Goal: Task Accomplishment & Management: Complete application form

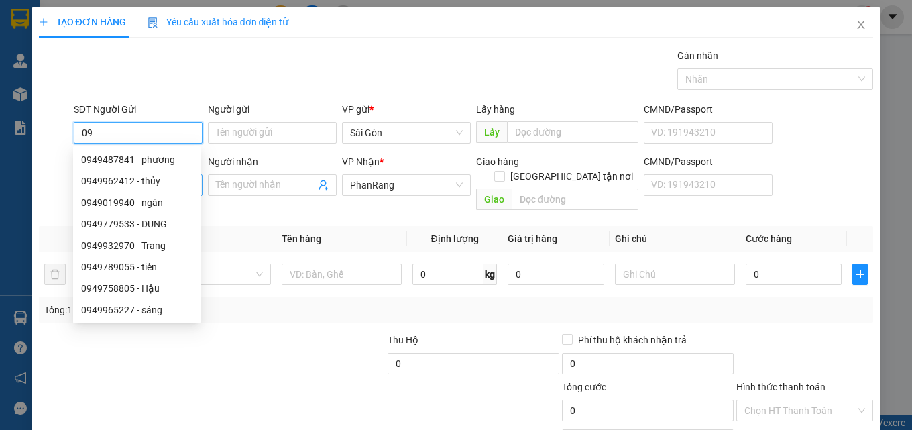
type input "0"
click at [283, 199] on div "Người nhận Tên người nhận" at bounding box center [272, 177] width 129 height 47
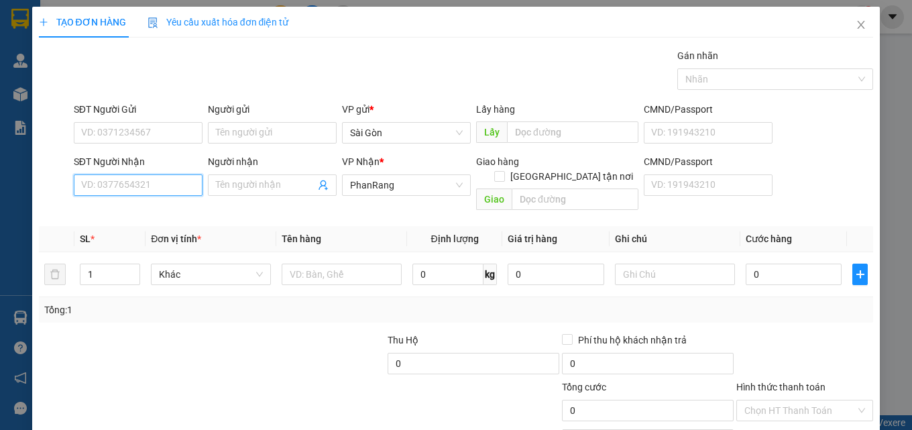
click at [170, 190] on input "SĐT Người Nhận" at bounding box center [138, 184] width 129 height 21
type input "0949503524"
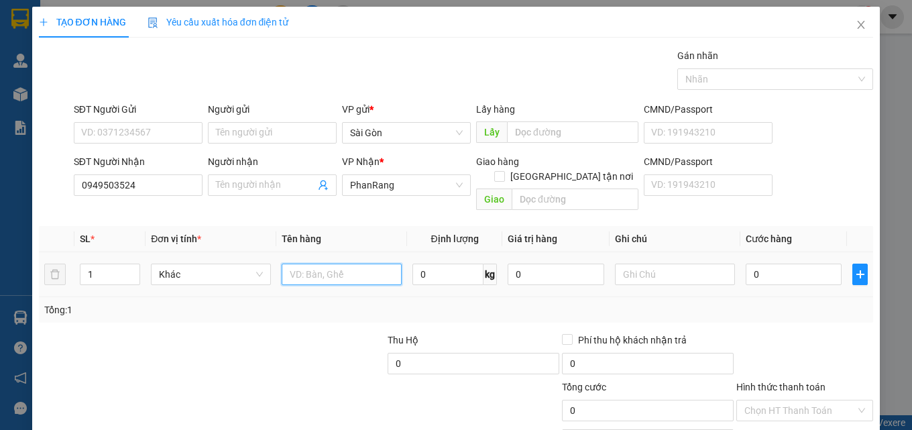
click at [304, 264] on input "text" at bounding box center [342, 274] width 120 height 21
type input "THUNG"
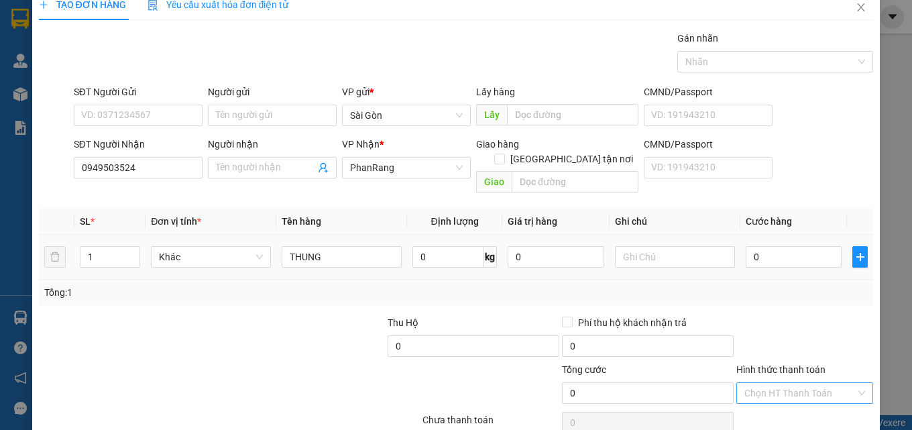
scroll to position [66, 0]
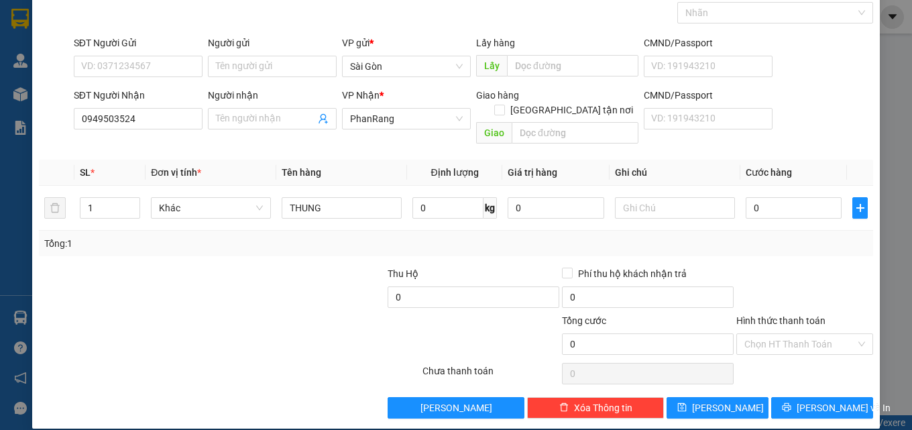
click at [831, 290] on div at bounding box center [805, 289] width 140 height 47
click at [817, 400] on span "[PERSON_NAME] và In" at bounding box center [844, 407] width 94 height 15
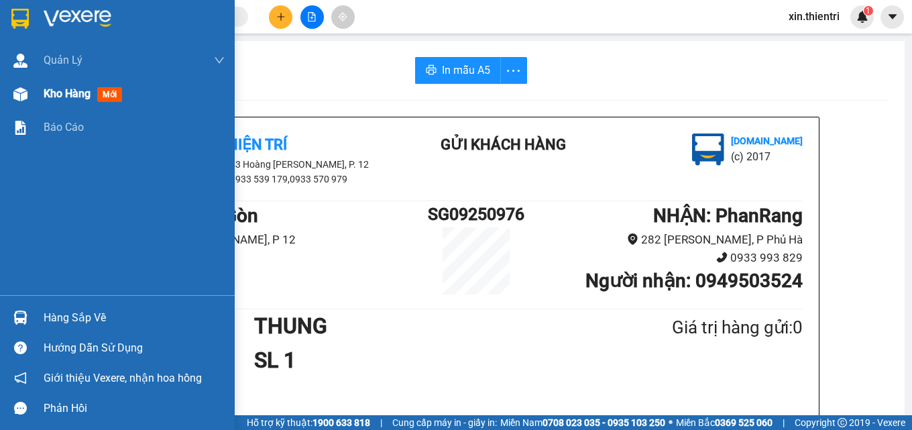
click at [158, 94] on div "Kho hàng mới" at bounding box center [134, 94] width 181 height 34
click at [156, 94] on div "Kho hàng mới" at bounding box center [134, 94] width 181 height 34
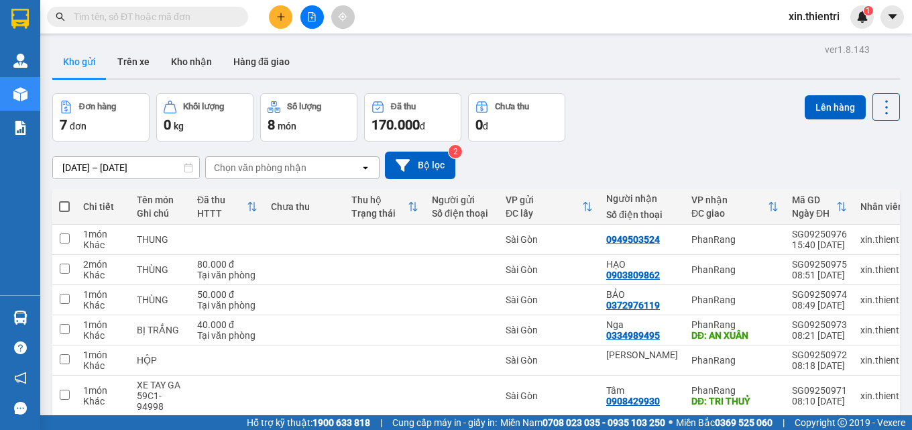
click at [281, 21] on icon "plus" at bounding box center [280, 16] width 9 height 9
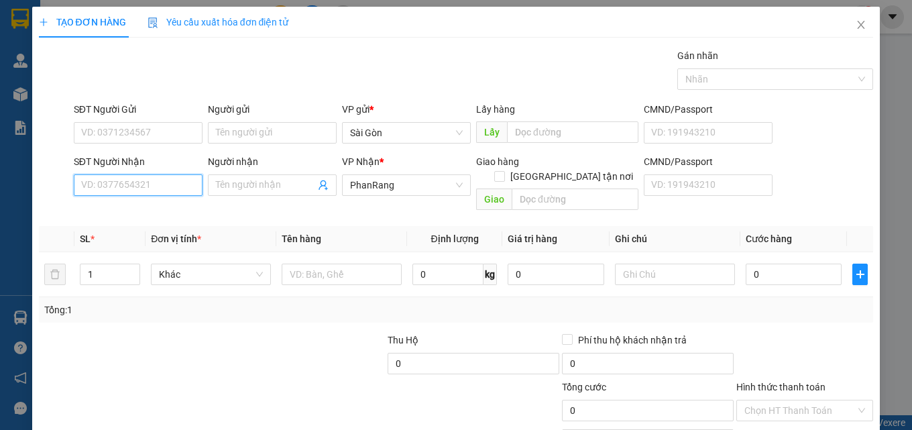
click at [171, 193] on input "SĐT Người Nhận" at bounding box center [138, 184] width 129 height 21
click at [160, 209] on div "0858876086 - THẦY NGUYÊN" at bounding box center [142, 212] width 122 height 15
type input "0858876086"
type input "THẦY NGUYÊN"
type input "0858876086"
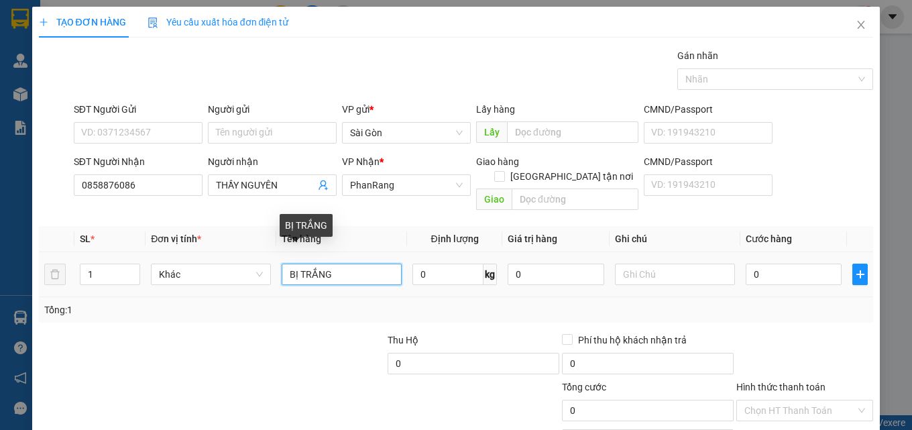
drag, startPoint x: 314, startPoint y: 254, endPoint x: 282, endPoint y: 262, distance: 33.0
click at [282, 264] on input "BỊ TRẮNG" at bounding box center [342, 274] width 120 height 21
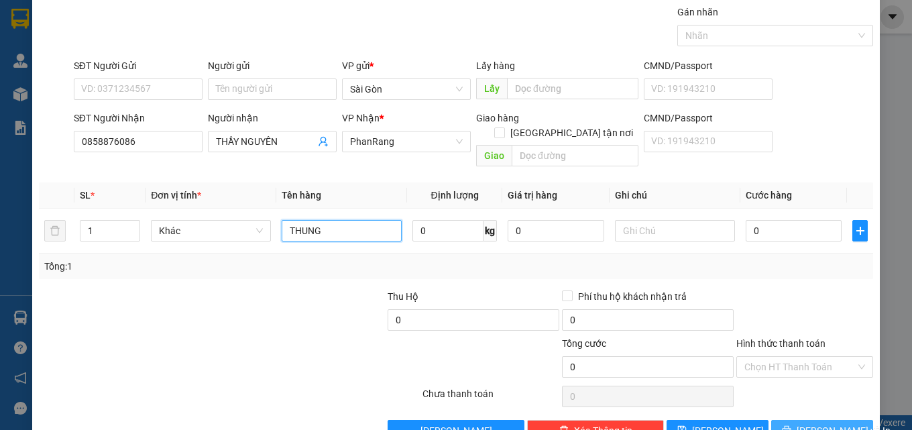
scroll to position [66, 0]
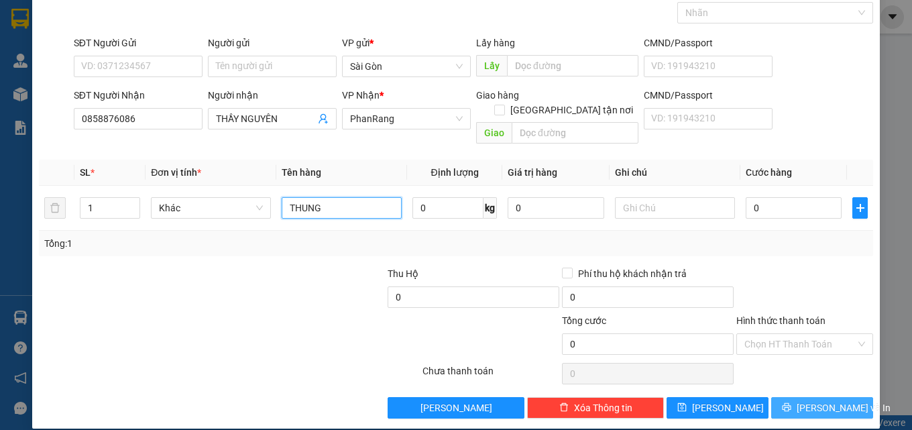
type input "THUNG"
click at [798, 397] on button "[PERSON_NAME] và In" at bounding box center [822, 407] width 102 height 21
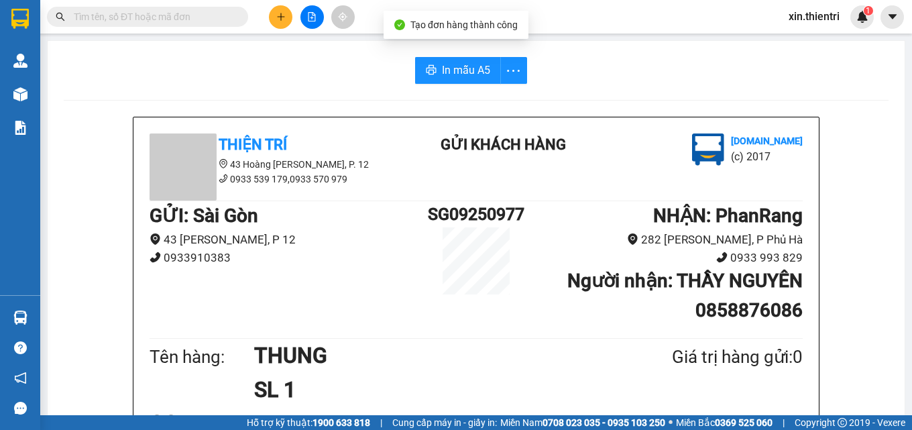
click at [288, 21] on button at bounding box center [280, 16] width 23 height 23
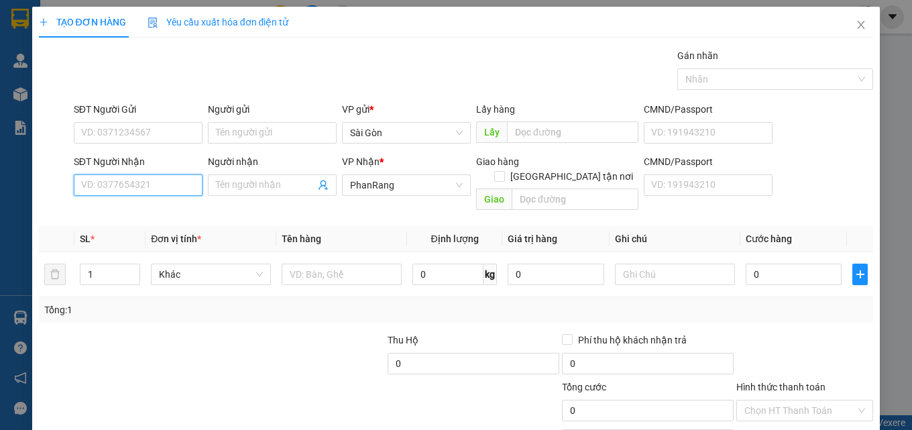
click at [172, 186] on input "SĐT Người Nhận" at bounding box center [138, 184] width 129 height 21
click at [174, 212] on div "0919383935 - THÙY" at bounding box center [136, 212] width 111 height 15
type input "0919383935"
type input "THÙY"
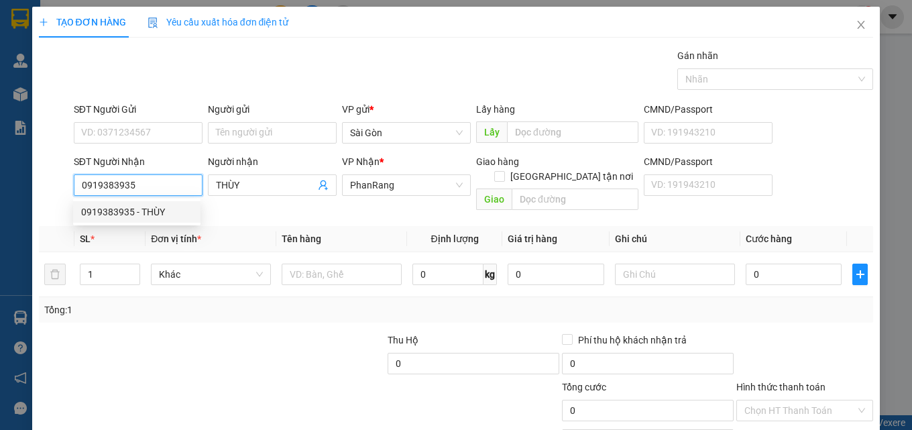
type input "40.000"
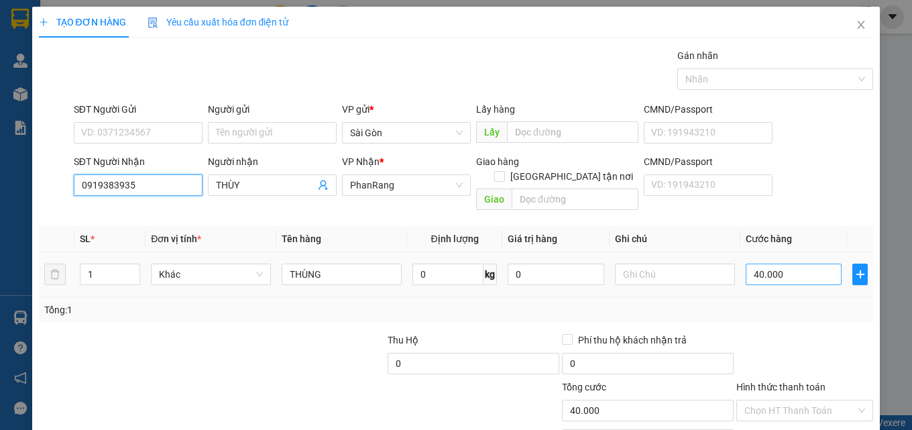
type input "0919383935"
type input "0"
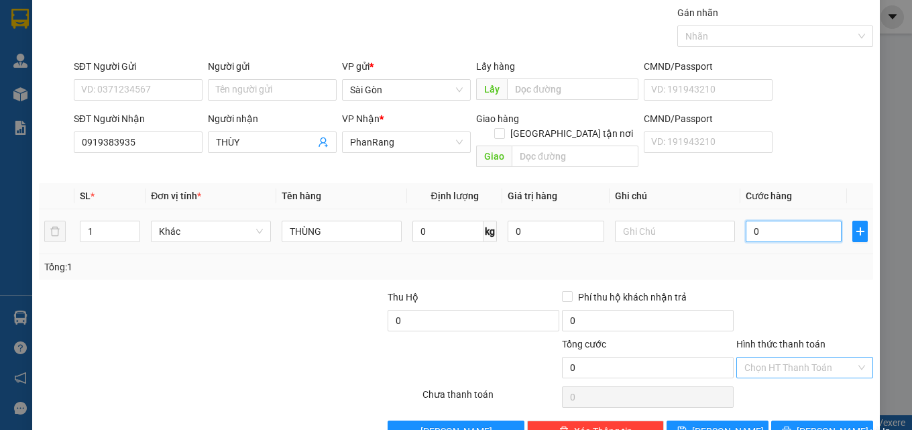
scroll to position [66, 0]
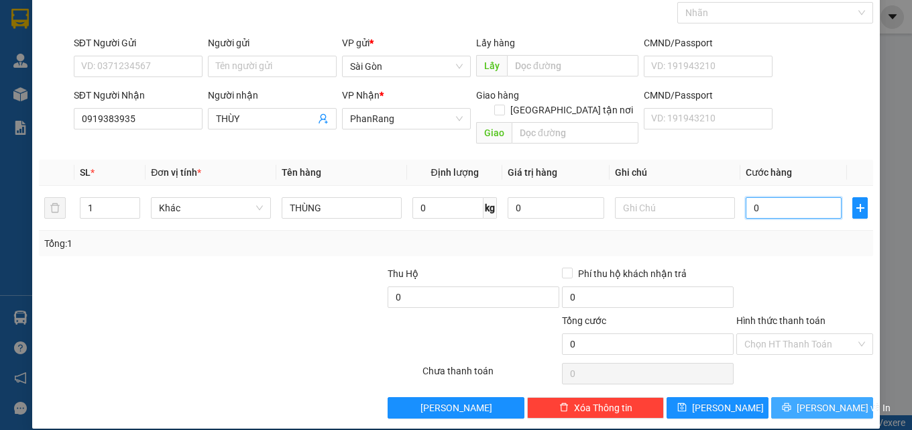
type input "0"
click at [838, 400] on span "[PERSON_NAME] và In" at bounding box center [844, 407] width 94 height 15
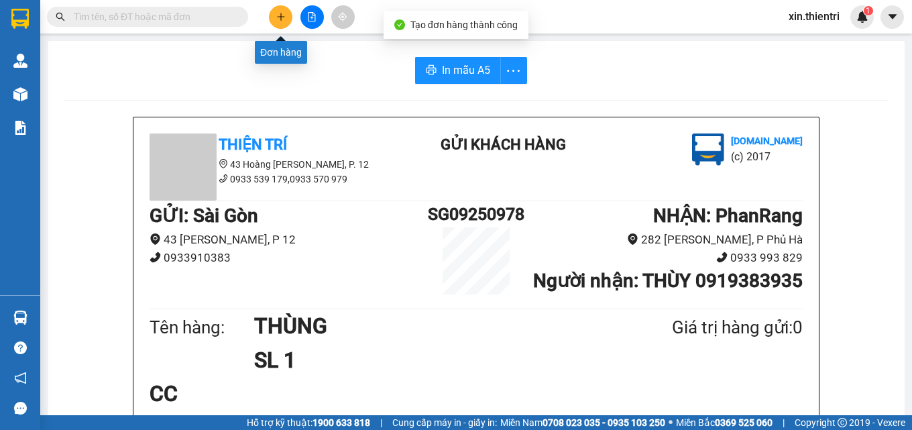
click at [276, 18] on icon "plus" at bounding box center [280, 16] width 9 height 9
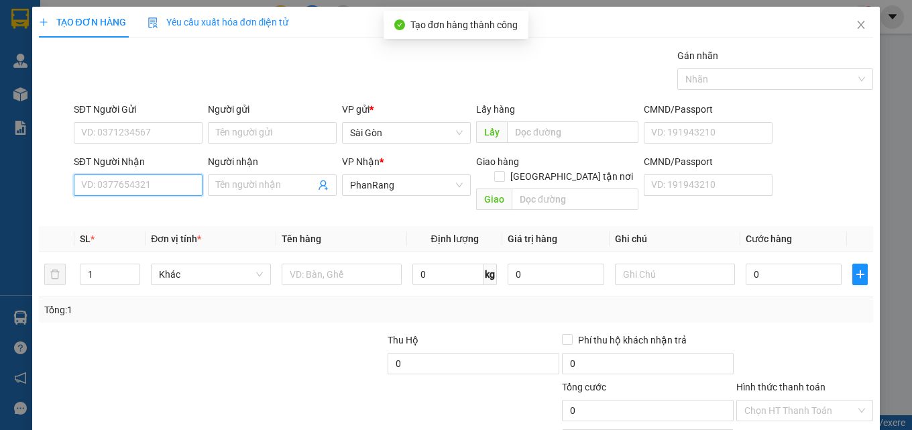
click at [168, 185] on input "SĐT Người Nhận" at bounding box center [138, 184] width 129 height 21
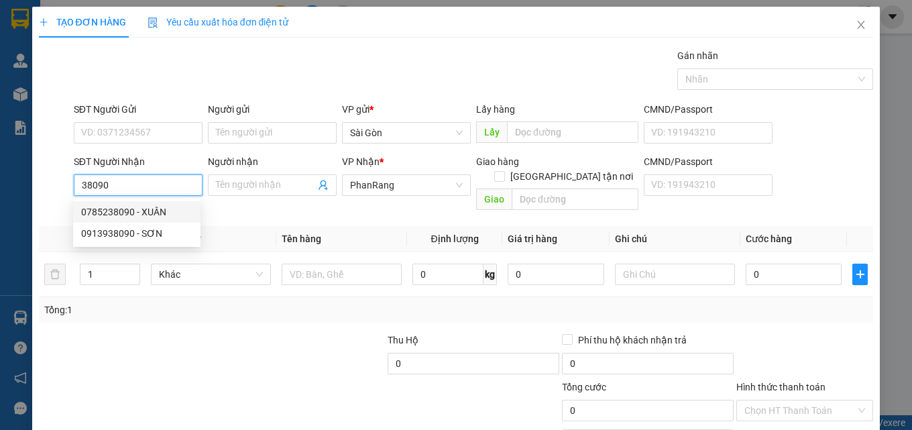
click at [166, 211] on div "0785238090 - XUÂN" at bounding box center [136, 212] width 111 height 15
type input "0785238090"
type input "XUÂN"
type input "NINH SƠN"
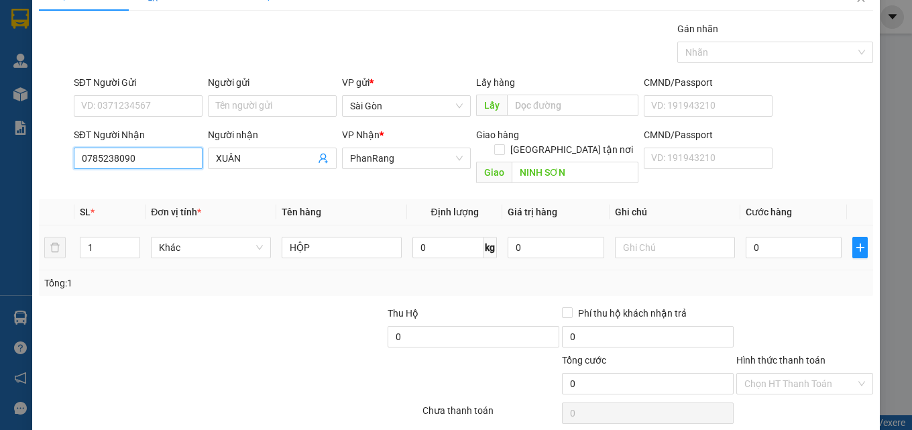
scroll to position [66, 0]
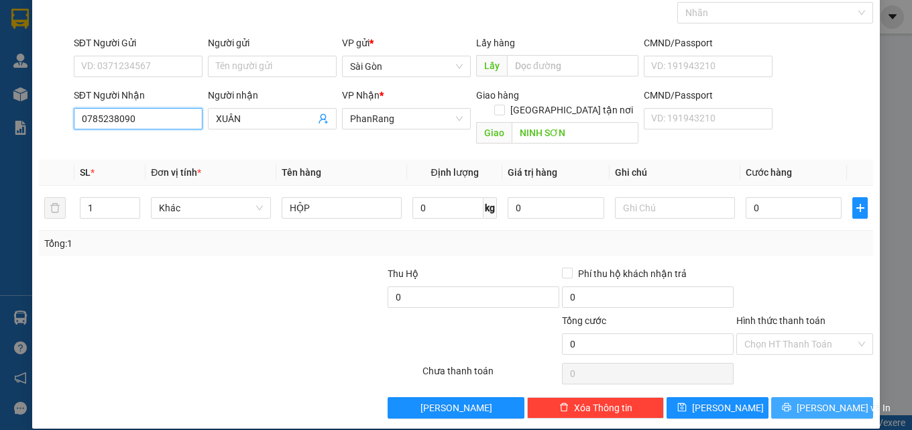
type input "0785238090"
click at [820, 400] on span "[PERSON_NAME] và In" at bounding box center [844, 407] width 94 height 15
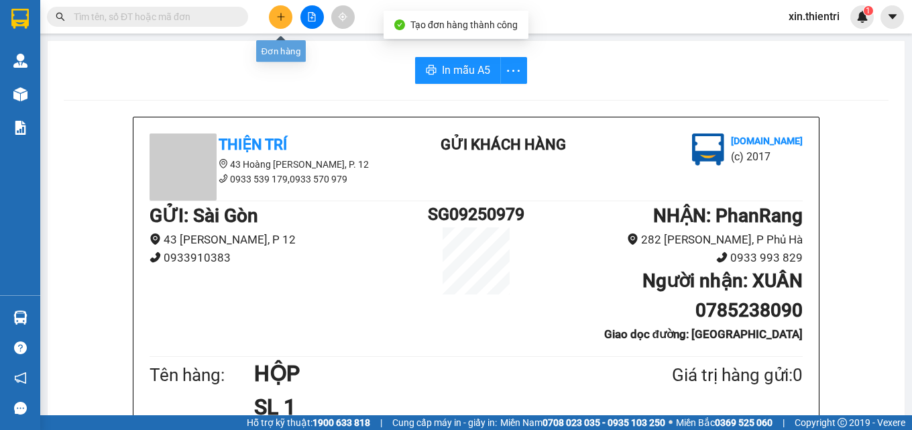
click at [287, 11] on button at bounding box center [280, 16] width 23 height 23
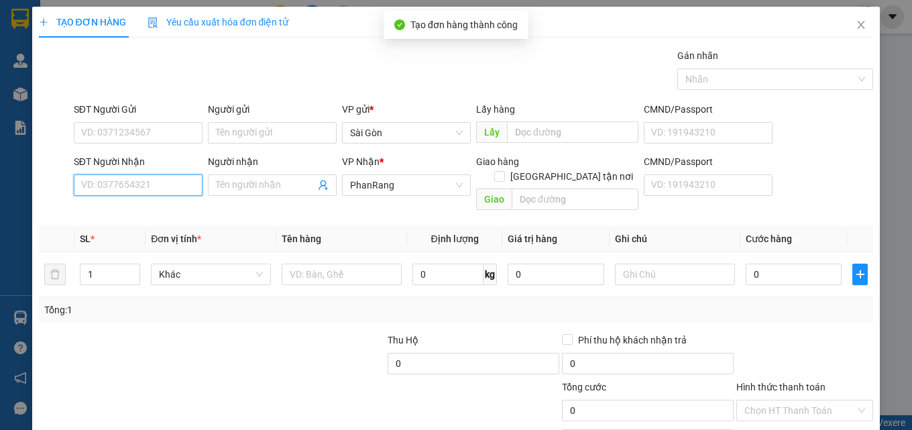
click at [163, 184] on input "SĐT Người Nhận" at bounding box center [138, 184] width 129 height 21
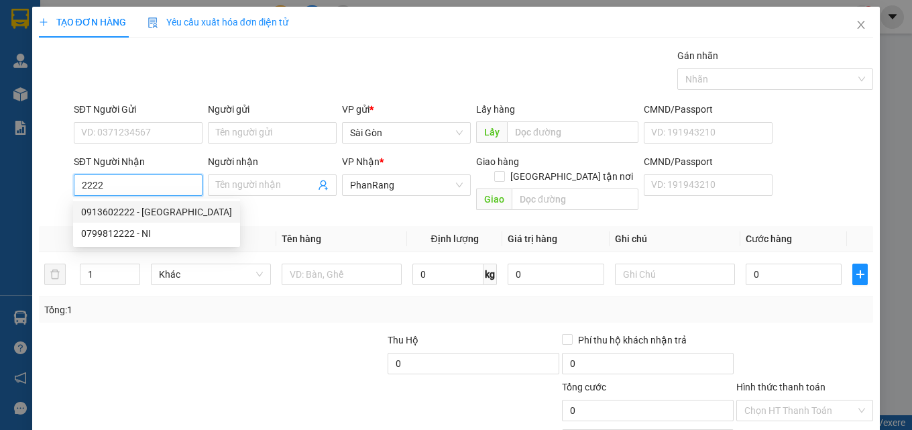
click at [169, 210] on div "0913602222 - [GEOGRAPHIC_DATA]" at bounding box center [156, 212] width 151 height 15
type input "0913602222"
type input "[PERSON_NAME]"
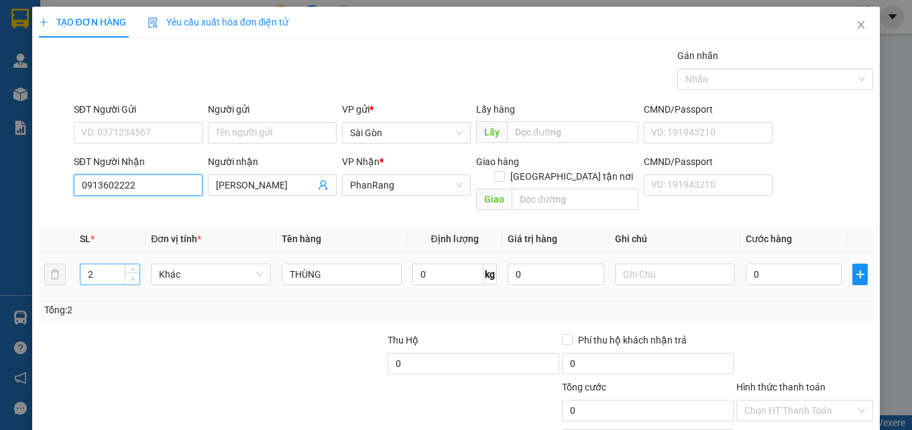
type input "0913602222"
type input "1"
click at [131, 276] on icon "down" at bounding box center [133, 278] width 5 height 5
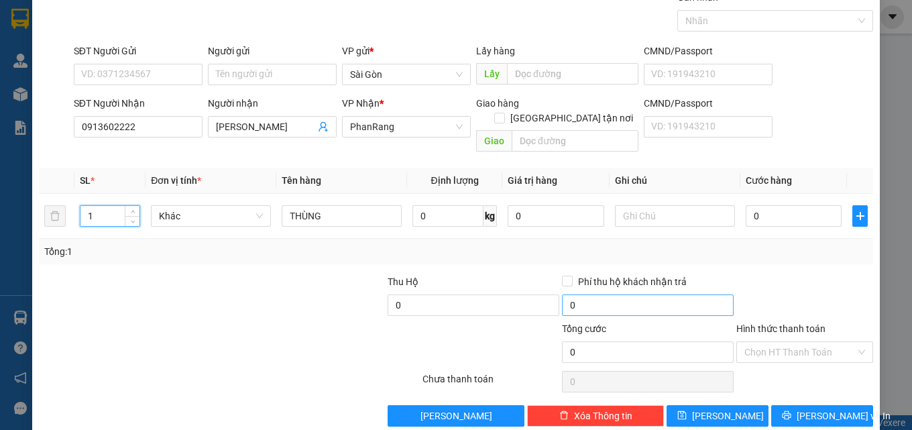
scroll to position [66, 0]
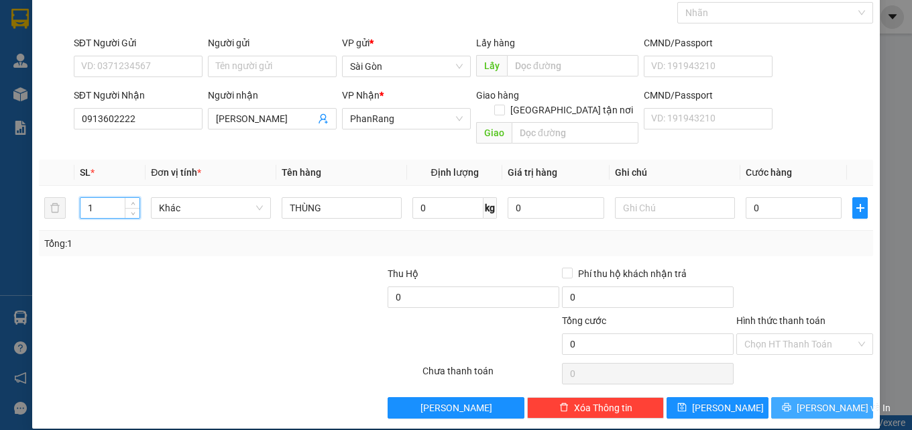
click at [806, 400] on span "[PERSON_NAME] và In" at bounding box center [844, 407] width 94 height 15
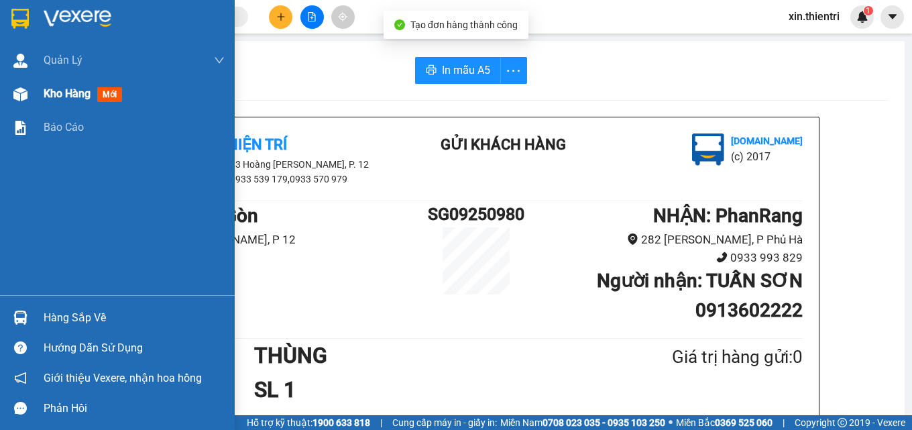
drag, startPoint x: 94, startPoint y: 94, endPoint x: 90, endPoint y: 84, distance: 10.8
click at [95, 94] on div "Kho hàng mới" at bounding box center [86, 93] width 84 height 17
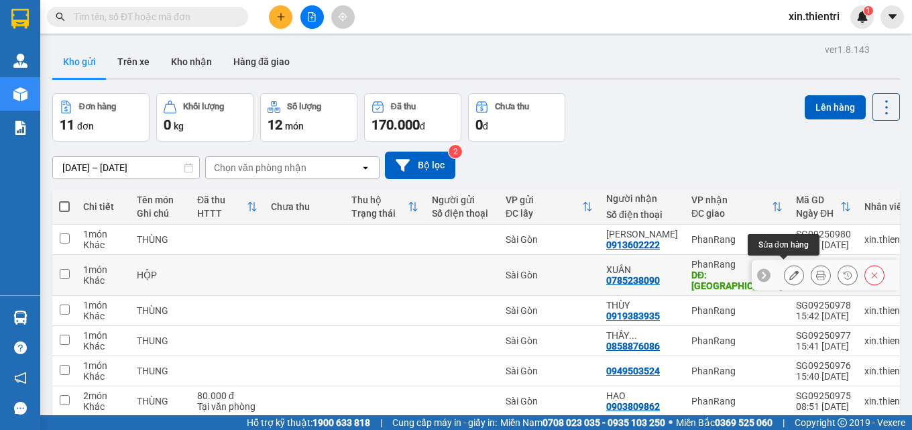
click at [785, 276] on button at bounding box center [794, 275] width 19 height 23
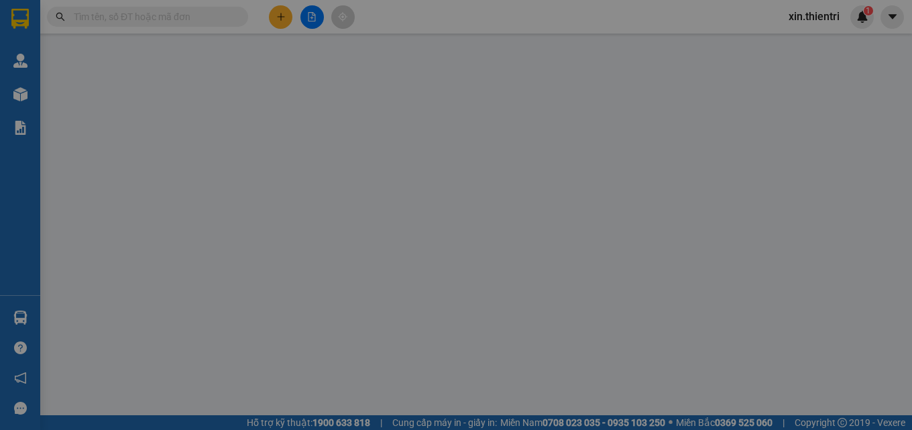
type input "0785238090"
type input "NINH SƠN"
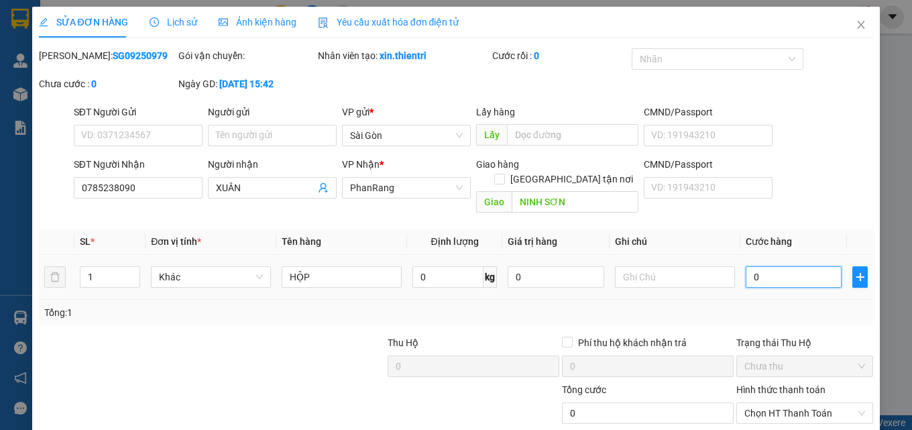
click at [781, 266] on input "0" at bounding box center [794, 276] width 97 height 21
type input "3"
type input "30"
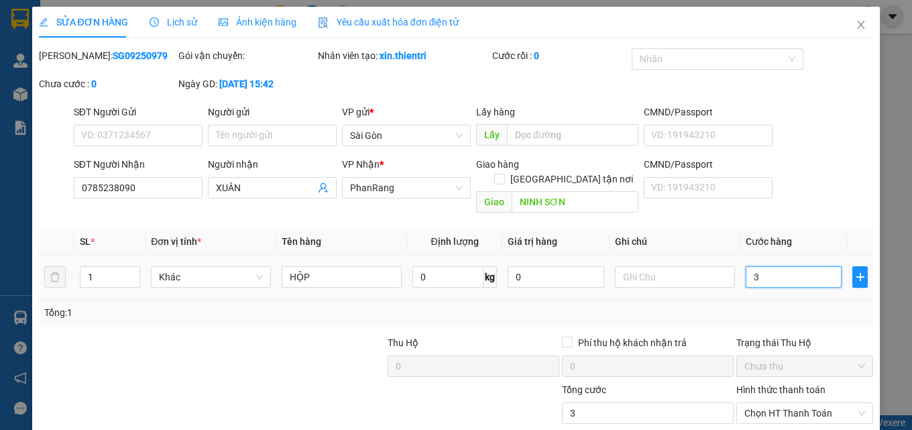
type input "30"
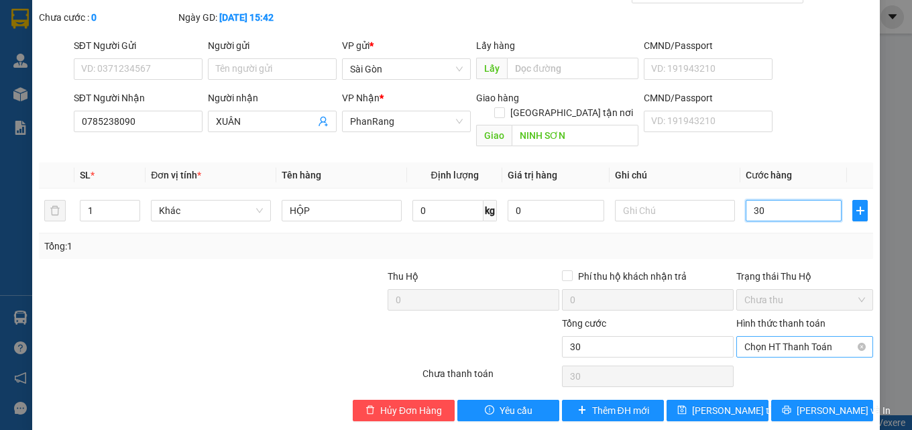
scroll to position [69, 0]
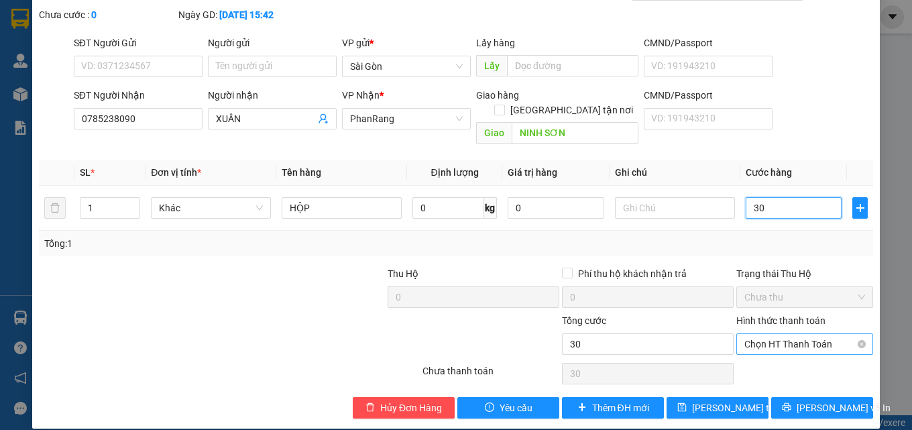
click at [819, 334] on span "Chọn HT Thanh Toán" at bounding box center [805, 344] width 121 height 20
type input "30"
type input "30.000"
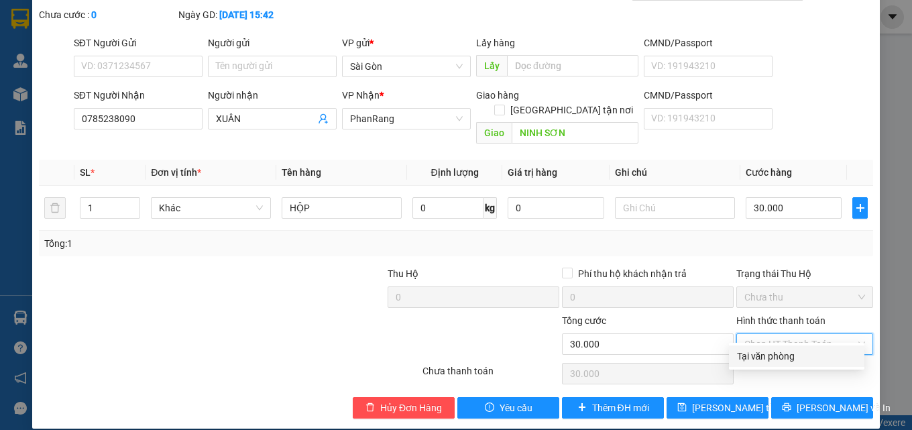
click at [814, 355] on div "Tại văn phòng" at bounding box center [796, 356] width 119 height 15
type input "0"
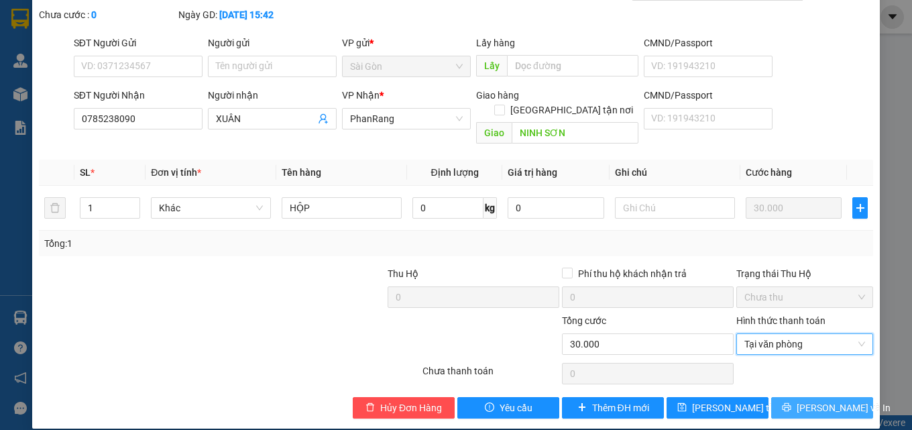
click at [820, 400] on button "[PERSON_NAME] và In" at bounding box center [822, 407] width 102 height 21
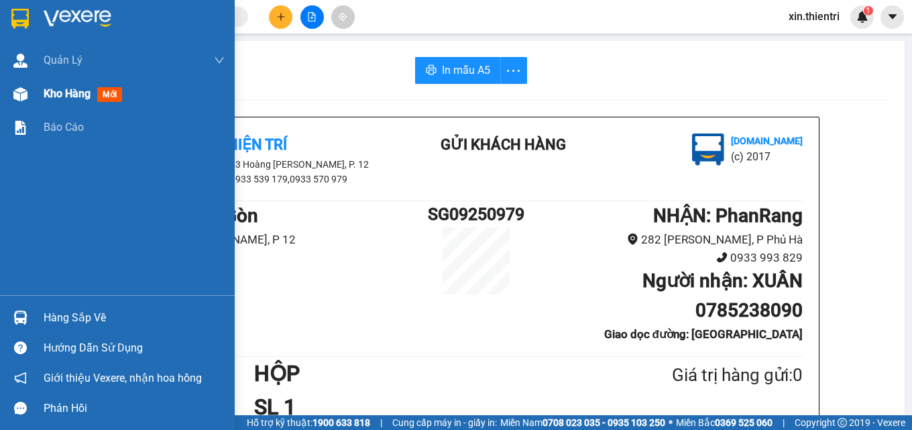
click at [95, 101] on div "Kho hàng mới" at bounding box center [86, 93] width 84 height 17
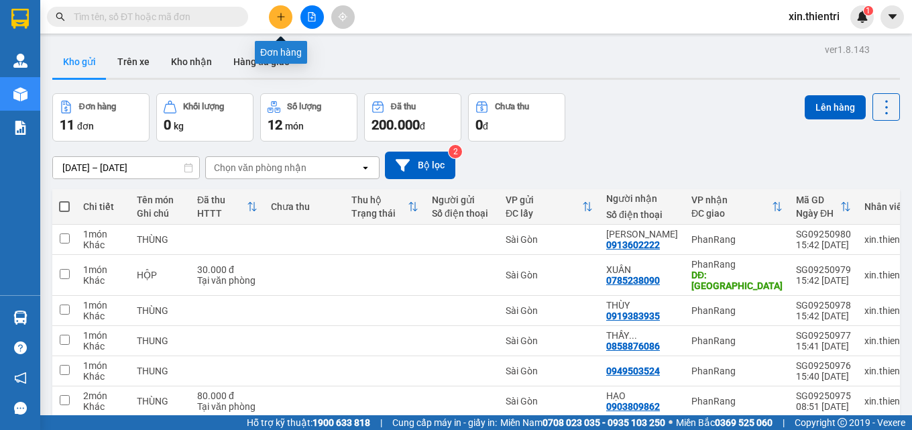
click at [284, 18] on icon "plus" at bounding box center [280, 16] width 9 height 9
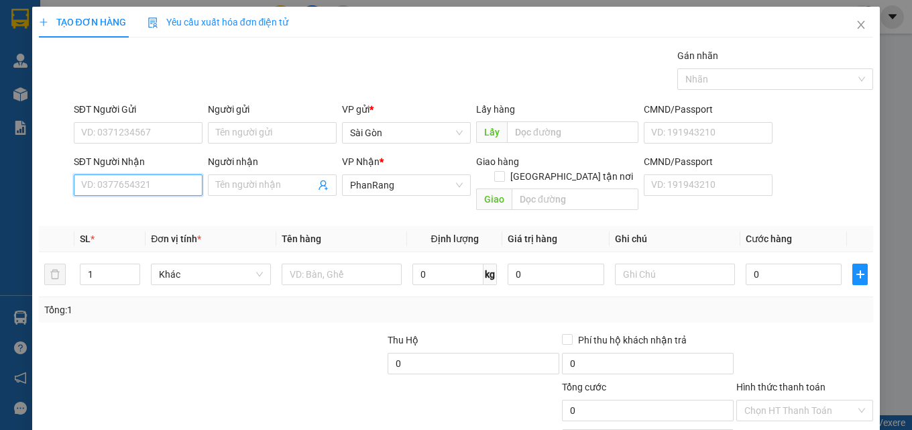
drag, startPoint x: 184, startPoint y: 182, endPoint x: 187, endPoint y: 191, distance: 9.1
click at [185, 186] on input "SĐT Người Nhận" at bounding box center [138, 184] width 129 height 21
click at [168, 214] on div "0979274328 - TRUNG" at bounding box center [136, 212] width 111 height 15
type input "0979274328"
type input "TRUNG"
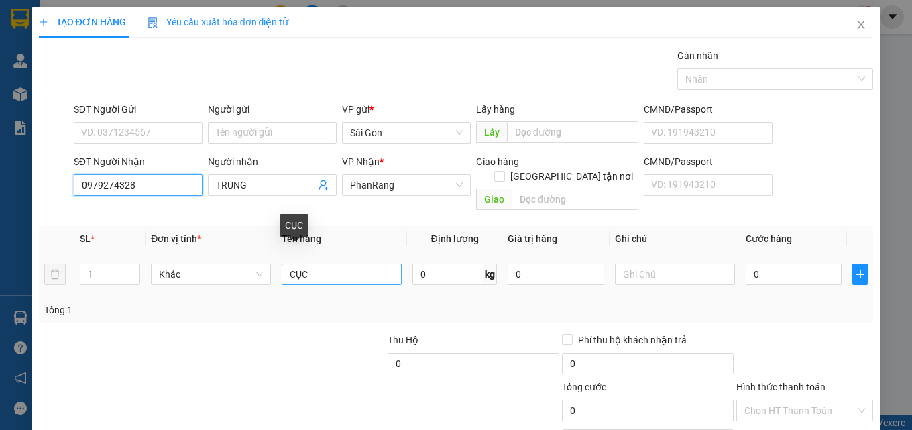
type input "0979274328"
drag, startPoint x: 315, startPoint y: 260, endPoint x: 258, endPoint y: 264, distance: 57.2
click at [258, 264] on tr "1 Khác CỤC 0 kg 0 0" at bounding box center [456, 274] width 835 height 45
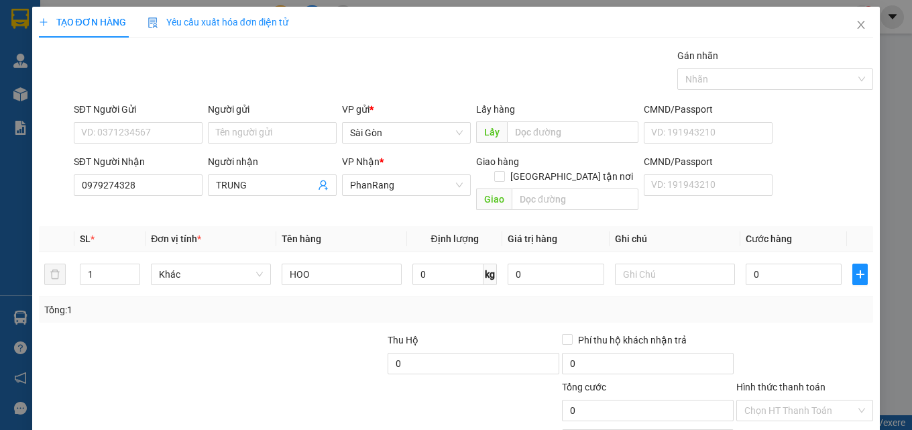
click at [736, 303] on div "Tổng: 1" at bounding box center [456, 310] width 824 height 15
click at [310, 264] on input "HOO" at bounding box center [342, 274] width 120 height 21
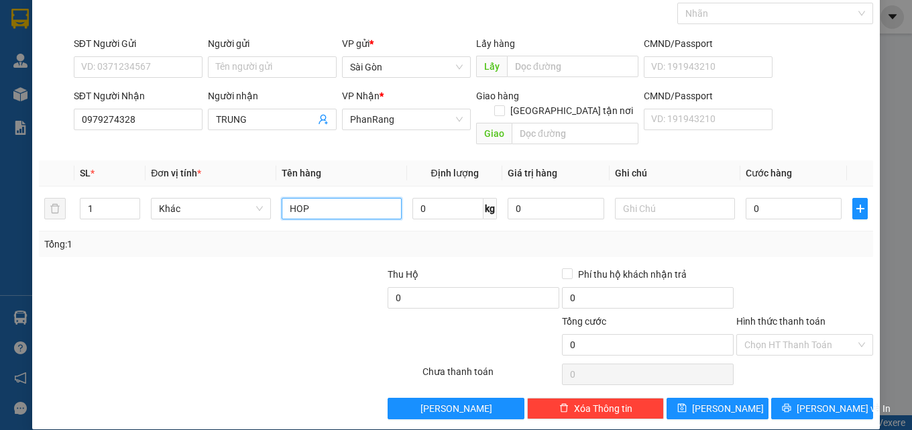
type input "HOP"
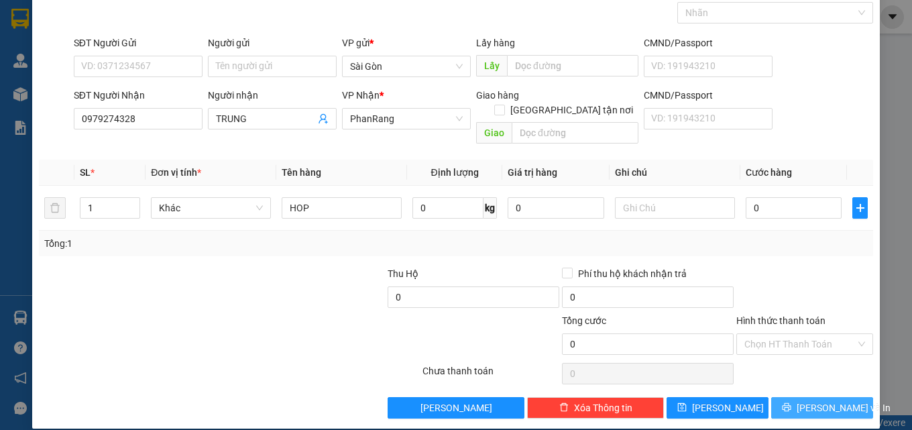
click at [803, 400] on span "[PERSON_NAME] và In" at bounding box center [844, 407] width 94 height 15
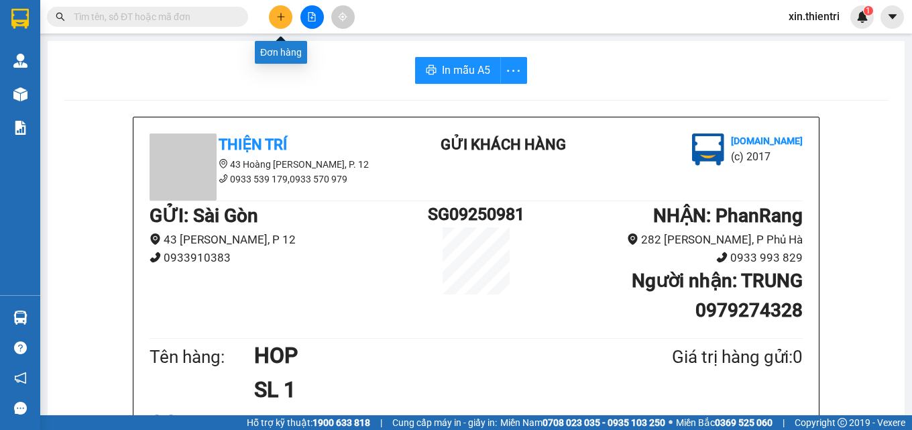
click at [275, 23] on button at bounding box center [280, 16] width 23 height 23
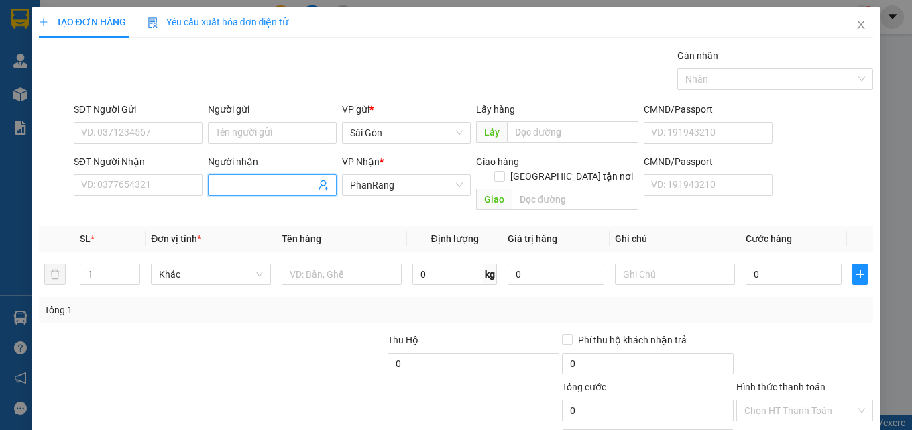
click at [247, 180] on input "Người nhận" at bounding box center [265, 185] width 99 height 15
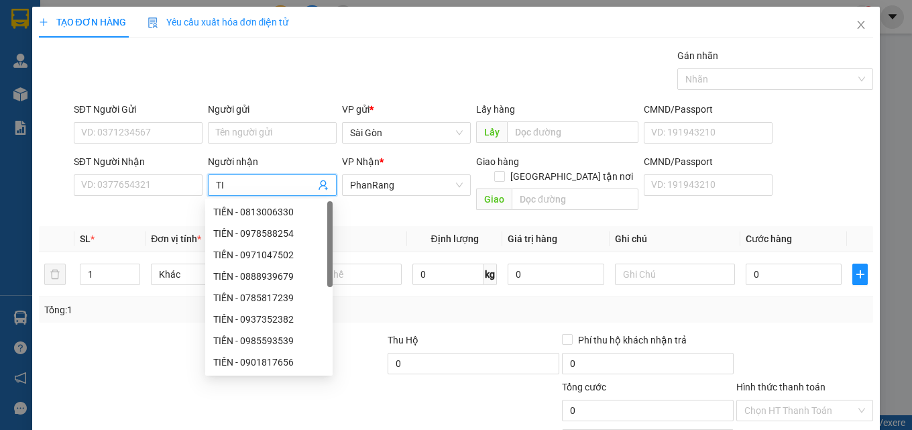
type input "T"
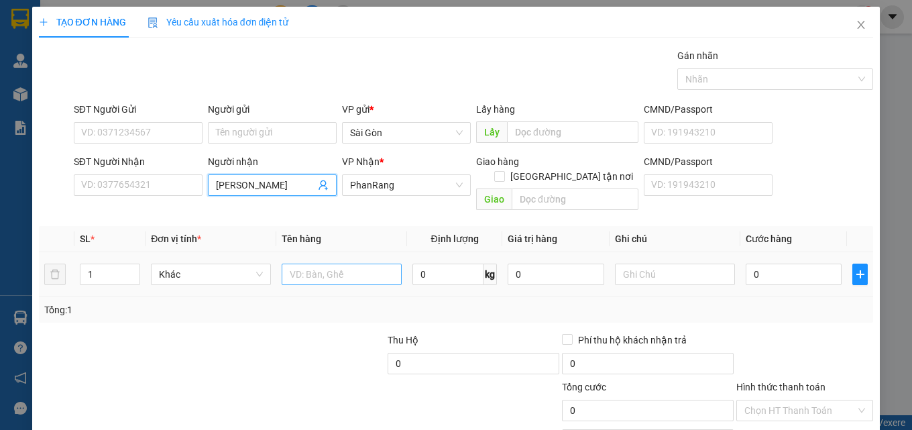
type input "[PERSON_NAME]"
click at [282, 264] on input "text" at bounding box center [342, 274] width 120 height 21
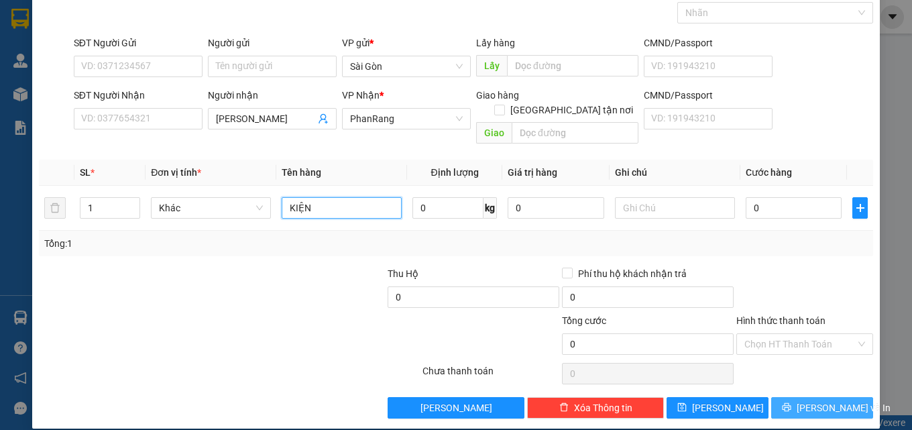
type input "KIỆN"
click at [798, 397] on button "[PERSON_NAME] và In" at bounding box center [822, 407] width 102 height 21
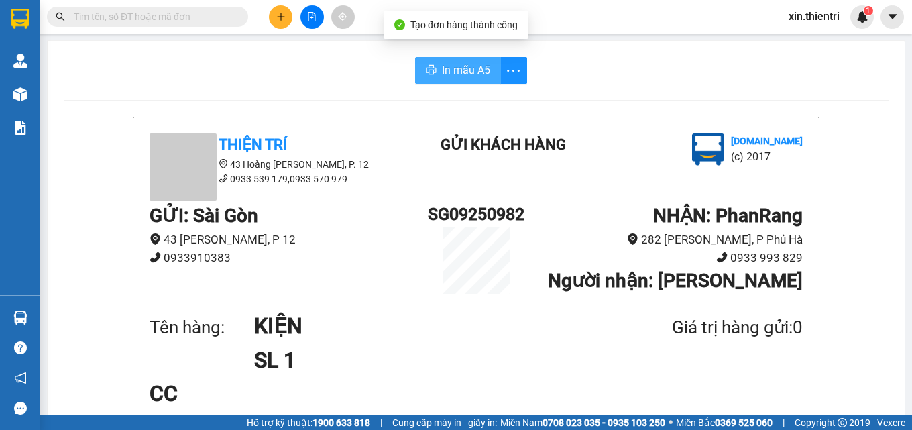
click at [472, 70] on span "In mẫu A5" at bounding box center [466, 70] width 48 height 17
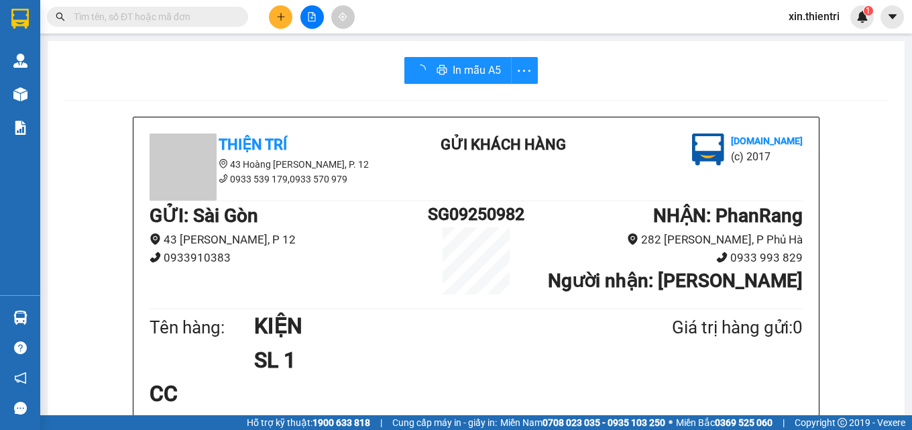
click at [276, 17] on icon "plus" at bounding box center [280, 16] width 9 height 9
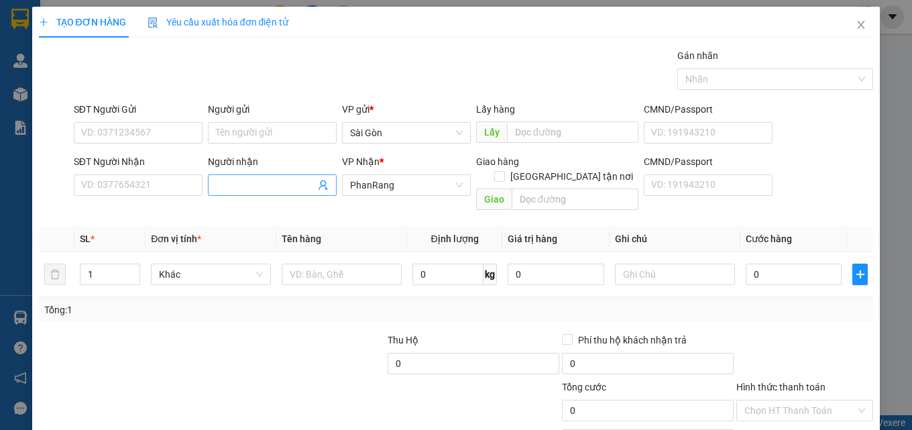
click at [208, 186] on span at bounding box center [272, 184] width 129 height 21
click at [190, 186] on input "SĐT Người Nhận" at bounding box center [138, 184] width 129 height 21
click at [857, 30] on span "Close" at bounding box center [861, 26] width 38 height 38
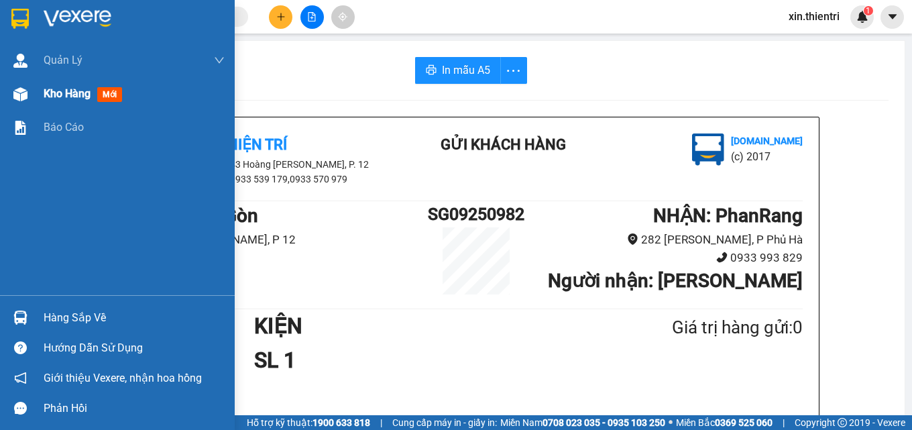
click at [59, 91] on span "Kho hàng" at bounding box center [67, 93] width 47 height 13
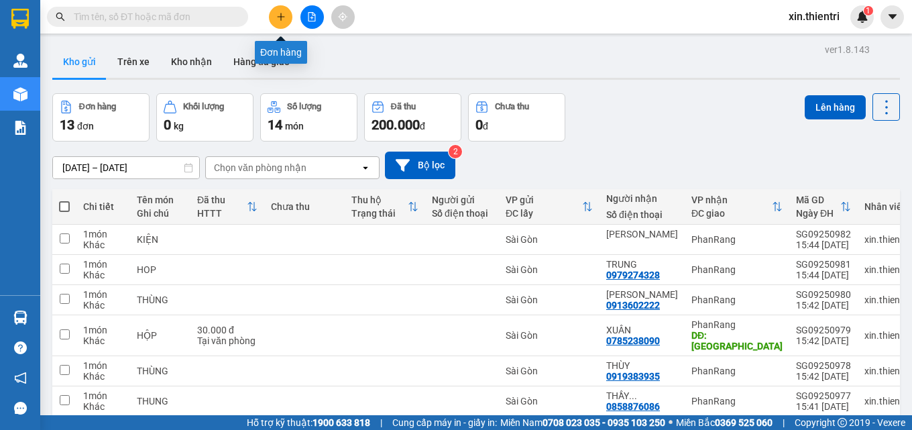
click at [277, 17] on icon "plus" at bounding box center [280, 16] width 9 height 9
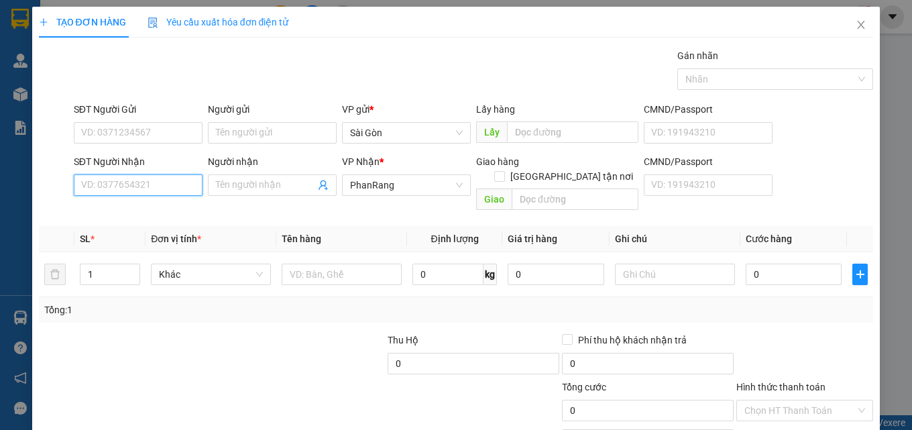
click at [192, 178] on input "SĐT Người Nhận" at bounding box center [138, 184] width 129 height 21
type input "0903493379"
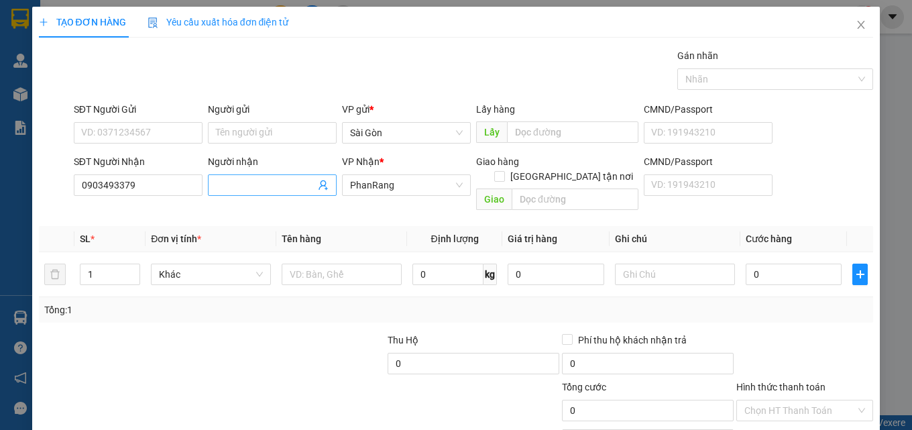
click at [258, 188] on input "Người nhận" at bounding box center [265, 185] width 99 height 15
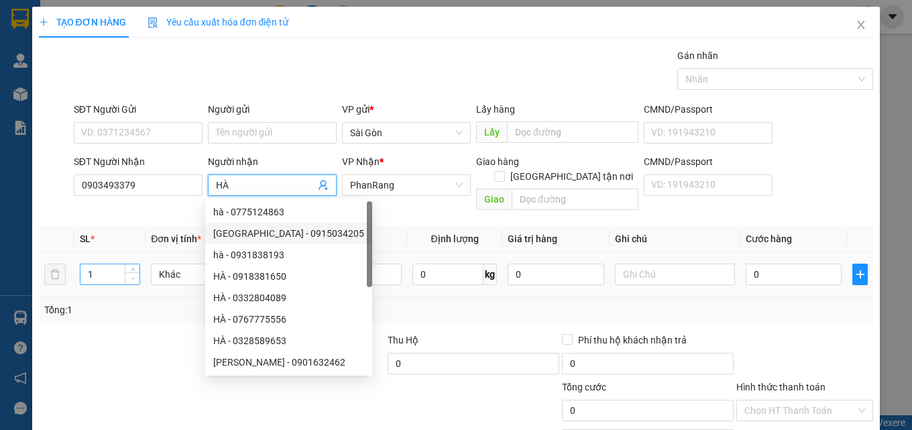
click at [134, 272] on span "Decrease Value" at bounding box center [132, 278] width 15 height 12
click at [133, 272] on span "Decrease Value" at bounding box center [132, 278] width 15 height 12
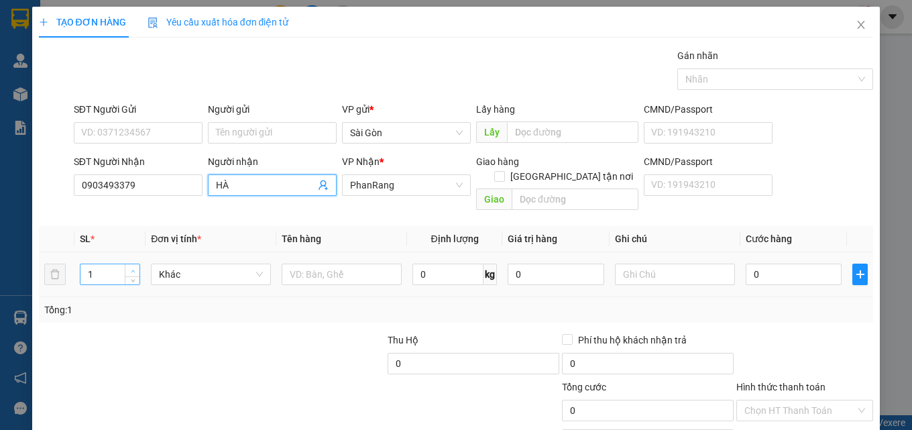
type input "HÀ"
type input "2"
click at [133, 269] on icon "up" at bounding box center [133, 271] width 5 height 5
drag, startPoint x: 315, startPoint y: 254, endPoint x: 309, endPoint y: 258, distance: 7.3
click at [314, 264] on input "text" at bounding box center [342, 274] width 120 height 21
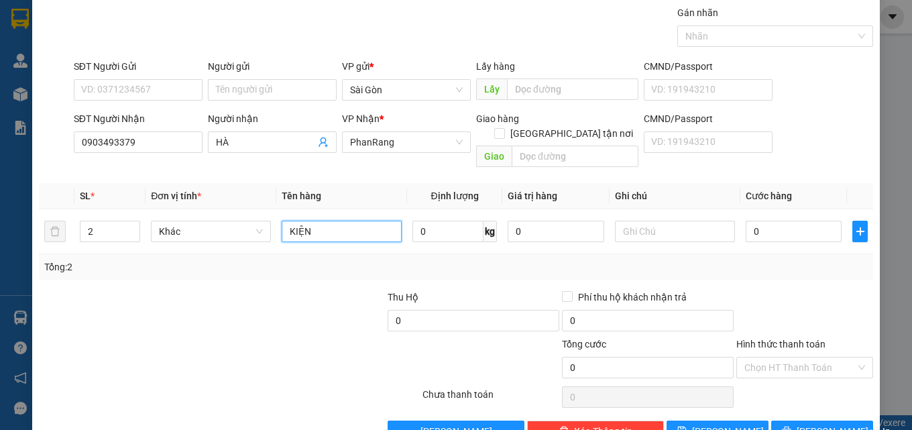
scroll to position [66, 0]
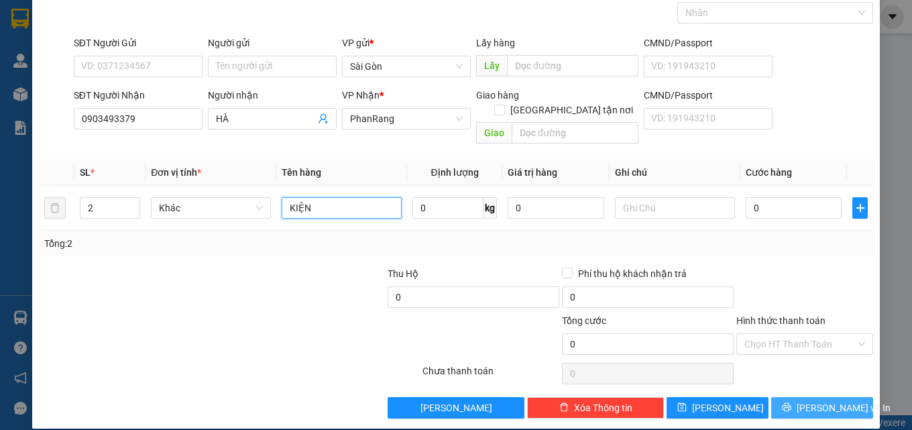
type input "KIỆN"
click at [818, 400] on span "[PERSON_NAME] và In" at bounding box center [844, 407] width 94 height 15
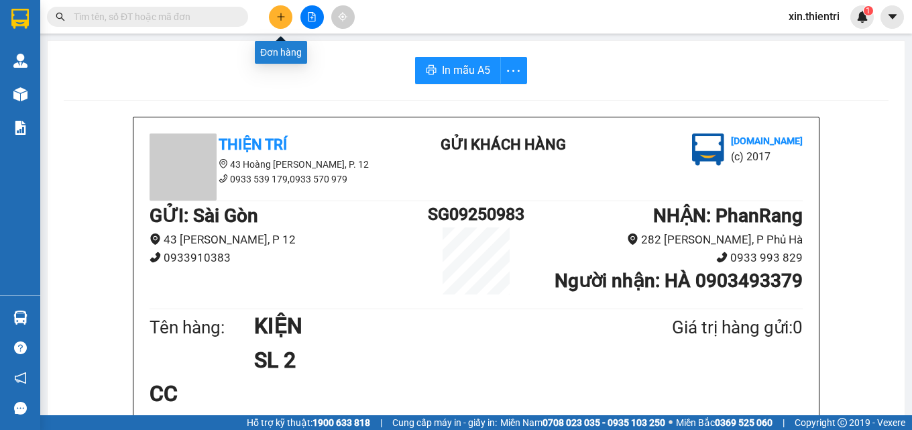
click at [278, 19] on icon "plus" at bounding box center [280, 16] width 9 height 9
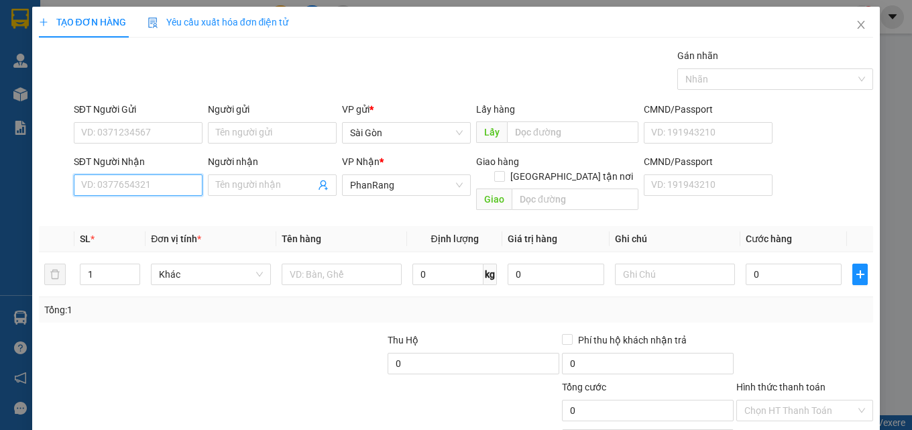
drag, startPoint x: 154, startPoint y: 185, endPoint x: 154, endPoint y: 177, distance: 8.0
click at [157, 184] on input "SĐT Người Nhận" at bounding box center [138, 184] width 129 height 21
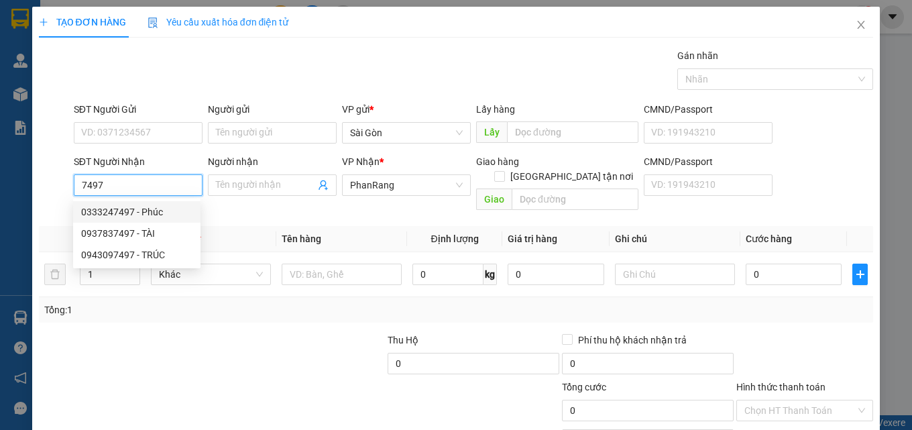
drag, startPoint x: 115, startPoint y: 185, endPoint x: 74, endPoint y: 186, distance: 40.3
click at [112, 185] on input "7497" at bounding box center [138, 184] width 129 height 21
type input "7497"
click at [69, 186] on div at bounding box center [55, 185] width 35 height 62
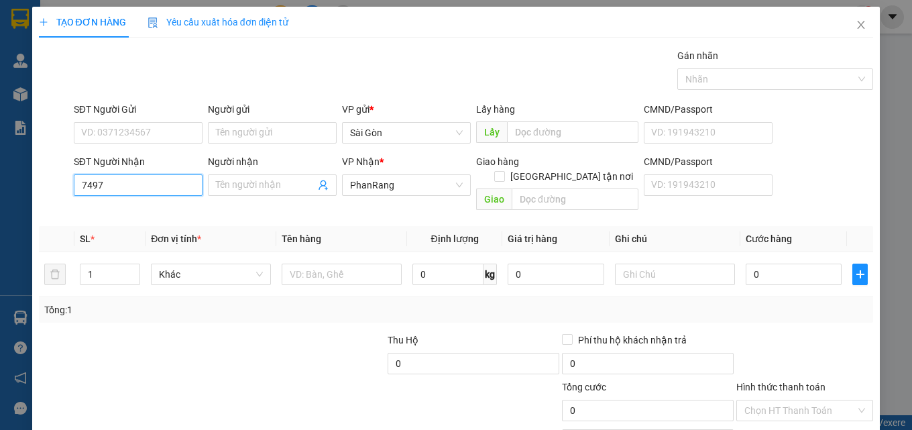
click at [99, 183] on input "7497" at bounding box center [138, 184] width 129 height 21
click at [101, 183] on input "7497" at bounding box center [138, 184] width 129 height 21
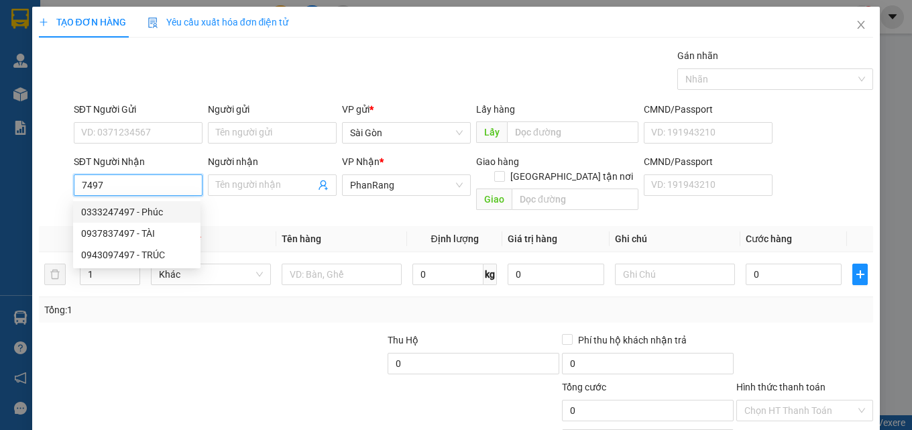
click at [104, 182] on input "7497" at bounding box center [138, 184] width 129 height 21
click at [101, 188] on input "7497" at bounding box center [138, 184] width 129 height 21
click at [103, 185] on input "7497" at bounding box center [138, 184] width 129 height 21
click at [103, 184] on input "7497" at bounding box center [138, 184] width 129 height 21
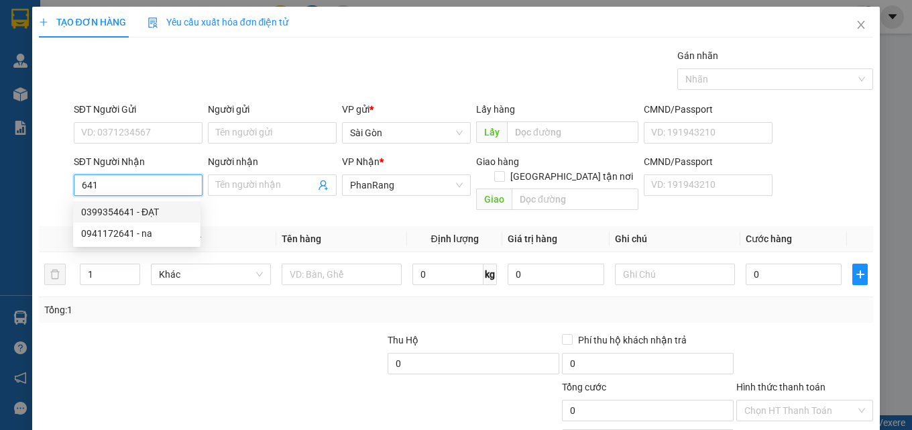
click at [180, 206] on div "0399354641 - ĐẠT" at bounding box center [136, 212] width 111 height 15
type input "0399354641"
type input "ĐẠT"
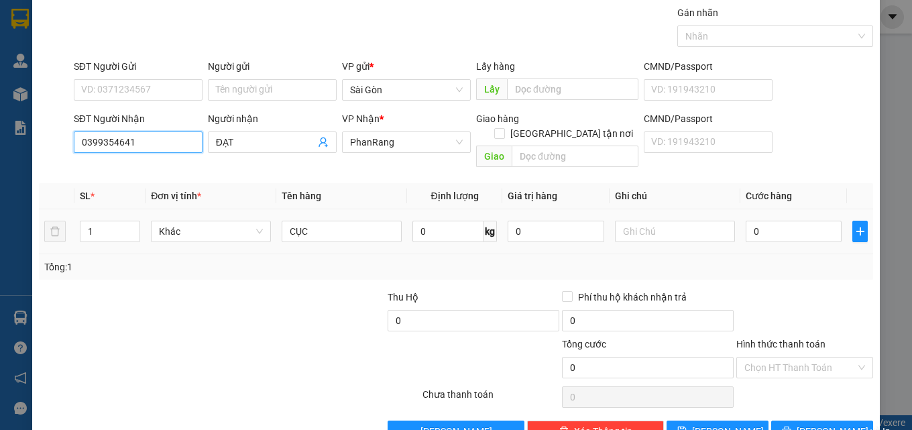
scroll to position [66, 0]
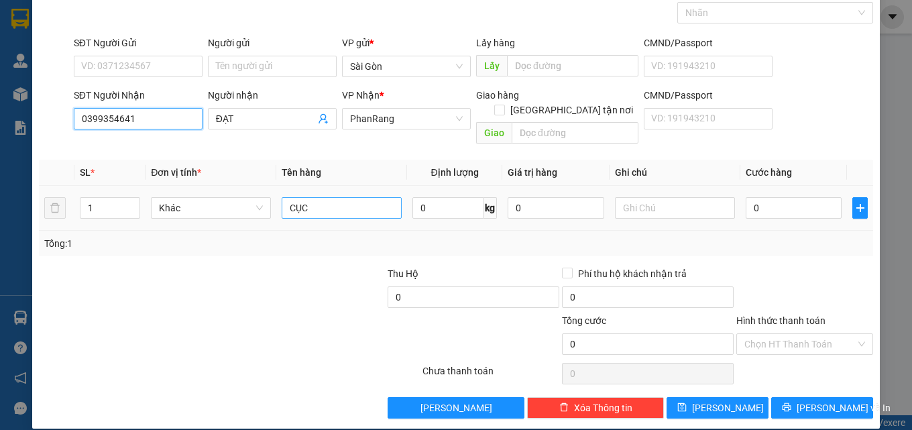
type input "0399354641"
drag, startPoint x: 324, startPoint y: 191, endPoint x: 236, endPoint y: 194, distance: 87.9
click at [235, 191] on tr "1 Khác CỤC 0 kg 0 0" at bounding box center [456, 208] width 835 height 45
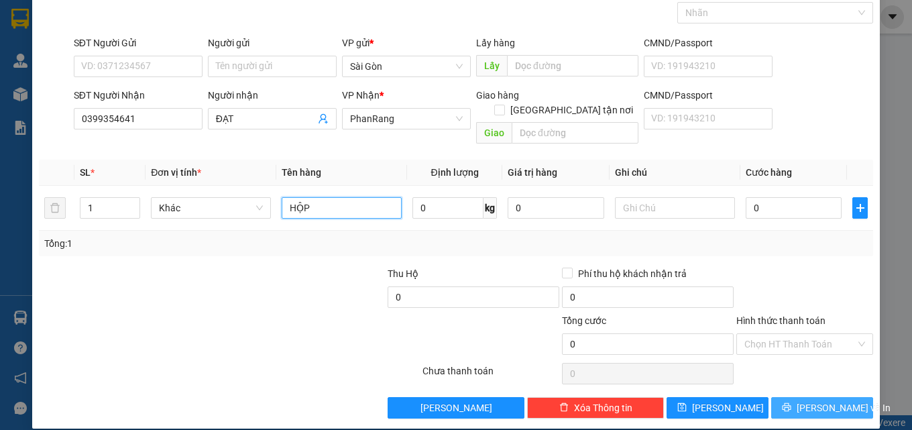
type input "HỘP"
drag, startPoint x: 820, startPoint y: 388, endPoint x: 831, endPoint y: 384, distance: 11.5
click at [827, 400] on span "[PERSON_NAME] và In" at bounding box center [844, 407] width 94 height 15
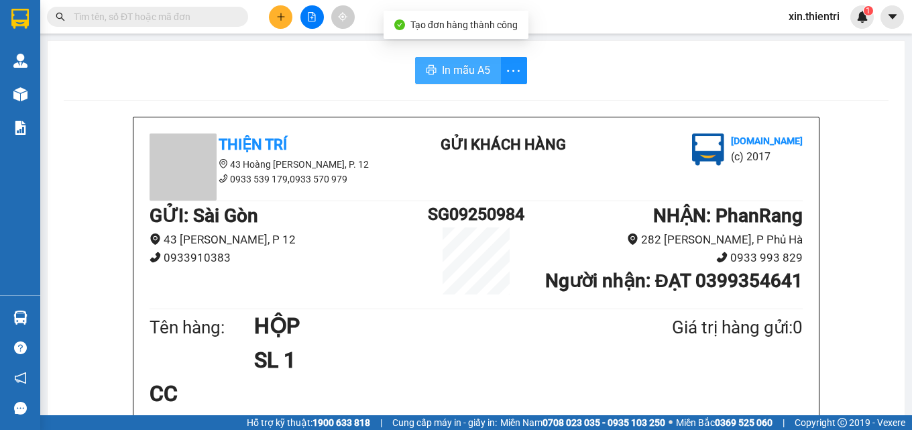
click at [471, 70] on span "In mẫu A5" at bounding box center [466, 70] width 48 height 17
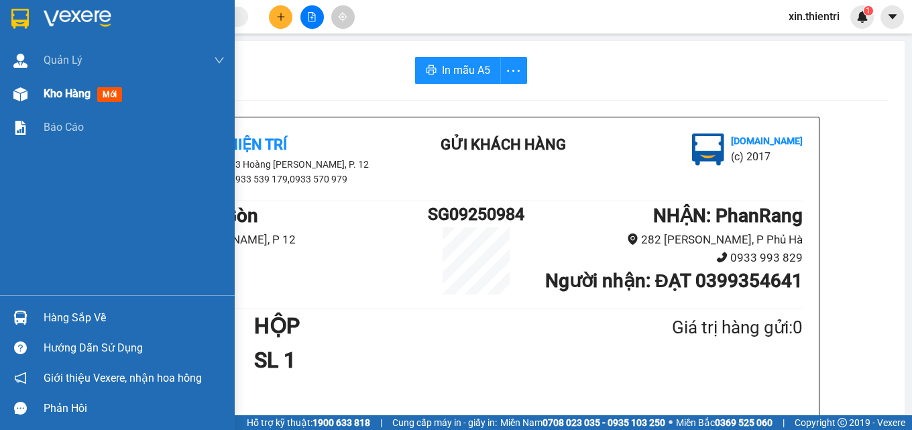
click at [86, 107] on div "Kho hàng mới" at bounding box center [134, 94] width 181 height 34
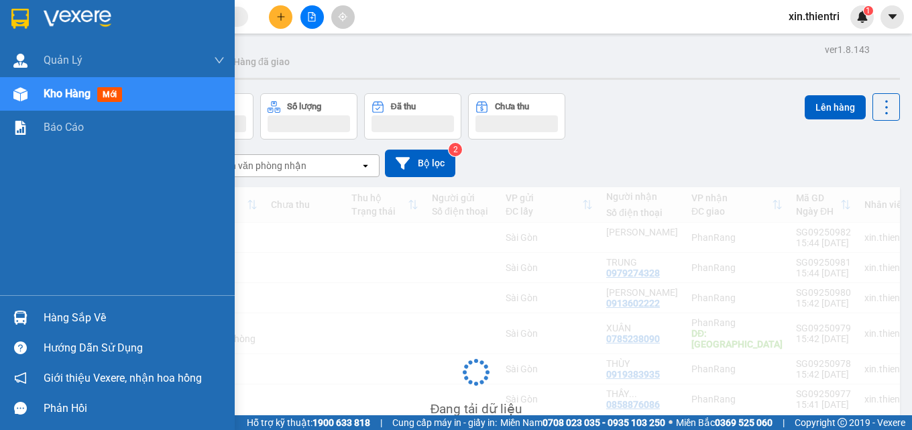
click at [96, 98] on div "Kho hàng mới" at bounding box center [86, 93] width 84 height 17
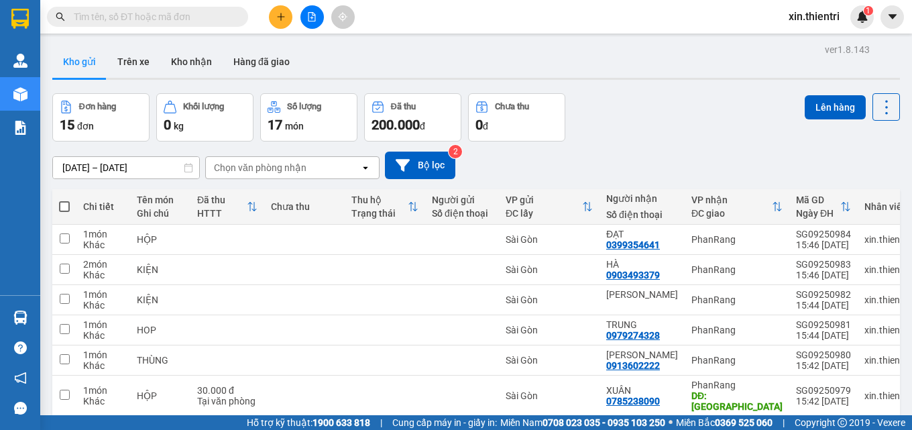
click at [284, 15] on icon "plus" at bounding box center [280, 16] width 9 height 9
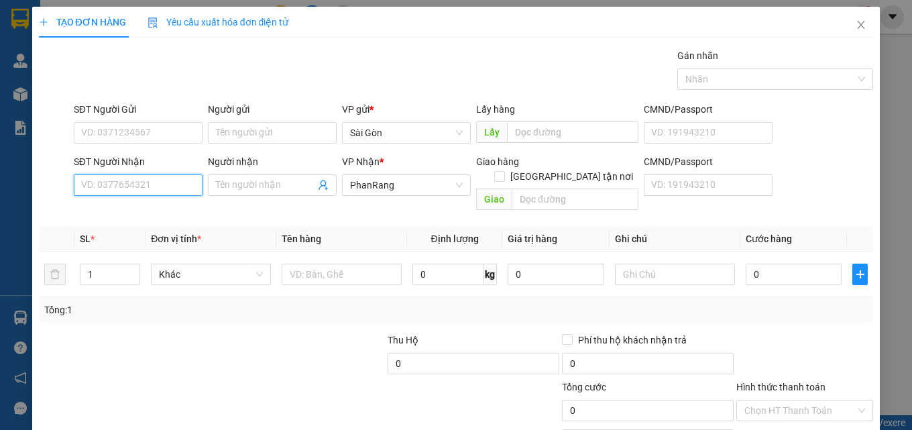
click at [197, 184] on input "SĐT Người Nhận" at bounding box center [138, 184] width 129 height 21
click at [195, 188] on input "SĐT Người Nhận" at bounding box center [138, 184] width 129 height 21
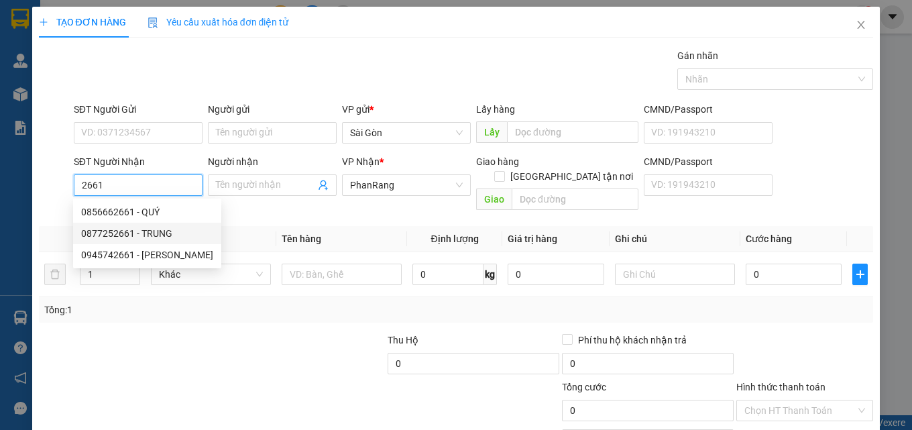
click at [189, 233] on div "0877252661 - TRUNG" at bounding box center [147, 233] width 132 height 15
type input "0877252661"
type input "TRUNG"
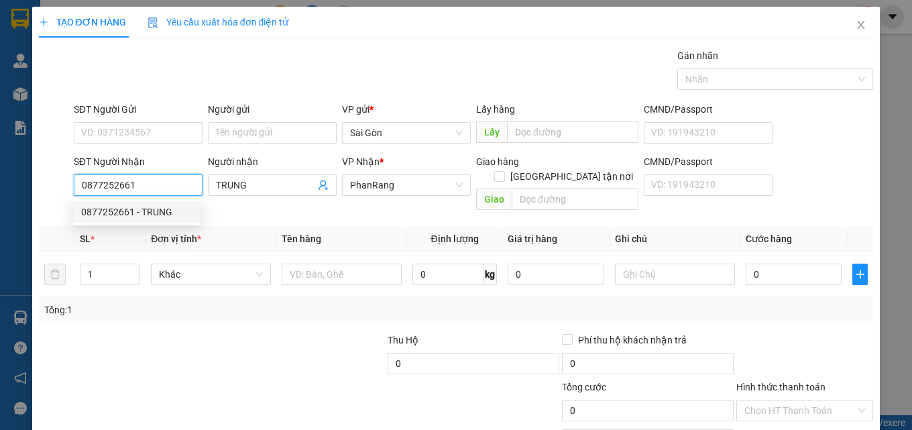
type input "100.000"
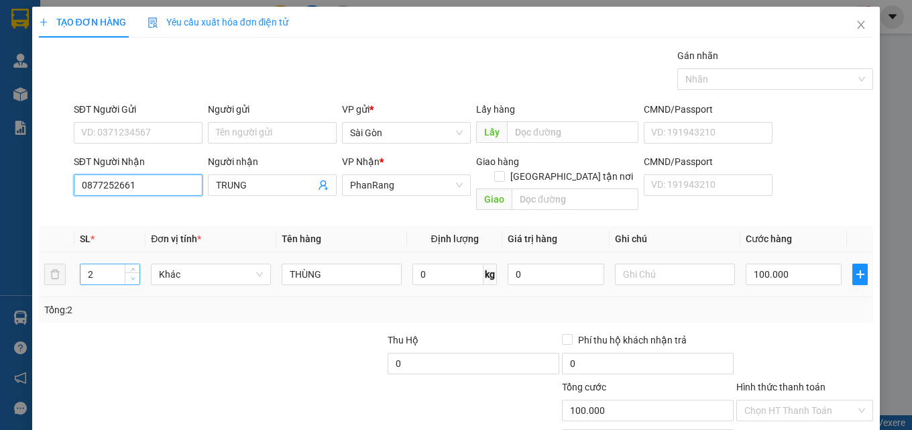
type input "0877252661"
type input "1"
click at [133, 276] on icon "down" at bounding box center [133, 278] width 5 height 5
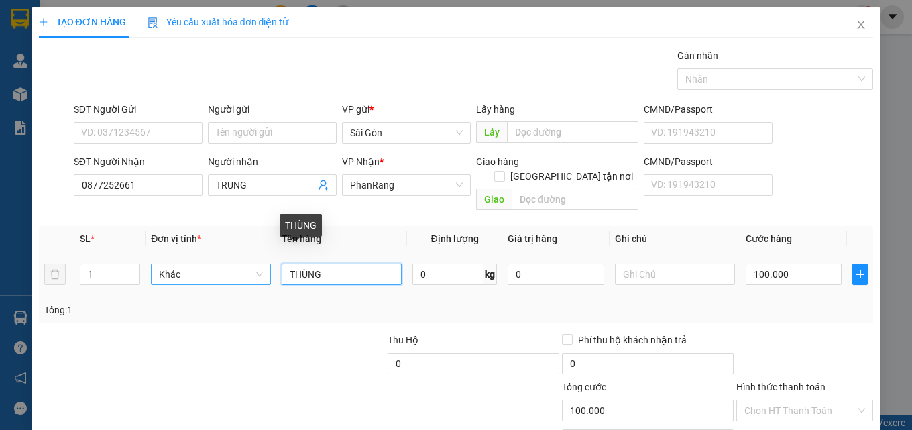
drag, startPoint x: 321, startPoint y: 261, endPoint x: 241, endPoint y: 255, distance: 80.7
click at [241, 255] on tr "1 Khác THÙNG 0 kg 0 100.000" at bounding box center [456, 274] width 835 height 45
type input "HỘP"
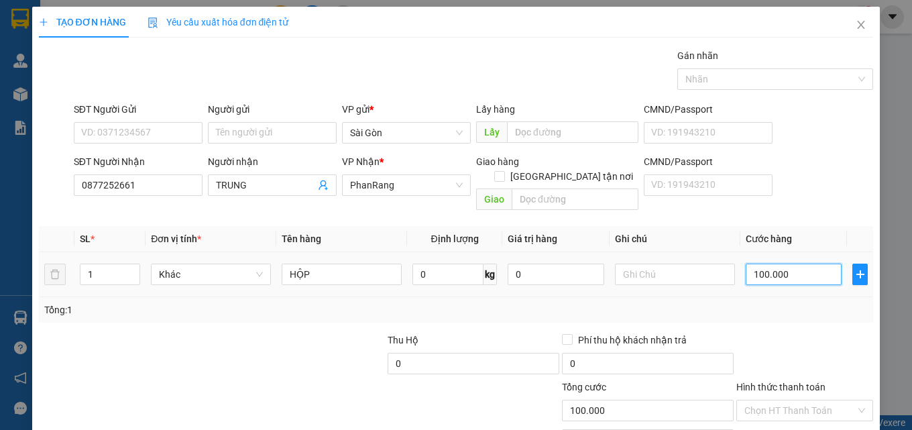
click at [790, 264] on input "100.000" at bounding box center [794, 274] width 97 height 21
type input "0"
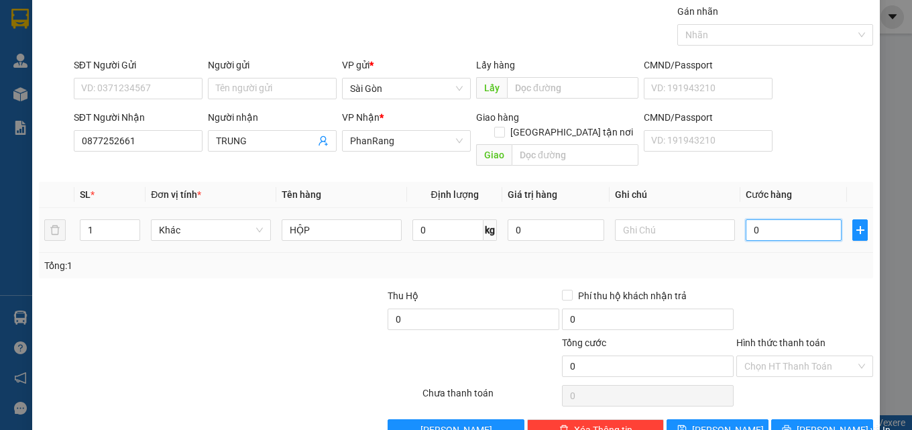
scroll to position [66, 0]
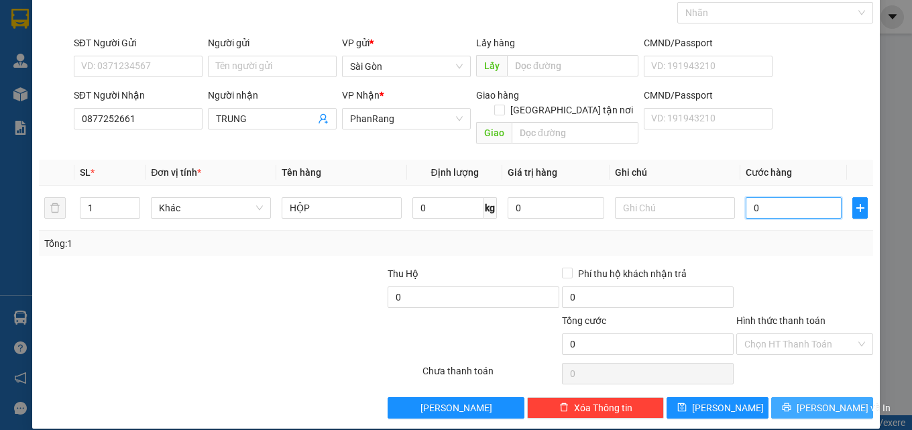
type input "0"
click at [810, 400] on span "[PERSON_NAME] và In" at bounding box center [844, 407] width 94 height 15
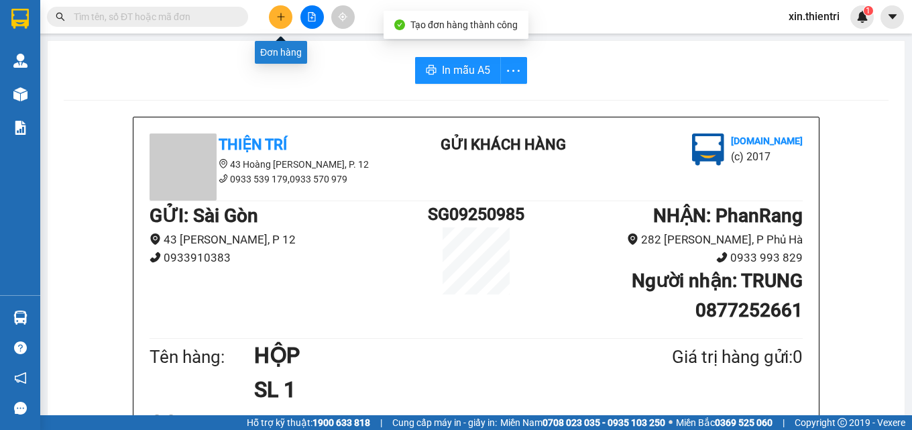
click at [280, 19] on icon "plus" at bounding box center [280, 16] width 9 height 9
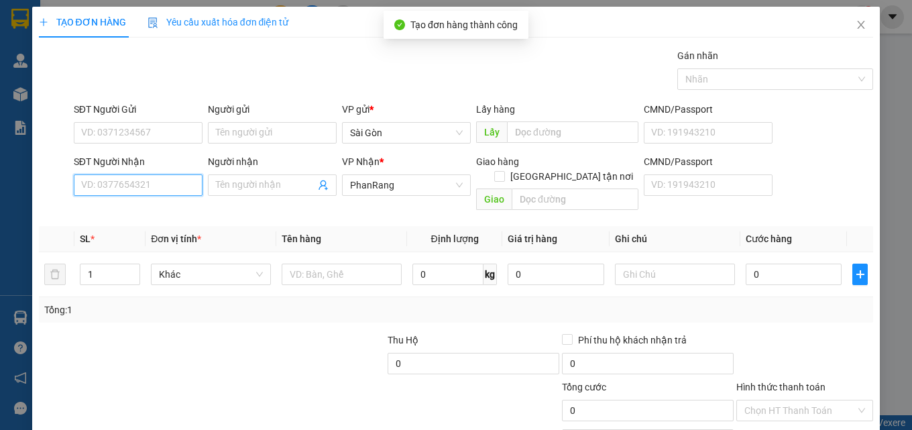
click at [177, 186] on input "SĐT Người Nhận" at bounding box center [138, 184] width 129 height 21
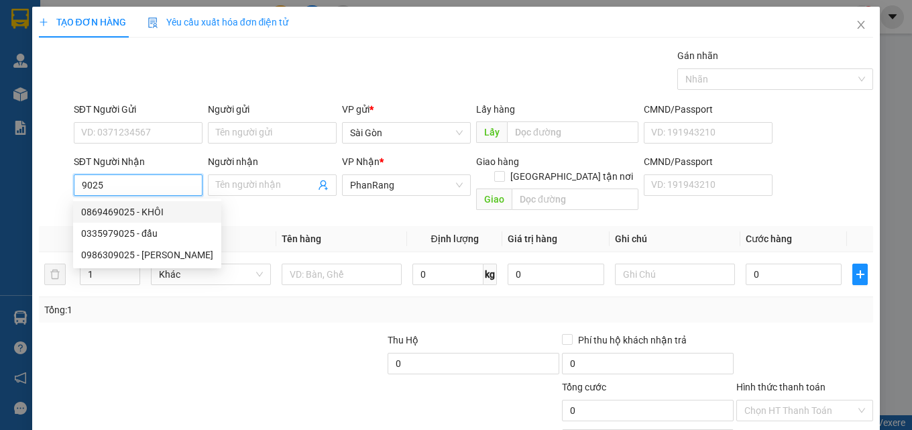
drag, startPoint x: 115, startPoint y: 190, endPoint x: 60, endPoint y: 188, distance: 55.7
click at [60, 188] on div "SĐT Người Nhận 9025 Người nhận Tên người nhận VP Nhận * PhanRang Giao hàng Giao…" at bounding box center [457, 185] width 838 height 62
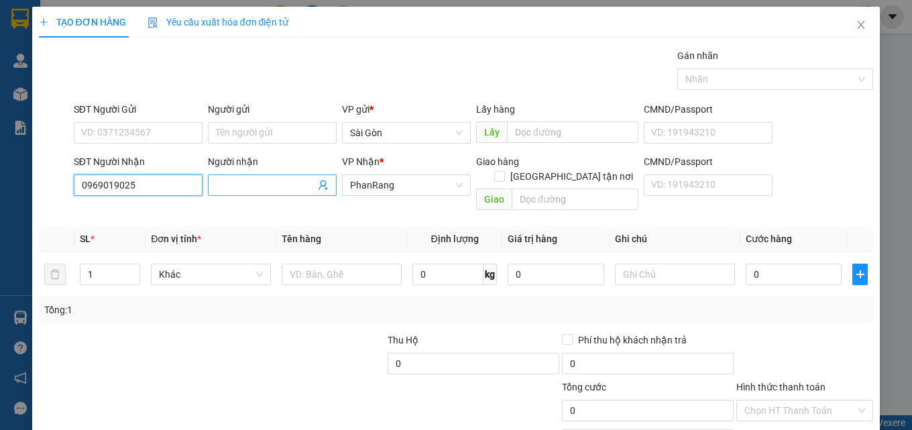
type input "0969019025"
click at [246, 174] on span at bounding box center [272, 184] width 129 height 21
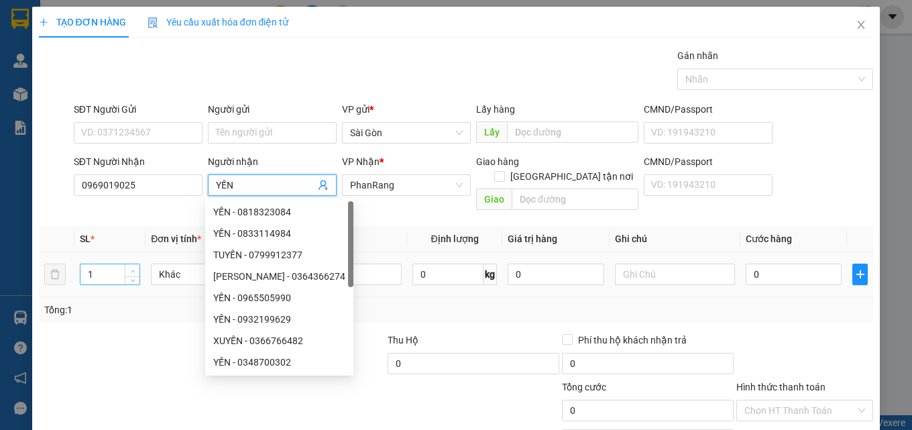
type input "YẾN"
click at [133, 267] on span "up" at bounding box center [133, 271] width 8 height 8
click at [134, 267] on span "up" at bounding box center [133, 271] width 8 height 8
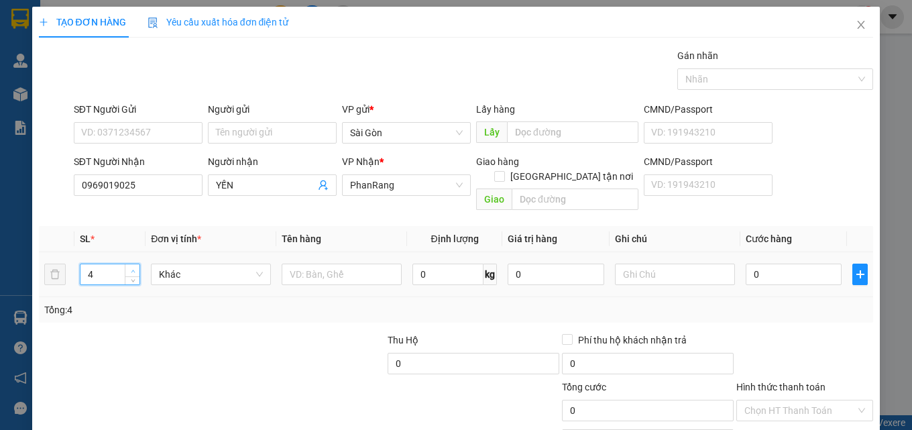
click at [133, 269] on icon "up" at bounding box center [133, 271] width 5 height 5
type input "5"
click at [132, 269] on icon "up" at bounding box center [133, 271] width 5 height 5
click at [292, 264] on td at bounding box center [341, 274] width 131 height 45
click at [313, 266] on input "text" at bounding box center [342, 274] width 120 height 21
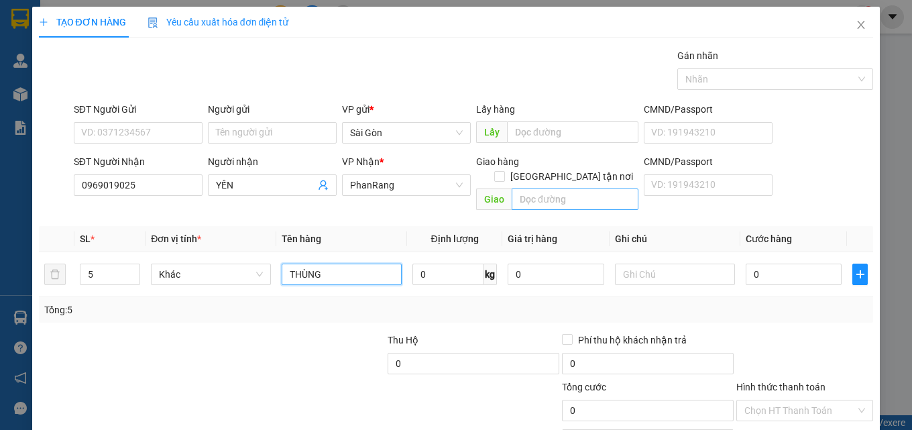
type input "THÙNG"
click at [582, 188] on input "text" at bounding box center [575, 198] width 127 height 21
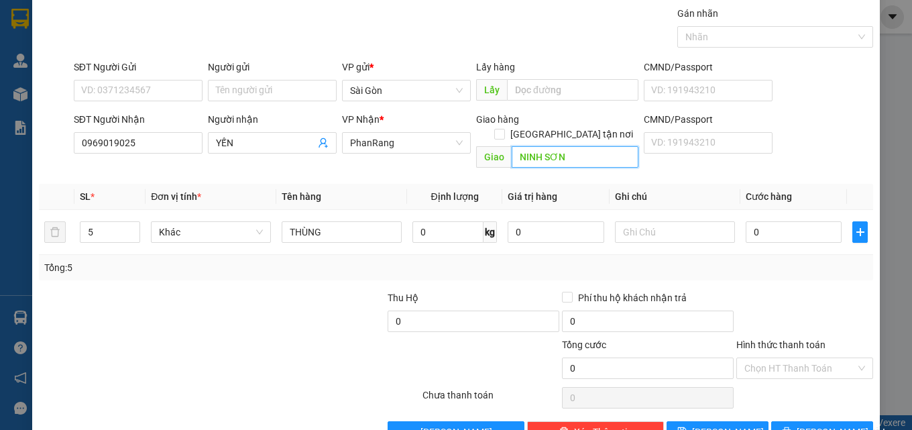
scroll to position [66, 0]
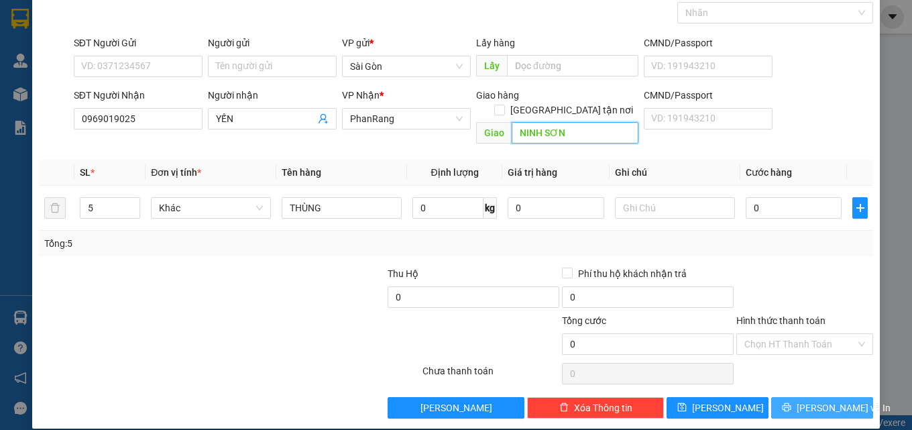
type input "NINH SƠN"
click at [836, 400] on span "[PERSON_NAME] và In" at bounding box center [844, 407] width 94 height 15
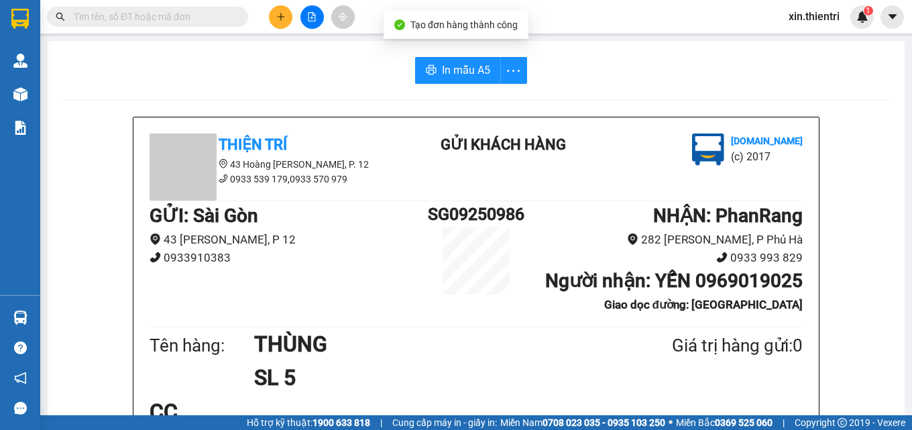
click at [278, 25] on button at bounding box center [280, 16] width 23 height 23
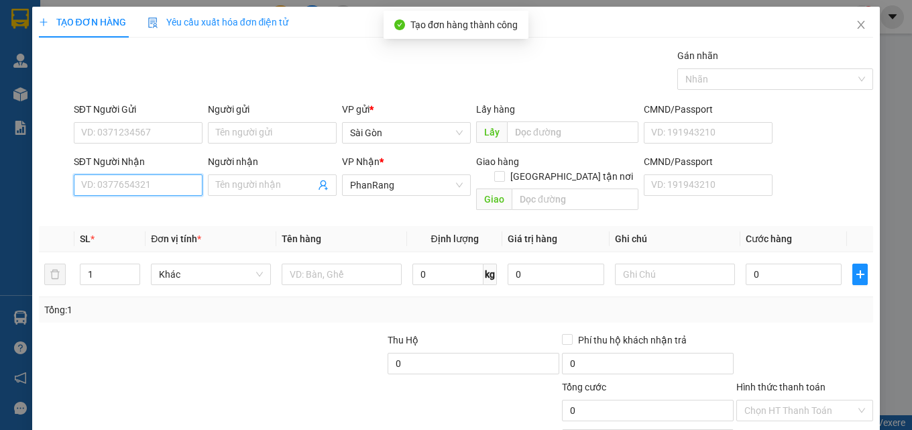
click at [190, 182] on input "SĐT Người Nhận" at bounding box center [138, 184] width 129 height 21
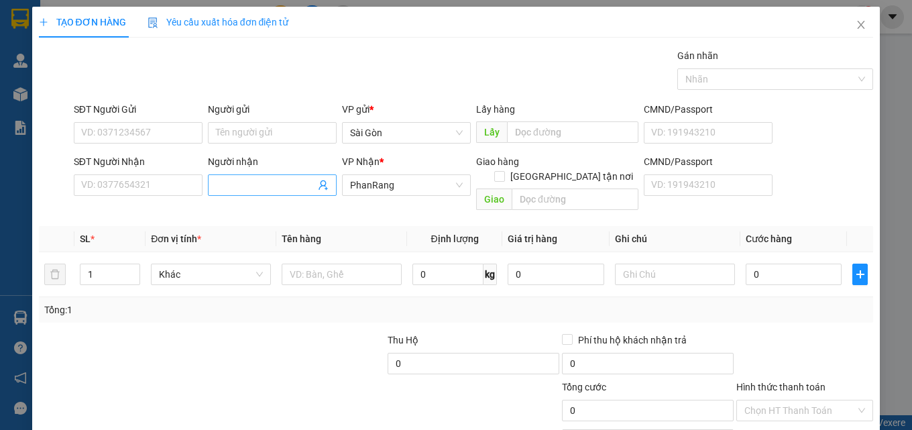
click at [285, 191] on input "Người nhận" at bounding box center [265, 185] width 99 height 15
type input "[PERSON_NAME]"
click at [110, 312] on div "Transit Pickup Surcharge Ids Transit Deliver Surcharge Ids Transit Deliver Surc…" at bounding box center [456, 266] width 835 height 437
drag, startPoint x: 291, startPoint y: 284, endPoint x: 321, endPoint y: 273, distance: 31.4
click at [311, 278] on div "SL * Đơn vị tính * Tên hàng Định lượng Giá trị hàng Ghi chú Cước hàng 1 Khác 0 …" at bounding box center [456, 274] width 835 height 97
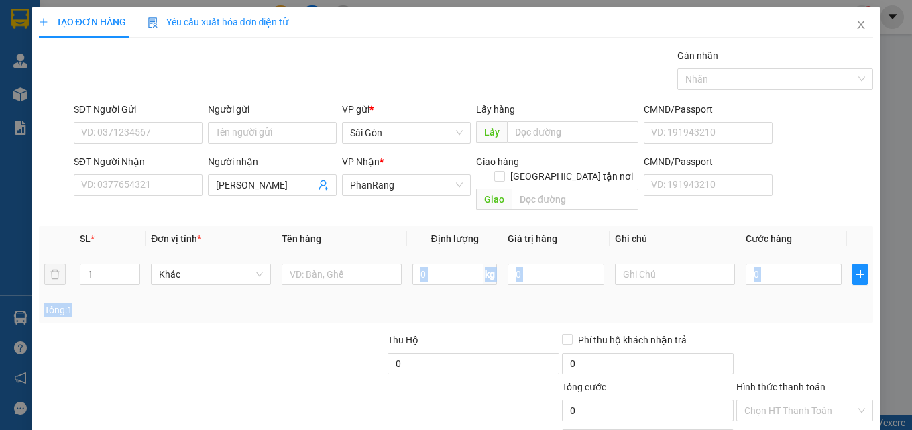
click at [321, 272] on div at bounding box center [342, 274] width 120 height 27
click at [322, 264] on input "text" at bounding box center [342, 274] width 120 height 21
type input "K"
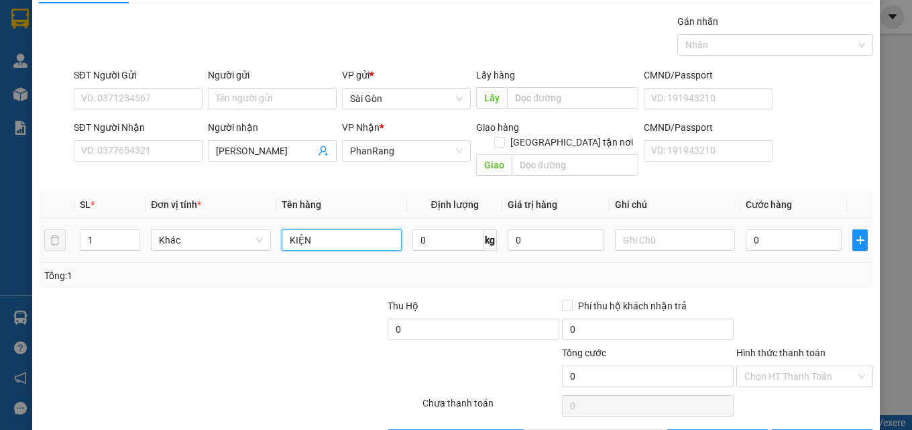
scroll to position [66, 0]
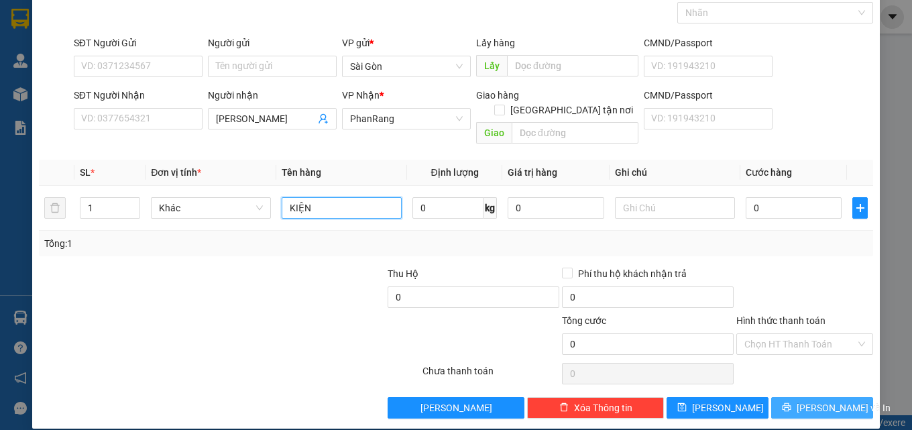
type input "KIỆN"
drag, startPoint x: 818, startPoint y: 392, endPoint x: 810, endPoint y: 374, distance: 20.4
click at [818, 397] on button "[PERSON_NAME] và In" at bounding box center [822, 407] width 102 height 21
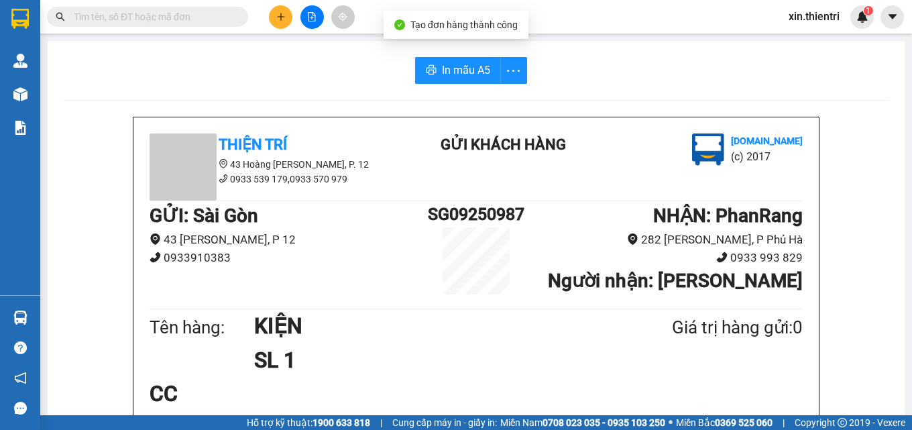
click at [275, 23] on button at bounding box center [280, 16] width 23 height 23
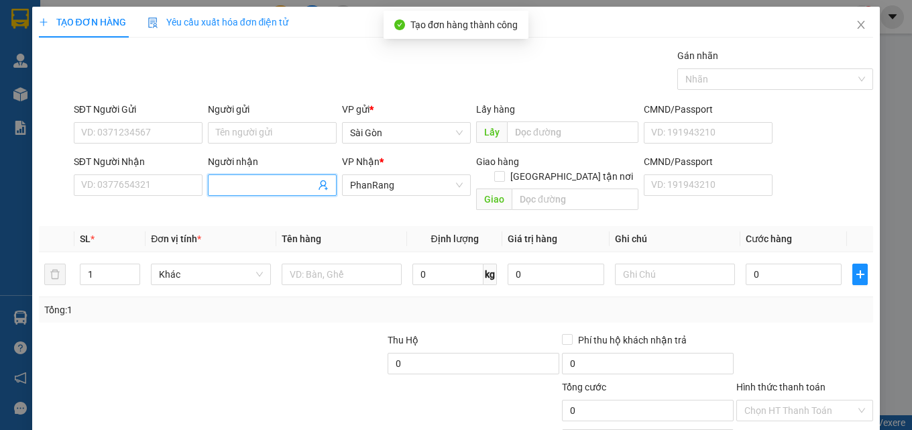
click at [227, 188] on input "Người nhận" at bounding box center [265, 185] width 99 height 15
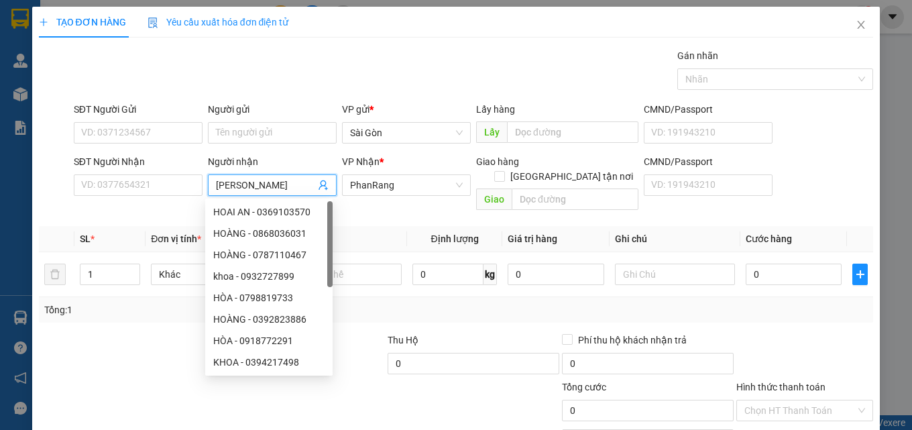
type input "[PERSON_NAME]"
drag, startPoint x: 115, startPoint y: 345, endPoint x: 132, endPoint y: 241, distance: 104.8
click at [117, 343] on div at bounding box center [125, 356] width 174 height 47
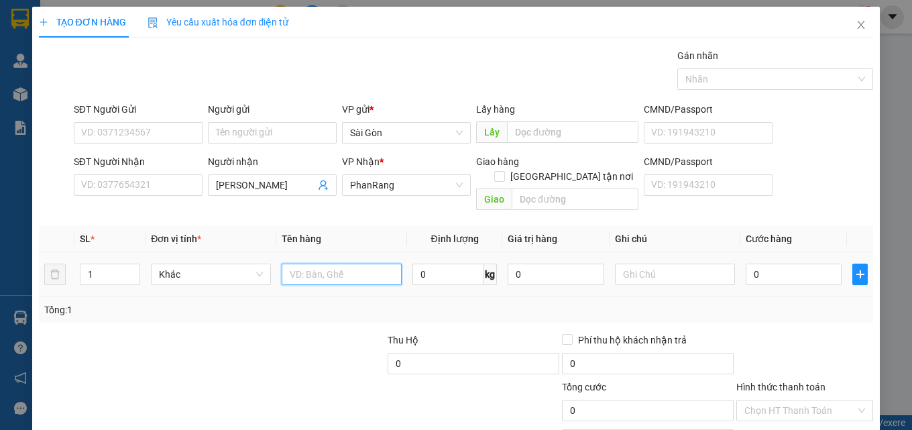
click at [359, 264] on input "text" at bounding box center [342, 274] width 120 height 21
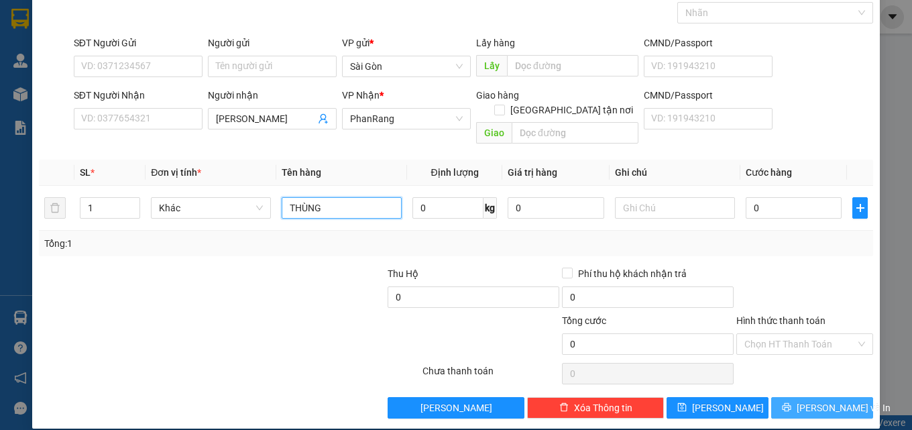
type input "THÙNG"
click at [784, 397] on button "[PERSON_NAME] và In" at bounding box center [822, 407] width 102 height 21
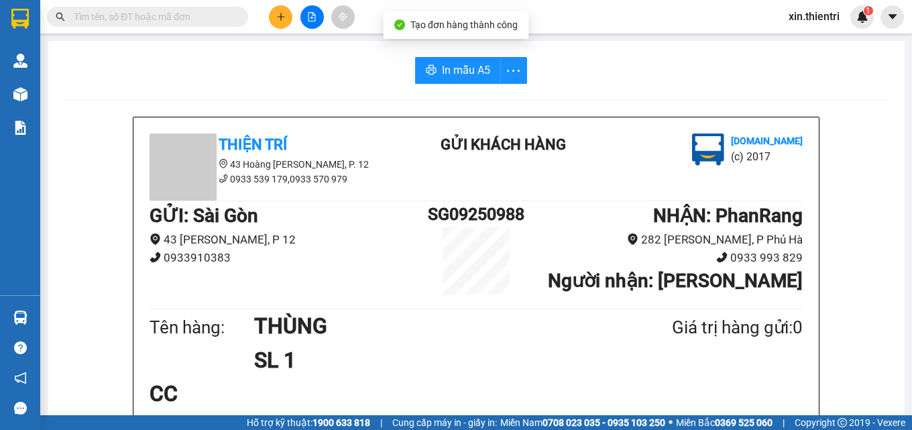
click at [291, 23] on div at bounding box center [312, 16] width 101 height 23
click at [275, 17] on button at bounding box center [280, 16] width 23 height 23
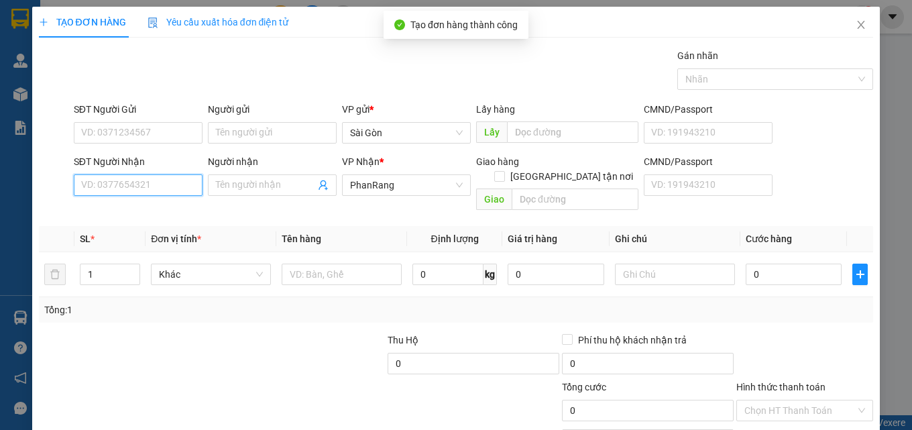
click at [136, 178] on input "SĐT Người Nhận" at bounding box center [138, 184] width 129 height 21
type input "0375330239"
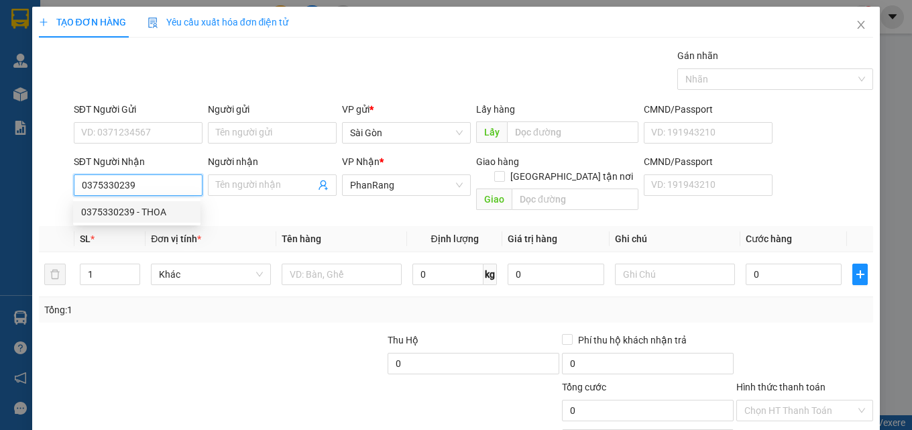
click at [155, 216] on div "0375330239 - THOA" at bounding box center [136, 212] width 111 height 15
type input "THOA"
type input "GÒ ĐỀN"
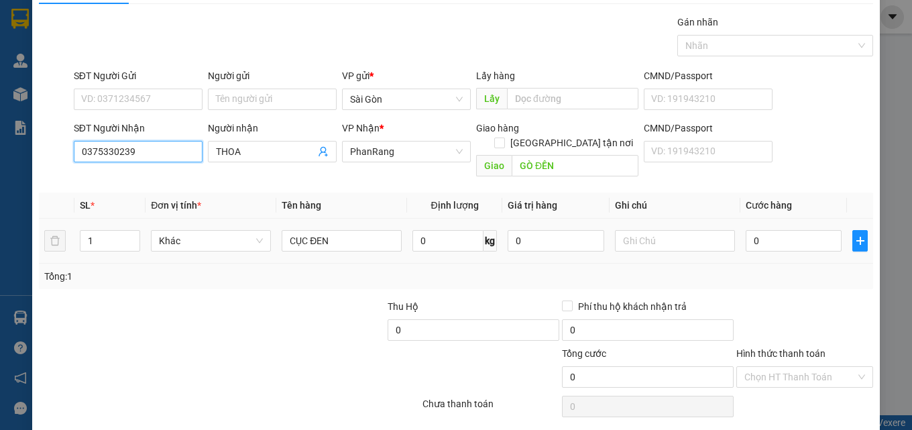
scroll to position [66, 0]
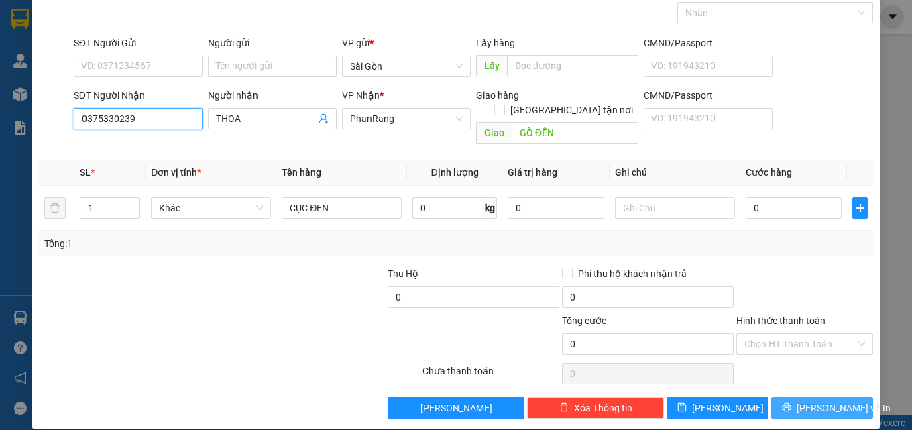
type input "0375330239"
click at [832, 400] on span "[PERSON_NAME] và In" at bounding box center [844, 407] width 94 height 15
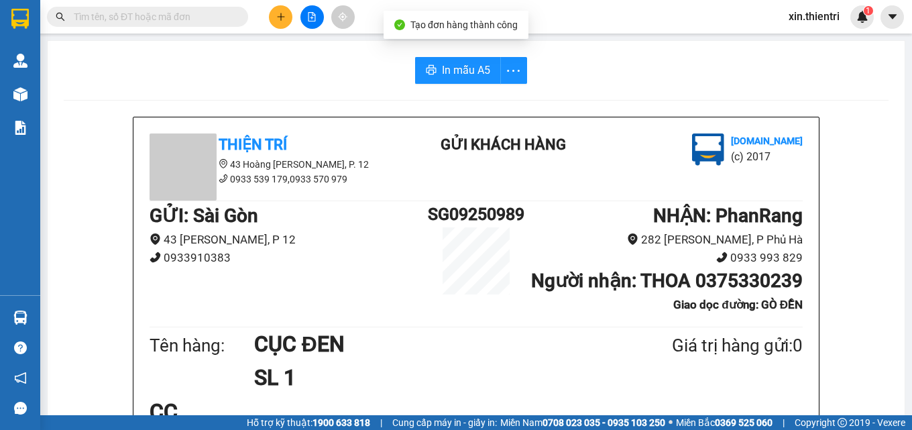
click at [287, 17] on button at bounding box center [280, 16] width 23 height 23
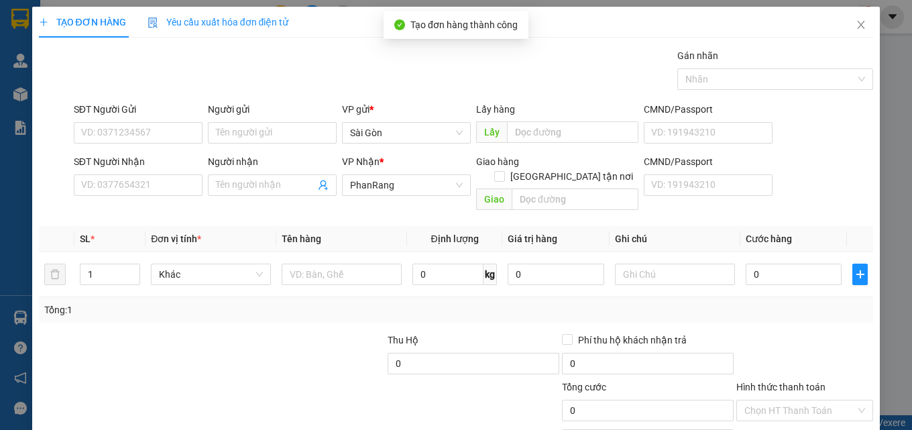
click at [179, 203] on div "Transit Pickup Surcharge Ids Transit Deliver Surcharge Ids Transit Deliver Surc…" at bounding box center [456, 266] width 835 height 437
click at [179, 191] on input "SĐT Người Nhận" at bounding box center [138, 184] width 129 height 21
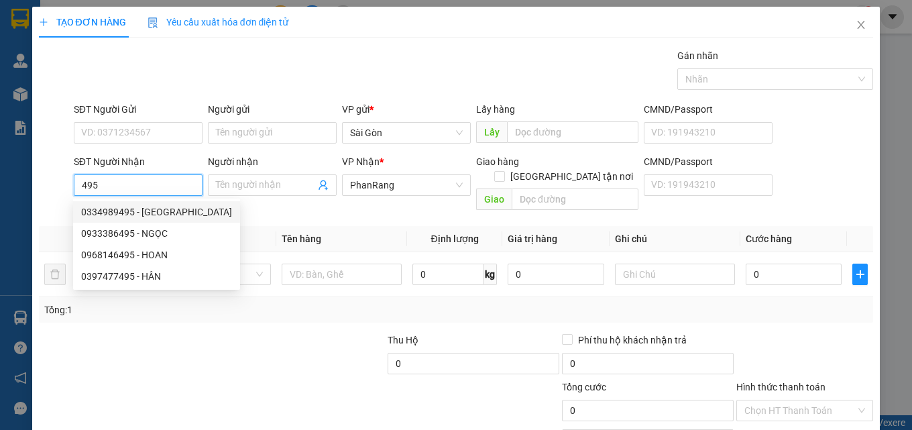
click at [153, 180] on input "495" at bounding box center [138, 184] width 129 height 21
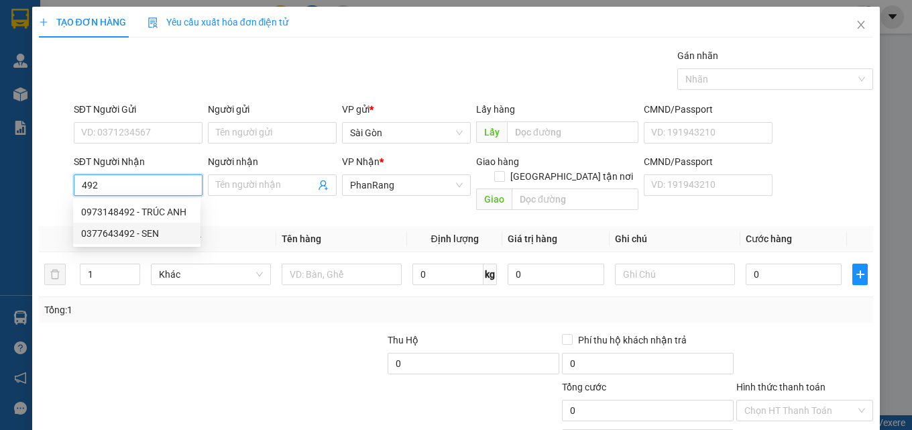
click at [152, 228] on div "0377643492 - SEN" at bounding box center [136, 233] width 111 height 15
type input "0377643492"
type input "SEN"
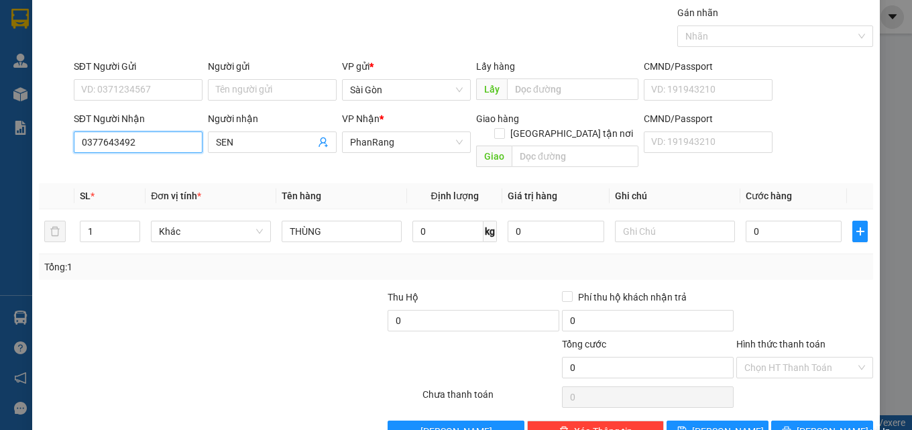
scroll to position [66, 0]
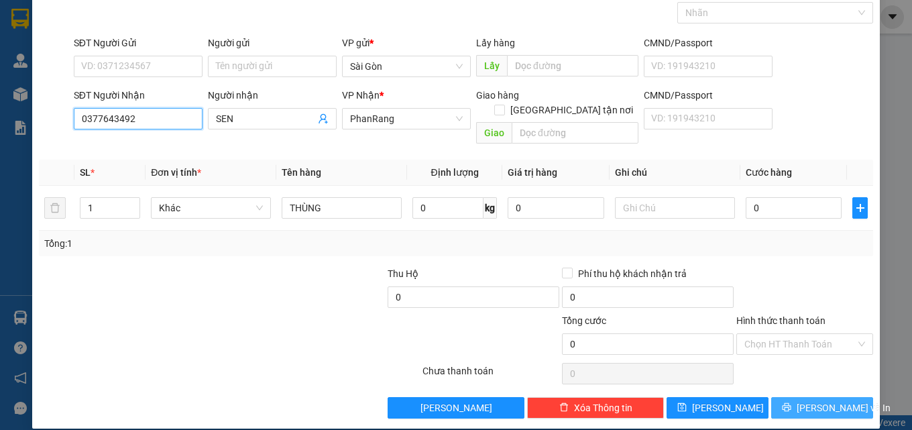
type input "0377643492"
click at [810, 400] on span "[PERSON_NAME] và In" at bounding box center [844, 407] width 94 height 15
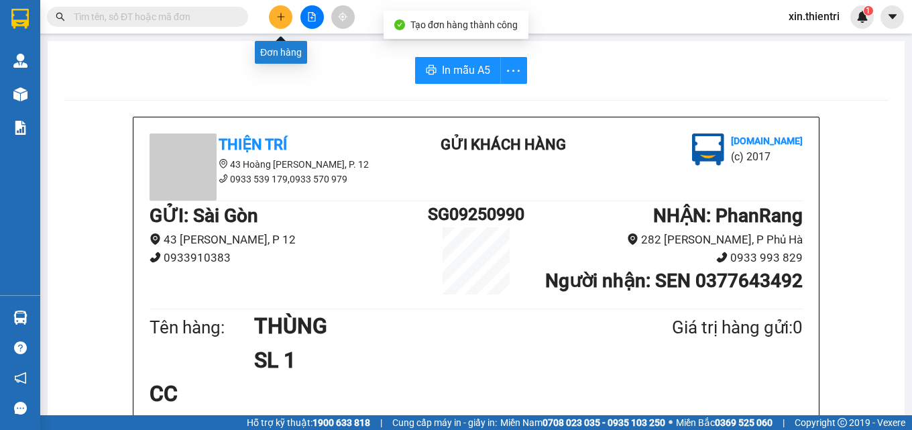
click at [283, 19] on icon "plus" at bounding box center [280, 16] width 9 height 9
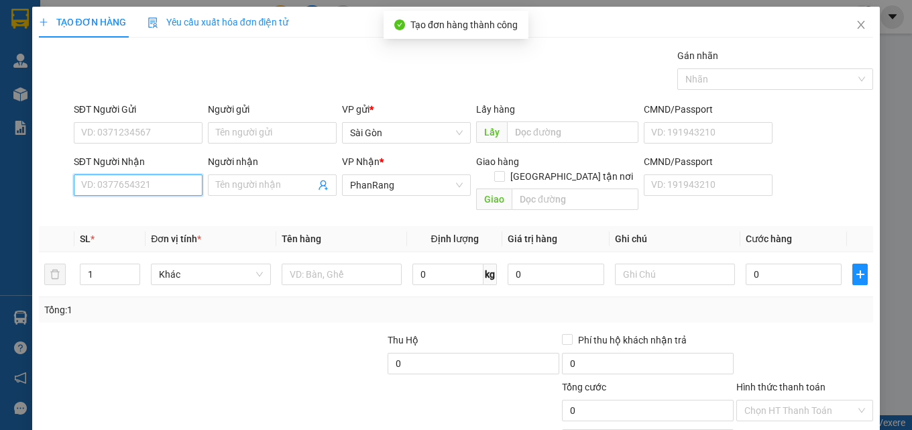
click at [176, 185] on input "SĐT Người Nhận" at bounding box center [138, 184] width 129 height 21
type input "0"
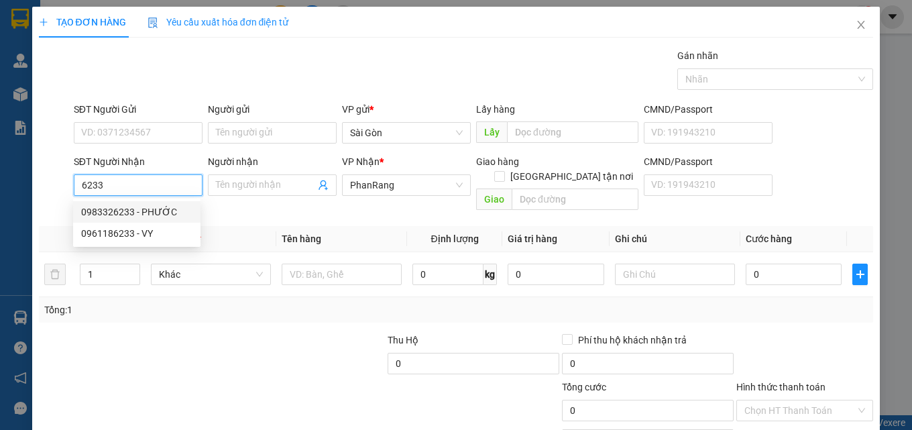
click at [155, 209] on div "0983326233 - PHƯỚC" at bounding box center [136, 212] width 111 height 15
type input "0983326233"
type input "PHƯỚC"
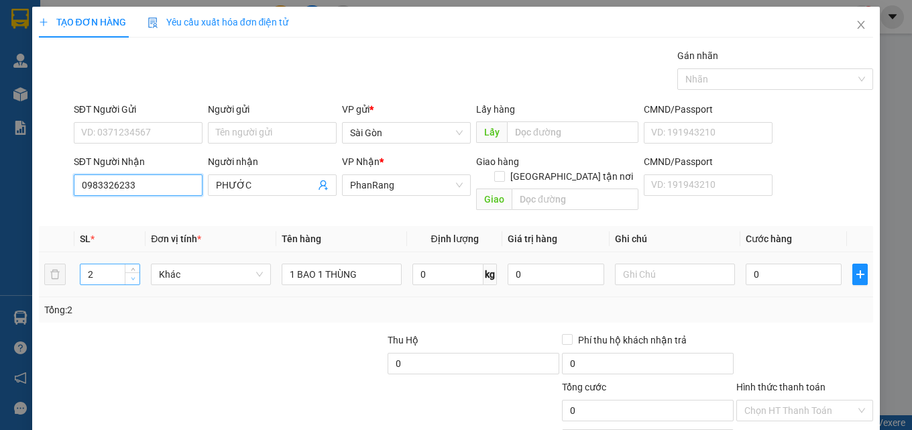
type input "0983326233"
type input "1"
click at [131, 276] on icon "down" at bounding box center [133, 278] width 5 height 5
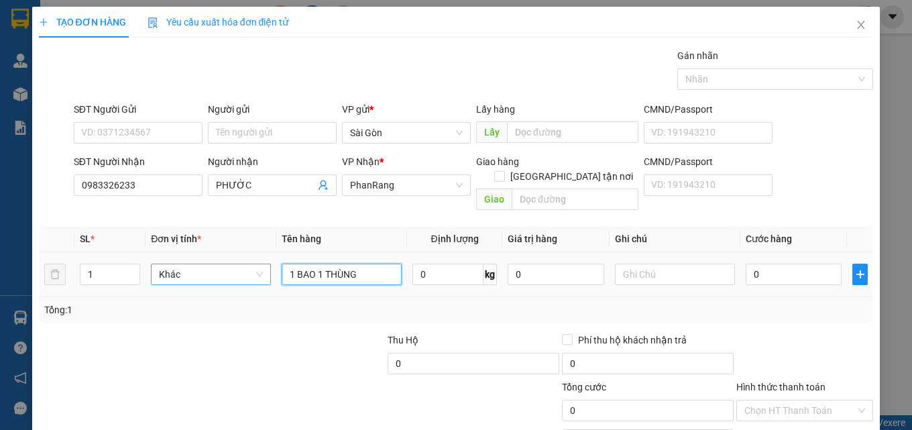
drag, startPoint x: 355, startPoint y: 260, endPoint x: 256, endPoint y: 268, distance: 99.7
click at [256, 268] on tr "1 Khác 1 BAO 1 THÙNG 0 kg 0 0" at bounding box center [456, 274] width 835 height 45
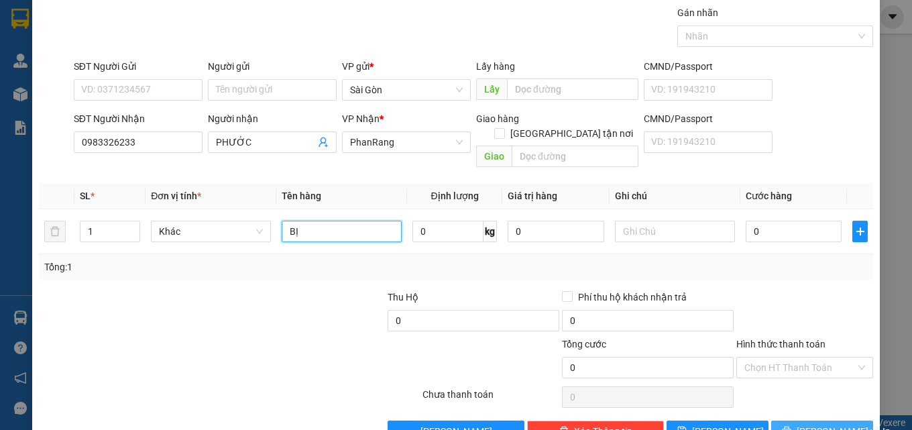
scroll to position [66, 0]
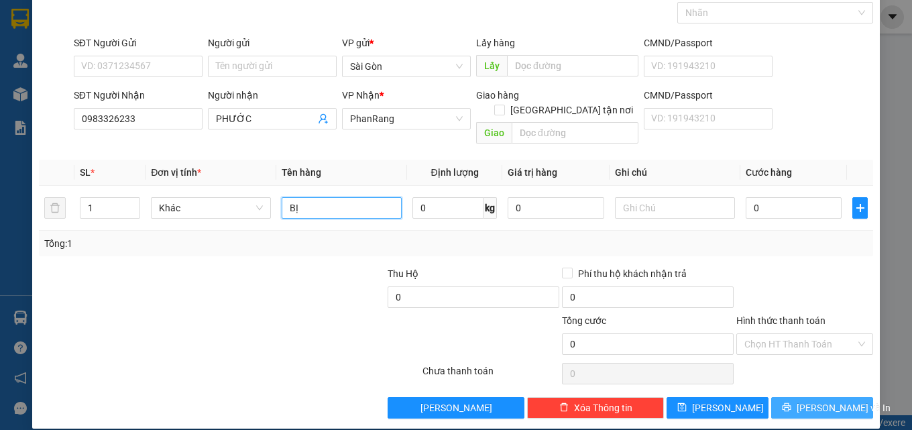
type input "BỊ"
drag, startPoint x: 825, startPoint y: 391, endPoint x: 836, endPoint y: 386, distance: 12.0
click at [826, 400] on span "[PERSON_NAME] và In" at bounding box center [844, 407] width 94 height 15
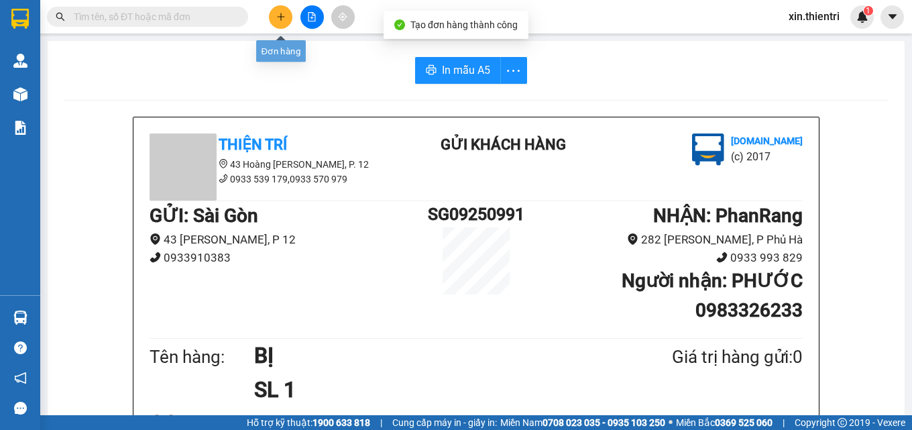
click at [278, 21] on icon "plus" at bounding box center [280, 16] width 9 height 9
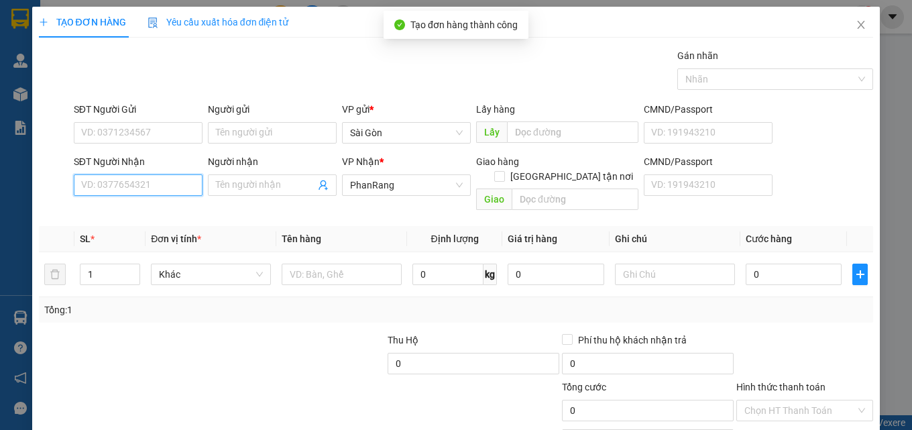
drag, startPoint x: 174, startPoint y: 178, endPoint x: 186, endPoint y: 176, distance: 12.2
click at [180, 177] on input "SĐT Người Nhận" at bounding box center [138, 184] width 129 height 21
type input "7363"
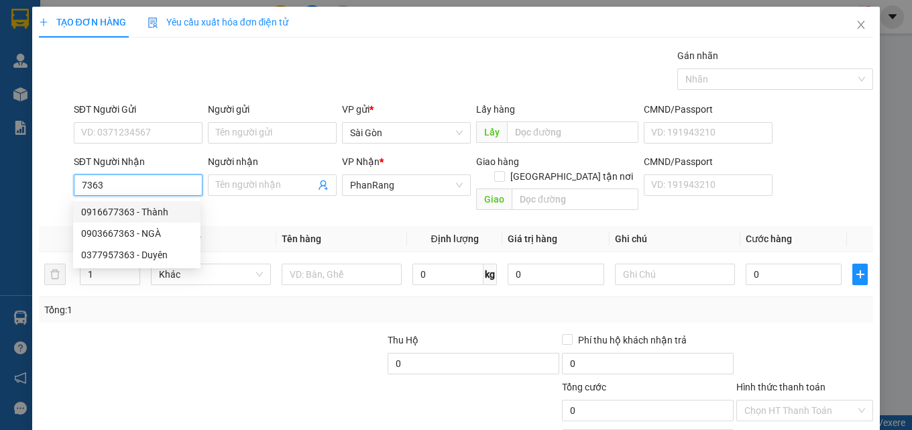
drag, startPoint x: 119, startPoint y: 181, endPoint x: 78, endPoint y: 182, distance: 40.9
click at [78, 182] on input "7363" at bounding box center [138, 184] width 129 height 21
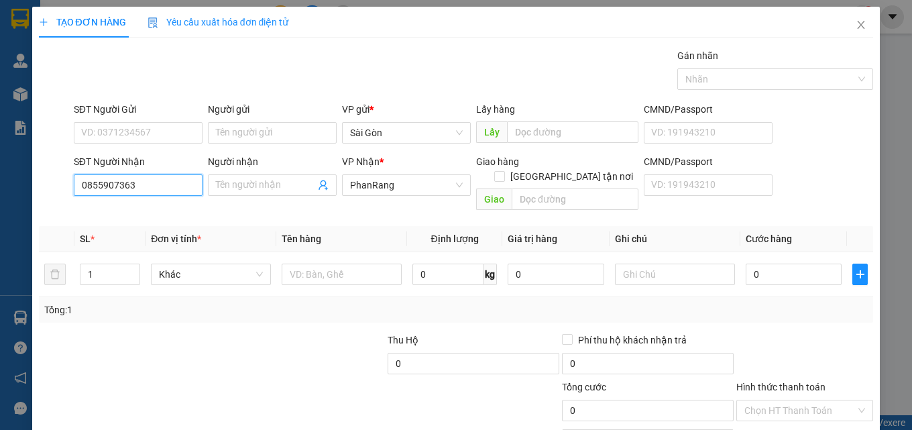
type input "0855907363"
drag, startPoint x: 268, startPoint y: 197, endPoint x: 278, endPoint y: 195, distance: 10.9
click at [278, 195] on div "Người nhận Tên người nhận" at bounding box center [272, 177] width 129 height 47
click at [270, 185] on input "Người nhận" at bounding box center [265, 185] width 99 height 15
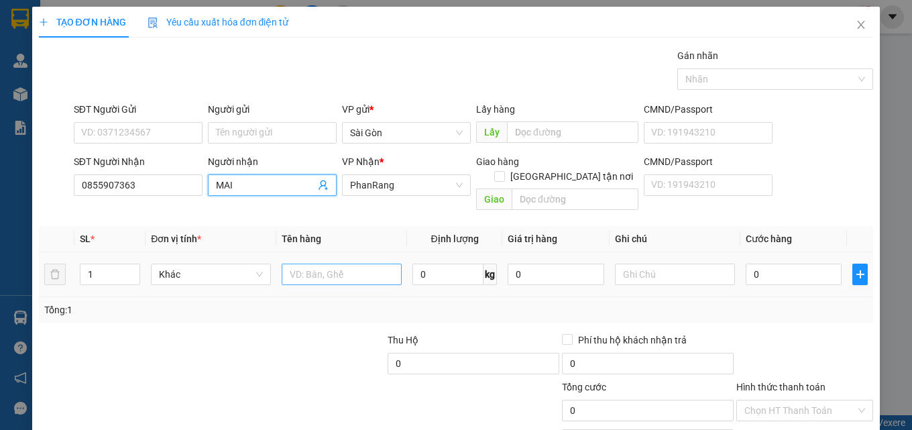
type input "MAI"
drag, startPoint x: 309, startPoint y: 265, endPoint x: 317, endPoint y: 263, distance: 8.3
click at [317, 264] on input "text" at bounding box center [342, 274] width 120 height 21
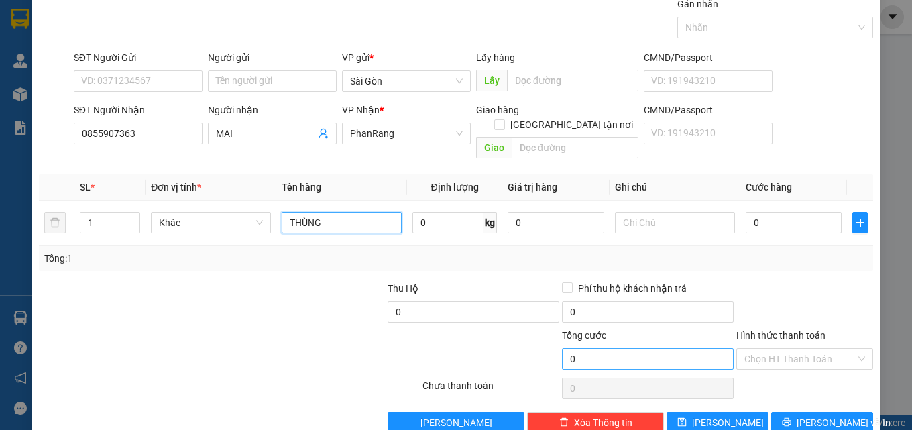
scroll to position [66, 0]
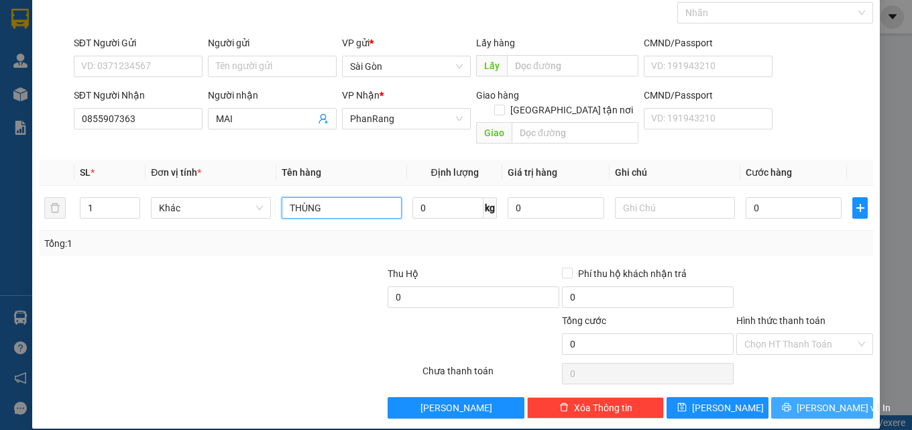
type input "THÙNG"
drag, startPoint x: 813, startPoint y: 391, endPoint x: 821, endPoint y: 388, distance: 8.7
click at [814, 400] on span "[PERSON_NAME] và In" at bounding box center [844, 407] width 94 height 15
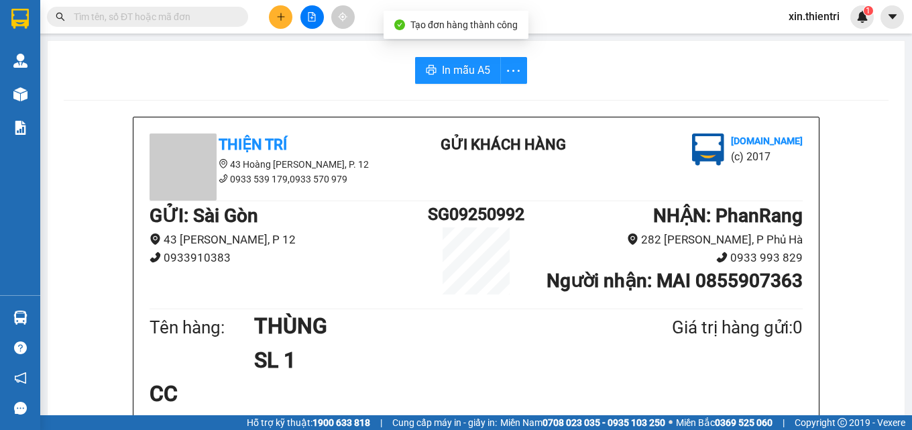
click at [280, 21] on icon "plus" at bounding box center [280, 16] width 9 height 9
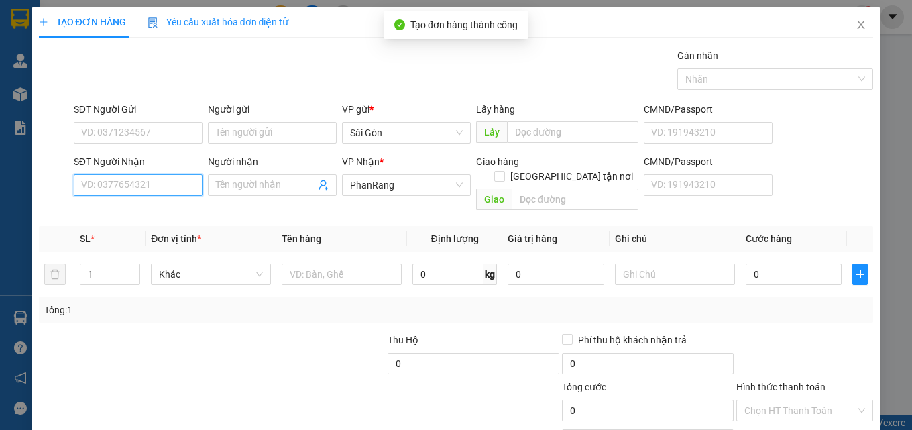
click at [180, 183] on input "SĐT Người Nhận" at bounding box center [138, 184] width 129 height 21
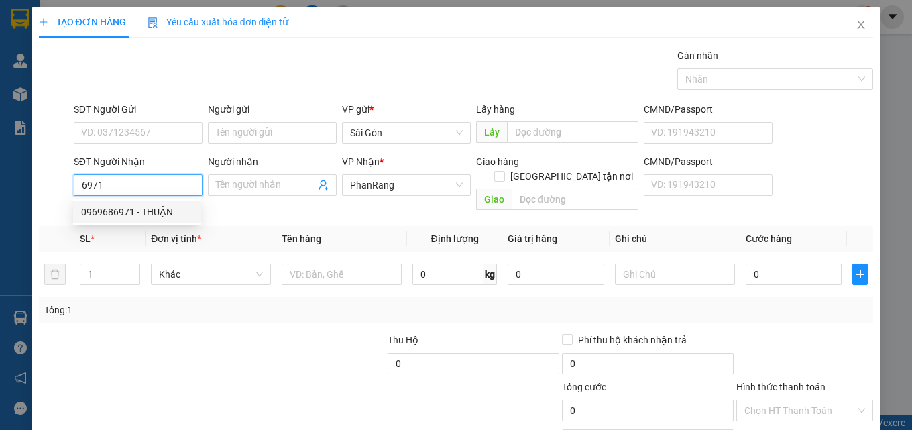
click at [190, 210] on div "0969686971 - THUẬN" at bounding box center [136, 212] width 111 height 15
type input "0969686971"
type input "THUẬN"
type input "AN HÒA"
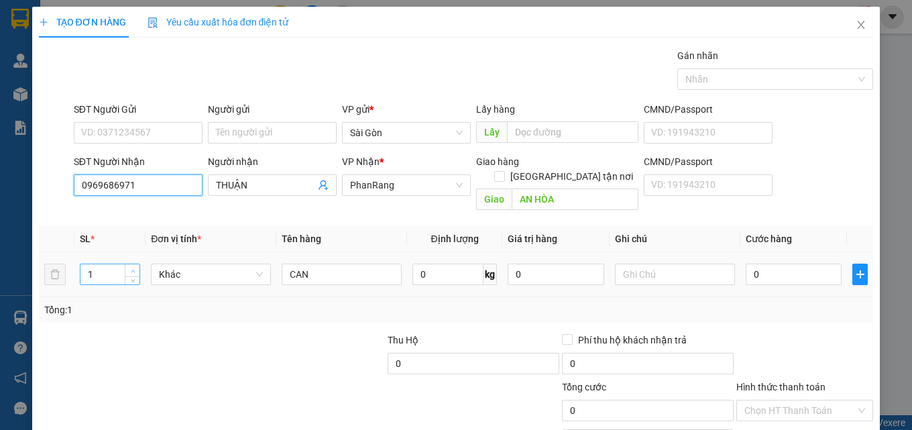
type input "0969686971"
type input "2"
click at [129, 267] on span "up" at bounding box center [133, 271] width 8 height 8
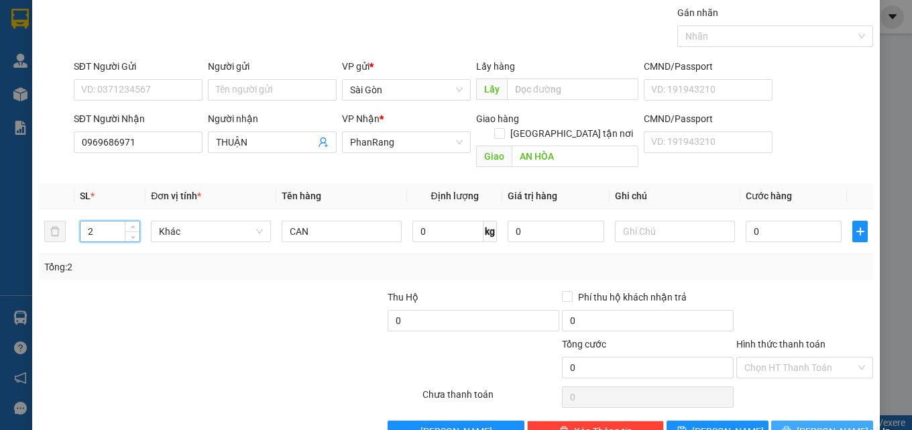
scroll to position [66, 0]
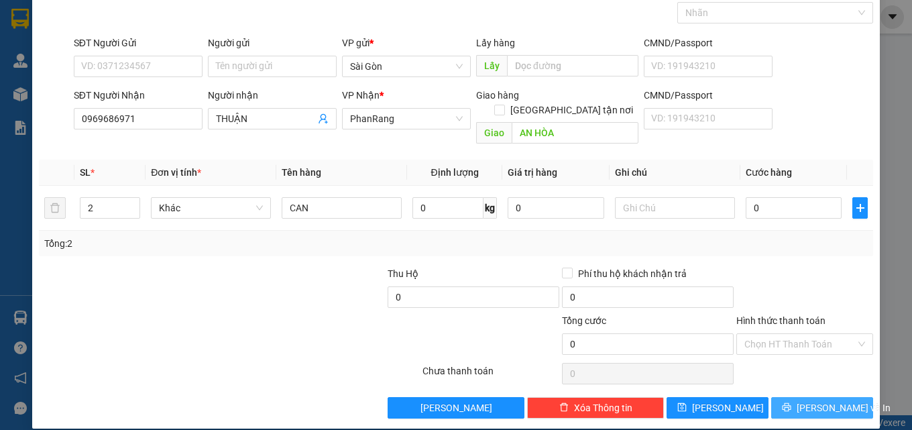
click at [779, 397] on button "[PERSON_NAME] và In" at bounding box center [822, 407] width 102 height 21
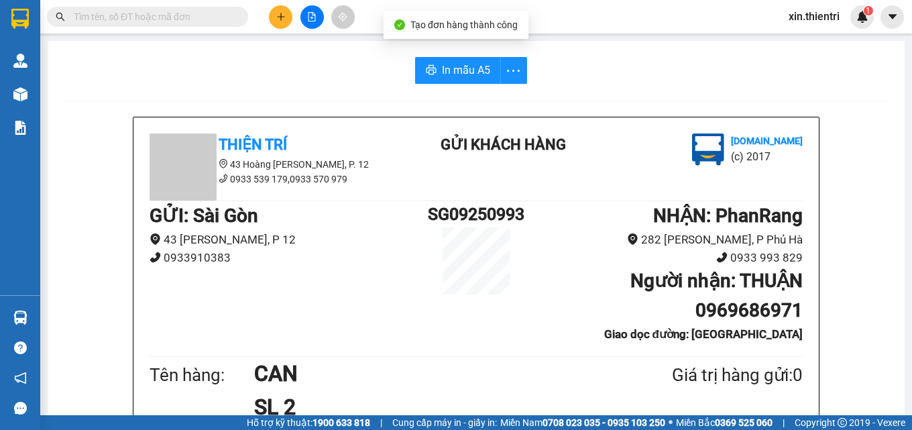
click at [265, 20] on div at bounding box center [312, 16] width 101 height 23
click at [275, 20] on button at bounding box center [280, 16] width 23 height 23
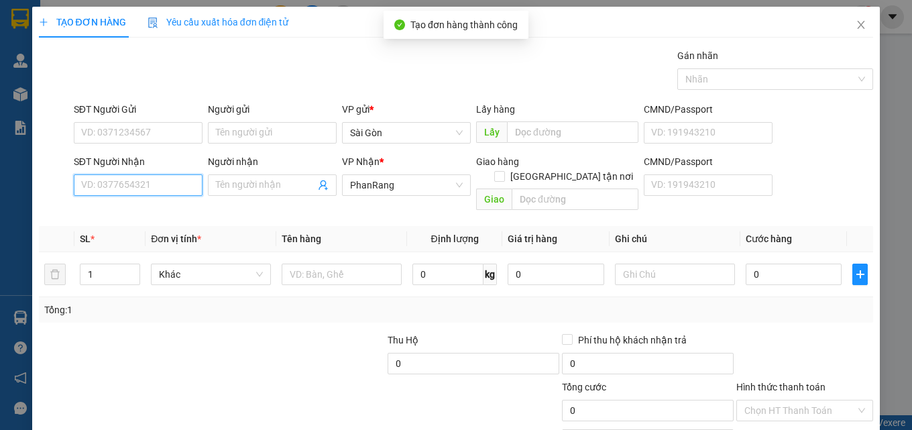
click at [144, 180] on input "SĐT Người Nhận" at bounding box center [138, 184] width 129 height 21
type input "8790"
drag, startPoint x: 123, startPoint y: 188, endPoint x: 68, endPoint y: 182, distance: 56.0
click at [68, 182] on div "SĐT Người Nhận 8790 8790 Người nhận Tên người nhận VP Nhận * PhanRang Giao hàng…" at bounding box center [457, 185] width 838 height 62
click at [199, 186] on input "0914128790" at bounding box center [138, 184] width 129 height 21
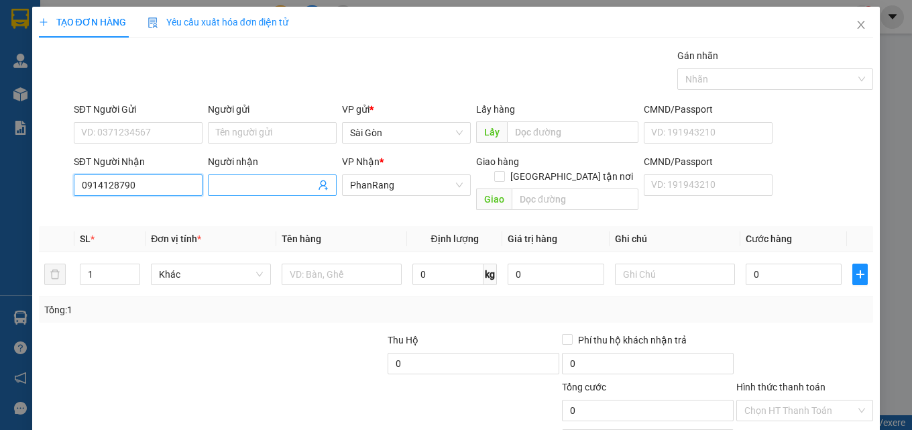
type input "0914128790"
click at [231, 187] on input "Người nhận" at bounding box center [265, 185] width 99 height 15
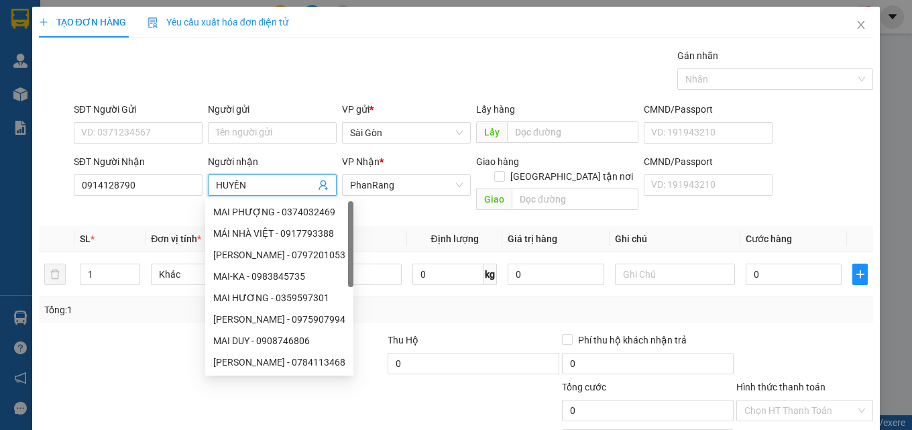
type input "HUYỀN"
click at [140, 317] on div "Transit Pickup Surcharge Ids Transit Deliver Surcharge Ids Transit Deliver Surc…" at bounding box center [456, 266] width 835 height 437
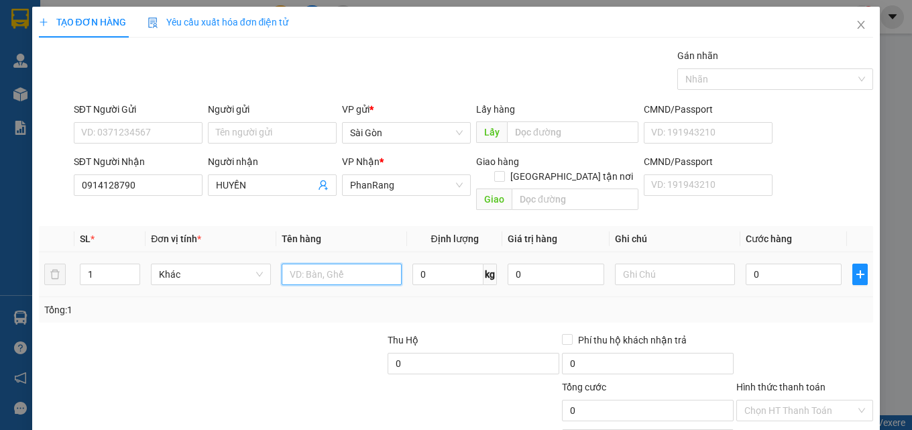
click at [346, 264] on input "text" at bounding box center [342, 274] width 120 height 21
type input "THÙNG"
type input "3"
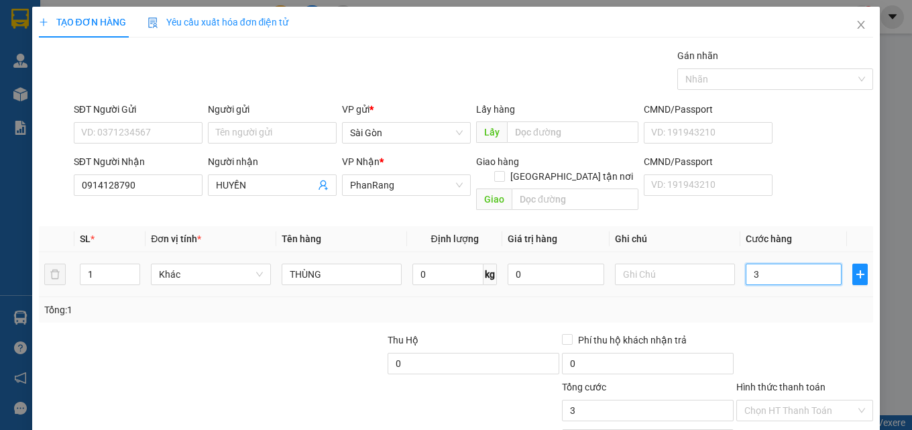
type input "30"
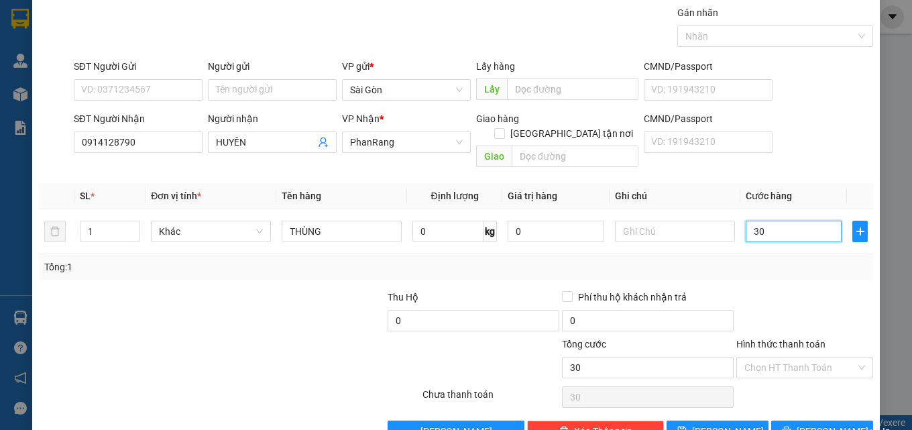
scroll to position [66, 0]
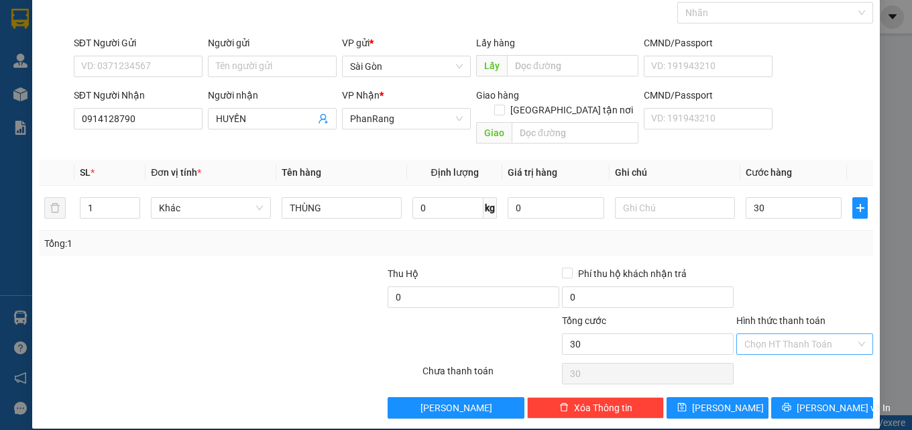
click at [820, 335] on input "Hình thức thanh toán" at bounding box center [800, 344] width 111 height 20
type input "30.000"
drag, startPoint x: 808, startPoint y: 355, endPoint x: 810, endPoint y: 362, distance: 7.6
click at [808, 357] on div "Tại văn phòng" at bounding box center [796, 356] width 119 height 15
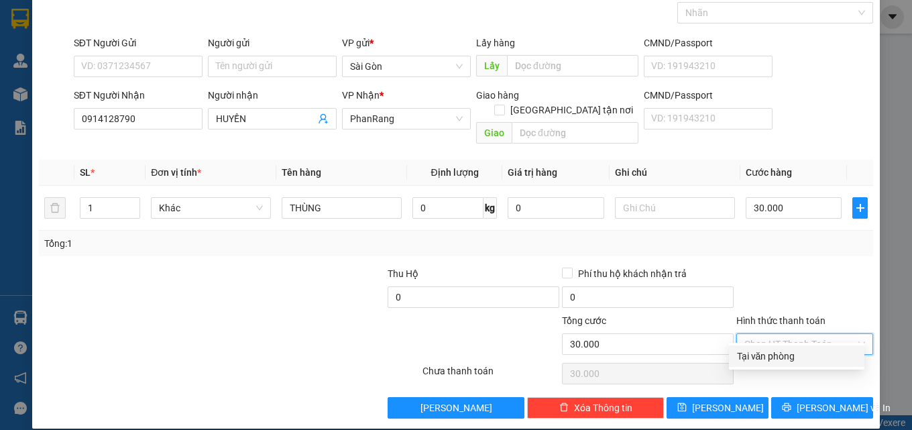
type input "0"
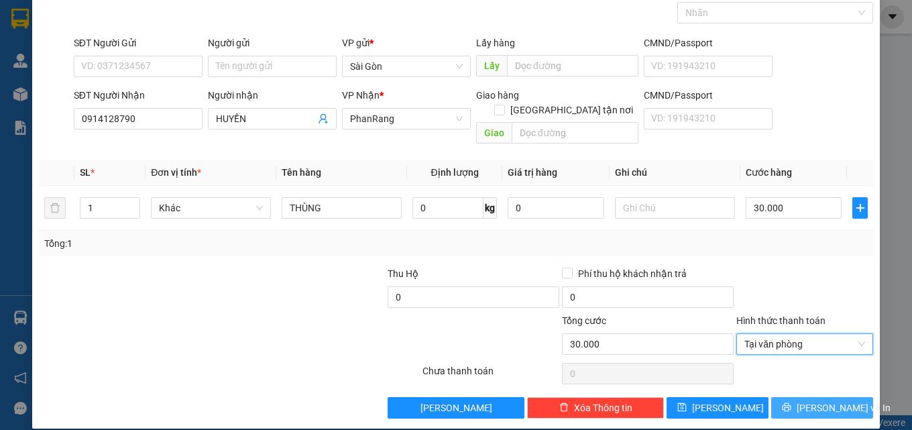
click at [816, 400] on span "[PERSON_NAME] và In" at bounding box center [844, 407] width 94 height 15
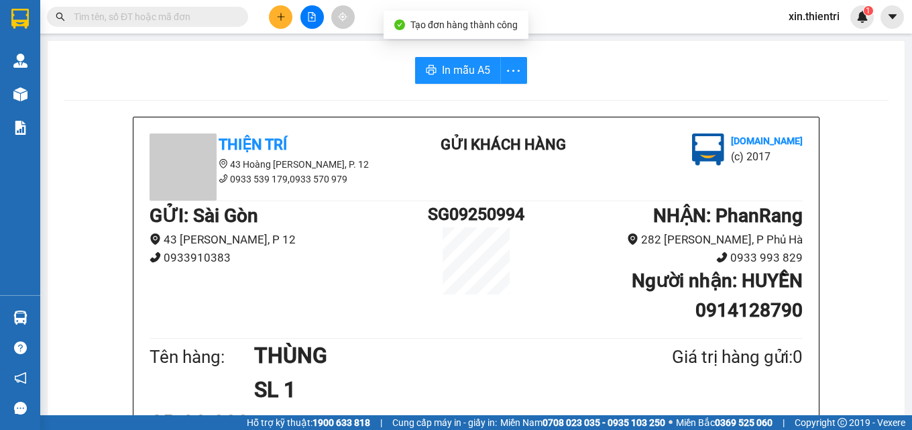
click at [284, 23] on button at bounding box center [280, 16] width 23 height 23
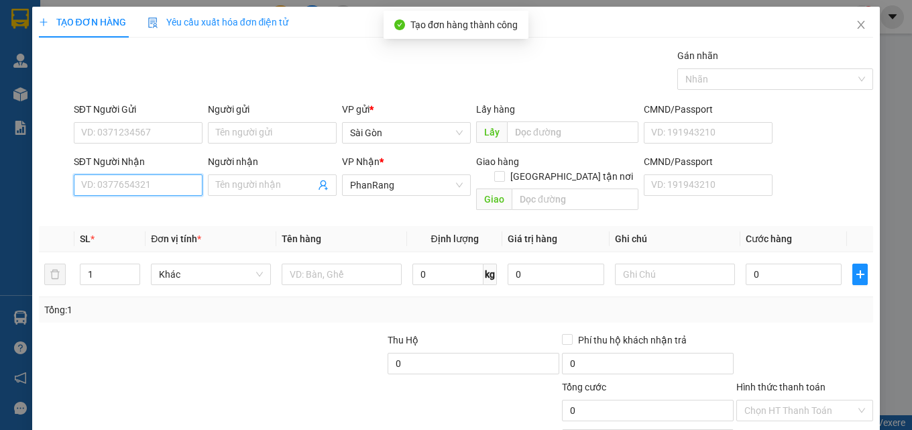
click at [177, 181] on input "SĐT Người Nhận" at bounding box center [138, 184] width 129 height 21
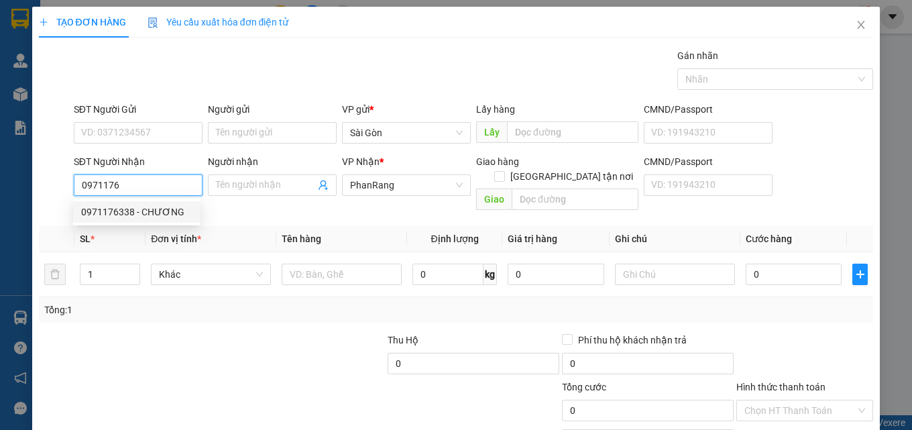
click at [158, 205] on div "0971176338 - CHƯƠNG" at bounding box center [136, 212] width 111 height 15
type input "0971176338"
type input "CHƯƠNG"
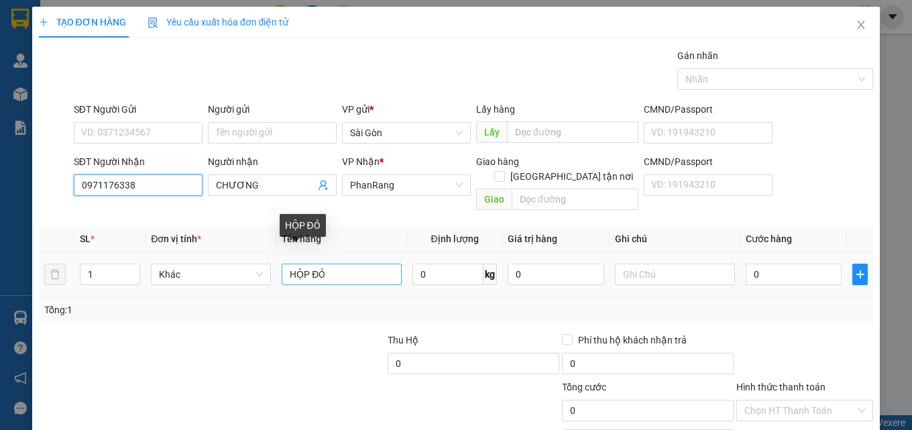
type input "0971176338"
drag, startPoint x: 317, startPoint y: 260, endPoint x: 303, endPoint y: 262, distance: 15.0
click at [303, 264] on input "HỘP ĐỎ" at bounding box center [342, 274] width 120 height 21
click at [339, 264] on input "HỘP ĐỎ" at bounding box center [342, 274] width 120 height 21
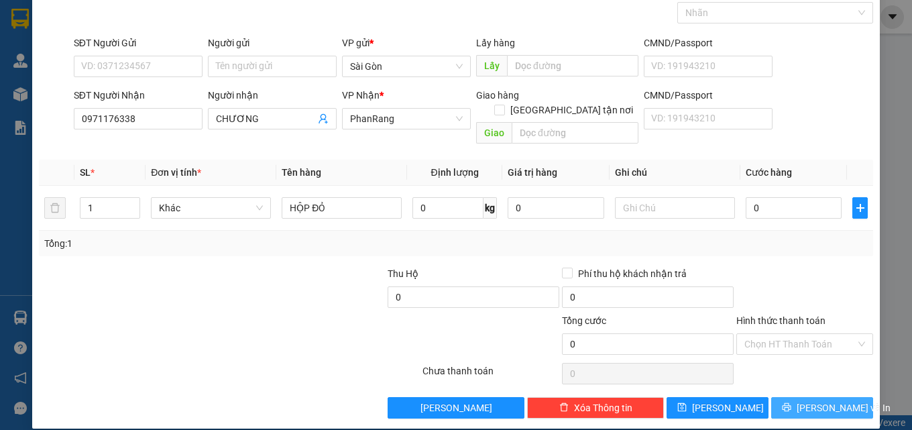
drag, startPoint x: 840, startPoint y: 390, endPoint x: 843, endPoint y: 383, distance: 7.5
click at [843, 397] on button "[PERSON_NAME] và In" at bounding box center [822, 407] width 102 height 21
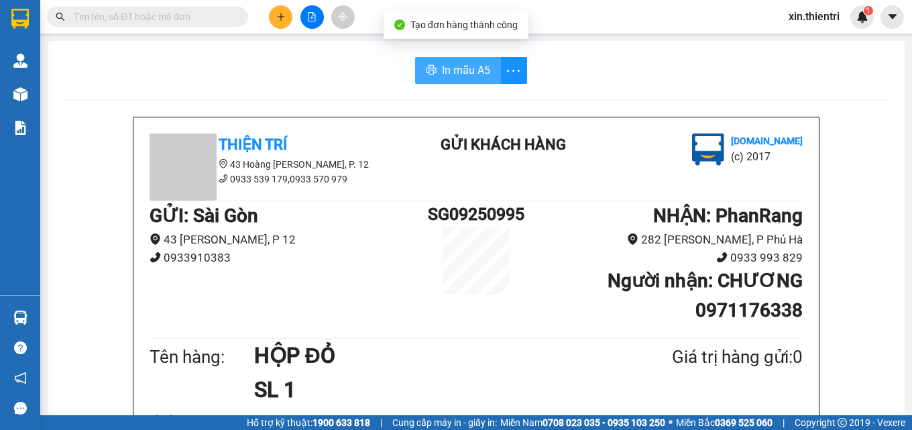
click at [447, 68] on span "In mẫu A5" at bounding box center [466, 70] width 48 height 17
drag, startPoint x: 787, startPoint y: 72, endPoint x: 712, endPoint y: 82, distance: 76.5
click at [782, 72] on div "In mẫu A5" at bounding box center [476, 70] width 825 height 27
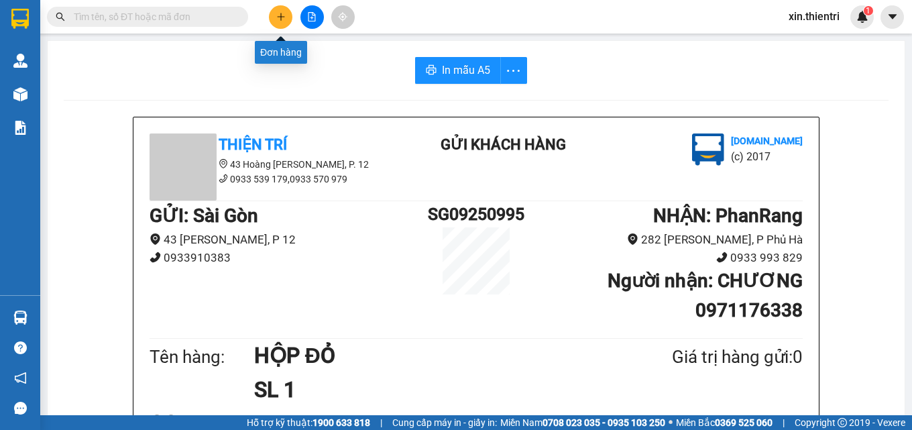
click at [282, 9] on button at bounding box center [280, 16] width 23 height 23
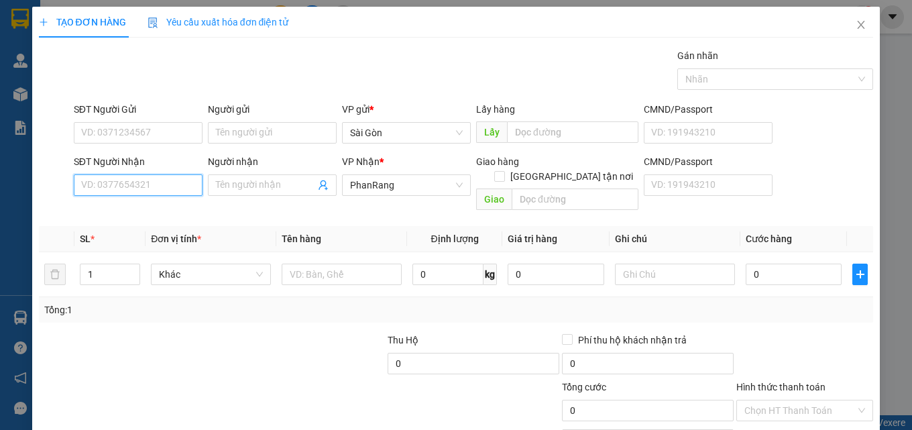
click at [162, 184] on input "SĐT Người Nhận" at bounding box center [138, 184] width 129 height 21
type input "9142"
click at [44, 189] on div "SĐT Người Nhận 9142 9142 Người nhận Tên người nhận VP Nhận * PhanRang Giao hàng…" at bounding box center [457, 185] width 838 height 62
click at [132, 215] on div "0918749143 - LOAN" at bounding box center [136, 212] width 111 height 15
type input "0918749143"
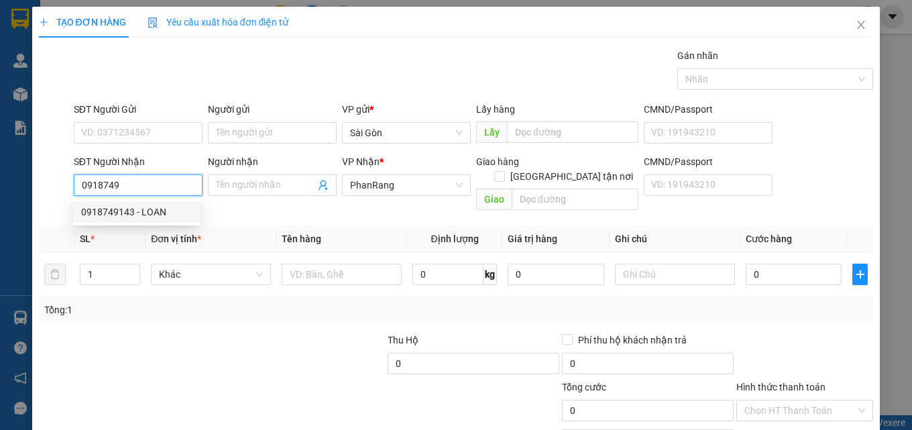
type input "LOAN"
type input "HỘ DIÊM"
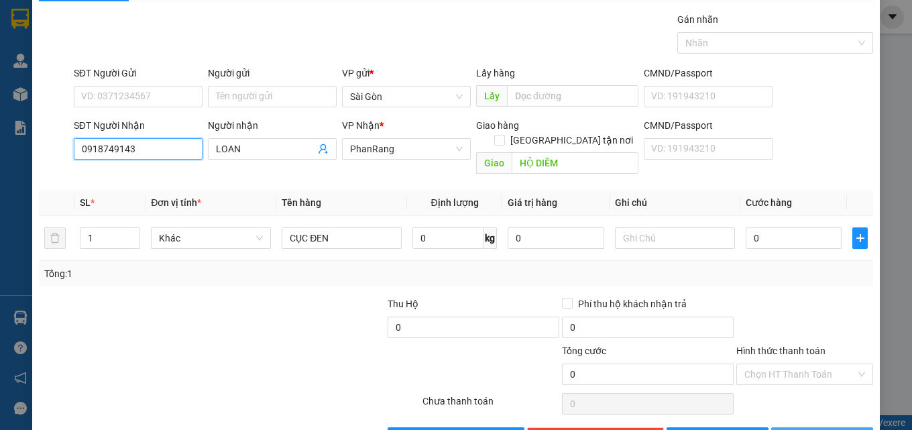
scroll to position [66, 0]
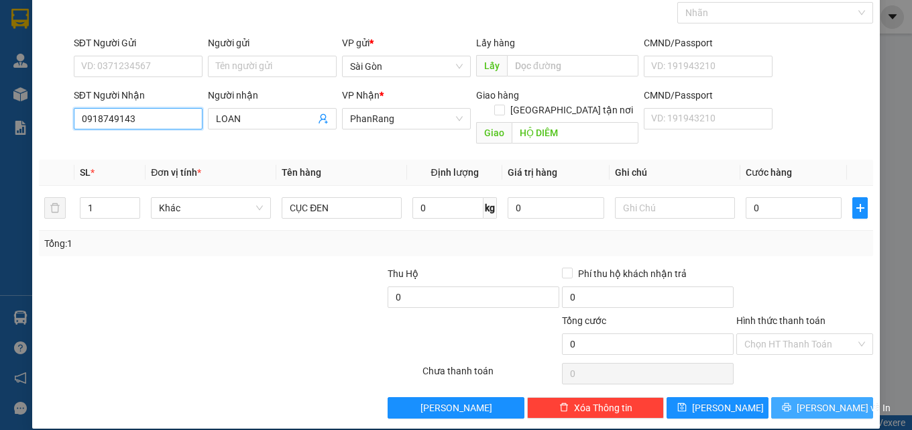
type input "0918749143"
click at [802, 400] on span "[PERSON_NAME] và In" at bounding box center [844, 407] width 94 height 15
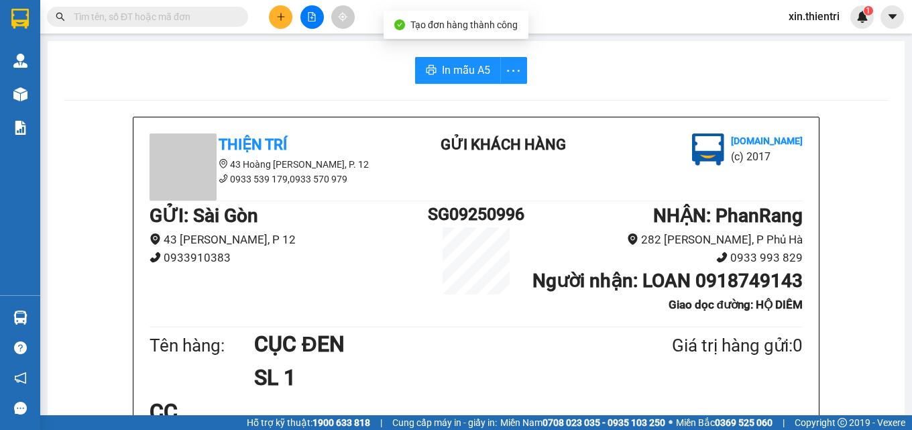
click at [278, 20] on icon "plus" at bounding box center [280, 16] width 9 height 9
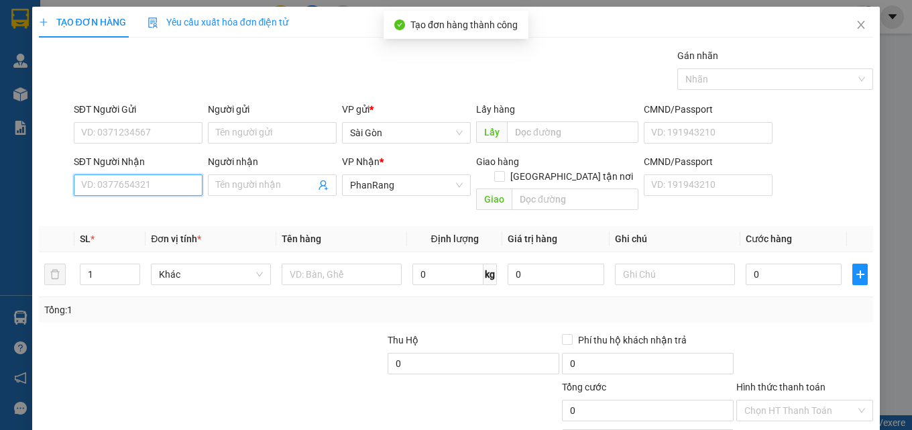
click at [190, 194] on input "SĐT Người Nhận" at bounding box center [138, 184] width 129 height 21
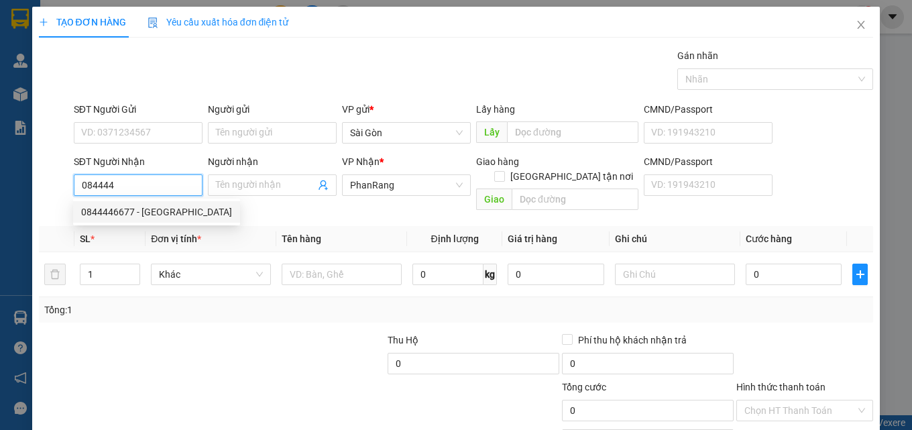
click at [182, 211] on div "0844446677 - [GEOGRAPHIC_DATA]" at bounding box center [156, 212] width 151 height 15
type input "0844446677"
type input "TÂN MINH NHẬT"
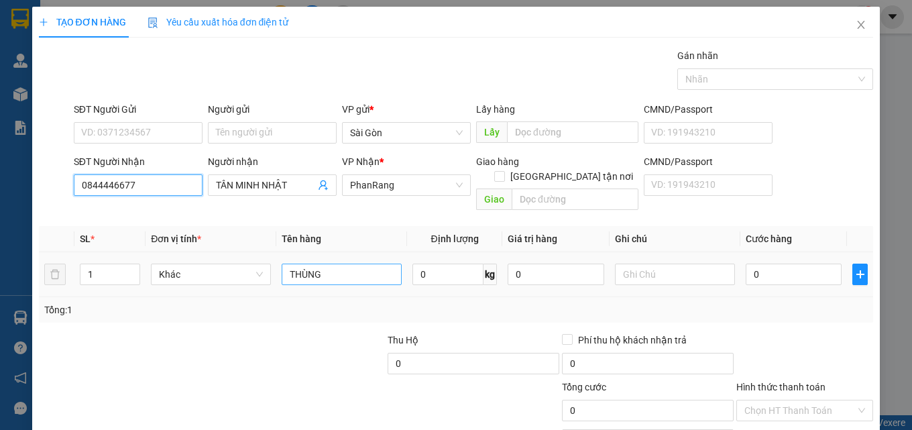
type input "0844446677"
drag, startPoint x: 323, startPoint y: 260, endPoint x: 280, endPoint y: 266, distance: 43.4
click at [282, 266] on input "THÙNG" at bounding box center [342, 274] width 120 height 21
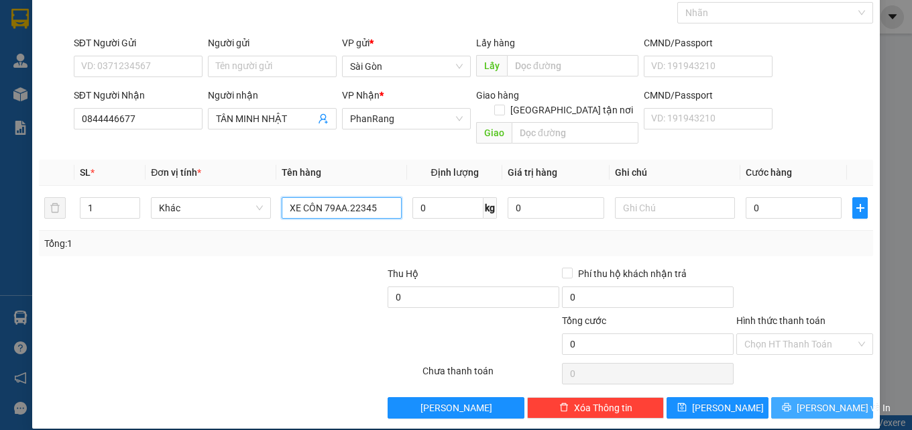
type input "XE CÔN 79AA.22345"
click at [812, 402] on button "[PERSON_NAME] và In" at bounding box center [822, 407] width 102 height 21
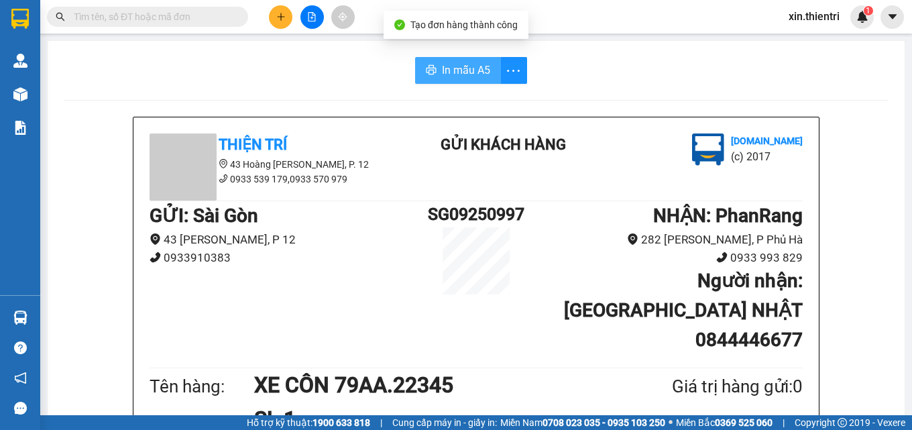
click at [478, 78] on span "In mẫu A5" at bounding box center [466, 70] width 48 height 17
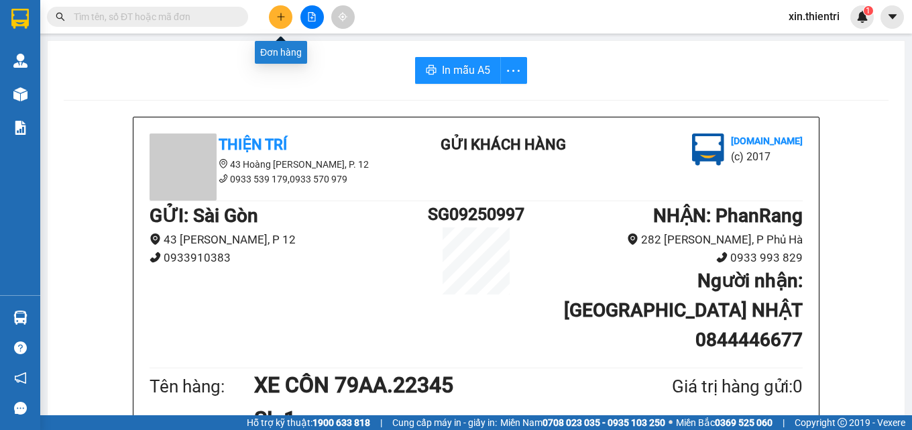
click at [285, 21] on button at bounding box center [280, 16] width 23 height 23
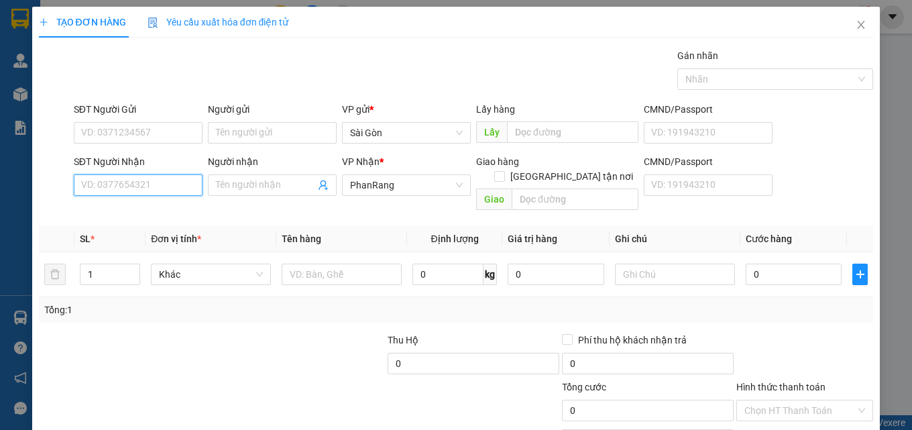
drag, startPoint x: 139, startPoint y: 182, endPoint x: 160, endPoint y: 166, distance: 26.3
click at [142, 179] on input "SĐT Người Nhận" at bounding box center [138, 184] width 129 height 21
click at [164, 209] on div "0988375647 - LINH" at bounding box center [136, 212] width 111 height 15
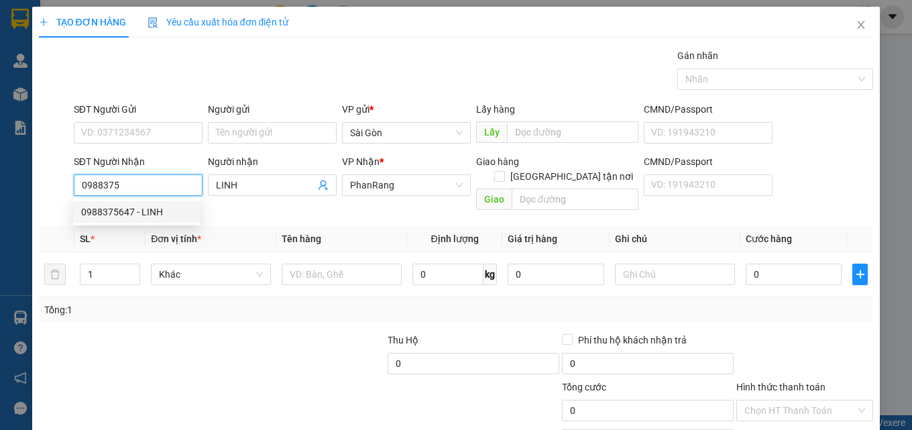
type input "0988375647"
type input "LINH"
type input "40.000"
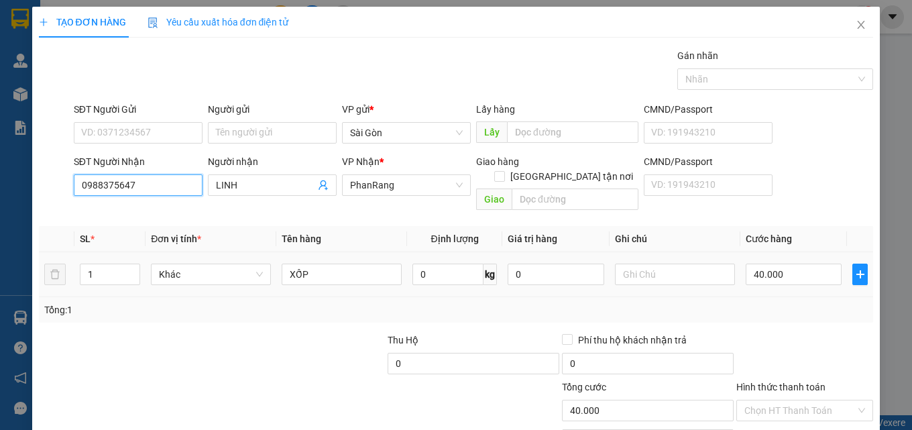
scroll to position [66, 0]
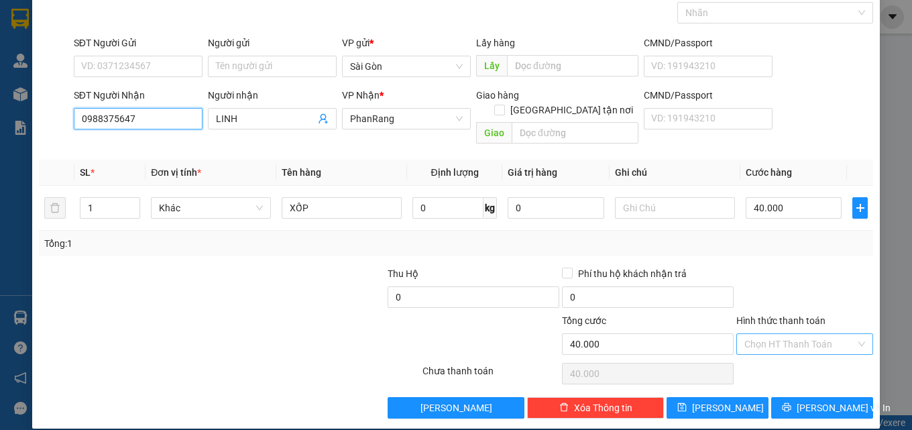
type input "0988375647"
click at [803, 334] on input "Hình thức thanh toán" at bounding box center [800, 344] width 111 height 20
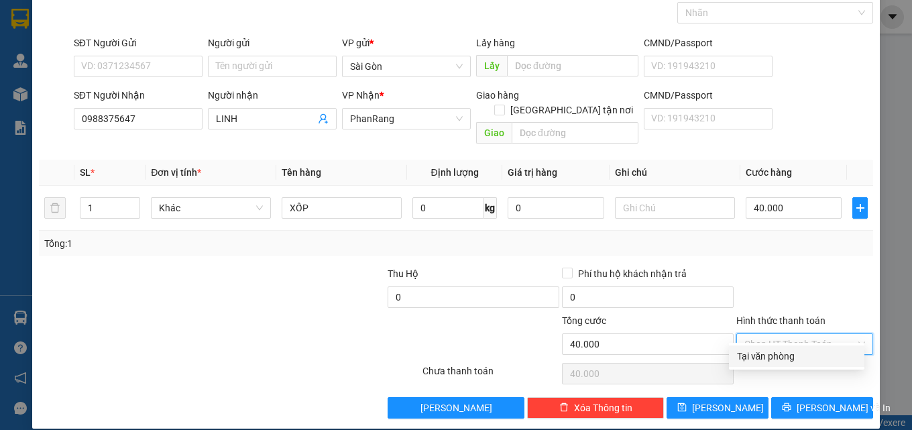
click at [825, 355] on div "Tại văn phòng" at bounding box center [796, 356] width 119 height 15
type input "0"
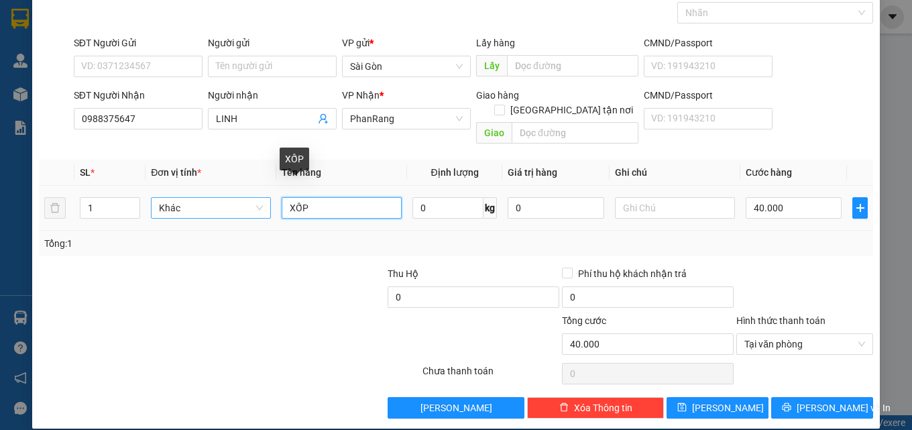
drag, startPoint x: 288, startPoint y: 197, endPoint x: 268, endPoint y: 197, distance: 20.1
click at [268, 197] on tr "1 Khác XỐP 0 kg 0 40.000" at bounding box center [456, 208] width 835 height 45
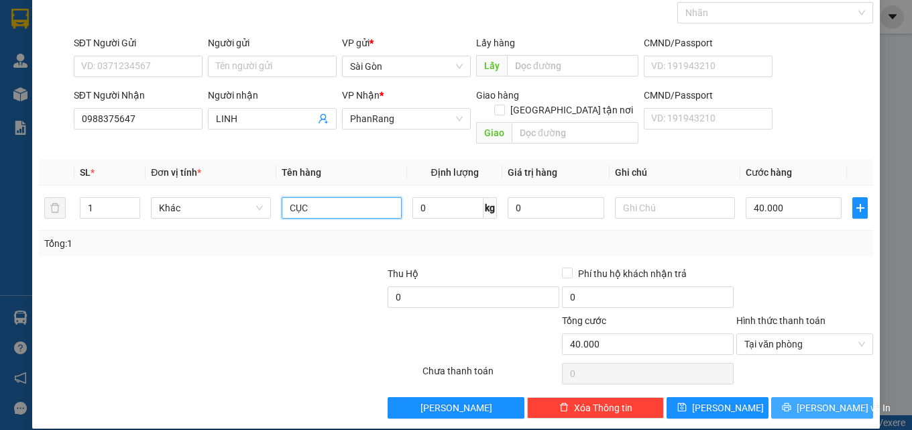
type input "CỤC"
click at [830, 400] on span "[PERSON_NAME] và In" at bounding box center [844, 407] width 94 height 15
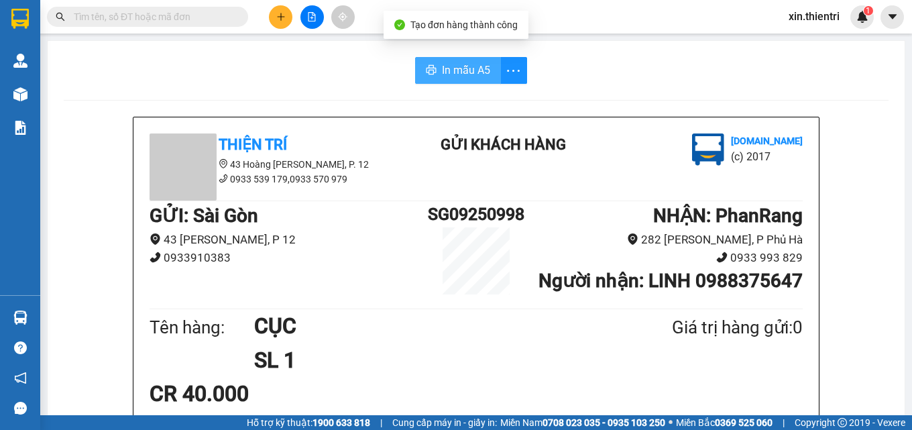
click at [463, 81] on button "In mẫu A5" at bounding box center [458, 70] width 86 height 27
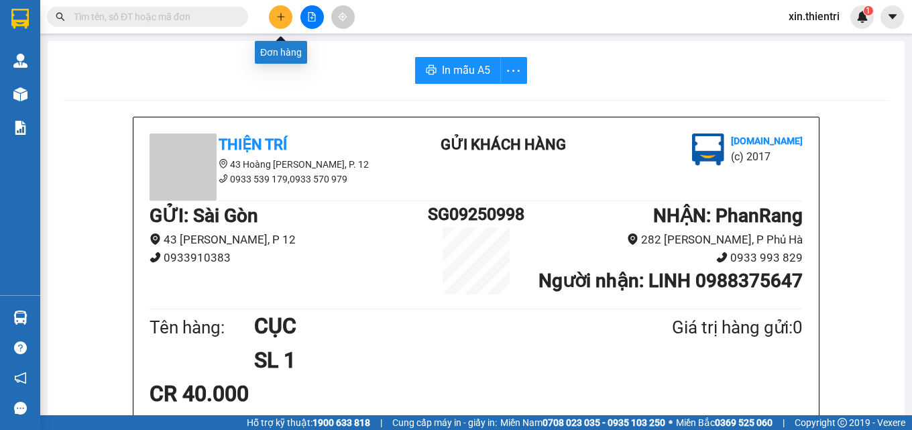
click at [280, 19] on icon "plus" at bounding box center [280, 16] width 9 height 9
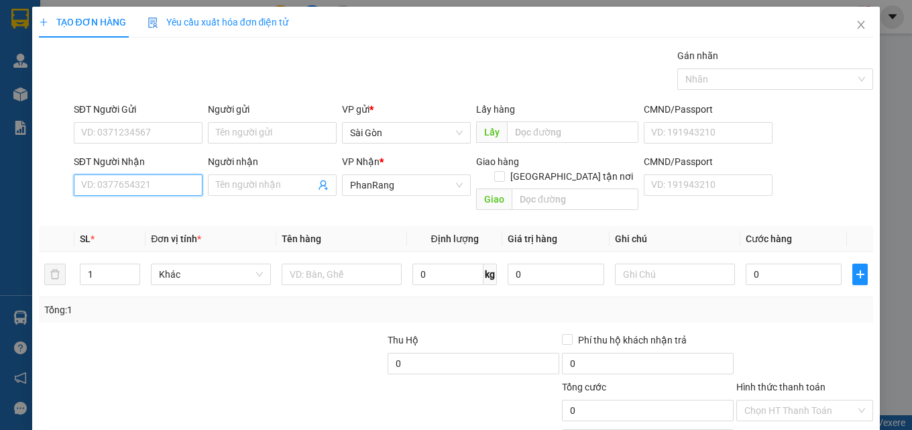
click at [179, 182] on input "SĐT Người Nhận" at bounding box center [138, 184] width 129 height 21
click at [252, 192] on input "Người nhận" at bounding box center [265, 185] width 99 height 15
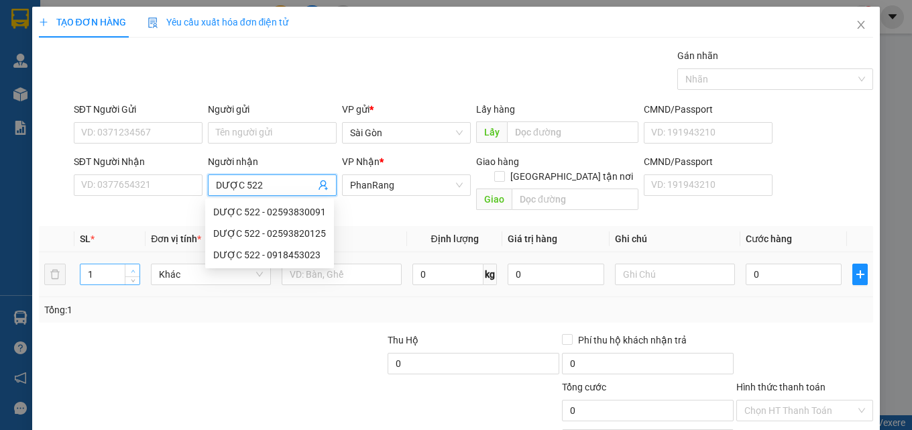
type input "DƯỢC 522"
click at [133, 264] on span "Increase Value" at bounding box center [132, 270] width 15 height 12
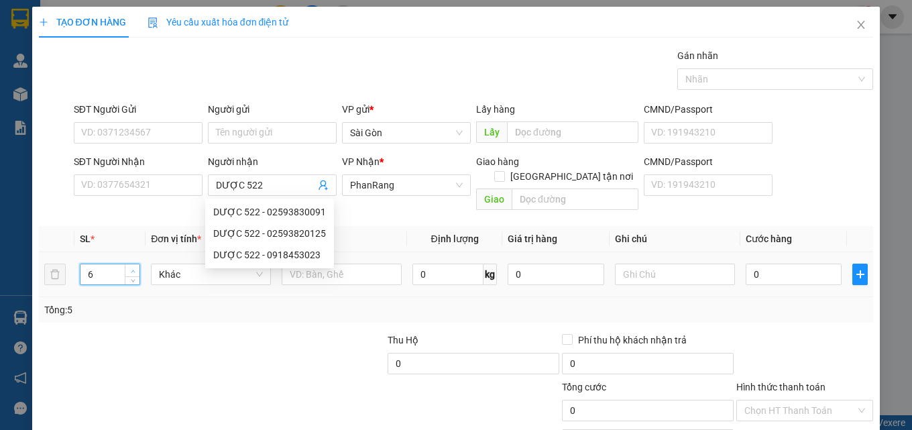
click at [133, 264] on span "Increase Value" at bounding box center [132, 270] width 15 height 12
type input "8"
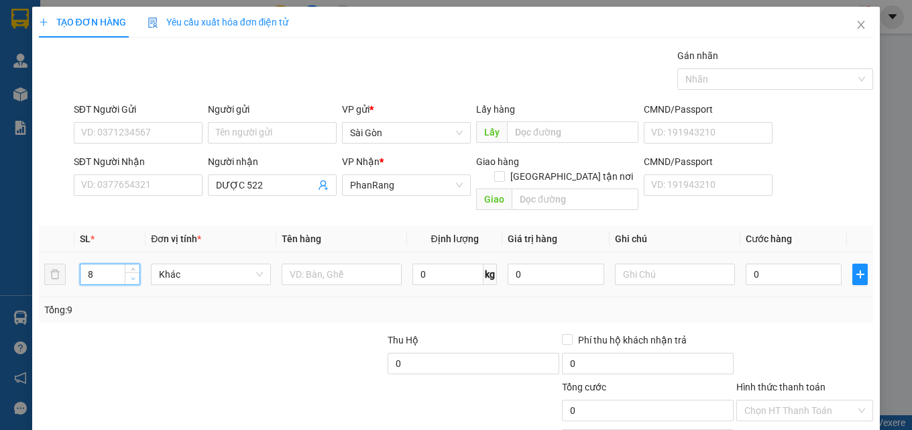
click at [133, 275] on span "down" at bounding box center [133, 279] width 8 height 8
click at [284, 264] on input "text" at bounding box center [342, 274] width 120 height 21
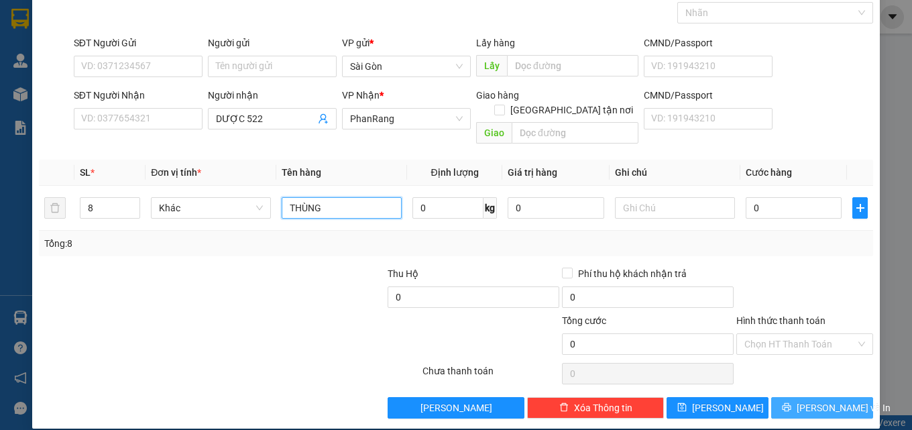
type input "THÙNG"
click at [822, 400] on span "[PERSON_NAME] và In" at bounding box center [844, 407] width 94 height 15
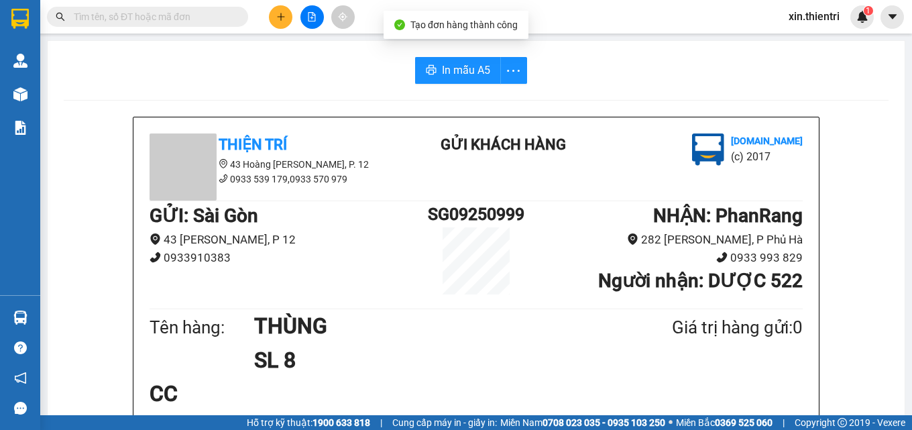
click at [273, 21] on button at bounding box center [280, 16] width 23 height 23
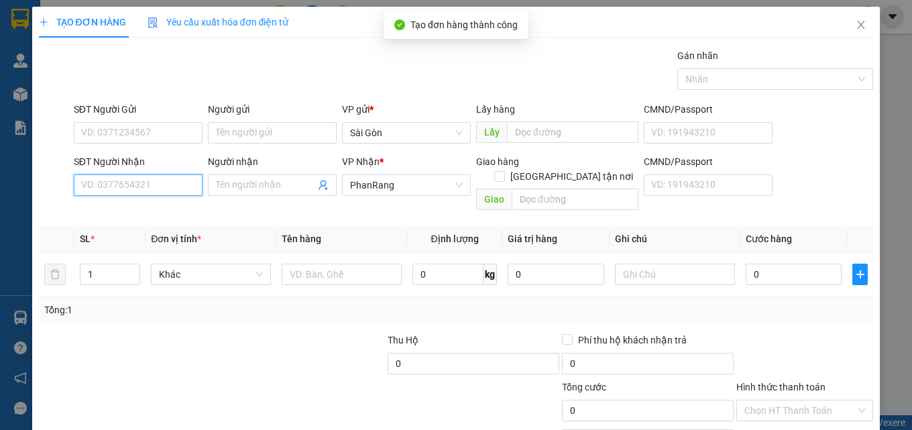
click at [171, 189] on input "SĐT Người Nhận" at bounding box center [138, 184] width 129 height 21
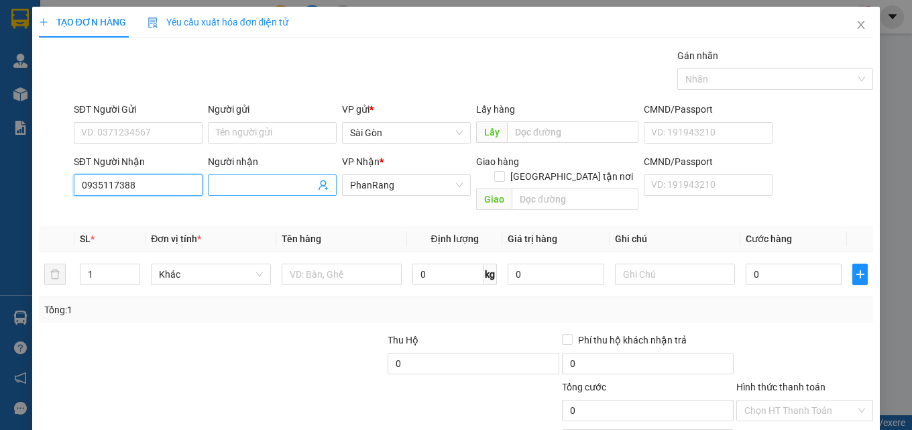
type input "0935117388"
click at [274, 183] on input "Người nhận" at bounding box center [265, 185] width 99 height 15
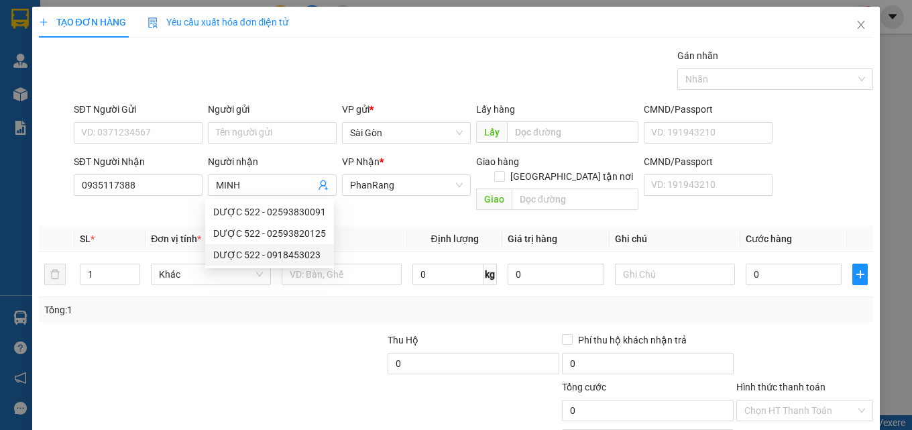
click at [191, 309] on div "Transit Pickup Surcharge Ids Transit Deliver Surcharge Ids Transit Deliver Surc…" at bounding box center [456, 266] width 835 height 437
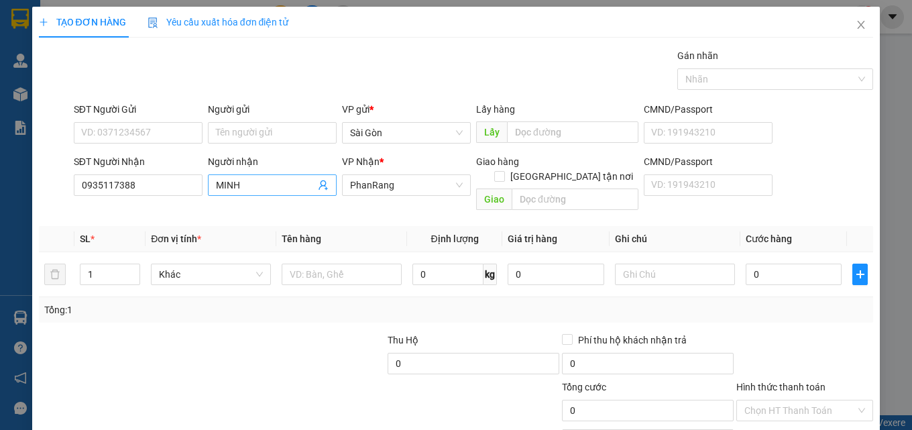
click at [277, 187] on input "MINH" at bounding box center [265, 185] width 99 height 15
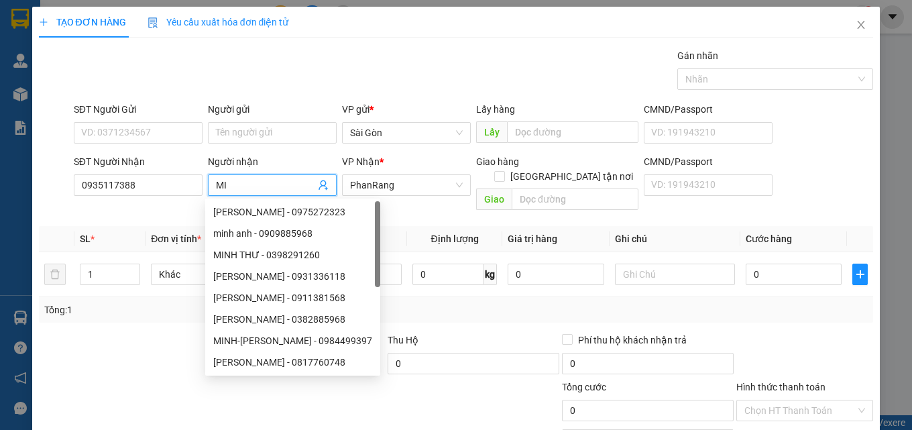
type input "M"
type input "KHUYNH"
click at [112, 339] on div at bounding box center [125, 356] width 174 height 47
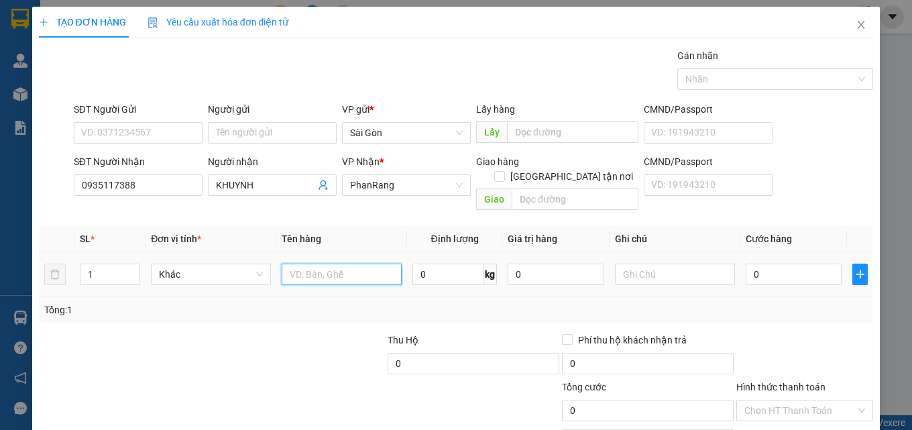
click at [334, 264] on input "text" at bounding box center [342, 274] width 120 height 21
type input "THÙNG"
click at [787, 273] on td "0" at bounding box center [794, 274] width 107 height 45
click at [787, 264] on input "0" at bounding box center [794, 274] width 97 height 21
type input "5"
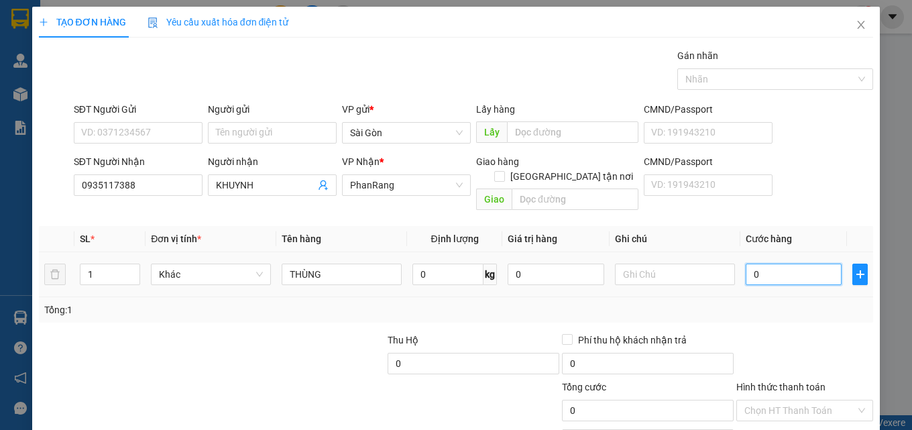
type input "5"
type input "50"
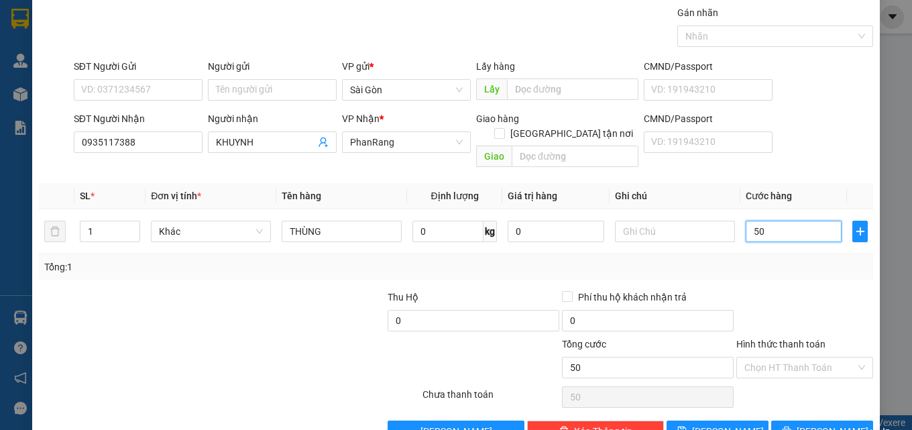
scroll to position [66, 0]
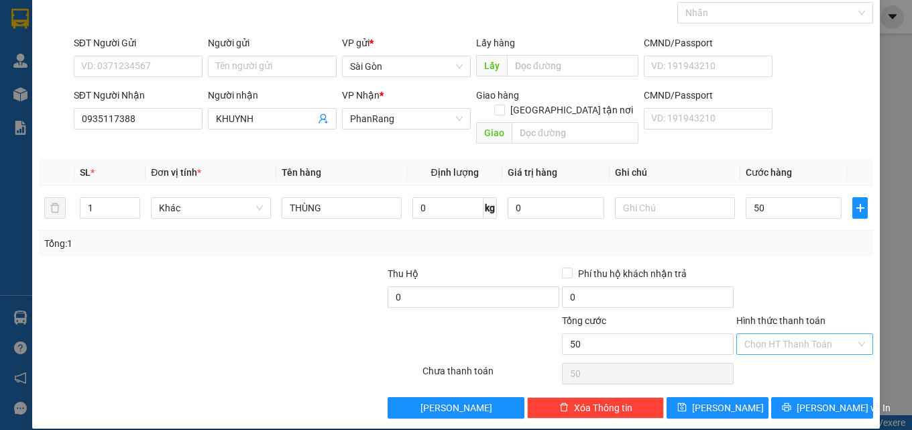
type input "50.000"
click at [797, 336] on input "Hình thức thanh toán" at bounding box center [800, 344] width 111 height 20
click at [793, 356] on div "Tại văn phòng" at bounding box center [796, 356] width 119 height 15
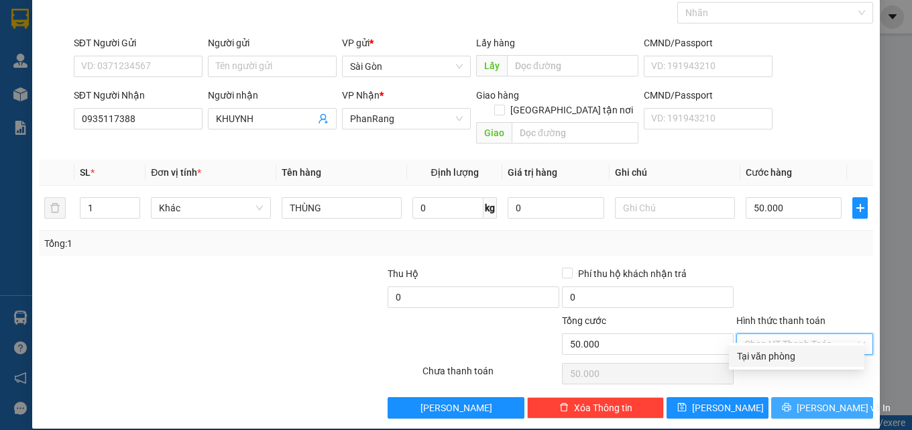
type input "0"
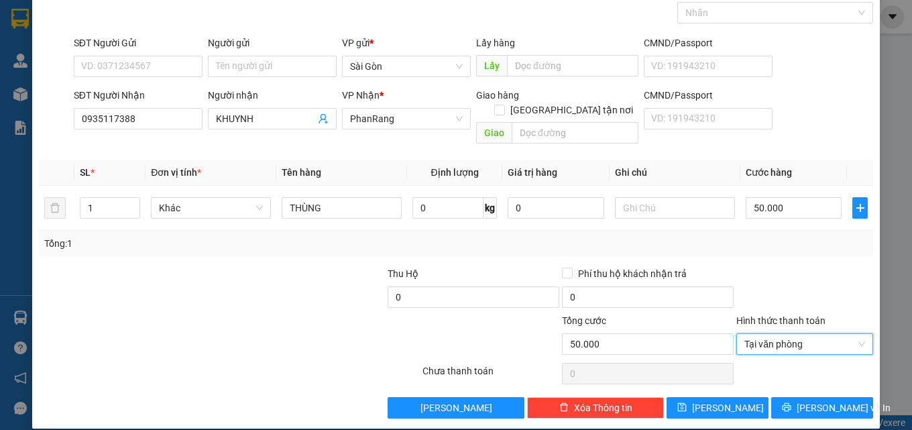
click at [791, 406] on div "TẠO ĐƠN HÀNG Yêu cầu xuất hóa đơn điện tử Transit Pickup Surcharge Ids Transit …" at bounding box center [456, 184] width 848 height 488
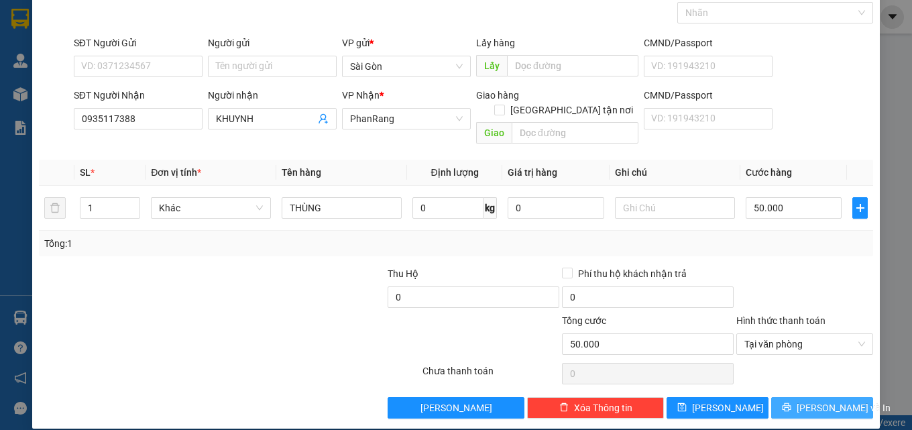
click at [792, 397] on button "[PERSON_NAME] và In" at bounding box center [822, 407] width 102 height 21
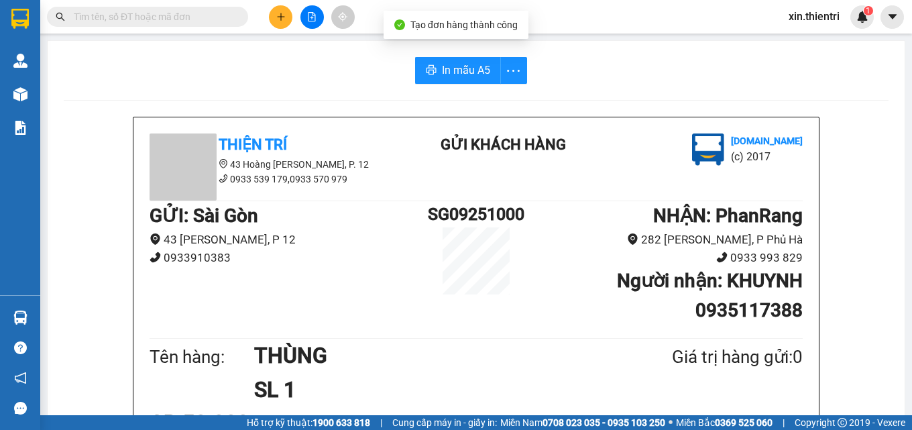
click at [288, 26] on button at bounding box center [280, 16] width 23 height 23
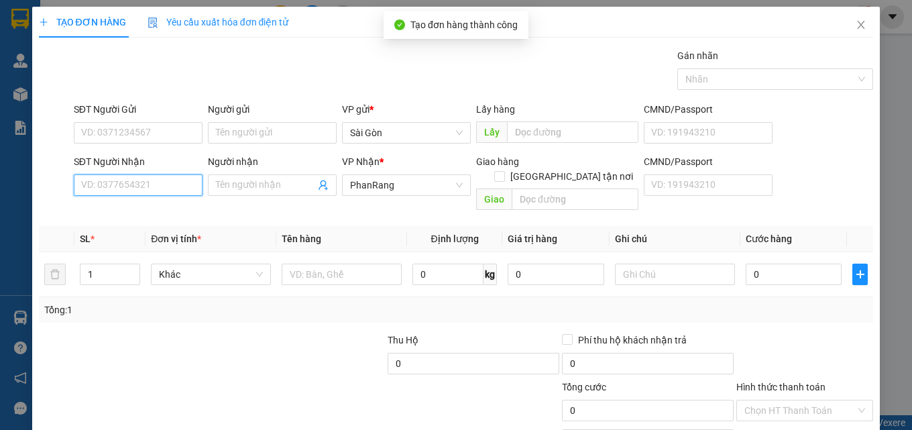
click at [162, 184] on input "SĐT Người Nhận" at bounding box center [138, 184] width 129 height 21
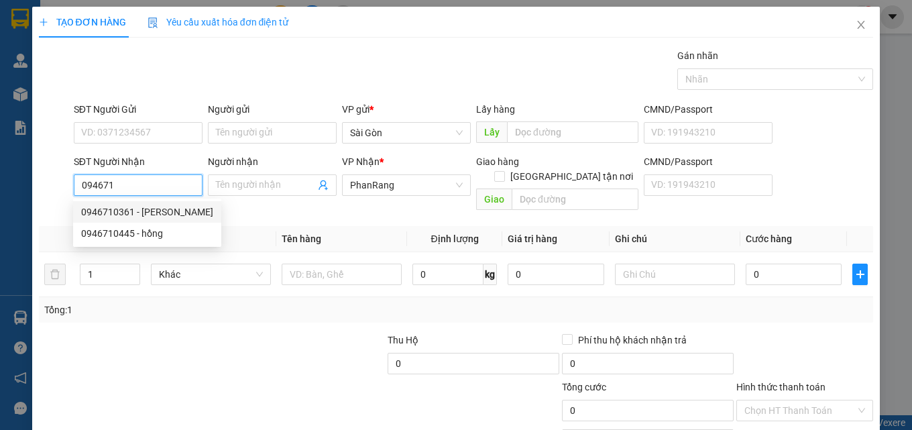
click at [180, 221] on div "0946710361 - [PERSON_NAME]" at bounding box center [147, 211] width 148 height 21
type input "0946710361"
type input "[PERSON_NAME]"
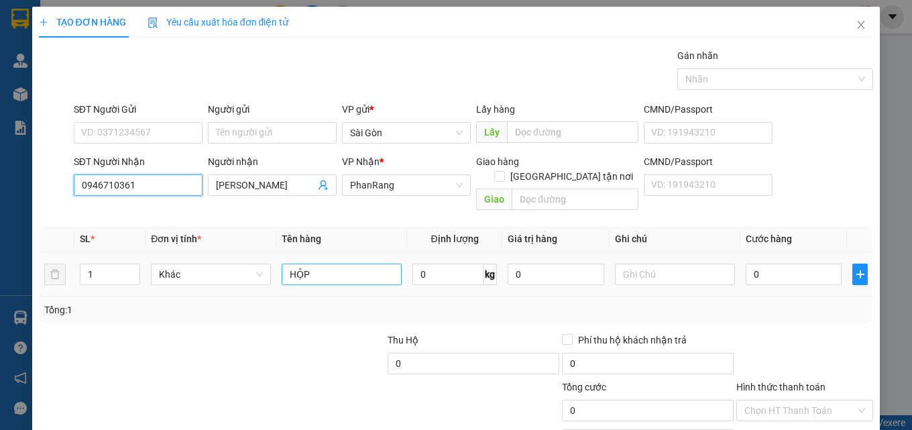
type input "0946710361"
click at [330, 264] on input "HỘP" at bounding box center [342, 274] width 120 height 21
type input "H"
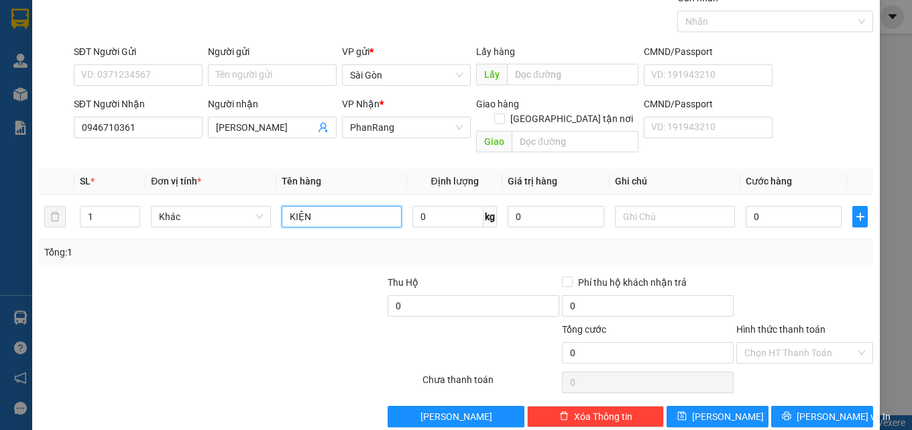
scroll to position [66, 0]
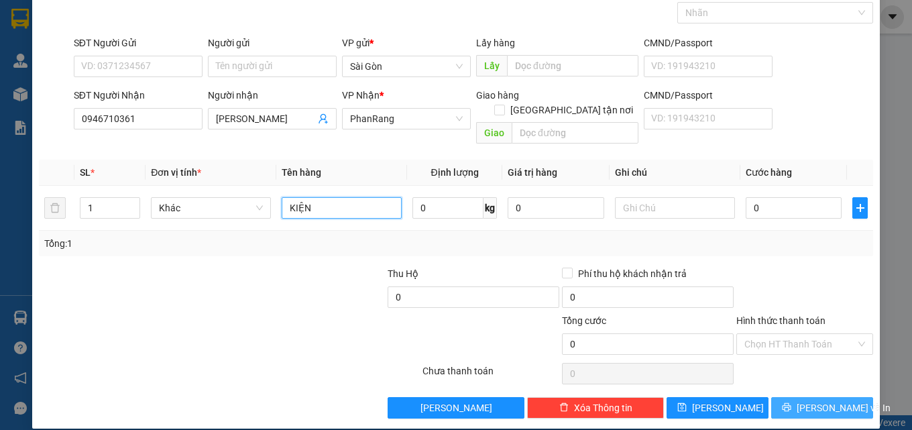
type input "KIỆN"
click at [812, 400] on span "[PERSON_NAME] và In" at bounding box center [844, 407] width 94 height 15
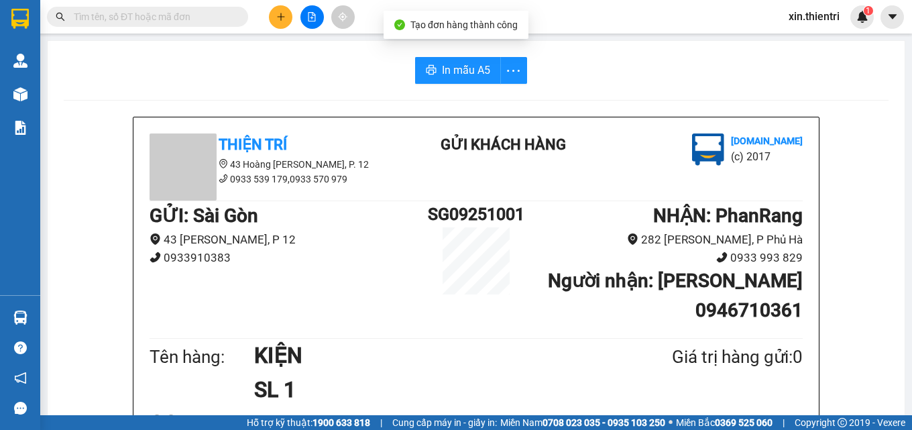
click at [275, 24] on button at bounding box center [280, 16] width 23 height 23
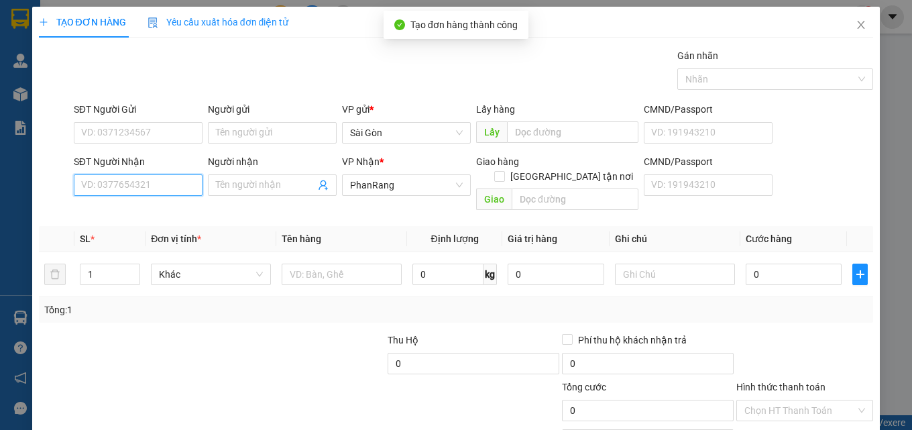
click at [159, 194] on input "SĐT Người Nhận" at bounding box center [138, 184] width 129 height 21
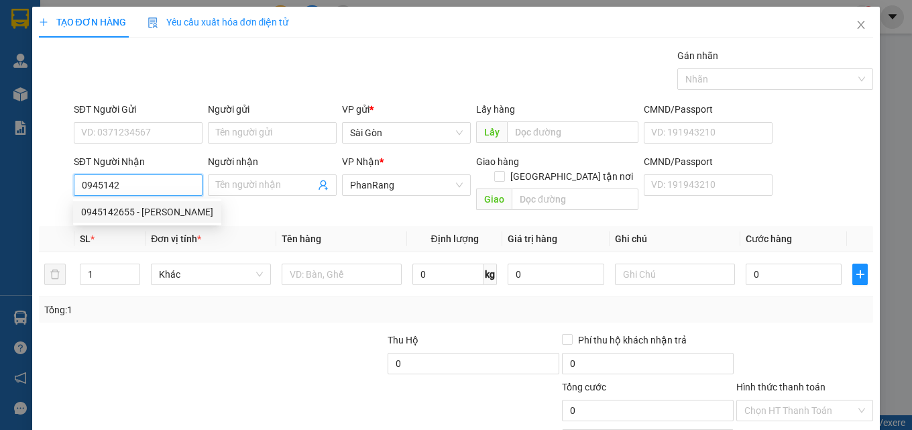
click at [170, 211] on div "0945142655 - [PERSON_NAME]" at bounding box center [147, 212] width 132 height 15
type input "0945142655"
type input "CƯỜNG"
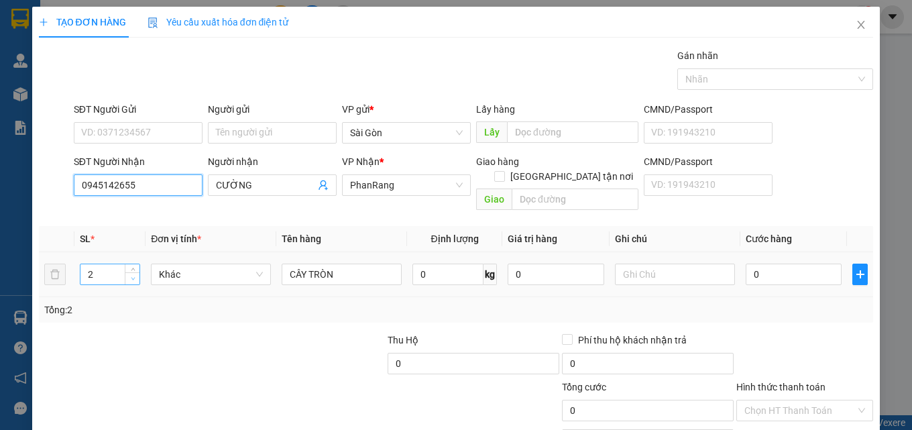
type input "0945142655"
type input "1"
click at [131, 276] on icon "down" at bounding box center [133, 278] width 5 height 5
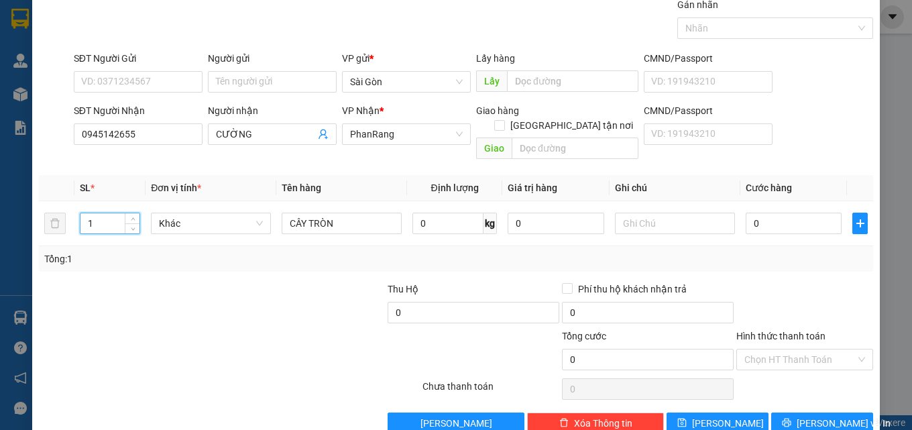
scroll to position [66, 0]
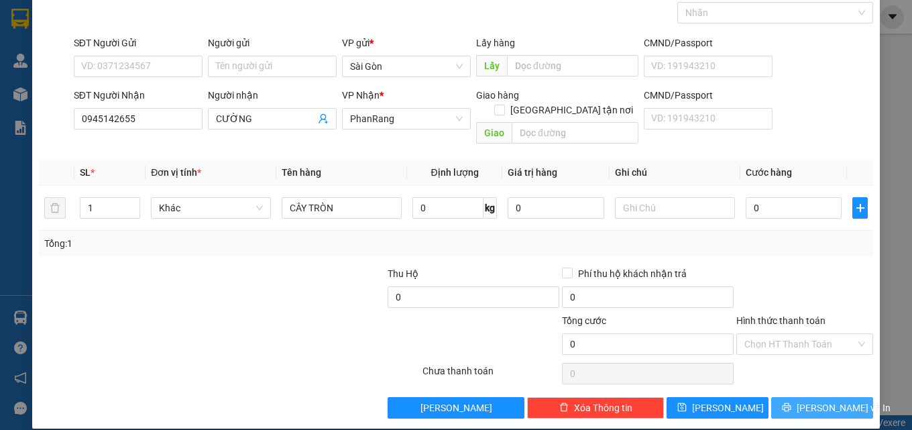
click at [789, 402] on icon "printer" at bounding box center [786, 406] width 9 height 9
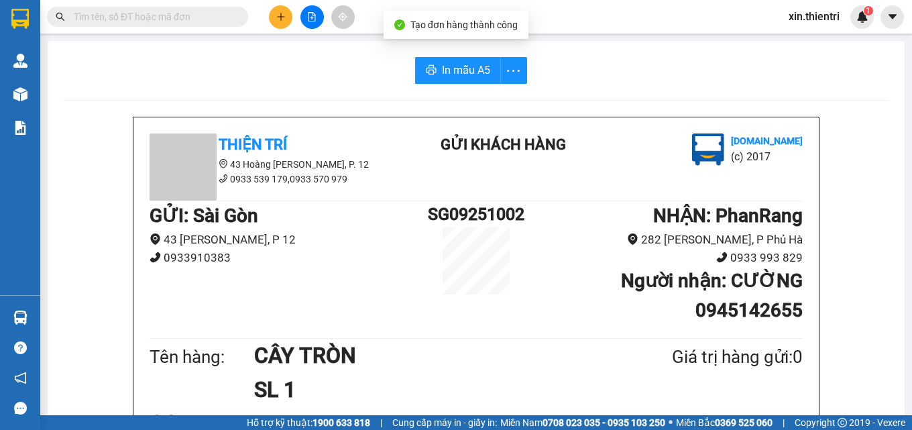
click at [274, 19] on button at bounding box center [280, 16] width 23 height 23
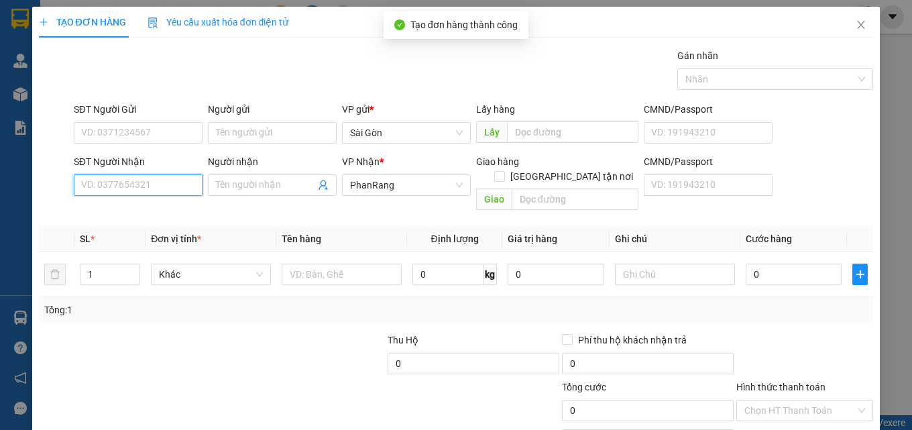
click at [175, 182] on input "SĐT Người Nhận" at bounding box center [138, 184] width 129 height 21
type input "247"
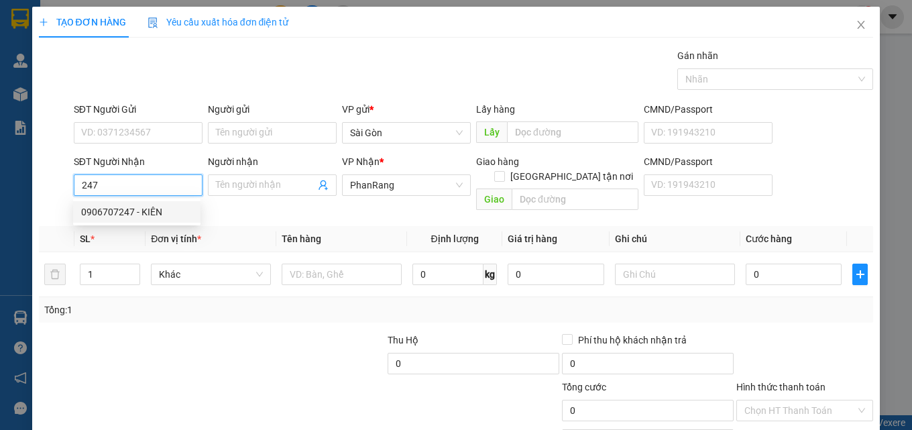
click at [97, 187] on input "247" at bounding box center [138, 184] width 129 height 21
drag, startPoint x: 95, startPoint y: 186, endPoint x: 66, endPoint y: 183, distance: 28.3
click at [64, 183] on div "SĐT Người [DEMOGRAPHIC_DATA] 247 Người nhận Tên người nhận VP Nhận * PhanRang G…" at bounding box center [457, 185] width 838 height 62
type input "0906132247"
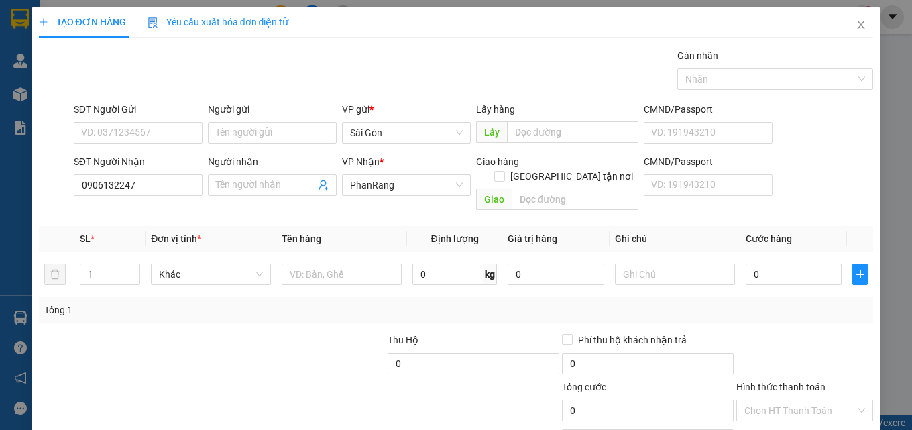
click at [240, 198] on div "Người nhận Tên người nhận" at bounding box center [272, 177] width 129 height 47
click at [246, 183] on input "Người nhận" at bounding box center [265, 185] width 99 height 15
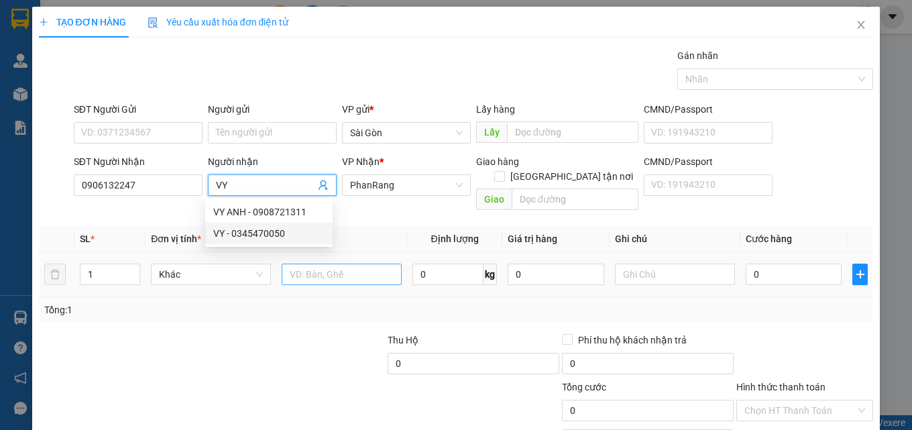
type input "VY"
drag, startPoint x: 345, startPoint y: 259, endPoint x: 361, endPoint y: 259, distance: 16.1
click at [360, 264] on input "text" at bounding box center [342, 274] width 120 height 21
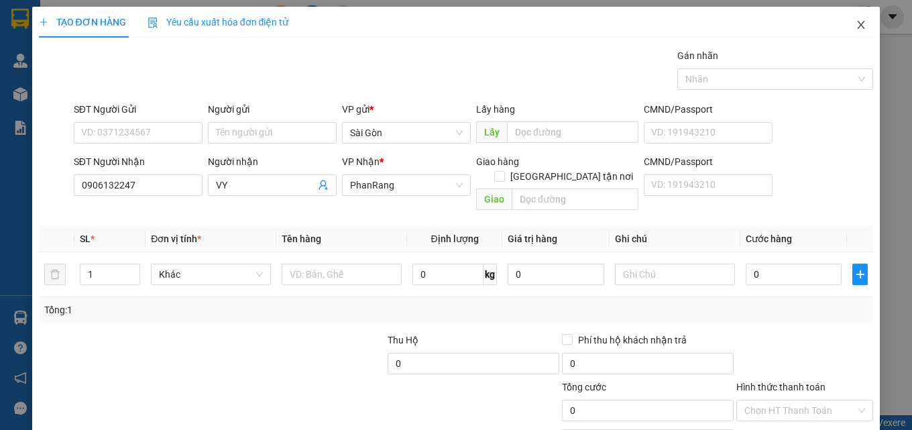
click at [856, 28] on icon "close" at bounding box center [861, 24] width 11 height 11
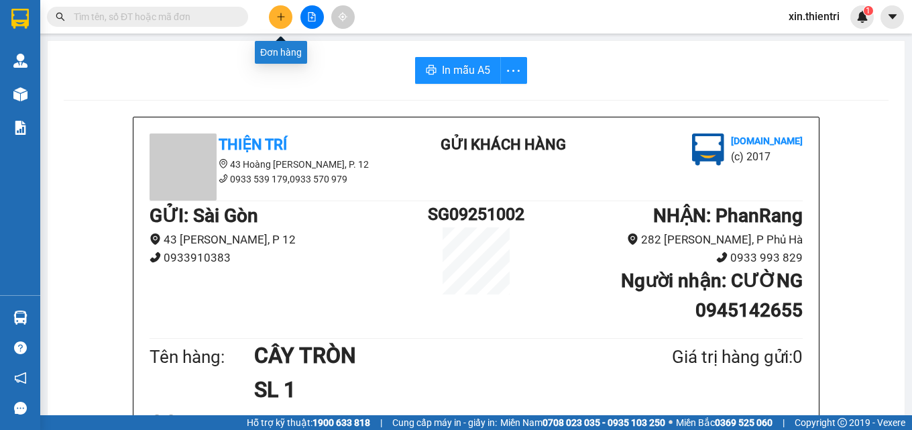
click at [279, 27] on button at bounding box center [280, 16] width 23 height 23
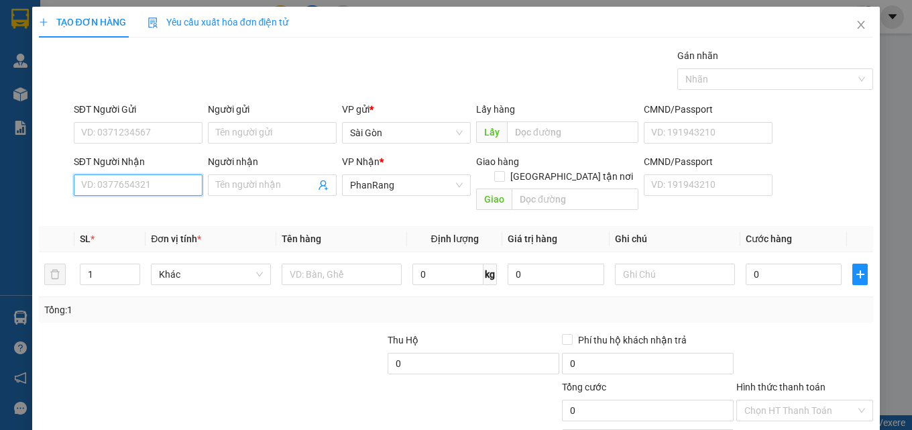
click at [168, 195] on input "SĐT Người Nhận" at bounding box center [138, 184] width 129 height 21
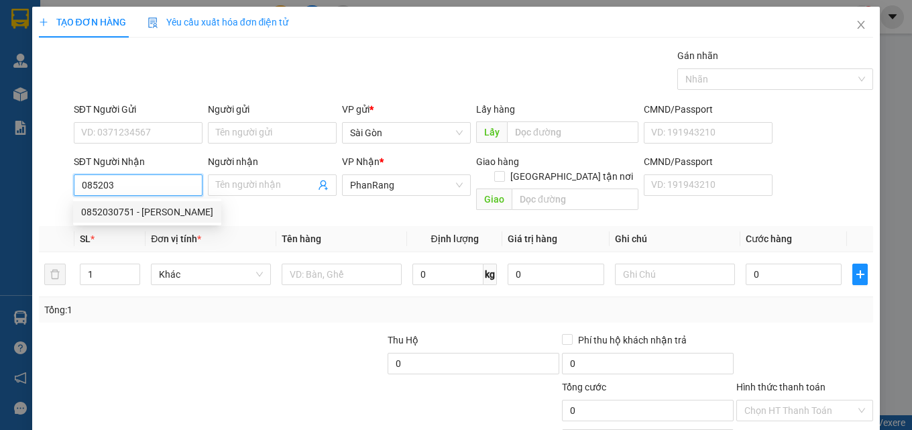
click at [160, 212] on div "0852030751 - [PERSON_NAME]" at bounding box center [147, 212] width 132 height 15
type input "0852030751"
type input "VÂN"
type input "VĨNH HY"
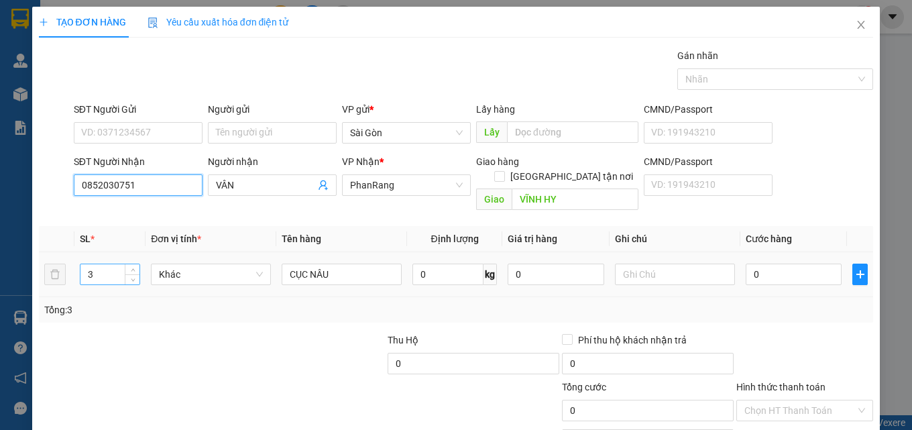
type input "0852030751"
click at [114, 266] on input "3" at bounding box center [109, 274] width 59 height 20
click at [131, 276] on icon "down" at bounding box center [133, 278] width 5 height 5
type input "1"
click at [131, 276] on icon "down" at bounding box center [133, 278] width 5 height 5
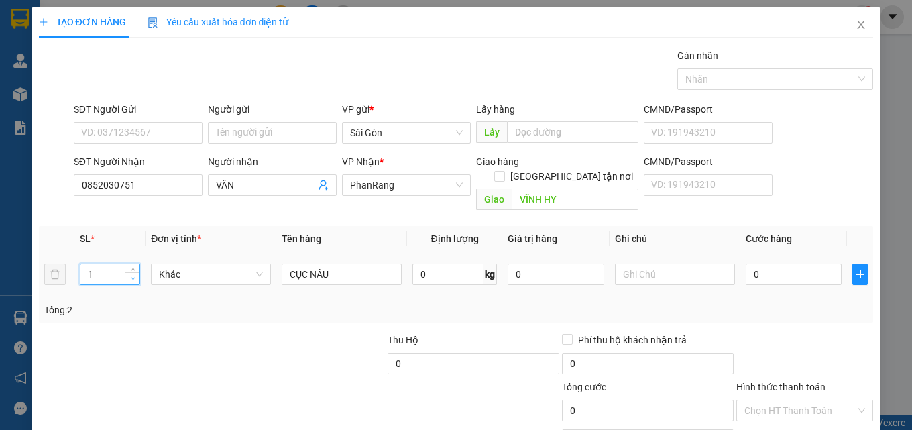
click at [131, 276] on icon "down" at bounding box center [133, 278] width 5 height 5
drag, startPoint x: 336, startPoint y: 265, endPoint x: 264, endPoint y: 268, distance: 71.8
click at [265, 268] on tr "1 Khác CỤC NÂU 0 kg 0 0" at bounding box center [456, 274] width 835 height 45
type input "XỐP"
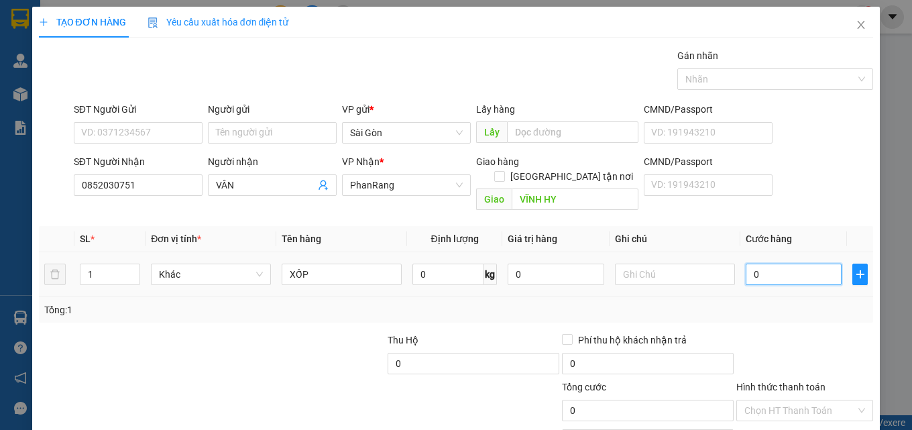
click at [792, 264] on input "0" at bounding box center [794, 274] width 97 height 21
type input "6"
type input "60"
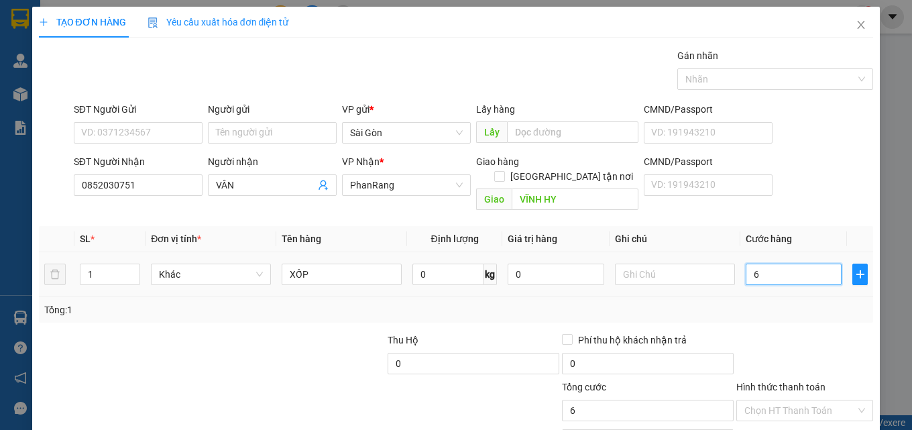
type input "60"
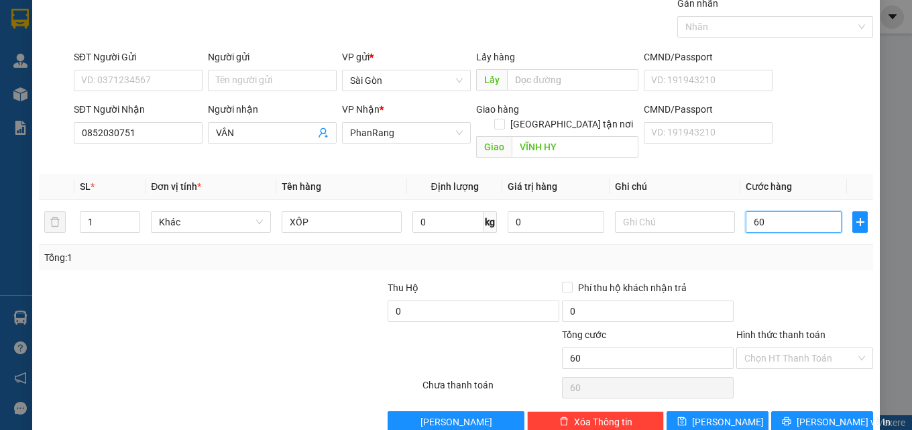
scroll to position [66, 0]
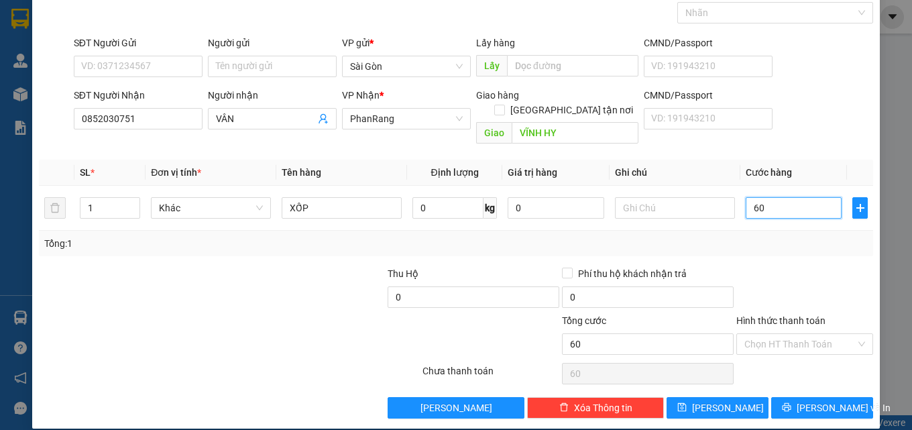
type input "60"
type input "60.000"
click at [817, 317] on div "Hình thức thanh toán" at bounding box center [804, 323] width 137 height 20
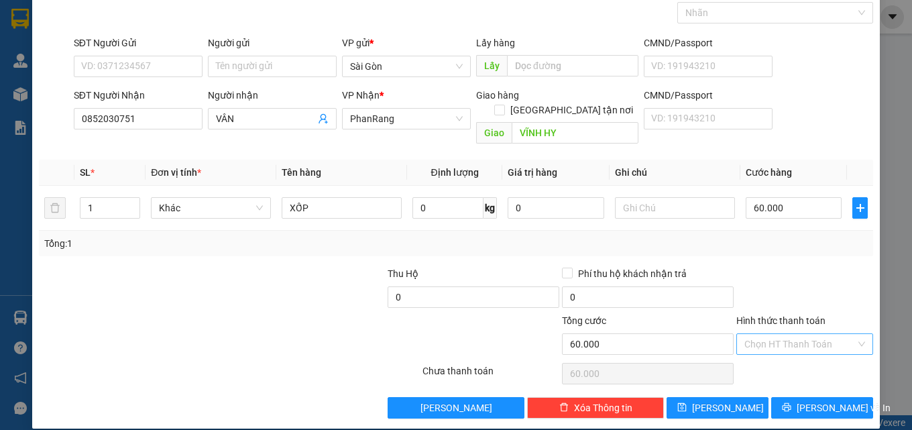
click at [820, 334] on input "Hình thức thanh toán" at bounding box center [800, 344] width 111 height 20
click at [821, 353] on div "Tại văn phòng" at bounding box center [796, 356] width 119 height 15
type input "0"
click at [795, 197] on input "60.000" at bounding box center [794, 207] width 97 height 21
type input "5"
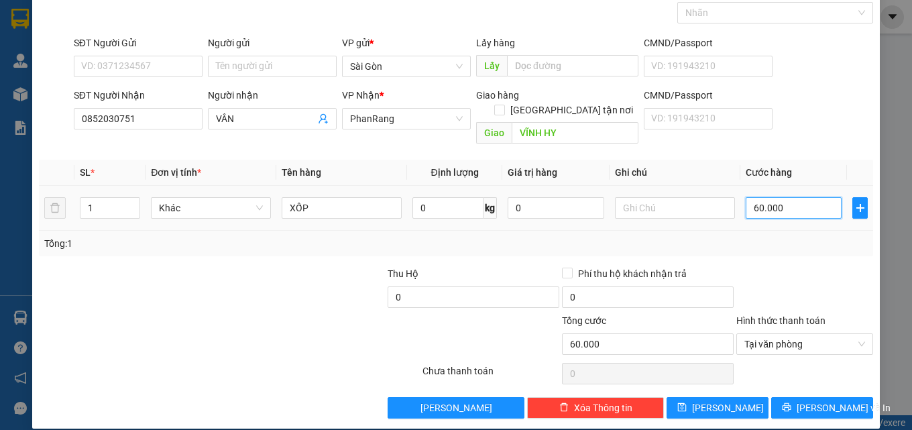
type input "5"
type input "50"
click at [808, 334] on span "Tại văn phòng" at bounding box center [805, 344] width 121 height 20
type input "50"
type input "50.000"
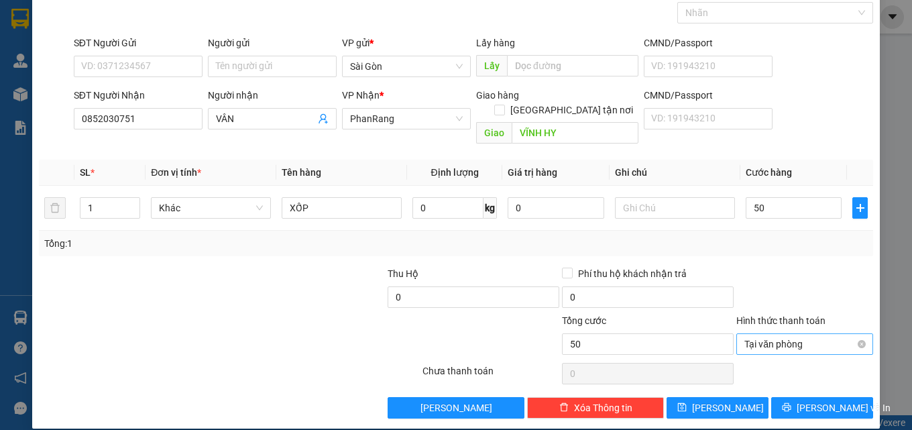
type input "50.000"
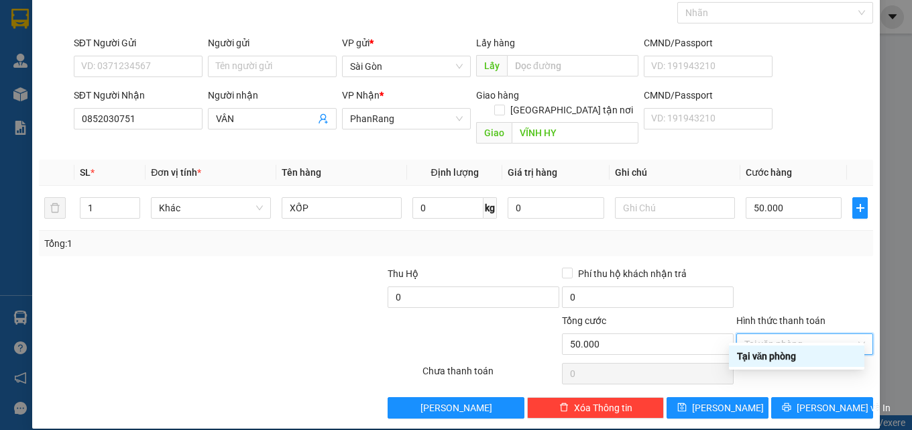
click at [818, 313] on div "Hình thức thanh toán" at bounding box center [804, 323] width 137 height 20
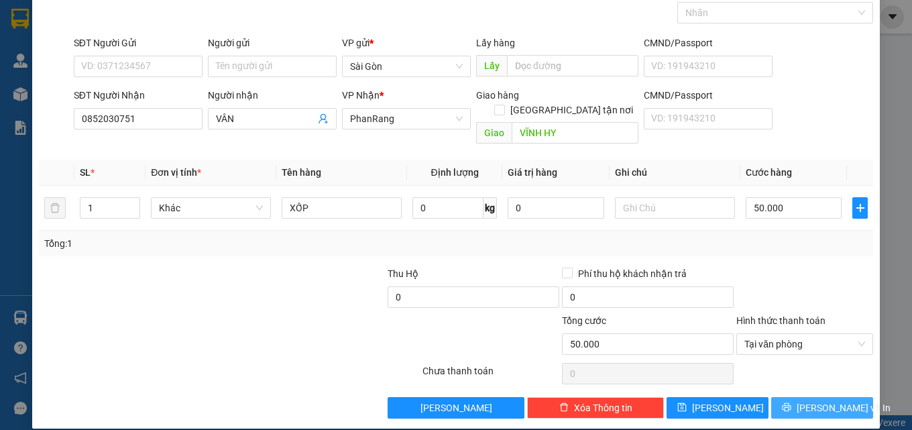
click at [813, 400] on span "[PERSON_NAME] và In" at bounding box center [844, 407] width 94 height 15
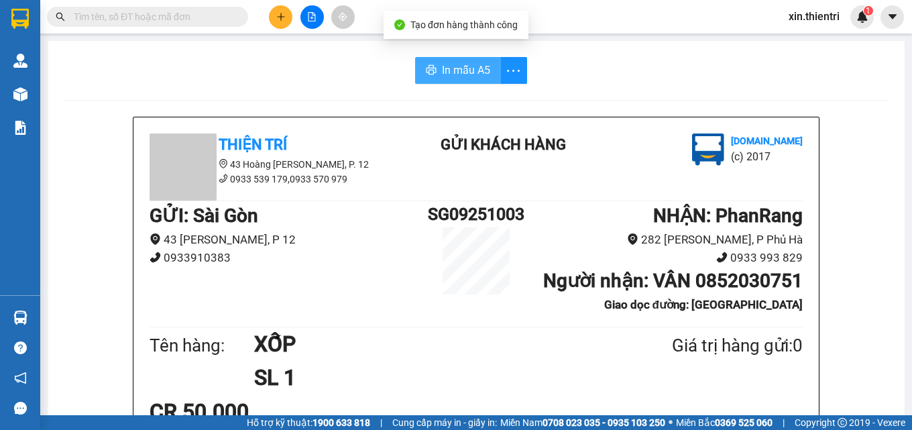
drag, startPoint x: 463, startPoint y: 72, endPoint x: 472, endPoint y: 66, distance: 10.1
click at [465, 70] on span "In mẫu A5" at bounding box center [466, 70] width 48 height 17
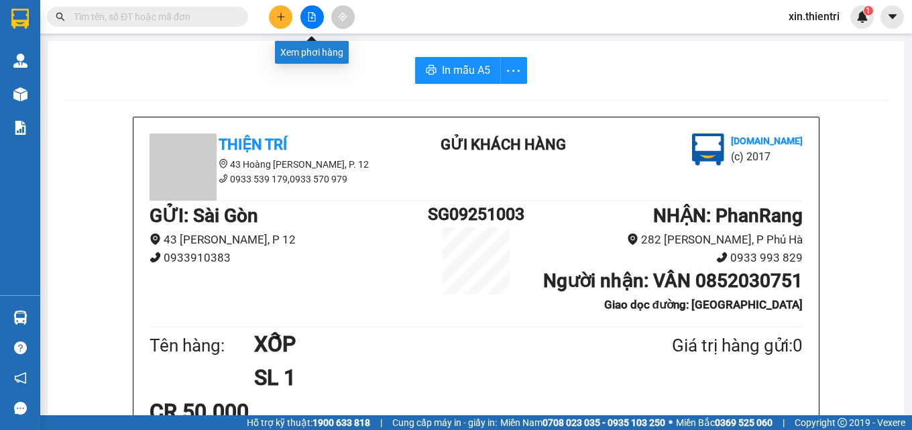
click at [286, 17] on button at bounding box center [280, 16] width 23 height 23
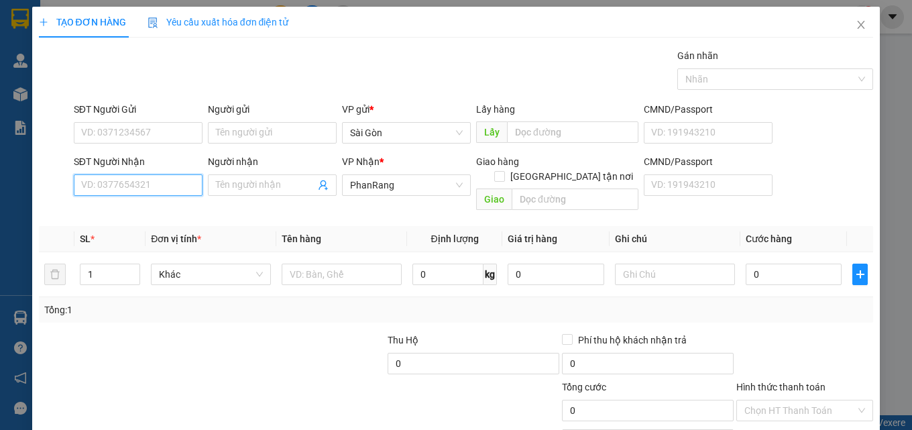
click at [170, 187] on input "SĐT Người Nhận" at bounding box center [138, 184] width 129 height 21
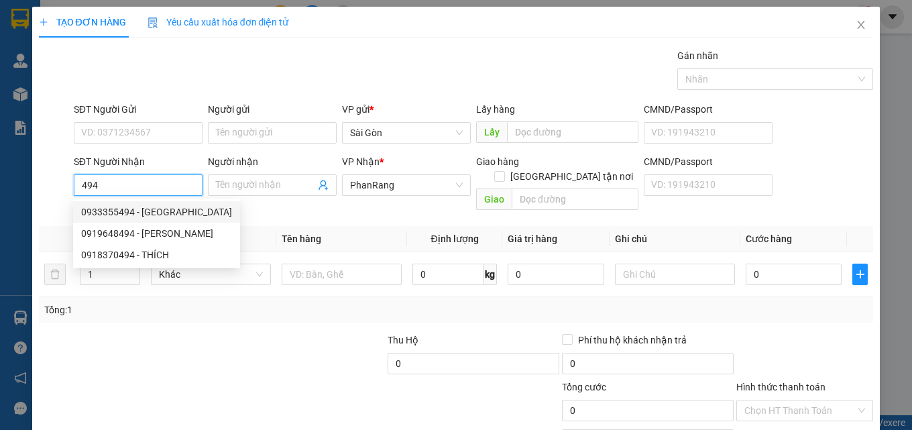
click at [164, 213] on div "0933355494 - [GEOGRAPHIC_DATA]" at bounding box center [156, 212] width 151 height 15
type input "0933355494"
type input "[GEOGRAPHIC_DATA]"
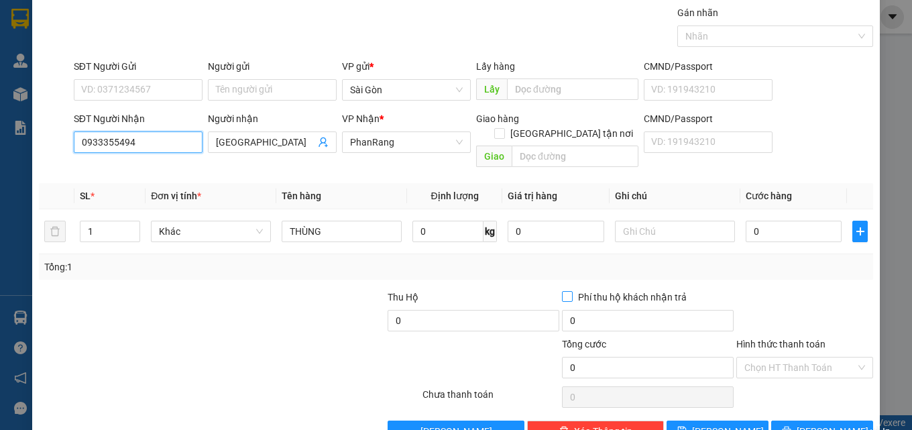
scroll to position [66, 0]
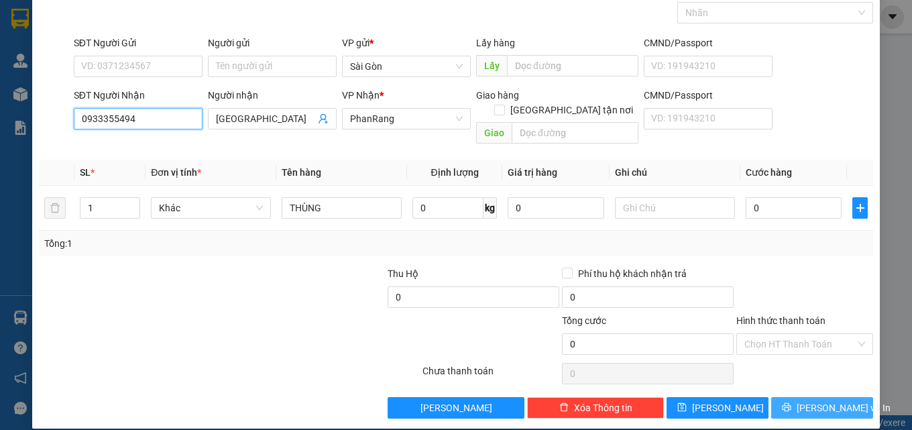
type input "0933355494"
click at [817, 400] on span "[PERSON_NAME] và In" at bounding box center [844, 407] width 94 height 15
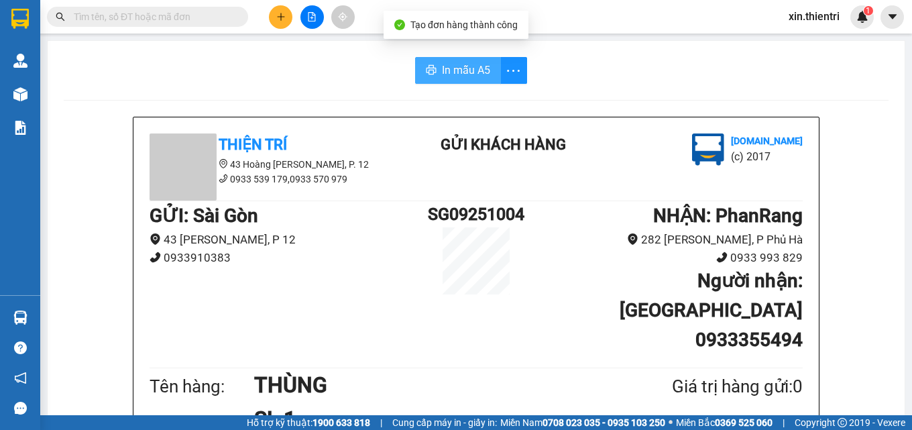
click at [468, 78] on span "In mẫu A5" at bounding box center [466, 70] width 48 height 17
click at [282, 23] on button at bounding box center [280, 16] width 23 height 23
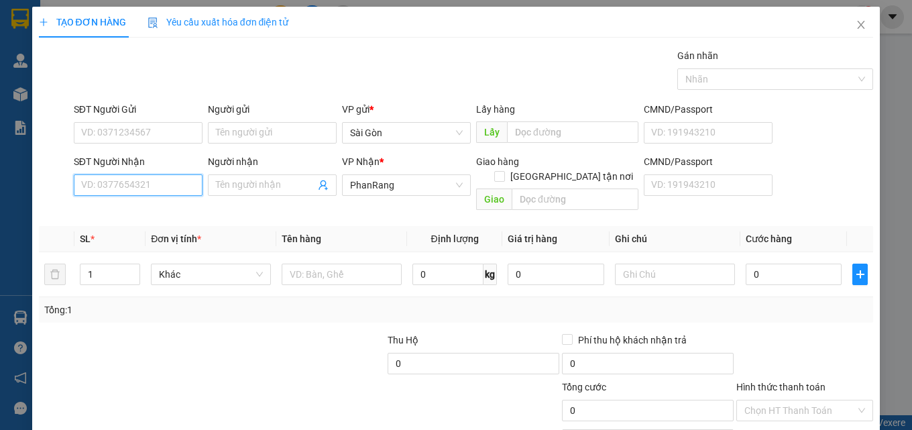
click at [147, 184] on input "SĐT Người Nhận" at bounding box center [138, 184] width 129 height 21
type input "788"
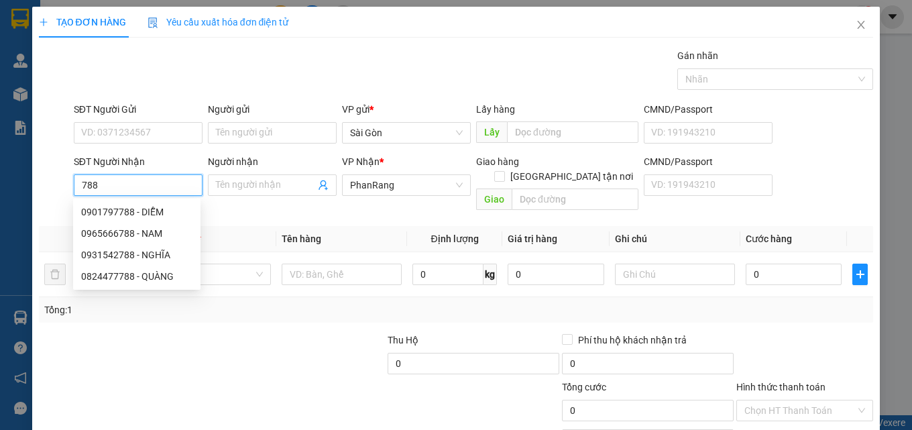
click at [87, 189] on input "788" at bounding box center [138, 184] width 129 height 21
click at [85, 188] on input "788" at bounding box center [138, 184] width 129 height 21
click at [83, 186] on input "788" at bounding box center [138, 184] width 129 height 21
click at [81, 185] on input "788" at bounding box center [138, 184] width 129 height 21
drag, startPoint x: 115, startPoint y: 183, endPoint x: 67, endPoint y: 178, distance: 47.9
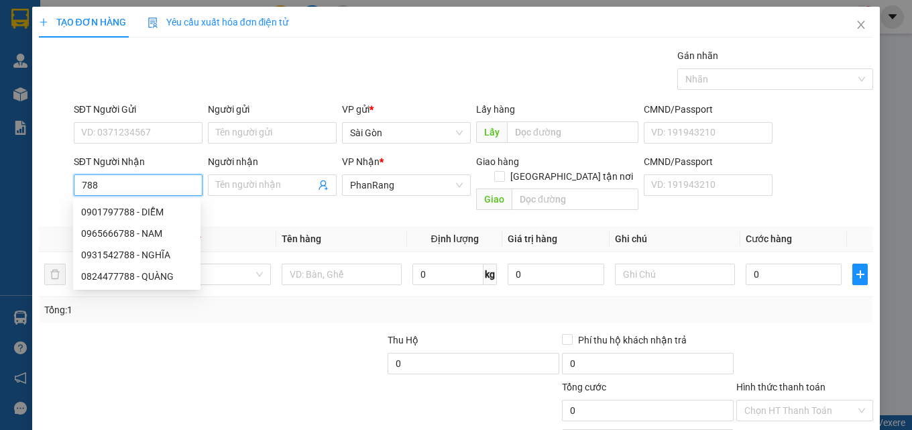
click at [67, 178] on div "SĐT Người Nhận 788 Người nhận Tên người nhận VP Nhận * PhanRang Giao hàng Giao …" at bounding box center [457, 185] width 838 height 62
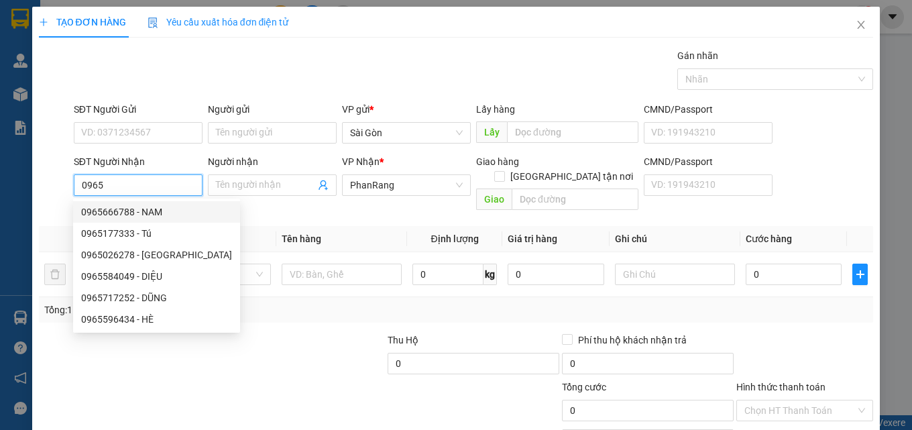
click at [160, 205] on div "0965666788 - NAM" at bounding box center [156, 212] width 151 height 15
type input "0965666788"
type input "NAM"
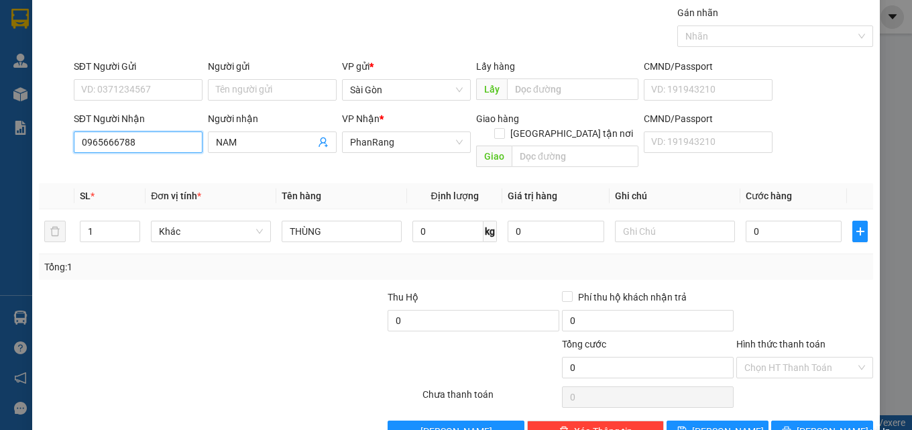
scroll to position [66, 0]
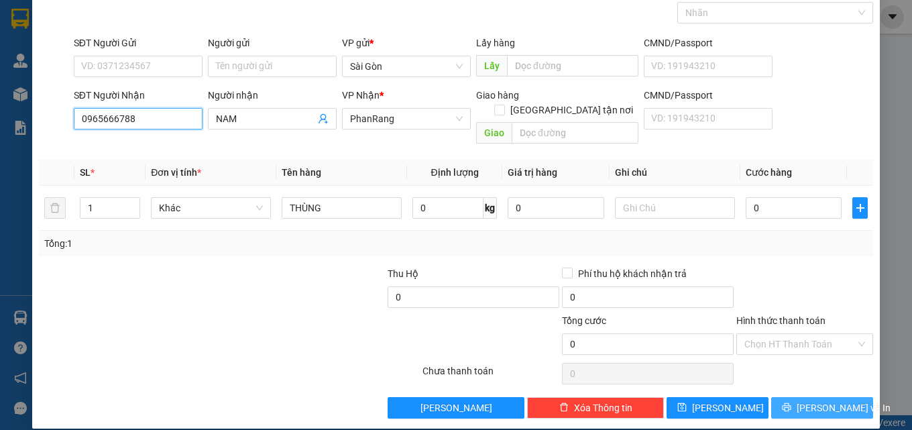
type input "0965666788"
drag, startPoint x: 815, startPoint y: 396, endPoint x: 813, endPoint y: 363, distance: 33.6
click at [815, 400] on span "[PERSON_NAME] và In" at bounding box center [844, 407] width 94 height 15
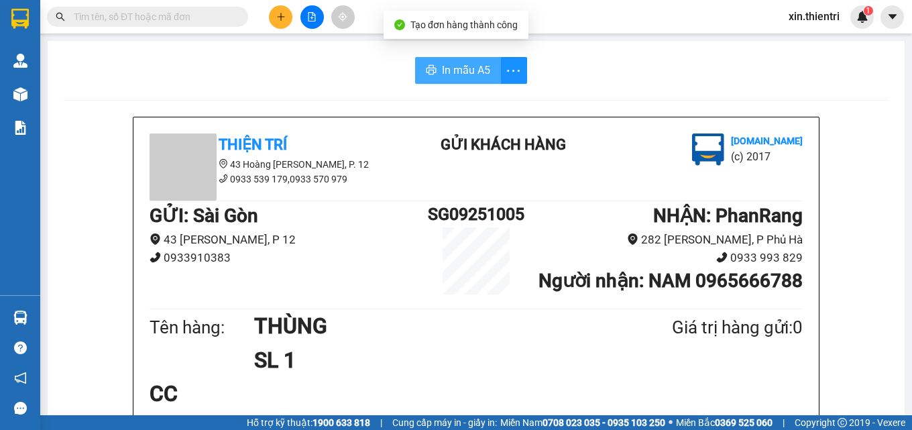
click at [450, 66] on span "In mẫu A5" at bounding box center [466, 70] width 48 height 17
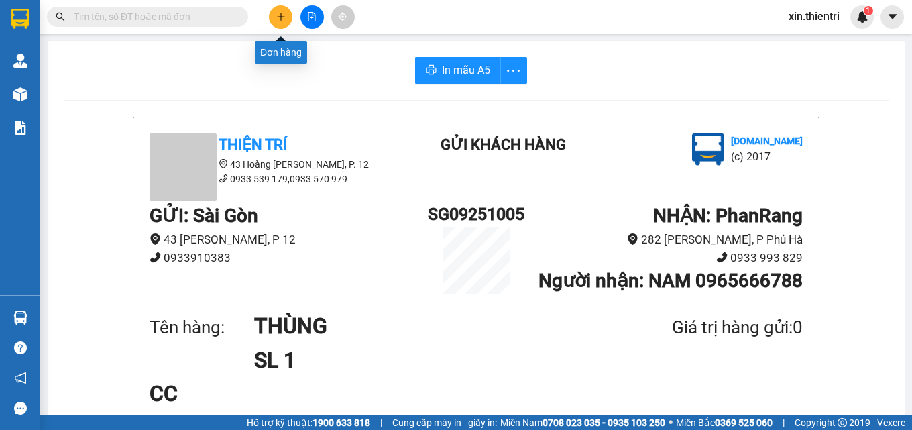
click at [288, 12] on button at bounding box center [280, 16] width 23 height 23
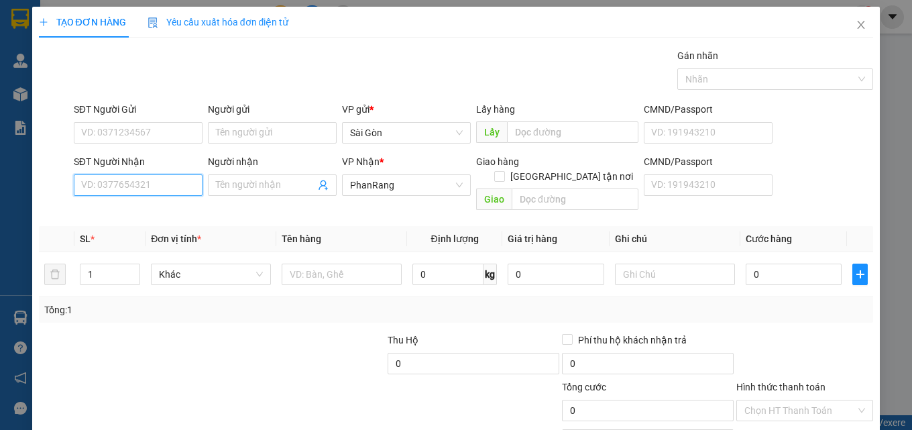
click at [156, 191] on input "SĐT Người Nhận" at bounding box center [138, 184] width 129 height 21
type input "0792574374"
click at [186, 210] on div "0792574374 - LONG" at bounding box center [136, 212] width 111 height 15
type input "LONG"
type input "0792574374"
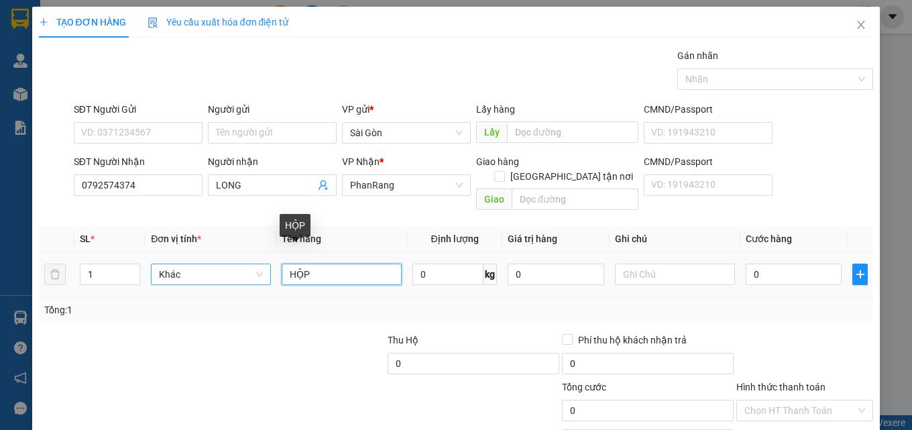
drag, startPoint x: 297, startPoint y: 255, endPoint x: 262, endPoint y: 256, distance: 34.9
click at [262, 256] on tr "1 Khác HỘP 0 kg 0 0" at bounding box center [456, 274] width 835 height 45
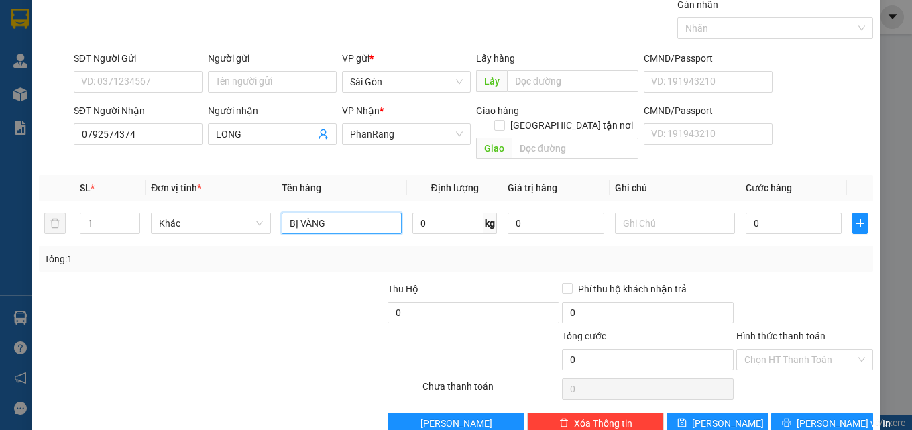
scroll to position [66, 0]
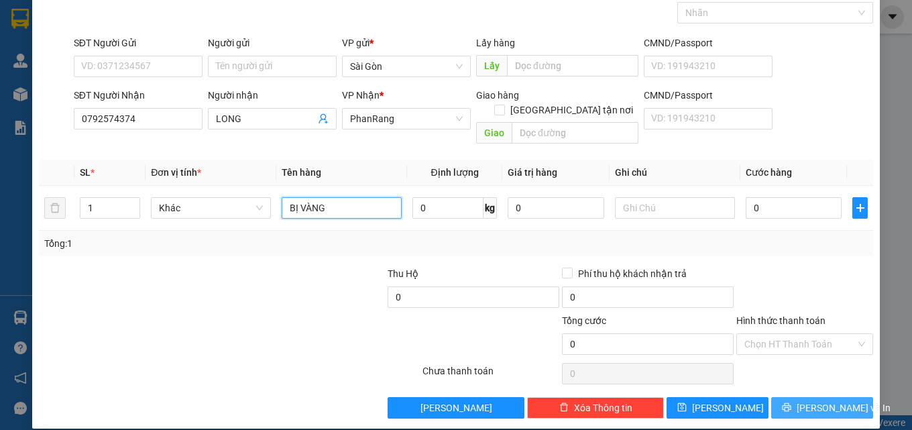
type input "BỊ VÀNG"
drag, startPoint x: 812, startPoint y: 392, endPoint x: 828, endPoint y: 384, distance: 18.0
click at [813, 400] on span "[PERSON_NAME] và In" at bounding box center [844, 407] width 94 height 15
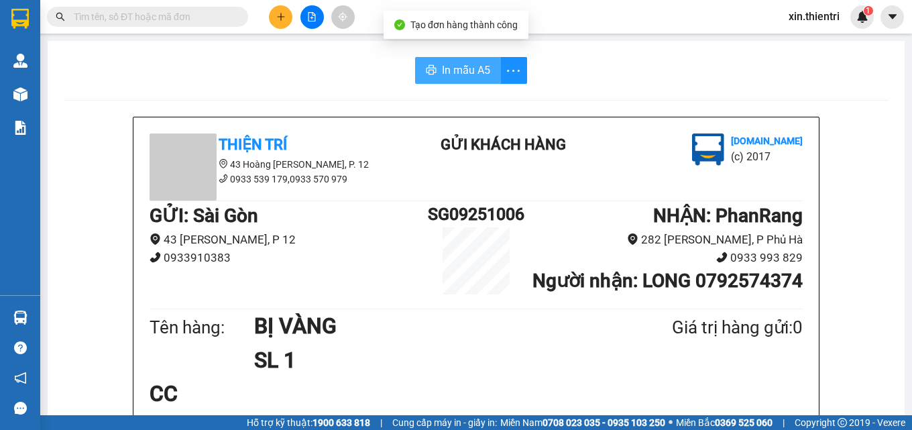
click at [449, 72] on span "In mẫu A5" at bounding box center [466, 70] width 48 height 17
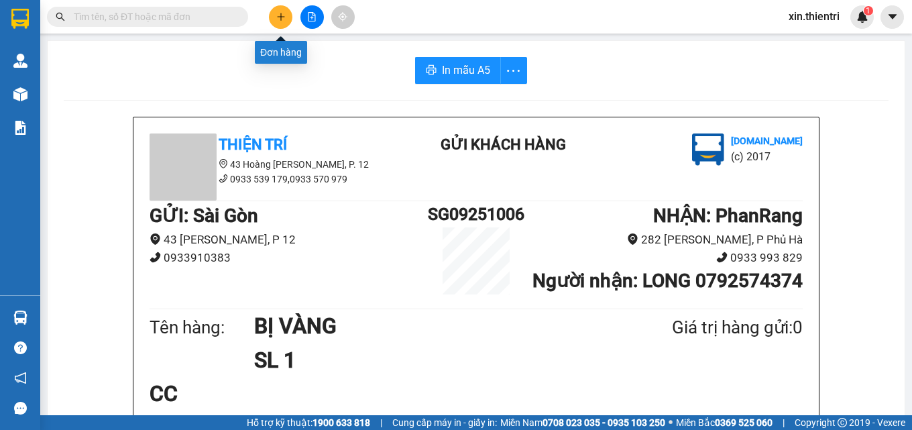
click at [289, 20] on button at bounding box center [280, 16] width 23 height 23
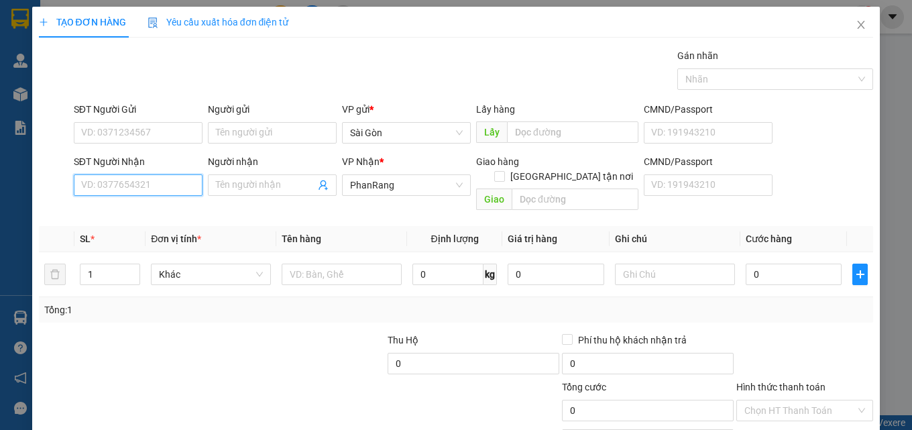
click at [149, 188] on input "SĐT Người Nhận" at bounding box center [138, 184] width 129 height 21
click at [155, 215] on div "0792574374 - LONG" at bounding box center [136, 212] width 111 height 15
type input "0792574374"
type input "LONG"
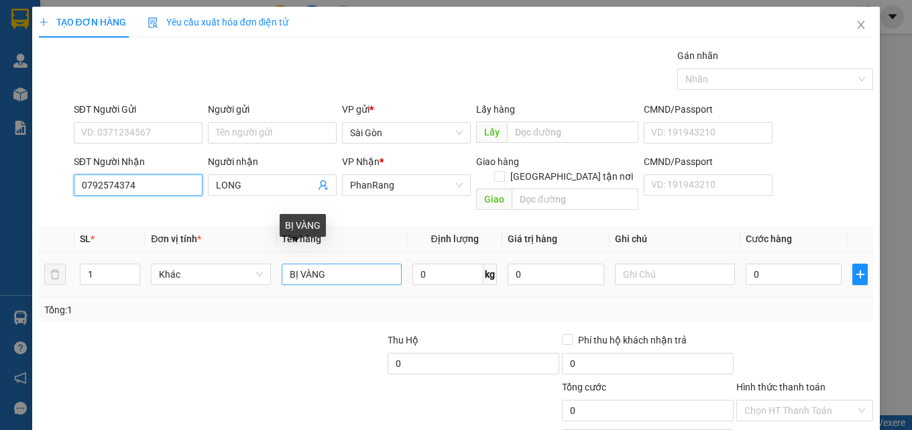
type input "0792574374"
drag, startPoint x: 322, startPoint y: 256, endPoint x: 252, endPoint y: 268, distance: 71.6
click at [252, 268] on tr "1 Khác BỊ VÀNG 0 kg 0 0" at bounding box center [456, 274] width 835 height 45
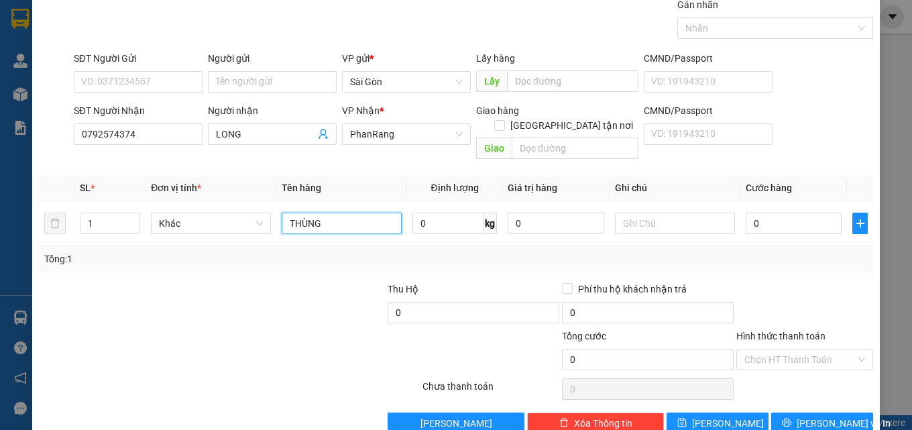
scroll to position [66, 0]
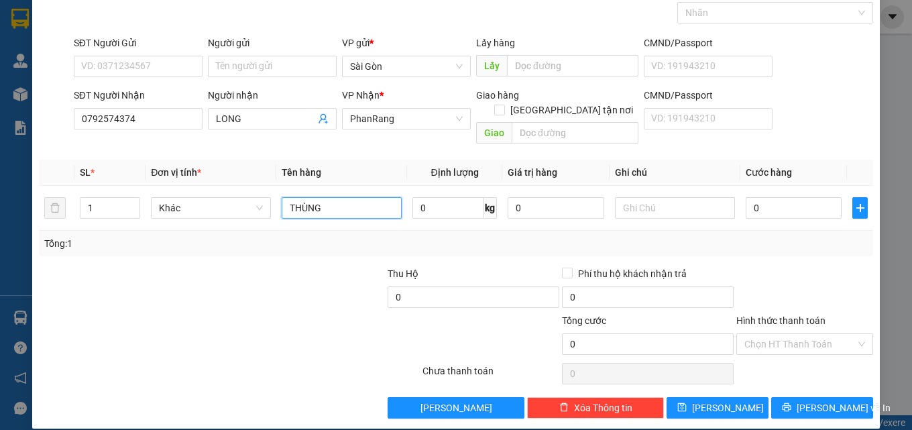
type input "THÙNG"
click at [845, 397] on button "[PERSON_NAME] và In" at bounding box center [822, 407] width 102 height 21
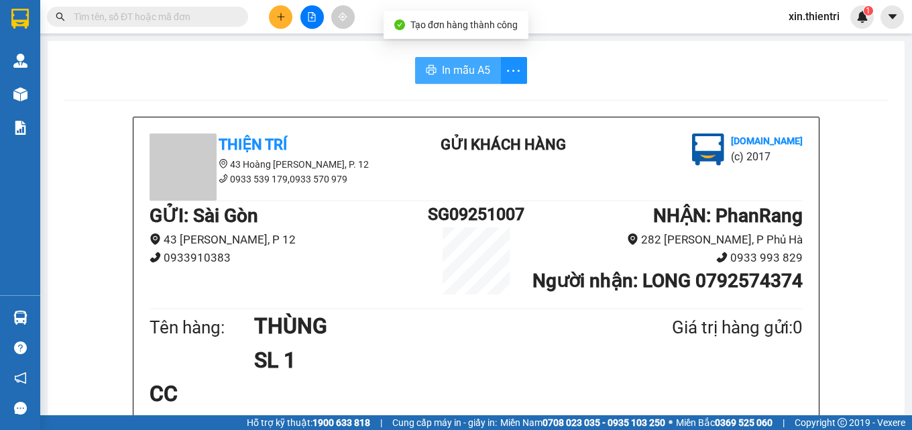
click at [447, 64] on span "In mẫu A5" at bounding box center [466, 70] width 48 height 17
click at [282, 28] on button at bounding box center [280, 16] width 23 height 23
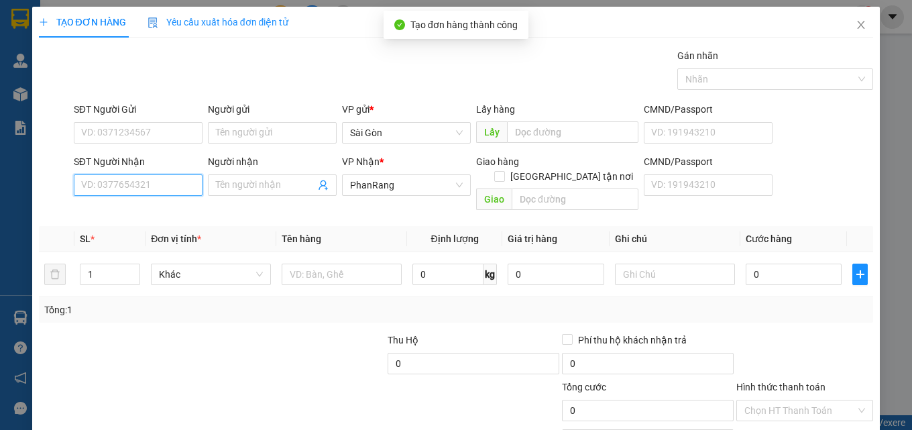
click at [138, 177] on input "SĐT Người Nhận" at bounding box center [138, 184] width 129 height 21
click at [159, 206] on div "0933800131 - THUÝ VY" at bounding box center [136, 212] width 111 height 15
type input "0933800131"
type input "THUÝ VY"
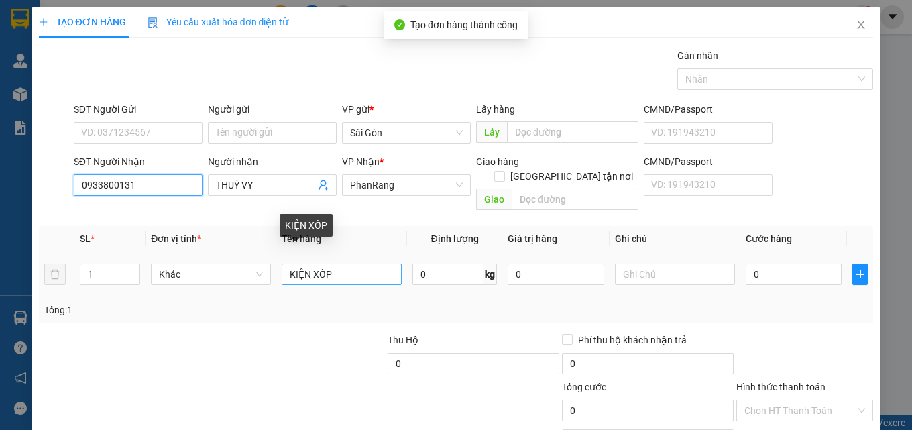
type input "0933800131"
drag, startPoint x: 307, startPoint y: 257, endPoint x: 363, endPoint y: 259, distance: 56.4
click at [363, 264] on input "KIỆN XỐP" at bounding box center [342, 274] width 120 height 21
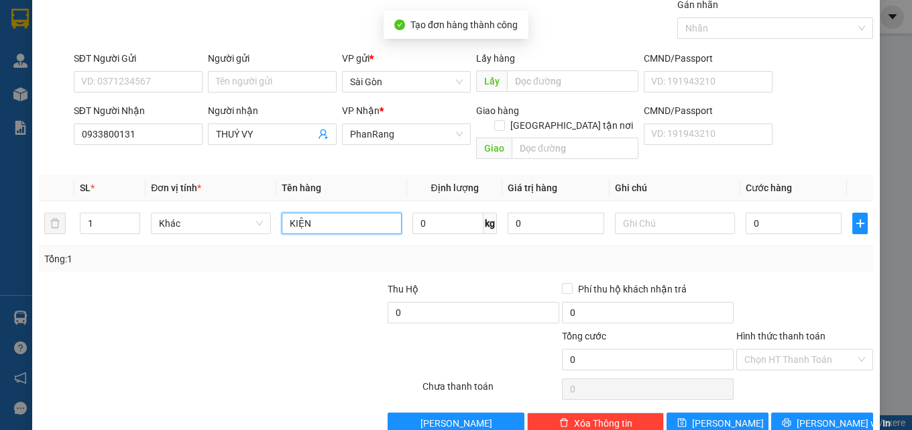
scroll to position [66, 0]
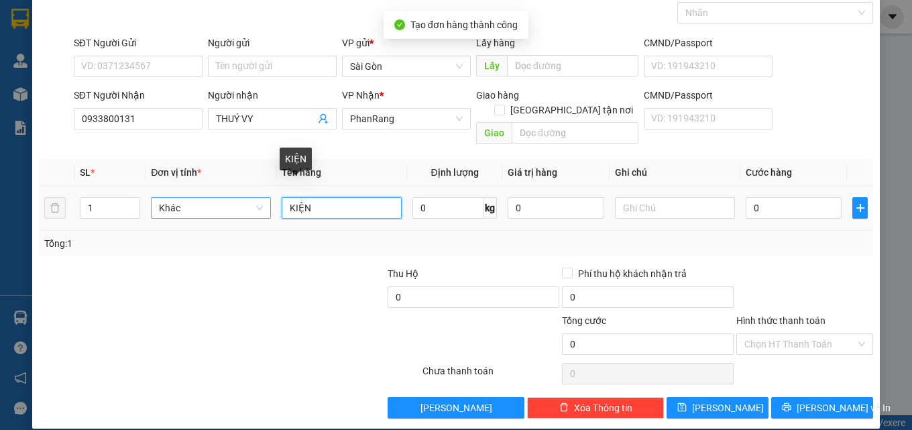
drag, startPoint x: 313, startPoint y: 191, endPoint x: 156, endPoint y: 196, distance: 157.7
click at [154, 195] on tr "1 Khác KIỆN 0 kg 0 0" at bounding box center [456, 208] width 835 height 45
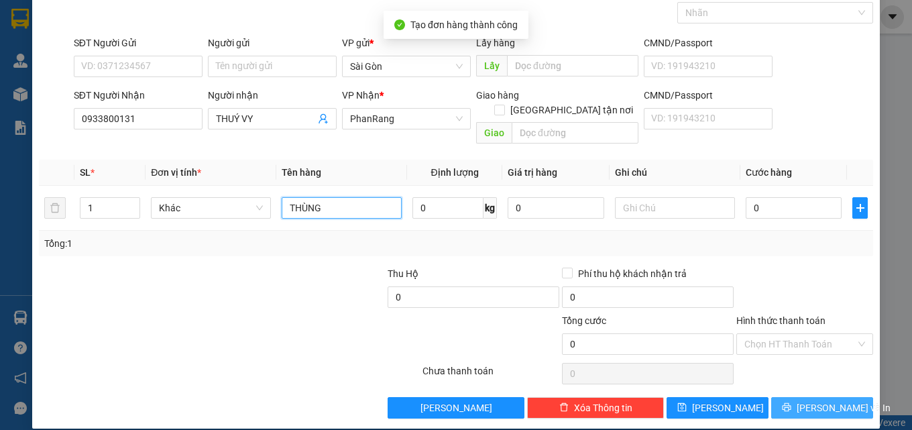
type input "THÙNG"
drag, startPoint x: 800, startPoint y: 396, endPoint x: 880, endPoint y: 323, distance: 108.7
click at [799, 397] on button "[PERSON_NAME] và In" at bounding box center [822, 407] width 102 height 21
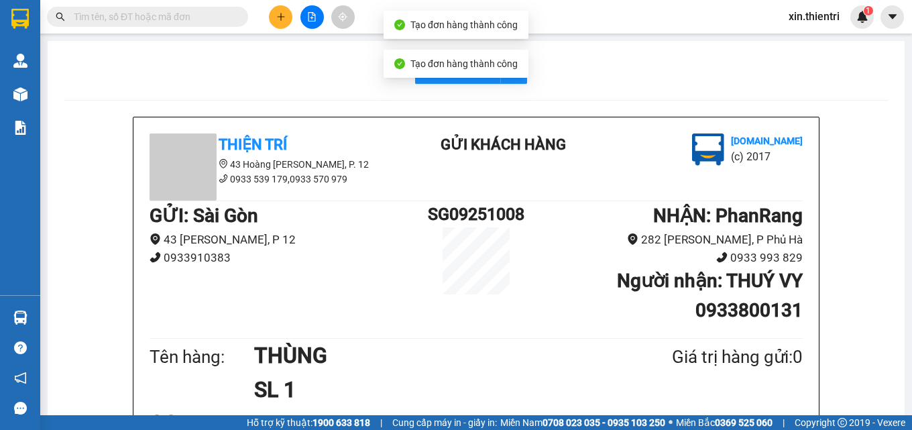
click at [287, 16] on button at bounding box center [280, 16] width 23 height 23
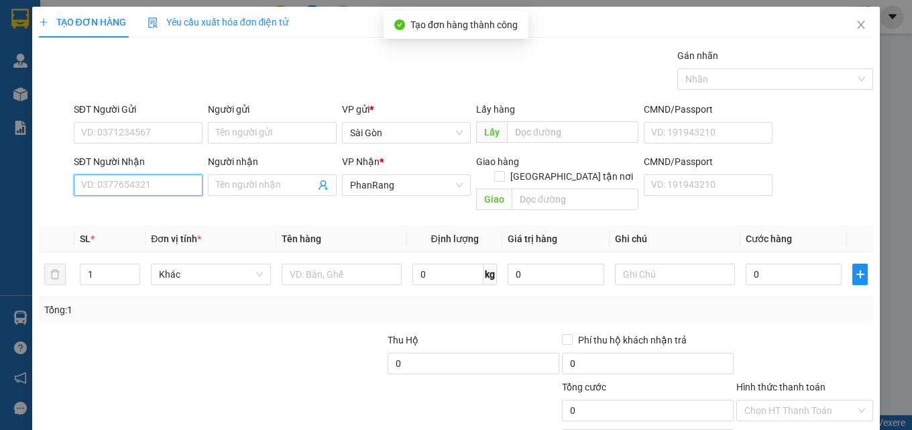
click at [176, 189] on input "SĐT Người Nhận" at bounding box center [138, 184] width 129 height 21
type input "0815835539"
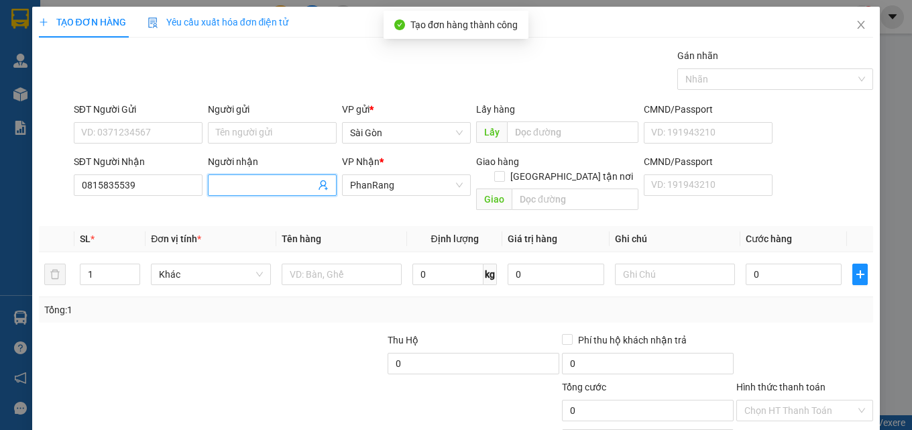
click at [221, 182] on input "Người nhận" at bounding box center [265, 185] width 99 height 15
click at [254, 177] on span at bounding box center [272, 184] width 129 height 21
click at [288, 184] on input "Người nhận" at bounding box center [265, 185] width 99 height 15
click at [262, 182] on input "Người nhận" at bounding box center [265, 185] width 99 height 15
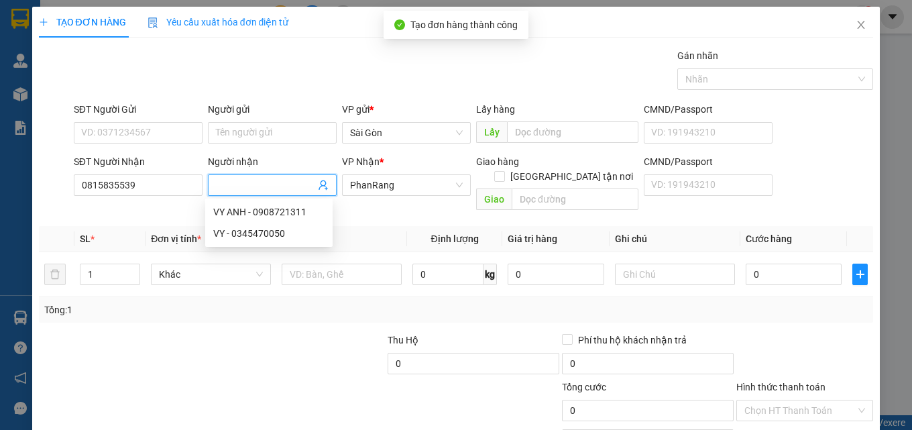
click at [262, 182] on input "Người nhận" at bounding box center [265, 185] width 99 height 15
click at [273, 162] on div "Người nhận" at bounding box center [272, 161] width 129 height 15
click at [273, 178] on input "Người nhận" at bounding box center [265, 185] width 99 height 15
click at [258, 190] on input "Người nhận" at bounding box center [265, 185] width 99 height 15
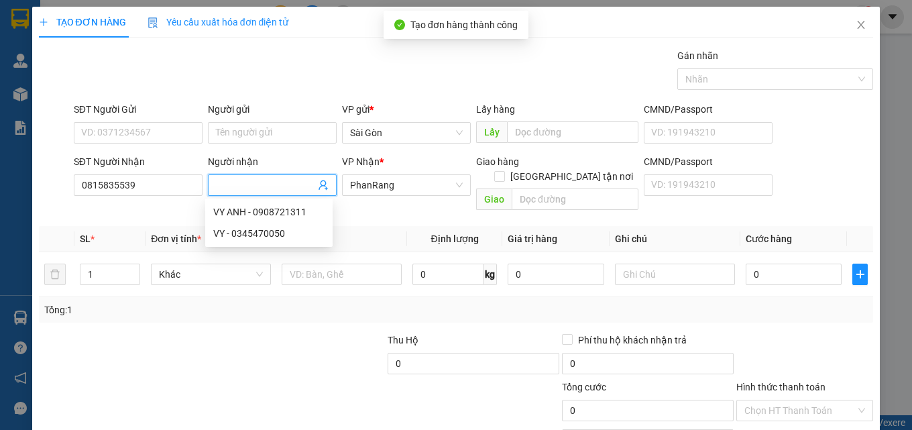
click at [226, 183] on input "Người nhận" at bounding box center [265, 185] width 99 height 15
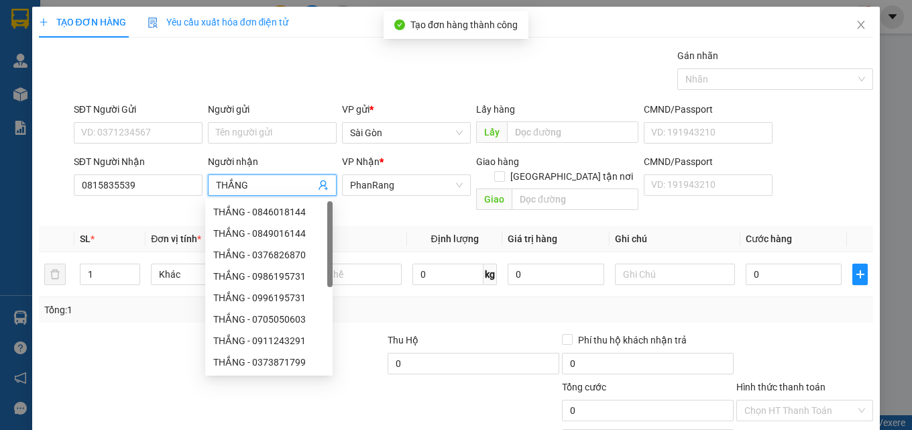
type input "THẮNG"
click at [138, 309] on div "Transit Pickup Surcharge Ids Transit Deliver Surcharge Ids Transit Deliver Surc…" at bounding box center [456, 266] width 835 height 437
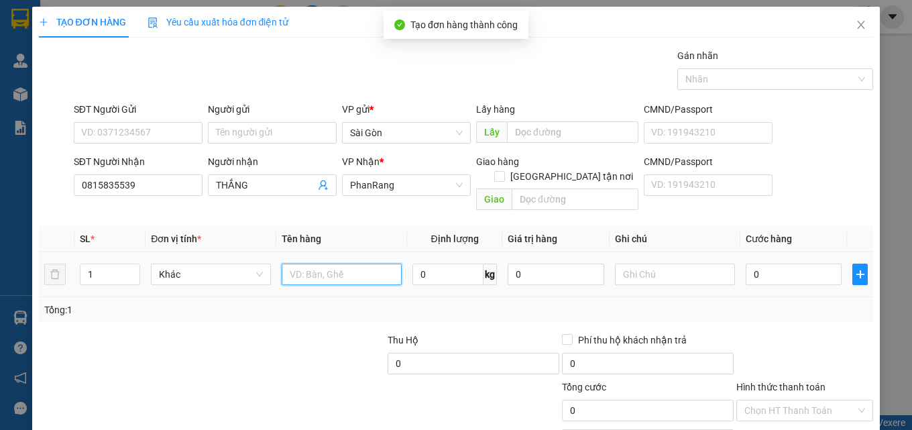
drag, startPoint x: 317, startPoint y: 262, endPoint x: 287, endPoint y: 263, distance: 29.5
click at [300, 264] on input "text" at bounding box center [342, 274] width 120 height 21
type input "THÙNG"
click at [789, 265] on input "0" at bounding box center [794, 274] width 97 height 21
type input "5"
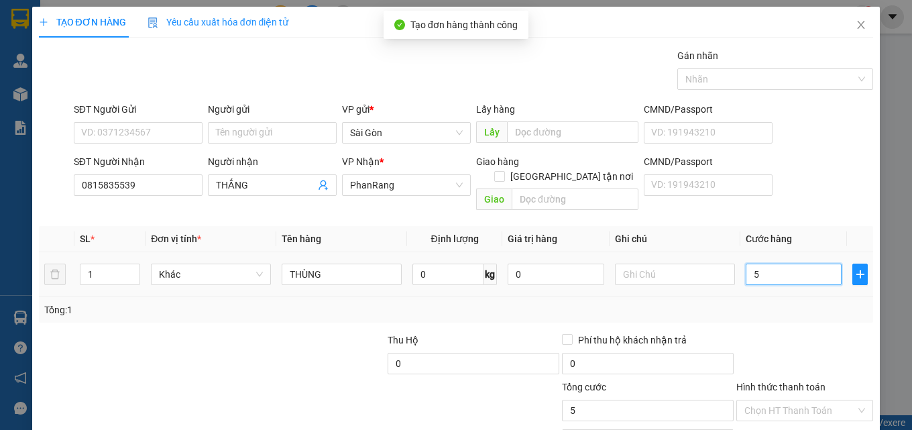
type input "5"
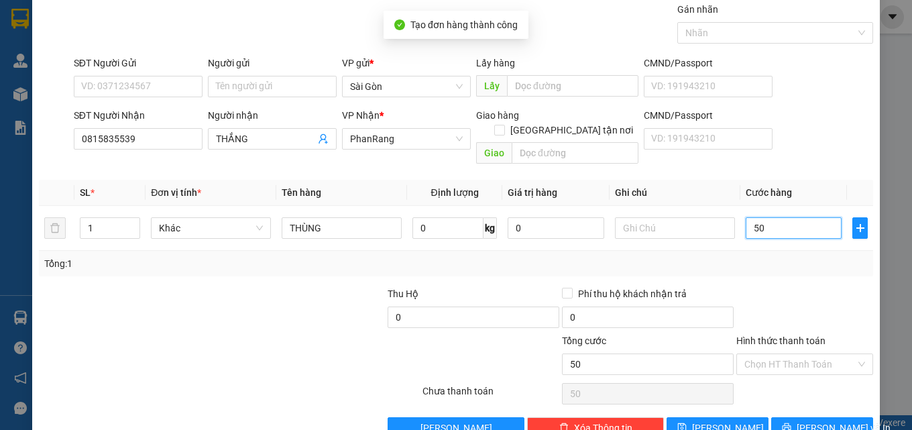
scroll to position [66, 0]
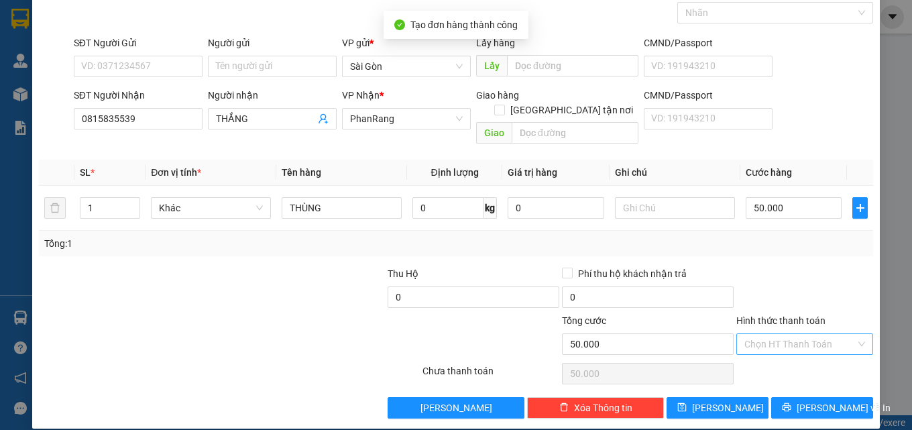
click at [791, 334] on input "Hình thức thanh toán" at bounding box center [800, 344] width 111 height 20
click at [784, 373] on div "Transit Pickup Surcharge Ids Transit Deliver Surcharge Ids Transit Deliver Surc…" at bounding box center [456, 200] width 835 height 437
click at [786, 364] on div "Chọn HT Thanh Toán" at bounding box center [805, 373] width 140 height 27
click at [795, 337] on input "Hình thức thanh toán" at bounding box center [800, 344] width 111 height 20
click at [796, 355] on div "Tại văn phòng" at bounding box center [796, 356] width 119 height 15
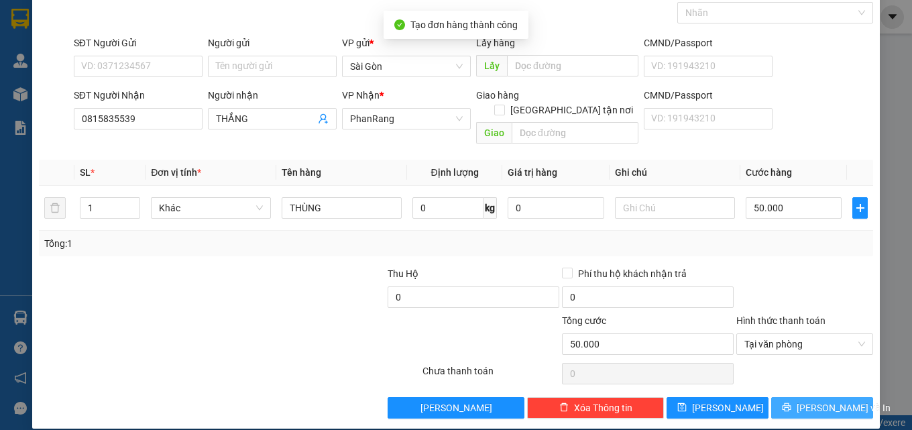
click at [791, 397] on button "[PERSON_NAME] và In" at bounding box center [822, 407] width 102 height 21
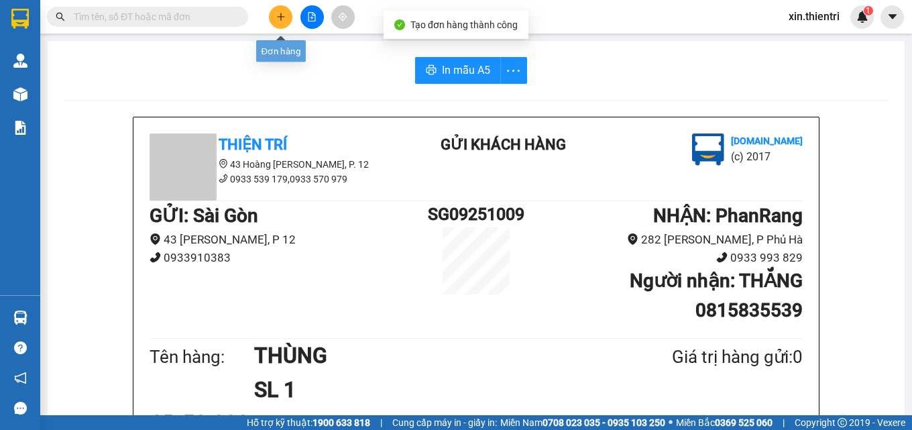
click at [275, 18] on button at bounding box center [280, 16] width 23 height 23
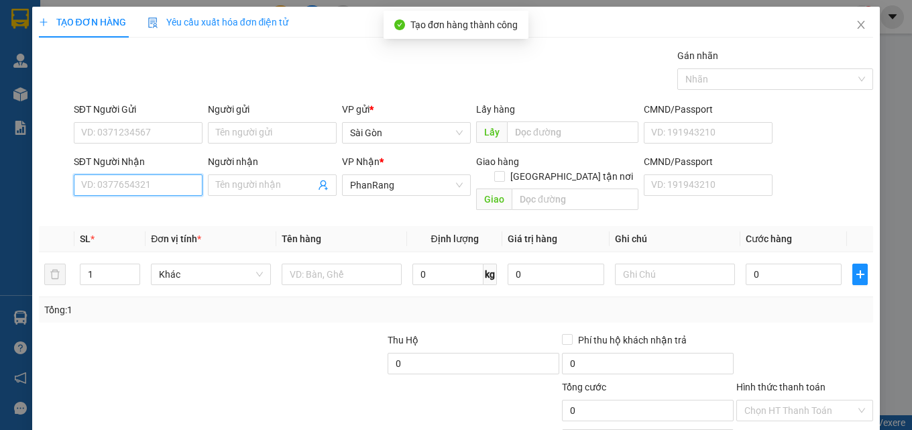
click at [158, 188] on input "SĐT Người Nhận" at bounding box center [138, 184] width 129 height 21
click at [156, 213] on div "0966617185 - trâm" at bounding box center [136, 212] width 111 height 15
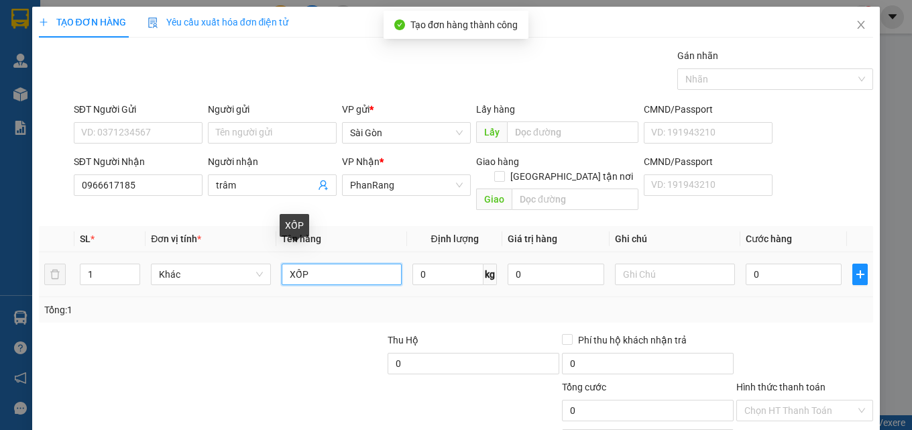
drag, startPoint x: 288, startPoint y: 262, endPoint x: 281, endPoint y: 262, distance: 7.4
click at [282, 264] on input "XỐP" at bounding box center [342, 274] width 120 height 21
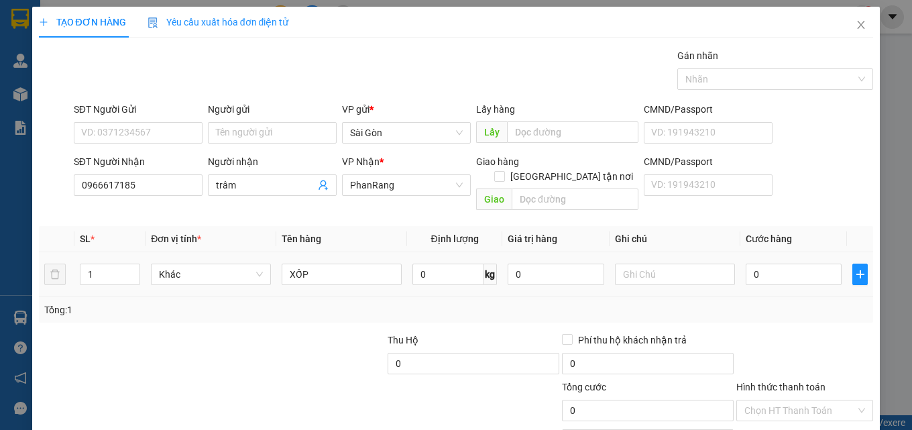
click at [373, 270] on div "XỐP" at bounding box center [342, 274] width 120 height 27
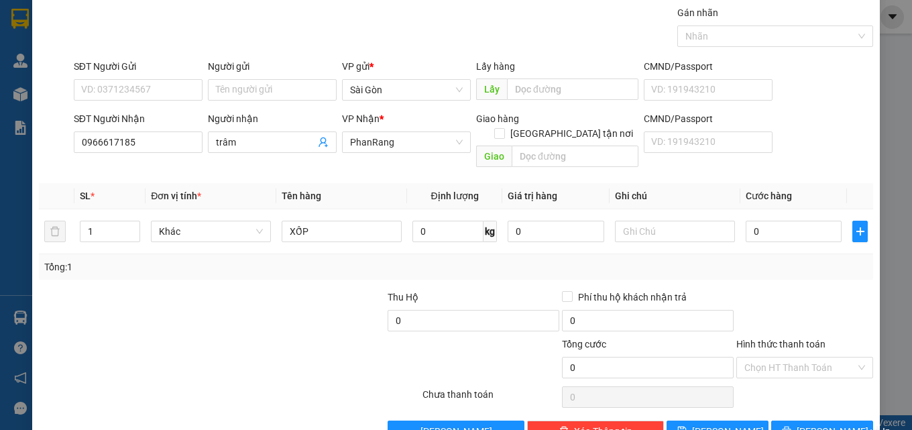
scroll to position [66, 0]
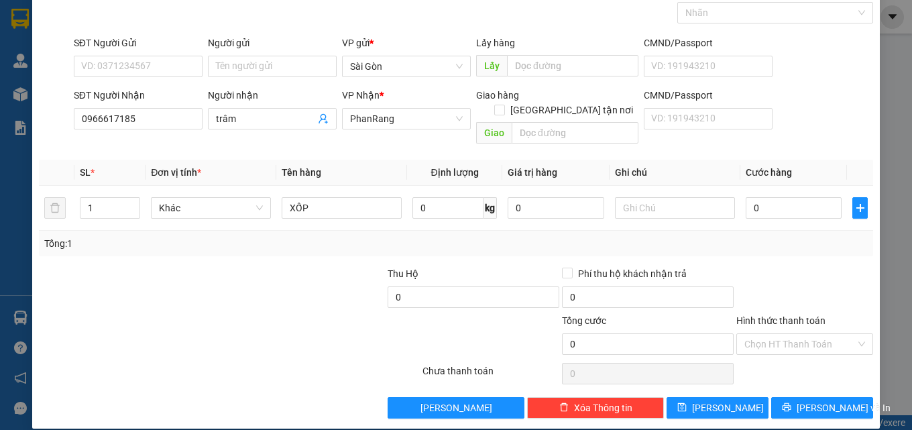
click at [832, 404] on div "TẠO ĐƠN HÀNG Yêu cầu xuất hóa đơn điện tử Transit Pickup Surcharge Ids Transit …" at bounding box center [456, 184] width 848 height 488
click at [800, 399] on button "[PERSON_NAME] và In" at bounding box center [822, 407] width 102 height 21
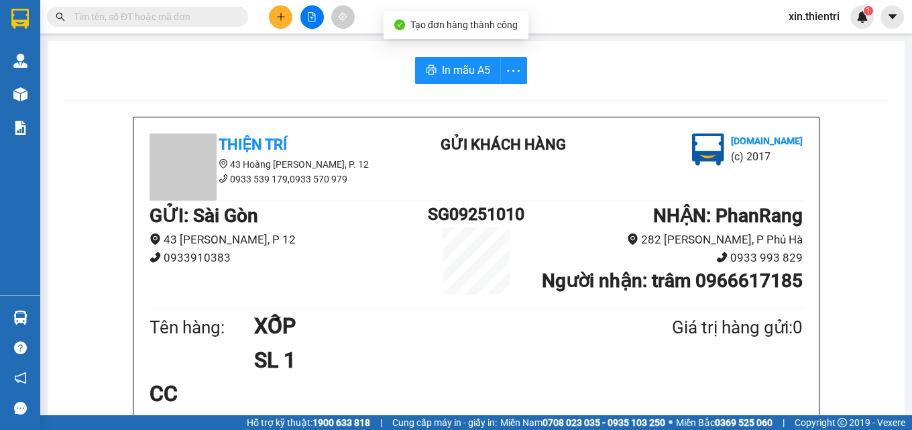
click at [278, 25] on button at bounding box center [280, 16] width 23 height 23
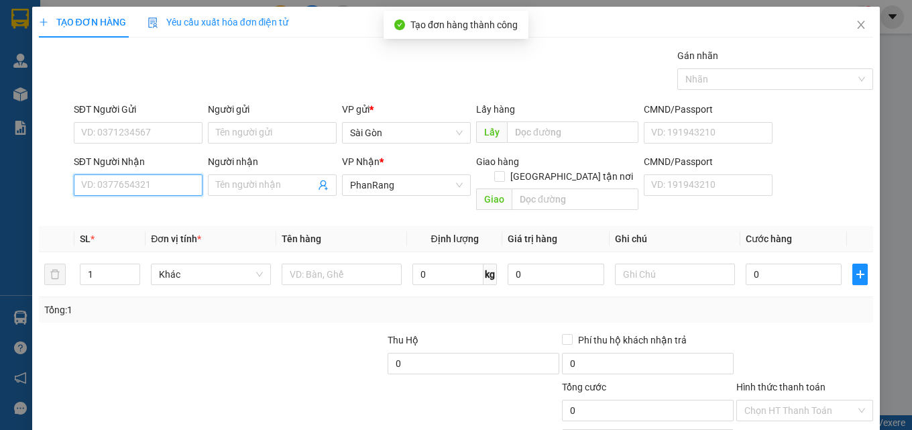
click at [184, 189] on input "SĐT Người Nhận" at bounding box center [138, 184] width 129 height 21
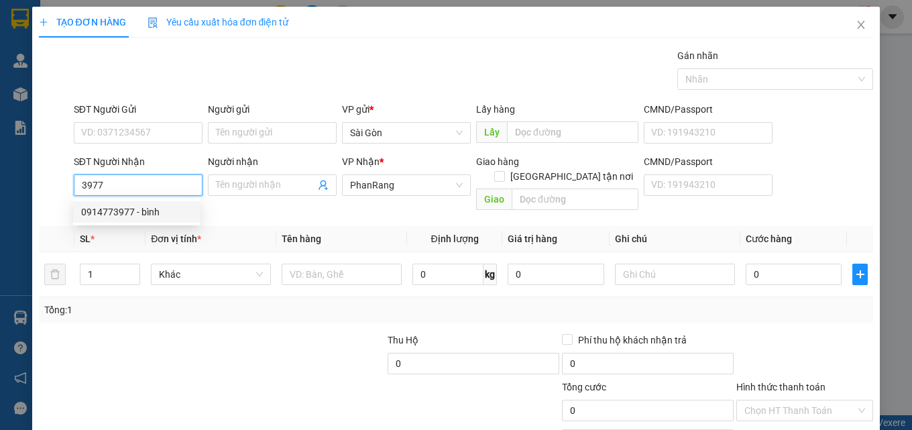
click at [158, 209] on div "0914773977 - bình" at bounding box center [136, 212] width 111 height 15
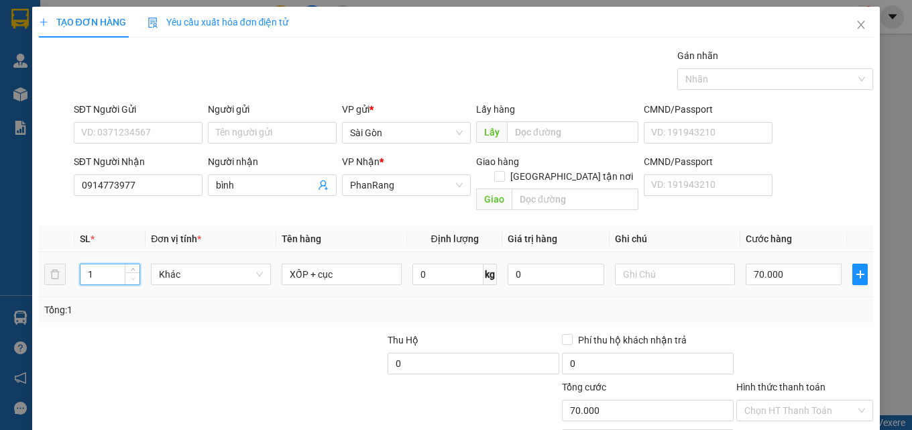
click at [135, 275] on span "down" at bounding box center [133, 279] width 8 height 8
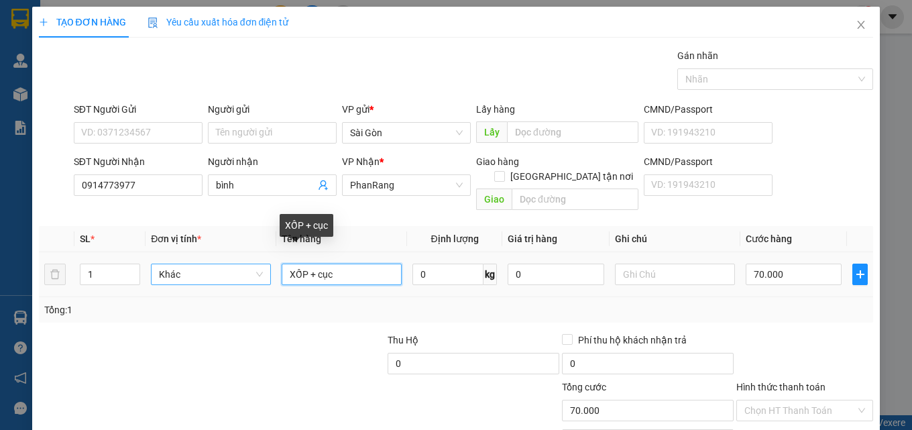
drag, startPoint x: 340, startPoint y: 259, endPoint x: 249, endPoint y: 260, distance: 91.2
click at [249, 260] on tr "1 Khác XỐP + cục 0 kg 0 70.000" at bounding box center [456, 274] width 835 height 45
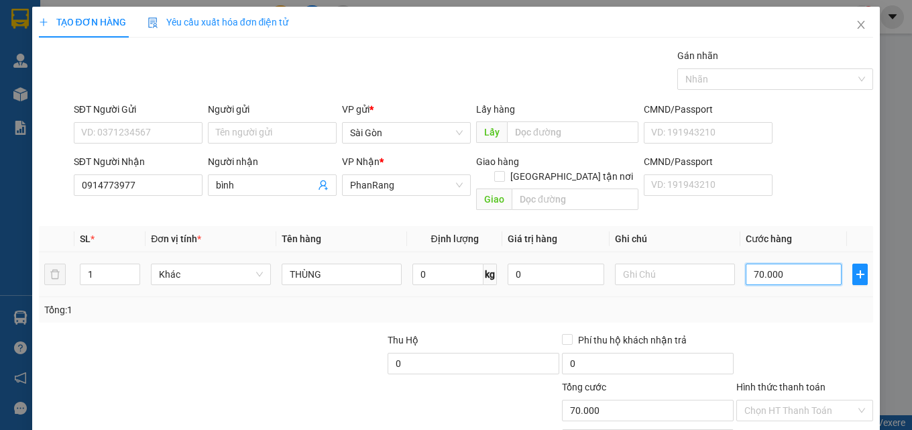
click at [789, 264] on input "70.000" at bounding box center [794, 274] width 97 height 21
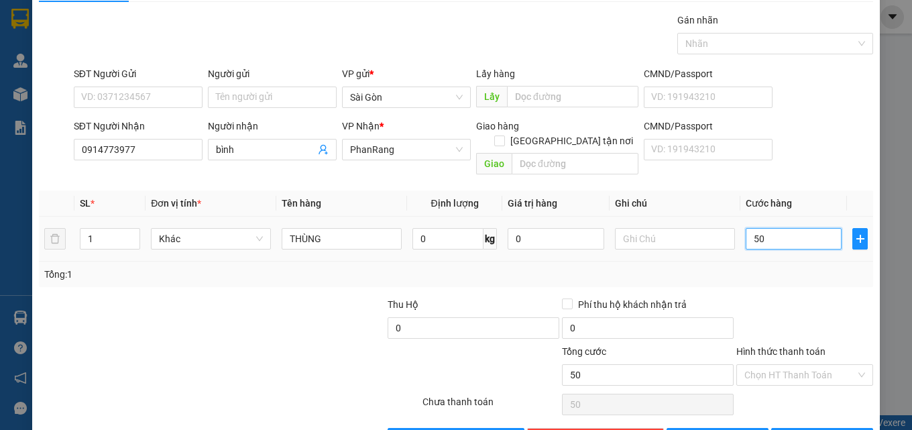
scroll to position [66, 0]
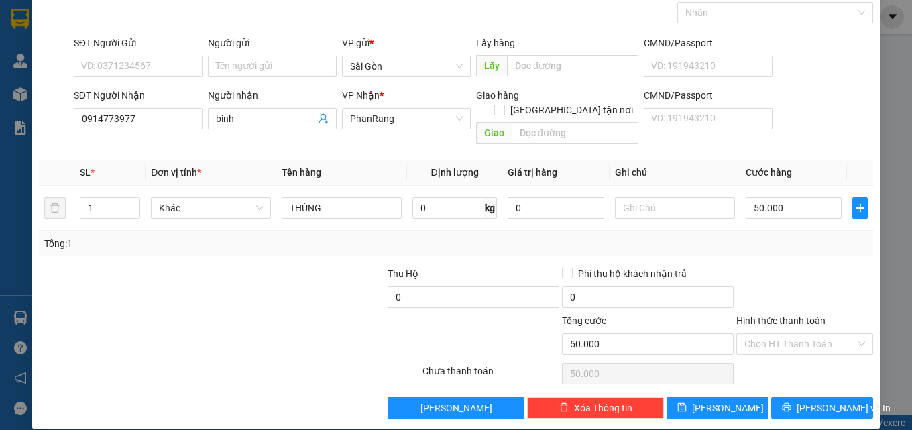
click at [791, 343] on div "Hình thức thanh toán Chọn HT Thanh Toán" at bounding box center [804, 336] width 137 height 47
click at [791, 334] on input "Hình thức thanh toán" at bounding box center [800, 344] width 111 height 20
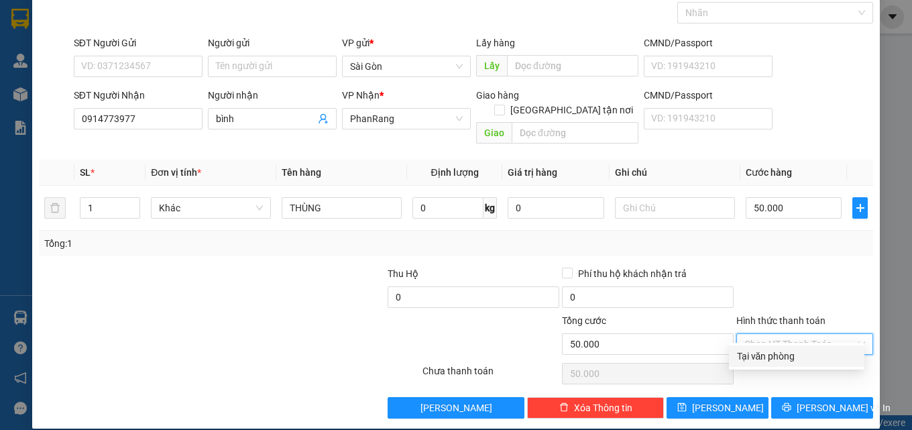
click at [798, 358] on div "Tại văn phòng" at bounding box center [796, 356] width 119 height 15
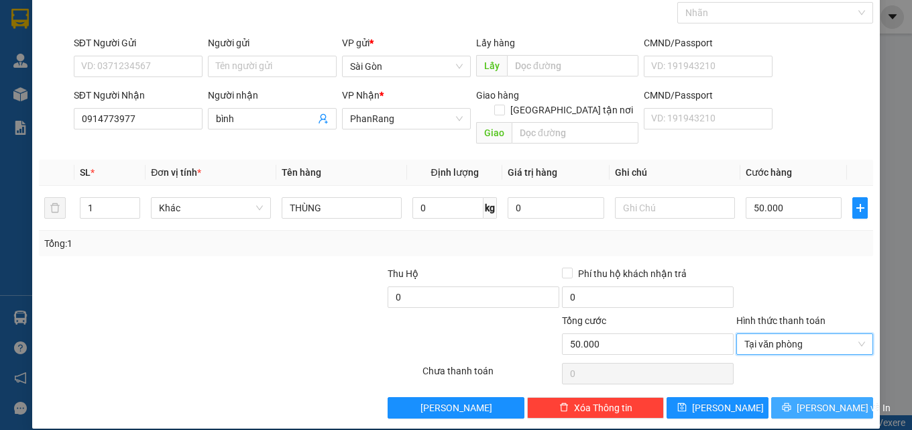
click at [813, 400] on span "[PERSON_NAME] và In" at bounding box center [844, 407] width 94 height 15
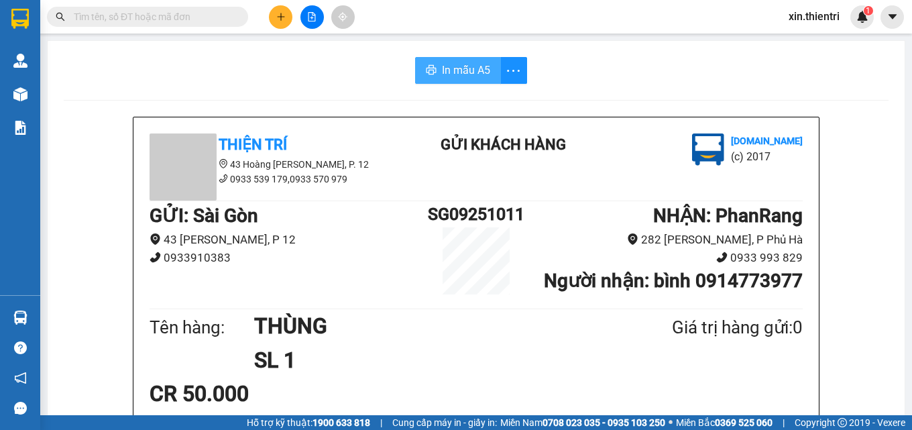
click at [443, 73] on span "In mẫu A5" at bounding box center [466, 70] width 48 height 17
click at [284, 21] on button at bounding box center [280, 16] width 23 height 23
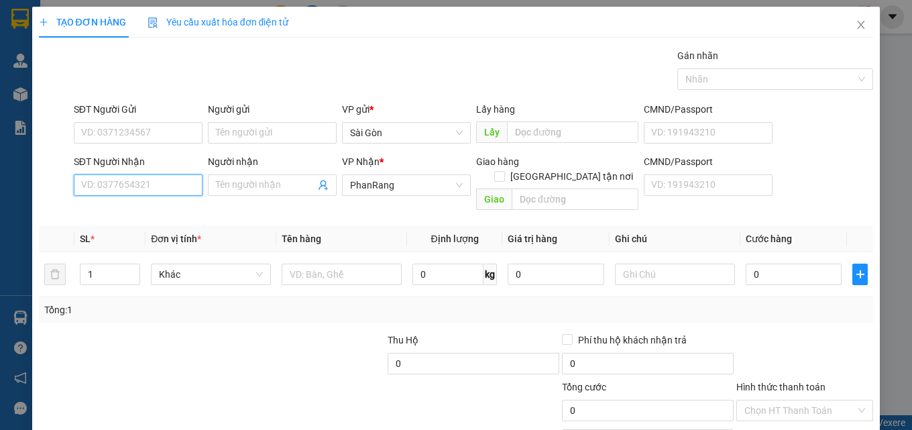
click at [186, 184] on input "SĐT Người Nhận" at bounding box center [138, 184] width 129 height 21
drag, startPoint x: 109, startPoint y: 182, endPoint x: 54, endPoint y: 184, distance: 55.7
click at [54, 184] on div "SĐT Người Nhận 100555 100555 Người nhận Tên người nhận VP Nhận * PhanRang Giao …" at bounding box center [457, 185] width 838 height 62
click at [146, 207] on div "0373100555 - KHẢI" at bounding box center [136, 212] width 111 height 15
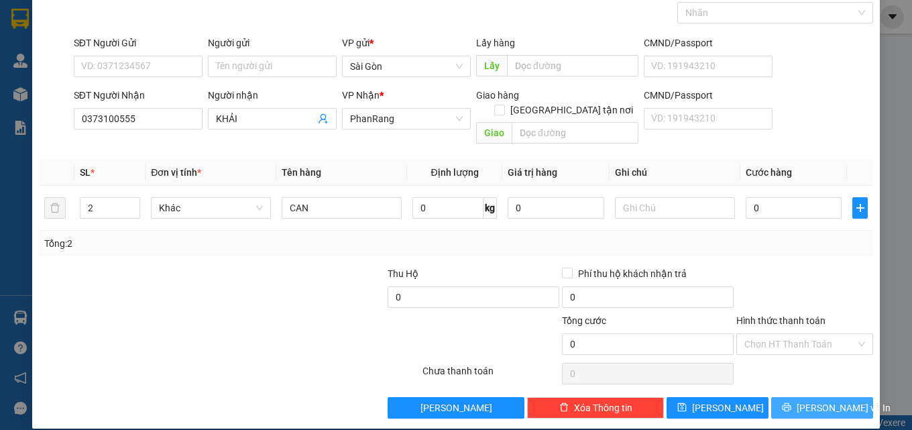
click at [830, 400] on span "[PERSON_NAME] và In" at bounding box center [844, 407] width 94 height 15
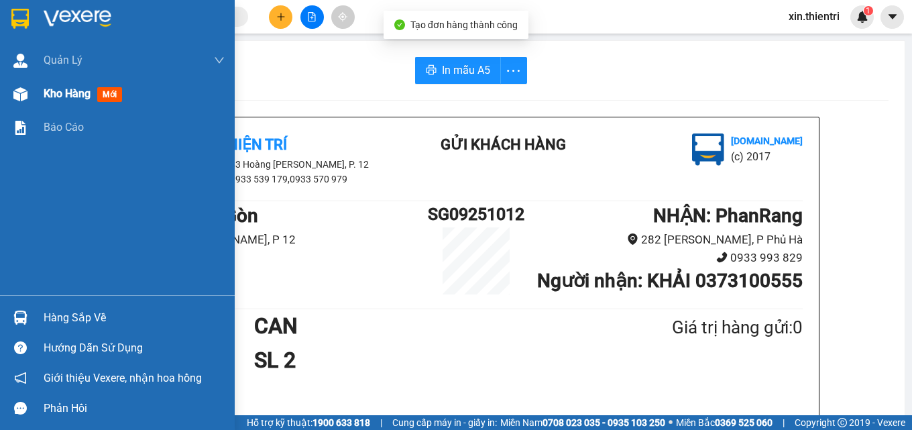
click at [40, 91] on div "Kho hàng mới" at bounding box center [117, 94] width 235 height 34
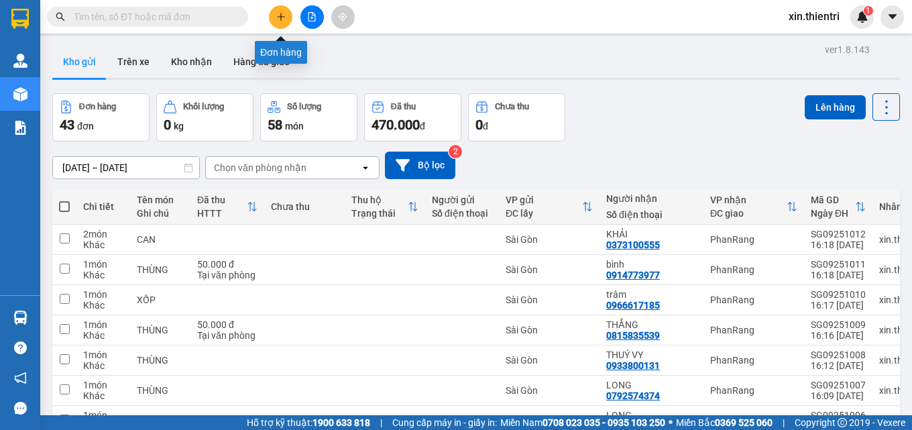
click at [276, 20] on icon "plus" at bounding box center [280, 16] width 9 height 9
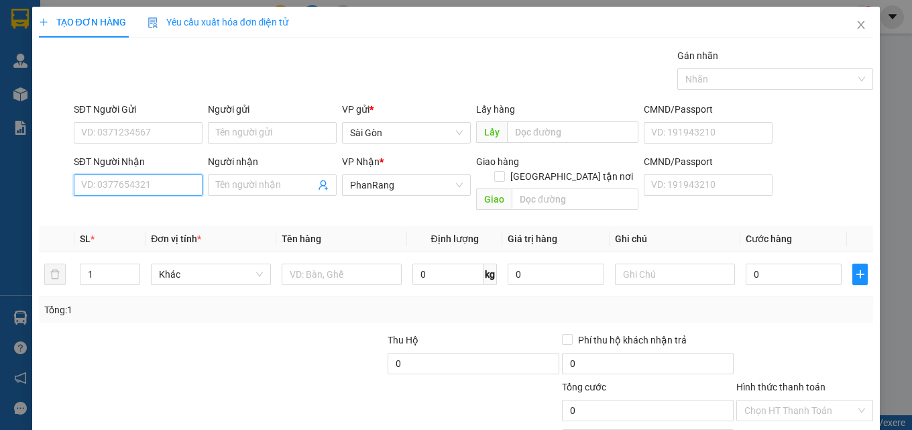
click at [186, 191] on input "SĐT Người Nhận" at bounding box center [138, 184] width 129 height 21
drag, startPoint x: 113, startPoint y: 186, endPoint x: 69, endPoint y: 175, distance: 45.1
click at [69, 175] on div "SĐT Người Nhận 679 Người nhận Tên người nhận VP Nhận * PhanRang Giao hàng Giao …" at bounding box center [457, 185] width 838 height 62
click at [147, 213] on div "0702666679 - LẬP" at bounding box center [136, 212] width 111 height 15
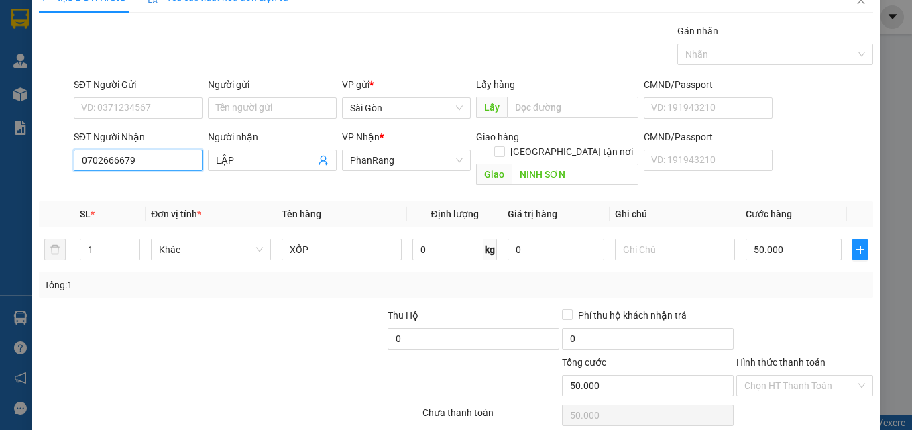
scroll to position [66, 0]
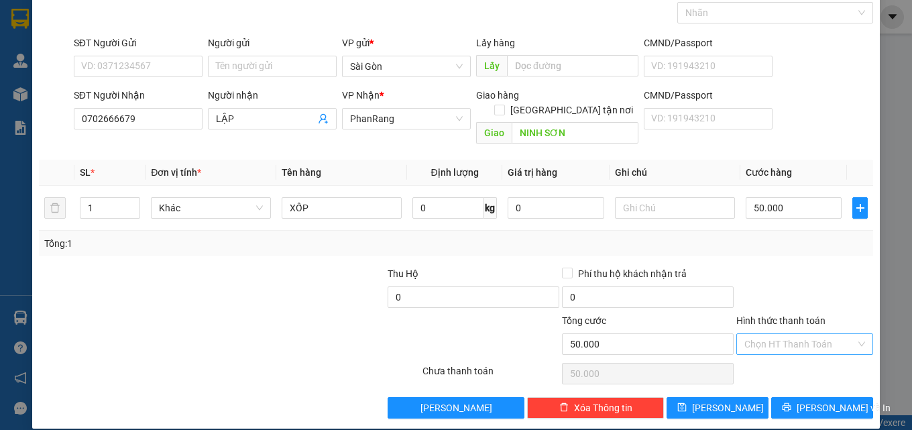
click at [812, 334] on input "Hình thức thanh toán" at bounding box center [800, 344] width 111 height 20
click at [805, 354] on div "Tại văn phòng" at bounding box center [796, 356] width 119 height 15
click at [792, 400] on button "[PERSON_NAME] và In" at bounding box center [822, 407] width 102 height 21
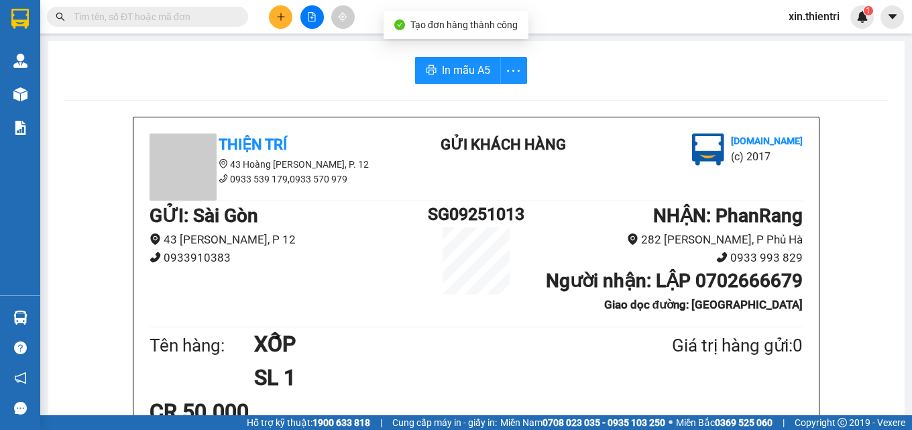
click at [470, 62] on button "In mẫu A5" at bounding box center [458, 70] width 86 height 27
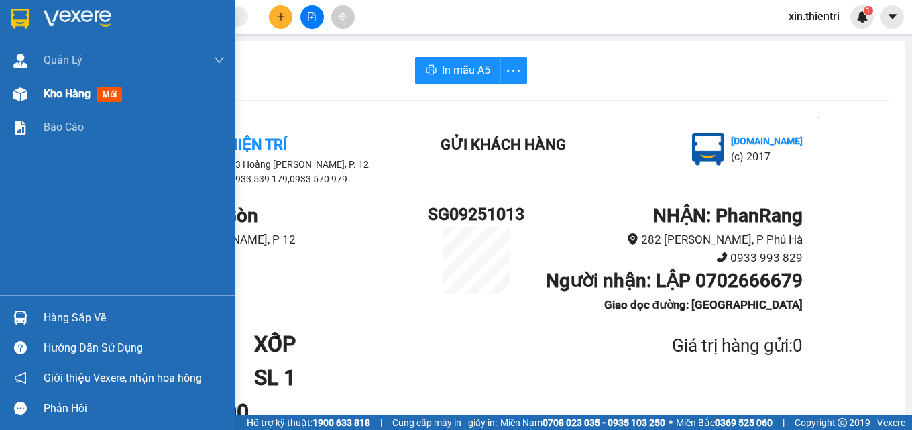
click at [112, 99] on span "mới" at bounding box center [109, 94] width 25 height 15
click at [113, 99] on span "mới" at bounding box center [109, 94] width 25 height 15
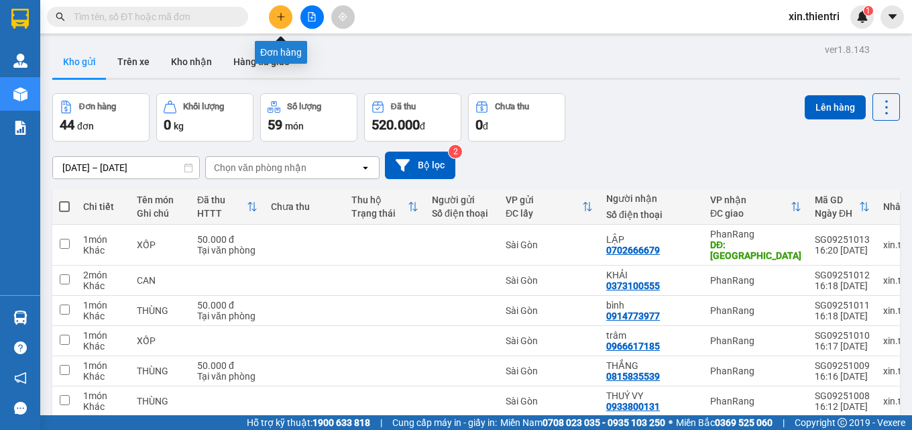
click at [284, 25] on button at bounding box center [280, 16] width 23 height 23
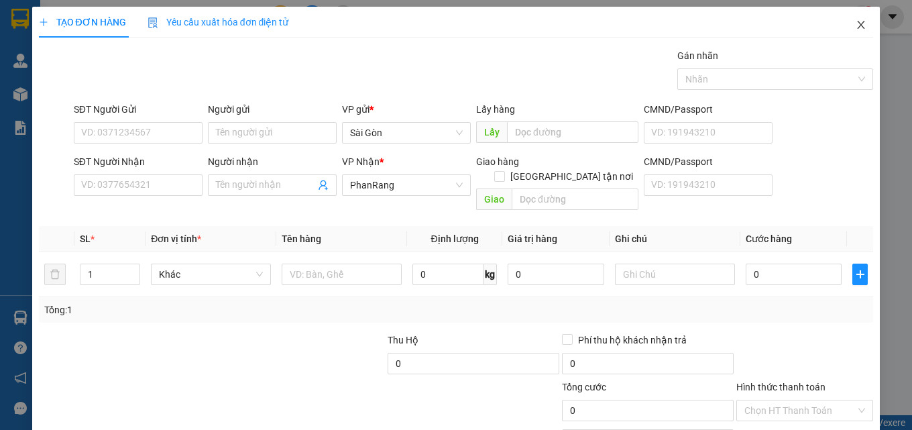
click at [856, 22] on icon "close" at bounding box center [861, 24] width 11 height 11
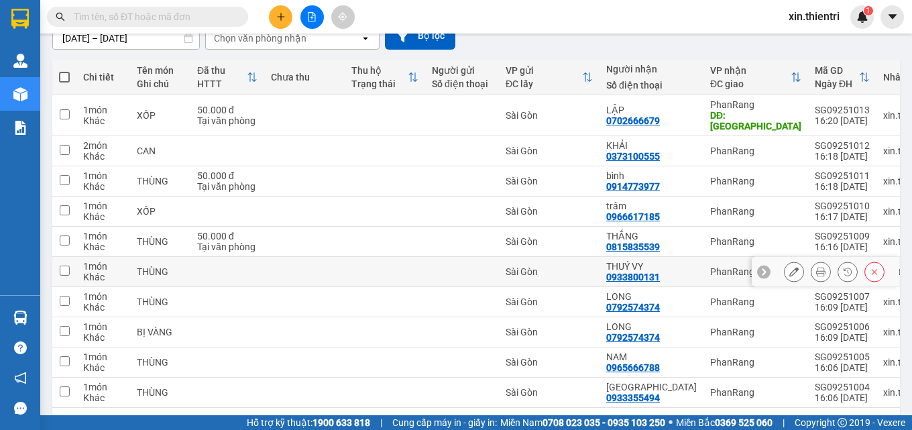
scroll to position [134, 0]
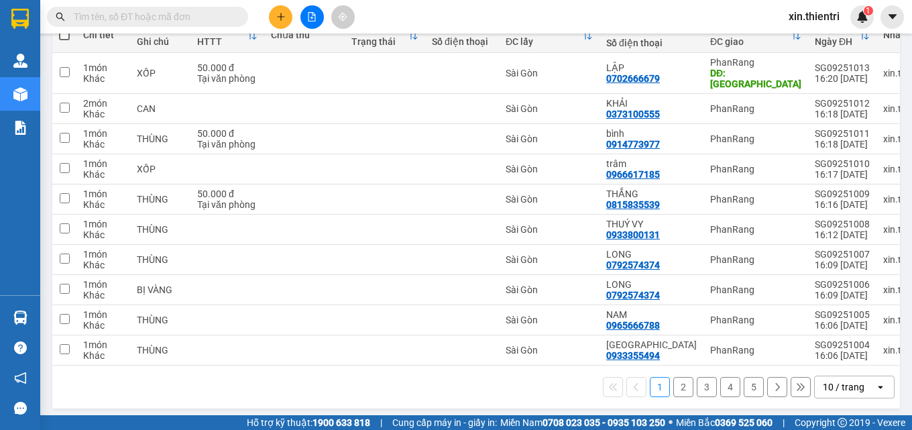
click at [673, 387] on button "2" at bounding box center [683, 387] width 20 height 20
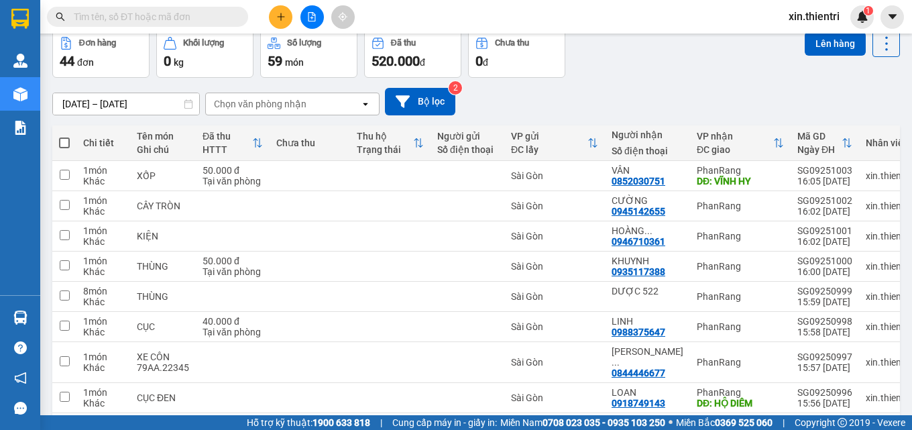
scroll to position [172, 0]
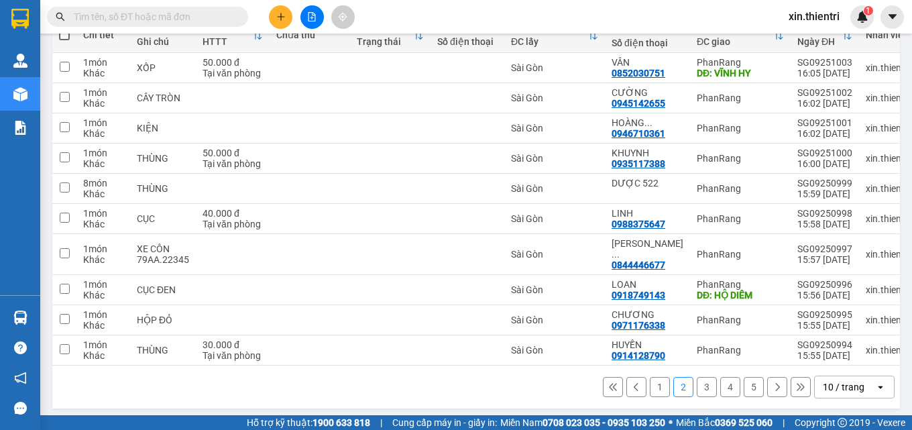
click at [700, 378] on button "3" at bounding box center [707, 387] width 20 height 20
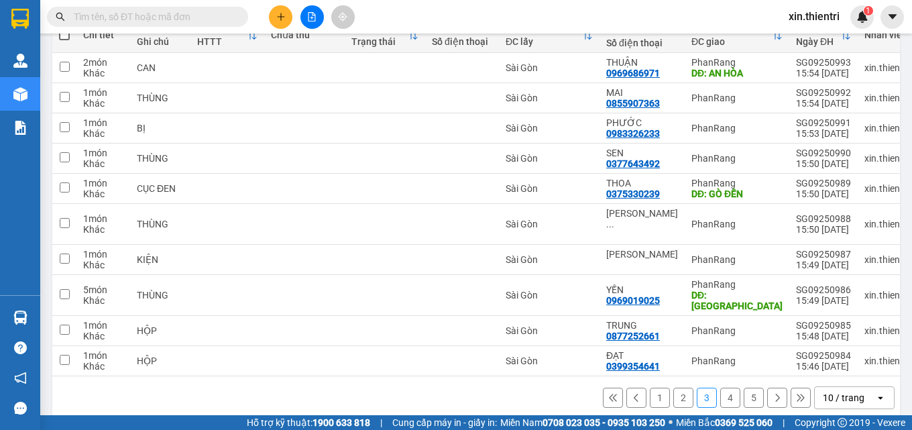
click at [744, 388] on button "5" at bounding box center [754, 398] width 20 height 20
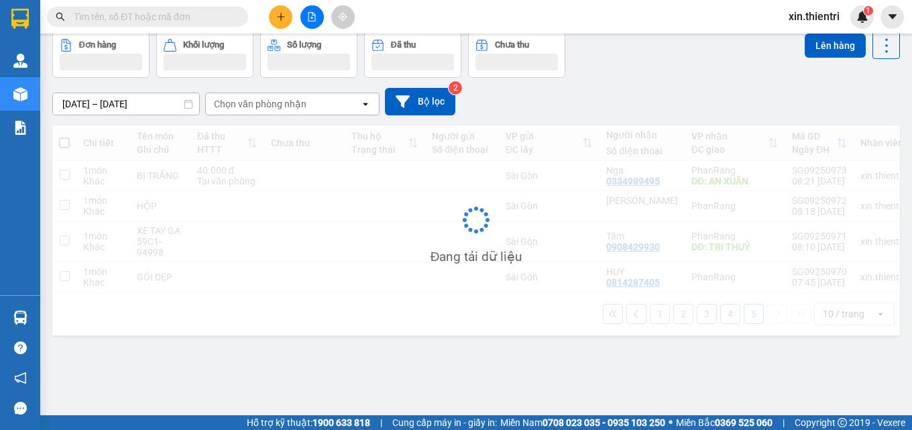
scroll to position [62, 0]
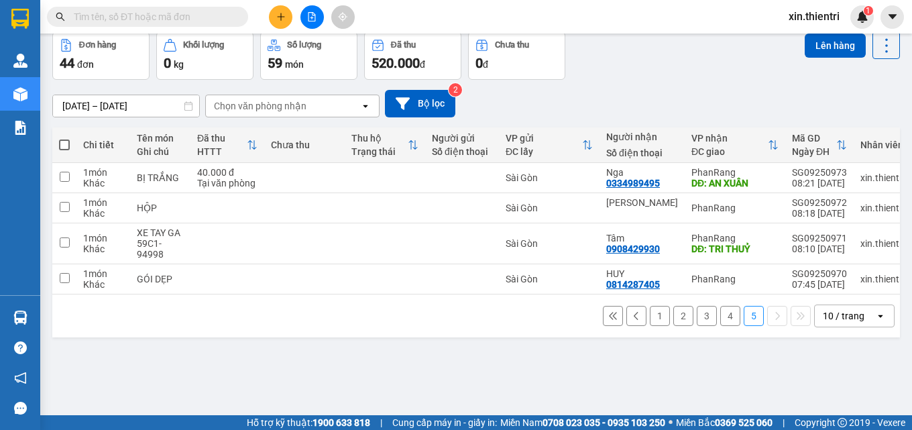
click at [713, 305] on div "1 2 3 4 5 10 / trang open" at bounding box center [476, 315] width 848 height 43
click at [712, 314] on div "1 2 3 4 5 10 / trang open" at bounding box center [476, 316] width 837 height 23
click at [720, 321] on button "4" at bounding box center [730, 316] width 20 height 20
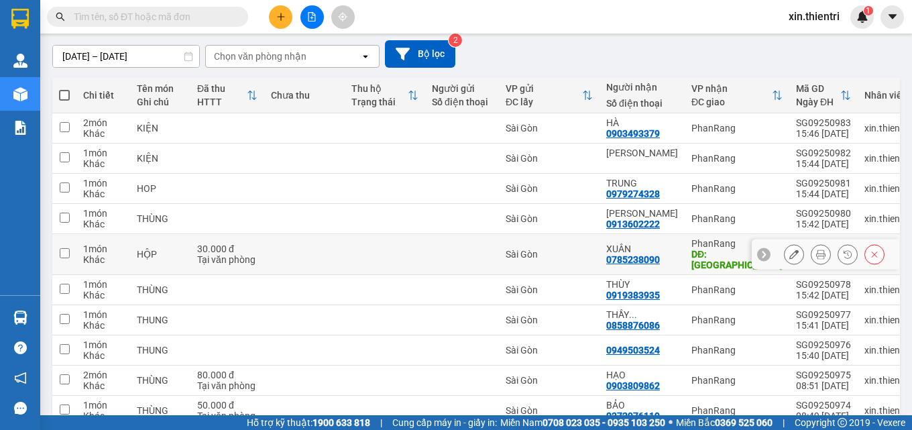
scroll to position [172, 0]
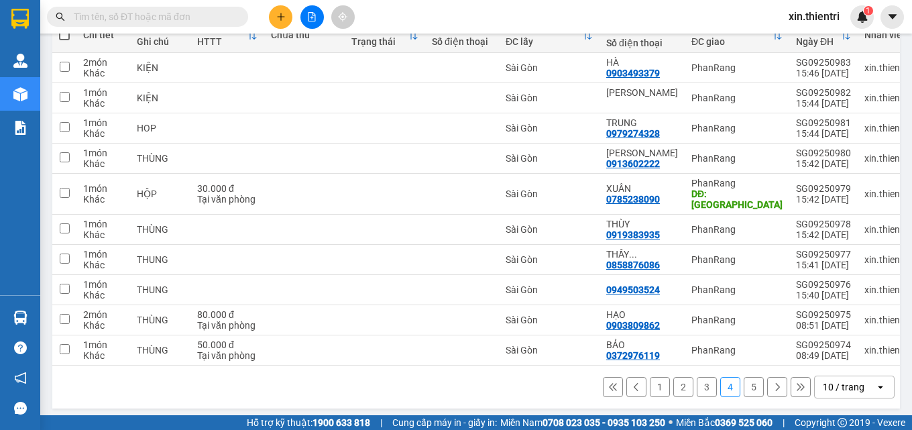
click at [653, 384] on button "1" at bounding box center [660, 387] width 20 height 20
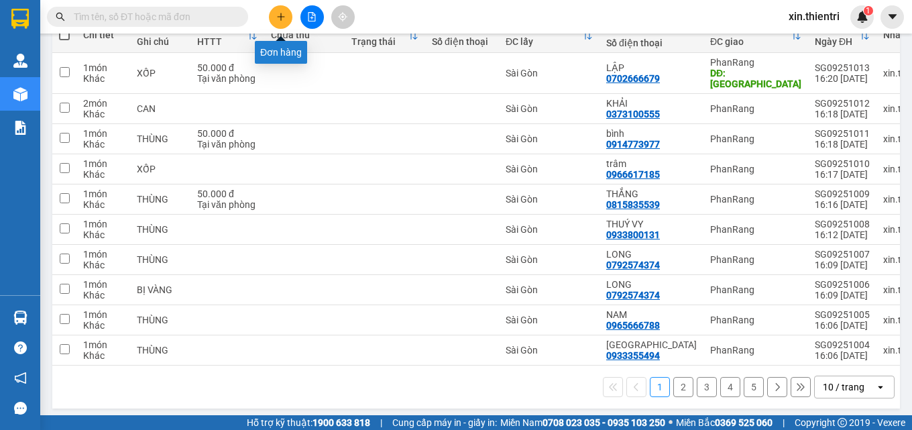
click at [284, 17] on icon "plus" at bounding box center [280, 16] width 9 height 9
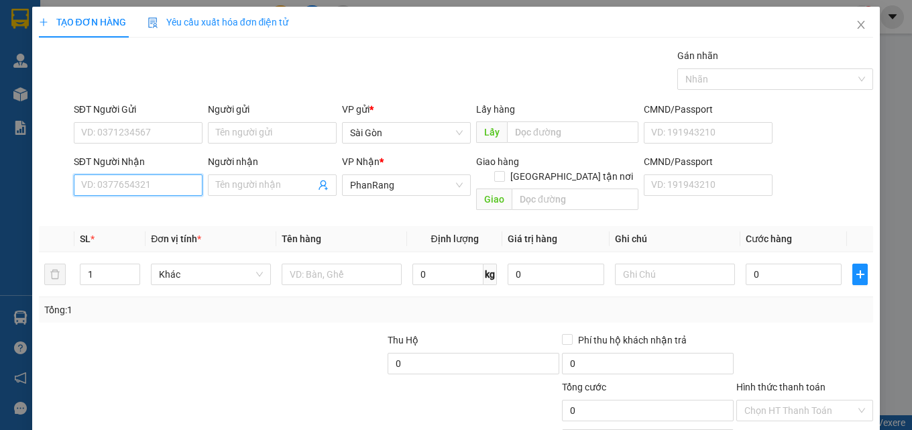
click at [182, 188] on input "SĐT Người Nhận" at bounding box center [138, 184] width 129 height 21
click at [148, 205] on div "0981185179 - THẢO" at bounding box center [136, 212] width 111 height 15
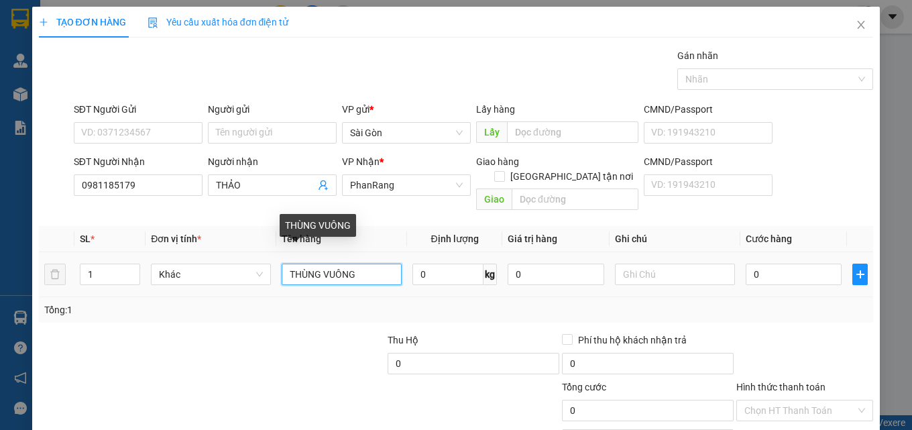
drag, startPoint x: 358, startPoint y: 264, endPoint x: 286, endPoint y: 268, distance: 71.9
click at [286, 268] on input "THÙNG VUÔNG" at bounding box center [342, 274] width 120 height 21
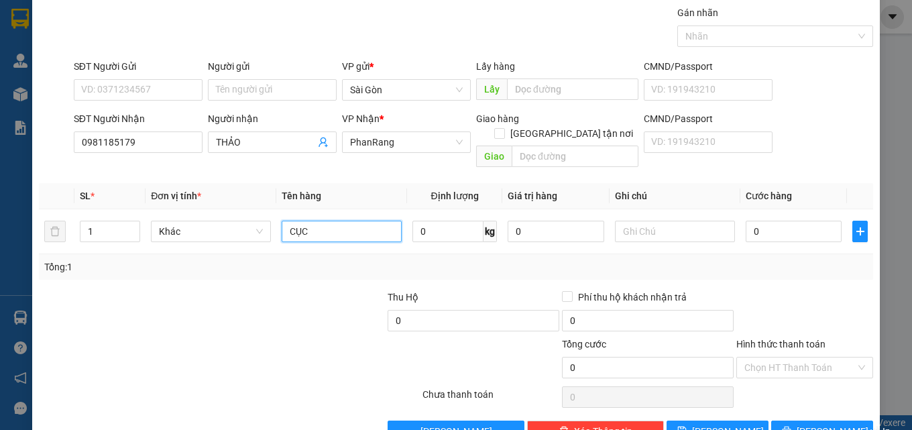
scroll to position [66, 0]
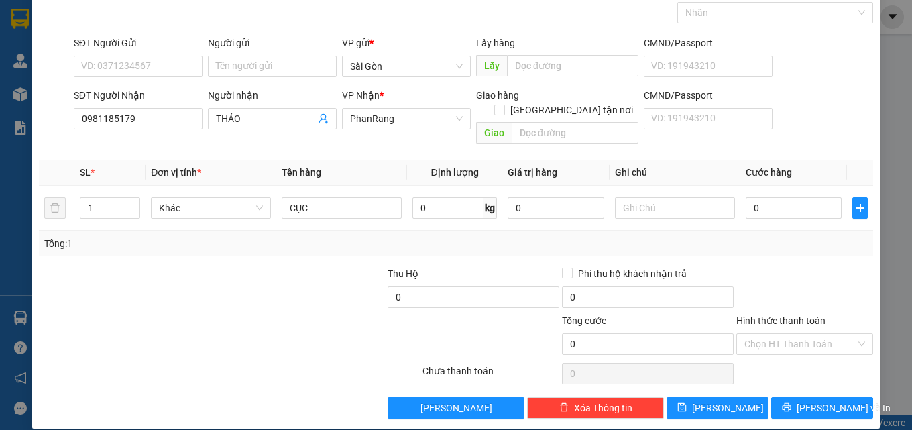
click at [838, 406] on div "TẠO ĐƠN HÀNG Yêu cầu xuất hóa đơn điện tử Transit Pickup Surcharge Ids Transit …" at bounding box center [456, 184] width 848 height 488
drag, startPoint x: 836, startPoint y: 390, endPoint x: 814, endPoint y: 371, distance: 30.0
click at [834, 400] on span "[PERSON_NAME] và In" at bounding box center [844, 407] width 94 height 15
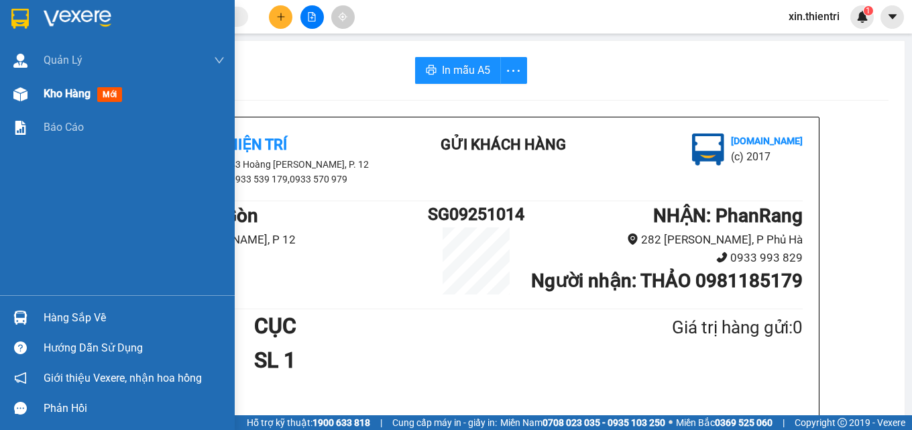
click at [122, 91] on span "mới" at bounding box center [109, 94] width 25 height 15
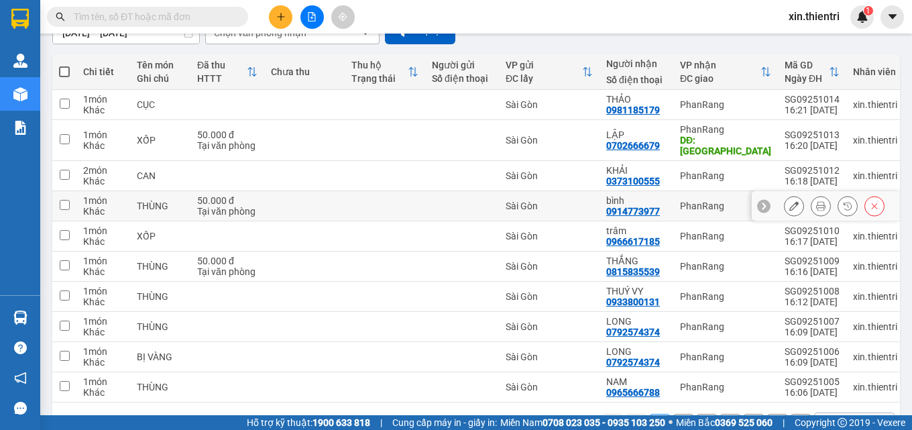
scroll to position [172, 0]
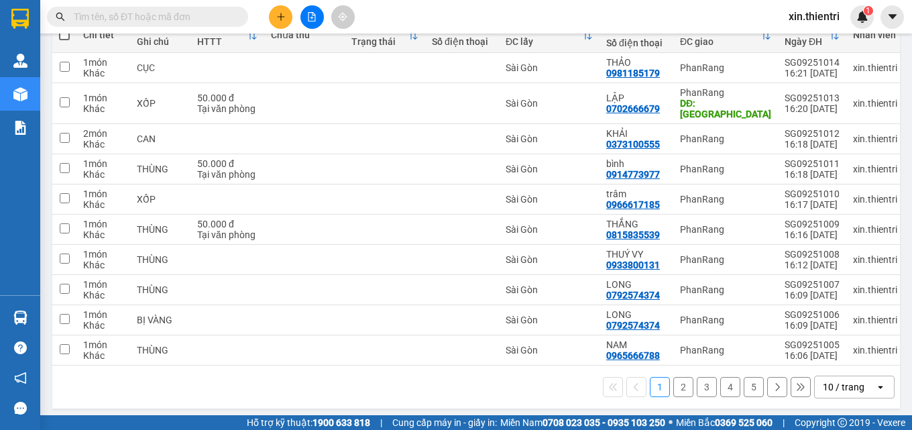
click at [746, 386] on button "5" at bounding box center [754, 387] width 20 height 20
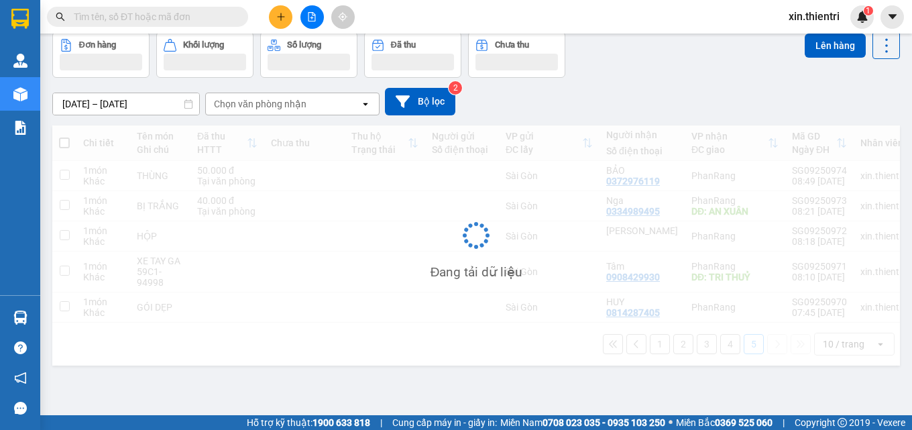
scroll to position [62, 0]
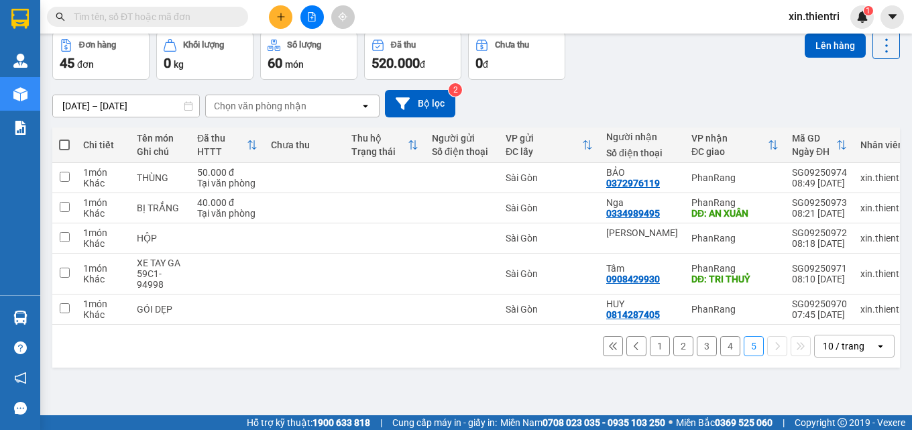
click at [722, 354] on button "4" at bounding box center [730, 346] width 20 height 20
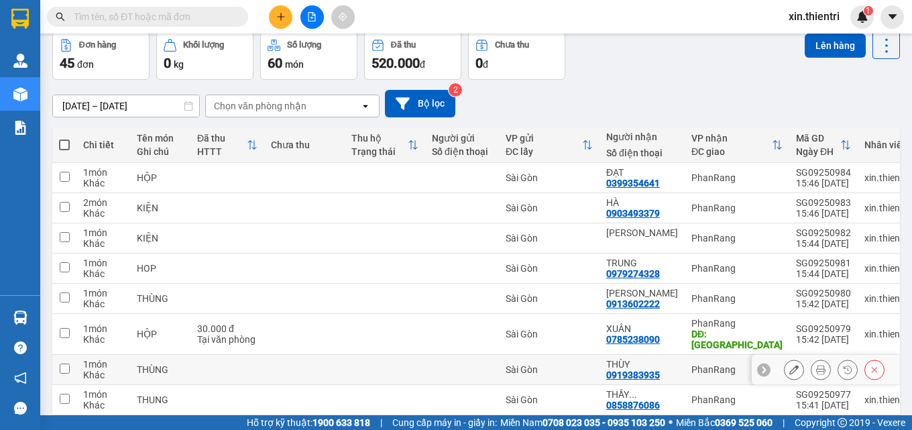
drag, startPoint x: 747, startPoint y: 350, endPoint x: 836, endPoint y: 106, distance: 259.9
click at [842, 102] on div "[DATE] – [DATE] Press the down arrow key to interact with the calendar and sele…" at bounding box center [476, 104] width 848 height 28
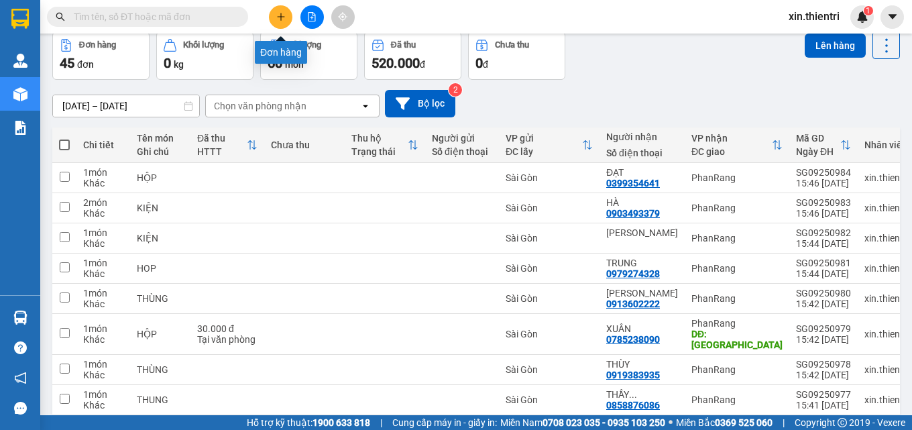
drag, startPoint x: 317, startPoint y: 18, endPoint x: 325, endPoint y: 8, distance: 12.9
click at [319, 17] on button at bounding box center [311, 16] width 23 height 23
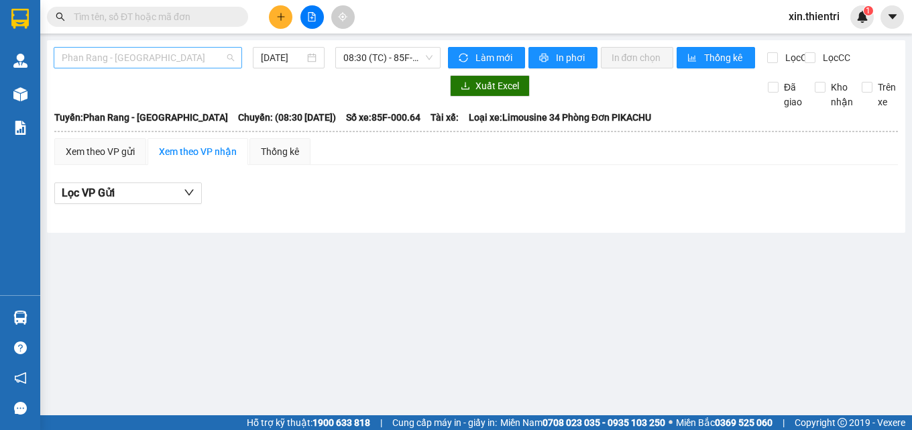
click at [162, 62] on span "Phan Rang - [GEOGRAPHIC_DATA]" at bounding box center [148, 58] width 172 height 20
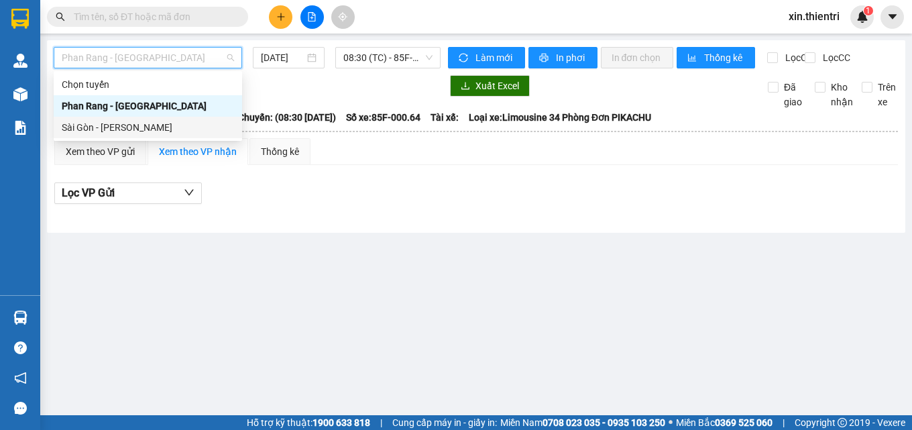
click at [143, 128] on div "Sài Gòn - [PERSON_NAME]" at bounding box center [148, 127] width 172 height 15
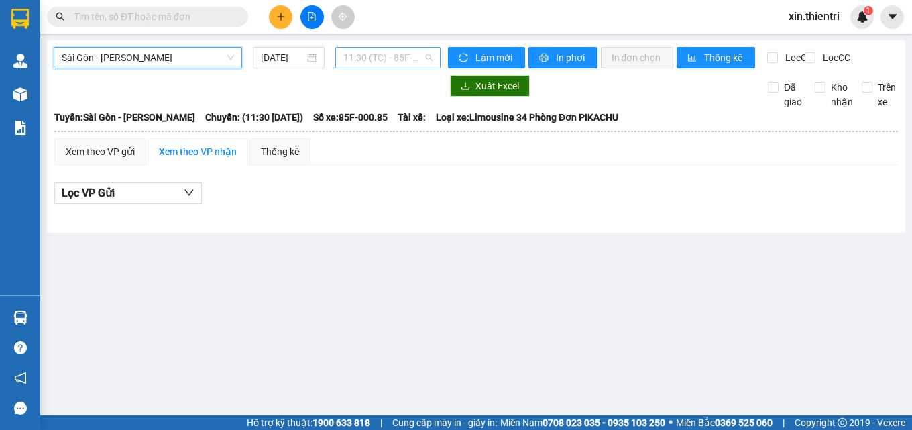
click at [380, 59] on span "11:30 (TC) - 85F-000.85" at bounding box center [387, 58] width 89 height 20
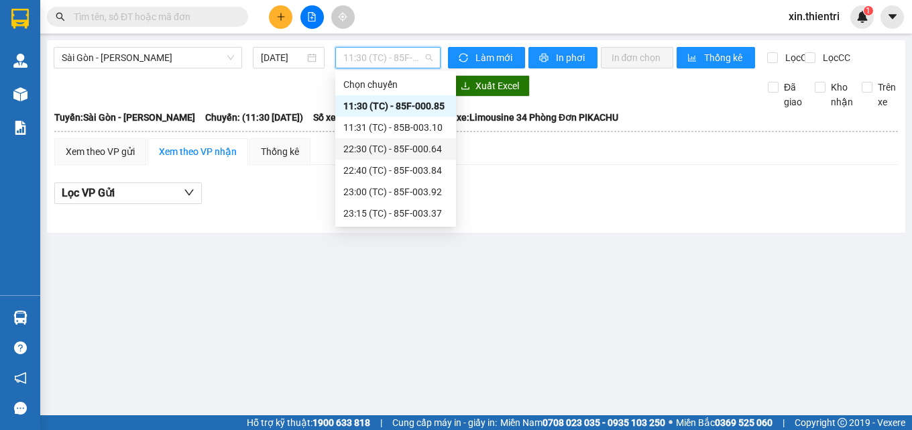
click at [425, 147] on div "22:30 (TC) - 85F-000.64" at bounding box center [395, 149] width 105 height 15
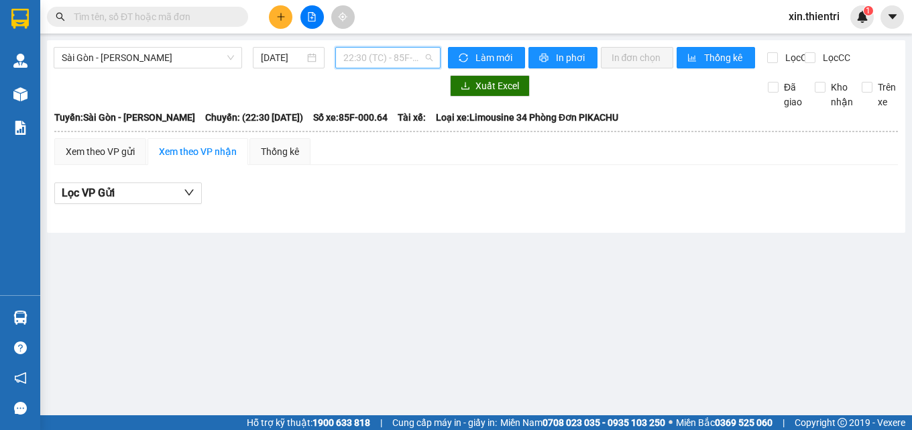
click at [419, 62] on span "22:30 (TC) - 85F-000.64" at bounding box center [387, 58] width 89 height 20
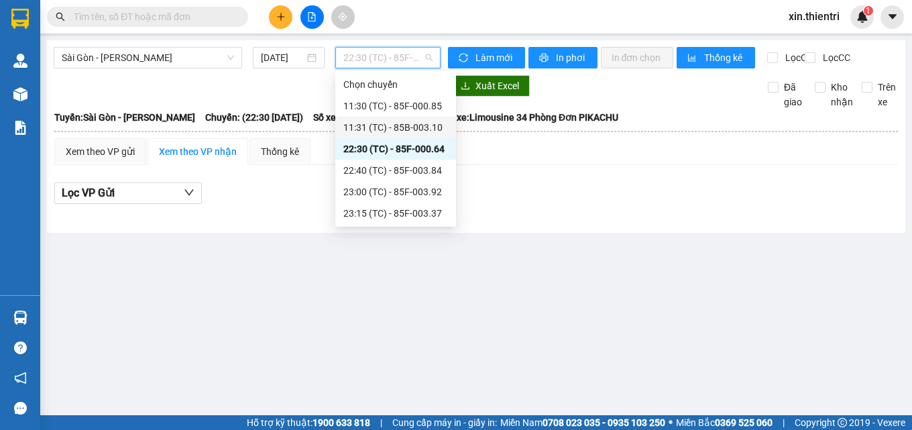
click at [396, 127] on div "11:31 (TC) - 85B-003.10" at bounding box center [395, 127] width 105 height 15
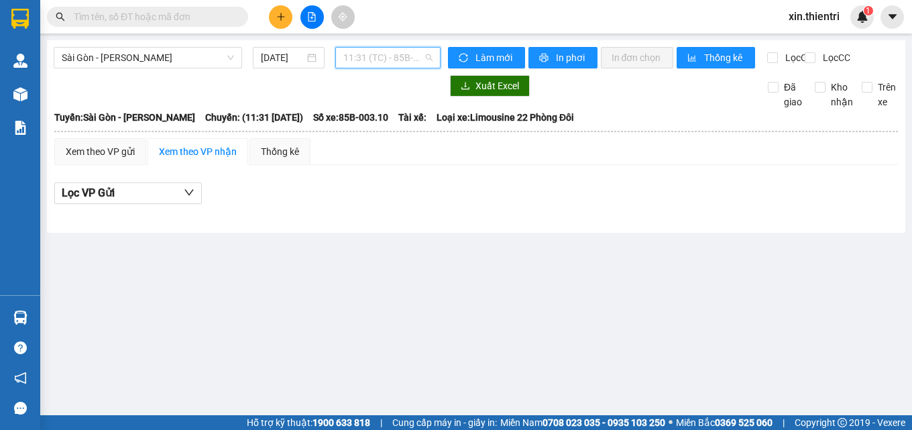
click at [392, 62] on span "11:31 (TC) - 85B-003.10" at bounding box center [387, 58] width 89 height 20
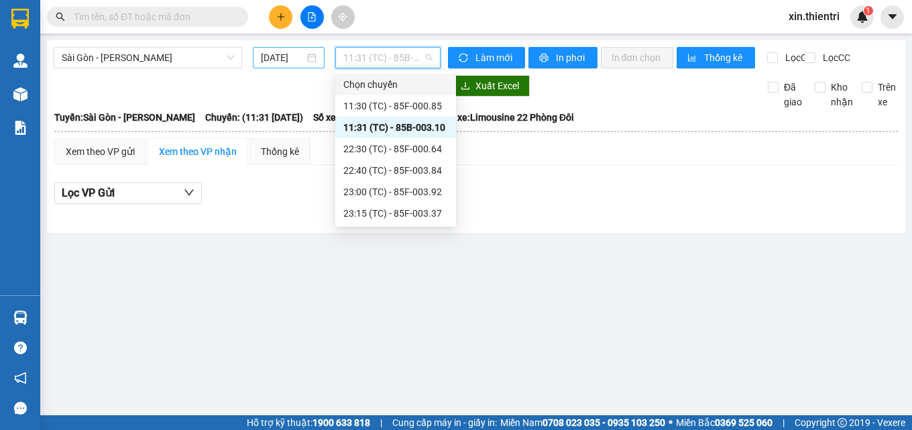
click at [300, 63] on input "[DATE]" at bounding box center [283, 57] width 44 height 15
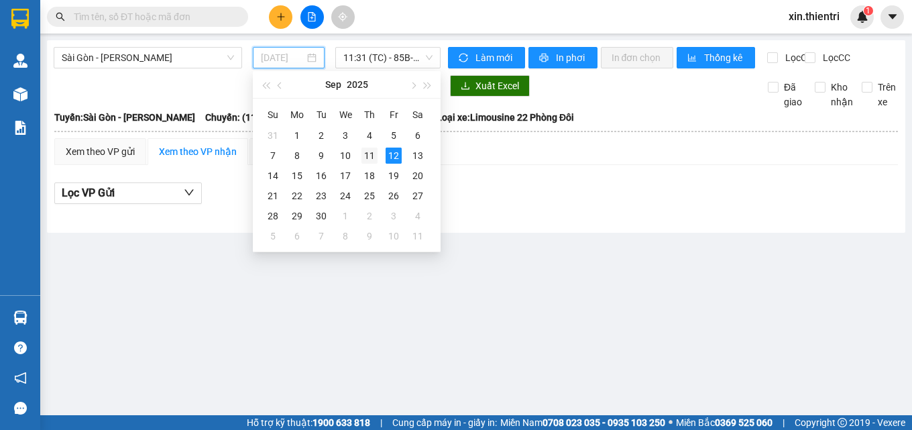
click at [361, 150] on td "11" at bounding box center [370, 156] width 24 height 20
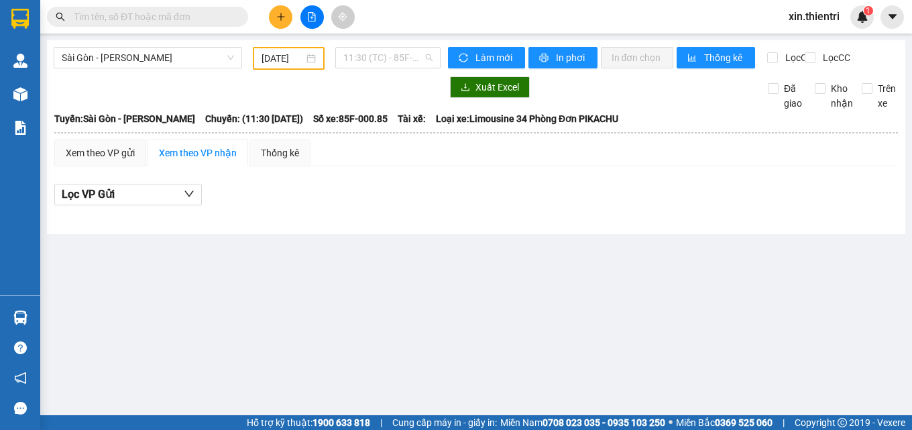
drag, startPoint x: 396, startPoint y: 61, endPoint x: 384, endPoint y: 90, distance: 31.0
click at [396, 62] on span "11:30 (TC) - 85F-000.85" at bounding box center [387, 58] width 89 height 20
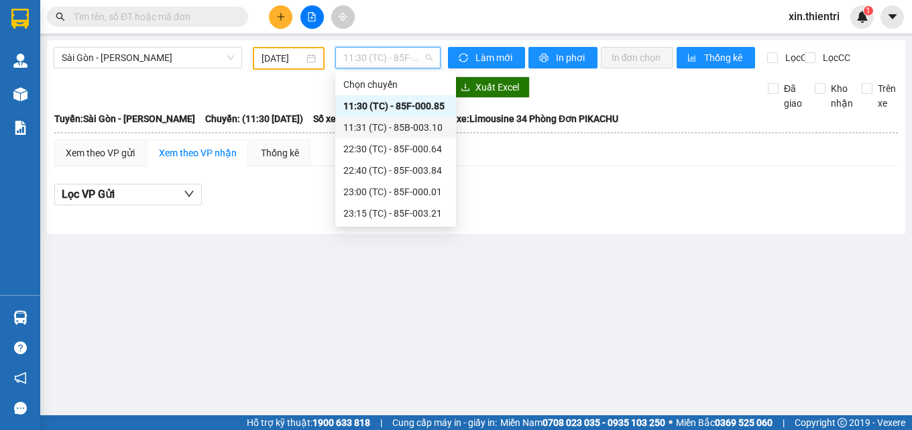
click at [396, 123] on div "11:31 (TC) - 85B-003.10" at bounding box center [395, 127] width 105 height 15
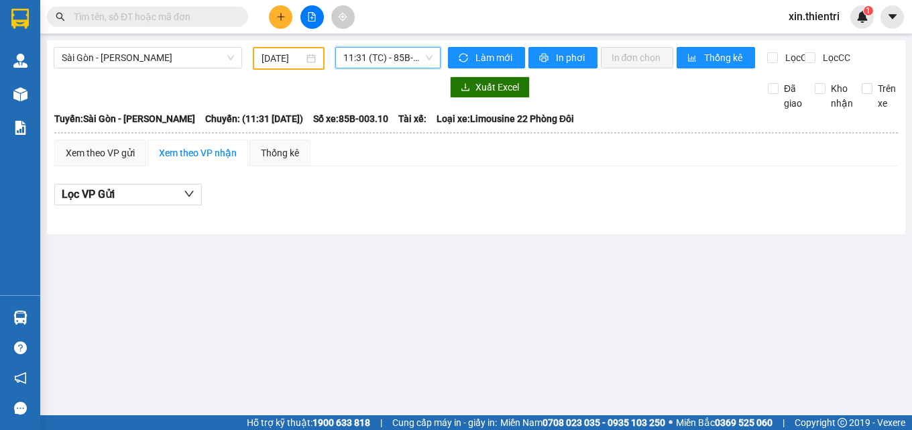
click at [384, 60] on span "11:31 (TC) - 85B-003.10" at bounding box center [387, 58] width 89 height 20
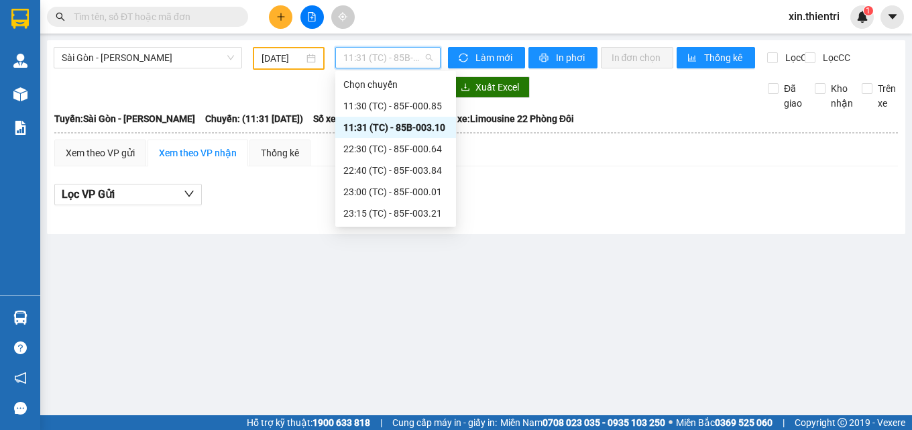
click at [376, 131] on div "11:31 (TC) - 85B-003.10" at bounding box center [395, 127] width 105 height 15
drag, startPoint x: 396, startPoint y: 64, endPoint x: 384, endPoint y: 95, distance: 32.5
click at [396, 65] on span "11:31 (TC) - 85B-003.10" at bounding box center [387, 58] width 89 height 20
click at [380, 135] on div "11:31 (TC) - 85B-003.10" at bounding box center [395, 127] width 121 height 21
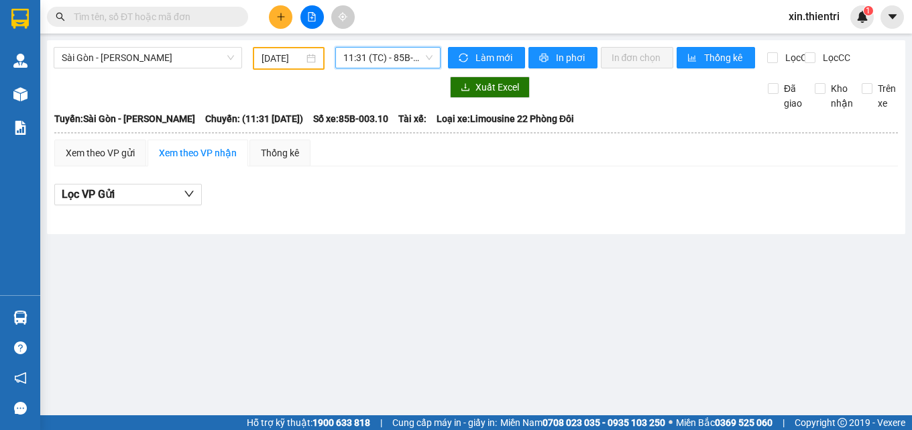
click at [402, 62] on span "11:31 (TC) - 85B-003.10" at bounding box center [387, 58] width 89 height 20
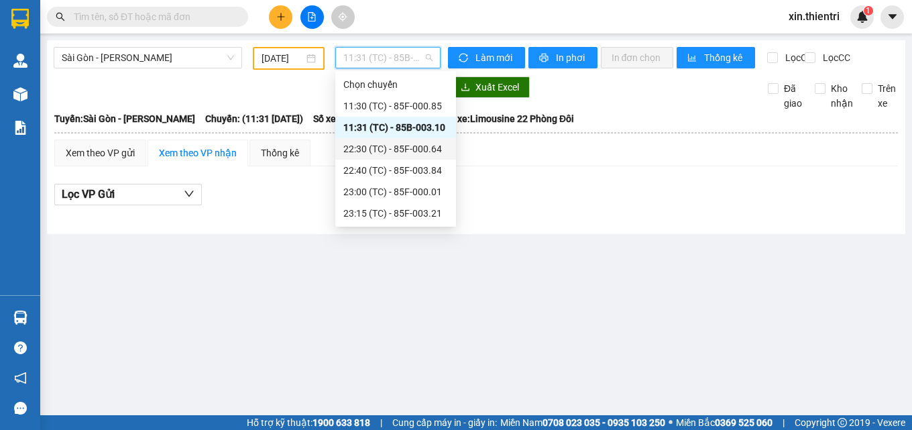
drag, startPoint x: 417, startPoint y: 137, endPoint x: 415, endPoint y: 144, distance: 7.6
click at [415, 144] on div "Chọn chuyến 11:30 (TC) - 85F-000.85 11:31 (TC) - 85B-003.10 22:30 (TC) - 85F-00…" at bounding box center [395, 149] width 121 height 150
click at [413, 151] on div "22:30 (TC) - 85F-000.64" at bounding box center [395, 149] width 105 height 15
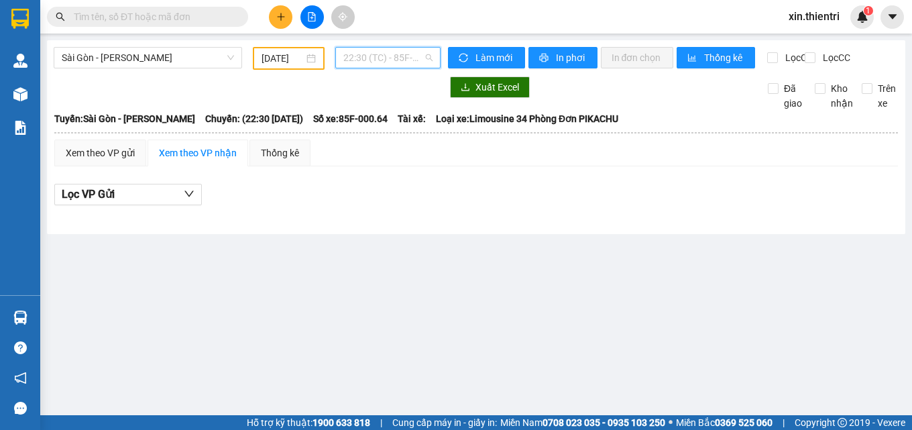
click at [382, 64] on span "22:30 (TC) - 85F-000.64" at bounding box center [387, 58] width 89 height 20
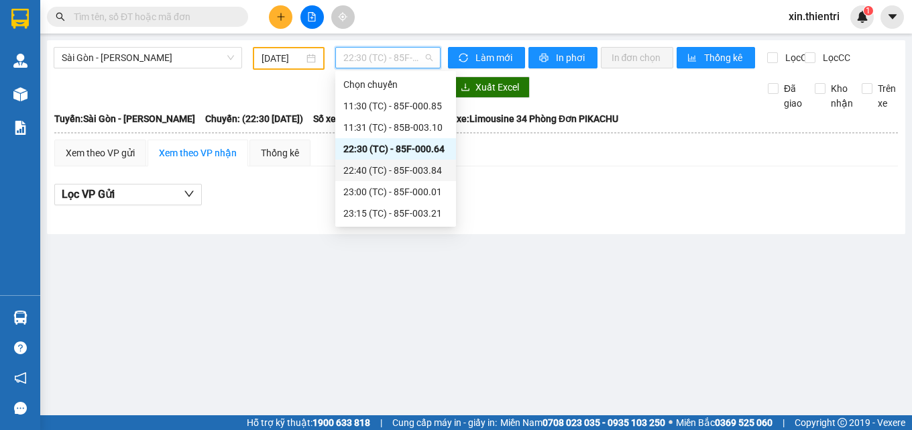
click at [402, 170] on div "22:40 (TC) - 85F-003.84" at bounding box center [395, 170] width 105 height 15
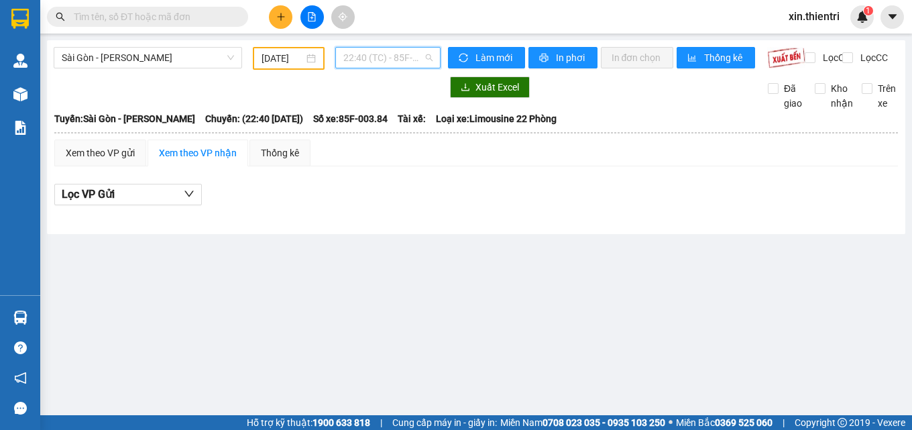
click at [388, 50] on span "22:40 (TC) - 85F-003.84" at bounding box center [387, 58] width 89 height 20
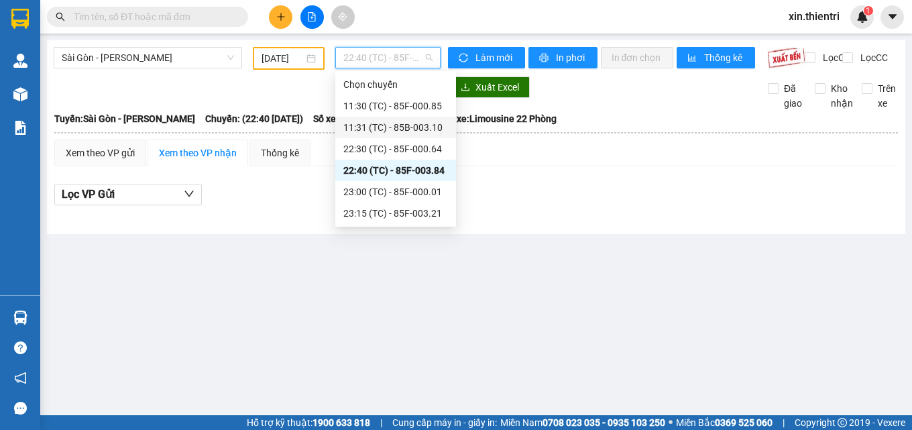
click at [285, 52] on input "[DATE]" at bounding box center [283, 58] width 43 height 15
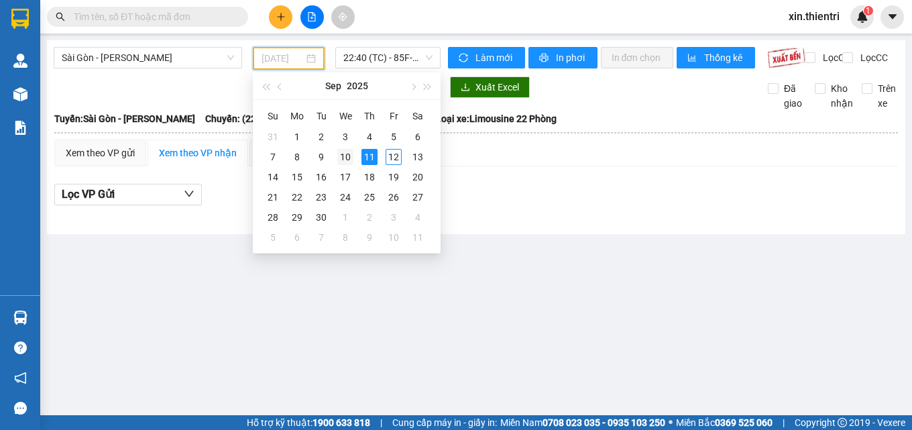
click at [345, 149] on div "10" at bounding box center [345, 157] width 16 height 16
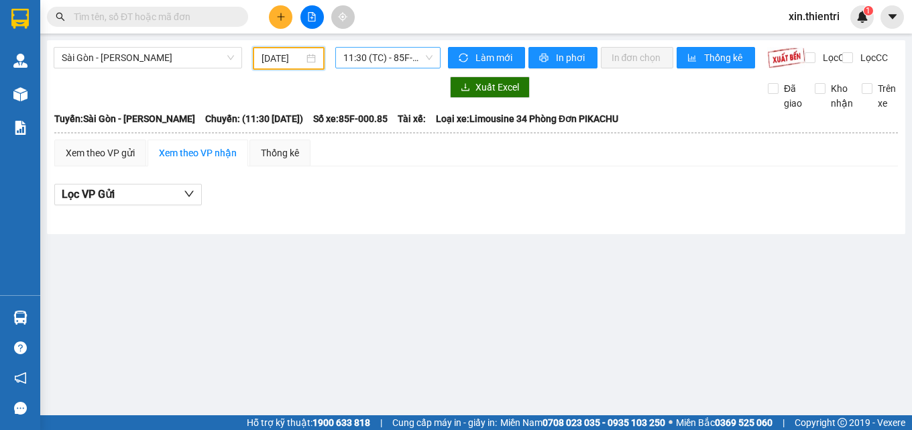
click at [370, 59] on span "11:30 (TC) - 85F-000.85" at bounding box center [387, 58] width 89 height 20
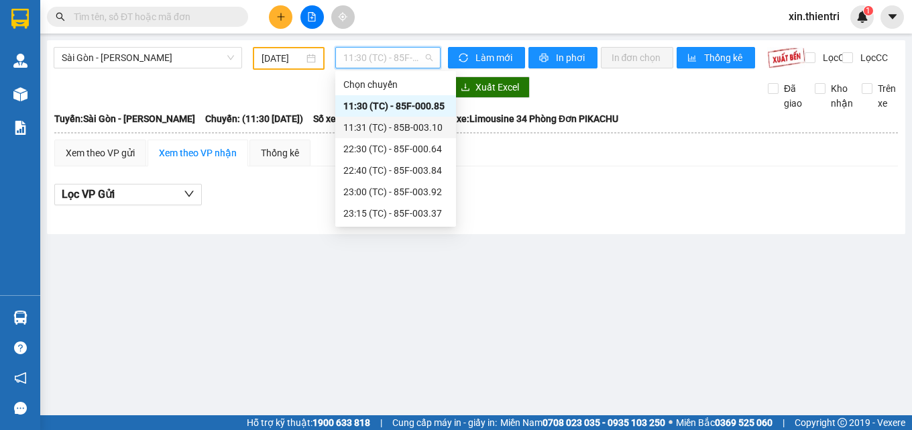
click at [417, 126] on div "11:31 (TC) - 85B-003.10" at bounding box center [395, 127] width 105 height 15
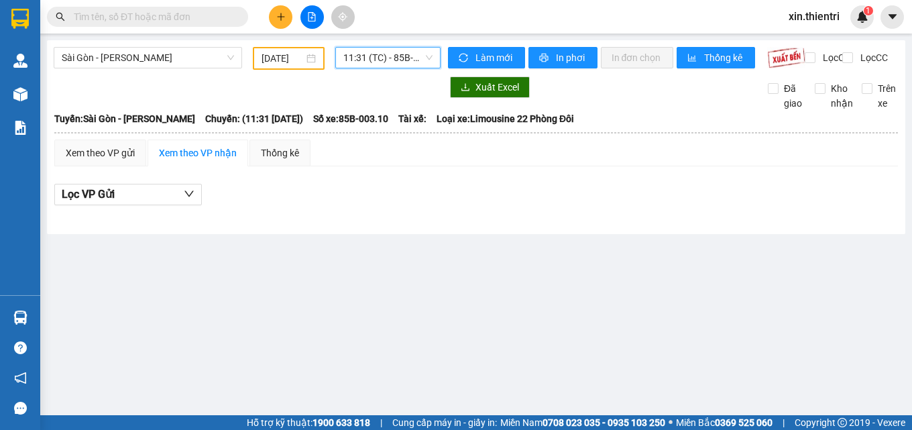
click at [391, 60] on span "11:31 (TC) - 85B-003.10" at bounding box center [387, 58] width 89 height 20
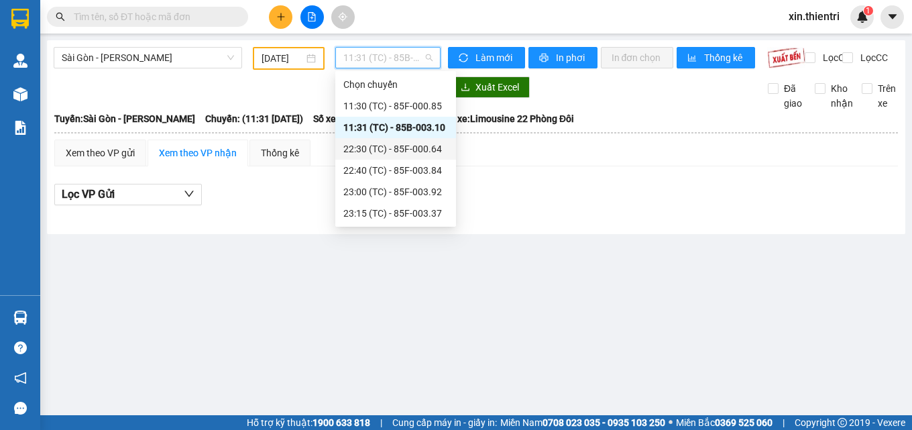
click at [431, 144] on div "22:30 (TC) - 85F-000.64" at bounding box center [395, 149] width 105 height 15
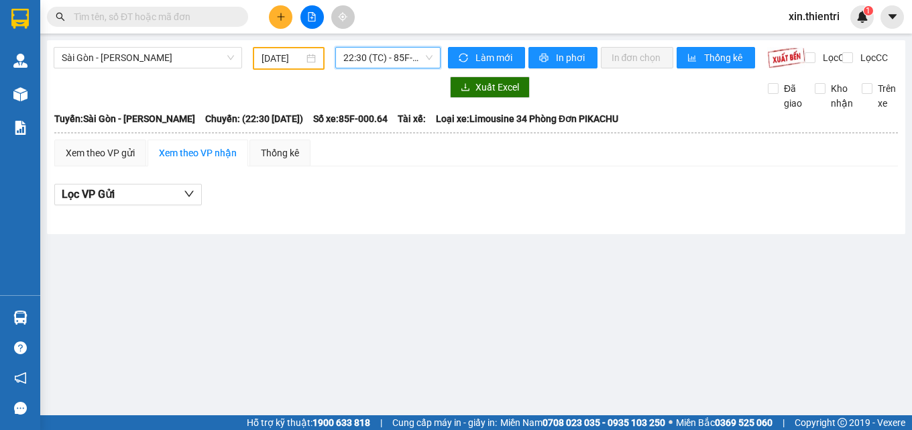
click at [188, 160] on div "Xem theo VP nhận" at bounding box center [198, 153] width 78 height 15
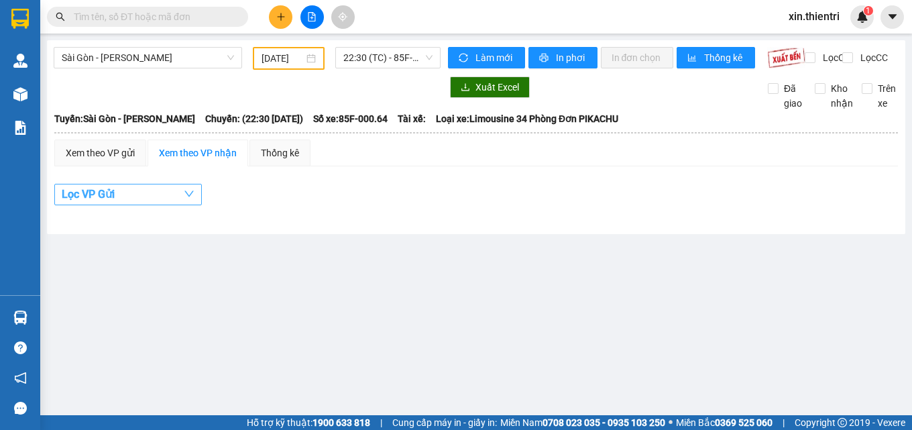
click at [122, 199] on button "Lọc VP Gửi" at bounding box center [128, 194] width 148 height 21
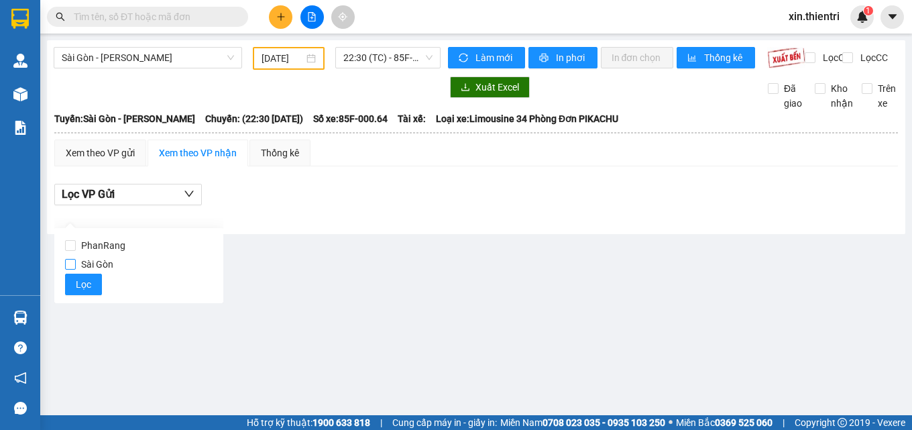
click at [75, 260] on input "Sài Gòn" at bounding box center [70, 264] width 11 height 11
click at [74, 260] on input "Sài Gòn" at bounding box center [70, 264] width 11 height 11
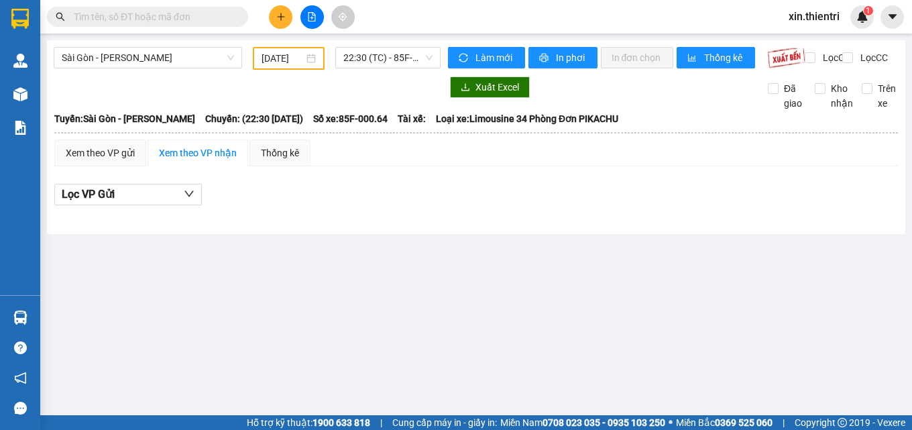
click at [250, 234] on div "Sài Gòn - Phan Rang [DATE] 22:30 (TC) - 85F-000.64 Làm mới In phơi In đơn chọn …" at bounding box center [476, 137] width 859 height 194
click at [155, 205] on button "Lọc VP Gửi" at bounding box center [128, 194] width 148 height 21
click at [258, 186] on div "Xem theo VP gửi Xem theo VP nhận Thống kê Lọc VP Gửi" at bounding box center [476, 180] width 844 height 80
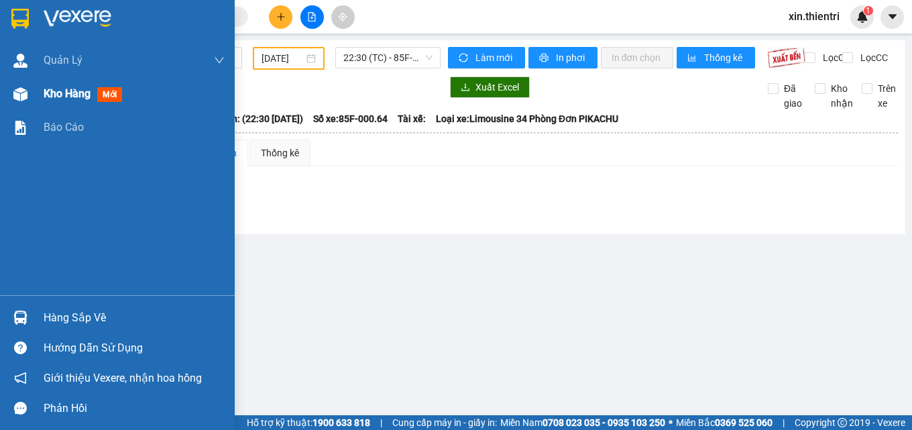
click at [69, 95] on span "Kho hàng" at bounding box center [67, 93] width 47 height 13
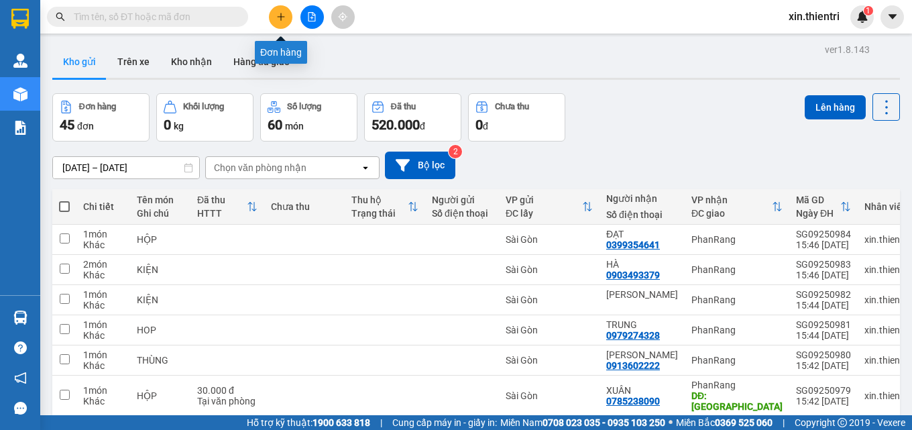
click at [281, 16] on icon "plus" at bounding box center [280, 16] width 1 height 7
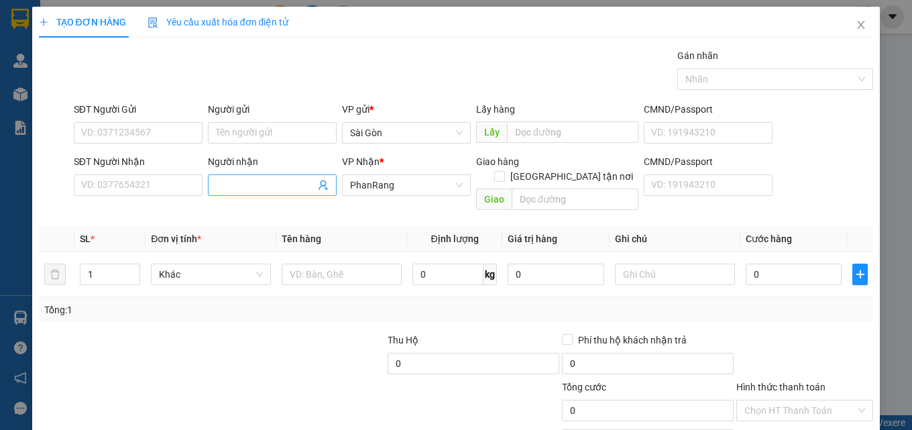
click at [266, 193] on span at bounding box center [272, 184] width 129 height 21
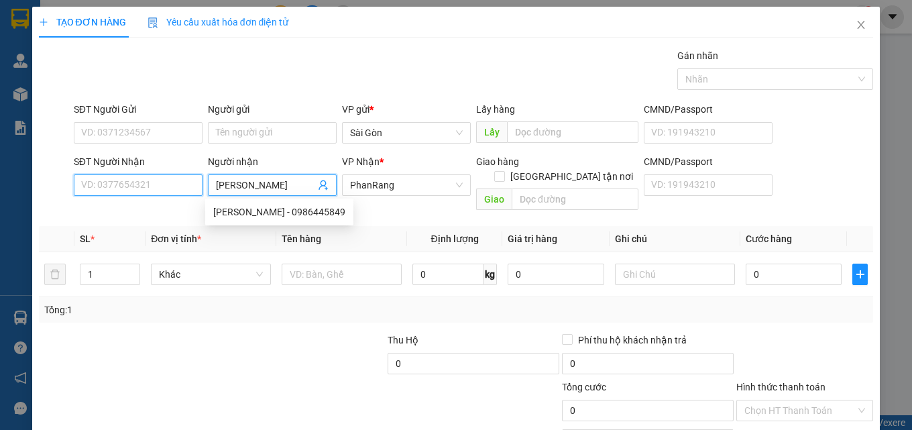
click at [142, 186] on input "SĐT Người Nhận" at bounding box center [138, 184] width 129 height 21
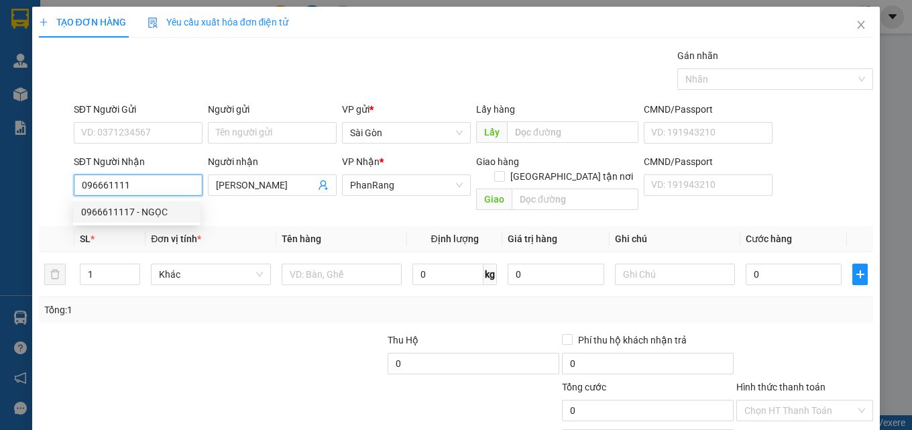
click at [159, 212] on div "0966611117 - NGỌC" at bounding box center [136, 212] width 111 height 15
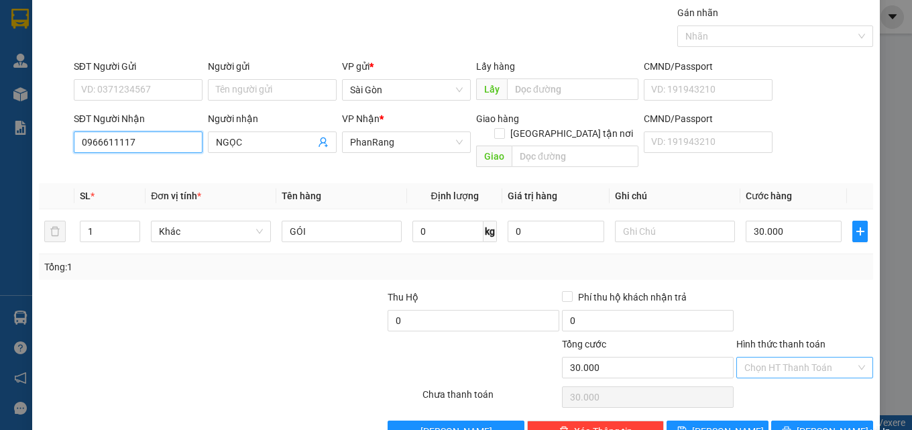
scroll to position [66, 0]
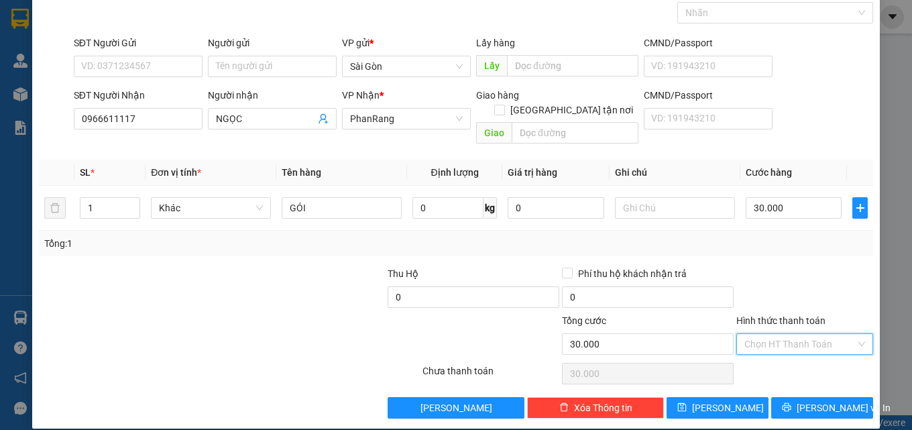
click at [792, 334] on input "Hình thức thanh toán" at bounding box center [800, 344] width 111 height 20
click at [789, 356] on div "Tại văn phòng" at bounding box center [796, 356] width 119 height 15
click at [822, 400] on span "[PERSON_NAME] và In" at bounding box center [844, 407] width 94 height 15
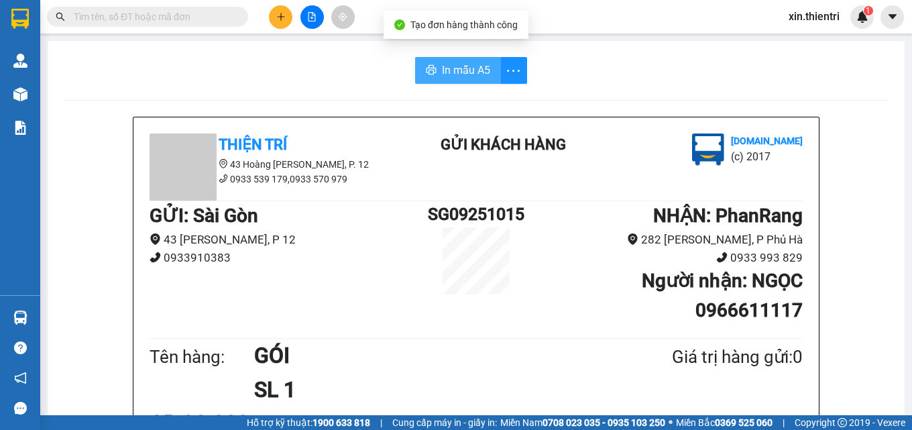
click at [468, 70] on span "In mẫu A5" at bounding box center [466, 70] width 48 height 17
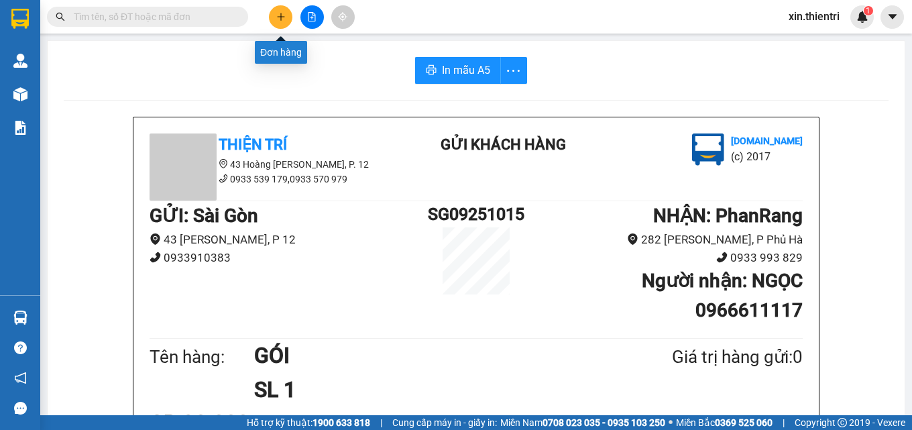
click at [276, 21] on icon "plus" at bounding box center [280, 16] width 9 height 9
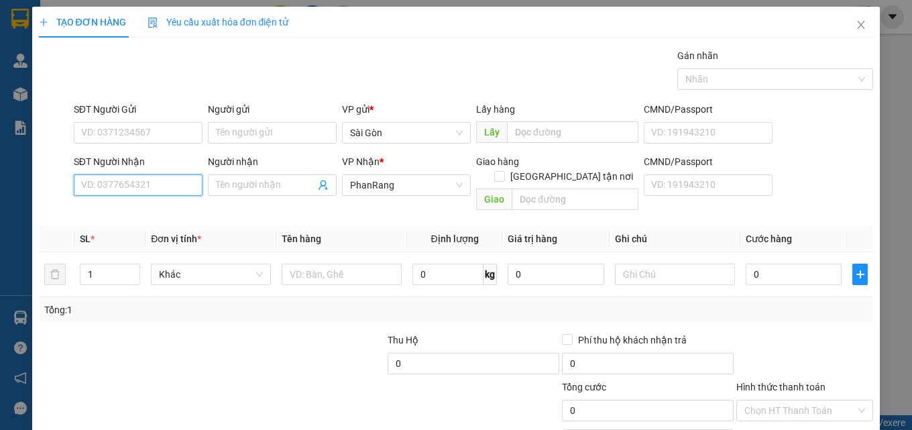
click at [174, 186] on input "SĐT Người Nhận" at bounding box center [138, 184] width 129 height 21
click at [175, 184] on input "SĐT Người Nhận" at bounding box center [138, 184] width 129 height 21
click at [155, 211] on div "0387579644 - DUNG" at bounding box center [136, 212] width 111 height 15
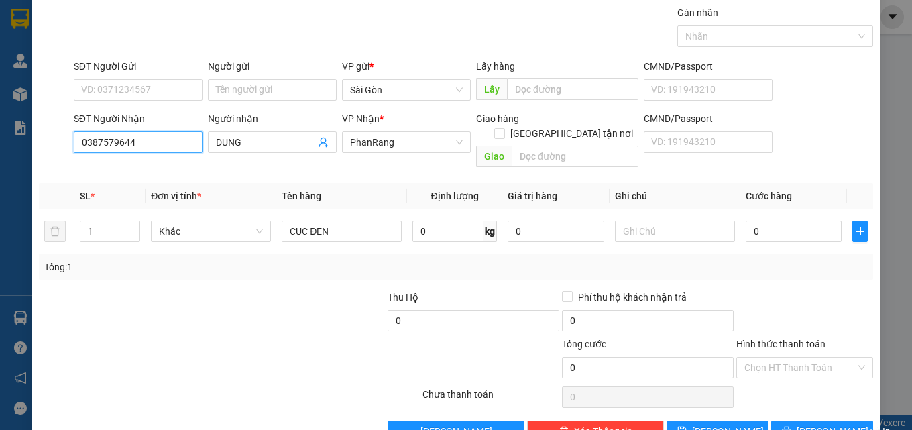
scroll to position [66, 0]
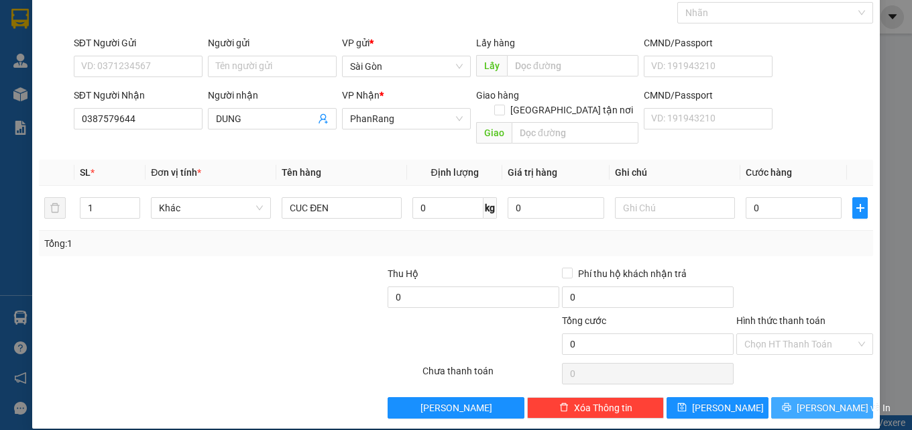
click at [804, 400] on span "[PERSON_NAME] và In" at bounding box center [844, 407] width 94 height 15
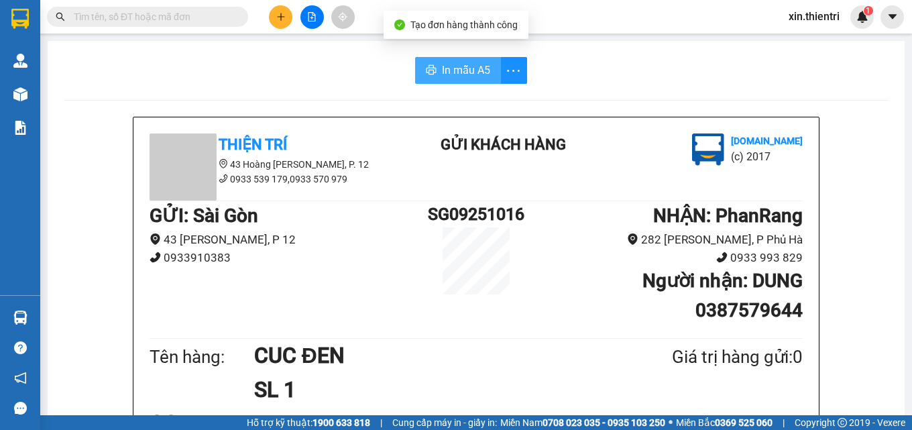
click at [468, 69] on span "In mẫu A5" at bounding box center [466, 70] width 48 height 17
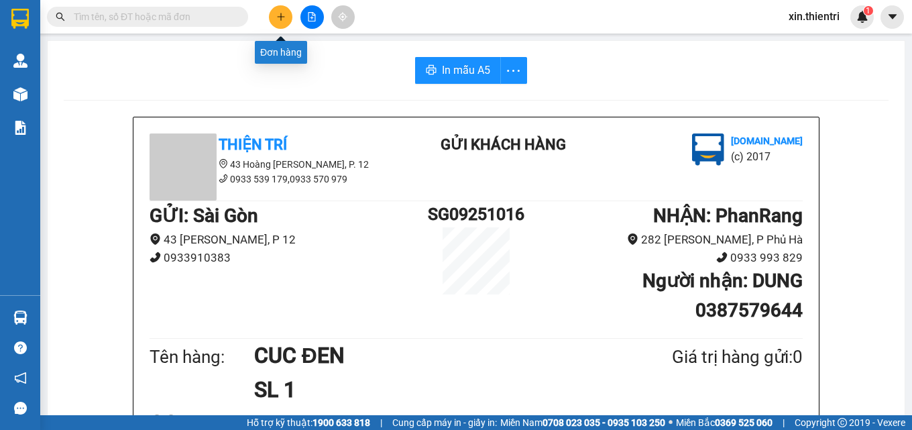
click at [280, 14] on icon "plus" at bounding box center [280, 16] width 9 height 9
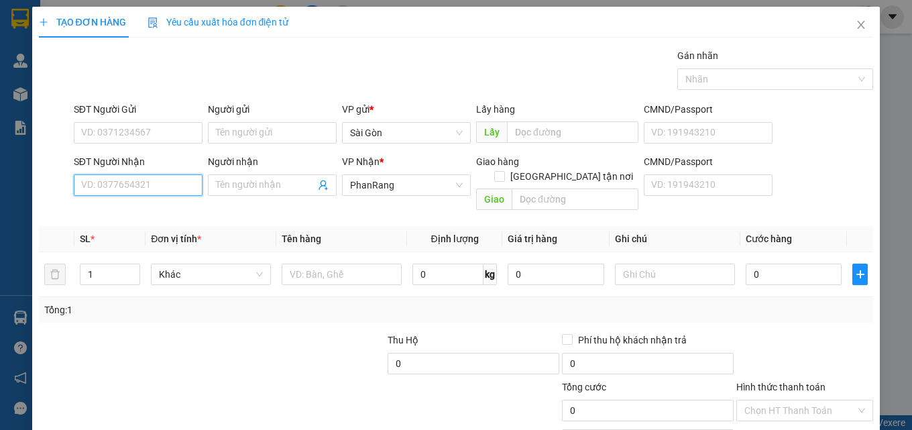
click at [109, 185] on input "SĐT Người Nhận" at bounding box center [138, 184] width 129 height 21
click at [133, 191] on input "SĐT Người Nhận" at bounding box center [138, 184] width 129 height 21
click at [140, 211] on div "0987655153 - DŨNG" at bounding box center [136, 212] width 111 height 15
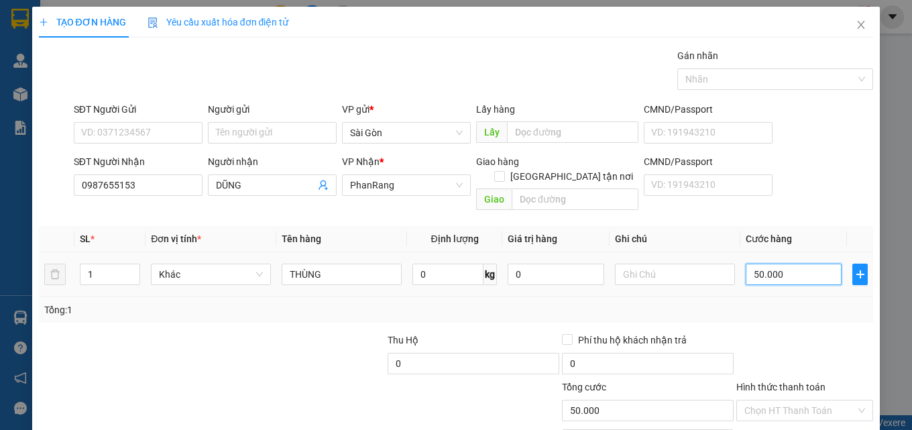
click at [787, 265] on input "50.000" at bounding box center [794, 274] width 97 height 21
click at [782, 269] on input "0" at bounding box center [794, 274] width 97 height 21
click at [783, 270] on input "0" at bounding box center [794, 274] width 97 height 21
drag, startPoint x: 762, startPoint y: 274, endPoint x: 759, endPoint y: 241, distance: 32.4
click at [761, 266] on td "0" at bounding box center [794, 274] width 107 height 45
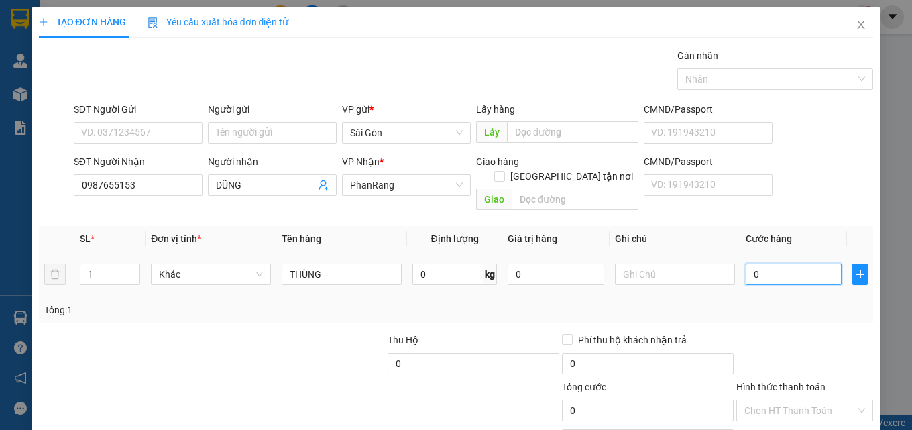
click at [756, 264] on input "0" at bounding box center [794, 274] width 97 height 21
click at [755, 265] on input "0" at bounding box center [794, 274] width 97 height 21
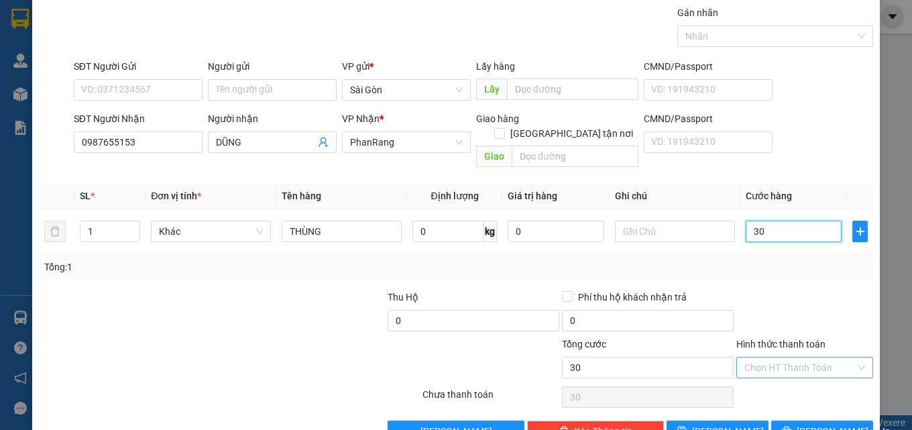
scroll to position [66, 0]
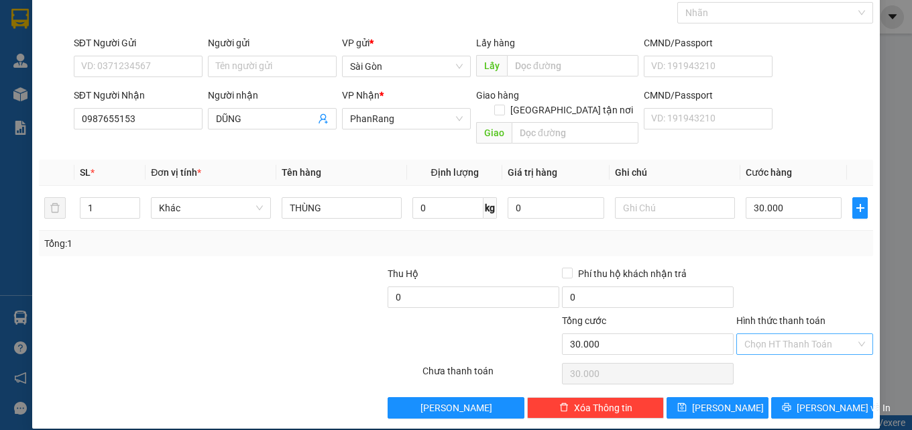
click at [767, 334] on input "Hình thức thanh toán" at bounding box center [800, 344] width 111 height 20
click at [760, 355] on div "Tại văn phòng" at bounding box center [796, 356] width 119 height 15
click at [786, 397] on button "[PERSON_NAME] và In" at bounding box center [822, 407] width 102 height 21
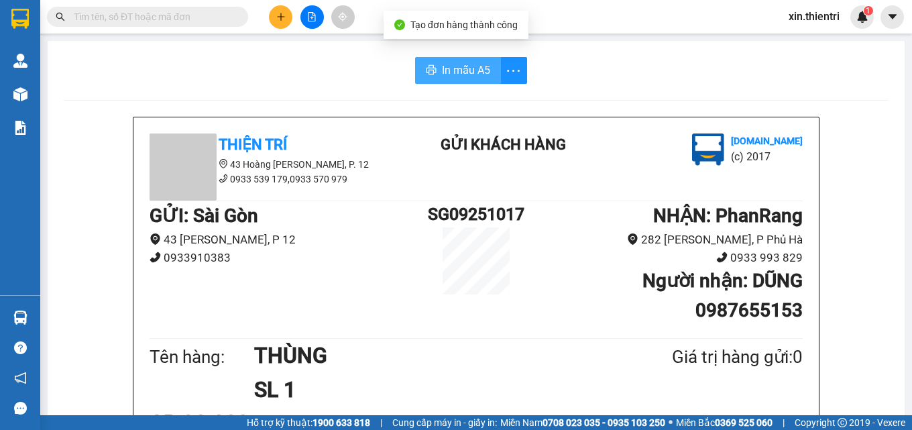
click at [464, 67] on span "In mẫu A5" at bounding box center [466, 70] width 48 height 17
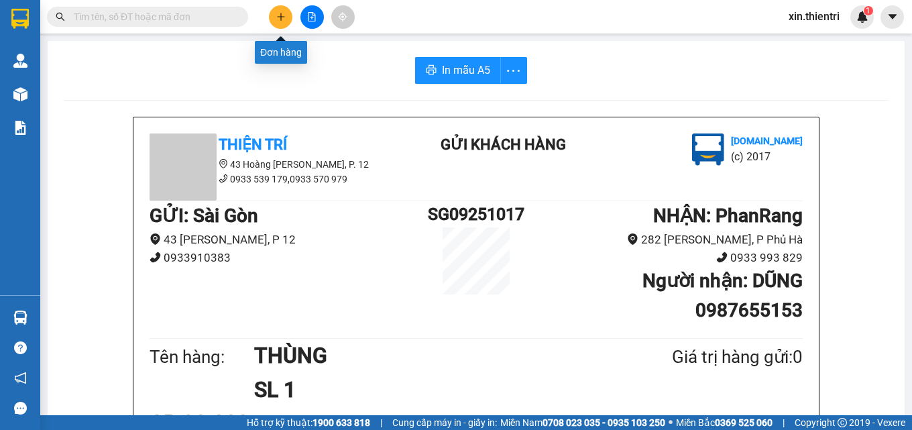
click at [284, 24] on button at bounding box center [280, 16] width 23 height 23
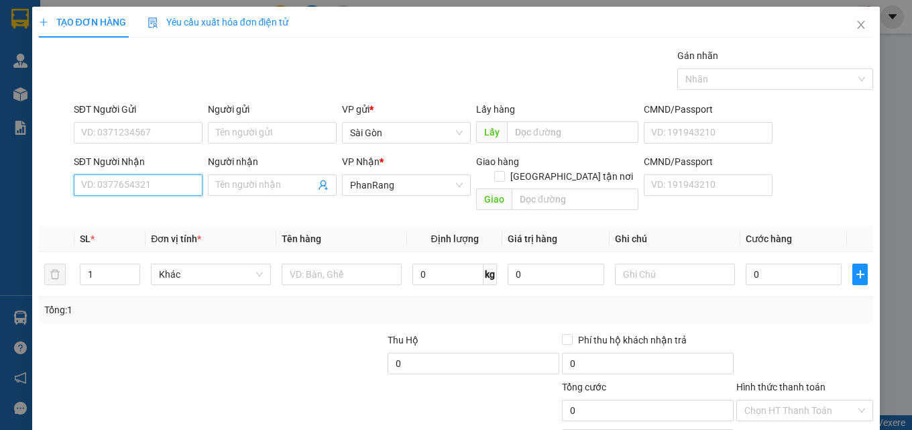
click at [163, 188] on input "SĐT Người Nhận" at bounding box center [138, 184] width 129 height 21
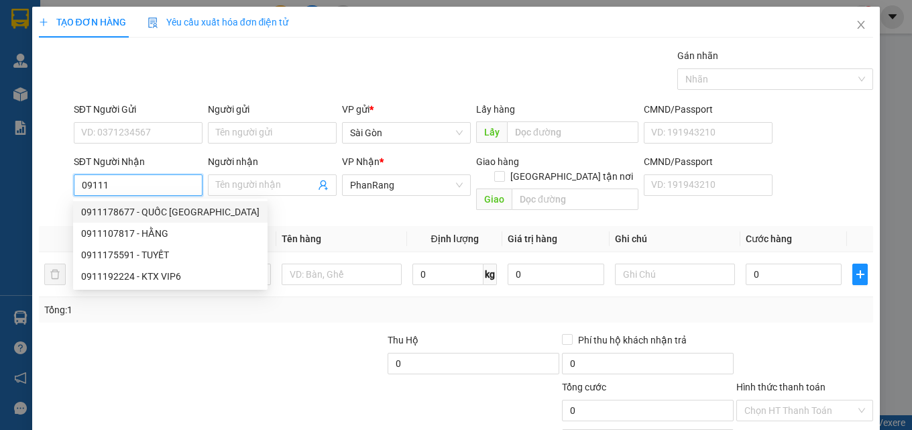
click at [140, 205] on div "0911178677 - QUỐC [GEOGRAPHIC_DATA]" at bounding box center [170, 212] width 178 height 15
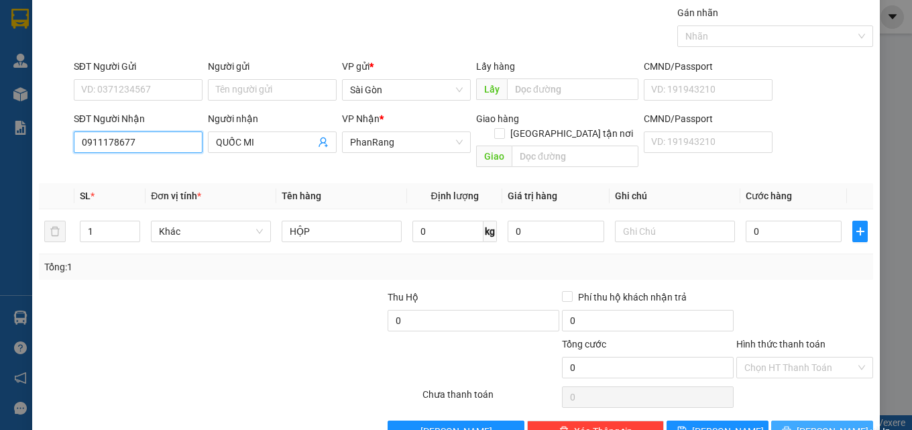
scroll to position [66, 0]
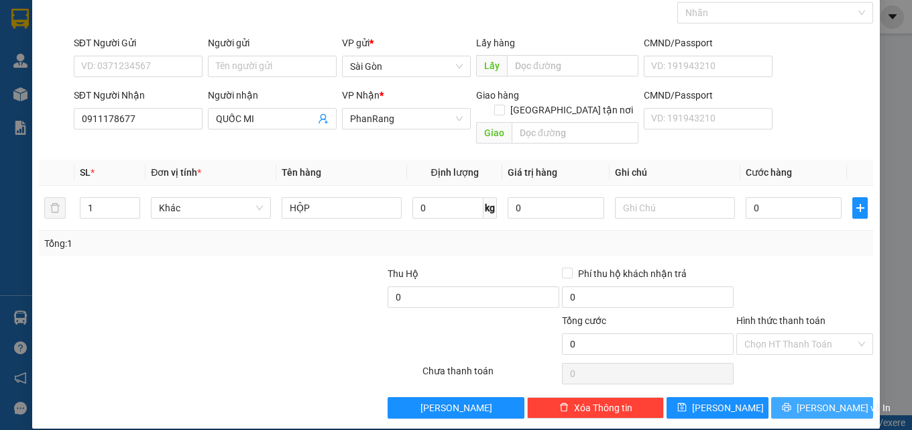
click at [800, 397] on button "[PERSON_NAME] và In" at bounding box center [822, 407] width 102 height 21
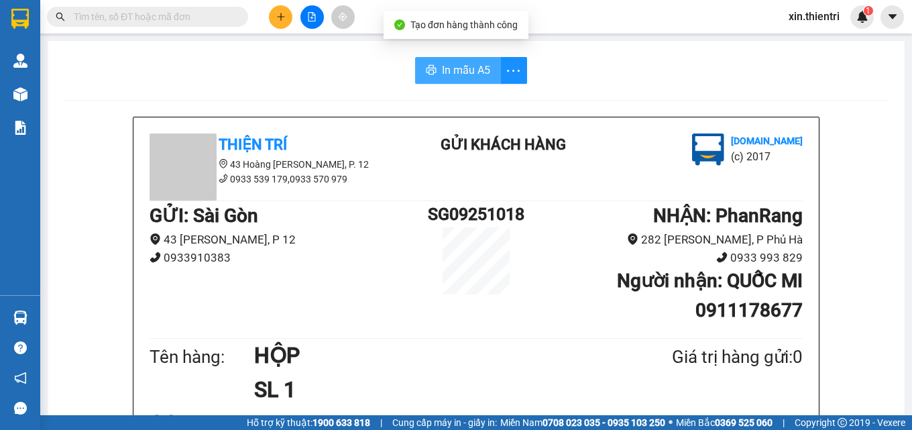
click at [483, 70] on span "In mẫu A5" at bounding box center [466, 70] width 48 height 17
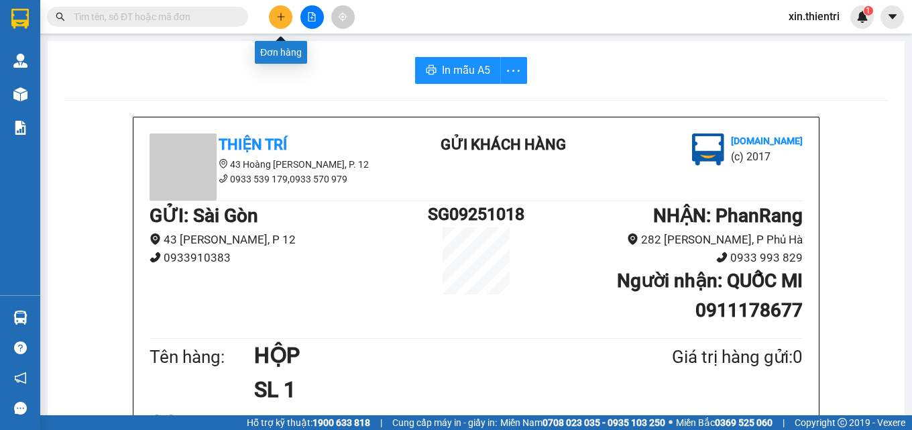
click at [278, 19] on icon "plus" at bounding box center [280, 16] width 9 height 9
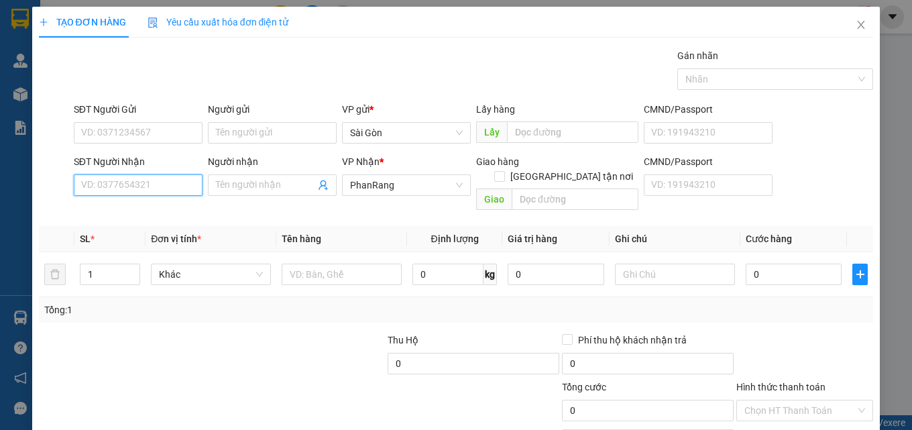
click at [166, 188] on input "SĐT Người Nhận" at bounding box center [138, 184] width 129 height 21
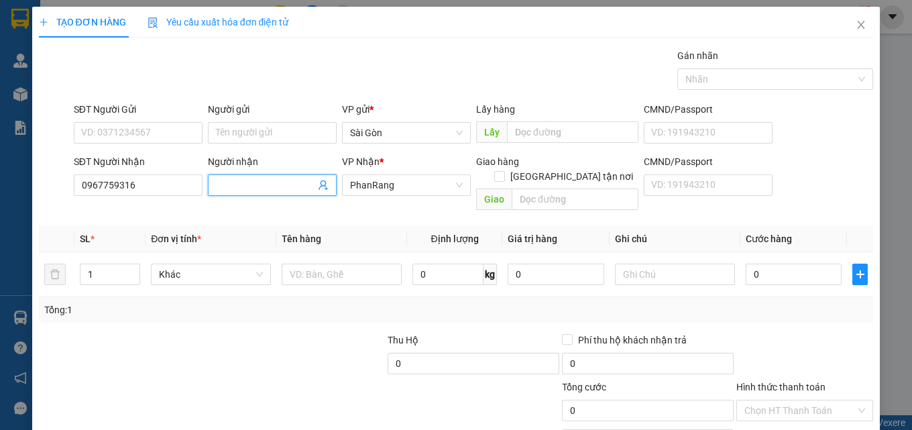
click at [252, 184] on input "Người nhận" at bounding box center [265, 185] width 99 height 15
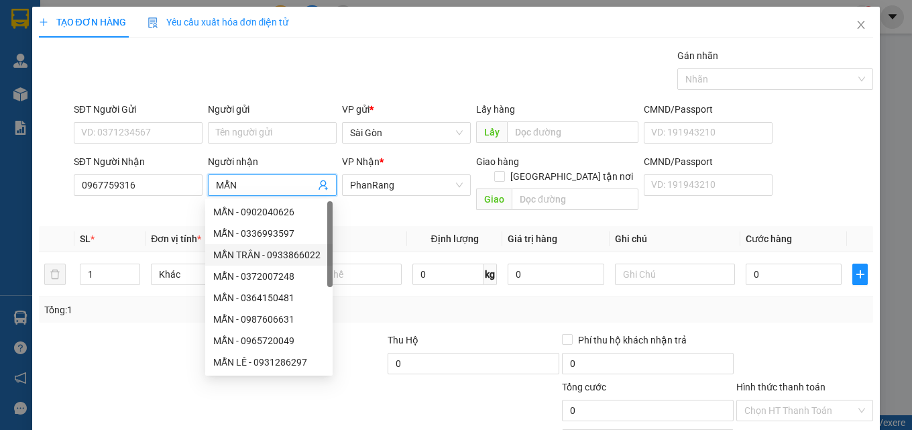
click at [89, 333] on div at bounding box center [125, 356] width 174 height 47
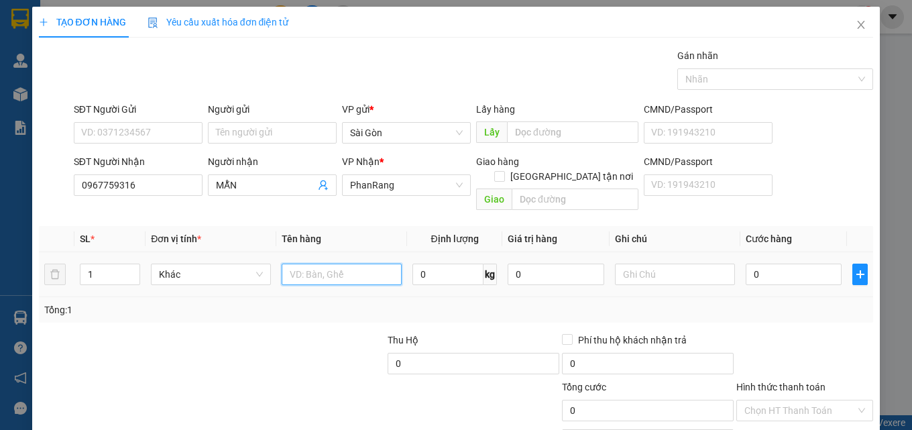
click at [320, 264] on input "text" at bounding box center [342, 274] width 120 height 21
click at [777, 264] on input "0" at bounding box center [794, 274] width 97 height 21
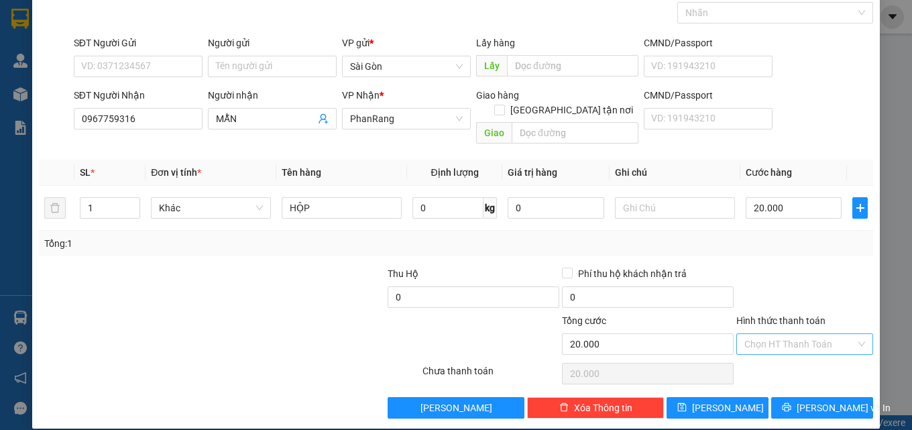
click at [779, 334] on input "Hình thức thanh toán" at bounding box center [800, 344] width 111 height 20
click at [771, 354] on div "Tại văn phòng" at bounding box center [796, 356] width 119 height 15
click at [840, 397] on button "[PERSON_NAME] và In" at bounding box center [822, 407] width 102 height 21
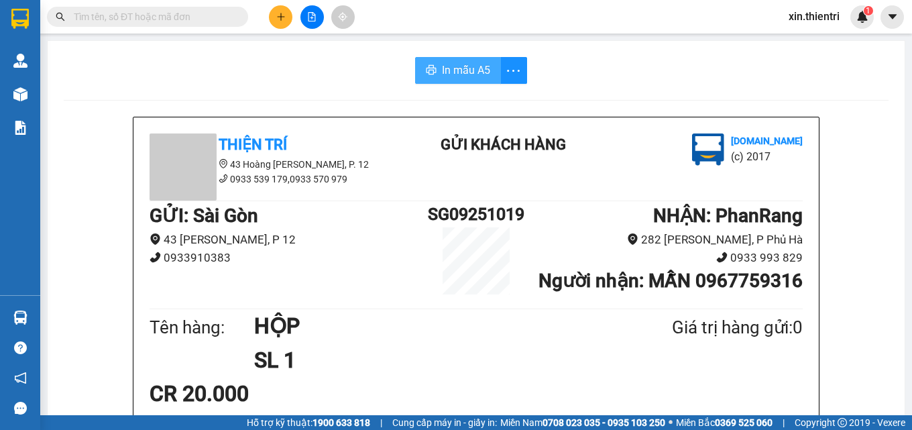
click at [472, 70] on span "In mẫu A5" at bounding box center [466, 70] width 48 height 17
click at [279, 21] on icon "plus" at bounding box center [280, 16] width 9 height 9
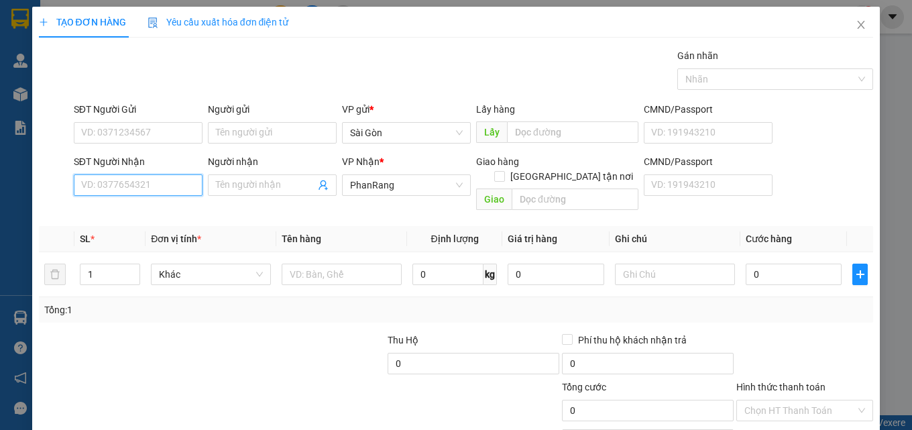
click at [177, 186] on input "SĐT Người Nhận" at bounding box center [138, 184] width 129 height 21
click at [344, 146] on form "SĐT Người Gửi VD: 0371234567 Người gửi Tên người gửi VP gửi * [PERSON_NAME] Lấy…" at bounding box center [456, 159] width 835 height 114
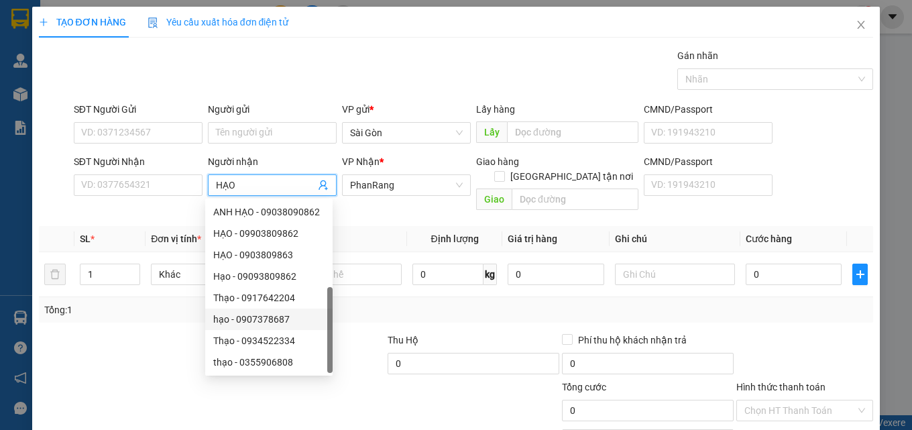
scroll to position [43, 0]
click at [243, 358] on div "HẠO - 0903809862" at bounding box center [268, 362] width 111 height 15
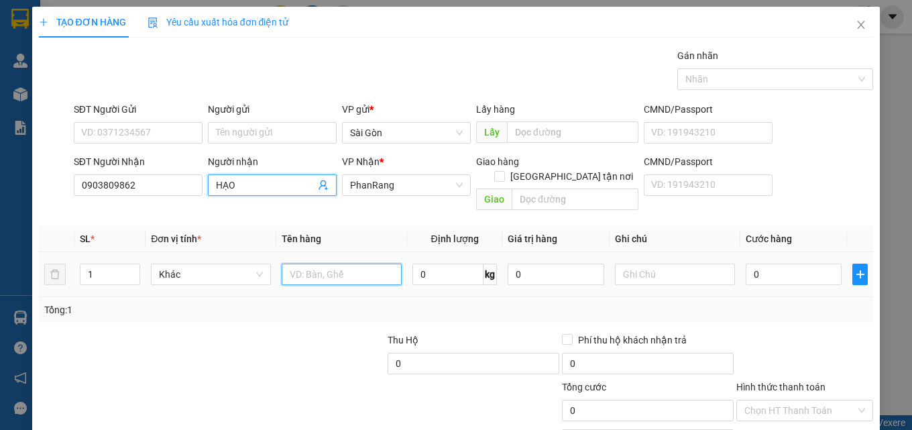
click at [327, 264] on input "text" at bounding box center [342, 274] width 120 height 21
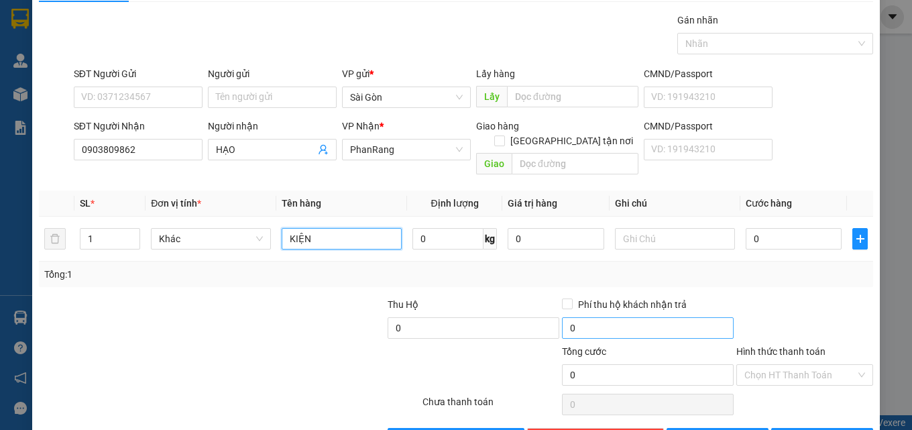
scroll to position [66, 0]
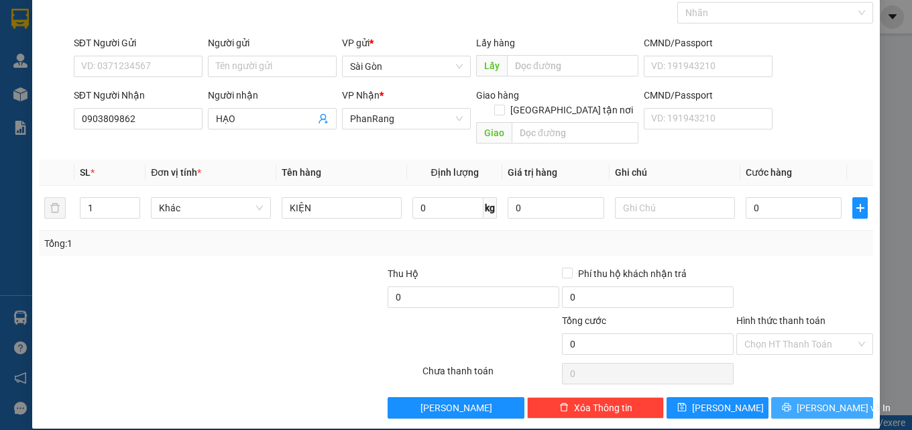
click at [824, 400] on span "[PERSON_NAME] và In" at bounding box center [844, 407] width 94 height 15
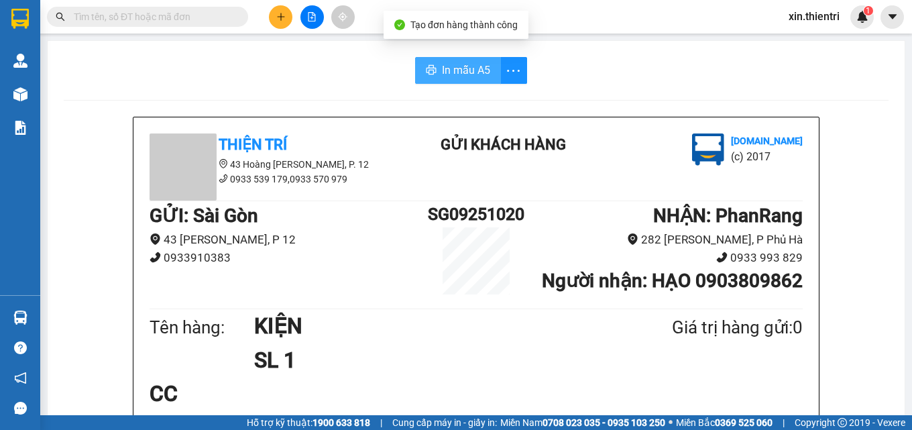
drag, startPoint x: 490, startPoint y: 61, endPoint x: 481, endPoint y: 67, distance: 11.2
click at [484, 65] on button "In mẫu A5" at bounding box center [458, 70] width 86 height 27
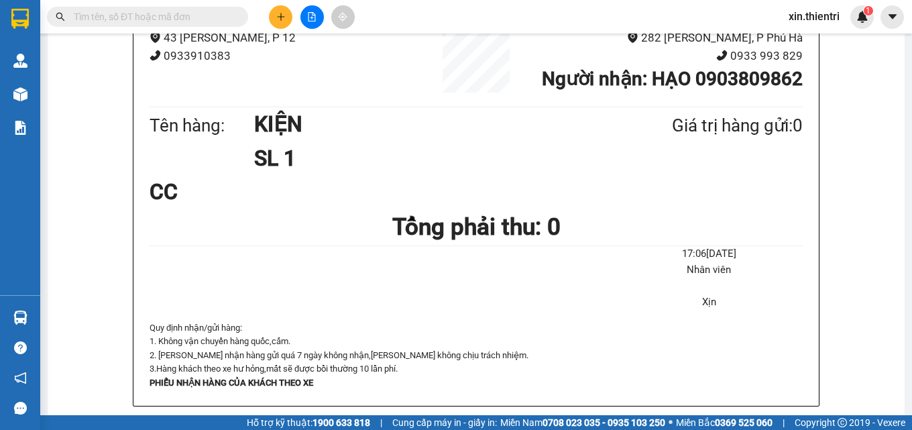
scroll to position [201, 0]
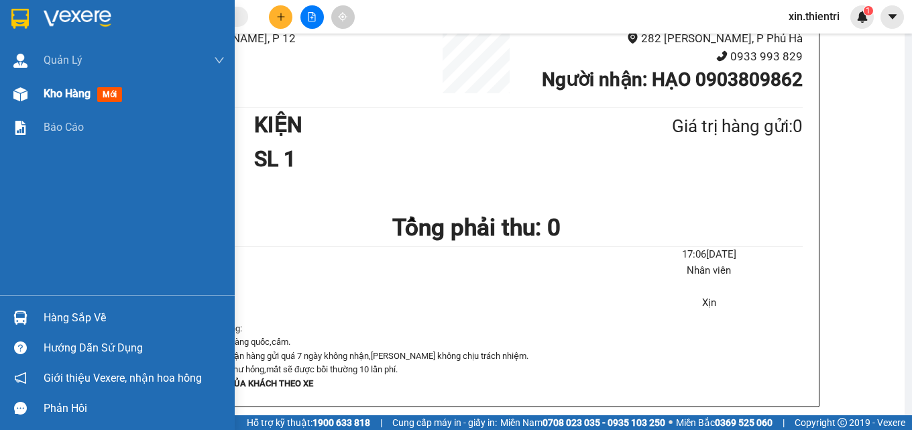
click at [77, 101] on div "Kho hàng mới" at bounding box center [86, 93] width 84 height 17
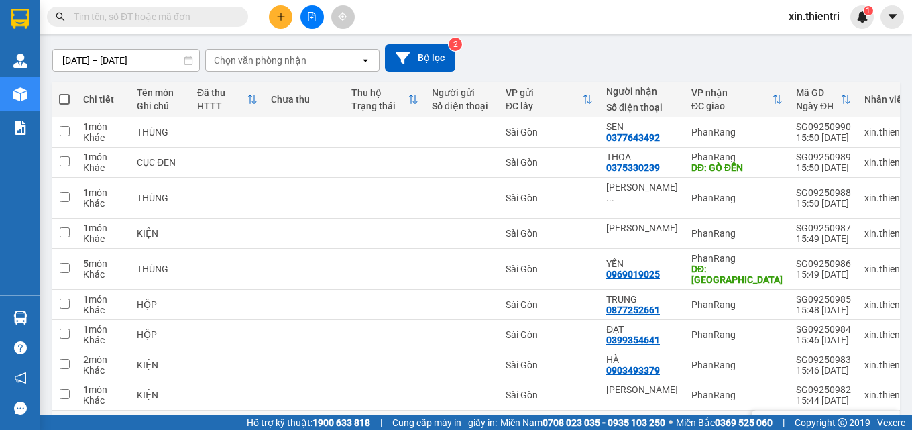
scroll to position [172, 0]
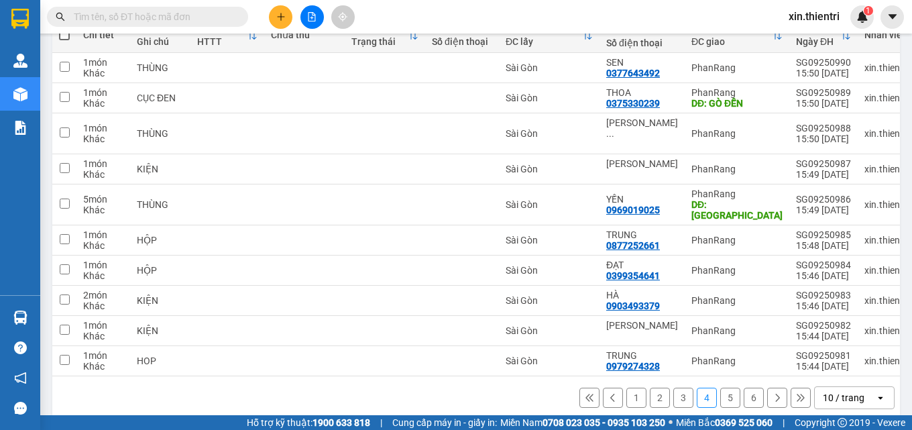
click at [626, 388] on button "1" at bounding box center [636, 398] width 20 height 20
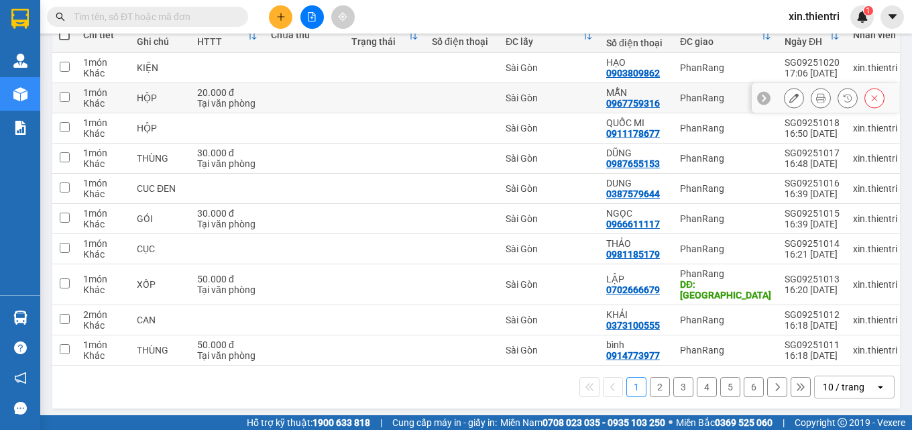
click at [789, 102] on icon at bounding box center [793, 97] width 9 height 9
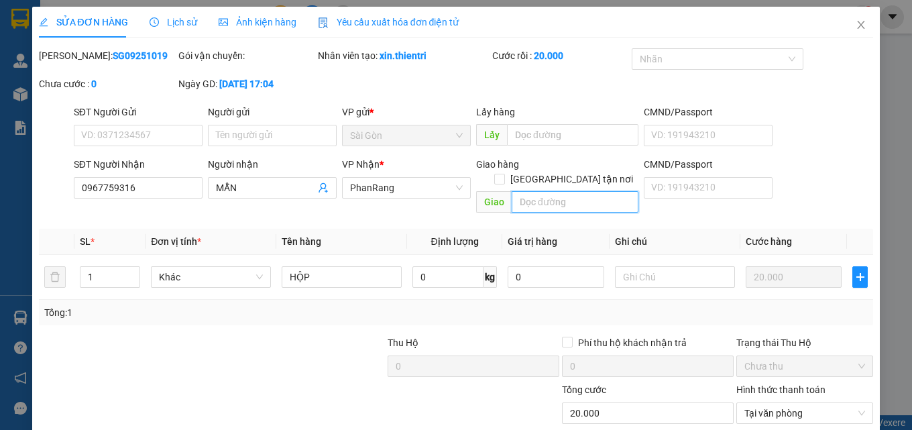
click at [535, 191] on input "text" at bounding box center [575, 201] width 127 height 21
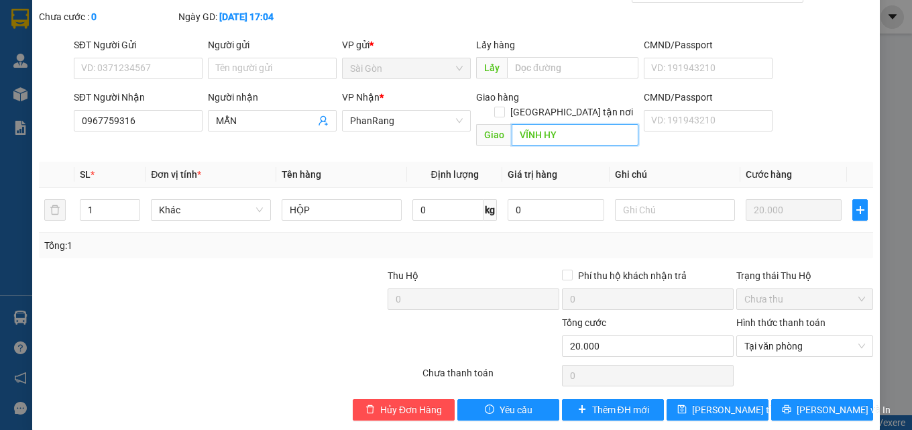
scroll to position [69, 0]
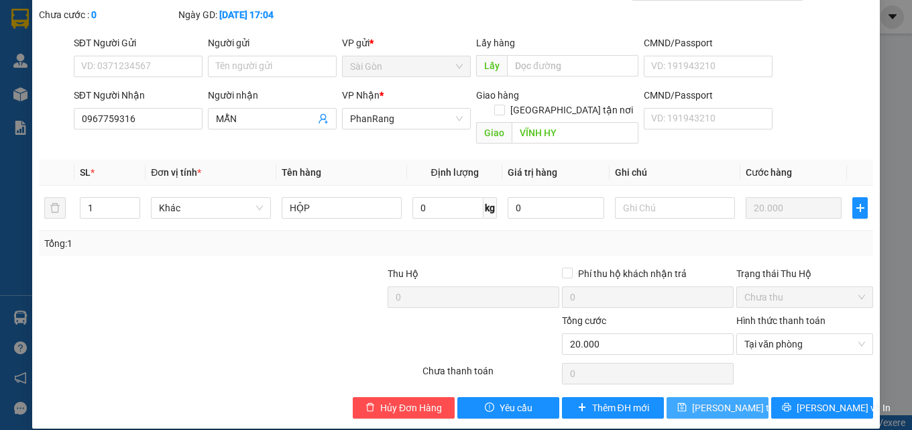
click at [725, 400] on span "[PERSON_NAME] thay đổi" at bounding box center [745, 407] width 107 height 15
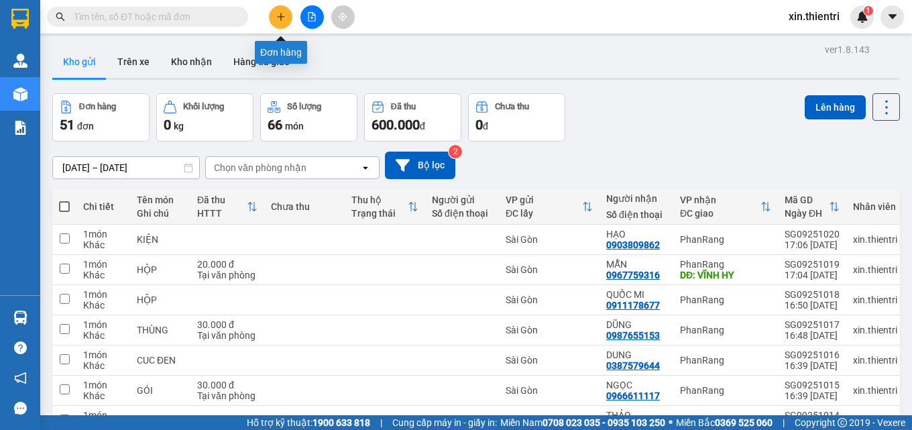
click at [276, 20] on icon "plus" at bounding box center [280, 16] width 9 height 9
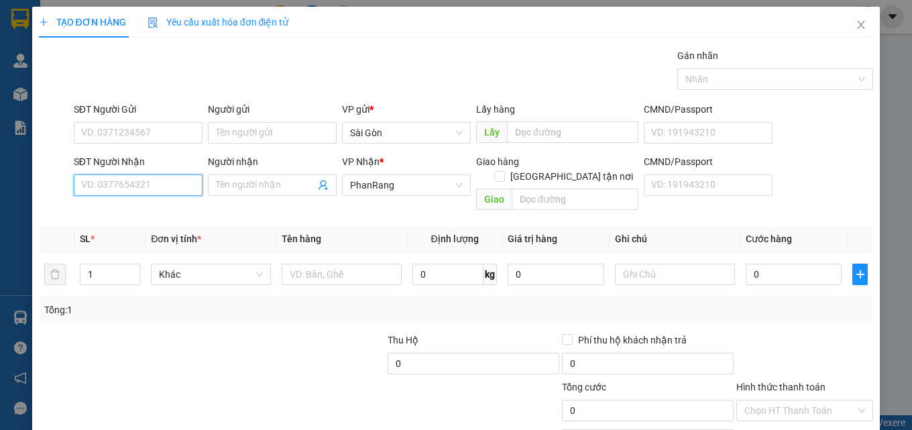
click at [137, 188] on input "SĐT Người Nhận" at bounding box center [138, 184] width 129 height 21
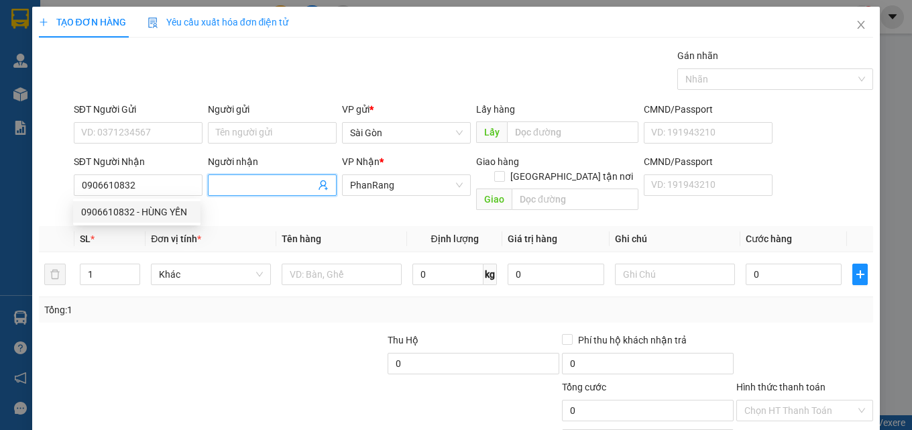
click at [253, 185] on input "Người nhận" at bounding box center [265, 185] width 99 height 15
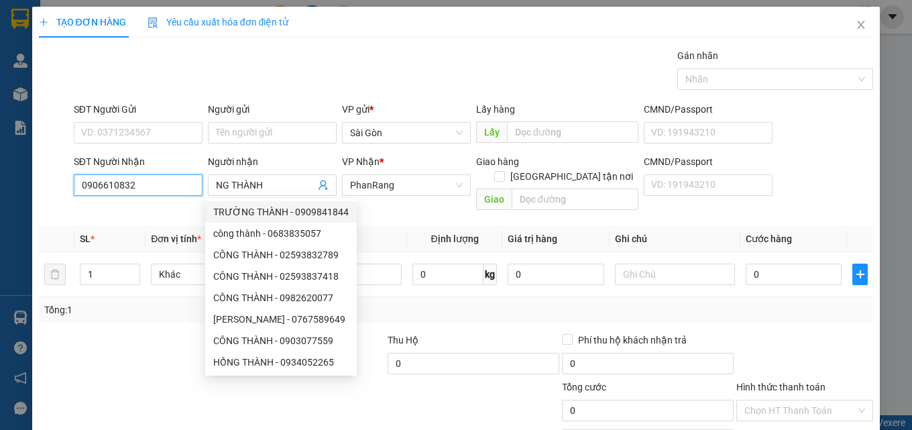
click at [170, 174] on input "0906610832" at bounding box center [138, 184] width 129 height 21
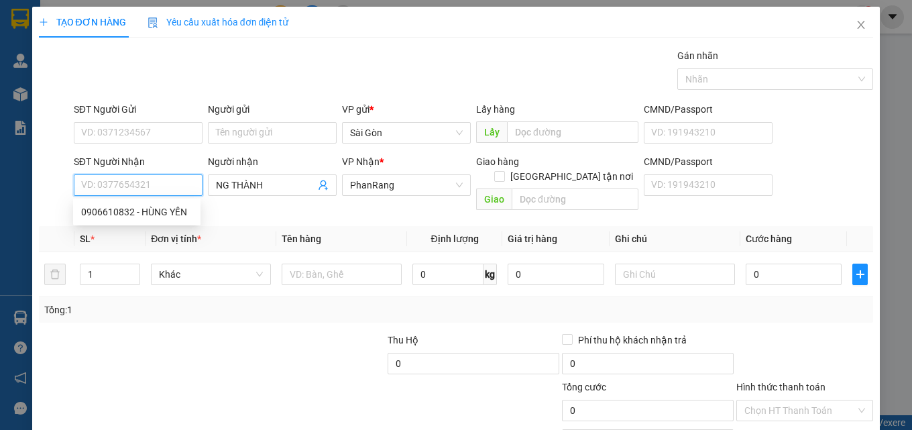
click at [160, 192] on input "SĐT Người Nhận" at bounding box center [138, 184] width 129 height 21
click at [138, 207] on div "0783698273 - THÀNH" at bounding box center [136, 212] width 111 height 15
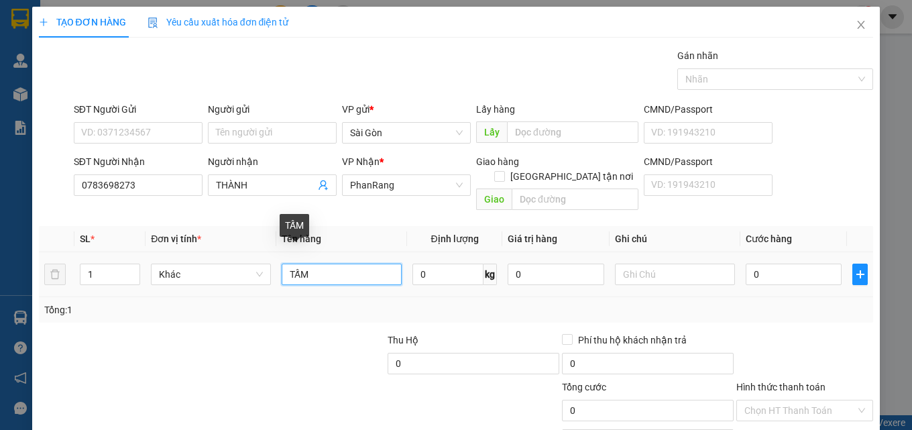
click at [339, 264] on input "TẤM" at bounding box center [342, 274] width 120 height 21
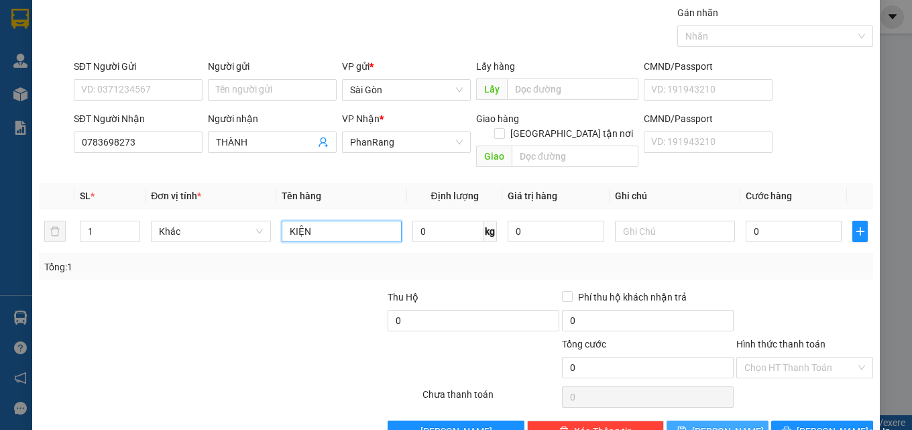
scroll to position [66, 0]
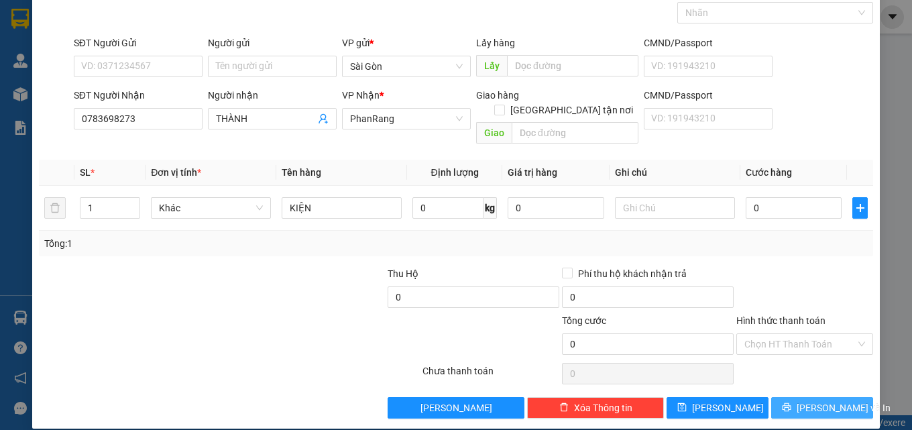
click at [791, 402] on icon "printer" at bounding box center [786, 406] width 9 height 9
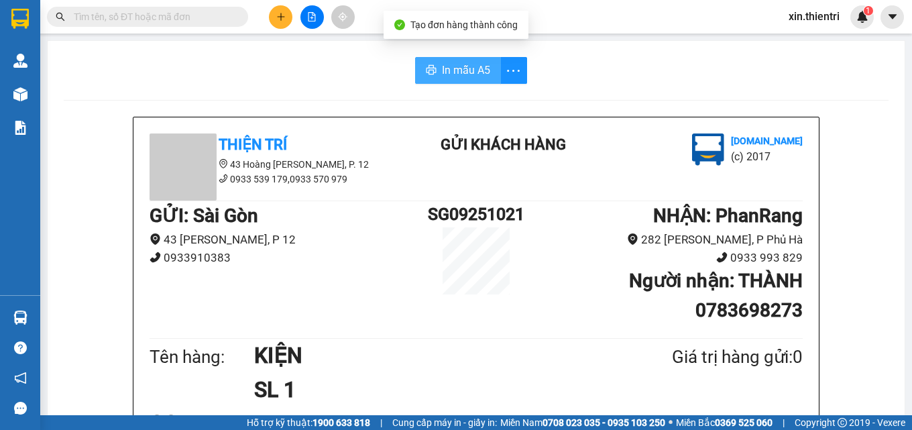
click at [468, 76] on span "In mẫu A5" at bounding box center [466, 70] width 48 height 17
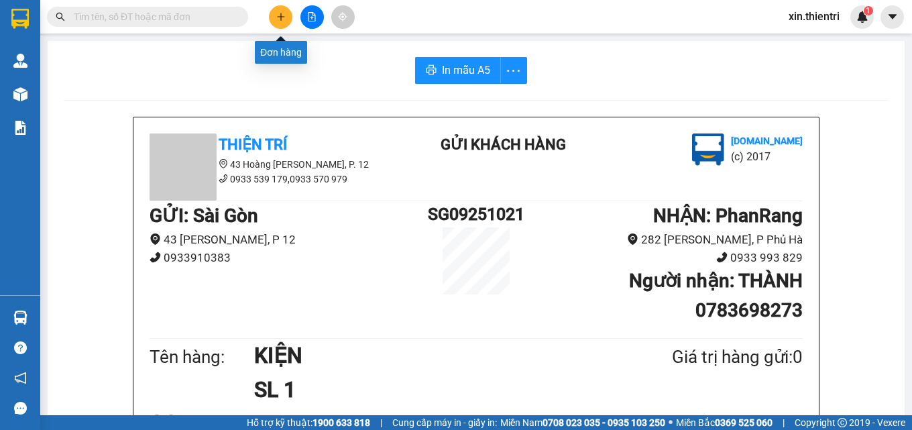
click at [286, 19] on button at bounding box center [280, 16] width 23 height 23
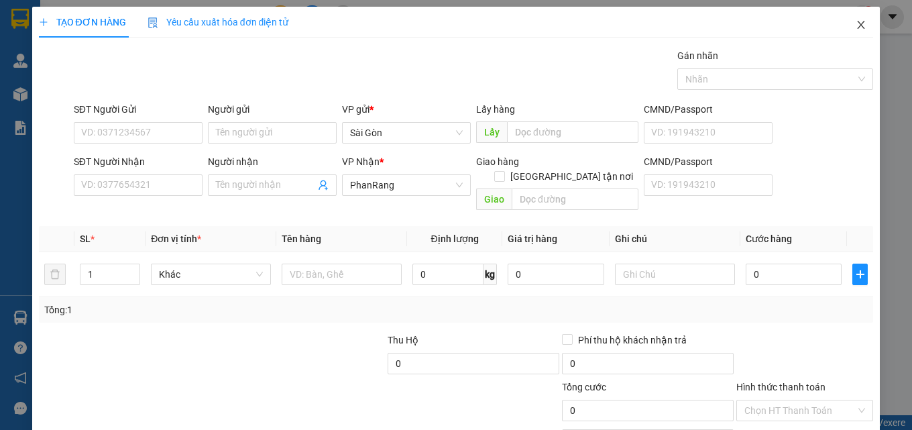
click at [857, 25] on span "Close" at bounding box center [861, 26] width 38 height 38
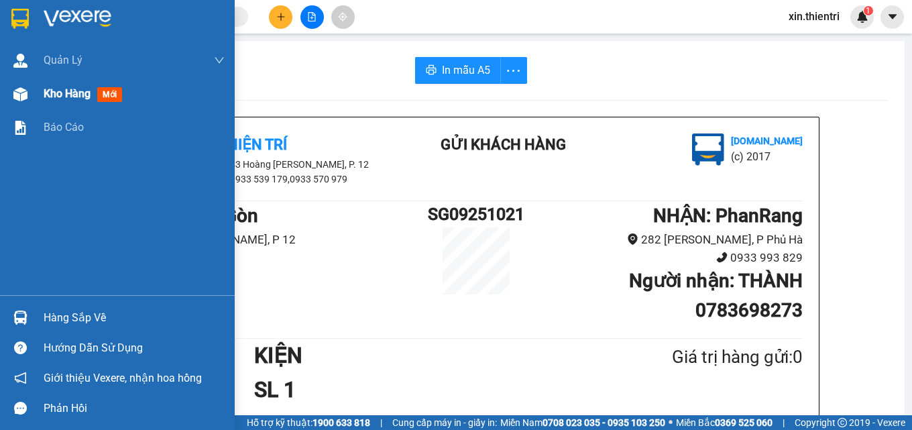
click at [57, 95] on span "Kho hàng" at bounding box center [67, 93] width 47 height 13
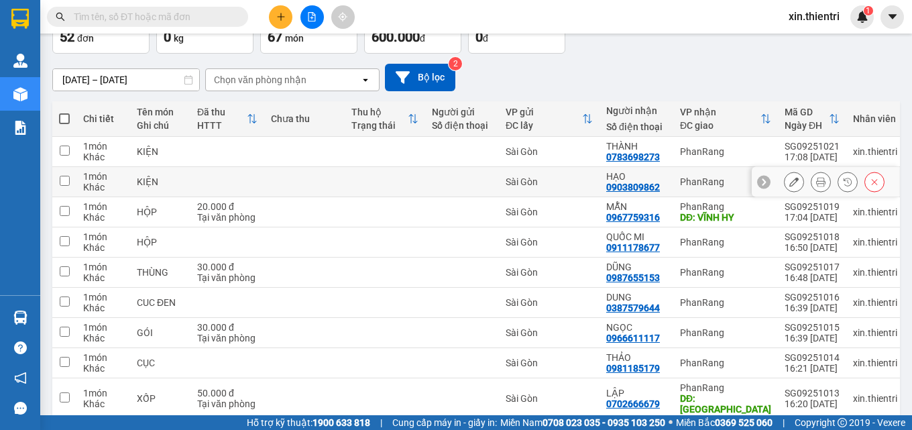
scroll to position [172, 0]
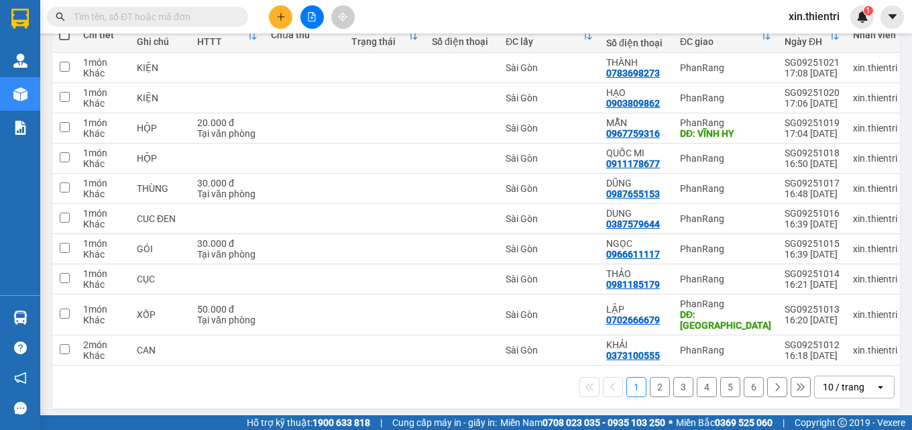
click at [650, 381] on button "2" at bounding box center [660, 387] width 20 height 20
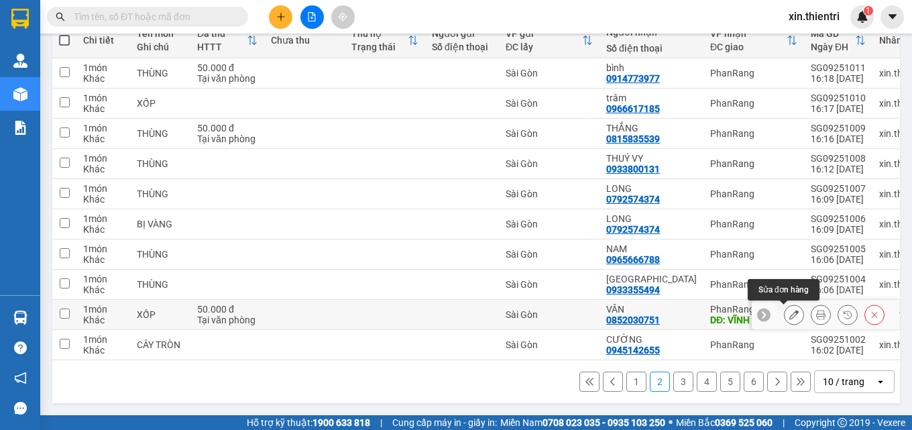
click at [785, 305] on button at bounding box center [794, 314] width 19 height 23
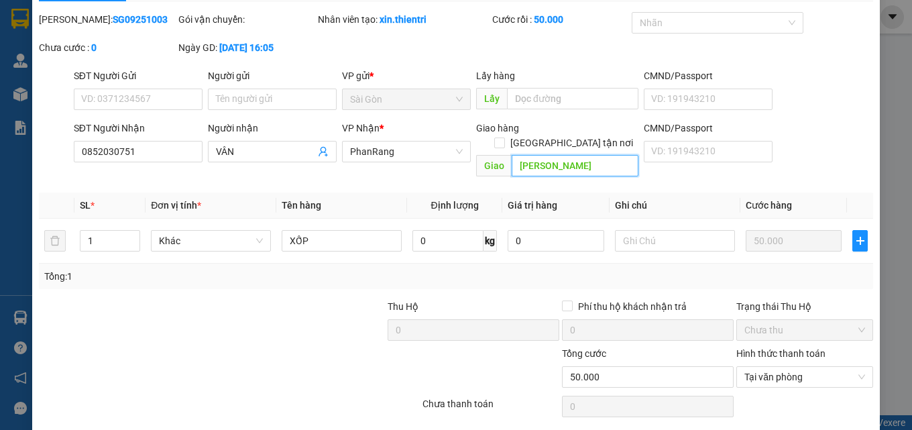
scroll to position [69, 0]
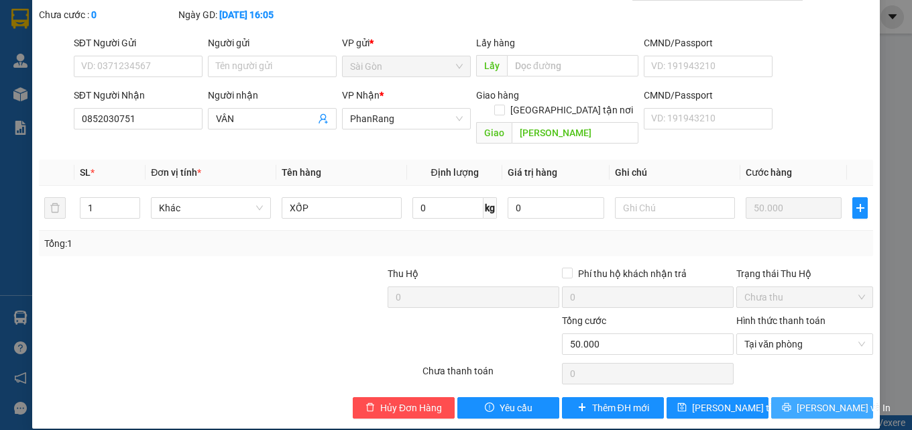
click at [814, 400] on span "[PERSON_NAME] và In" at bounding box center [844, 407] width 94 height 15
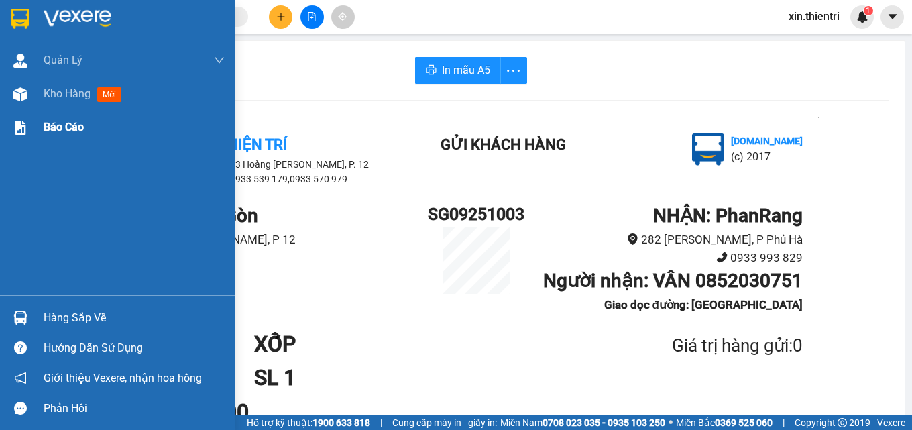
drag, startPoint x: 64, startPoint y: 98, endPoint x: 158, endPoint y: 128, distance: 99.3
click at [64, 97] on span "Kho hàng" at bounding box center [67, 93] width 47 height 13
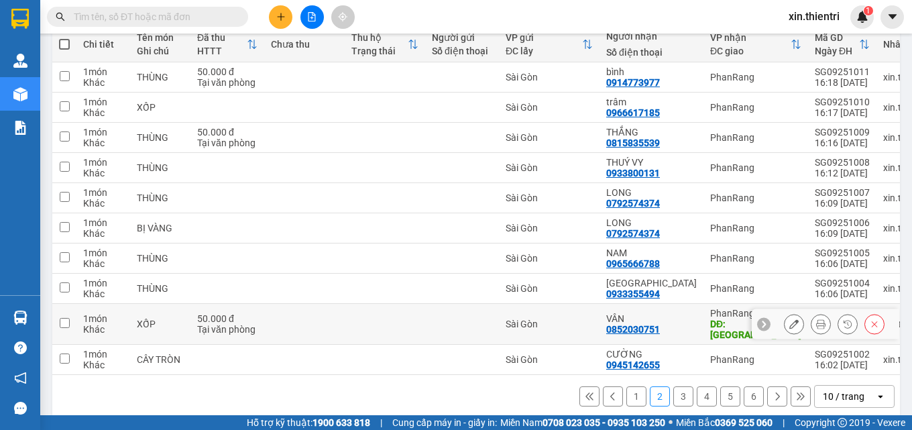
scroll to position [172, 0]
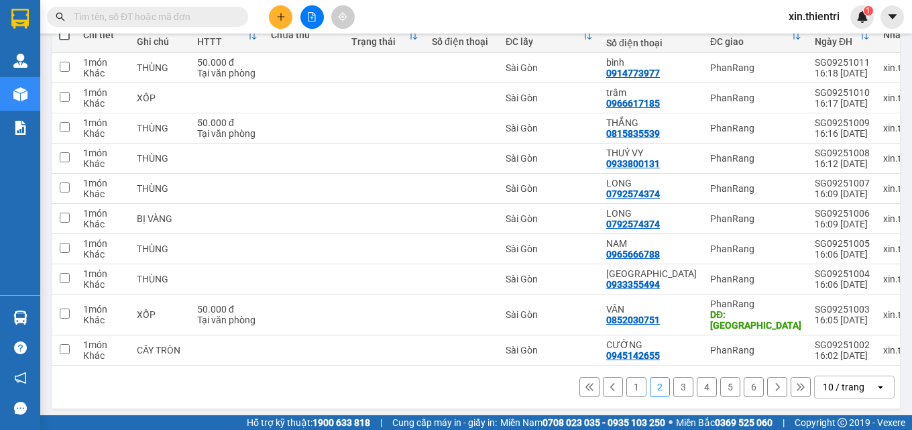
click at [626, 382] on button "1" at bounding box center [636, 387] width 20 height 20
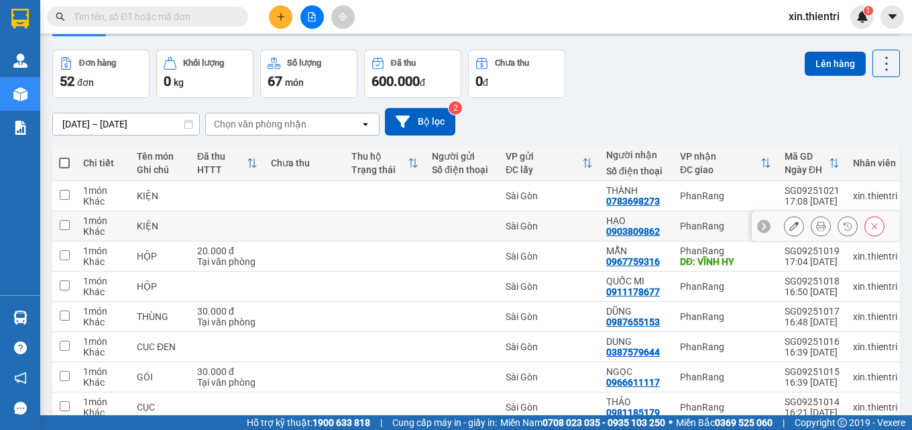
scroll to position [38, 0]
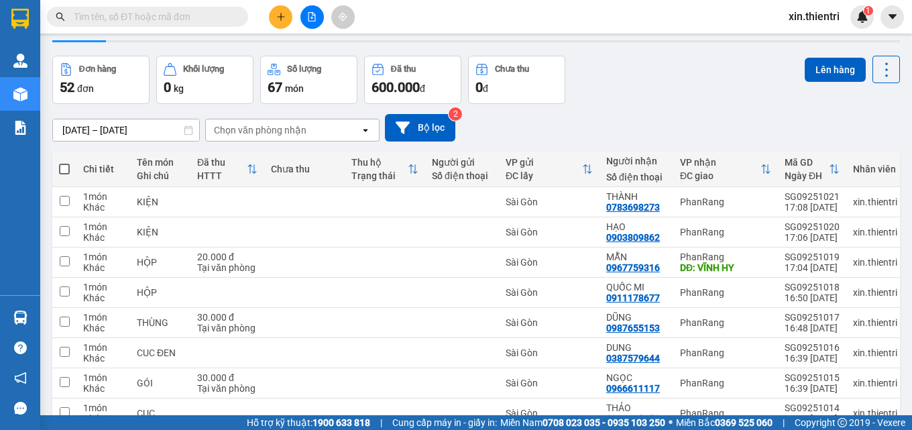
click at [198, 19] on input "text" at bounding box center [153, 16] width 158 height 15
click at [282, 20] on icon "plus" at bounding box center [280, 16] width 9 height 9
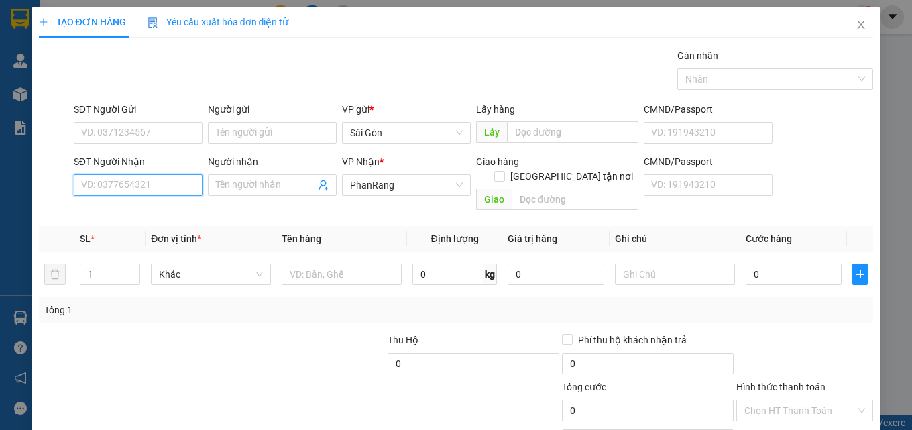
click at [160, 189] on input "SĐT Người Nhận" at bounding box center [138, 184] width 129 height 21
click at [140, 210] on div "0981185179 - THẢO" at bounding box center [136, 212] width 111 height 15
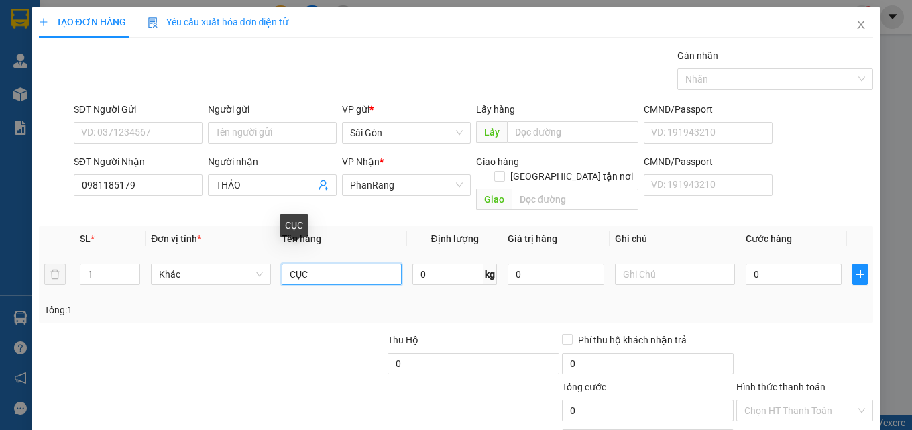
click at [327, 269] on input "CỤC" at bounding box center [342, 274] width 120 height 21
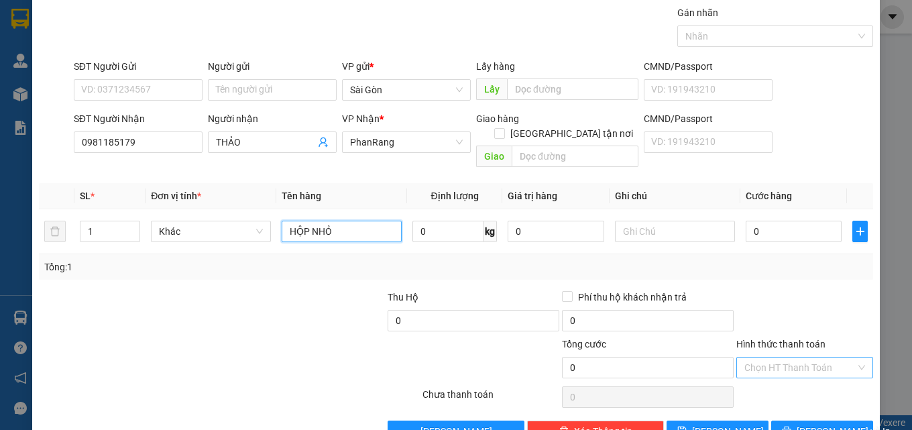
scroll to position [66, 0]
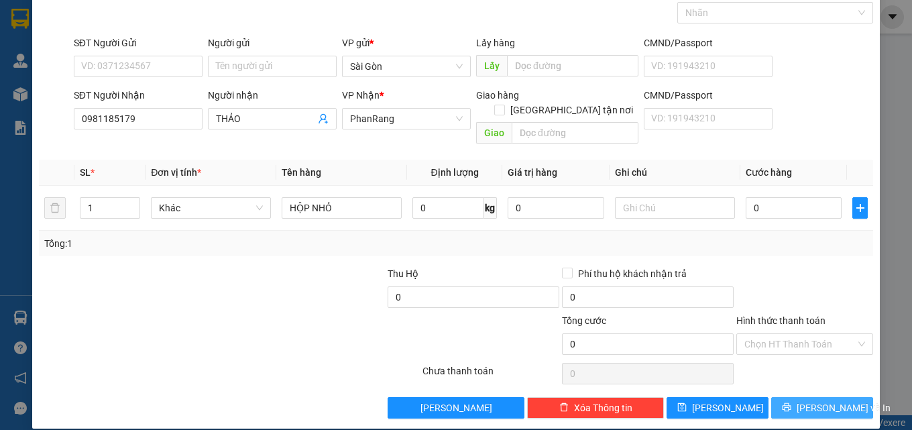
click at [805, 400] on span "[PERSON_NAME] và In" at bounding box center [844, 407] width 94 height 15
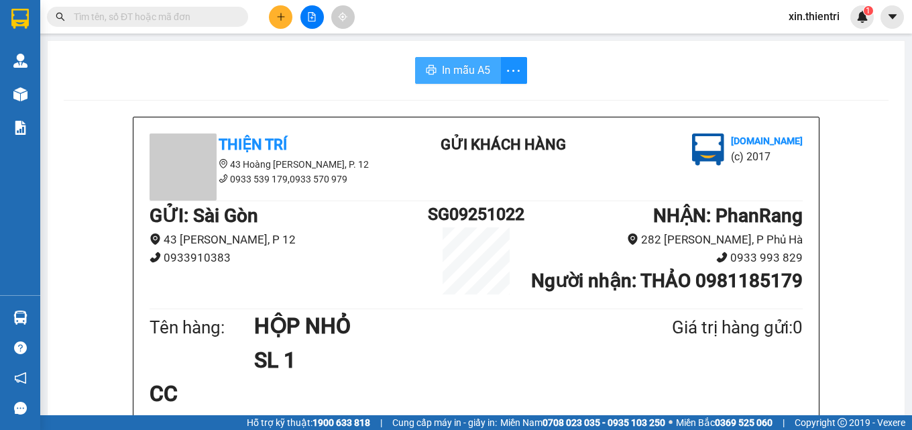
click at [464, 72] on span "In mẫu A5" at bounding box center [466, 70] width 48 height 17
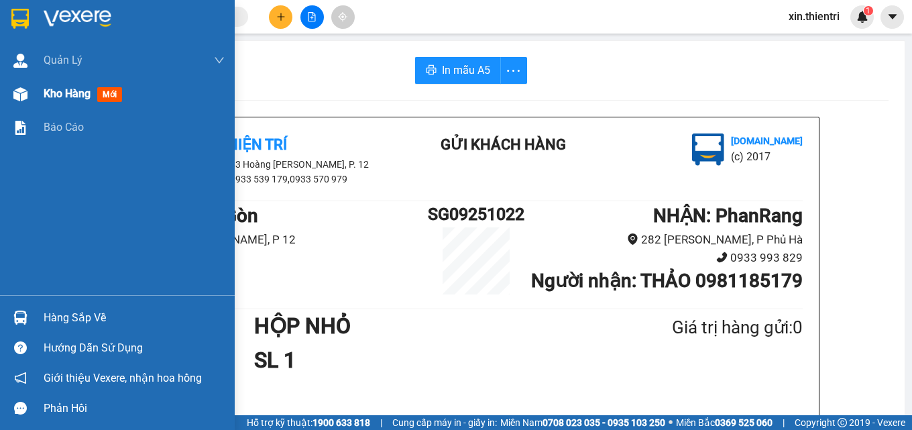
click at [72, 95] on span "Kho hàng" at bounding box center [67, 93] width 47 height 13
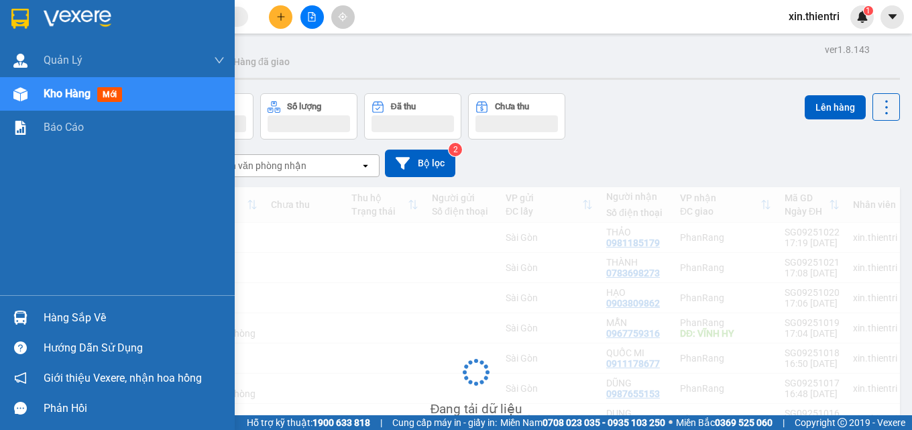
click at [72, 94] on span "Kho hàng" at bounding box center [67, 93] width 47 height 13
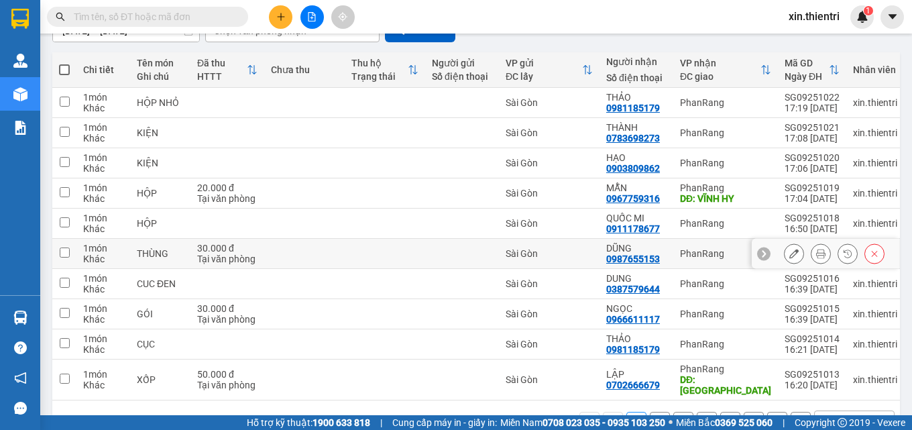
scroll to position [172, 0]
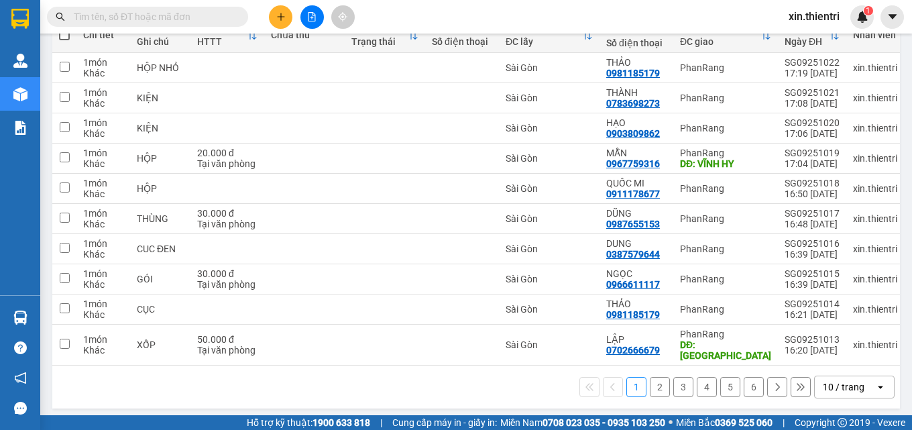
click at [116, 18] on input "text" at bounding box center [153, 16] width 158 height 15
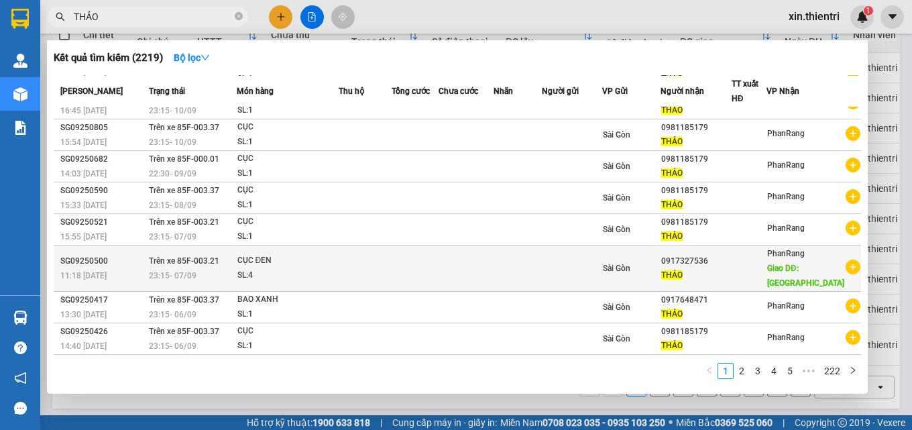
scroll to position [0, 0]
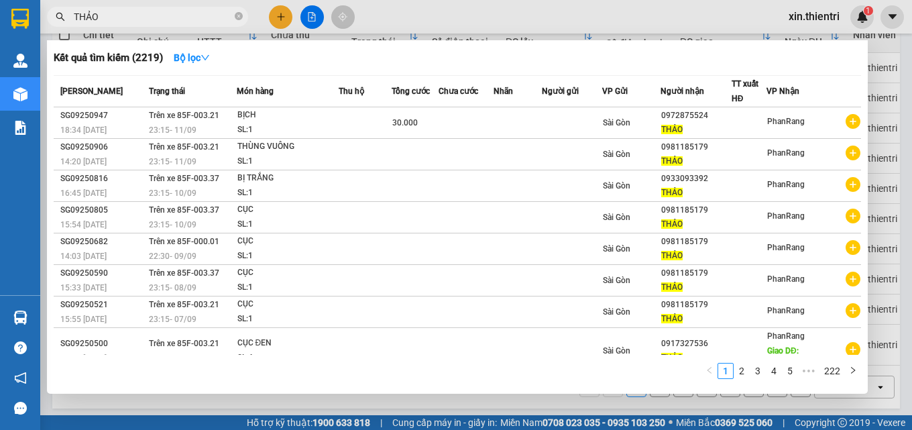
click at [191, 21] on input "THẢO" at bounding box center [153, 16] width 158 height 15
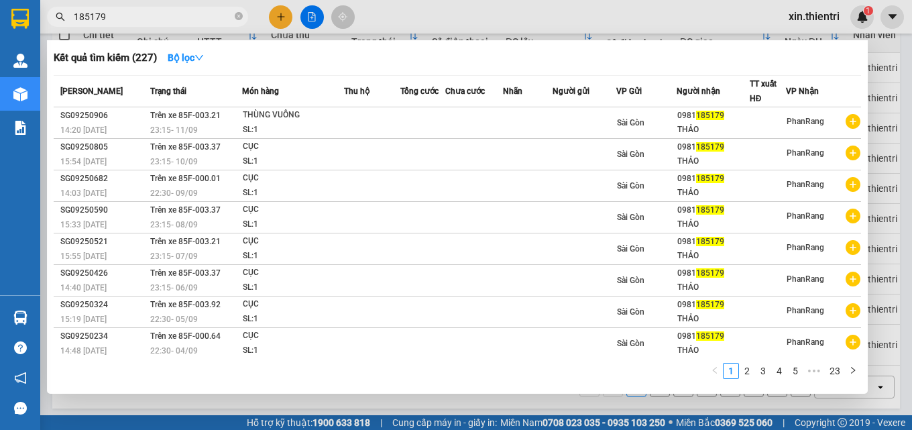
click at [148, 15] on input "185179" at bounding box center [153, 16] width 158 height 15
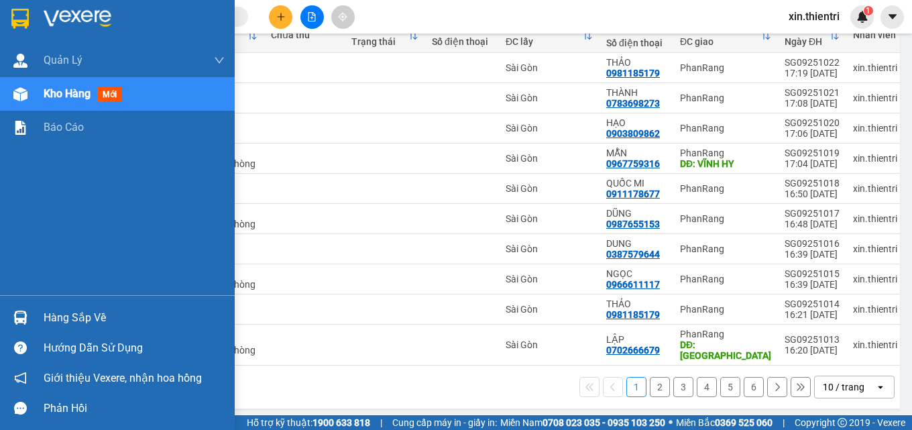
click at [78, 92] on span "Kho hàng" at bounding box center [67, 93] width 47 height 13
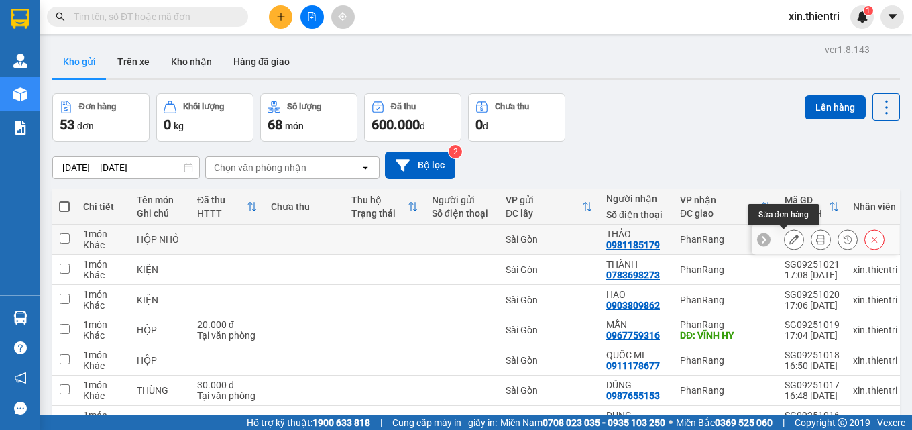
click at [789, 241] on icon at bounding box center [793, 239] width 9 height 9
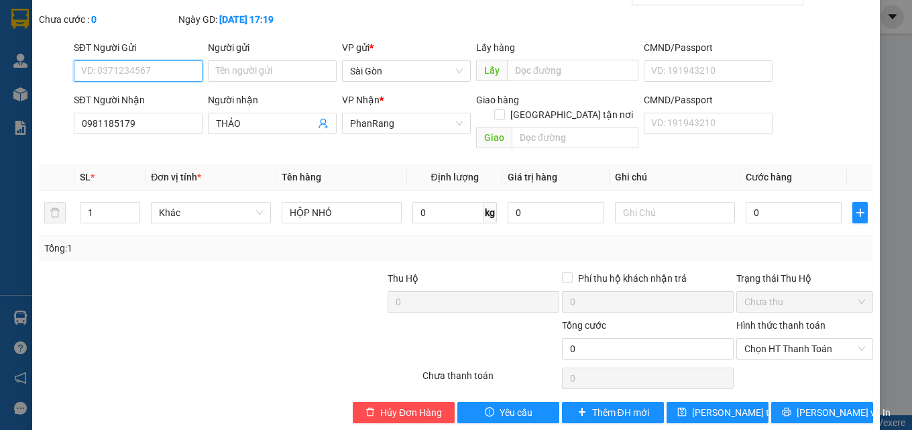
scroll to position [69, 0]
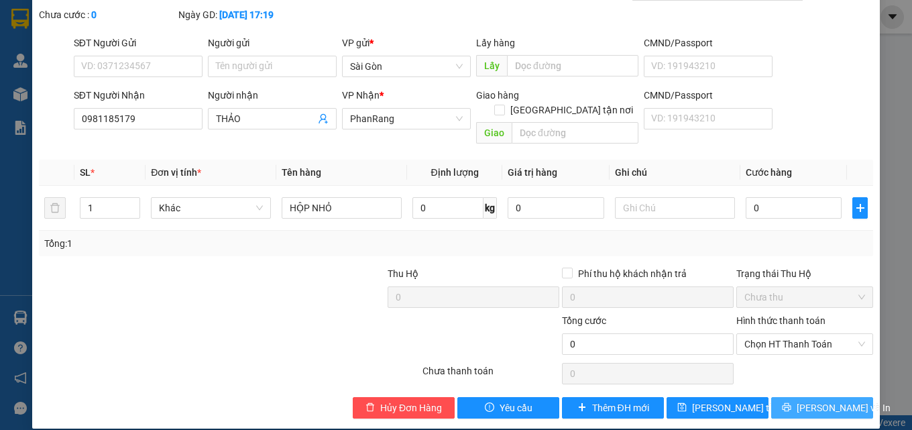
click at [797, 397] on button "[PERSON_NAME] và In" at bounding box center [822, 407] width 102 height 21
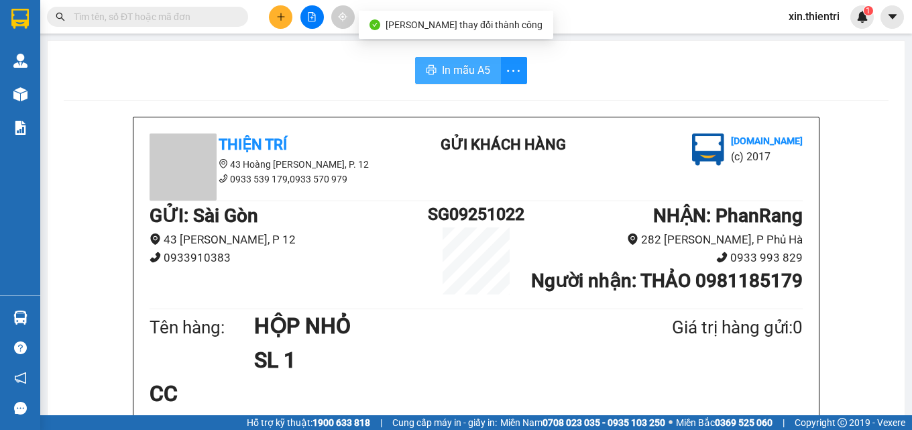
click at [474, 70] on span "In mẫu A5" at bounding box center [466, 70] width 48 height 17
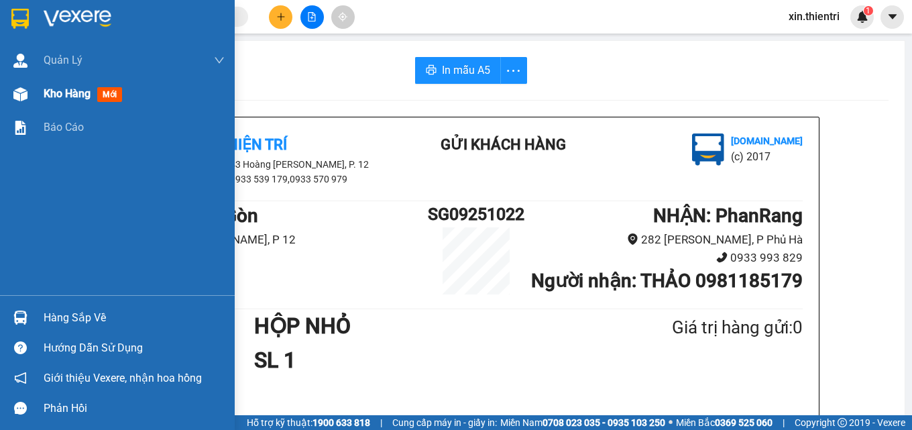
drag, startPoint x: 81, startPoint y: 99, endPoint x: 109, endPoint y: 98, distance: 27.5
click at [82, 98] on span "Kho hàng" at bounding box center [67, 93] width 47 height 13
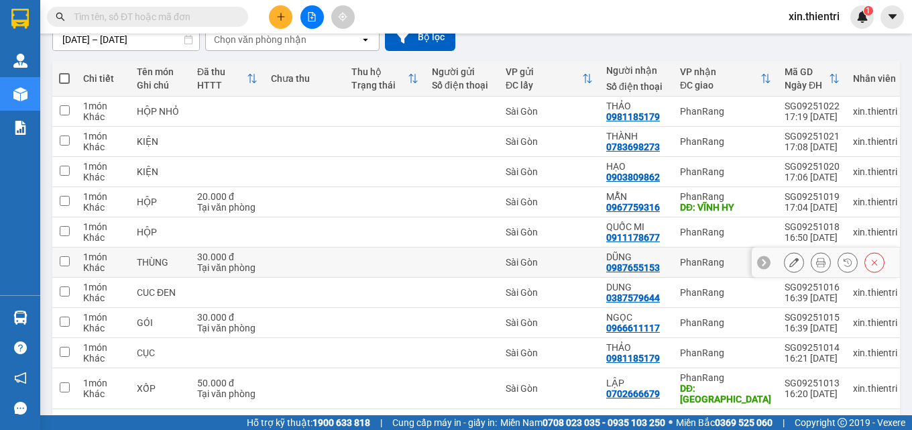
scroll to position [172, 0]
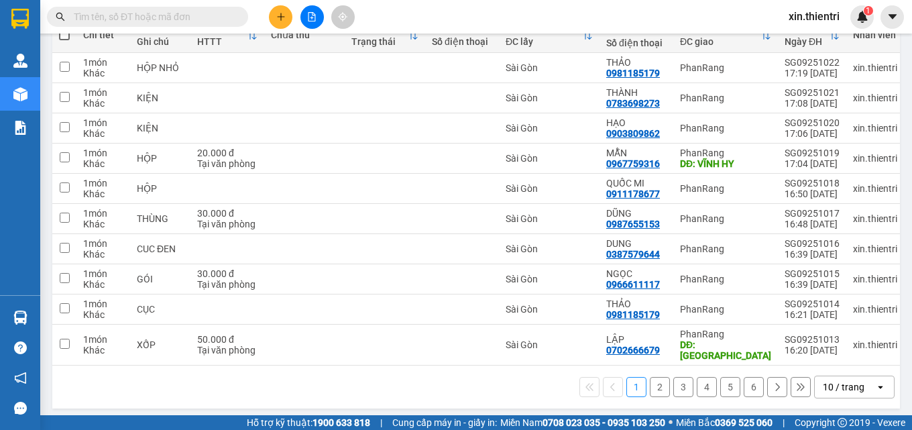
click at [193, 15] on input "text" at bounding box center [153, 16] width 158 height 15
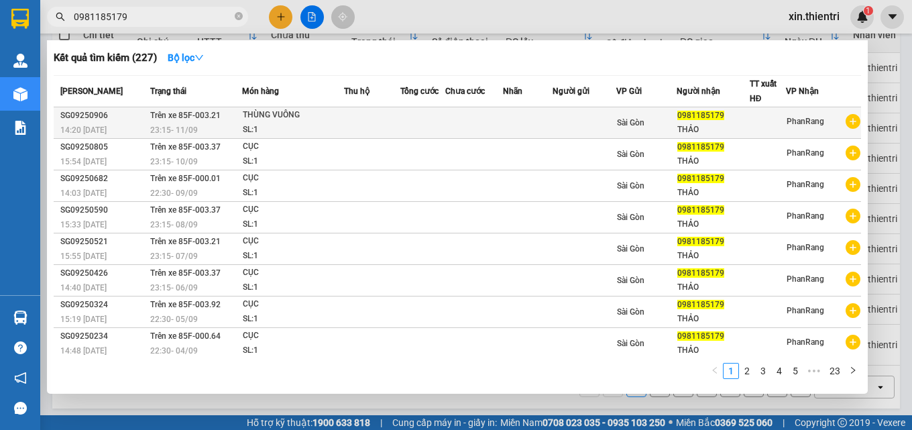
click at [182, 117] on span "Trên xe 85F-003.21" at bounding box center [185, 115] width 70 height 9
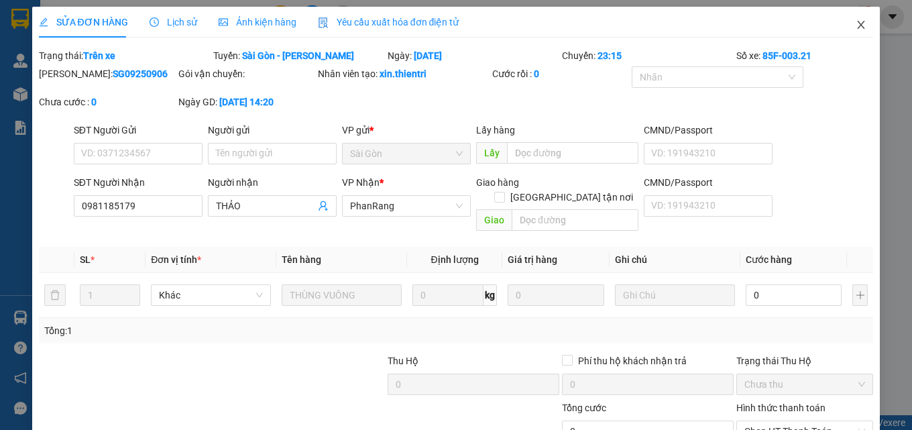
click at [856, 24] on icon "close" at bounding box center [861, 24] width 11 height 11
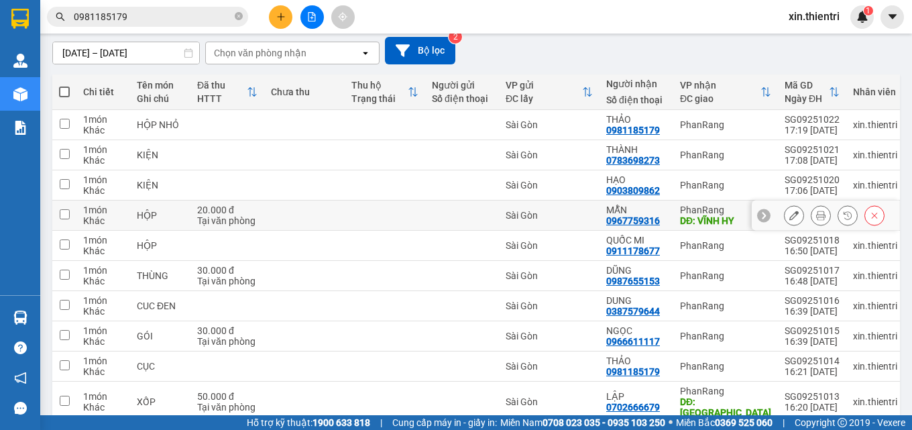
scroll to position [172, 0]
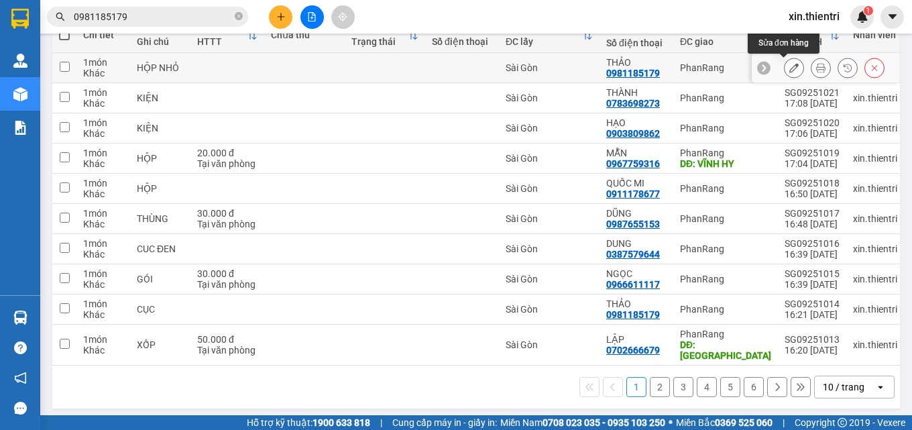
click at [789, 69] on icon at bounding box center [793, 67] width 9 height 9
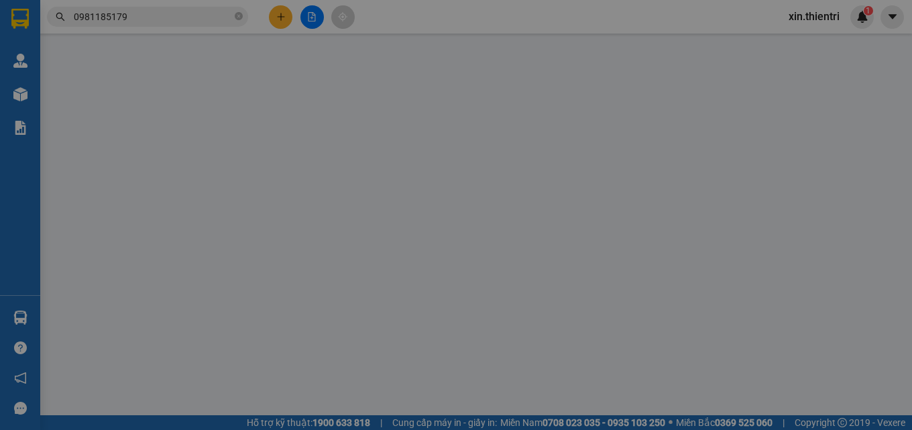
type input "0981185179"
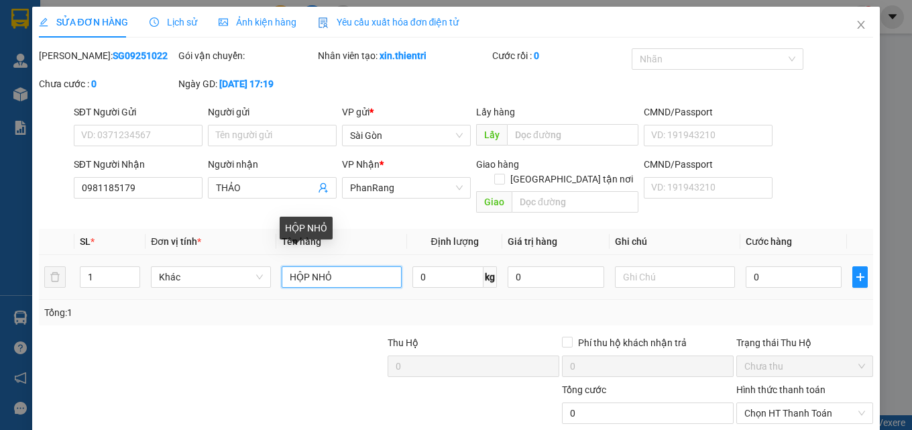
click at [360, 266] on input "HỘP NHỎ" at bounding box center [342, 276] width 120 height 21
type input "H"
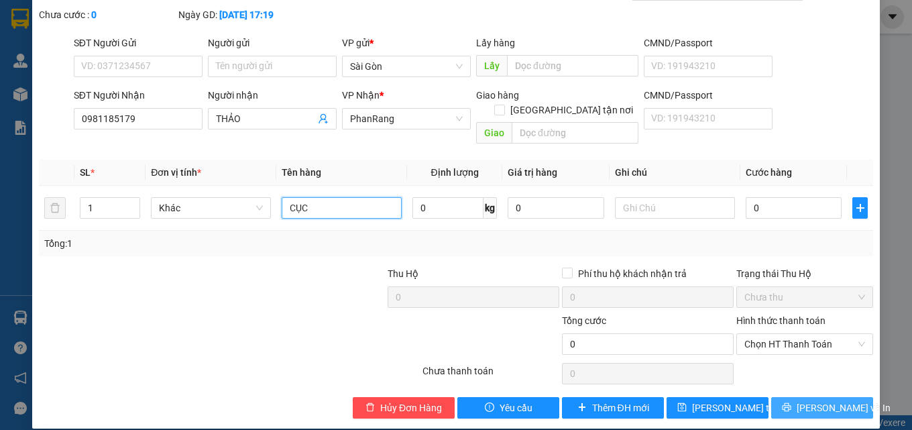
type input "CỤC"
click at [785, 397] on button "[PERSON_NAME] và In" at bounding box center [822, 407] width 102 height 21
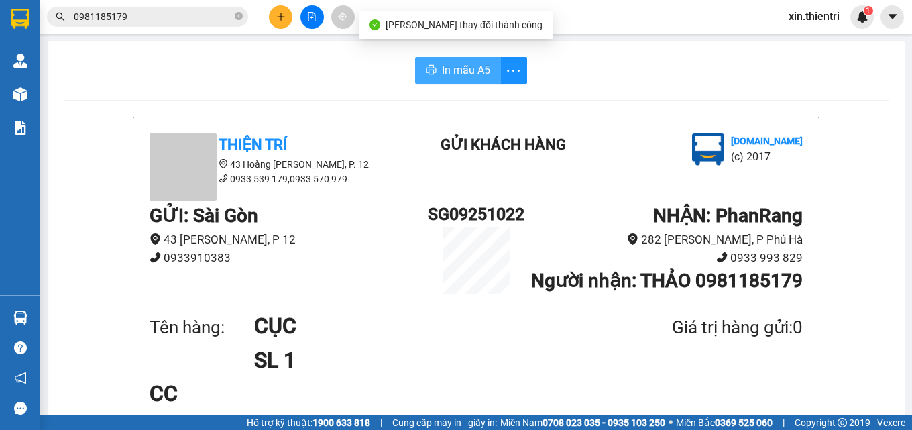
click at [484, 76] on span "In mẫu A5" at bounding box center [466, 70] width 48 height 17
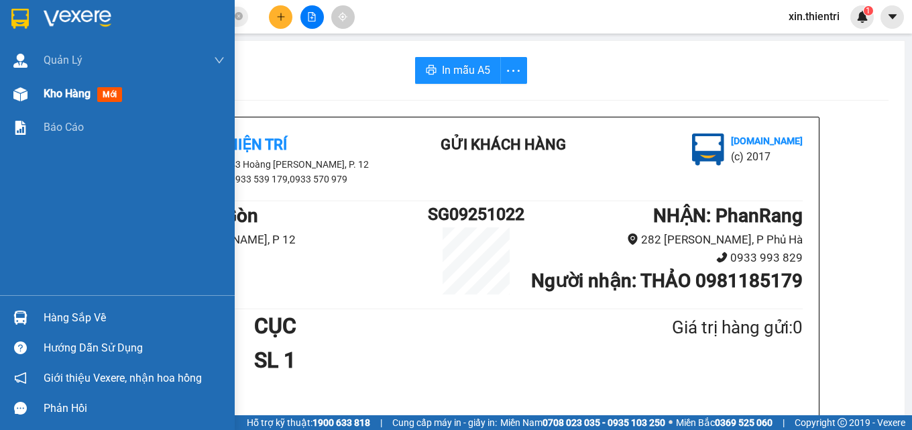
click at [52, 89] on span "Kho hàng" at bounding box center [67, 93] width 47 height 13
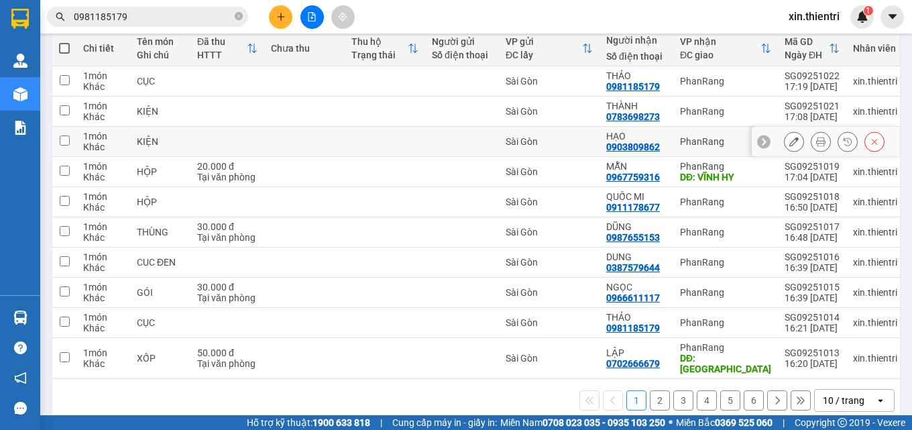
scroll to position [172, 0]
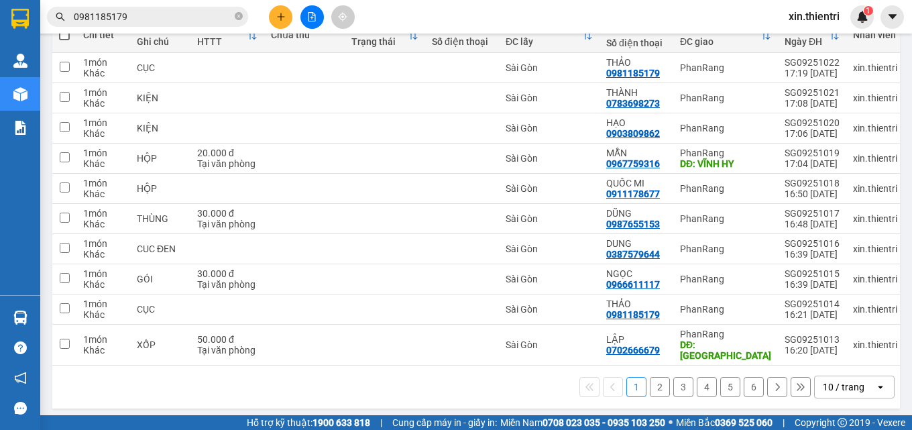
click at [199, 18] on input "0981185179" at bounding box center [153, 16] width 158 height 15
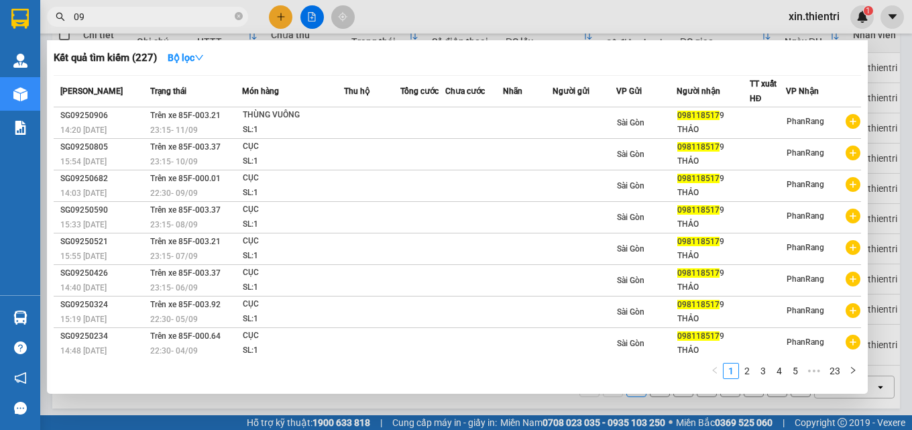
type input "0"
click at [199, 18] on input "0" at bounding box center [153, 16] width 158 height 15
click at [199, 18] on input "text" at bounding box center [153, 16] width 158 height 15
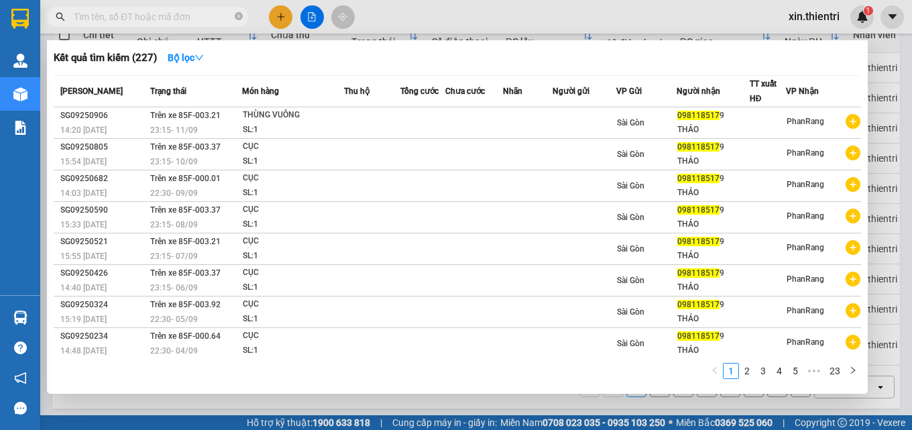
click at [199, 18] on input "text" at bounding box center [153, 16] width 158 height 15
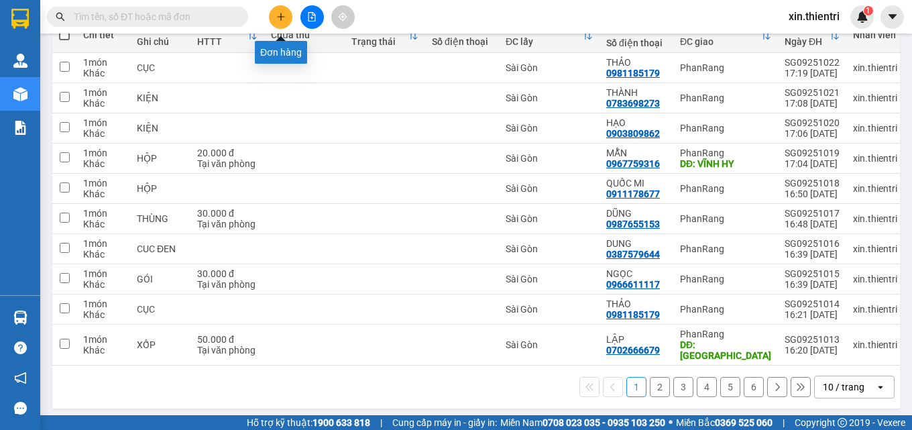
click at [271, 18] on button at bounding box center [280, 16] width 23 height 23
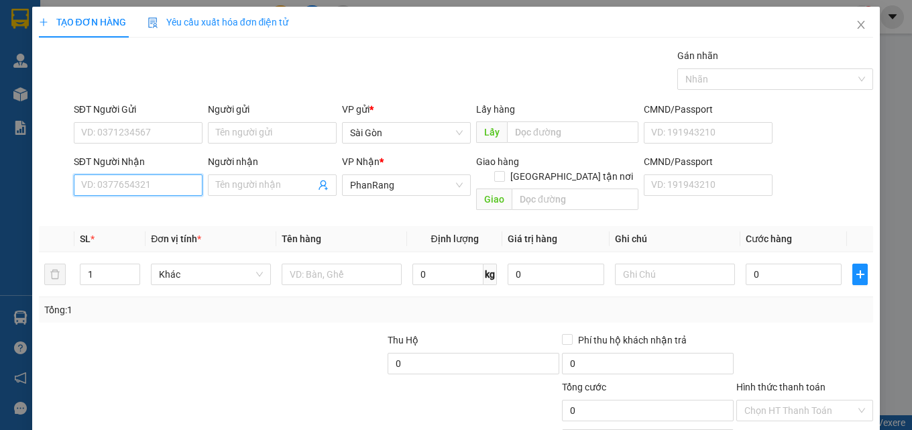
click at [173, 185] on input "SĐT Người Nhận" at bounding box center [138, 184] width 129 height 21
click at [172, 182] on input "SĐT Người Nhận" at bounding box center [138, 184] width 129 height 21
type input "0925055666"
click at [162, 217] on div "0925055666 - Thành" at bounding box center [136, 212] width 111 height 15
type input "Thành"
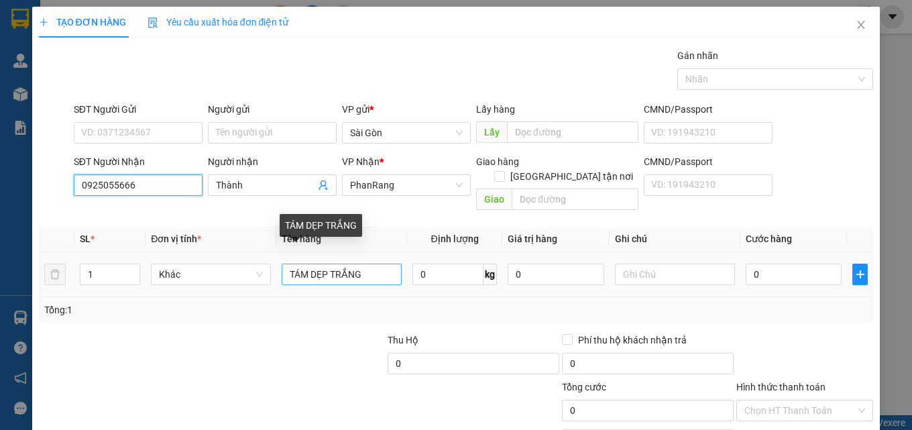
type input "0925055666"
click at [372, 264] on input "TÁM DẸP TRẮNG" at bounding box center [342, 274] width 120 height 21
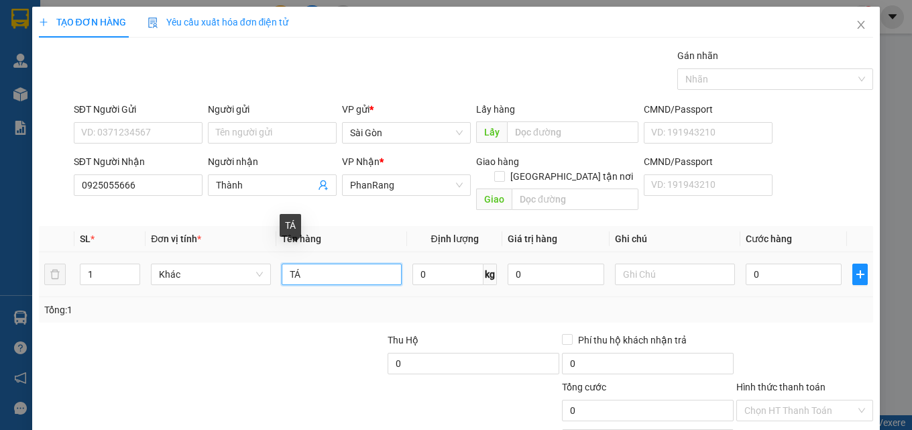
type input "T"
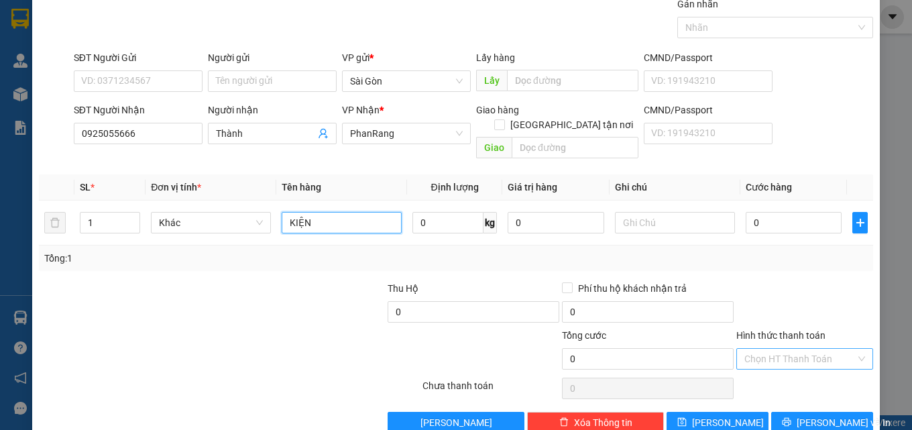
scroll to position [66, 0]
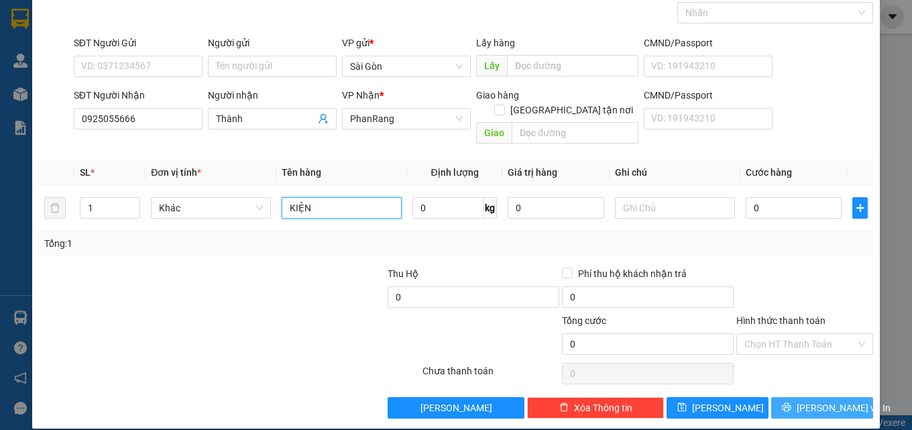
type input "KIỆN"
click at [809, 400] on span "[PERSON_NAME] và In" at bounding box center [844, 407] width 94 height 15
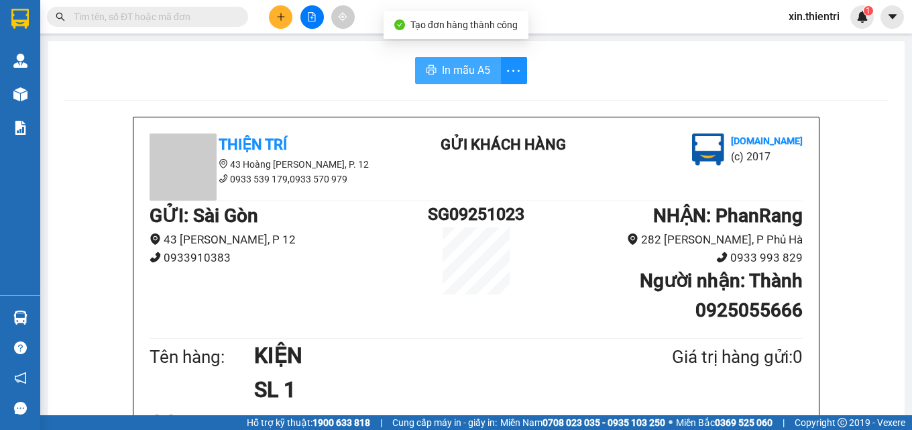
click at [445, 66] on span "In mẫu A5" at bounding box center [466, 70] width 48 height 17
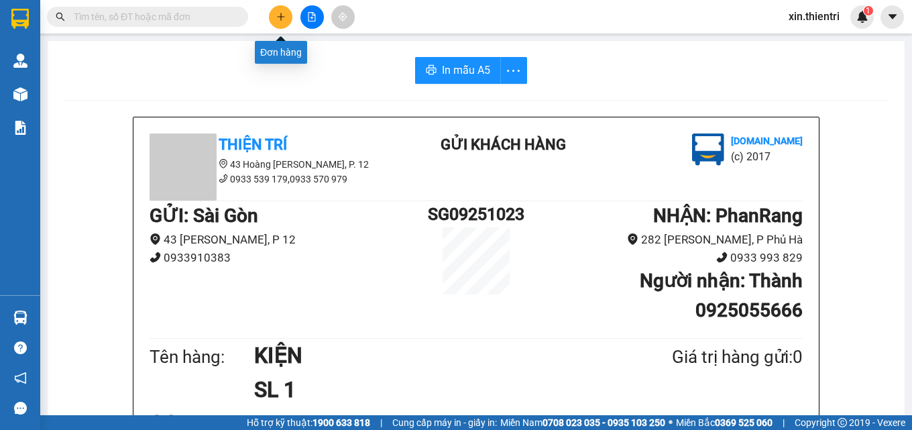
click at [277, 15] on icon "plus" at bounding box center [280, 16] width 9 height 9
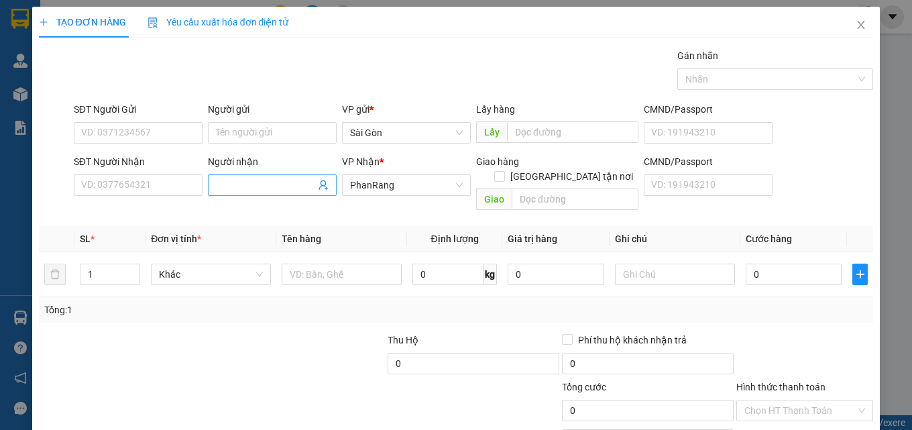
click at [233, 190] on input "Người nhận" at bounding box center [265, 185] width 99 height 15
type input "GIA VIỆT"
click at [119, 266] on input "1" at bounding box center [109, 274] width 59 height 20
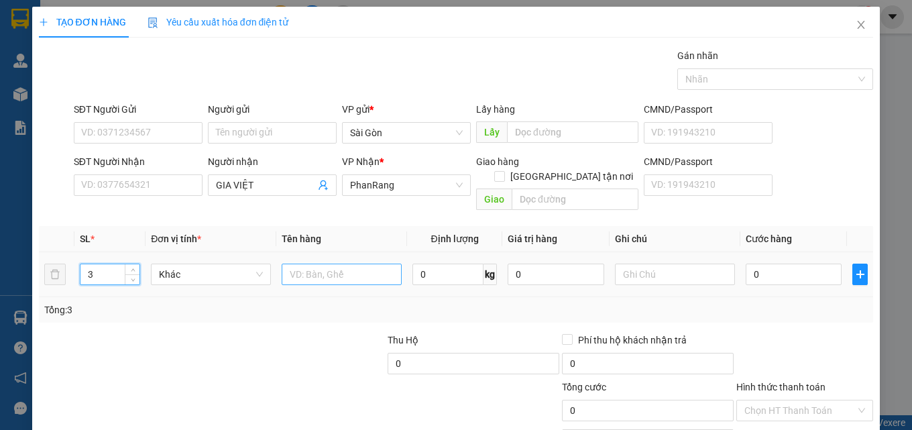
type input "3"
click at [301, 264] on input "text" at bounding box center [342, 274] width 120 height 21
click at [335, 264] on input "text" at bounding box center [342, 274] width 120 height 21
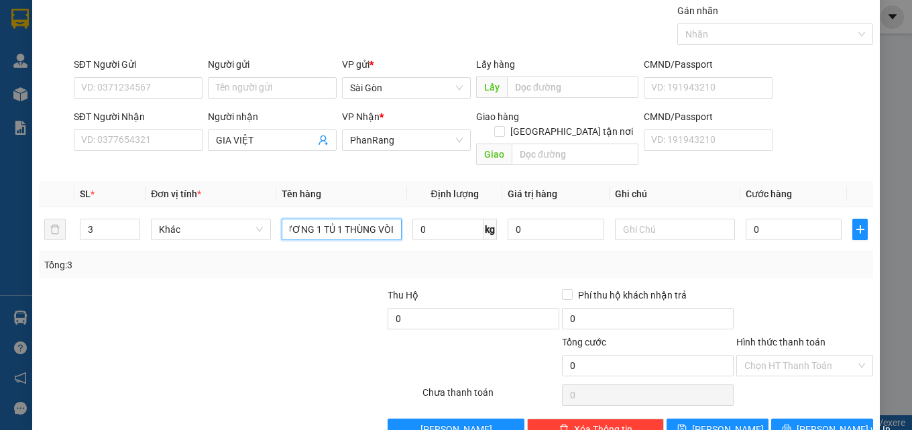
scroll to position [66, 0]
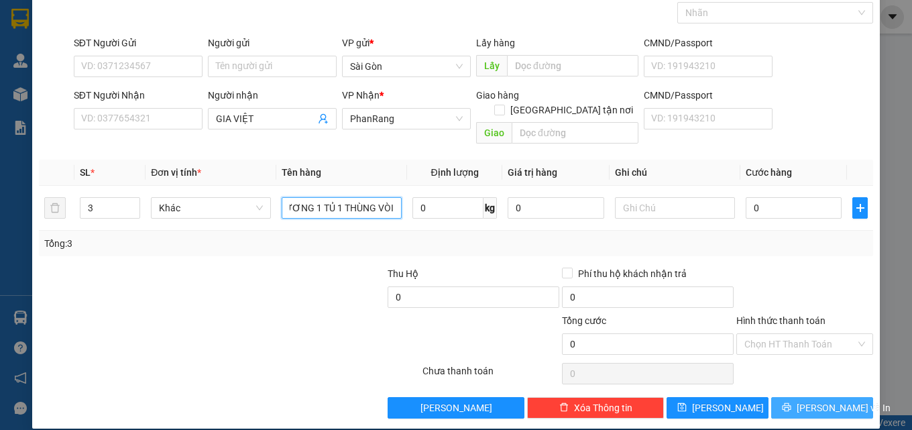
type input "1 GƯƠNG 1 TỦ 1 THÙNG VÒI"
click at [807, 400] on span "[PERSON_NAME] và In" at bounding box center [844, 407] width 94 height 15
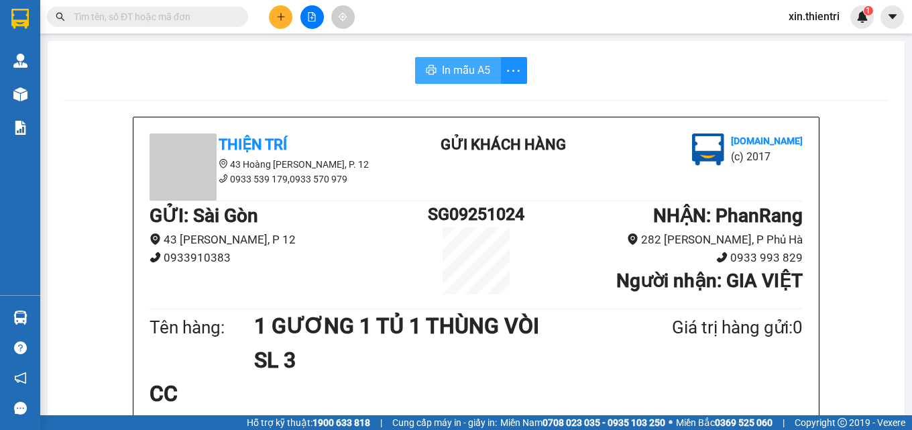
click at [480, 68] on span "In mẫu A5" at bounding box center [466, 70] width 48 height 17
click at [278, 16] on icon "plus" at bounding box center [280, 16] width 9 height 9
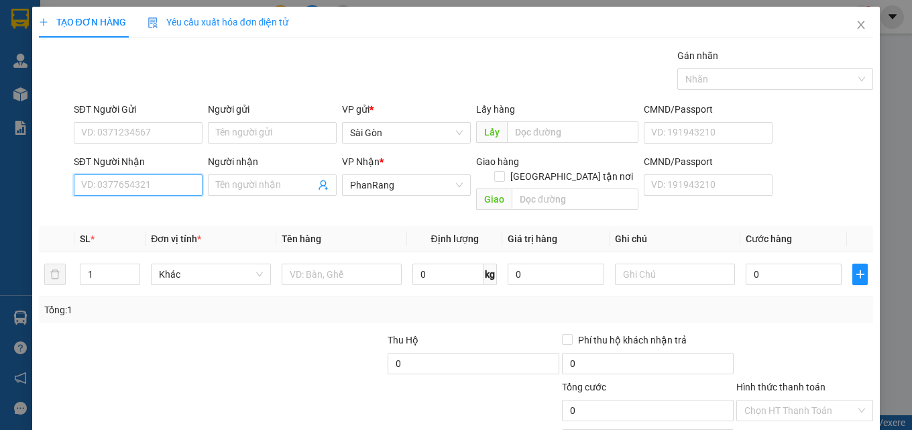
click at [152, 189] on input "SĐT Người Nhận" at bounding box center [138, 184] width 129 height 21
click at [224, 190] on input "Người nhận" at bounding box center [265, 185] width 99 height 15
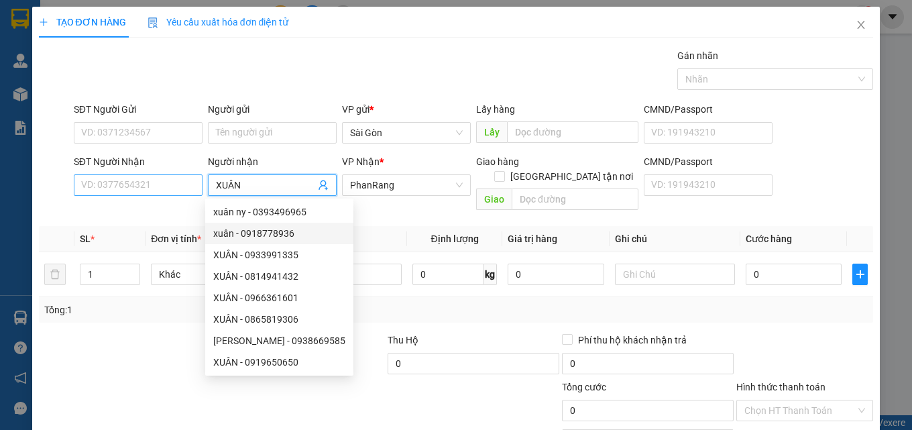
type input "XUÂN"
click at [160, 185] on input "SĐT Người Nhận" at bounding box center [138, 184] width 129 height 21
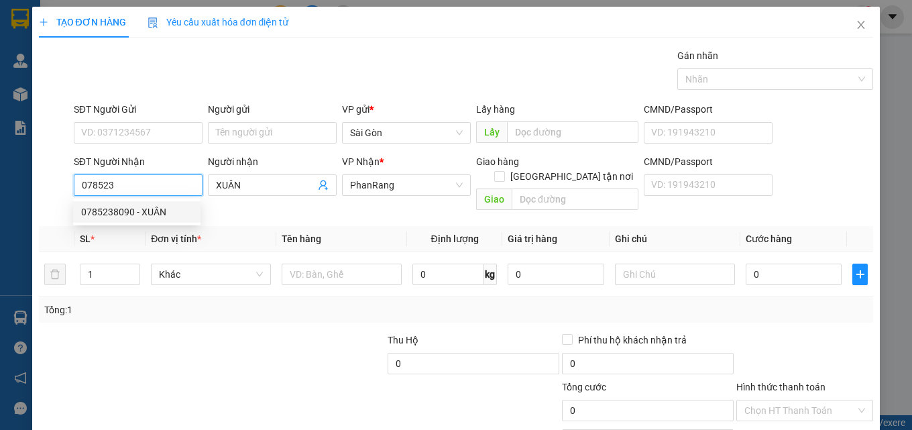
click at [157, 213] on div "0785238090 - XUÂN" at bounding box center [136, 212] width 111 height 15
type input "0785238090"
type input "XUÂN"
type input "NINH SƠN"
type input "30.000"
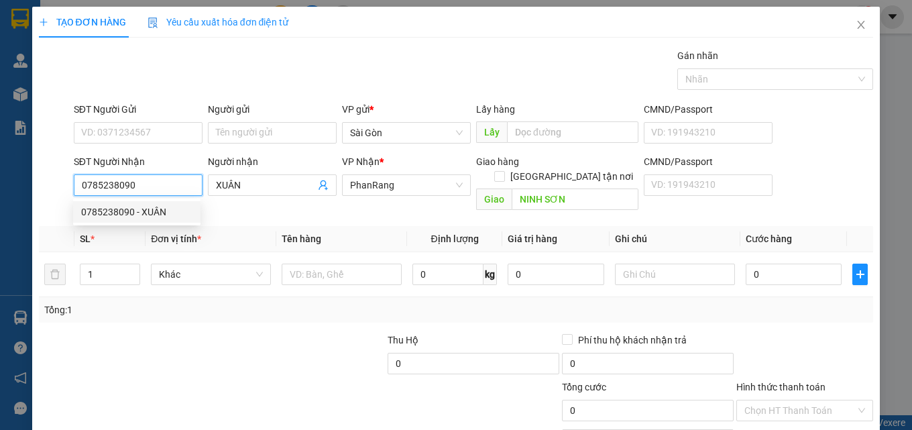
type input "30.000"
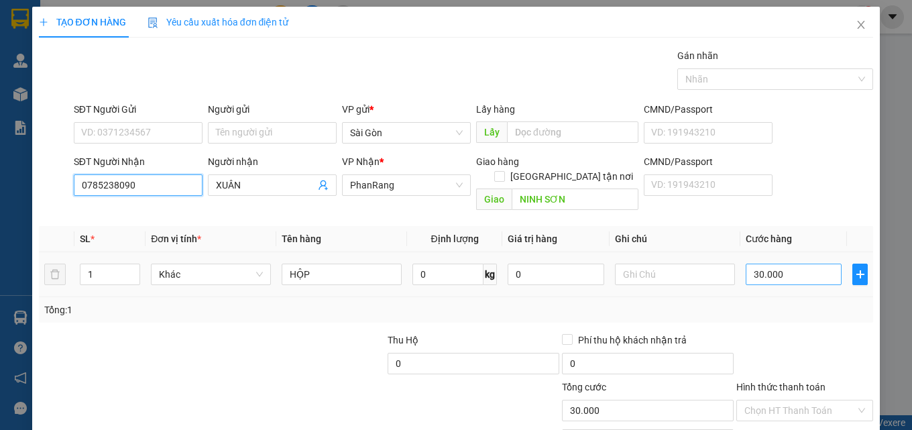
type input "0785238090"
click at [792, 264] on input "30.000" at bounding box center [794, 274] width 97 height 21
type input "0"
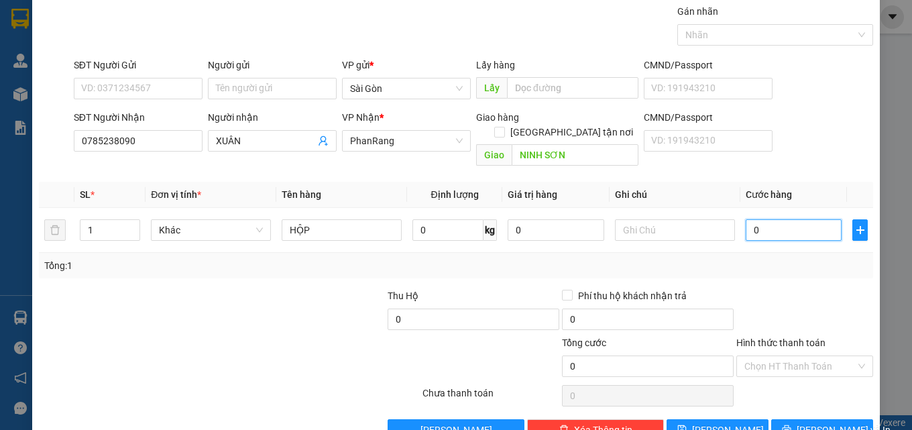
scroll to position [66, 0]
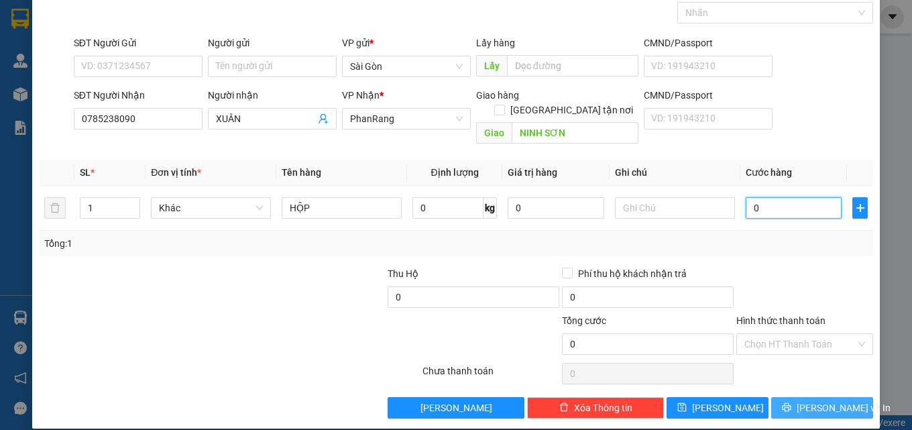
type input "0"
drag, startPoint x: 808, startPoint y: 399, endPoint x: 814, endPoint y: 393, distance: 8.1
click at [808, 400] on span "[PERSON_NAME] và In" at bounding box center [844, 407] width 94 height 15
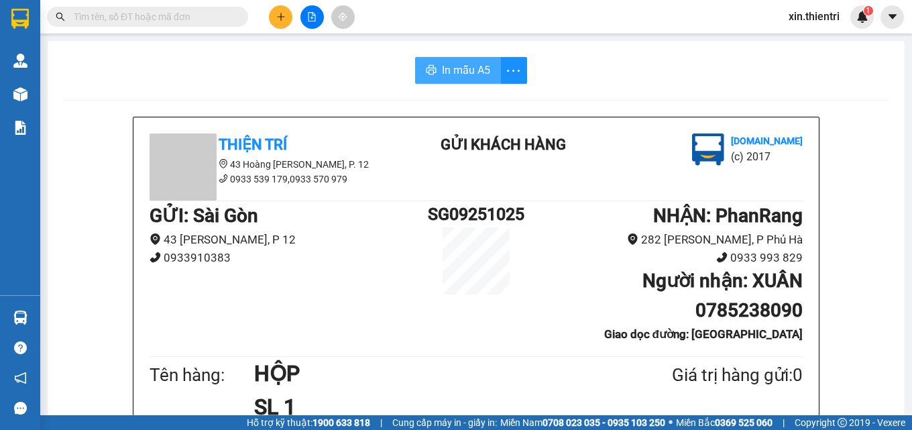
click at [478, 76] on span "In mẫu A5" at bounding box center [466, 70] width 48 height 17
click at [281, 20] on icon "plus" at bounding box center [280, 16] width 9 height 9
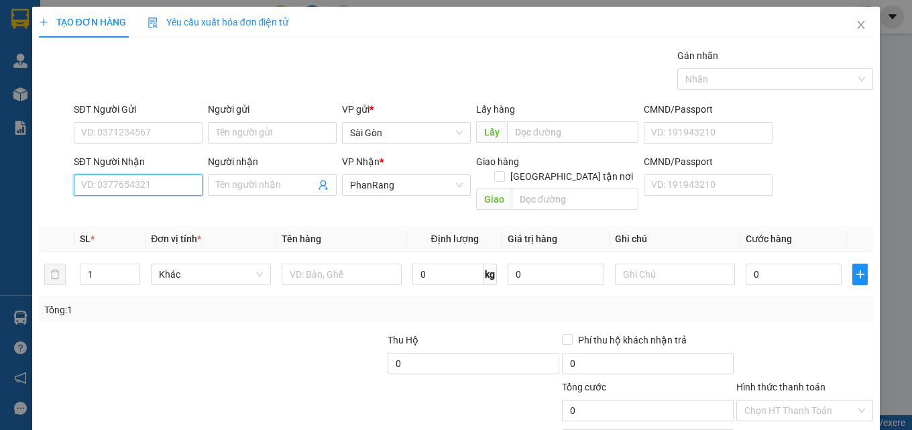
click at [149, 188] on input "SĐT Người Nhận" at bounding box center [138, 184] width 129 height 21
type input "0938040931"
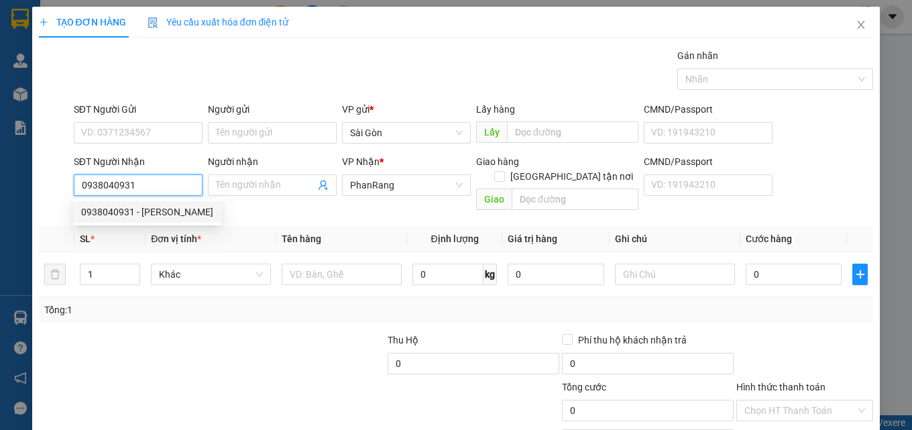
click at [117, 213] on div "0938040931 - GIÁP" at bounding box center [147, 212] width 132 height 15
type input "GIÁP"
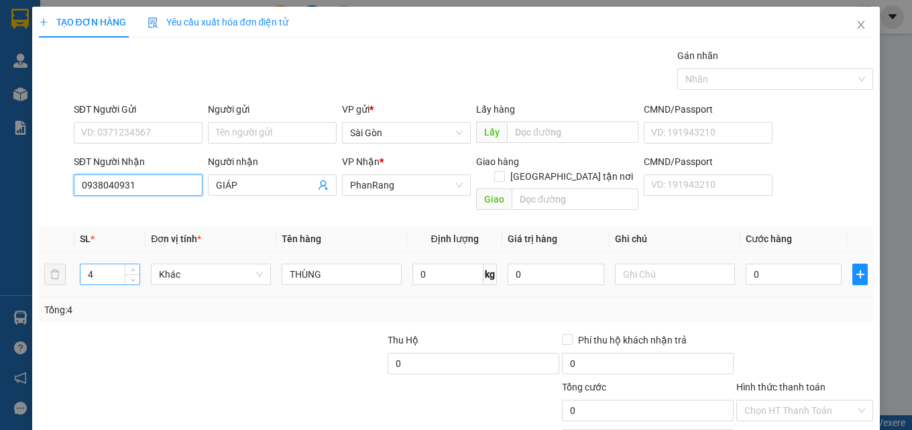
type input "0938040931"
click at [115, 265] on input "4" at bounding box center [109, 274] width 59 height 20
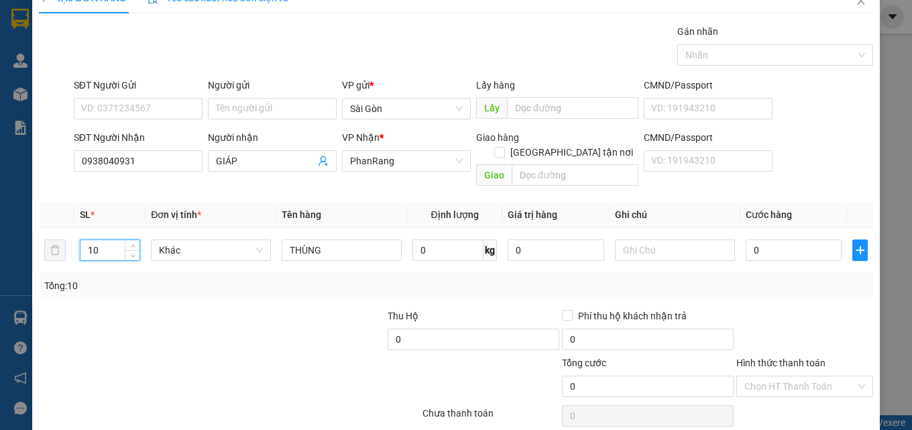
scroll to position [66, 0]
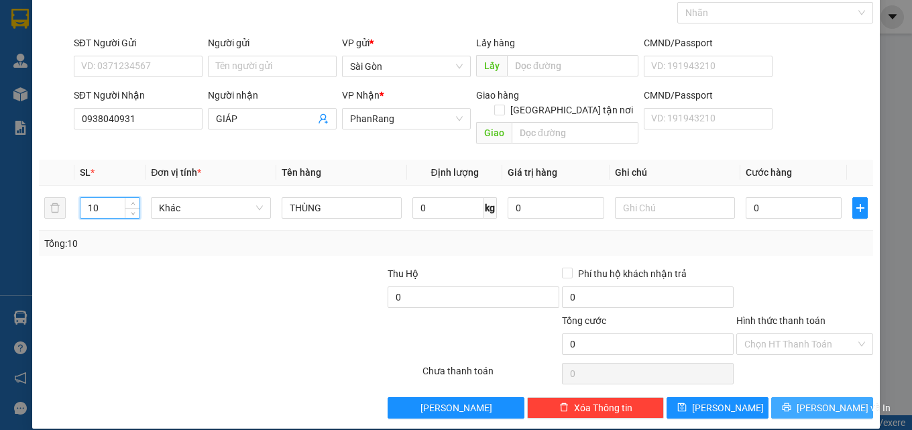
type input "10"
click at [791, 402] on icon "printer" at bounding box center [786, 406] width 9 height 9
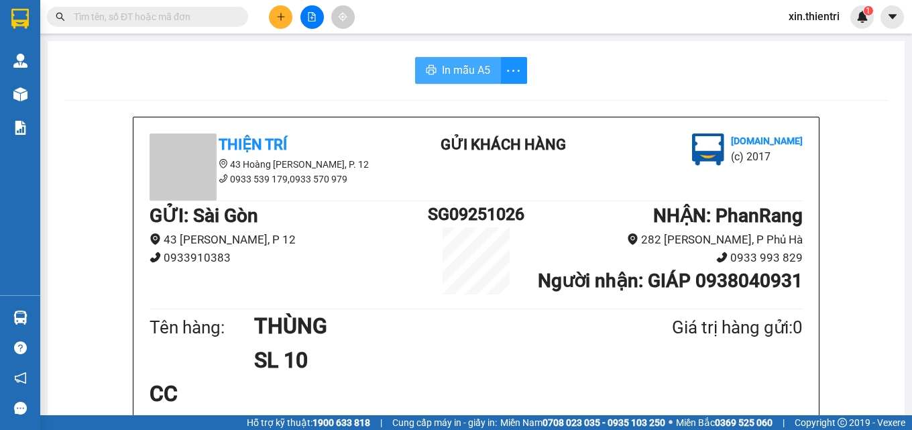
click at [463, 72] on span "In mẫu A5" at bounding box center [466, 70] width 48 height 17
click at [274, 17] on button at bounding box center [280, 16] width 23 height 23
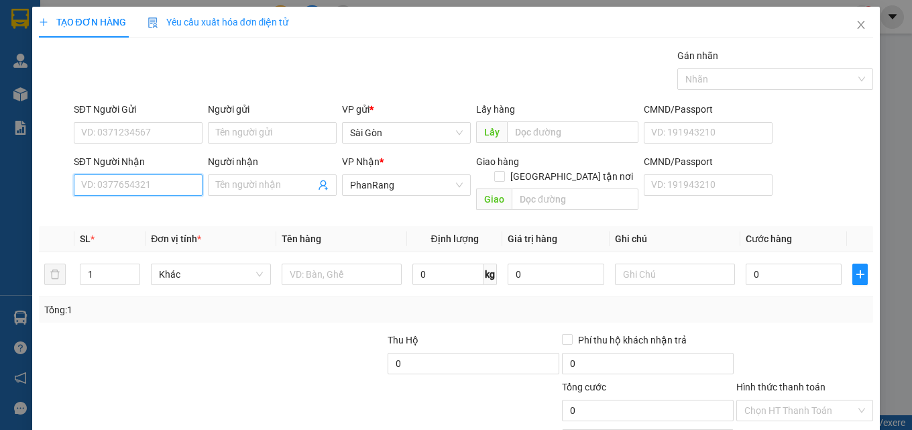
click at [172, 189] on input "SĐT Người Nhận" at bounding box center [138, 184] width 129 height 21
type input "0933800131"
click at [165, 209] on div "0933800131 - THUÝ VY" at bounding box center [136, 212] width 111 height 15
type input "THUÝ VY"
type input "0933800131"
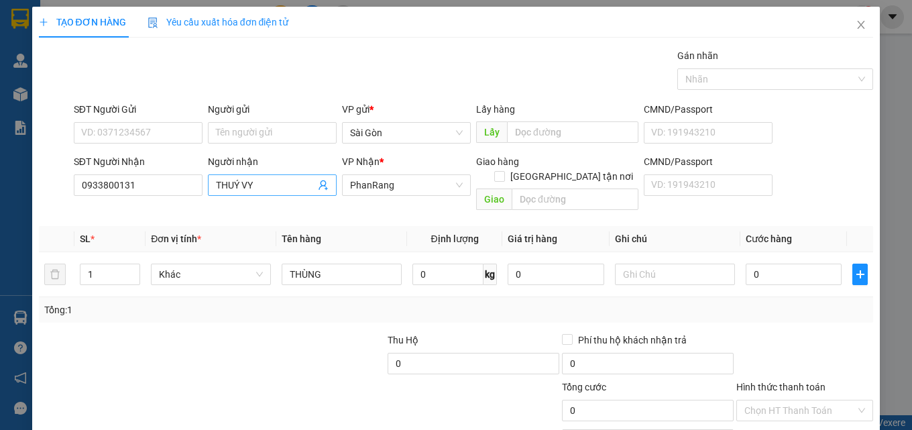
click at [262, 179] on input "THUÝ VY" at bounding box center [265, 185] width 99 height 15
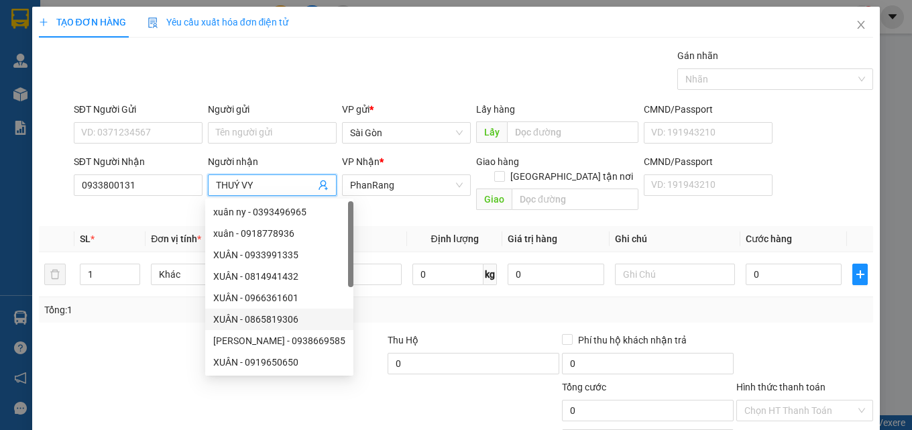
click at [144, 346] on div at bounding box center [125, 356] width 174 height 47
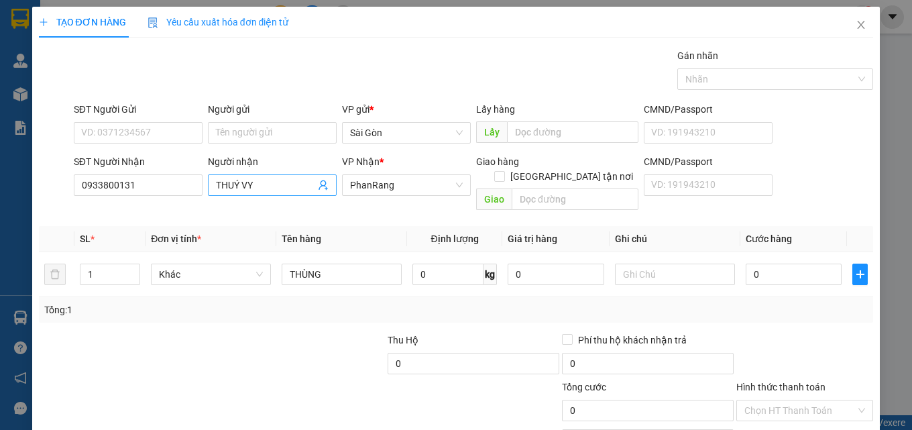
click at [285, 184] on input "THUÝ VY" at bounding box center [265, 185] width 99 height 15
type input "THUÝ VI"
click at [192, 339] on div at bounding box center [125, 356] width 174 height 47
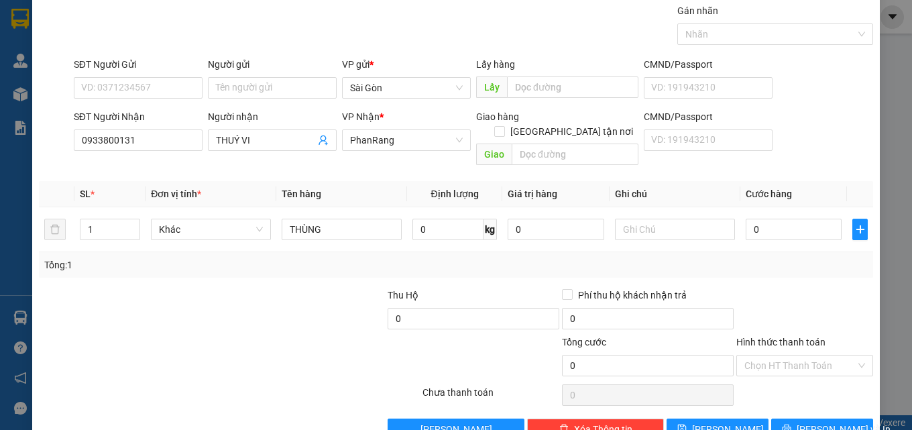
scroll to position [66, 0]
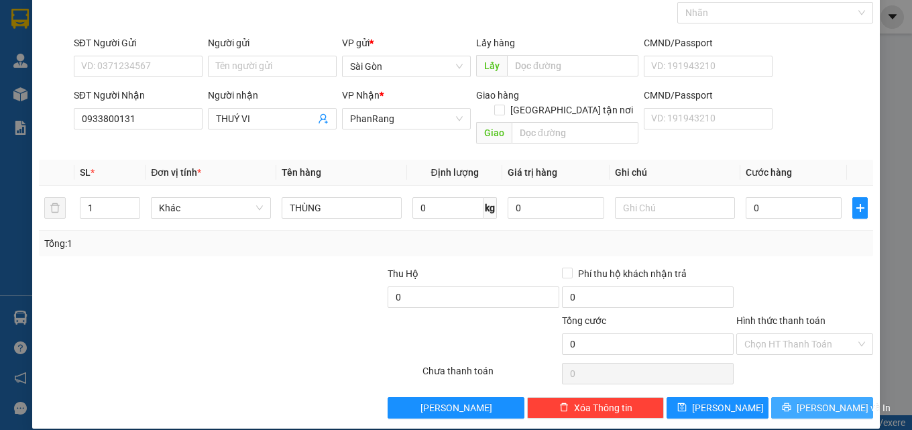
click at [810, 400] on span "[PERSON_NAME] và In" at bounding box center [844, 407] width 94 height 15
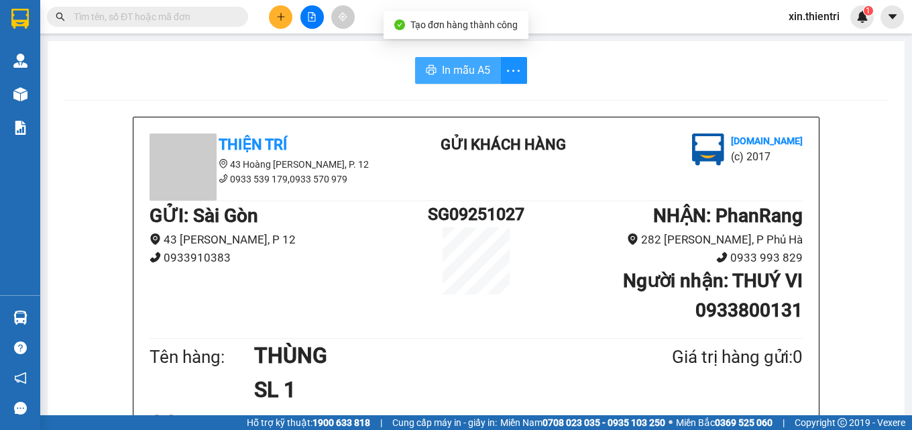
click at [480, 62] on span "In mẫu A5" at bounding box center [466, 70] width 48 height 17
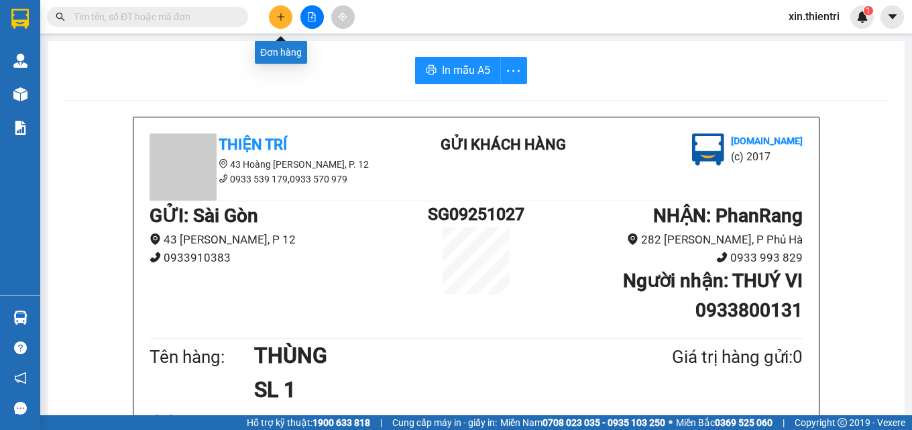
click at [286, 19] on button at bounding box center [280, 16] width 23 height 23
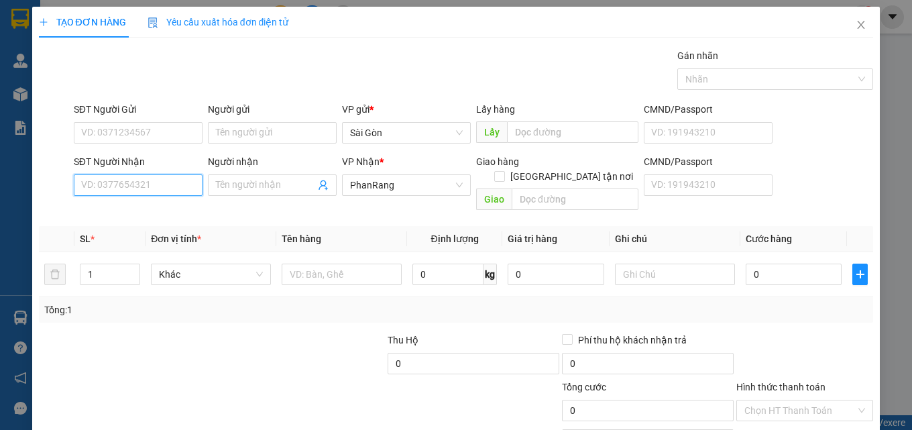
click at [184, 184] on input "SĐT Người Nhận" at bounding box center [138, 184] width 129 height 21
click at [172, 189] on input "SĐT Người Nhận" at bounding box center [138, 184] width 129 height 21
click at [175, 184] on input "SĐT Người Nhận" at bounding box center [138, 184] width 129 height 21
click at [157, 191] on input "SĐT Người Nhận" at bounding box center [138, 184] width 129 height 21
click at [647, 23] on div "TẠO ĐƠN HÀNG Yêu cầu xuất hóa đơn điện tử" at bounding box center [456, 22] width 835 height 31
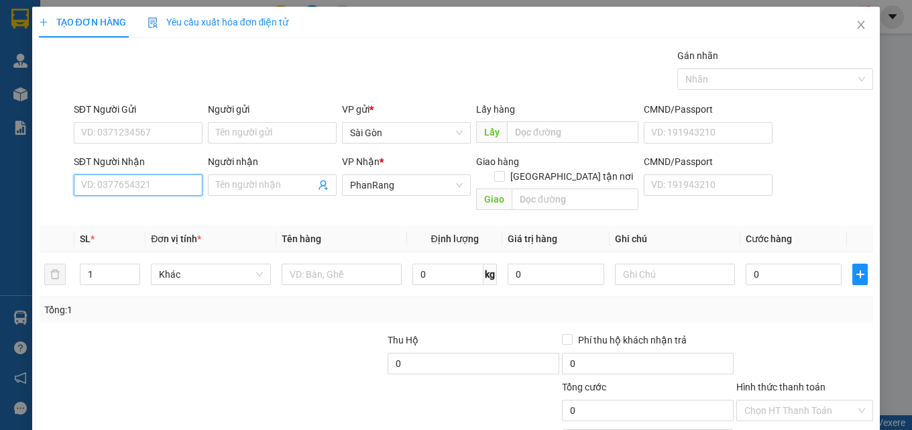
click at [172, 190] on input "SĐT Người Nhận" at bounding box center [138, 184] width 129 height 21
type input "0946699094"
click at [145, 210] on div "0946699094 - HUY" at bounding box center [136, 212] width 111 height 15
type input "HUY"
type input "0946699094"
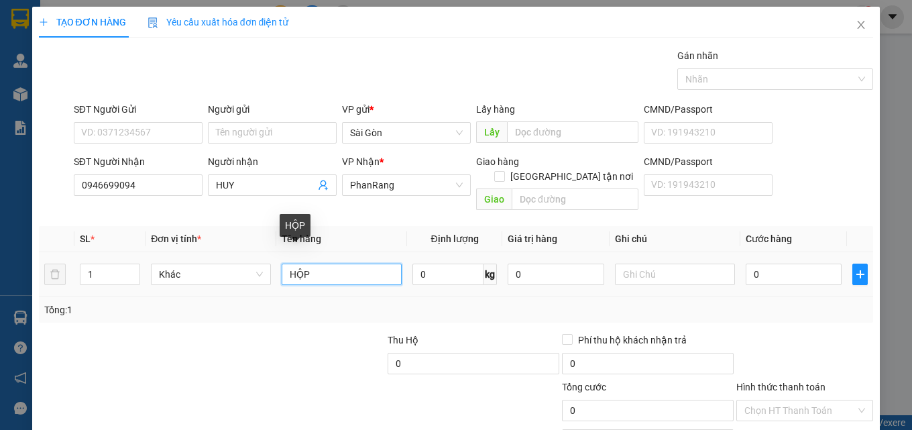
click at [326, 264] on input "HỘP" at bounding box center [342, 274] width 120 height 21
type input "H"
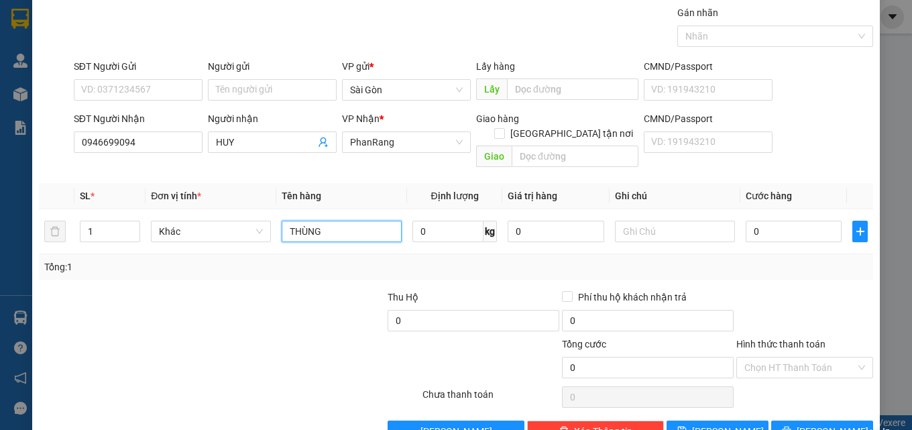
scroll to position [66, 0]
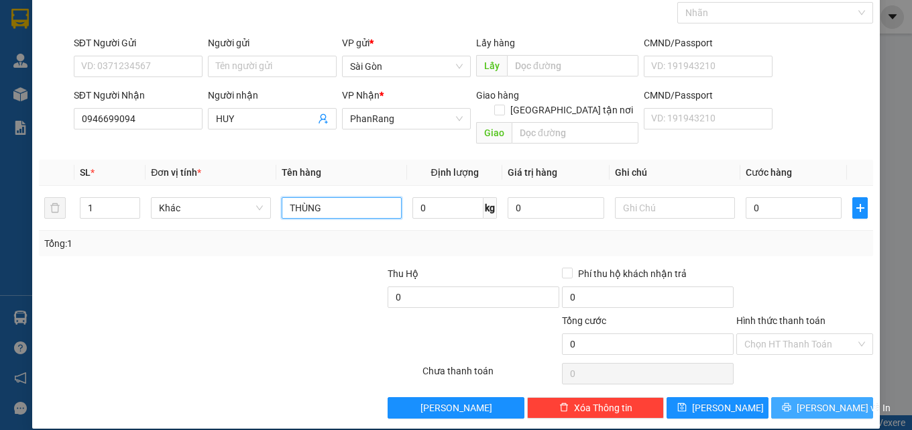
type input "THÙNG"
click at [802, 397] on button "[PERSON_NAME] và In" at bounding box center [822, 407] width 102 height 21
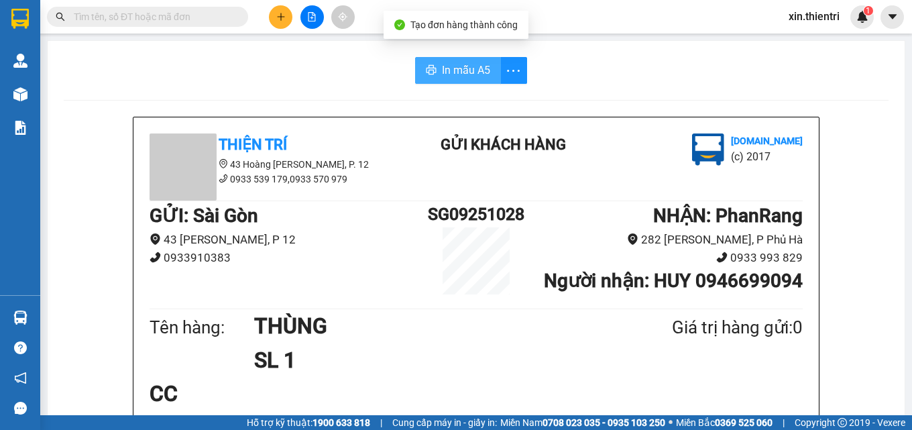
click at [442, 66] on span "In mẫu A5" at bounding box center [466, 70] width 48 height 17
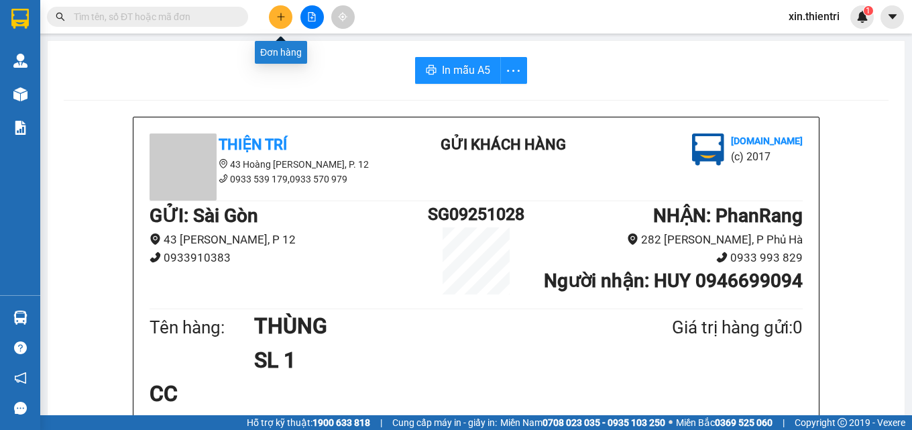
click at [265, 17] on div at bounding box center [312, 16] width 101 height 23
click at [277, 16] on icon "plus" at bounding box center [280, 16] width 9 height 9
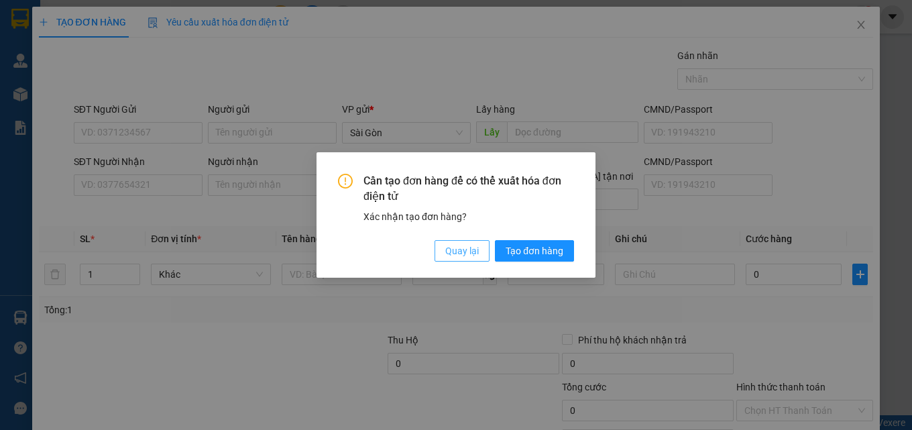
click at [475, 252] on span "Quay lại" at bounding box center [462, 250] width 34 height 15
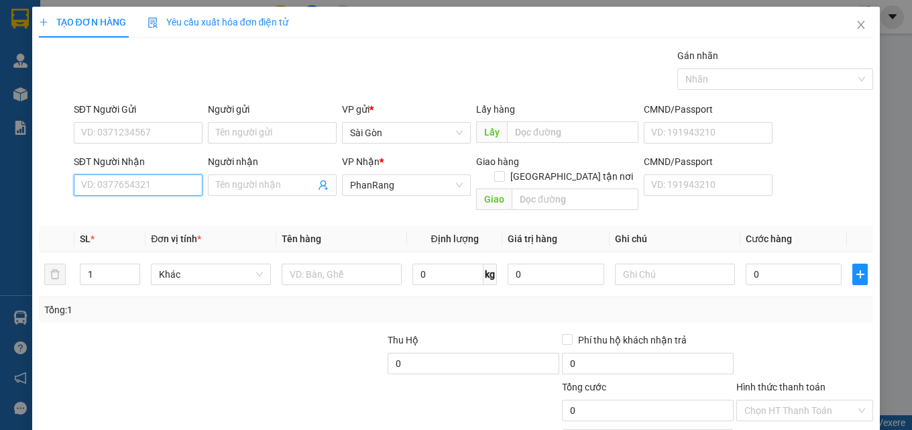
click at [156, 180] on input "SĐT Người Nhận" at bounding box center [138, 184] width 129 height 21
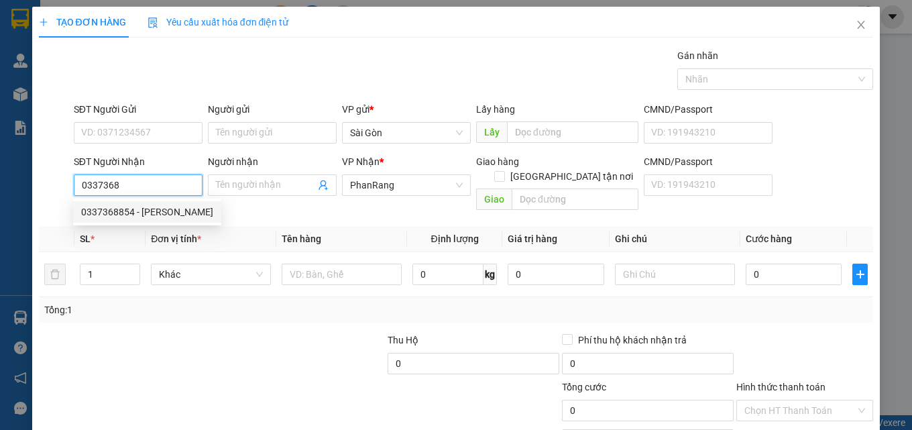
click at [148, 210] on div "0337368854 - PHAN" at bounding box center [147, 212] width 132 height 15
type input "0337368854"
type input "PHAN"
type input "hộ diêm"
type input "120.000"
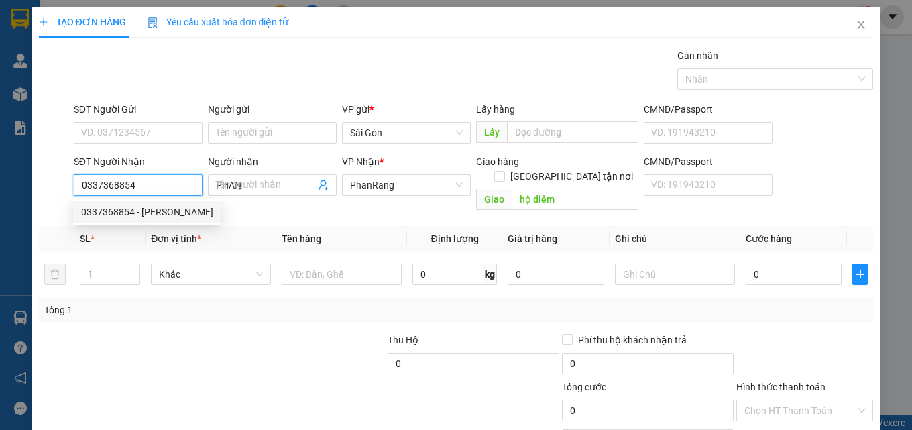
type input "120.000"
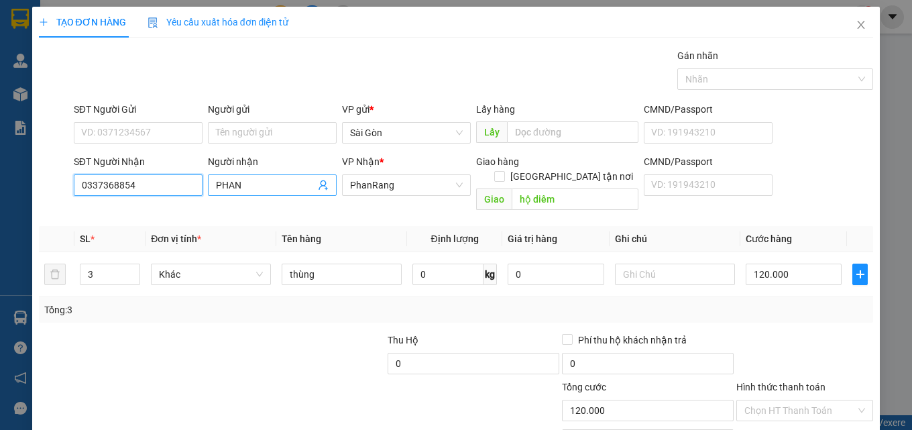
type input "0337368854"
click at [280, 186] on input "PHAN" at bounding box center [265, 185] width 99 height 15
type input "P"
type input "O"
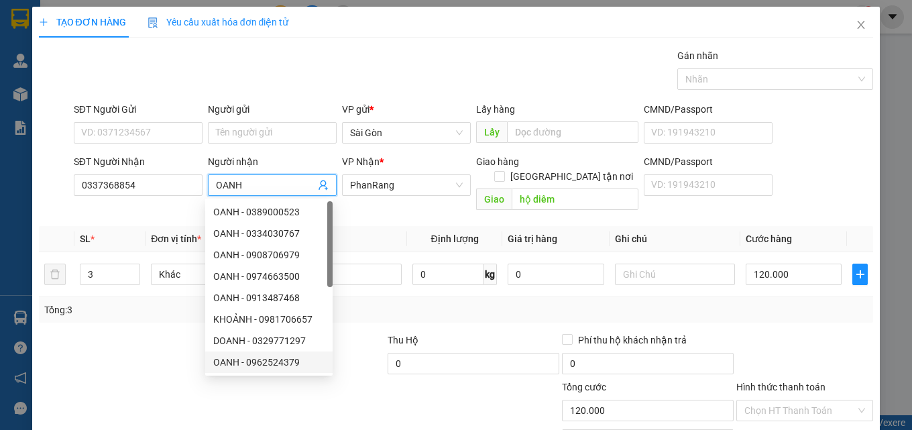
type input "OANH"
drag, startPoint x: 141, startPoint y: 339, endPoint x: 109, endPoint y: 260, distance: 85.2
click at [140, 338] on div at bounding box center [125, 356] width 174 height 47
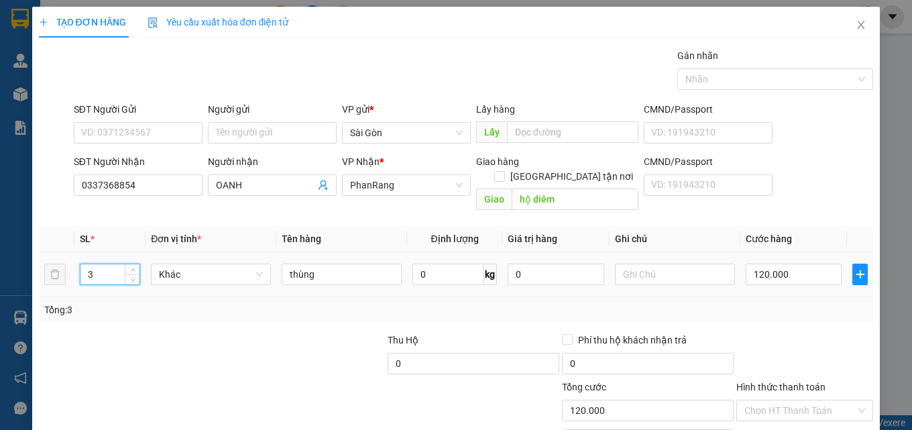
click at [109, 265] on input "3" at bounding box center [109, 274] width 59 height 20
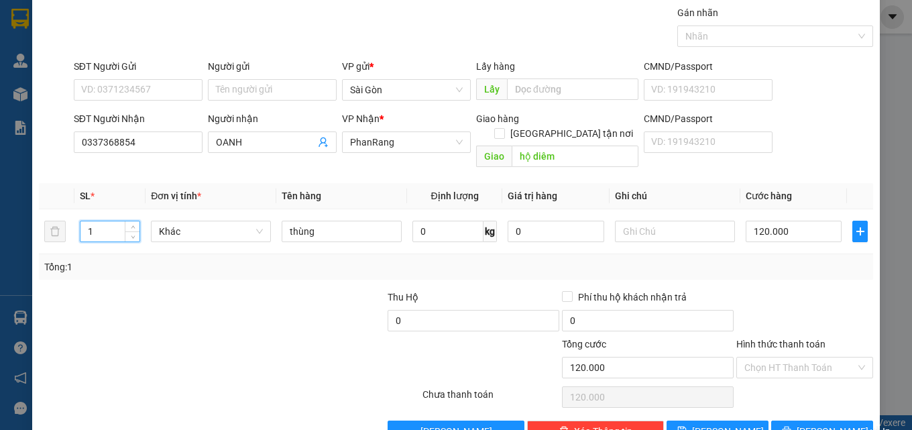
scroll to position [66, 0]
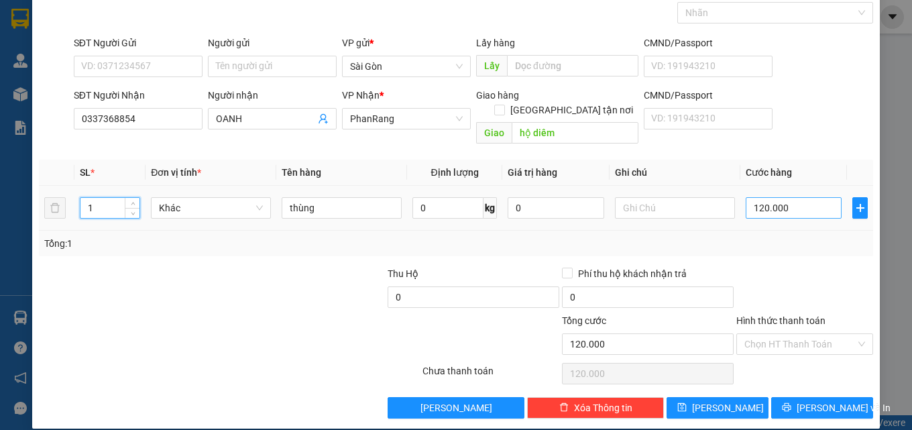
type input "1"
click at [800, 197] on input "120.000" at bounding box center [794, 207] width 97 height 21
type input "0"
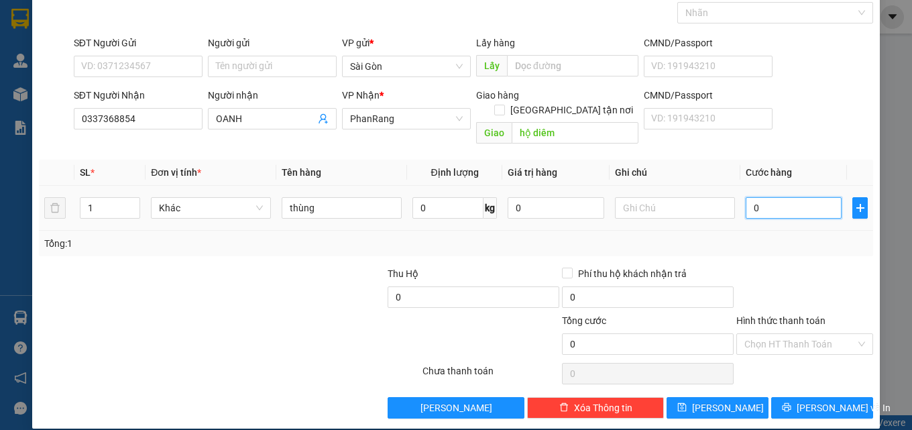
type input "5"
type input "05"
type input "50"
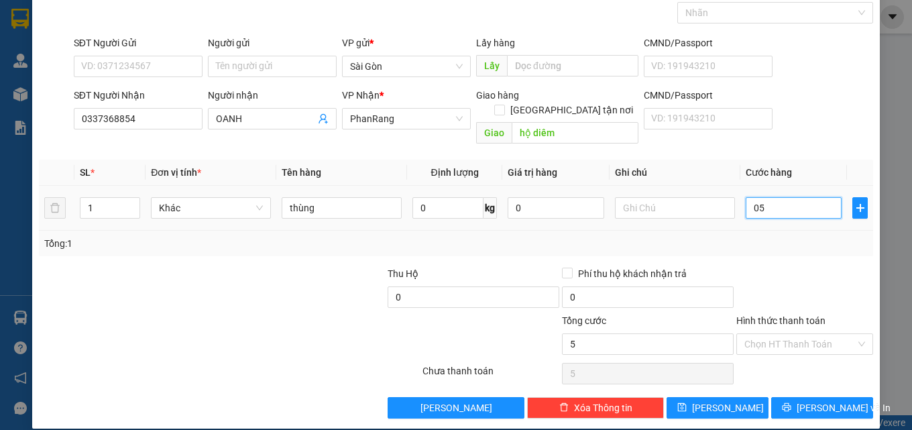
type input "050"
type input "5"
type input "05"
type input "0"
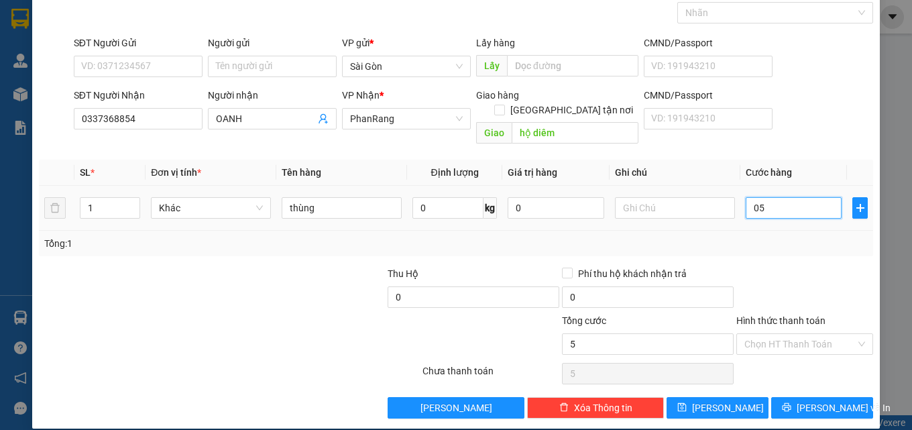
type input "0"
click at [800, 197] on input "0" at bounding box center [794, 207] width 97 height 21
type input "5"
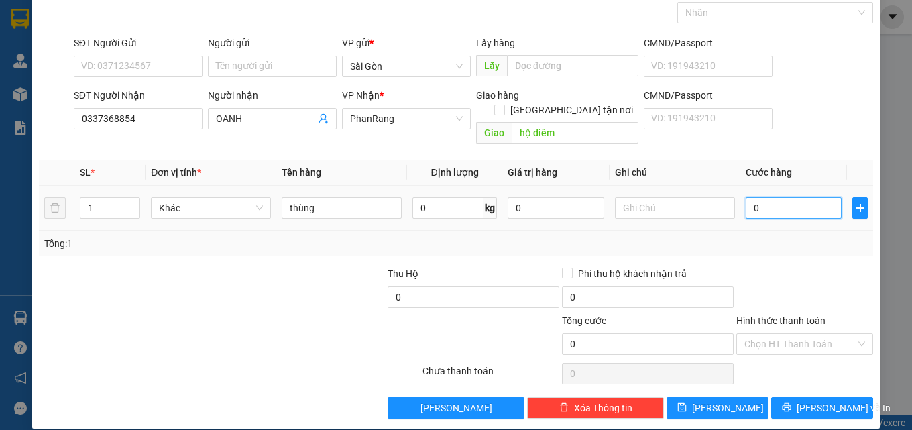
type input "5"
type input "50"
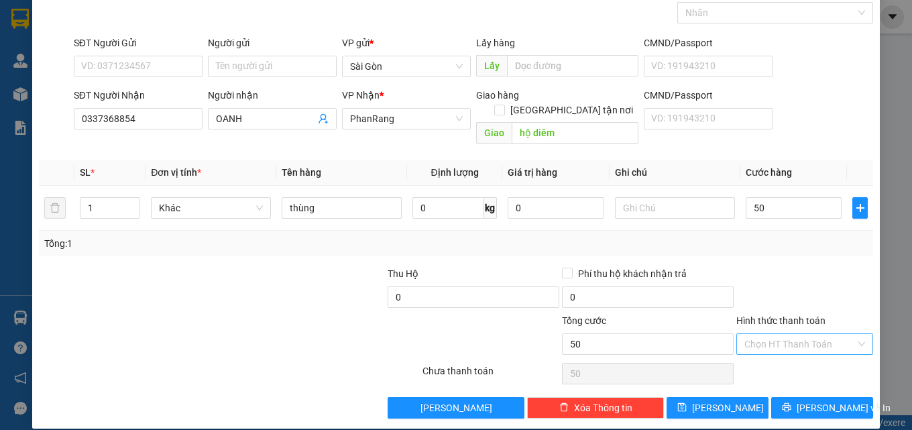
type input "50.000"
click at [813, 334] on input "Hình thức thanh toán" at bounding box center [800, 344] width 111 height 20
click at [751, 358] on div "Tại văn phòng" at bounding box center [796, 356] width 119 height 15
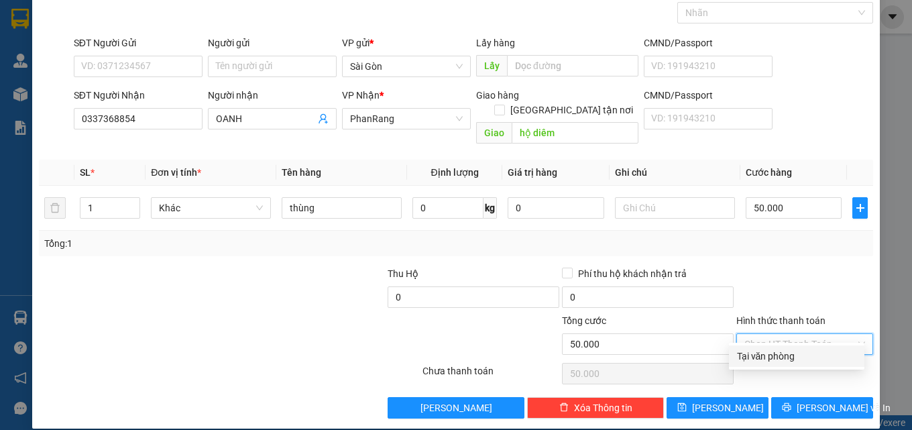
type input "0"
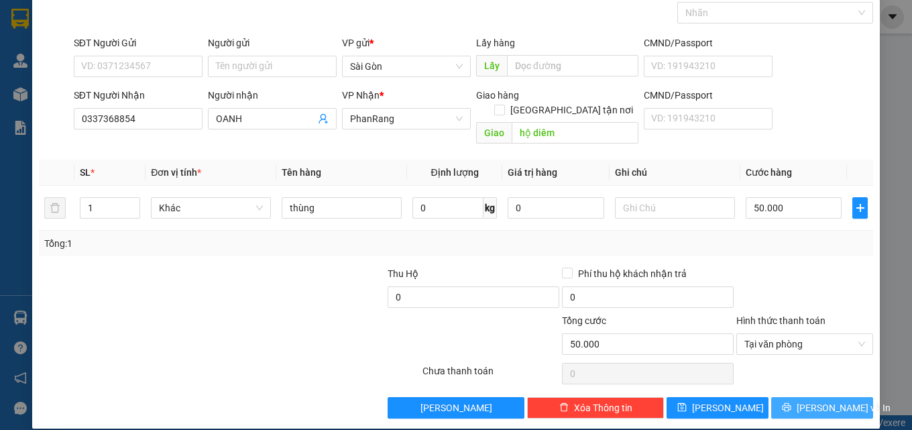
click at [804, 400] on span "[PERSON_NAME] và In" at bounding box center [844, 407] width 94 height 15
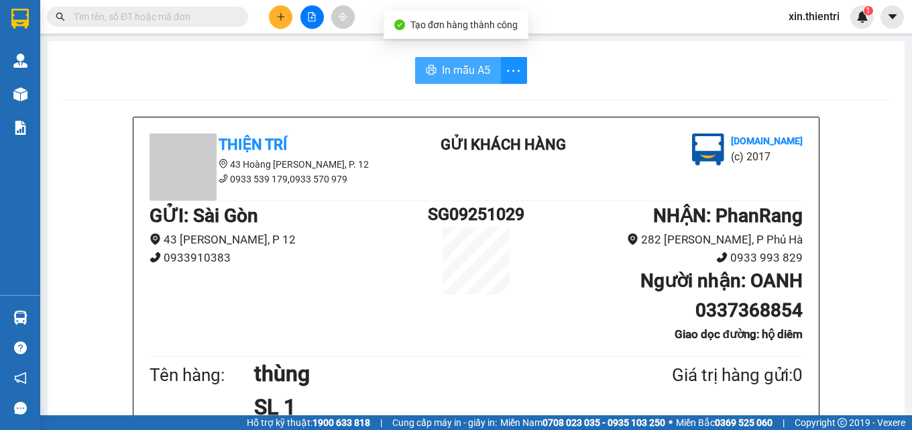
click at [444, 65] on span "In mẫu A5" at bounding box center [466, 70] width 48 height 17
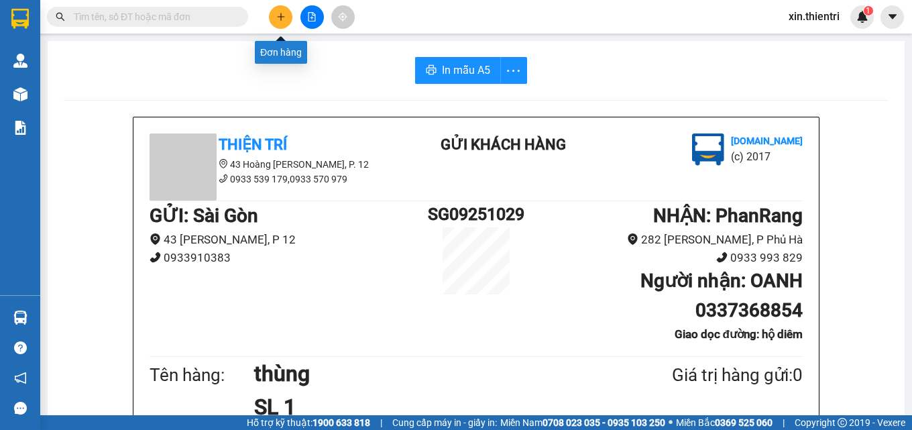
click at [281, 19] on icon "plus" at bounding box center [280, 16] width 1 height 7
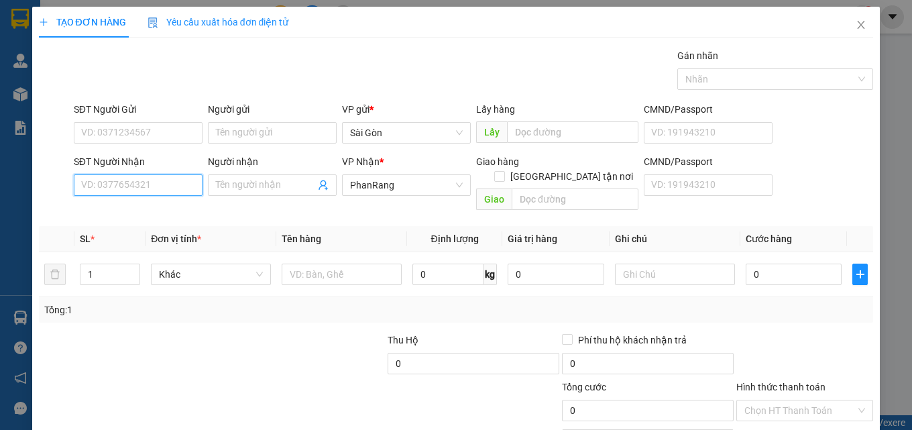
click at [168, 184] on input "SĐT Người Nhận" at bounding box center [138, 184] width 129 height 21
click at [153, 215] on div "0911353859 - HÙNG" at bounding box center [136, 212] width 111 height 15
type input "0911353859"
type input "HÙNG"
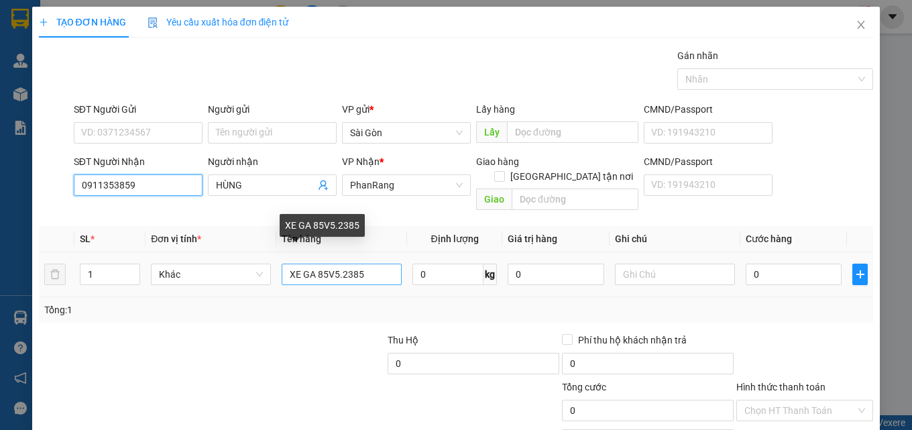
type input "0911353859"
click at [374, 267] on input "XE GA 85V5.2385" at bounding box center [342, 274] width 120 height 21
type input "X"
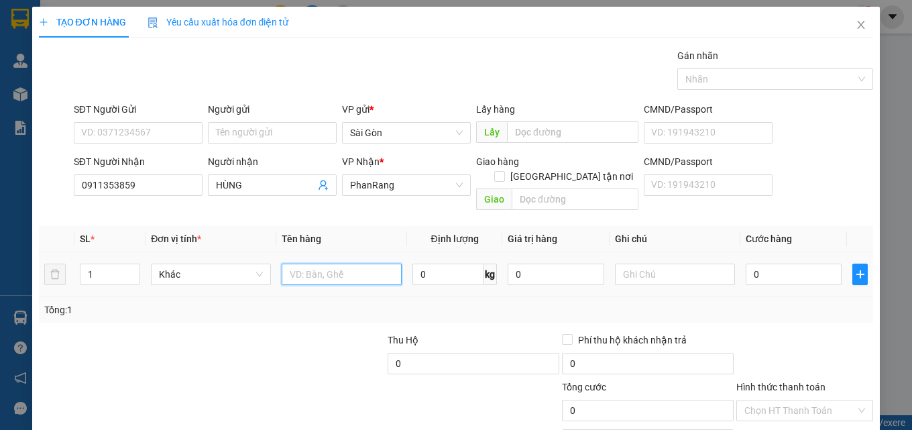
click at [375, 265] on input "text" at bounding box center [342, 274] width 120 height 21
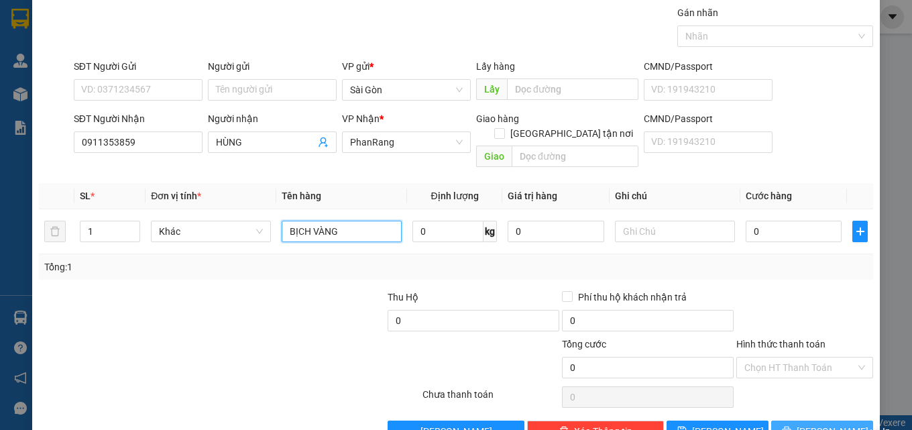
scroll to position [66, 0]
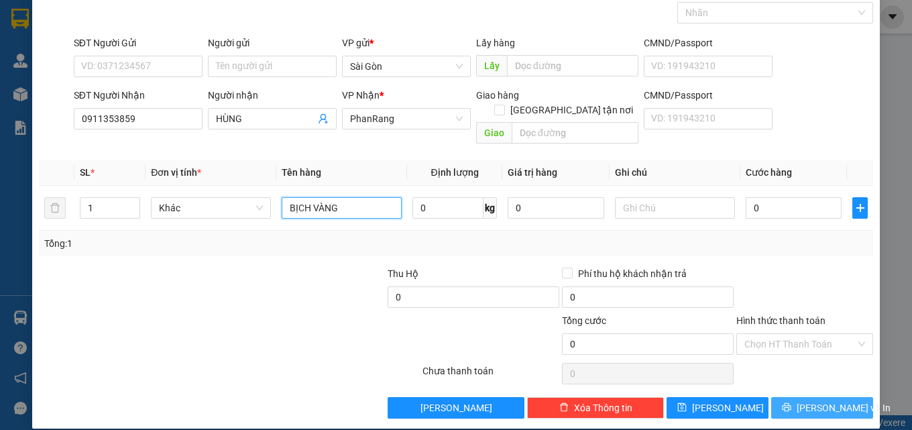
type input "BỊCH VÀNG"
click at [810, 400] on span "[PERSON_NAME] và In" at bounding box center [844, 407] width 94 height 15
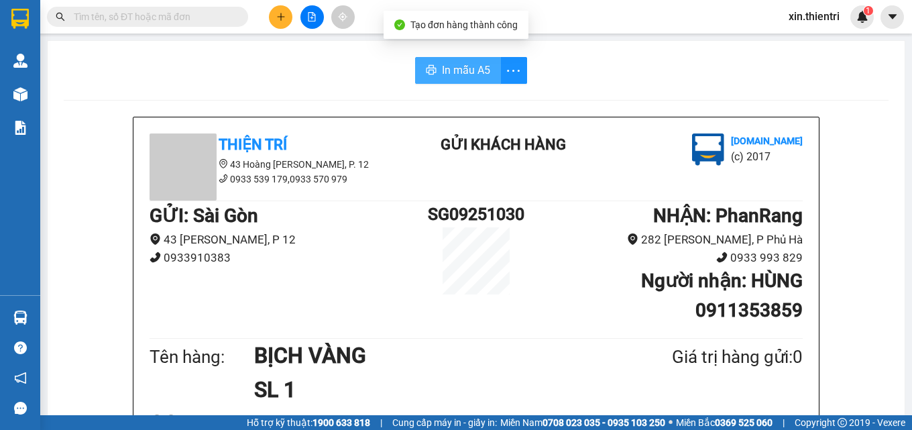
click at [483, 74] on span "In mẫu A5" at bounding box center [466, 70] width 48 height 17
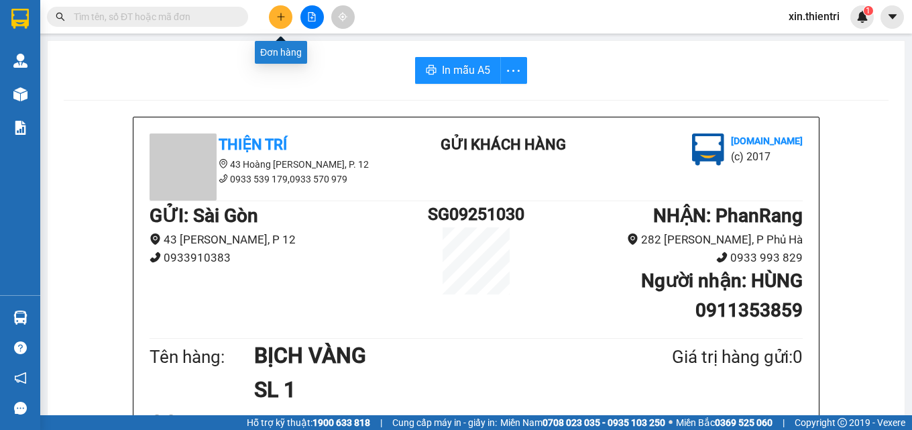
click at [284, 20] on icon "plus" at bounding box center [280, 16] width 9 height 9
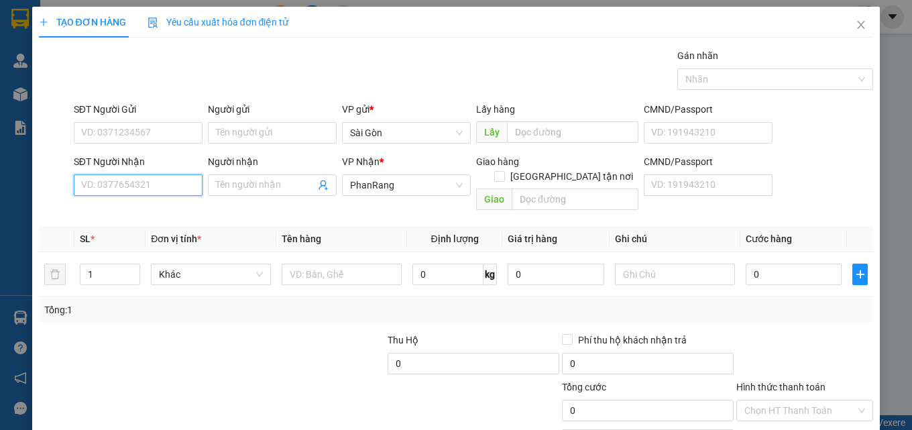
click at [146, 191] on input "SĐT Người Nhận" at bounding box center [138, 184] width 129 height 21
click at [126, 217] on div "0886623154 - LUÂN" at bounding box center [136, 212] width 111 height 15
type input "0886623154"
type input "LUÂN"
type input "NINH SƠN"
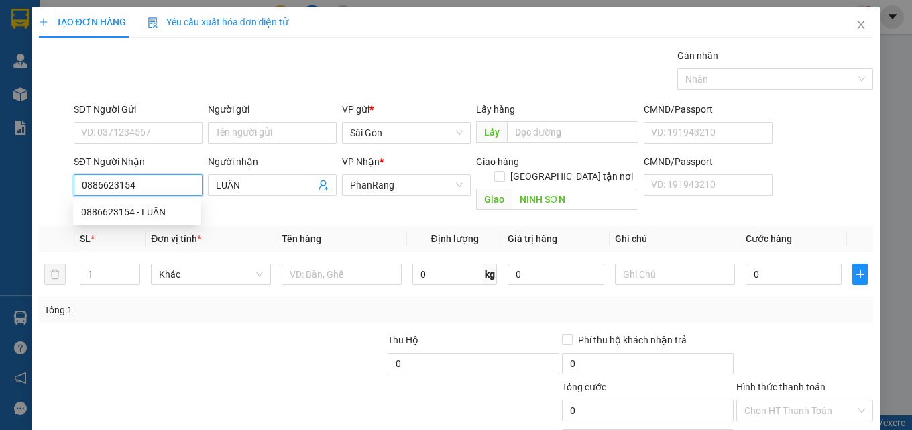
type input "100.000"
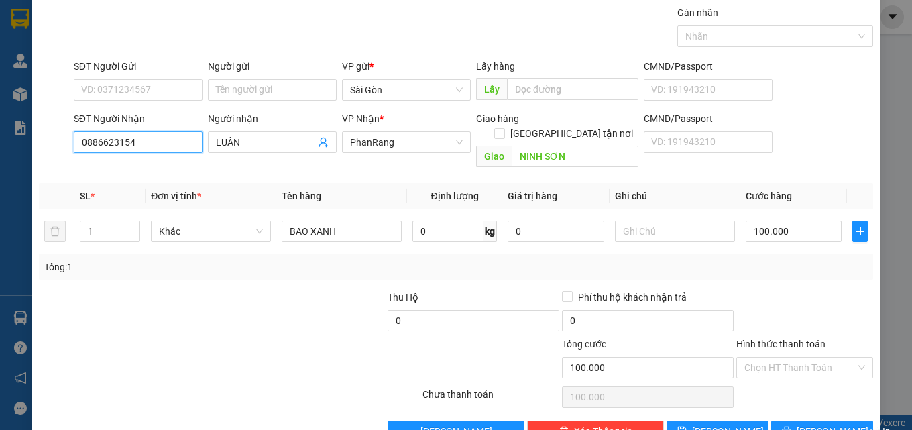
scroll to position [66, 0]
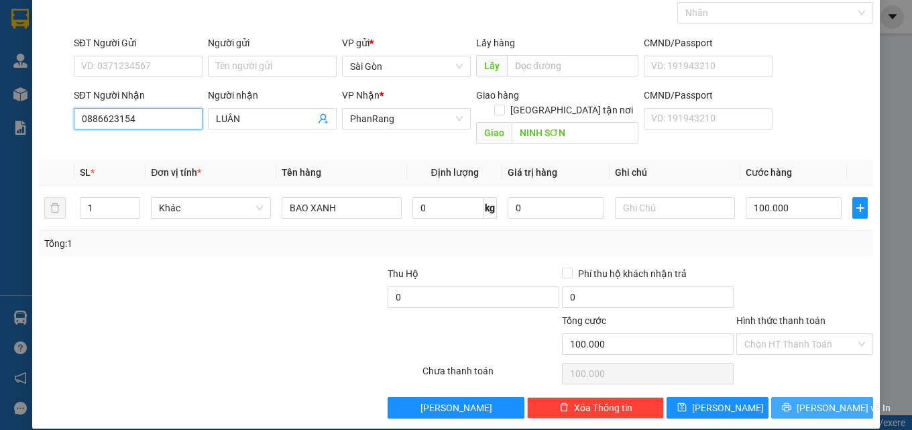
type input "0886623154"
click at [802, 397] on button "[PERSON_NAME] và In" at bounding box center [822, 407] width 102 height 21
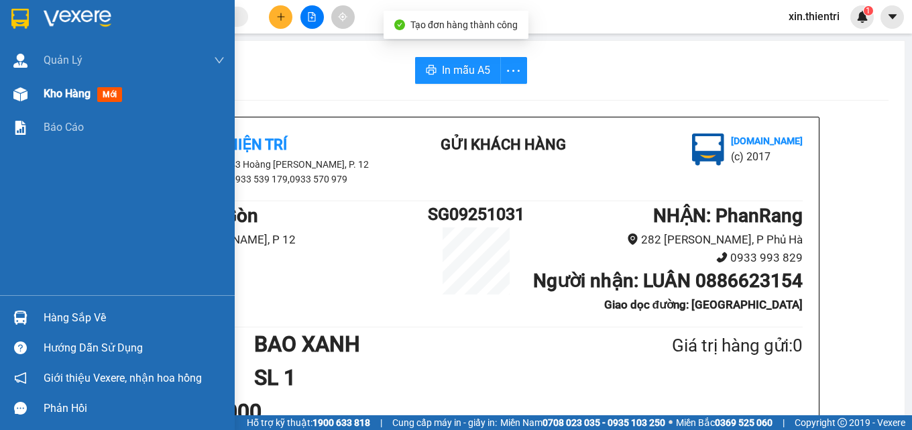
drag, startPoint x: 53, startPoint y: 95, endPoint x: 93, endPoint y: 95, distance: 39.6
click at [54, 95] on span "Kho hàng" at bounding box center [67, 93] width 47 height 13
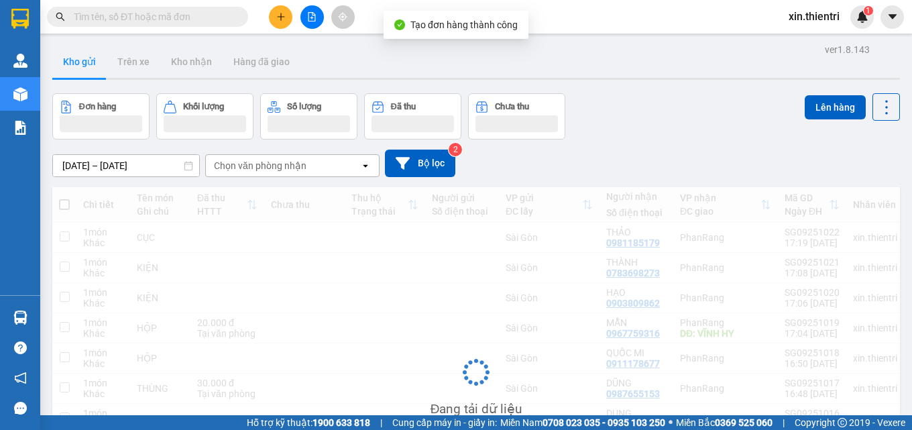
click at [93, 95] on button "Đơn hàng" at bounding box center [100, 116] width 97 height 46
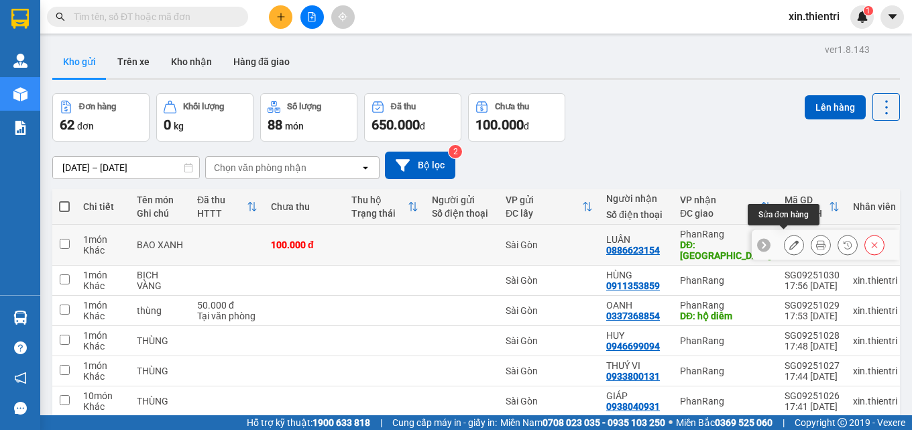
click at [789, 241] on icon at bounding box center [793, 244] width 9 height 9
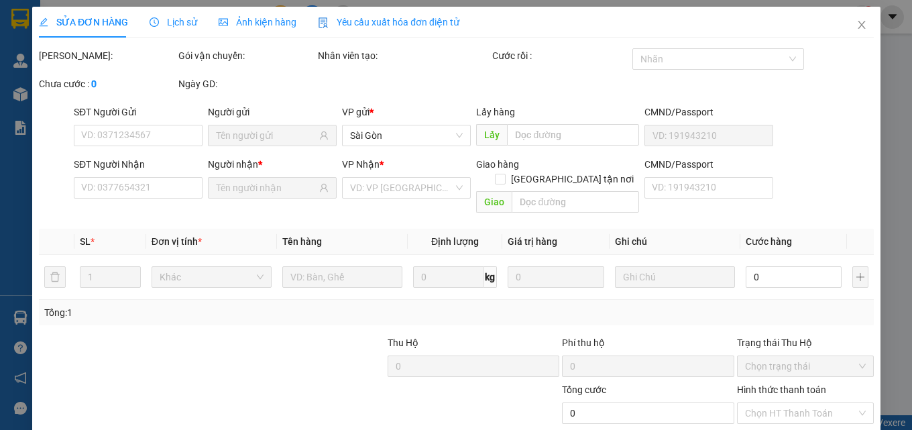
type input "0886623154"
type input "NINH SƠN"
type input "100.000"
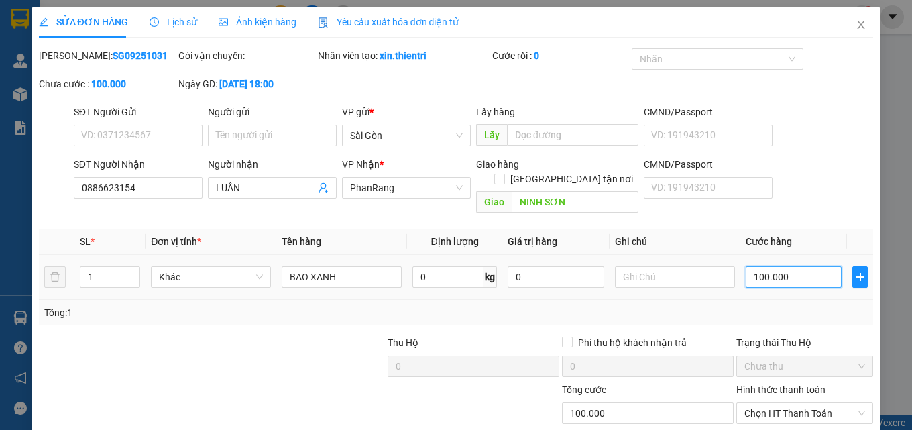
click at [783, 266] on input "100.000" at bounding box center [794, 276] width 97 height 21
type input "0"
click at [787, 266] on input "0" at bounding box center [794, 276] width 97 height 21
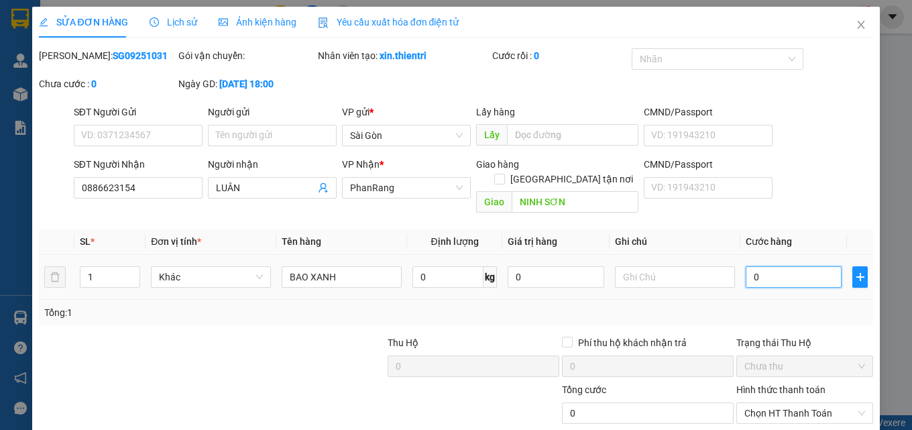
click at [787, 266] on input "0" at bounding box center [794, 276] width 97 height 21
type input "7"
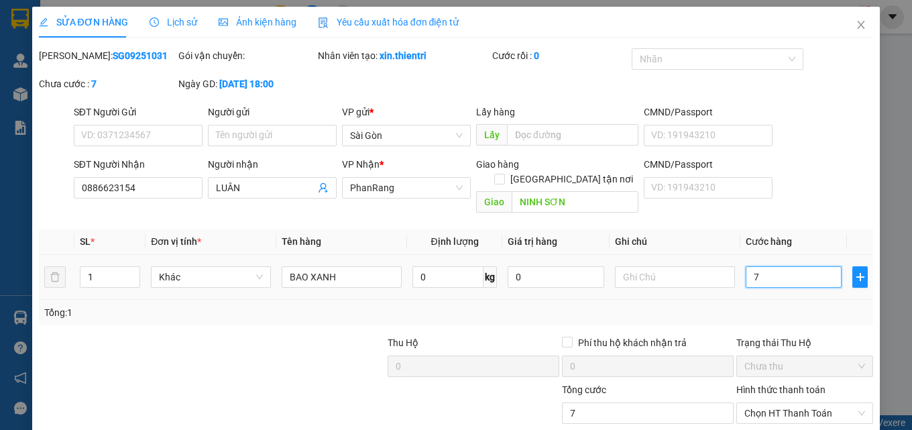
type input "70"
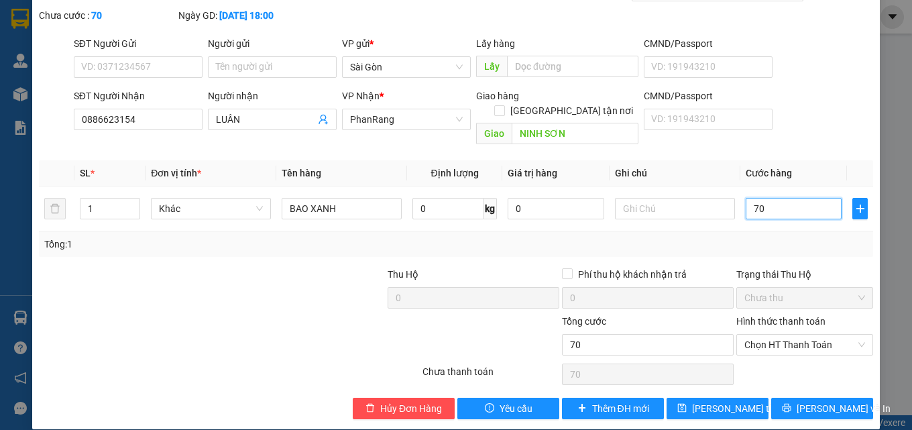
scroll to position [69, 0]
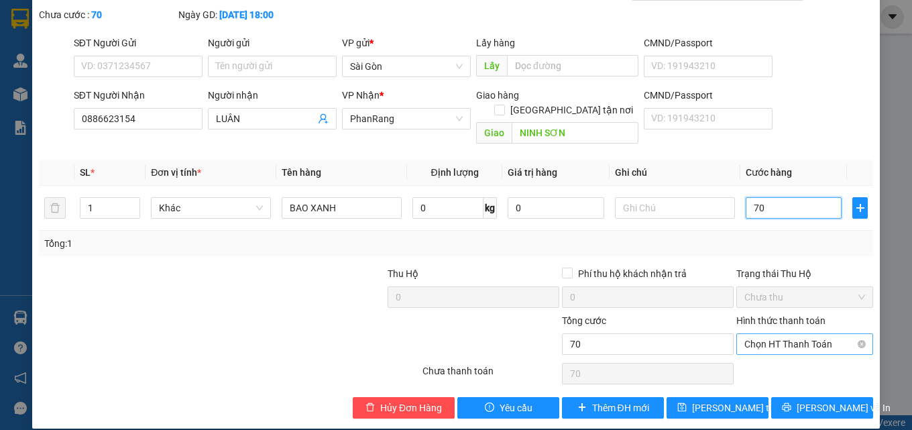
click at [802, 334] on span "Chọn HT Thanh Toán" at bounding box center [805, 344] width 121 height 20
type input "70"
type input "70.000"
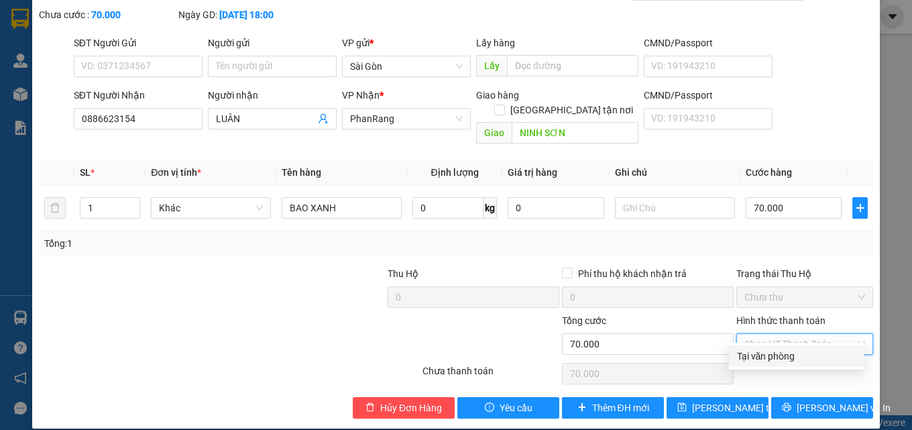
click at [802, 356] on div "Tại văn phòng" at bounding box center [796, 356] width 119 height 15
type input "0"
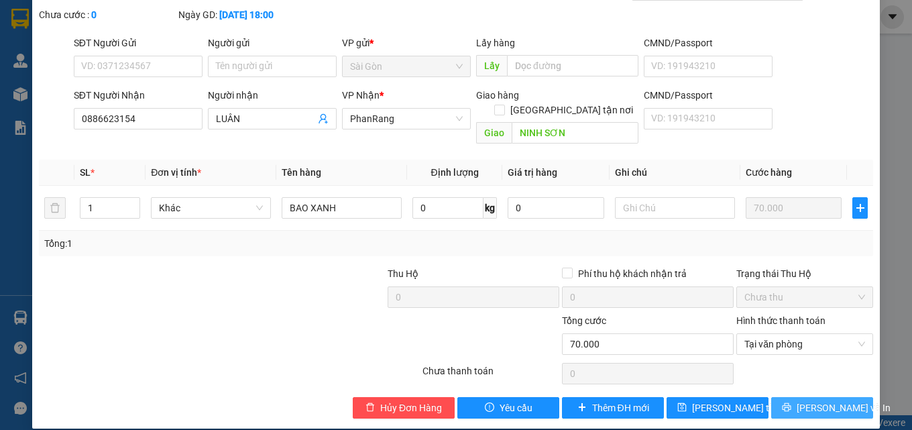
click at [817, 400] on span "[PERSON_NAME] và In" at bounding box center [844, 407] width 94 height 15
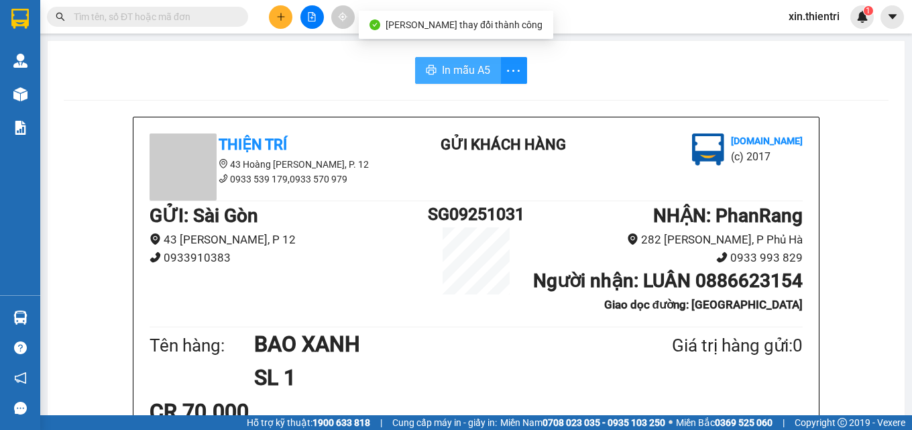
click at [482, 77] on span "In mẫu A5" at bounding box center [466, 70] width 48 height 17
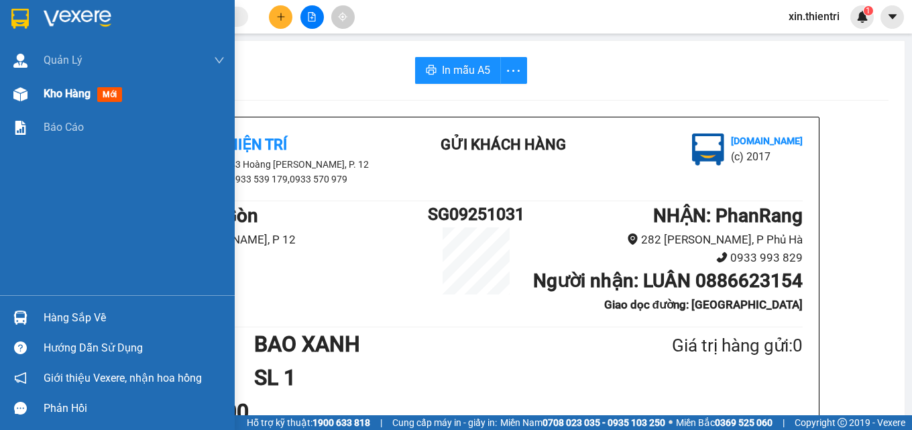
click at [76, 101] on div "Kho hàng mới" at bounding box center [86, 93] width 84 height 17
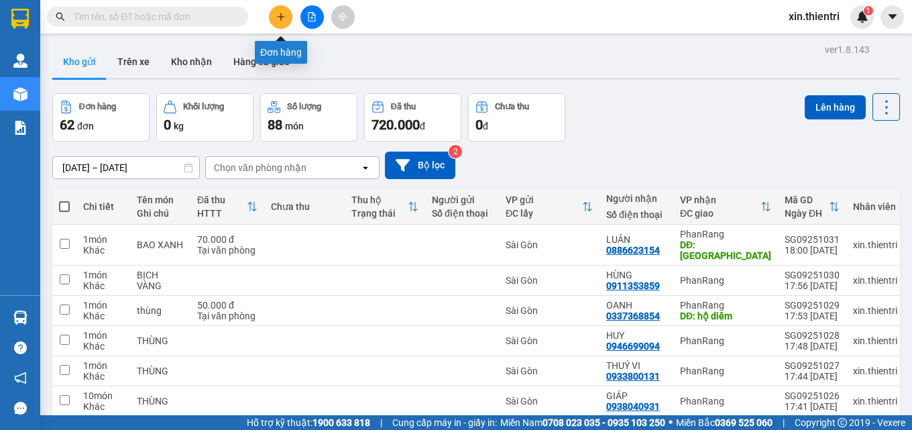
click at [283, 18] on icon "plus" at bounding box center [280, 16] width 9 height 9
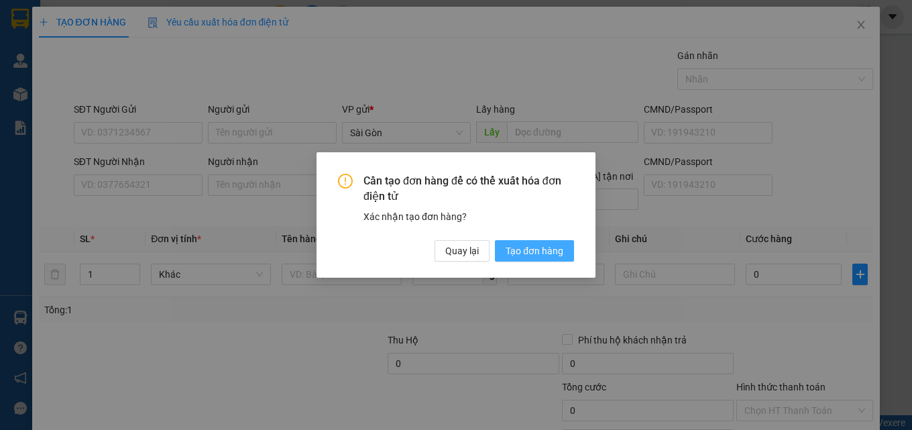
click at [512, 254] on span "Tạo đơn hàng" at bounding box center [535, 250] width 58 height 15
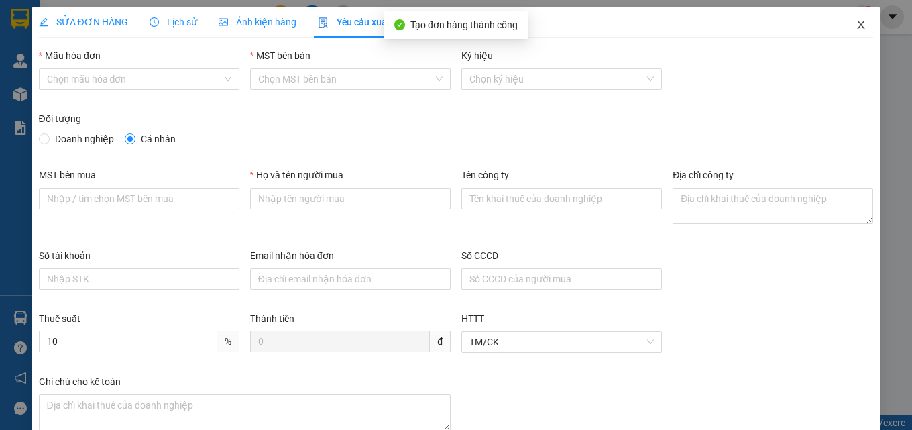
click at [856, 26] on icon "close" at bounding box center [861, 24] width 11 height 11
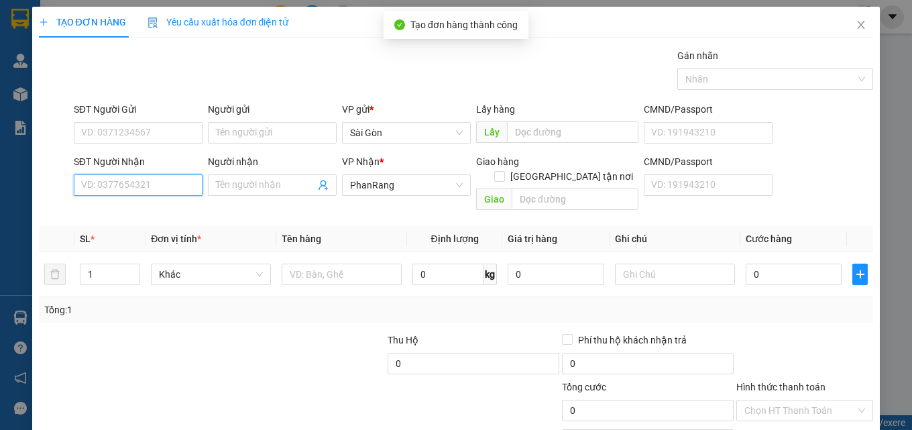
click at [153, 186] on input "SĐT Người Nhận" at bounding box center [138, 184] width 129 height 21
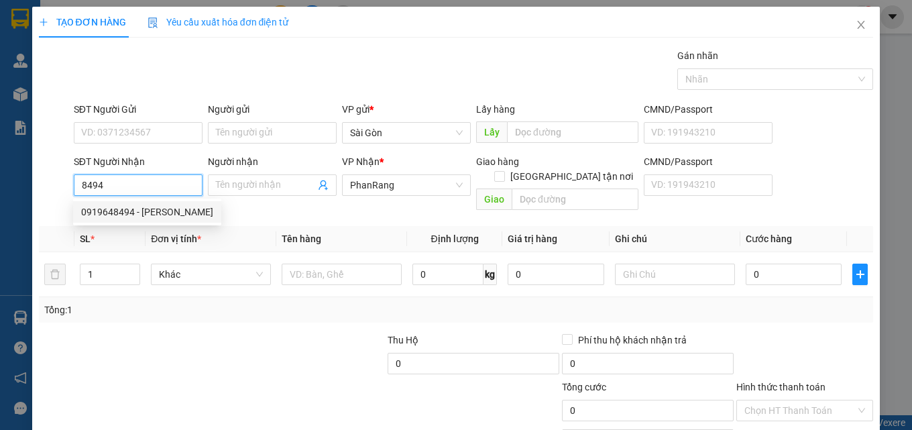
click at [111, 213] on div "0919648494 - [PERSON_NAME]" at bounding box center [147, 212] width 132 height 15
type input "0919648494"
type input "QUANG"
type input "[PERSON_NAME]"
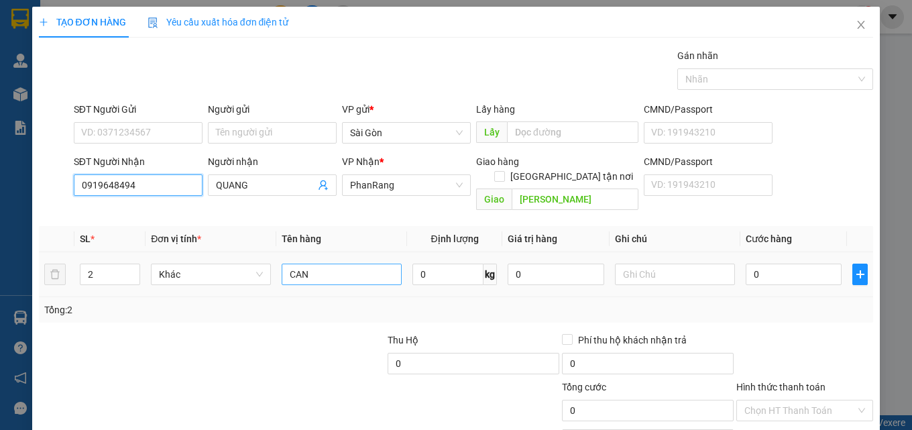
type input "0919648494"
click at [345, 264] on input "CAN" at bounding box center [342, 274] width 120 height 21
type input "C"
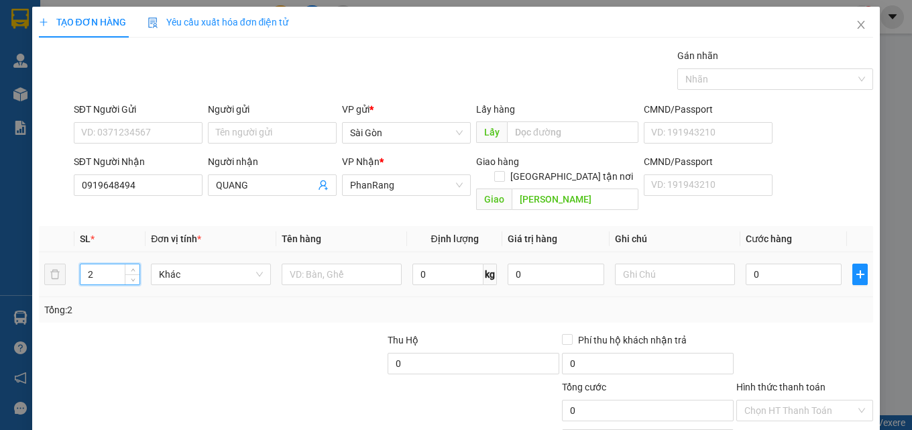
click at [98, 264] on input "2" at bounding box center [109, 274] width 59 height 20
type input "1"
click at [311, 264] on input "text" at bounding box center [342, 274] width 120 height 21
type input "T"
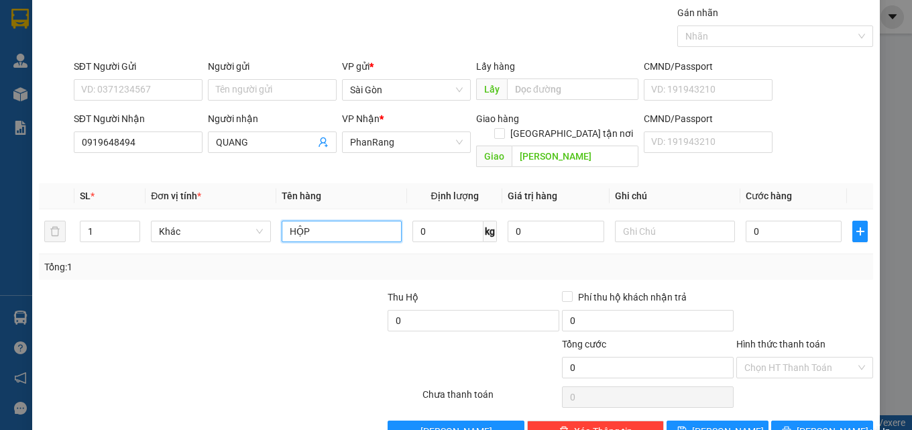
scroll to position [66, 0]
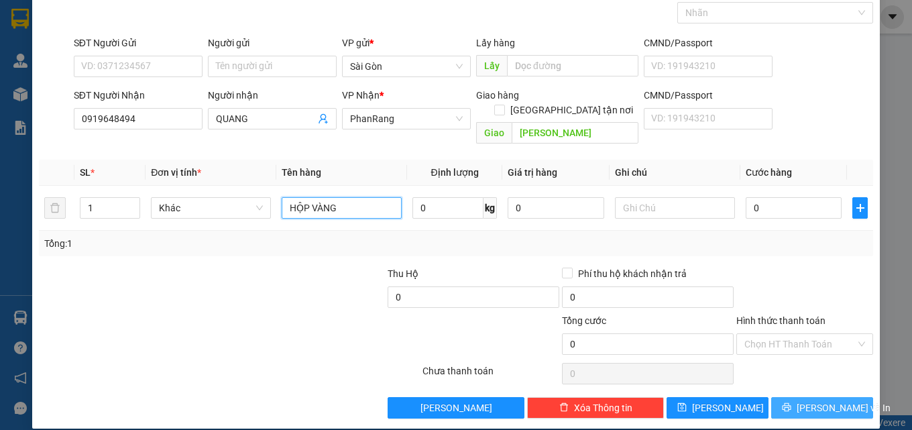
type input "HỘP VÀNG"
click at [823, 400] on span "[PERSON_NAME] và In" at bounding box center [844, 407] width 94 height 15
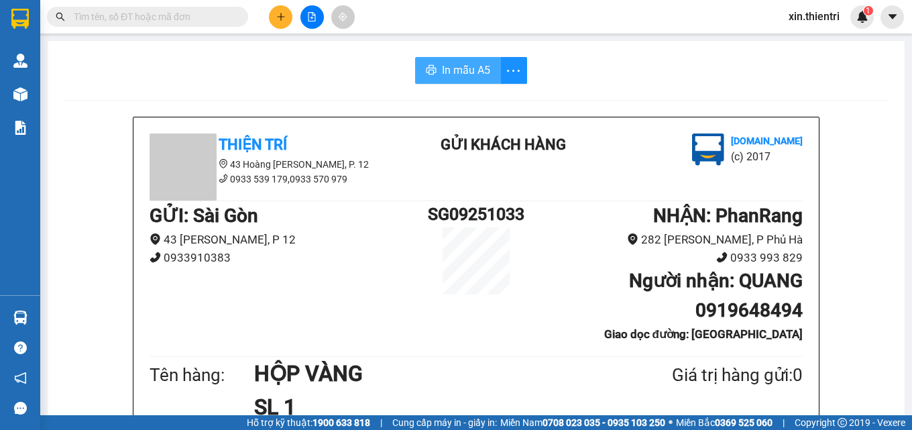
click at [473, 77] on span "In mẫu A5" at bounding box center [466, 70] width 48 height 17
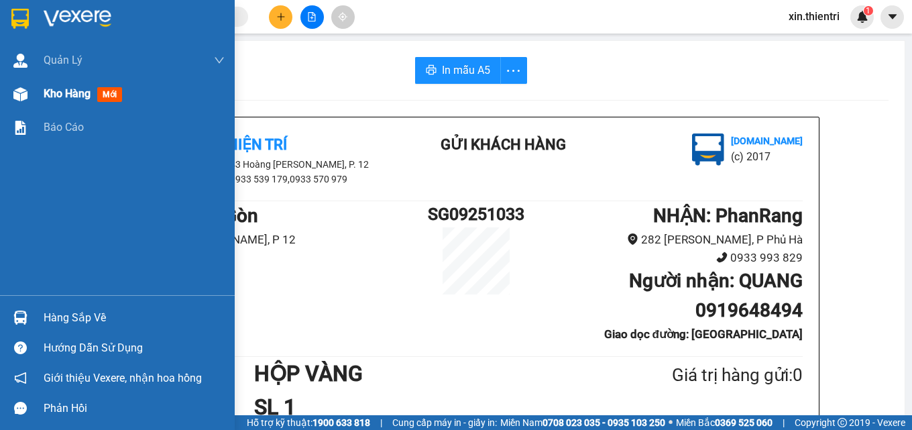
click at [71, 98] on span "Kho hàng" at bounding box center [67, 93] width 47 height 13
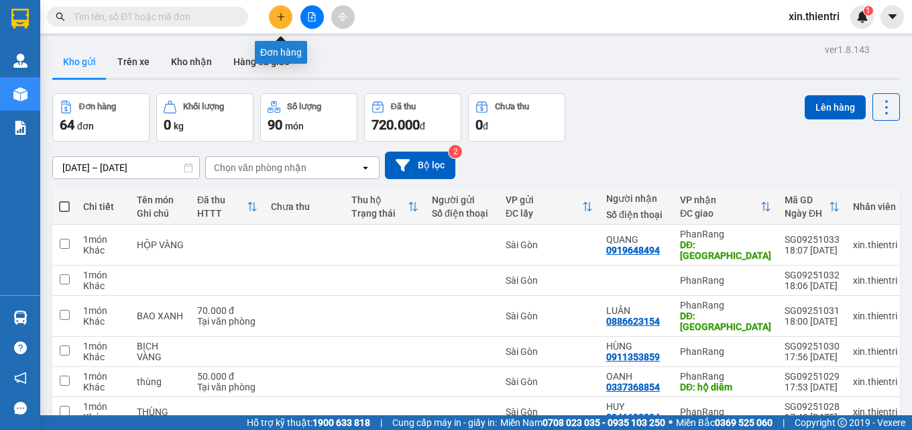
click at [277, 15] on icon "plus" at bounding box center [280, 16] width 9 height 9
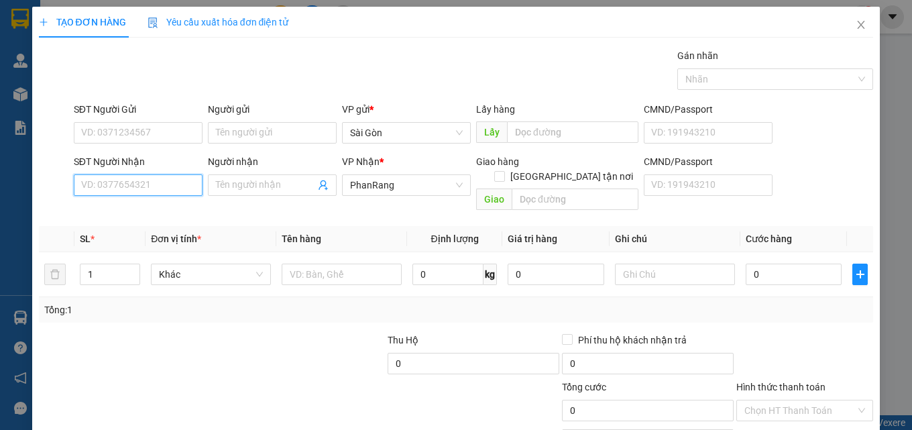
click at [147, 186] on input "SĐT Người Nhận" at bounding box center [138, 184] width 129 height 21
click at [155, 183] on input "SĐT Người Nhận" at bounding box center [138, 184] width 129 height 21
type input "0938164623"
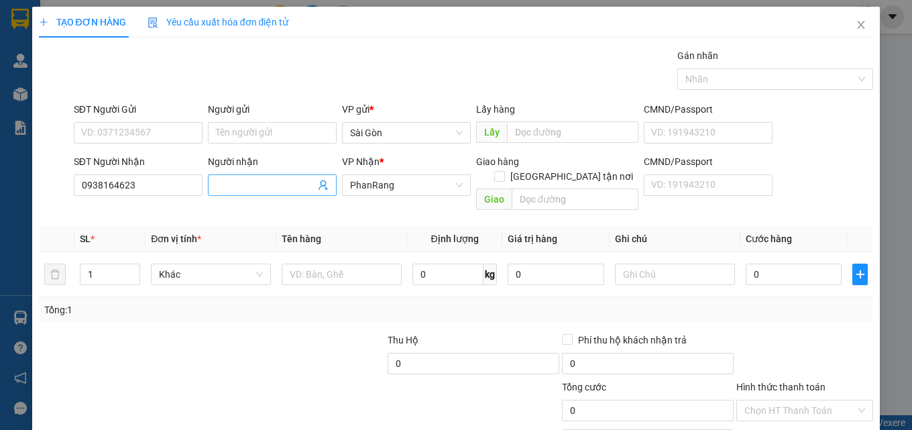
click at [242, 187] on input "Người nhận" at bounding box center [265, 185] width 99 height 15
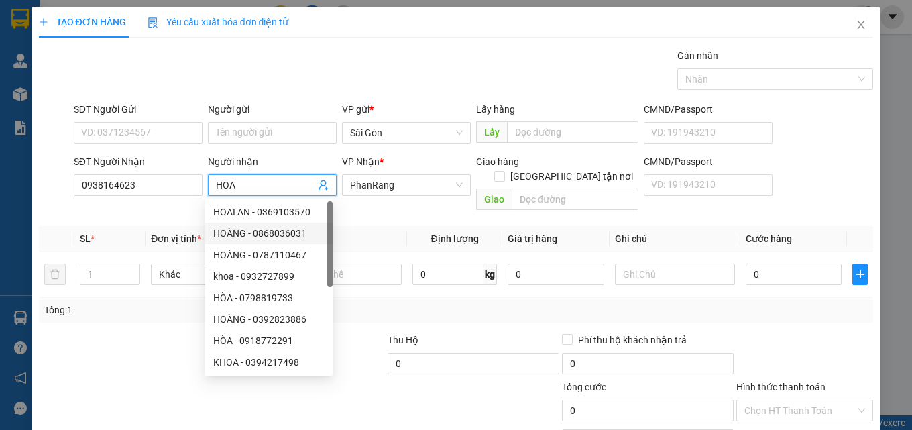
type input "HOA"
click at [121, 341] on div at bounding box center [125, 356] width 174 height 47
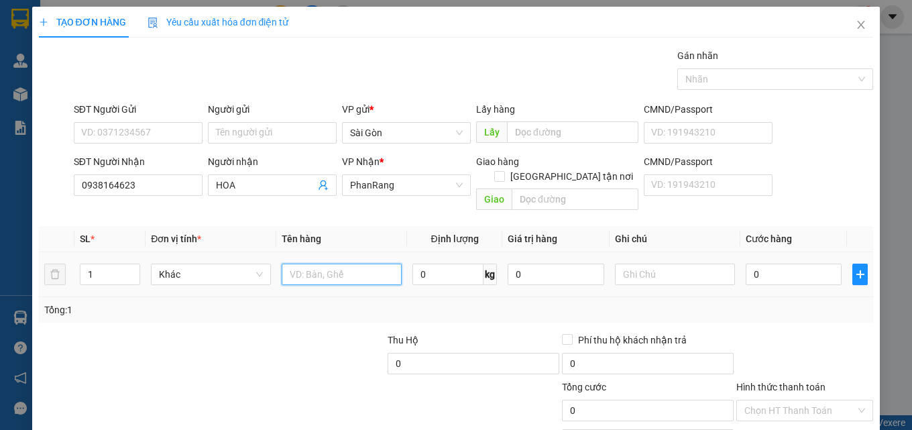
click at [303, 264] on input "text" at bounding box center [342, 274] width 120 height 21
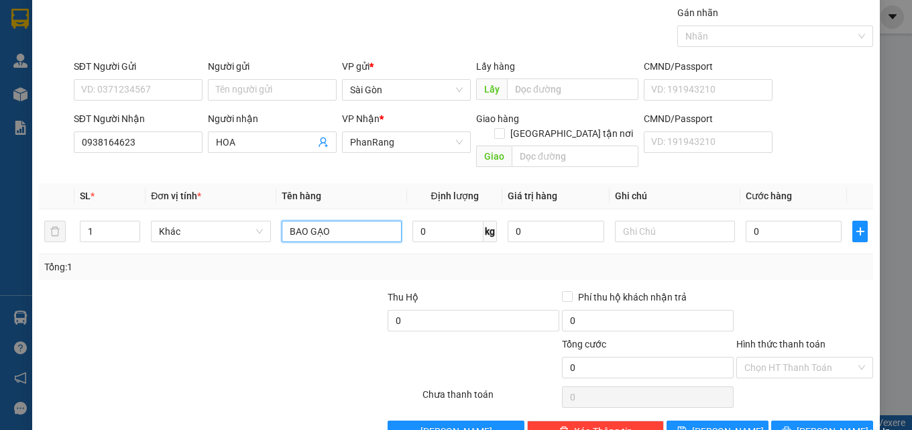
scroll to position [66, 0]
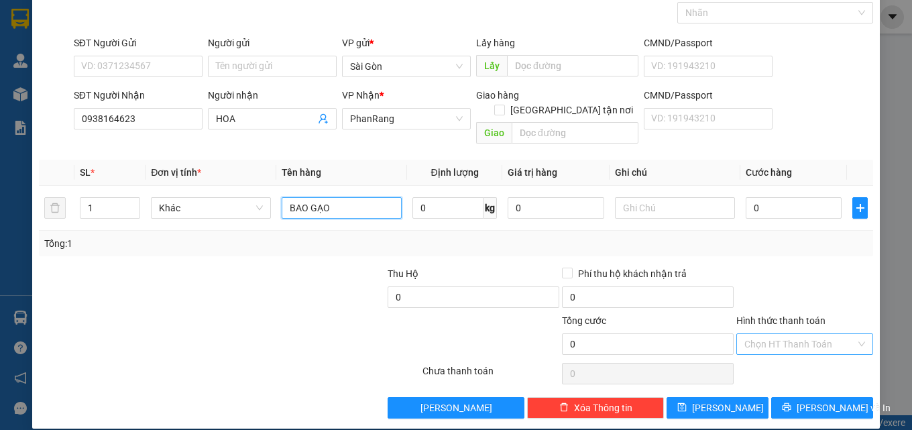
type input "BAO GẠO"
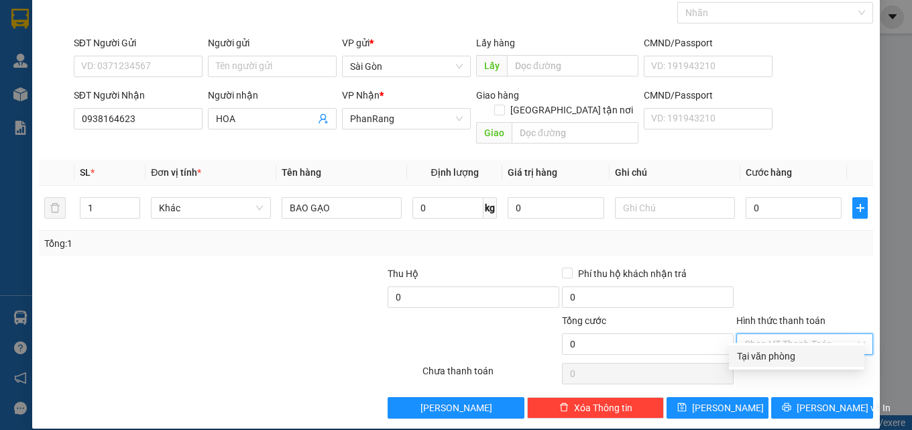
click at [779, 334] on input "Hình thức thanh toán" at bounding box center [800, 344] width 111 height 20
click at [776, 356] on div "Tại văn phòng" at bounding box center [796, 356] width 119 height 15
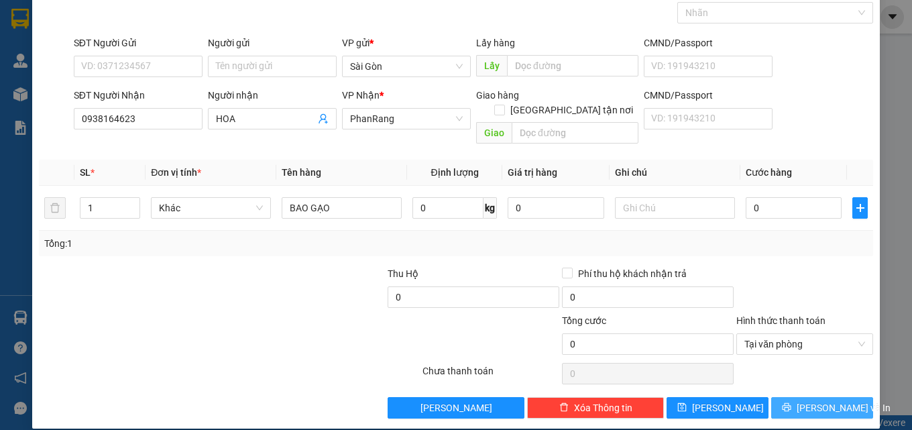
click at [804, 400] on span "[PERSON_NAME] và In" at bounding box center [844, 407] width 94 height 15
click at [819, 334] on span "Tại văn phòng" at bounding box center [805, 344] width 121 height 20
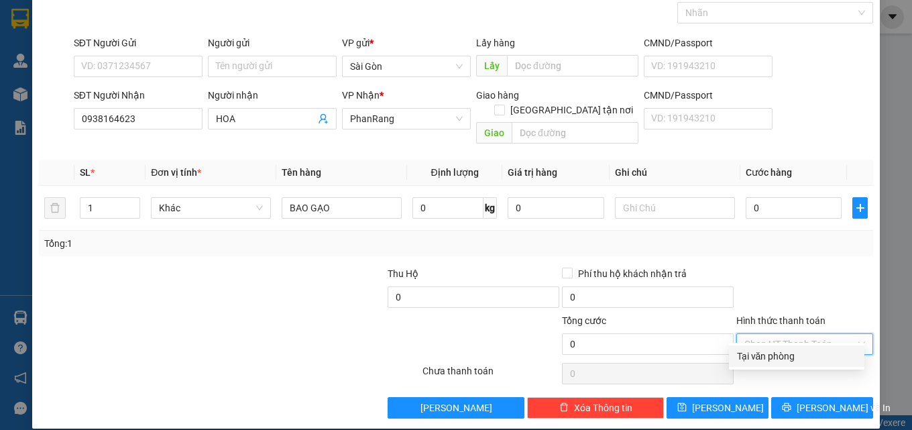
click at [836, 286] on div at bounding box center [805, 289] width 140 height 47
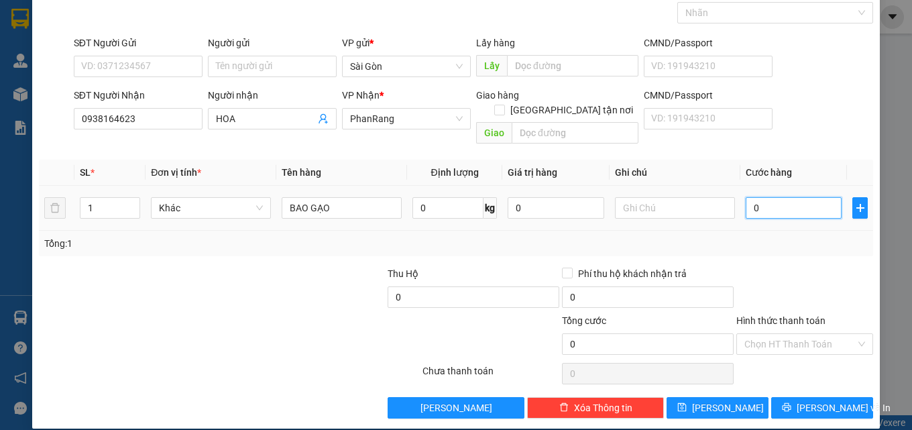
click at [765, 199] on input "0" at bounding box center [794, 207] width 97 height 21
type input "7"
type input "70"
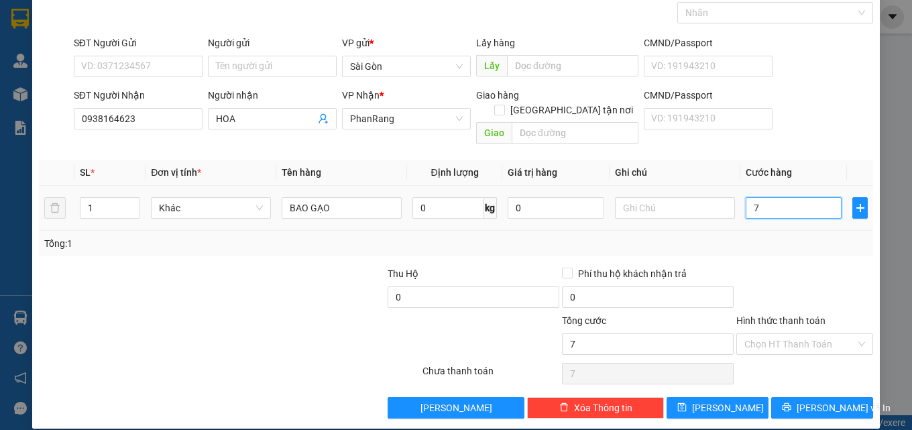
type input "70"
type input "70.000"
click at [780, 334] on input "Hình thức thanh toán" at bounding box center [800, 344] width 111 height 20
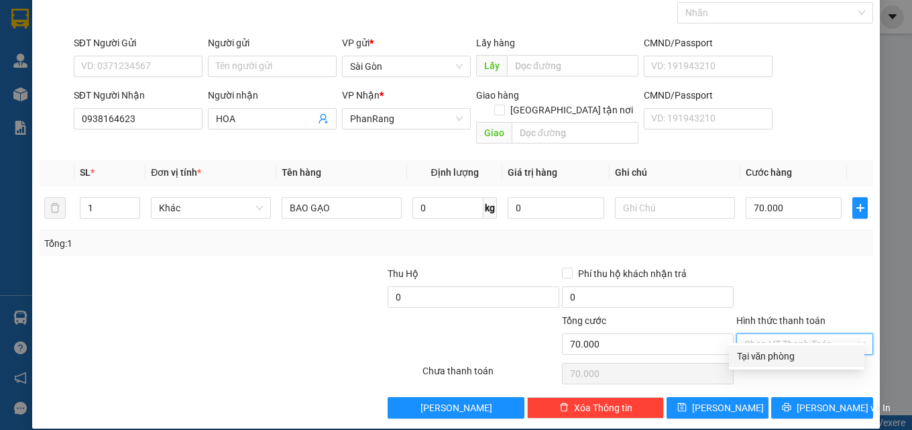
click at [780, 356] on div "Tại văn phòng" at bounding box center [796, 356] width 119 height 15
type input "0"
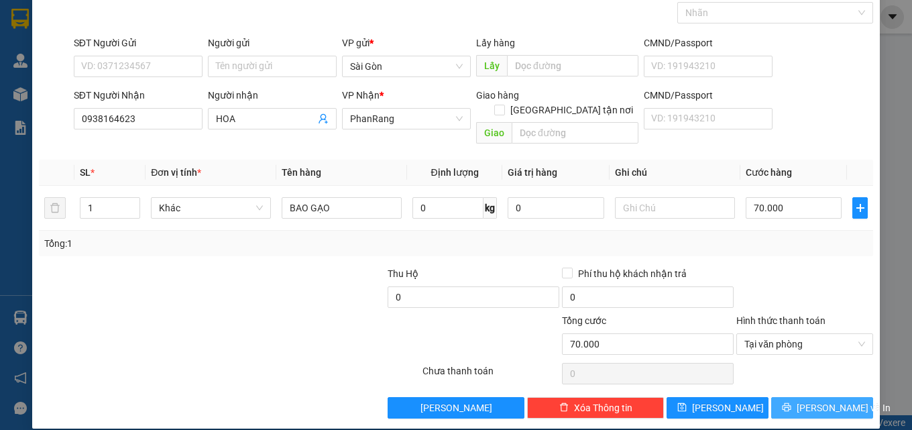
click at [823, 400] on span "[PERSON_NAME] và In" at bounding box center [844, 407] width 94 height 15
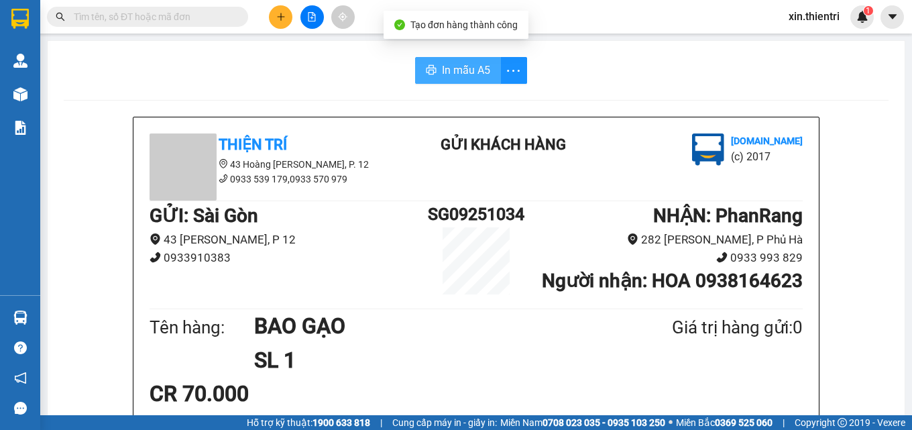
click at [466, 70] on span "In mẫu A5" at bounding box center [466, 70] width 48 height 17
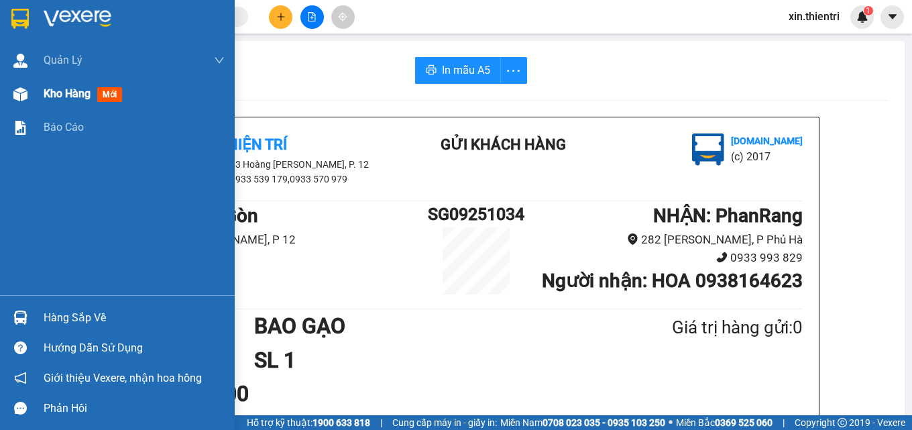
click at [54, 95] on span "Kho hàng" at bounding box center [67, 93] width 47 height 13
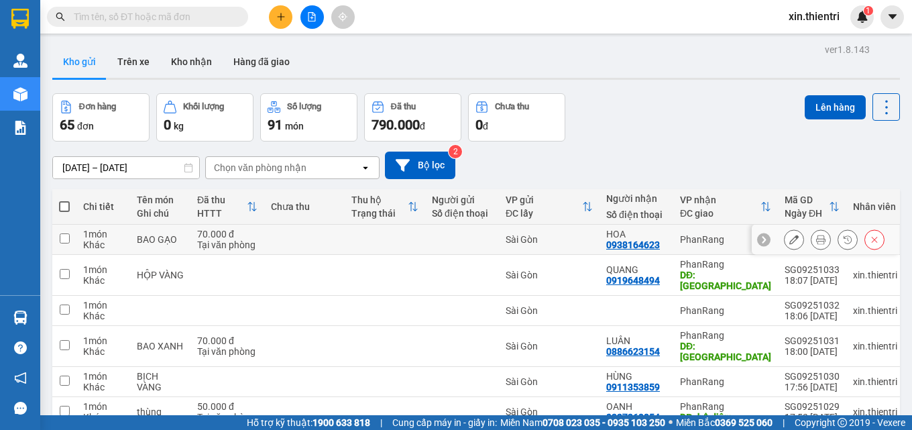
click at [789, 241] on icon at bounding box center [793, 239] width 9 height 9
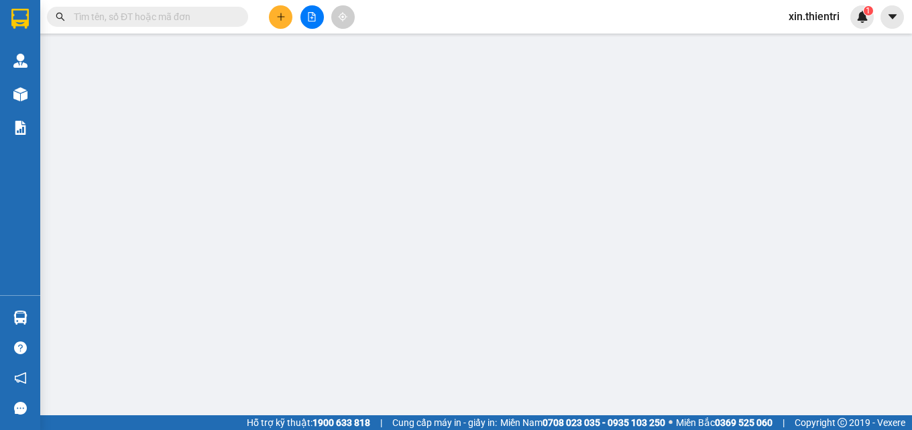
type input "0938164623"
type input "70.000"
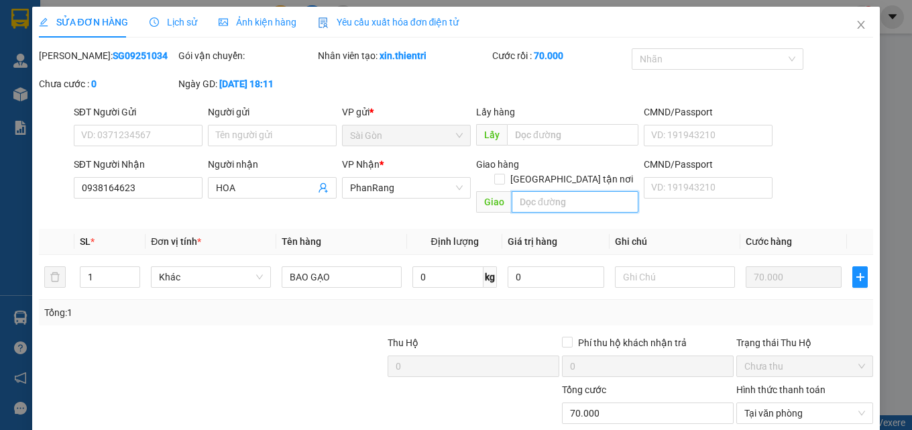
click at [545, 191] on input "text" at bounding box center [575, 201] width 127 height 21
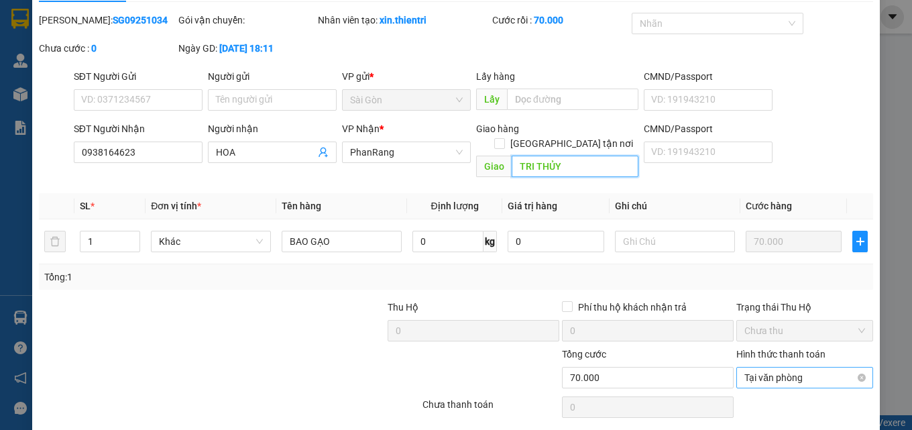
scroll to position [69, 0]
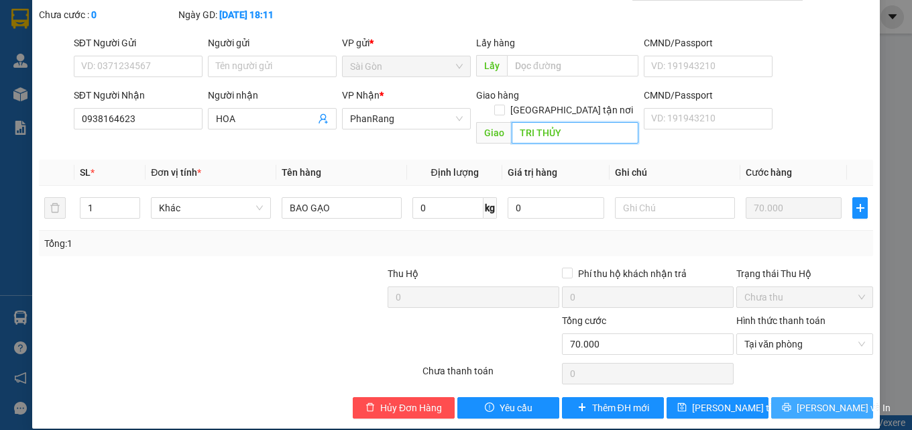
type input "TRI THỦY"
click at [814, 400] on span "[PERSON_NAME] và In" at bounding box center [844, 407] width 94 height 15
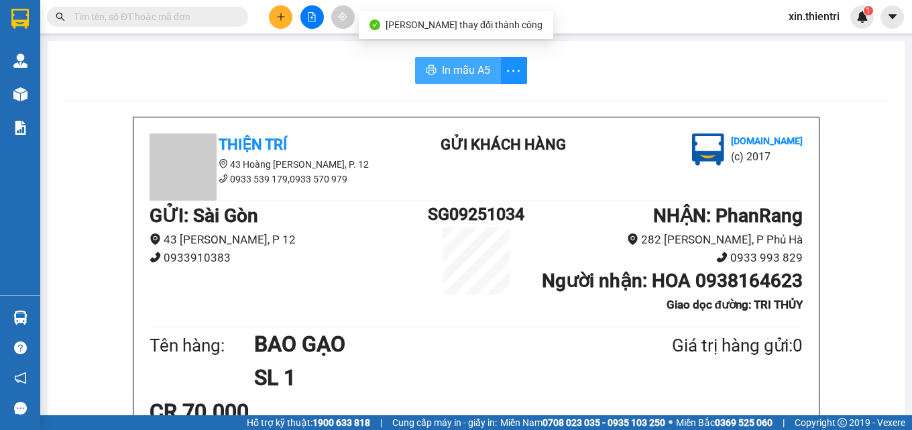
click at [472, 74] on span "In mẫu A5" at bounding box center [466, 70] width 48 height 17
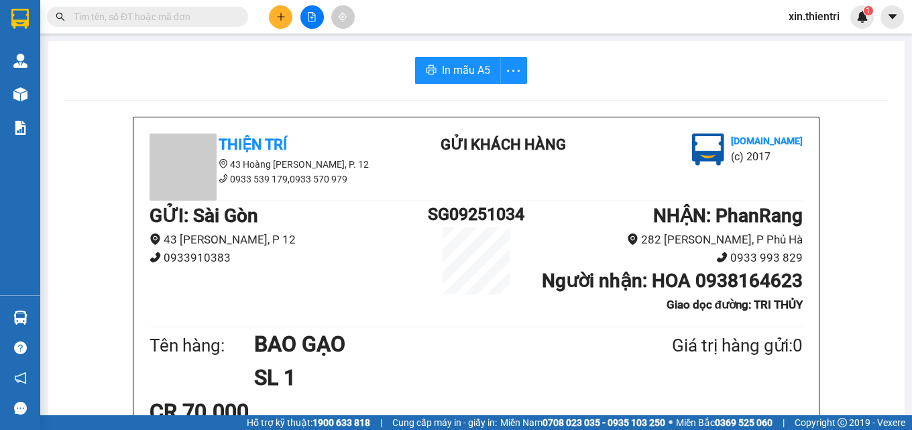
click at [286, 19] on button at bounding box center [280, 16] width 23 height 23
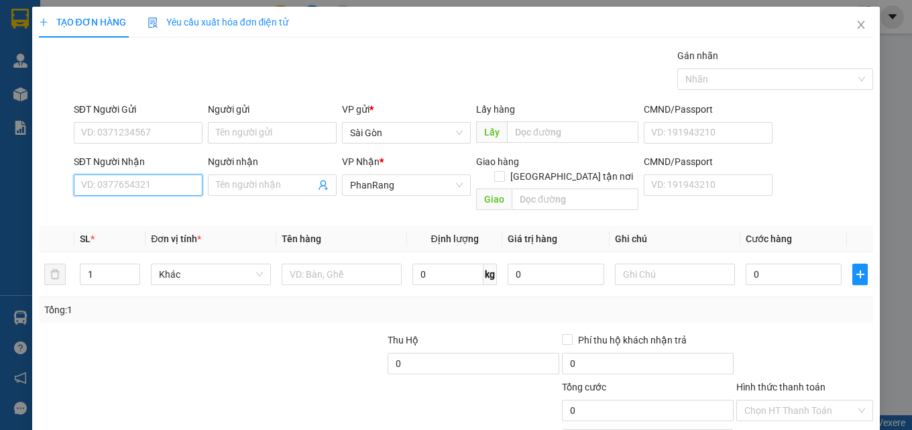
click at [131, 189] on input "SĐT Người Nhận" at bounding box center [138, 184] width 129 height 21
type input "0979274328"
click at [121, 217] on div "0979274328 - TRUNG" at bounding box center [136, 212] width 111 height 15
type input "TRUNG"
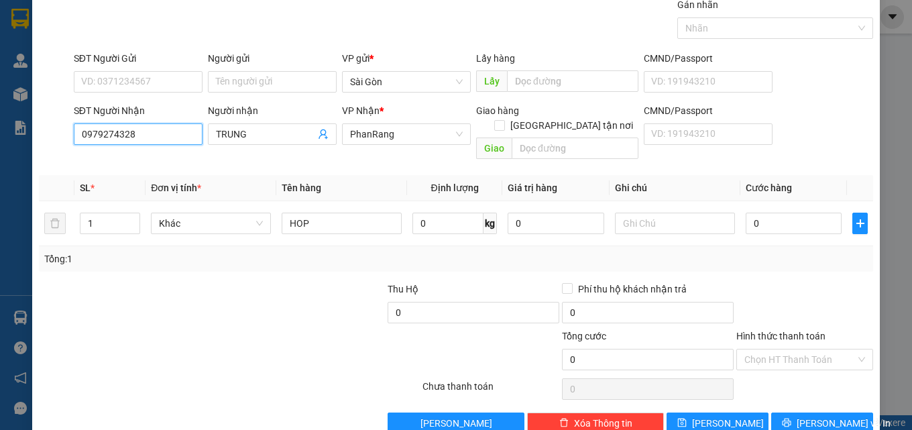
scroll to position [66, 0]
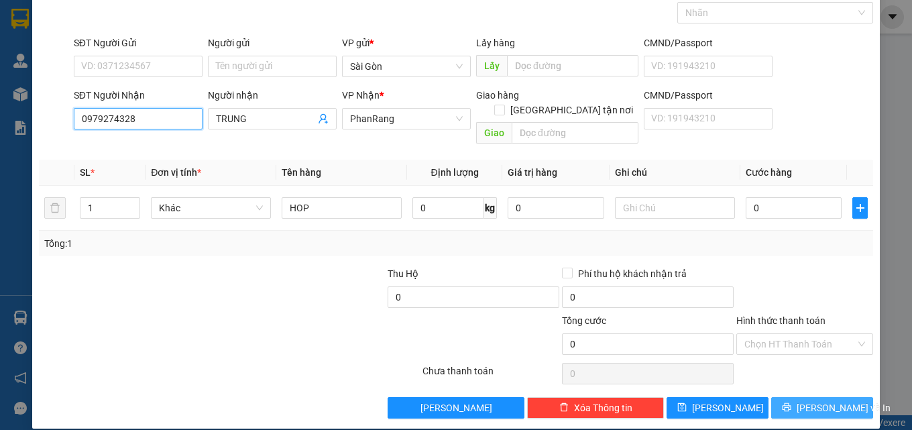
type input "0979274328"
click at [799, 397] on button "[PERSON_NAME] và In" at bounding box center [822, 407] width 102 height 21
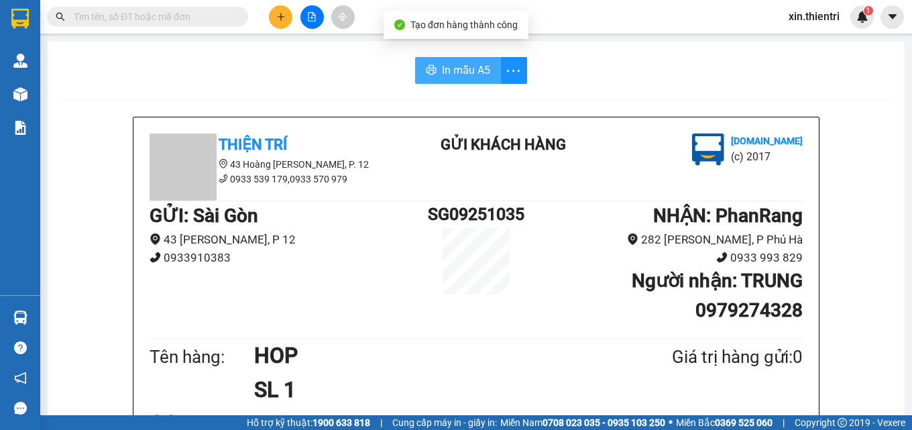
click at [480, 76] on span "In mẫu A5" at bounding box center [466, 70] width 48 height 17
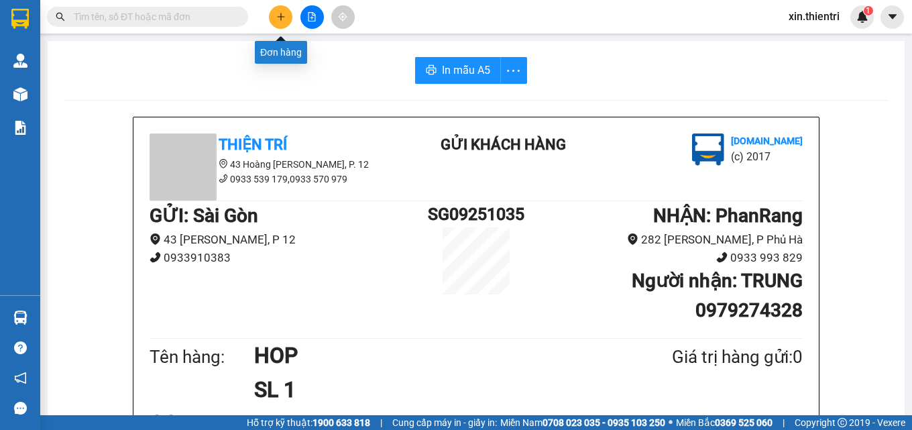
click at [278, 16] on icon "plus" at bounding box center [280, 16] width 9 height 9
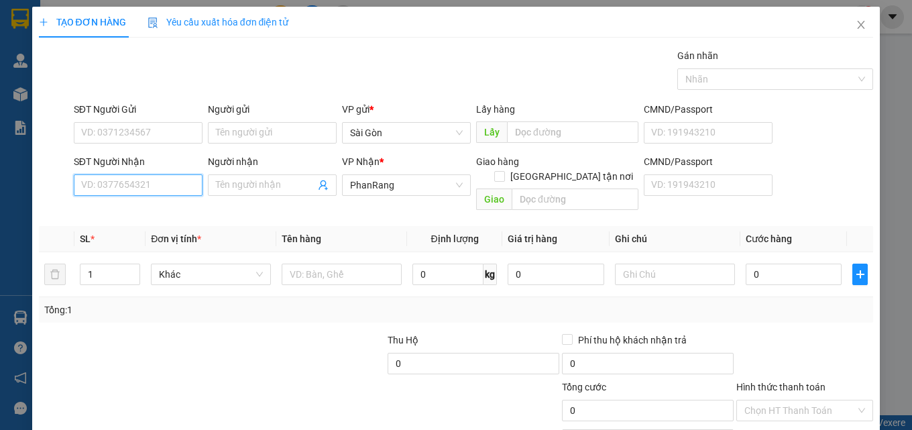
click at [176, 184] on input "SĐT Người Nhận" at bounding box center [138, 184] width 129 height 21
click at [122, 210] on div "0336428745 - DIỆU" at bounding box center [136, 212] width 111 height 15
type input "0336428745"
type input "DIỆU"
type input "0336428745"
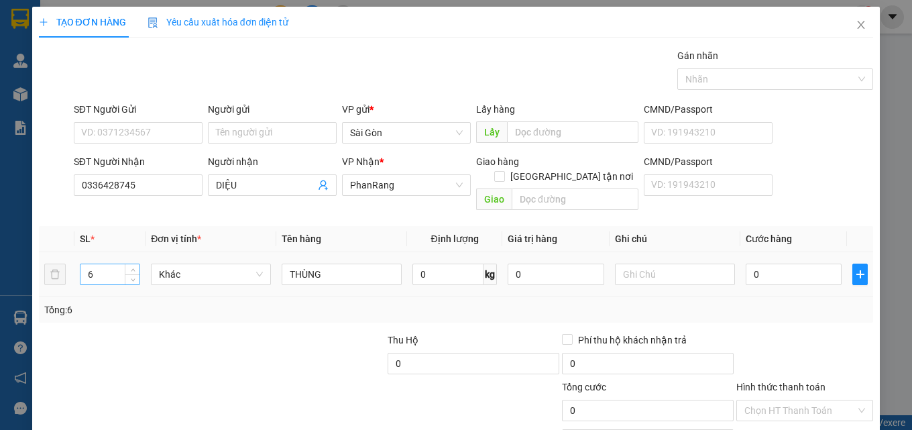
click at [100, 264] on input "6" at bounding box center [109, 274] width 59 height 20
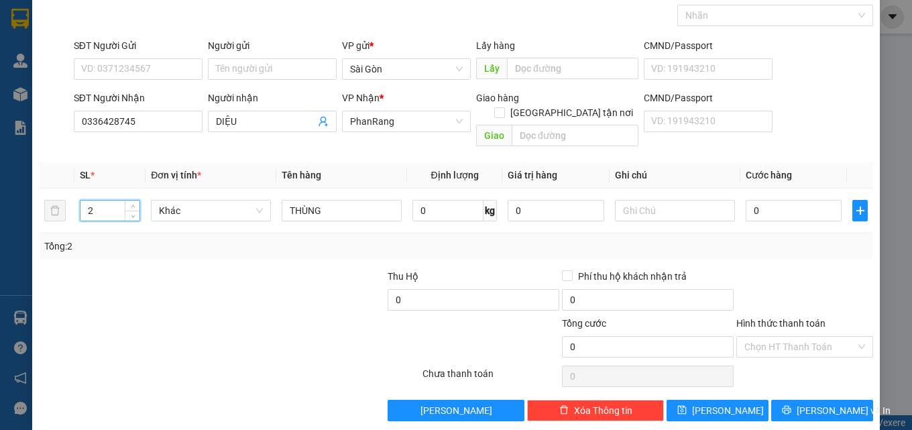
scroll to position [66, 0]
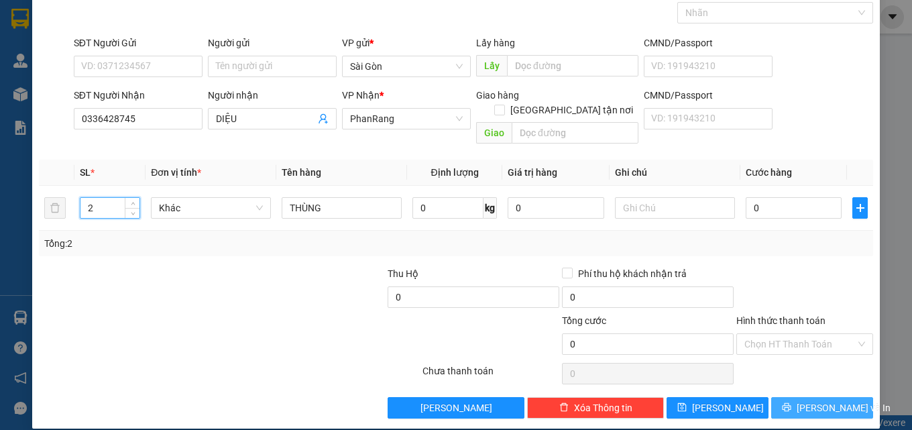
type input "2"
click at [808, 400] on span "[PERSON_NAME] và In" at bounding box center [844, 407] width 94 height 15
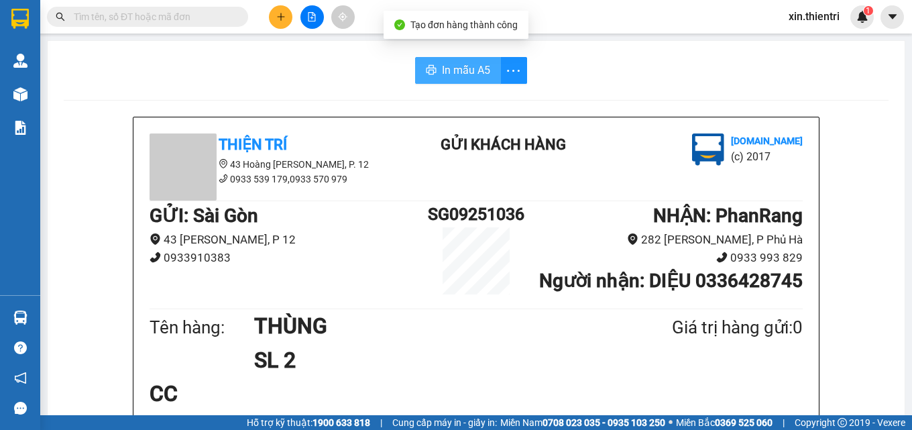
click at [468, 69] on span "In mẫu A5" at bounding box center [466, 70] width 48 height 17
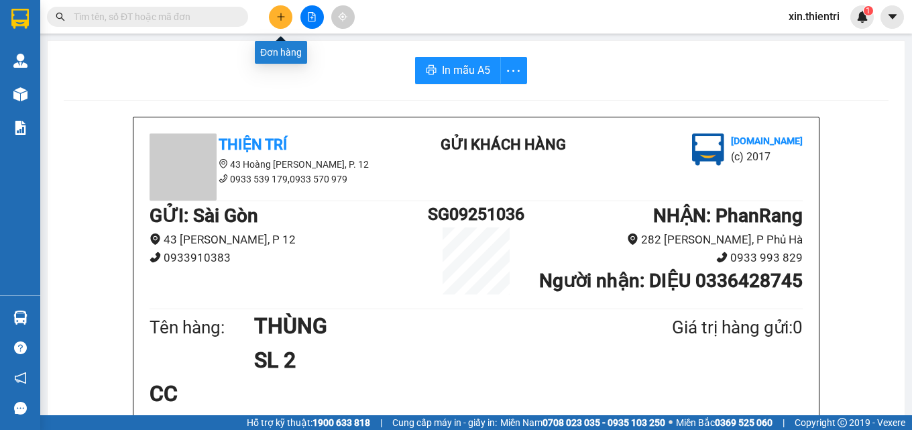
click at [276, 15] on icon "plus" at bounding box center [280, 16] width 9 height 9
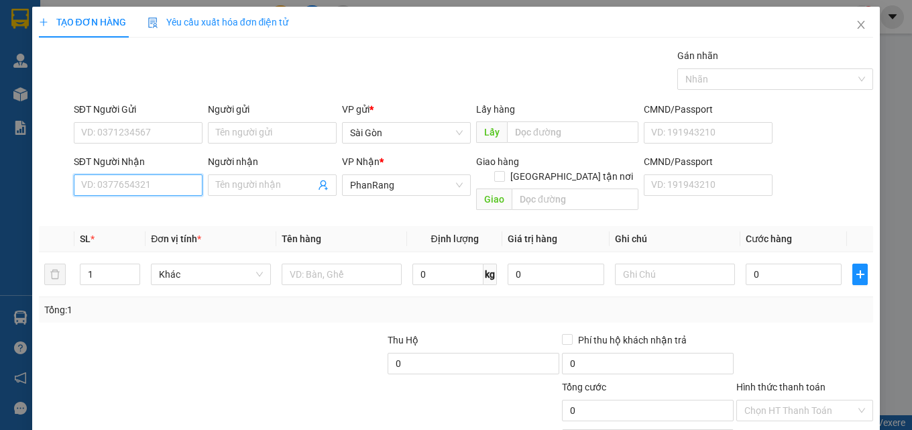
click at [171, 180] on input "SĐT Người Nhận" at bounding box center [138, 184] width 129 height 21
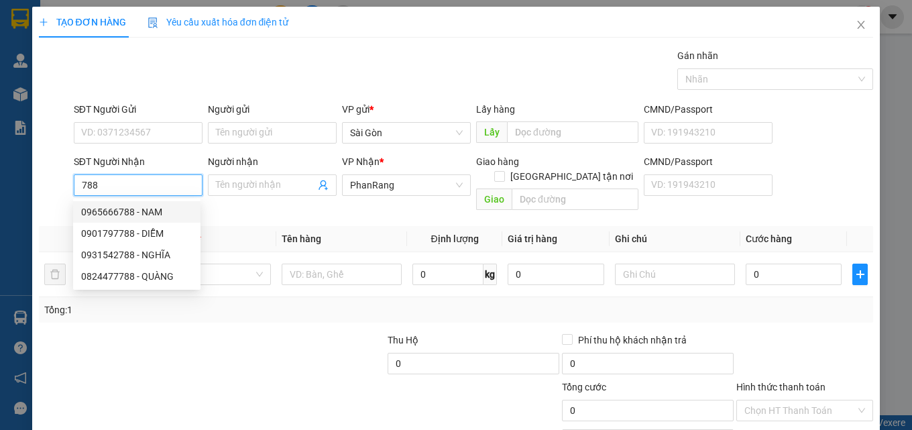
drag, startPoint x: 123, startPoint y: 184, endPoint x: 66, endPoint y: 190, distance: 56.6
click at [66, 190] on div "SĐT Người Nhận 788 Người nhận Tên người nhận VP Nhận * PhanRang Giao hàng Giao …" at bounding box center [457, 185] width 838 height 62
click at [144, 235] on div "0877860877 - BẢO" at bounding box center [136, 233] width 111 height 15
type input "0877860877"
type input "BẢO"
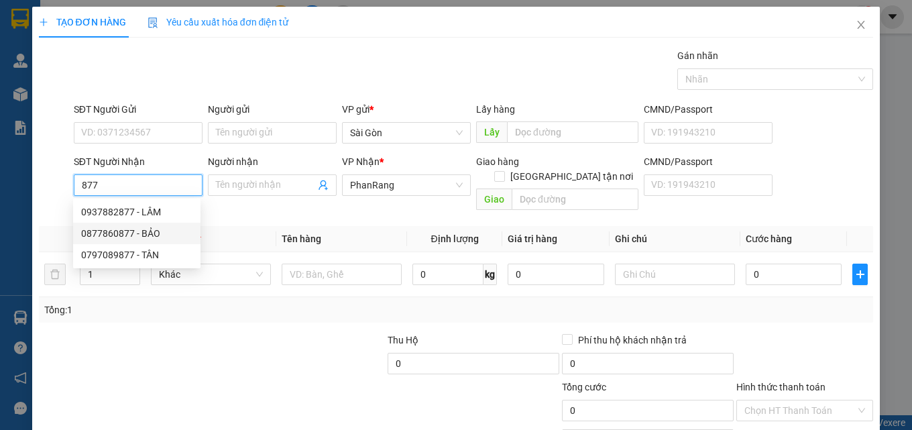
type input "NINH SƠN"
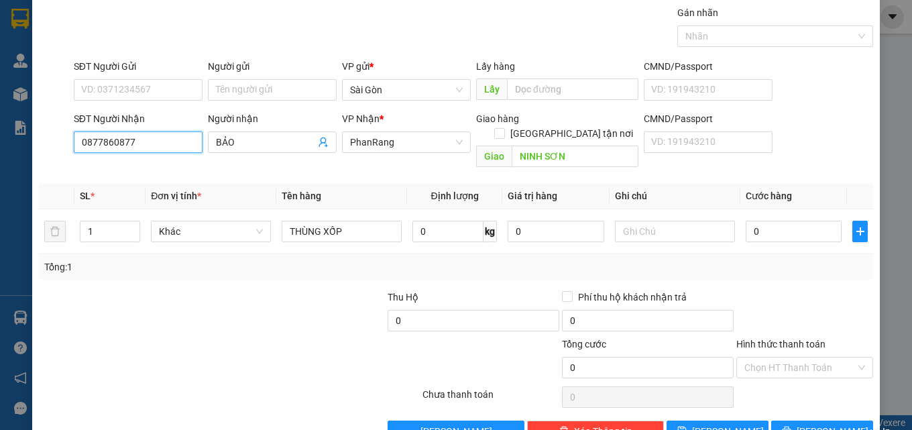
scroll to position [66, 0]
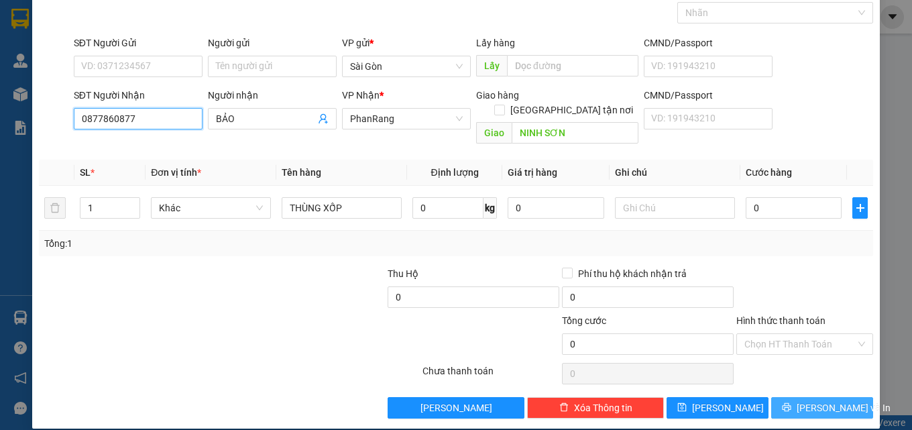
type input "0877860877"
click at [820, 401] on button "[PERSON_NAME] và In" at bounding box center [822, 407] width 102 height 21
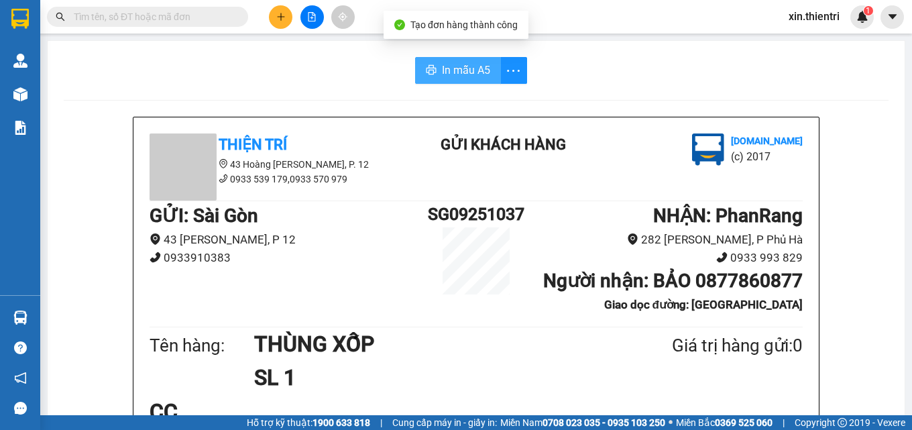
click at [433, 78] on button "In mẫu A5" at bounding box center [458, 70] width 86 height 27
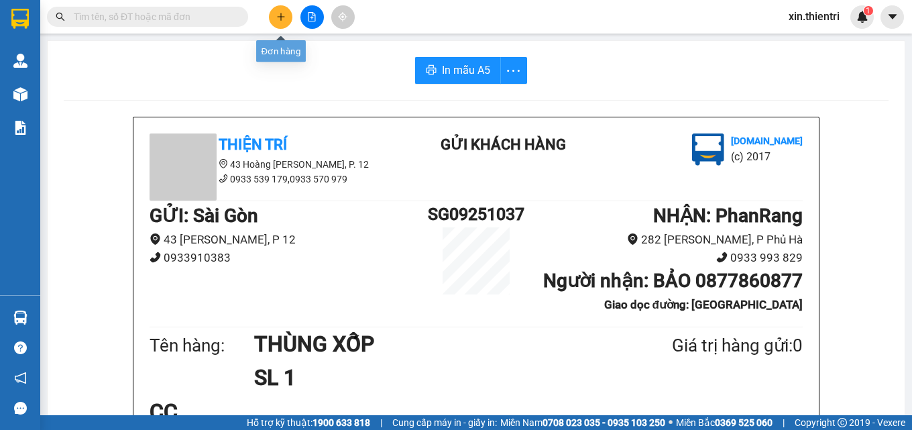
click at [275, 13] on button at bounding box center [280, 16] width 23 height 23
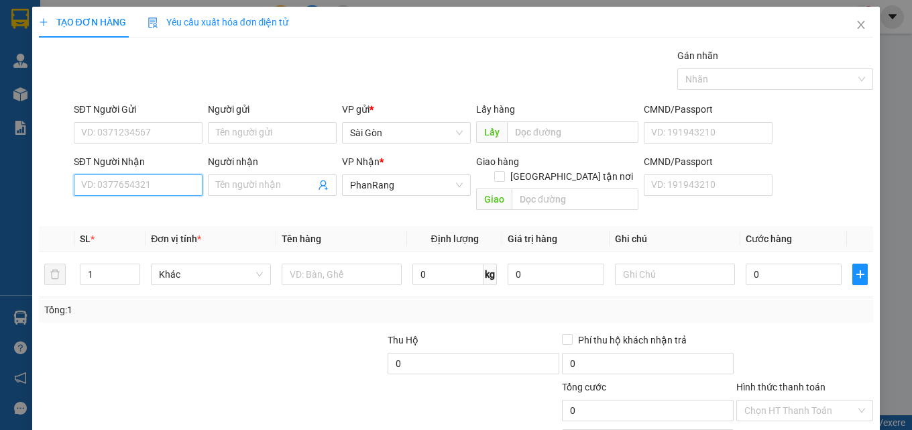
click at [157, 181] on input "SĐT Người Nhận" at bounding box center [138, 184] width 129 height 21
click at [156, 182] on input "SĐT Người Nhận" at bounding box center [138, 184] width 129 height 21
type input "0918002173"
click at [135, 213] on div "0918002173 - PHƯƠNG" at bounding box center [136, 212] width 111 height 15
type input "PHƯƠNG"
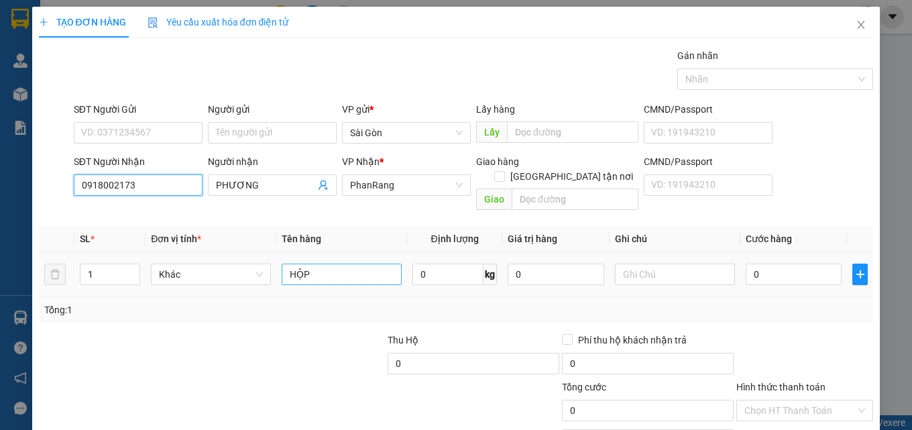
type input "0918002173"
click at [355, 264] on input "HỘP" at bounding box center [342, 274] width 120 height 21
type input "H"
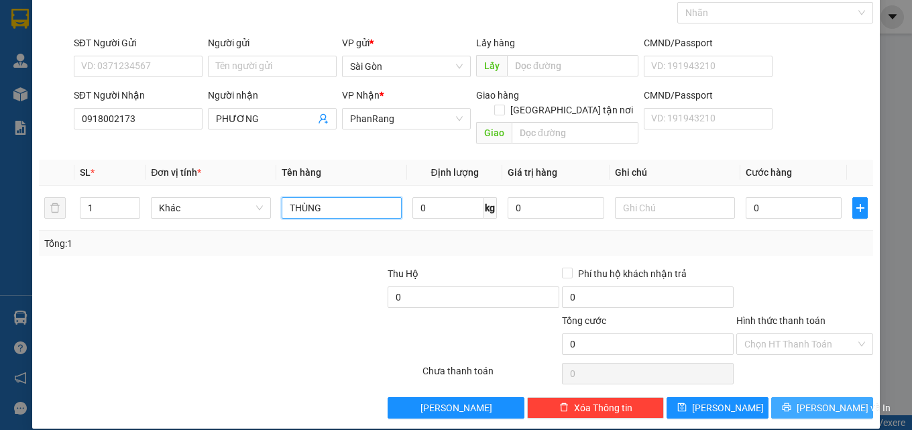
type input "THÙNG"
click at [804, 400] on span "[PERSON_NAME] và In" at bounding box center [844, 407] width 94 height 15
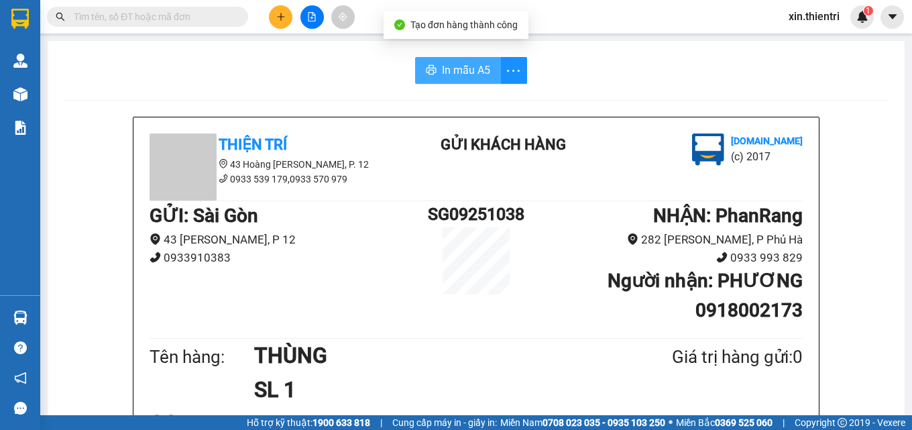
click at [465, 68] on span "In mẫu A5" at bounding box center [466, 70] width 48 height 17
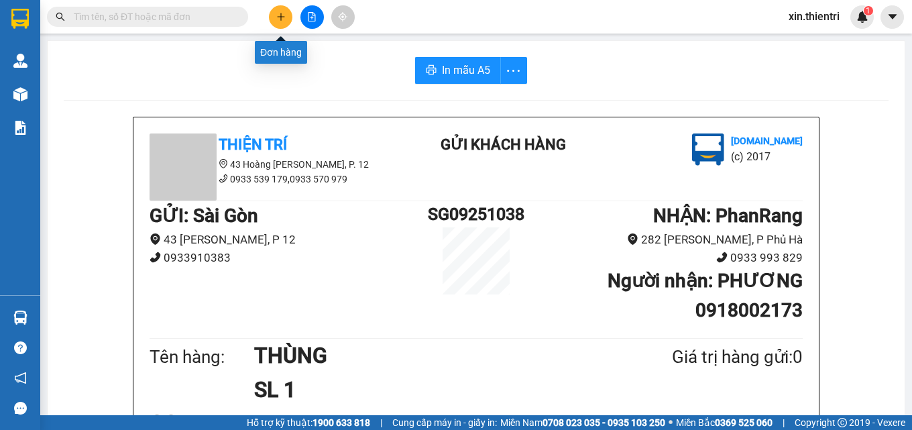
click at [283, 17] on icon "plus" at bounding box center [280, 16] width 7 height 1
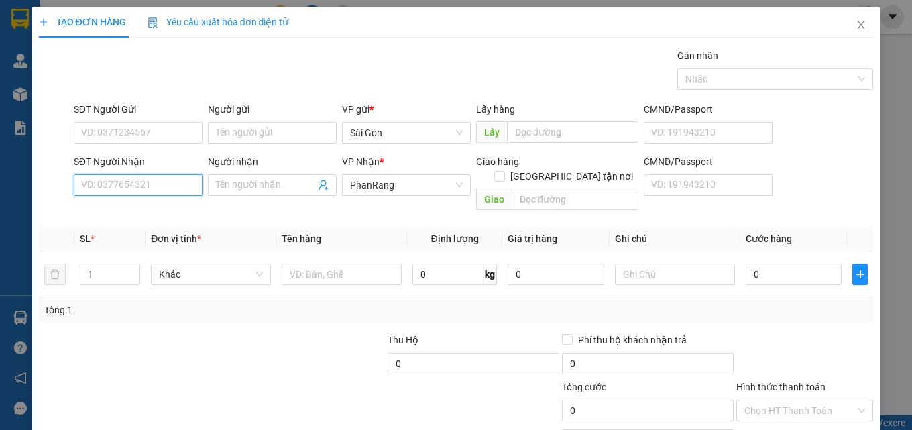
click at [167, 187] on input "SĐT Người Nhận" at bounding box center [138, 184] width 129 height 21
click at [138, 183] on input "SĐT Người Nhận" at bounding box center [138, 184] width 129 height 21
type input "0793931668"
click at [113, 218] on div "0793931668 - LỘC" at bounding box center [136, 212] width 111 height 15
type input "LỘC"
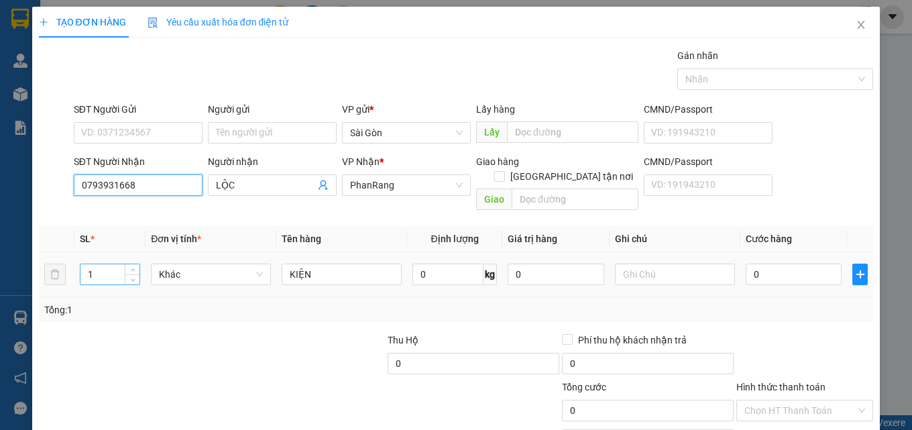
type input "0793931668"
click at [110, 264] on input "1" at bounding box center [109, 274] width 59 height 20
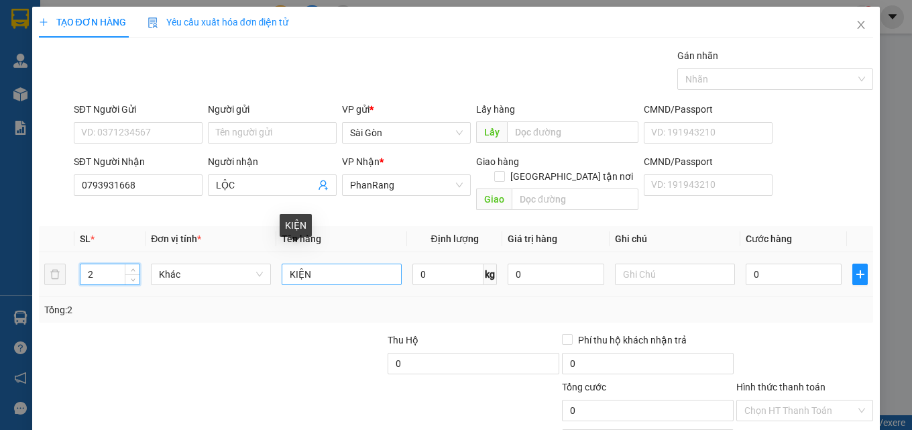
type input "2"
click at [331, 264] on input "KIỆN" at bounding box center [342, 274] width 120 height 21
type input "K"
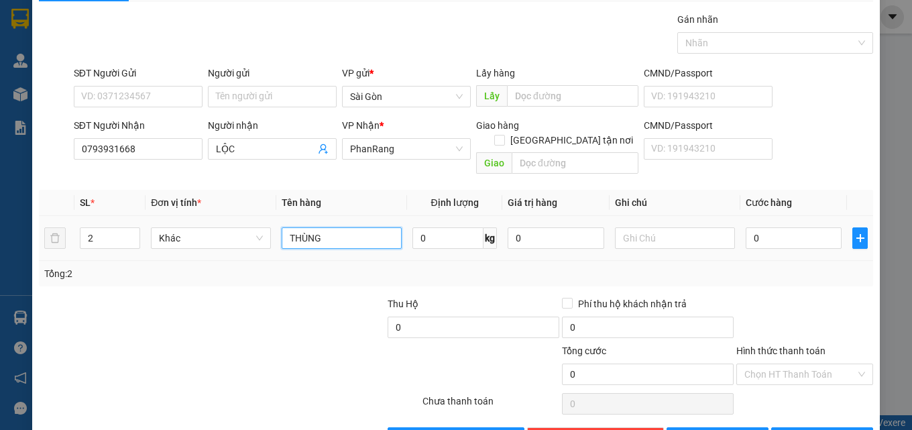
scroll to position [66, 0]
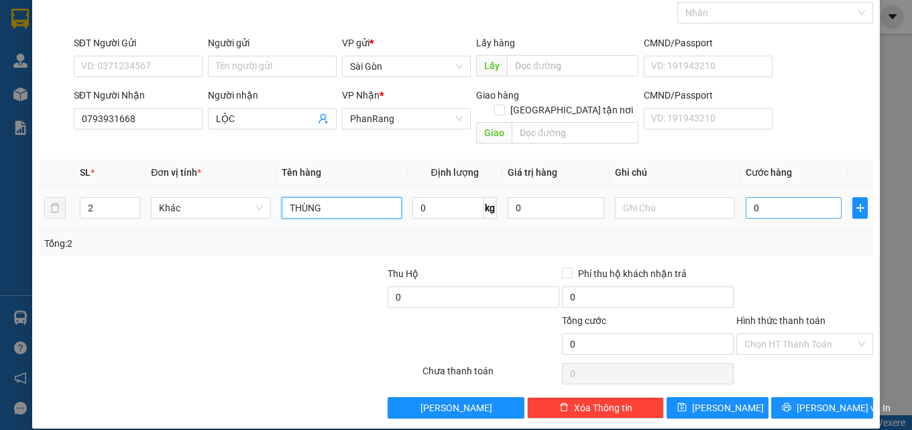
type input "THÙNG"
click at [766, 197] on input "0" at bounding box center [794, 207] width 97 height 21
type input "8"
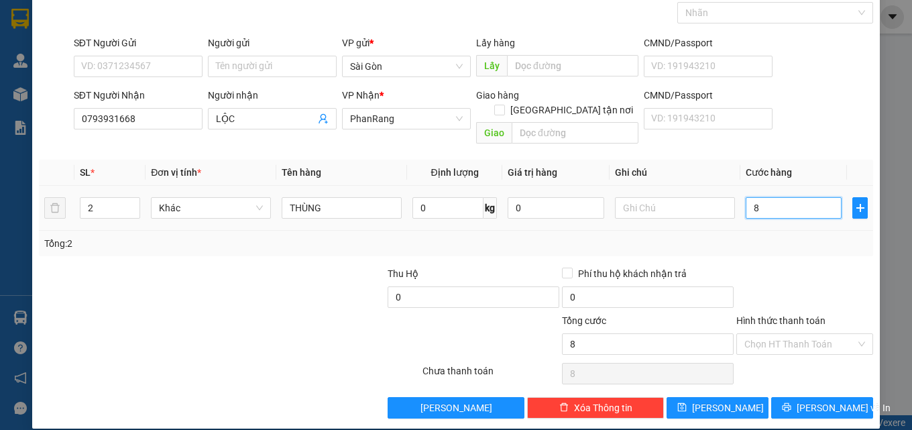
type input "80"
type input "80.000"
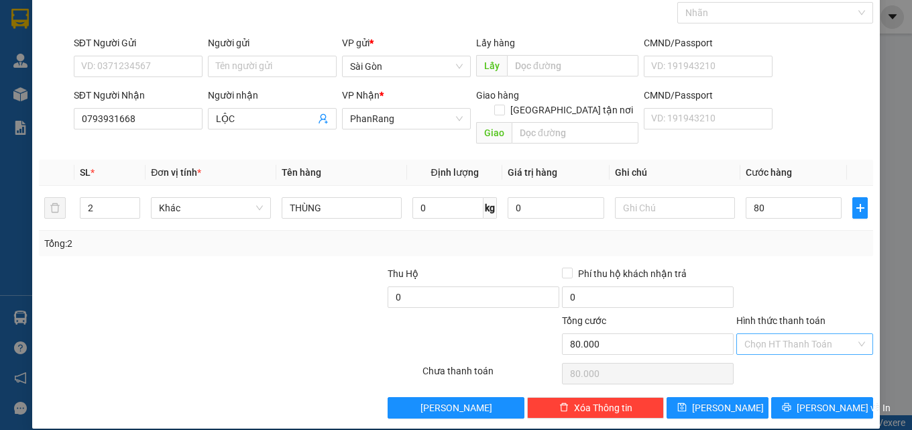
type input "80.000"
click at [787, 334] on input "Hình thức thanh toán" at bounding box center [800, 344] width 111 height 20
click at [783, 353] on div "Tại văn phòng" at bounding box center [796, 356] width 119 height 15
type input "0"
click at [802, 397] on button "[PERSON_NAME] và In" at bounding box center [822, 407] width 102 height 21
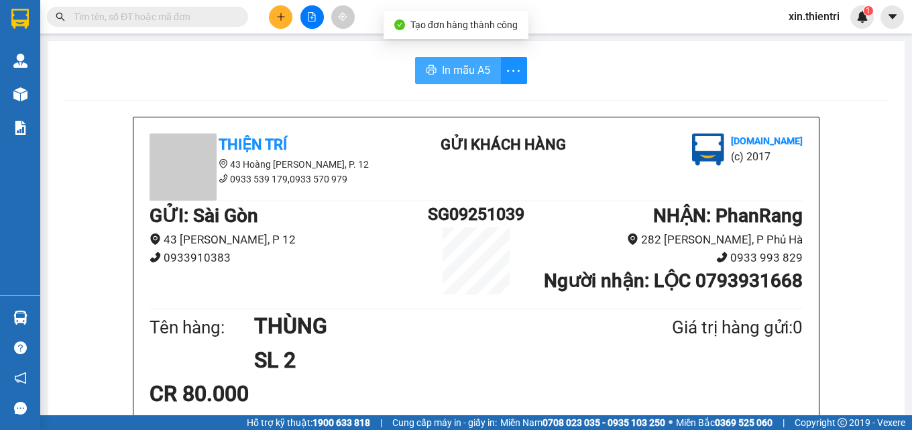
click at [486, 72] on button "In mẫu A5" at bounding box center [458, 70] width 86 height 27
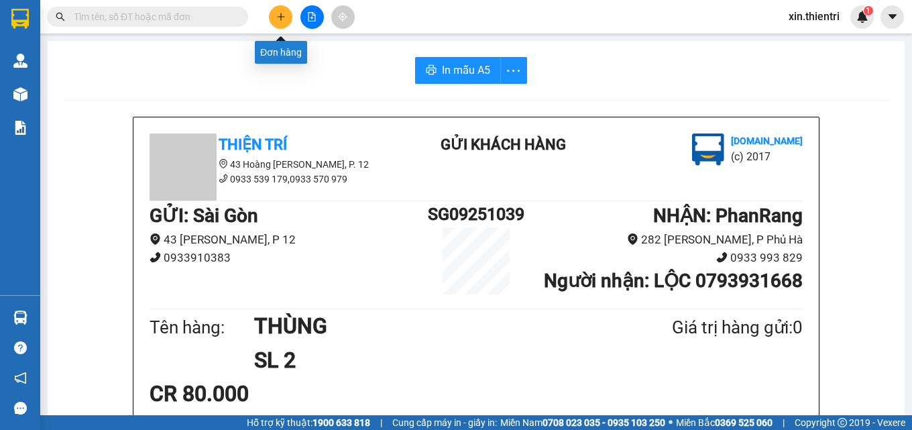
click at [284, 19] on icon "plus" at bounding box center [280, 16] width 9 height 9
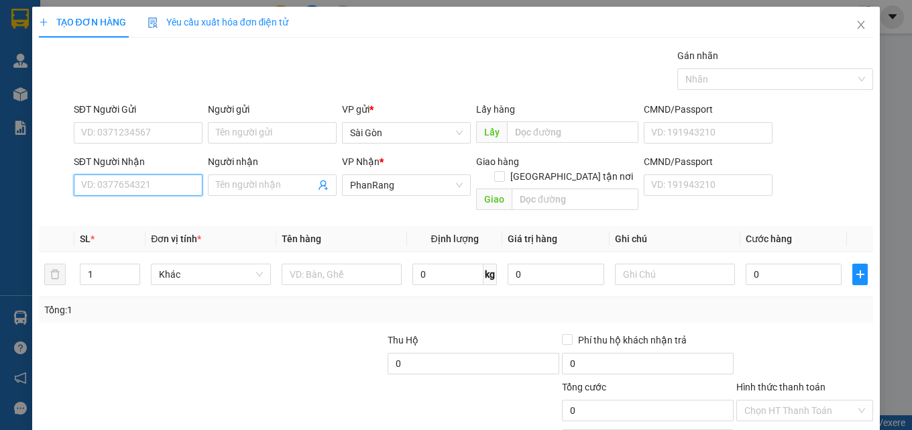
click at [159, 186] on input "SĐT Người Nhận" at bounding box center [138, 184] width 129 height 21
type input "0344886163"
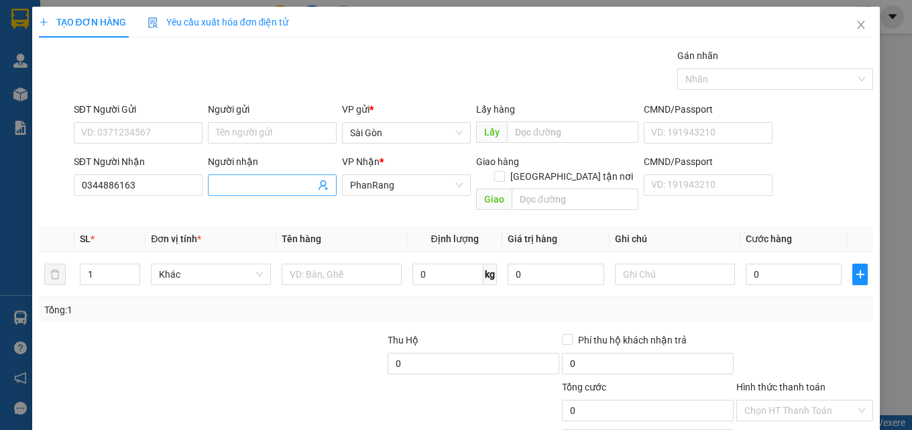
click at [222, 183] on input "Người nhận" at bounding box center [265, 185] width 99 height 15
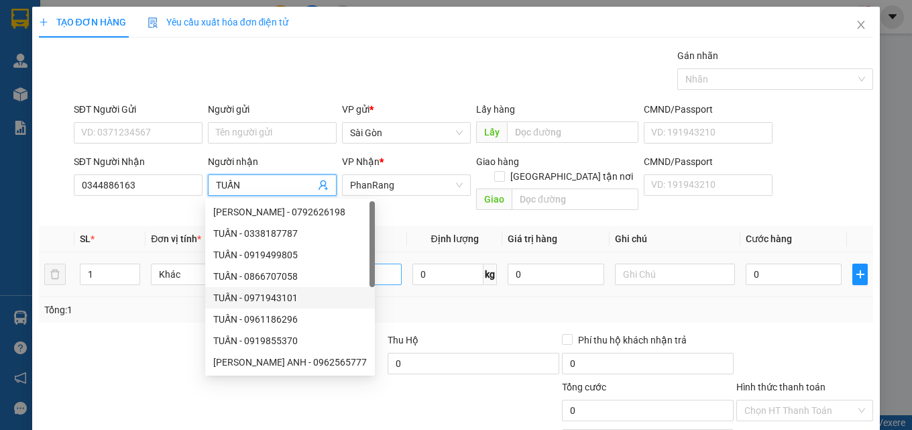
type input "TUẤN"
click at [364, 264] on input "text" at bounding box center [342, 274] width 120 height 21
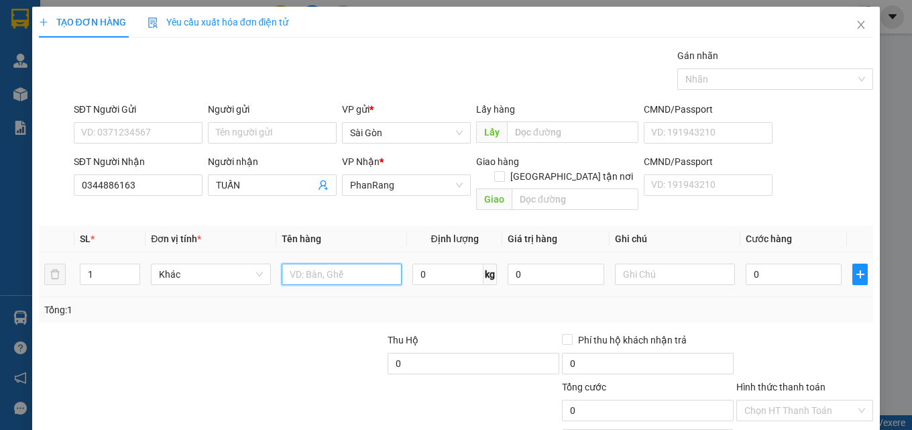
click at [366, 264] on input "text" at bounding box center [342, 274] width 120 height 21
type input "THÙNG"
click at [776, 264] on input "0" at bounding box center [794, 274] width 97 height 21
type input "3"
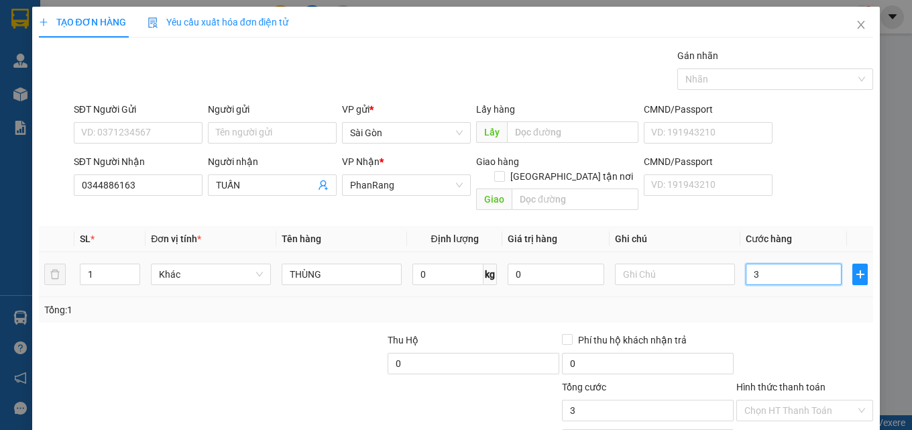
type input "3"
type input "30"
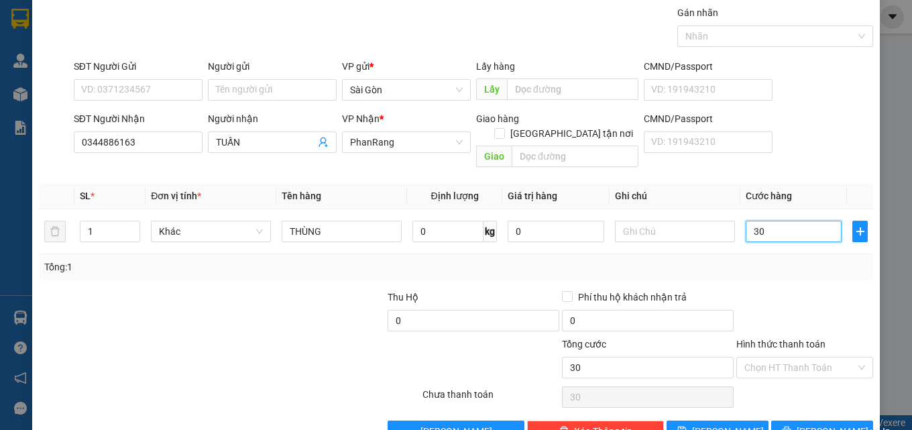
scroll to position [66, 0]
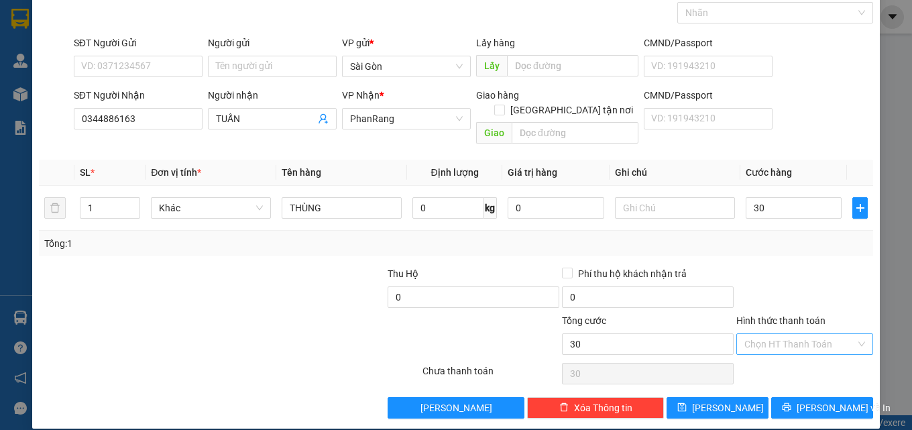
type input "30.000"
click at [796, 334] on input "Hình thức thanh toán" at bounding box center [800, 344] width 111 height 20
click at [782, 357] on div "Tại văn phòng" at bounding box center [796, 356] width 119 height 15
type input "0"
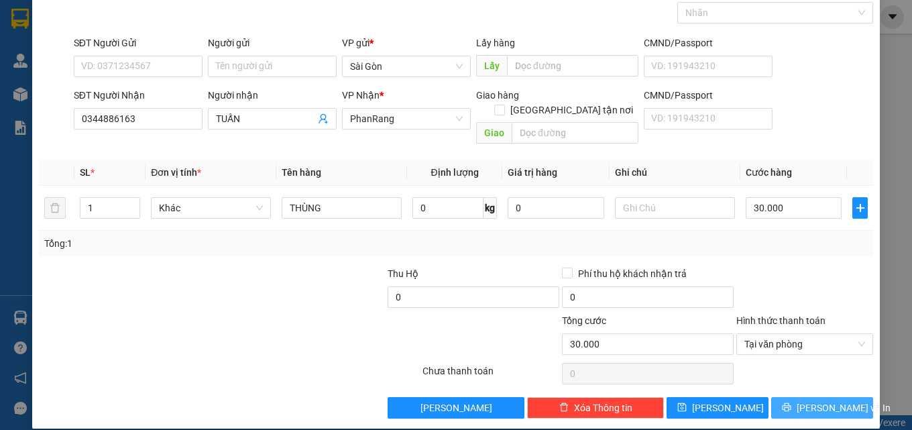
click at [814, 400] on span "[PERSON_NAME] và In" at bounding box center [844, 407] width 94 height 15
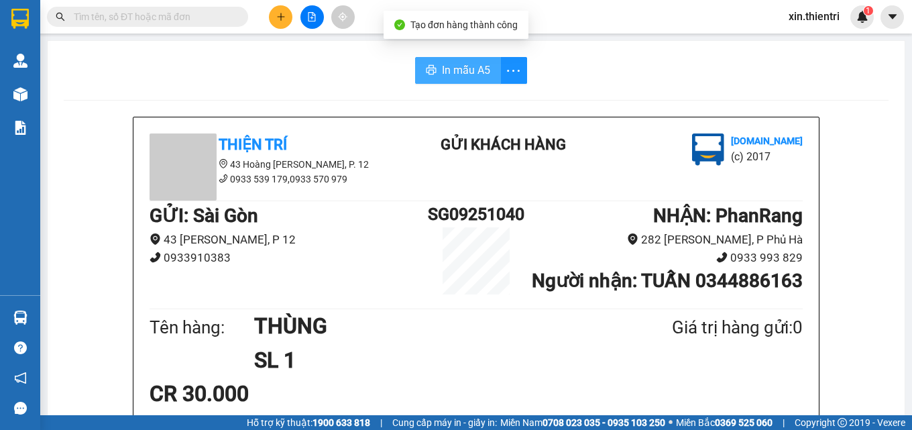
click at [471, 75] on span "In mẫu A5" at bounding box center [466, 70] width 48 height 17
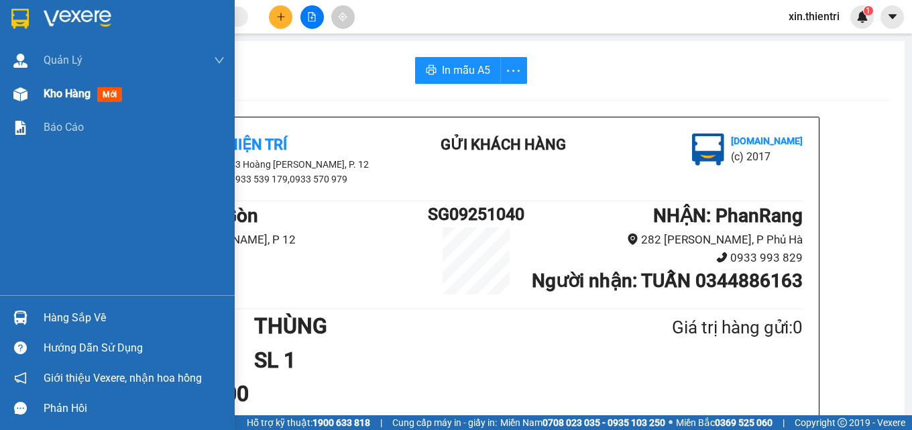
click at [83, 97] on span "Kho hàng" at bounding box center [67, 93] width 47 height 13
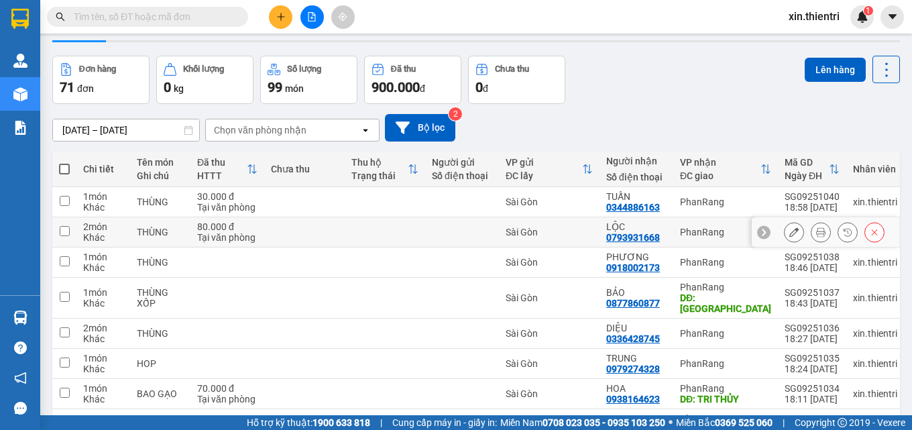
scroll to position [67, 0]
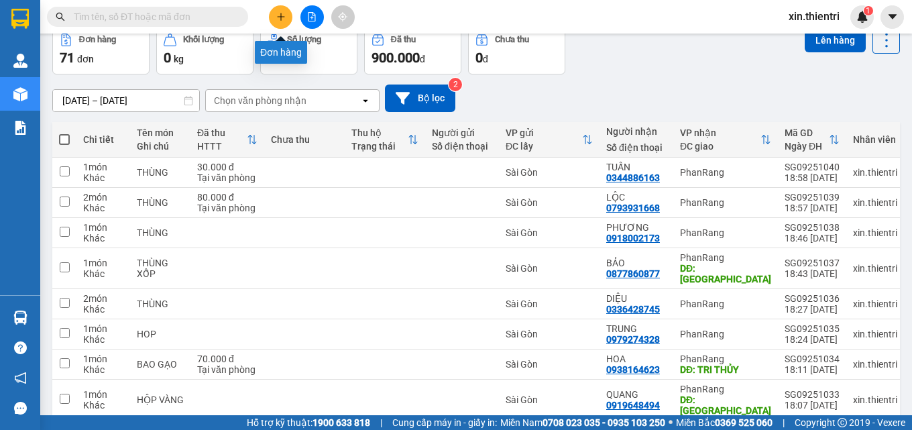
click at [272, 14] on button at bounding box center [280, 16] width 23 height 23
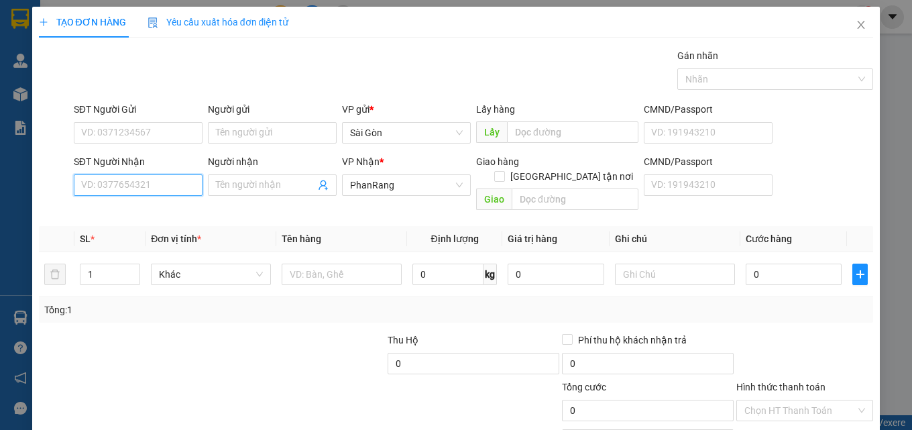
click at [164, 185] on input "SĐT Người Nhận" at bounding box center [138, 184] width 129 height 21
type input "0933074132"
click at [129, 213] on div "0933074132 - HIỆP" at bounding box center [136, 212] width 111 height 15
type input "HIỆP"
type input "[PERSON_NAME]"
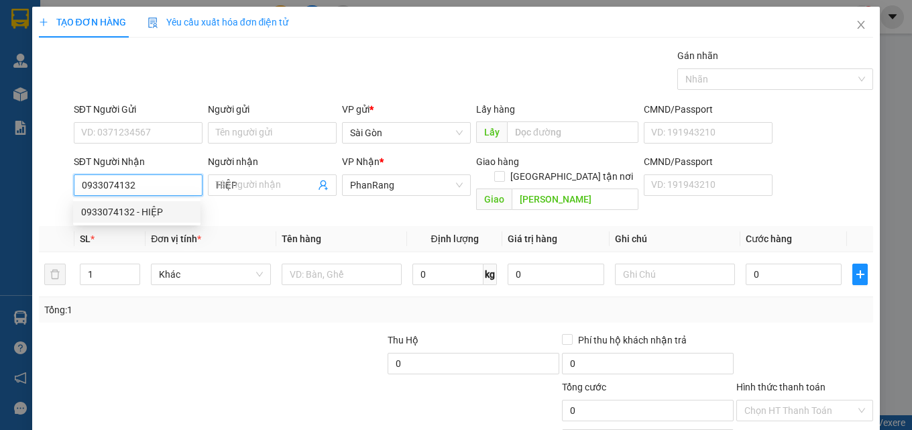
type input "40.000"
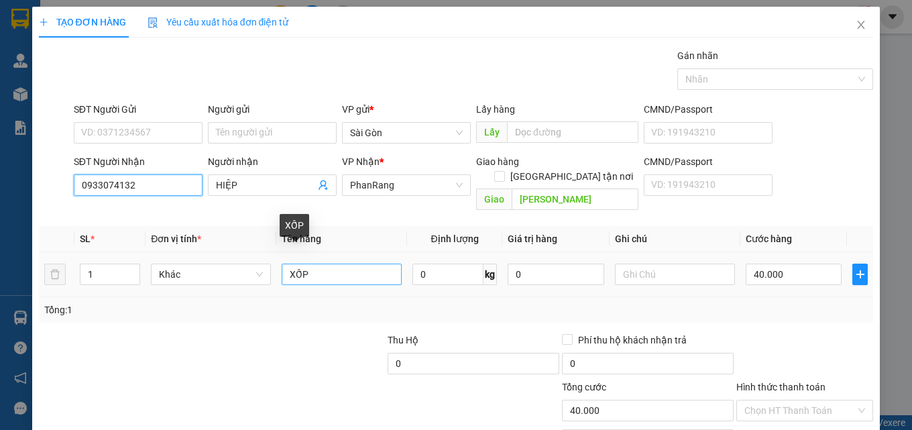
type input "0933074132"
click at [315, 264] on input "XỐP" at bounding box center [342, 274] width 120 height 21
type input "X"
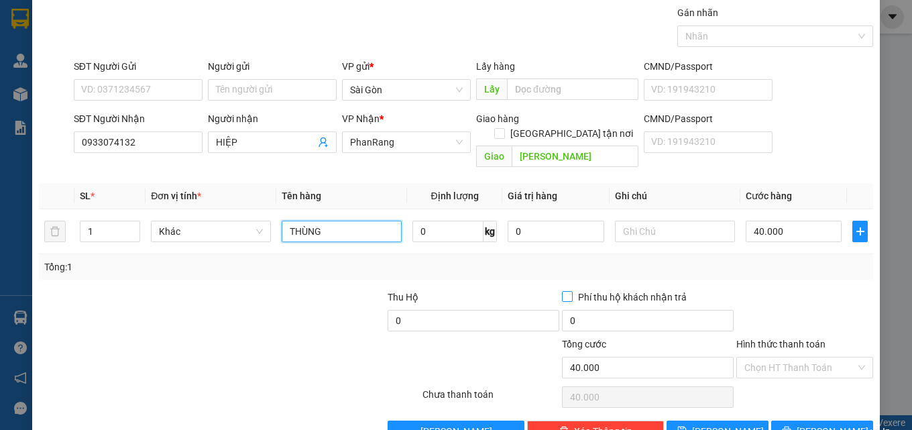
scroll to position [66, 0]
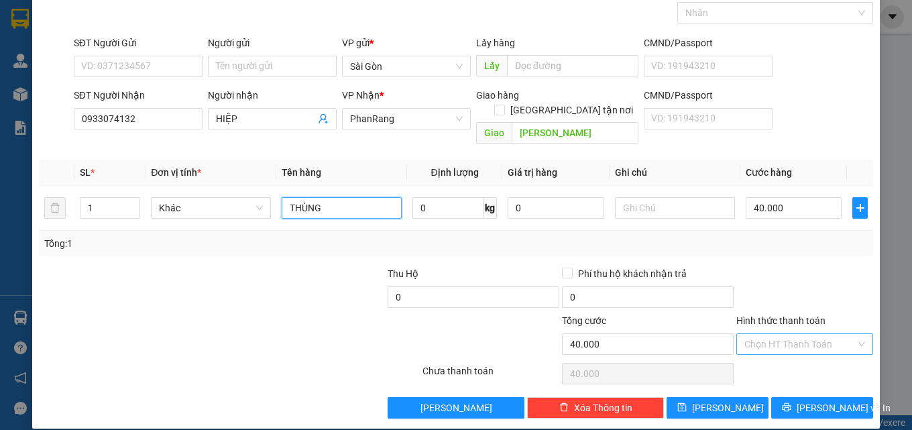
type input "THÙNG"
click at [815, 334] on input "Hình thức thanh toán" at bounding box center [800, 344] width 111 height 20
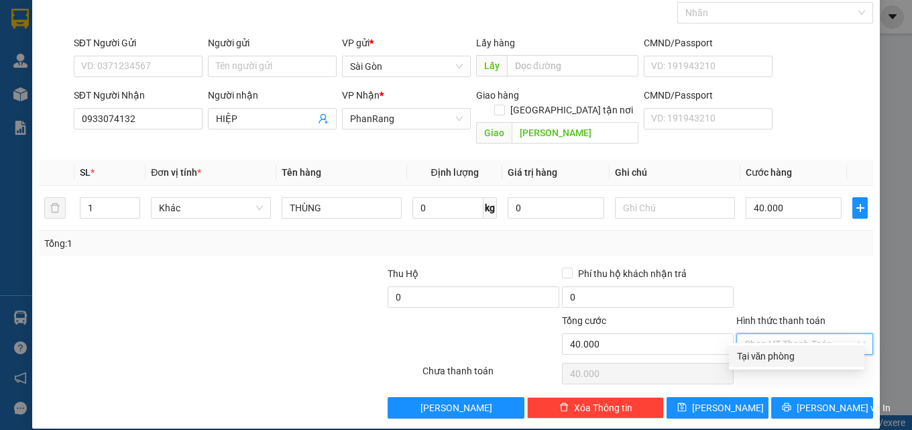
click at [806, 353] on div "Tại văn phòng" at bounding box center [796, 356] width 119 height 15
type input "0"
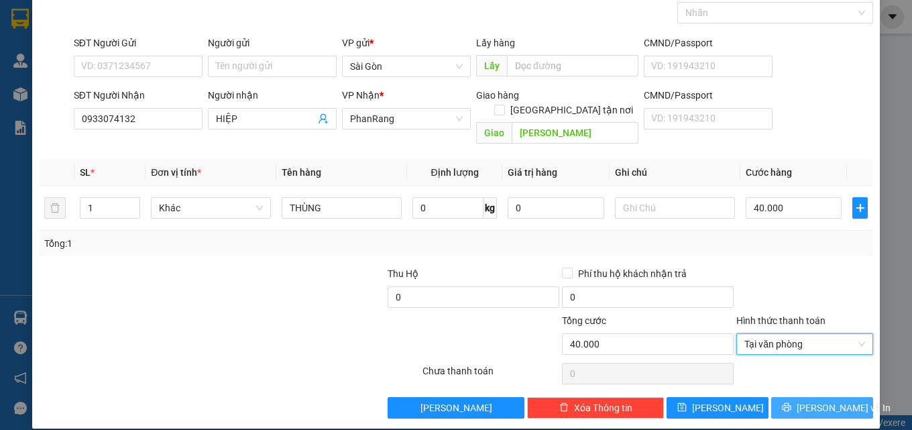
click at [806, 400] on span "[PERSON_NAME] và In" at bounding box center [844, 407] width 94 height 15
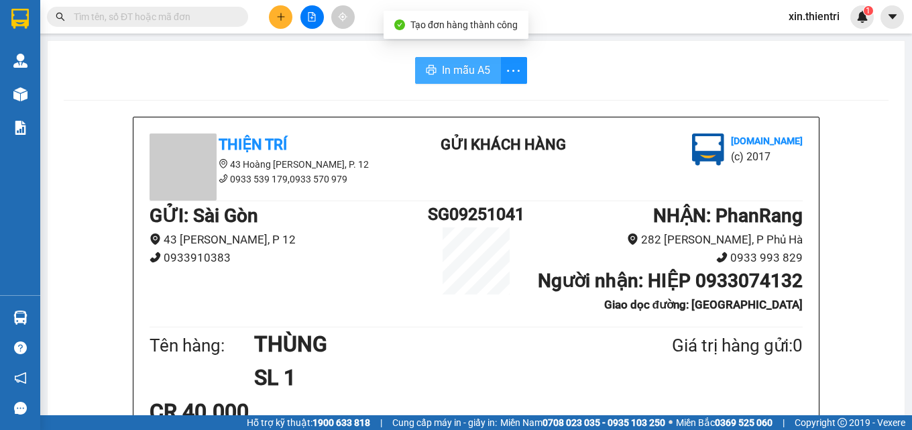
click at [476, 72] on span "In mẫu A5" at bounding box center [466, 70] width 48 height 17
click at [284, 19] on icon "plus" at bounding box center [280, 16] width 9 height 9
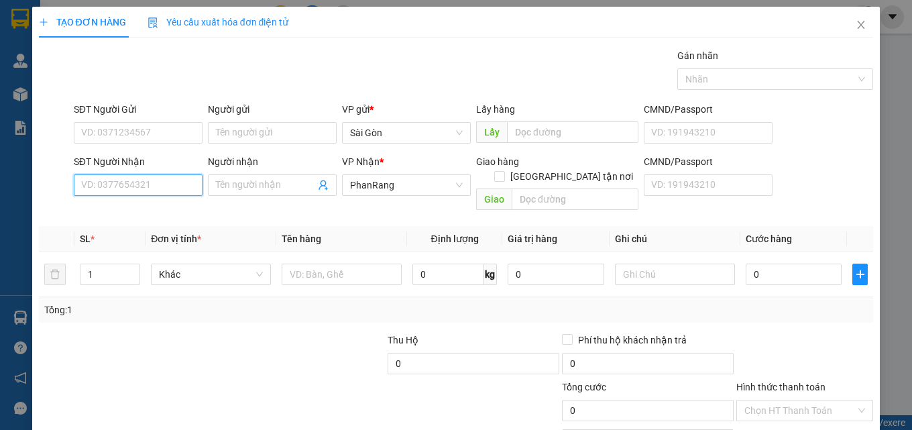
click at [156, 185] on input "SĐT Người Nhận" at bounding box center [138, 184] width 129 height 21
click at [100, 186] on input "0793640538" at bounding box center [138, 184] width 129 height 21
type input "0792640538"
click at [148, 215] on div "0792640538 - DUNG" at bounding box center [136, 212] width 111 height 15
type input "DUNG"
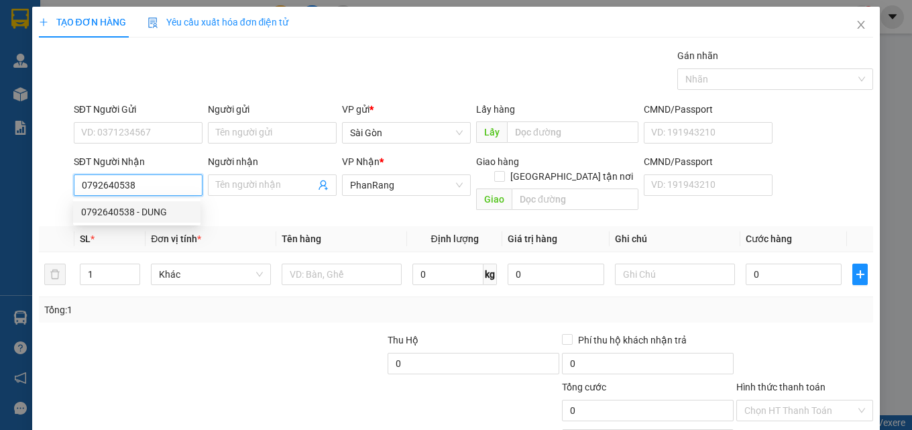
type input "M TÂN"
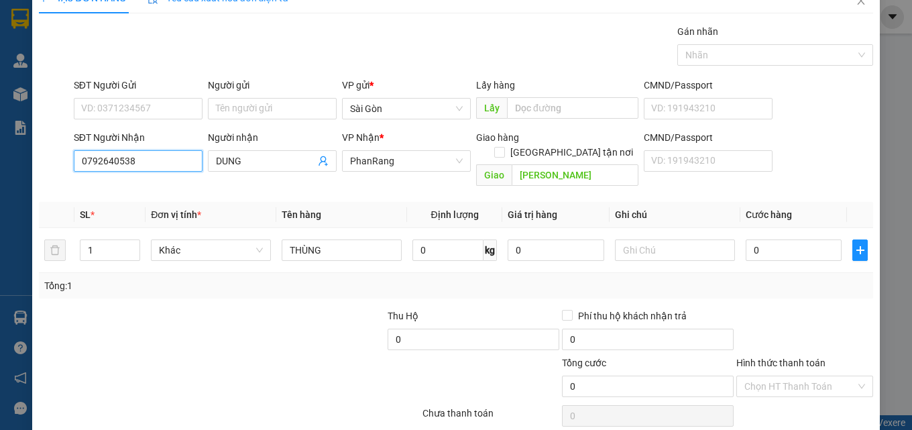
scroll to position [66, 0]
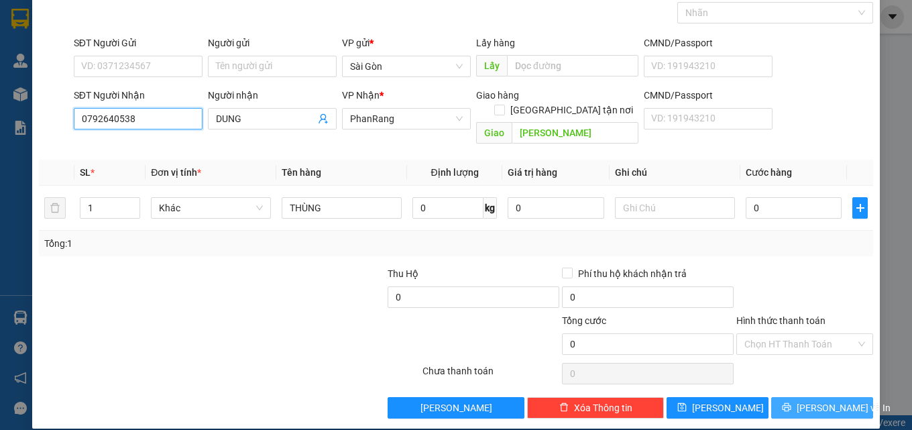
type input "0792640538"
click at [800, 397] on button "[PERSON_NAME] và In" at bounding box center [822, 407] width 102 height 21
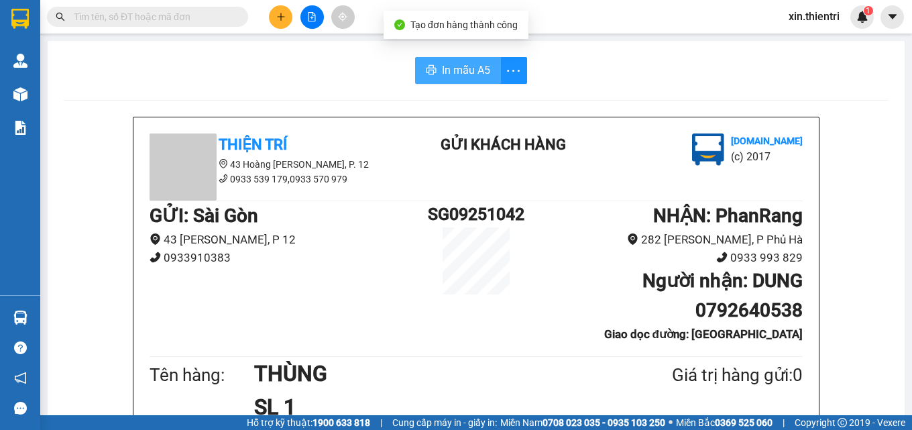
click at [480, 72] on span "In mẫu A5" at bounding box center [466, 70] width 48 height 17
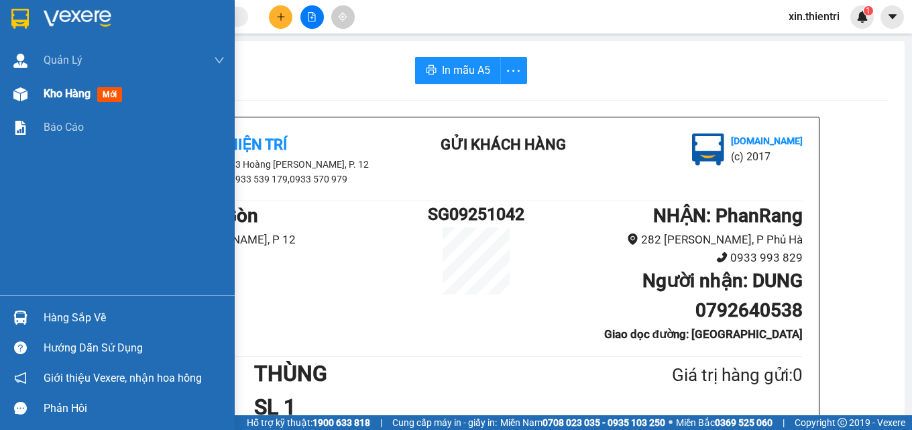
click at [112, 89] on span "mới" at bounding box center [109, 94] width 25 height 15
click at [112, 91] on span "mới" at bounding box center [109, 94] width 25 height 15
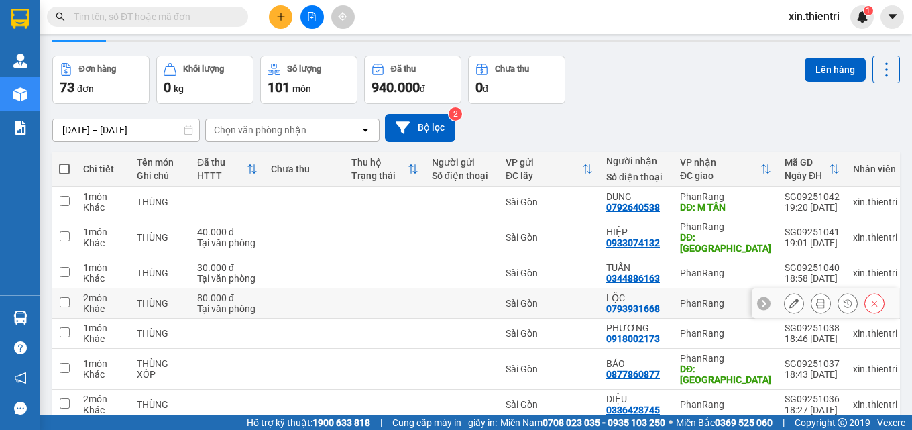
scroll to position [172, 0]
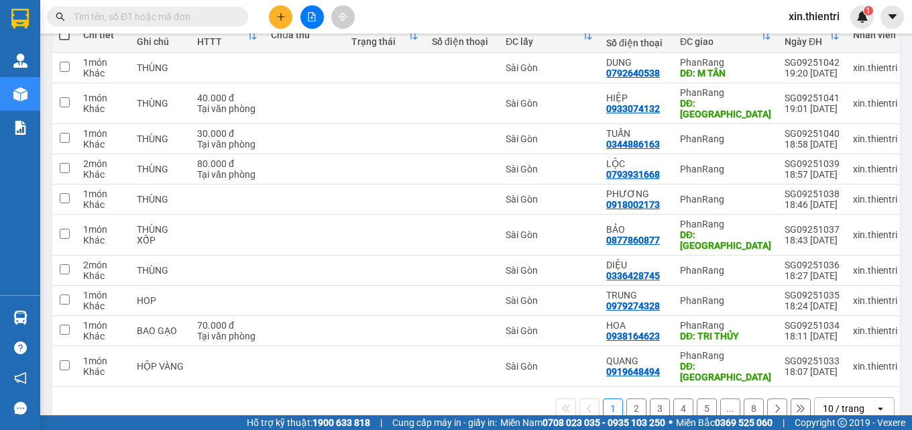
click at [628, 398] on button "2" at bounding box center [636, 408] width 20 height 20
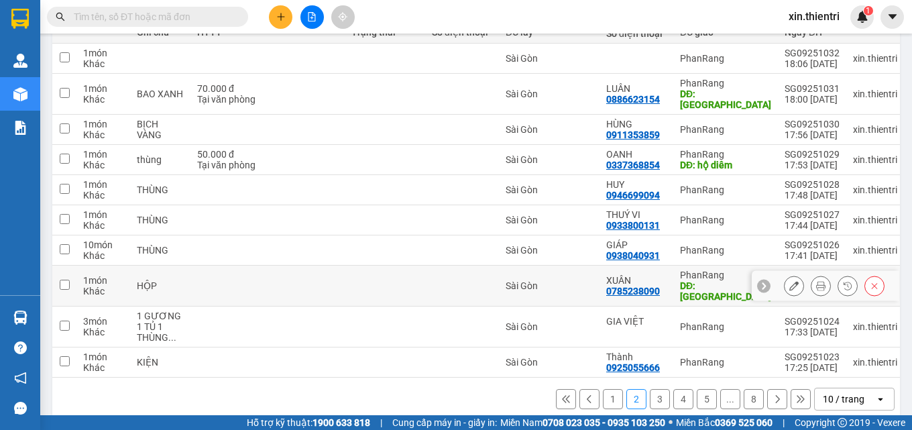
scroll to position [182, 0]
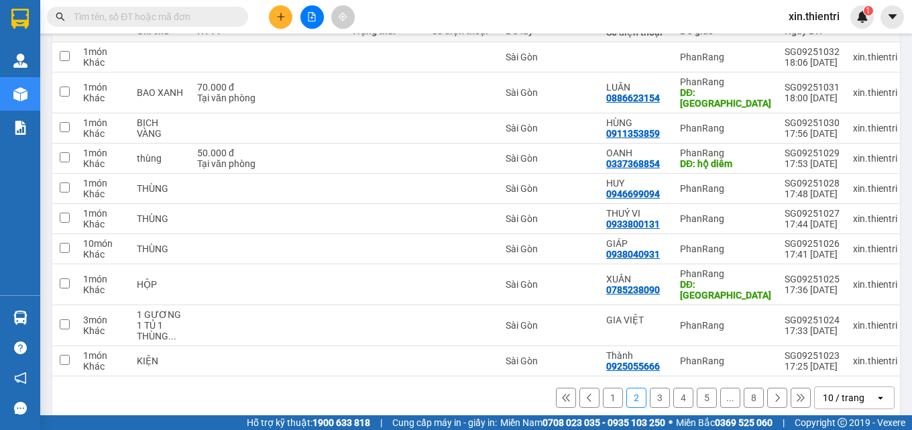
click at [650, 388] on button "3" at bounding box center [660, 398] width 20 height 20
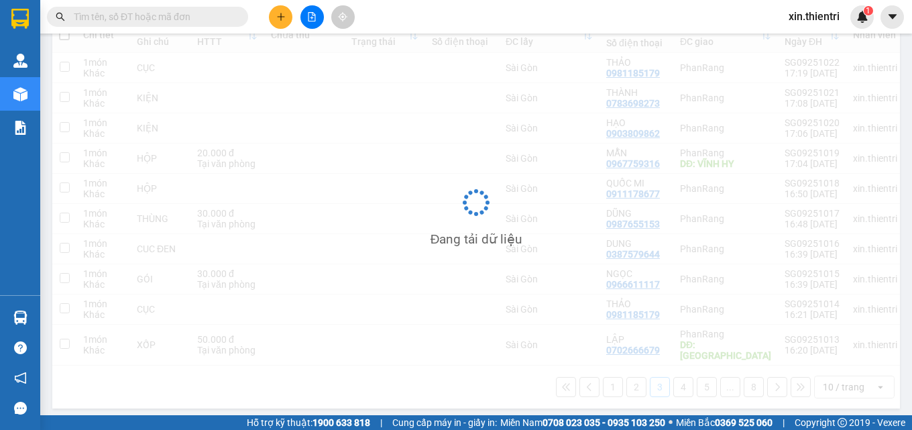
scroll to position [172, 0]
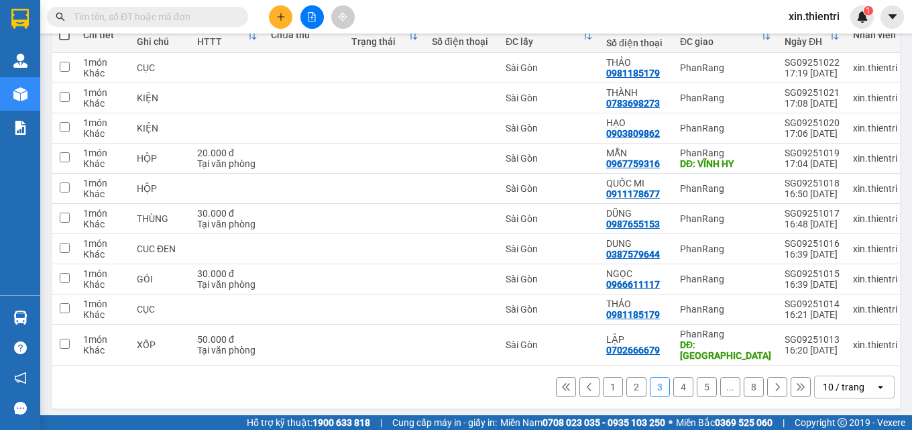
click at [674, 378] on button "4" at bounding box center [683, 387] width 20 height 20
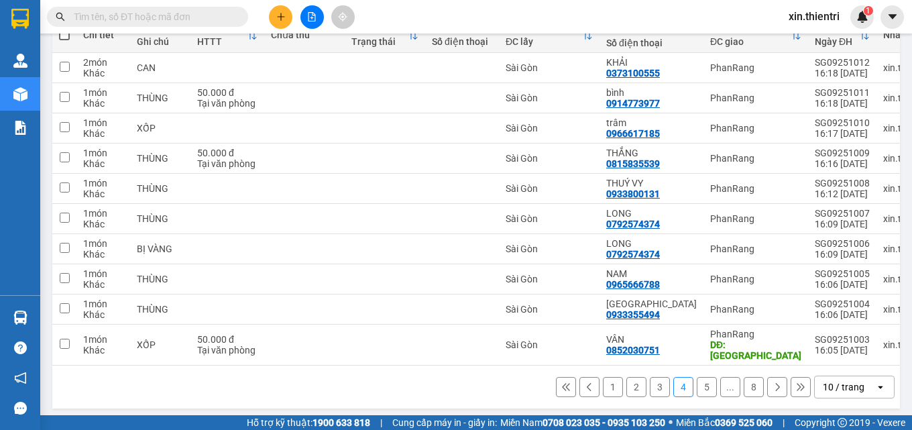
click at [699, 384] on button "5" at bounding box center [707, 387] width 20 height 20
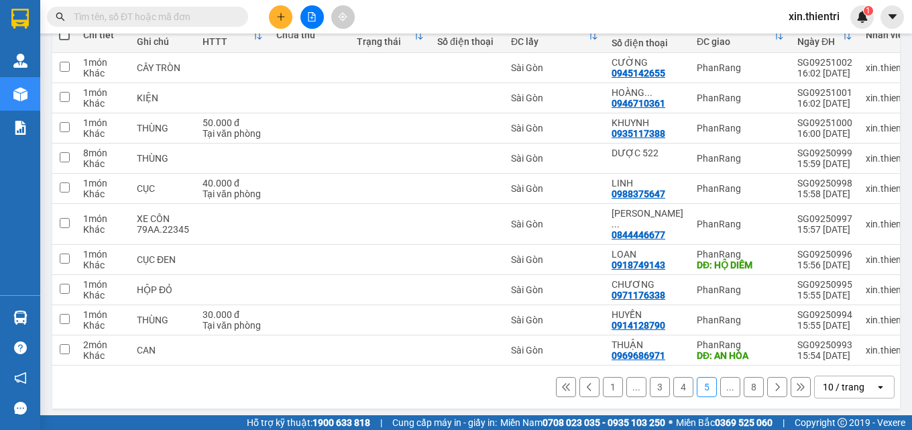
click at [745, 380] on button "8" at bounding box center [754, 387] width 20 height 20
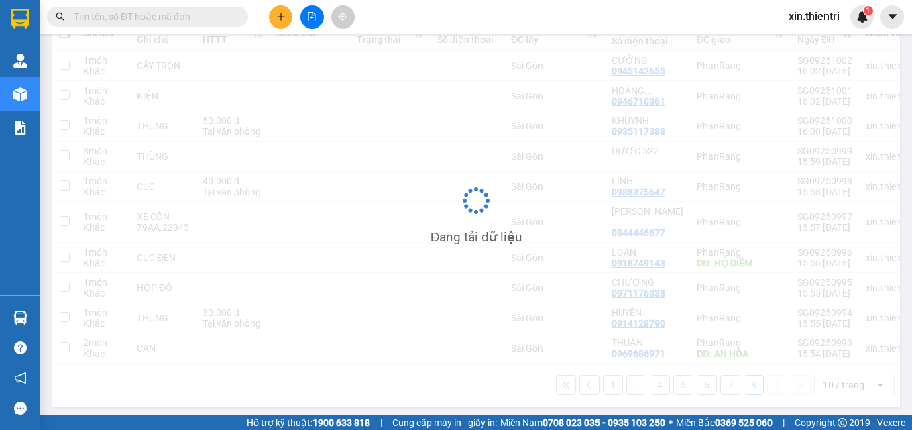
scroll to position [62, 0]
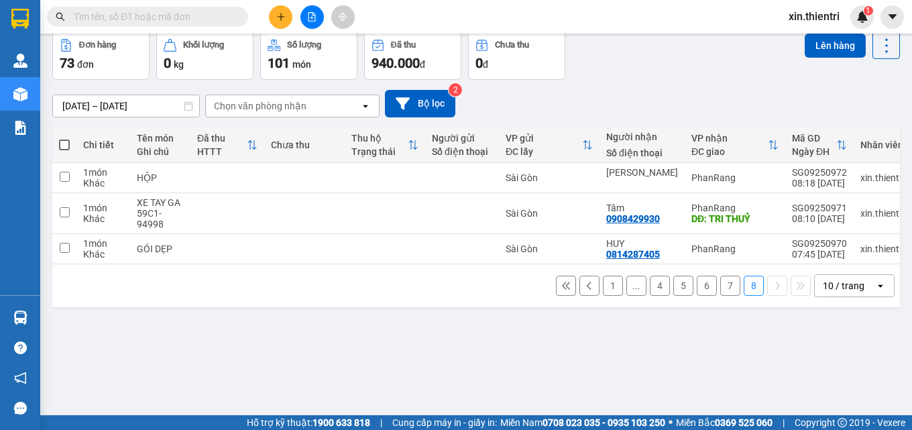
click at [720, 294] on button "7" at bounding box center [730, 286] width 20 height 20
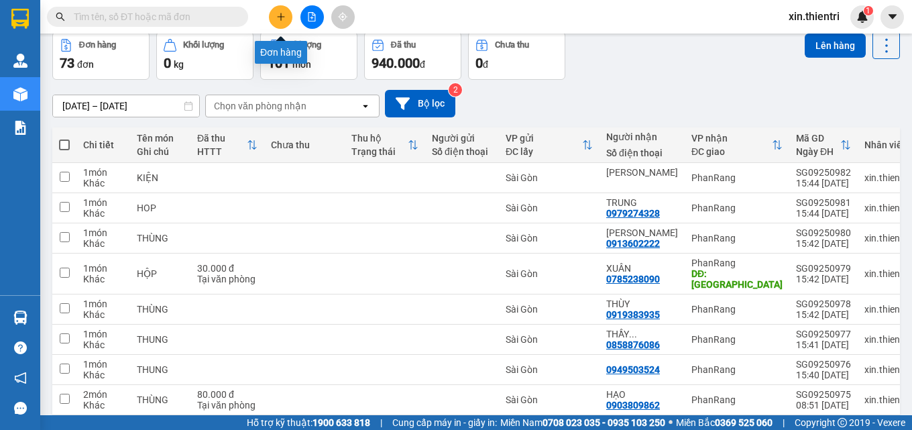
click at [286, 17] on button at bounding box center [280, 16] width 23 height 23
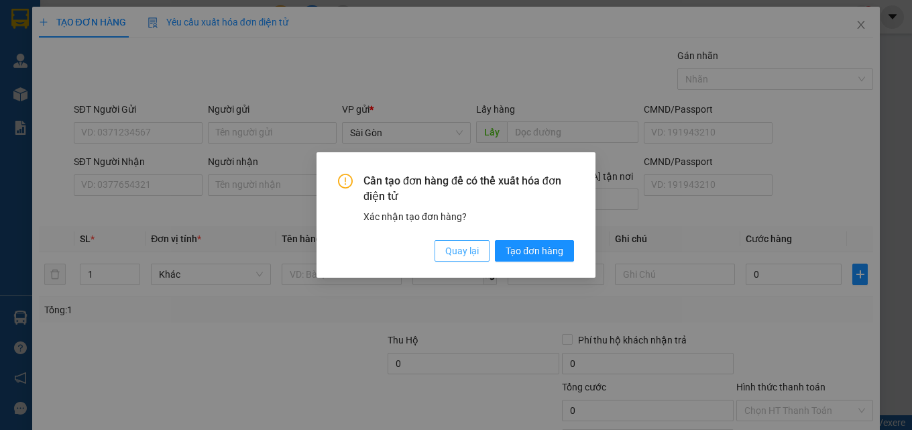
click at [473, 256] on span "Quay lại" at bounding box center [462, 250] width 34 height 15
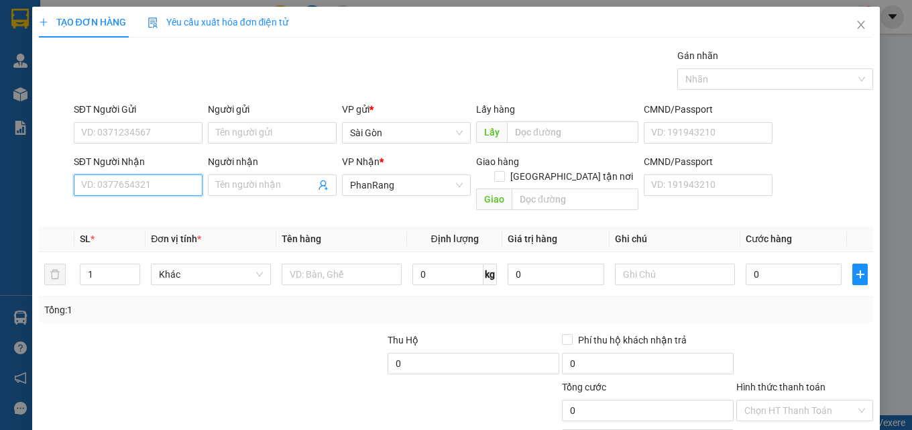
click at [148, 183] on input "SĐT Người Nhận" at bounding box center [138, 184] width 129 height 21
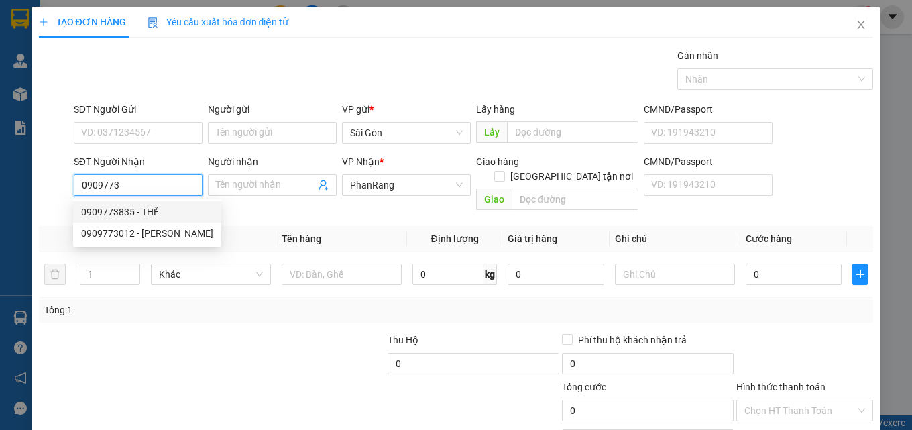
click at [127, 216] on div "0909773835 - THỂ" at bounding box center [147, 212] width 132 height 15
type input "0909773835"
type input "THỂ"
type input "100.000"
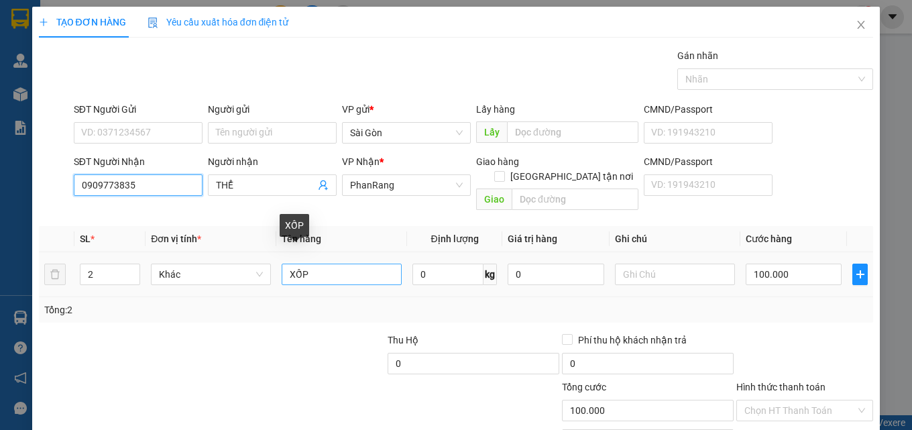
type input "0909773835"
click at [319, 264] on input "XỐP" at bounding box center [342, 274] width 120 height 21
type input "X"
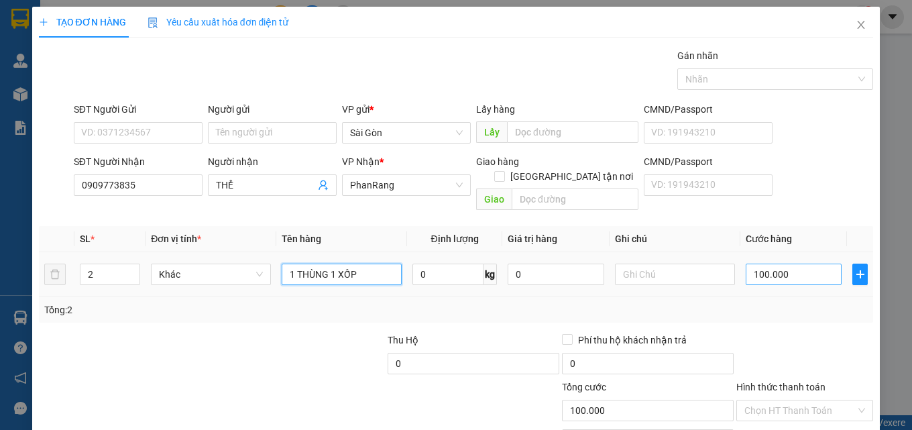
type input "1 THÙNG 1 XỐP"
click at [798, 264] on input "100.000" at bounding box center [794, 274] width 97 height 21
type input "1"
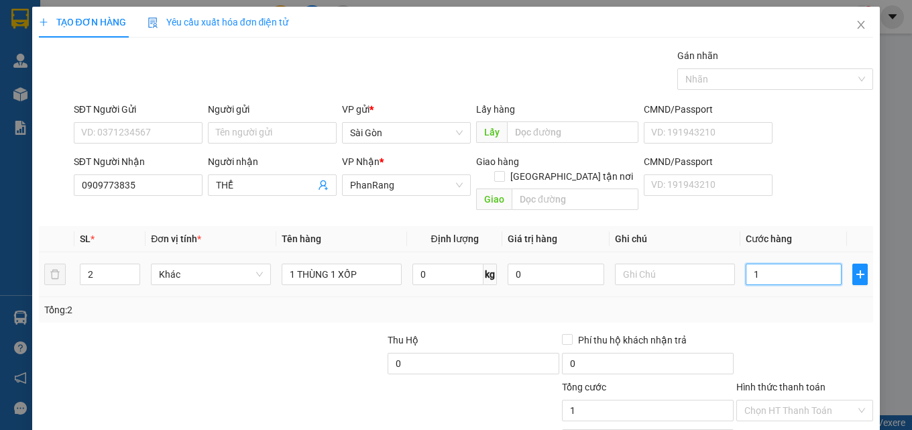
type input "18"
type input "180"
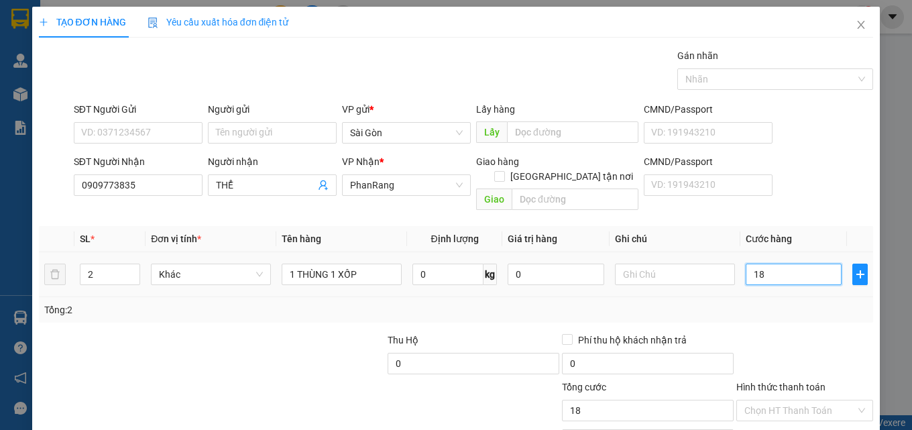
type input "180"
type input "1.800"
type input "180"
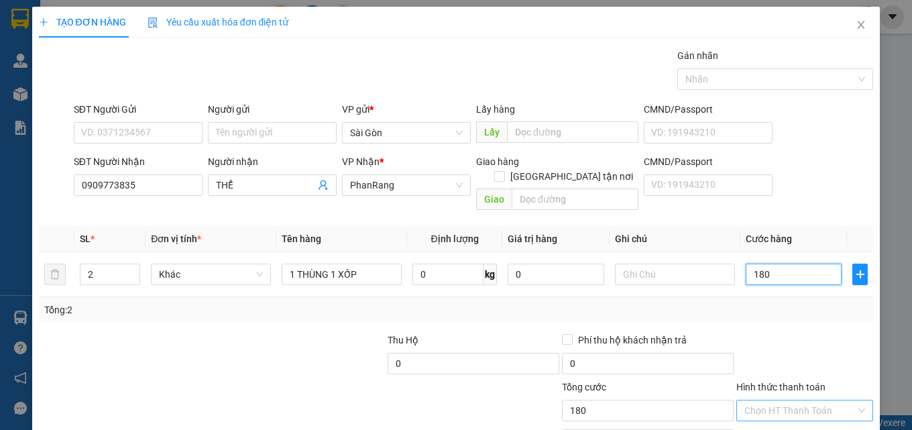
scroll to position [66, 0]
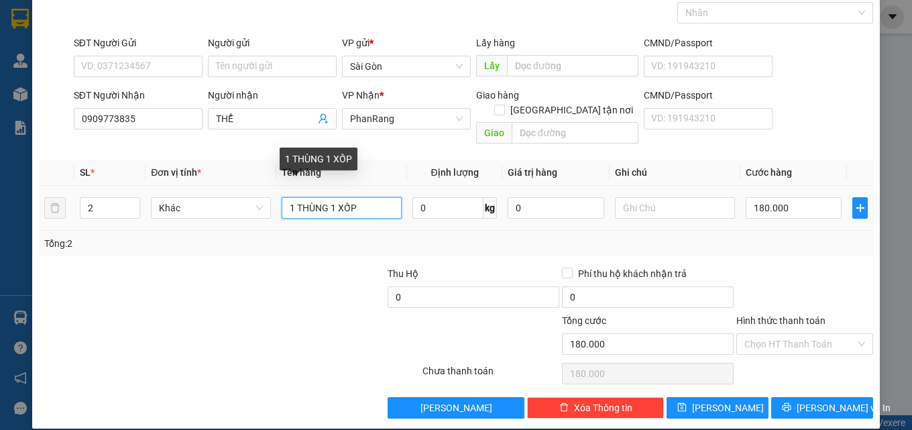
click at [358, 197] on input "1 THÙNG 1 XỐP" at bounding box center [342, 207] width 120 height 21
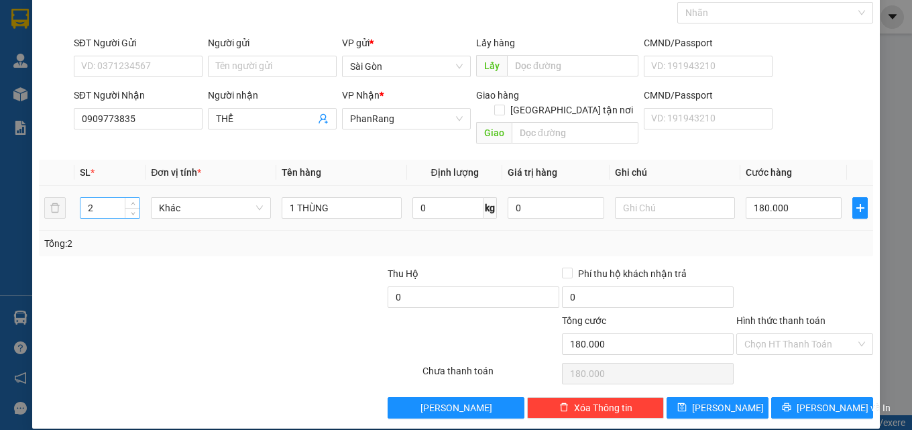
click at [114, 198] on input "2" at bounding box center [109, 208] width 59 height 20
click at [787, 197] on input "180.000" at bounding box center [794, 207] width 97 height 21
click at [789, 197] on input "180.000" at bounding box center [794, 207] width 97 height 21
click at [765, 197] on input "0" at bounding box center [794, 207] width 97 height 21
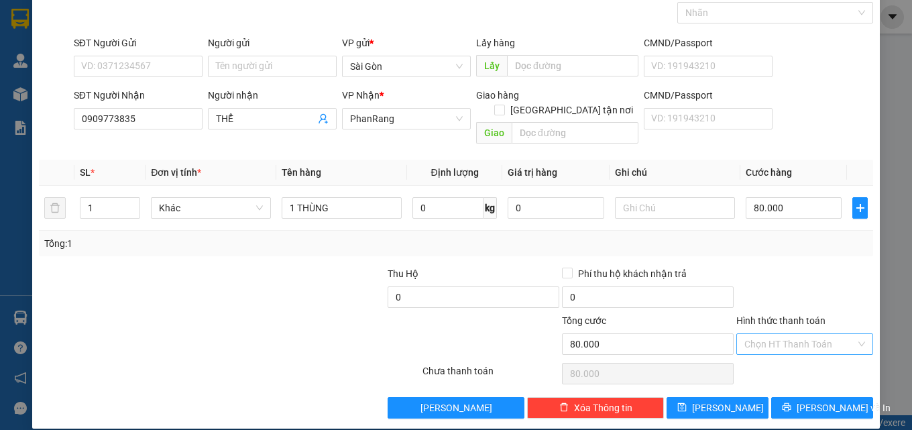
drag, startPoint x: 843, startPoint y: 327, endPoint x: 825, endPoint y: 331, distance: 18.4
click at [843, 334] on input "Hình thức thanh toán" at bounding box center [800, 344] width 111 height 20
click at [808, 358] on div "Tại văn phòng" at bounding box center [796, 356] width 119 height 15
click at [821, 400] on span "[PERSON_NAME] và In" at bounding box center [844, 407] width 94 height 15
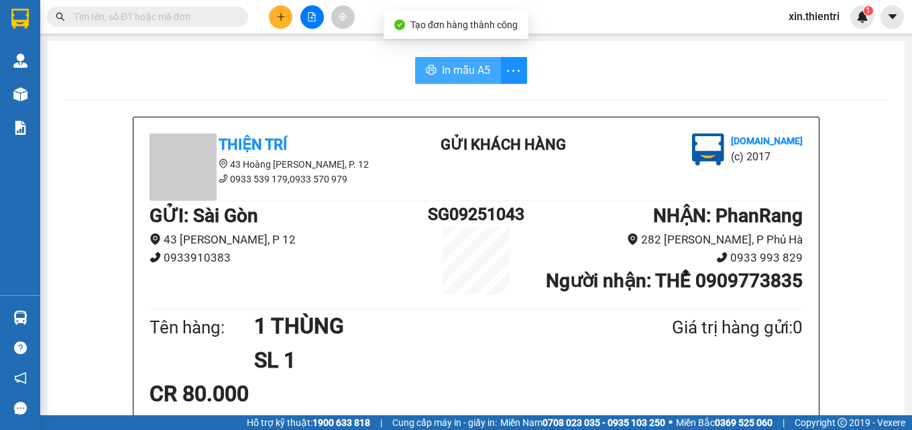
click at [472, 66] on span "In mẫu A5" at bounding box center [466, 70] width 48 height 17
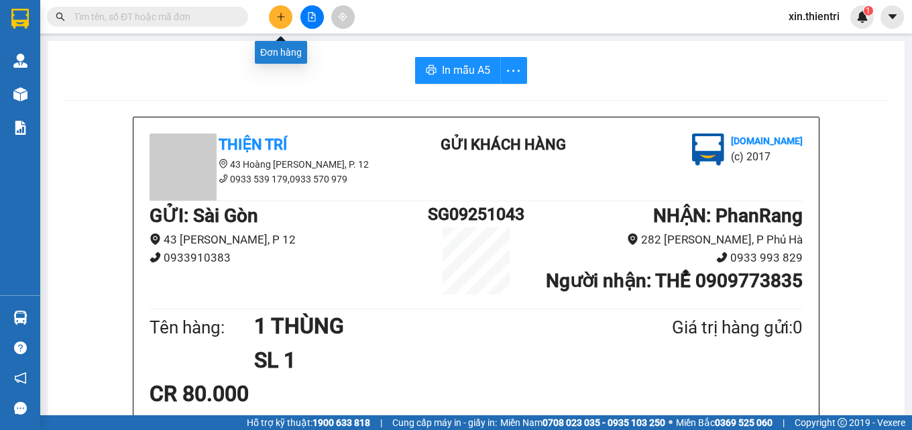
click at [279, 19] on icon "plus" at bounding box center [280, 16] width 9 height 9
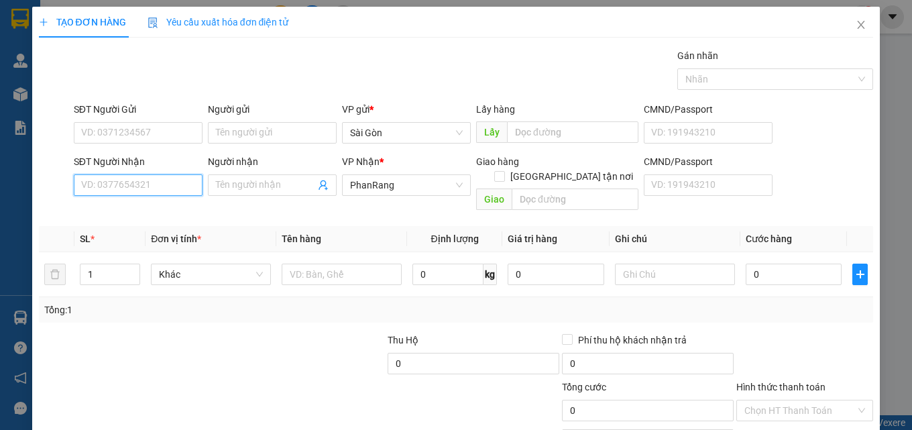
click at [168, 189] on input "SĐT Người Nhận" at bounding box center [138, 184] width 129 height 21
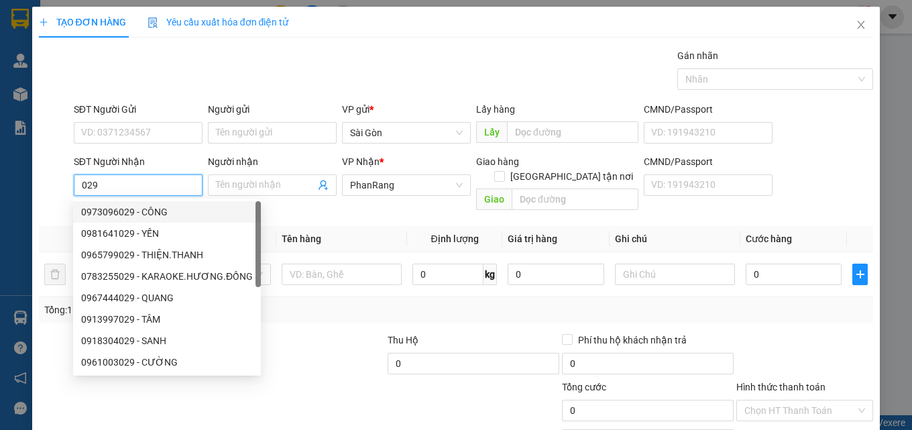
click at [142, 184] on input "029" at bounding box center [138, 184] width 129 height 21
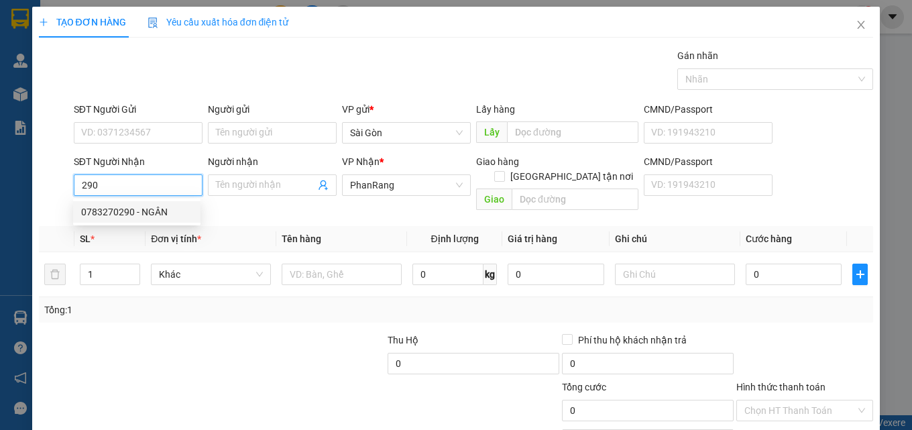
click at [158, 212] on div "0783270290 - NGÂN" at bounding box center [136, 212] width 111 height 15
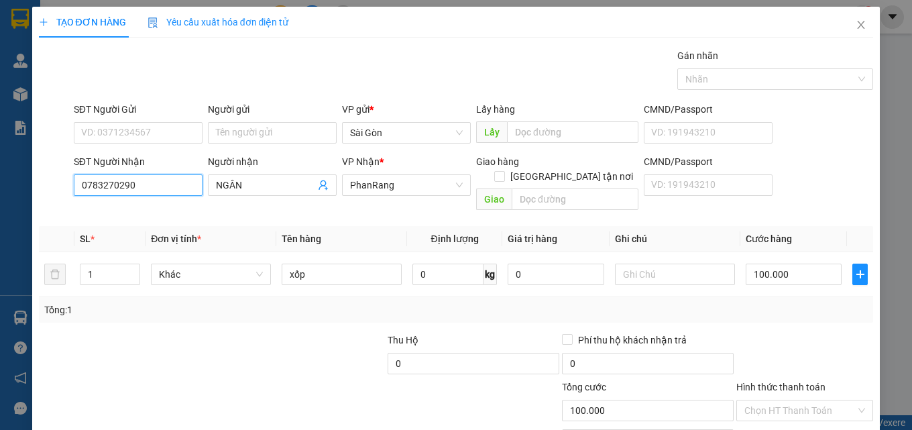
scroll to position [66, 0]
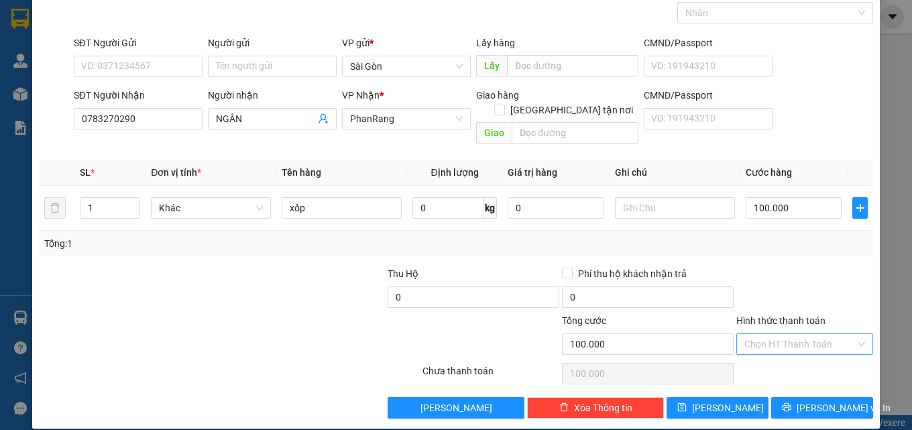
click at [790, 334] on input "Hình thức thanh toán" at bounding box center [800, 344] width 111 height 20
click at [787, 358] on div "Tại văn phòng" at bounding box center [796, 356] width 119 height 15
click at [802, 400] on span "[PERSON_NAME] và In" at bounding box center [844, 407] width 94 height 15
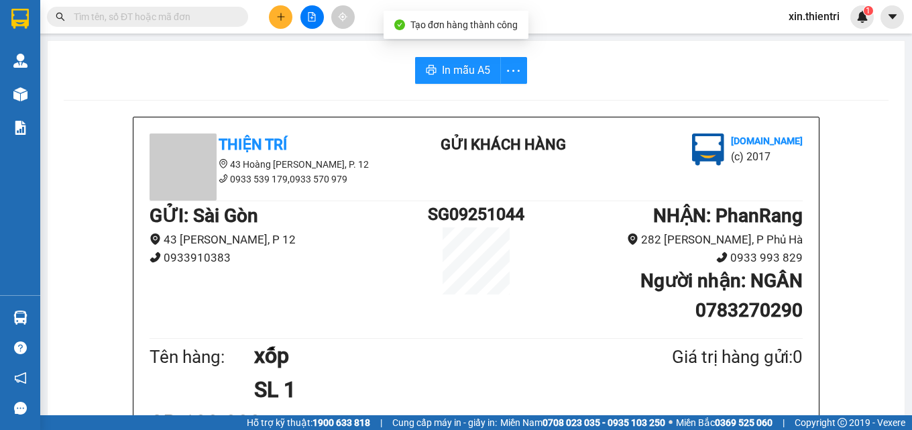
click at [465, 60] on button "In mẫu A5" at bounding box center [458, 70] width 86 height 27
click at [290, 18] on button at bounding box center [280, 16] width 23 height 23
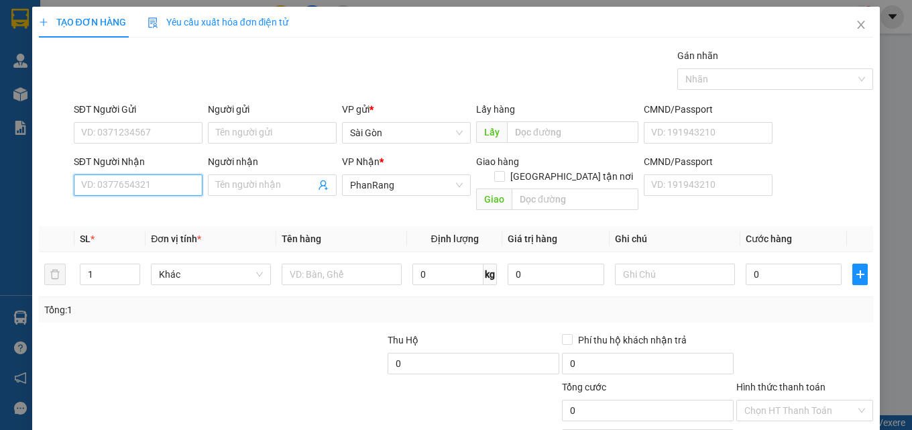
click at [108, 189] on input "SĐT Người Nhận" at bounding box center [138, 184] width 129 height 21
click at [109, 188] on input "SĐT Người Nhận" at bounding box center [138, 184] width 129 height 21
click at [130, 213] on div "0911888779 - TƯỜNG" at bounding box center [136, 212] width 111 height 15
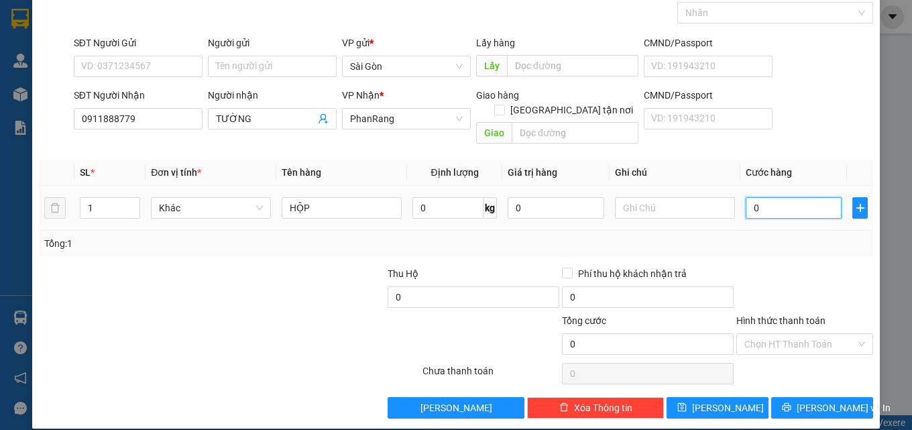
click at [782, 200] on input "0" at bounding box center [794, 207] width 97 height 21
click at [823, 334] on input "Hình thức thanh toán" at bounding box center [800, 344] width 111 height 20
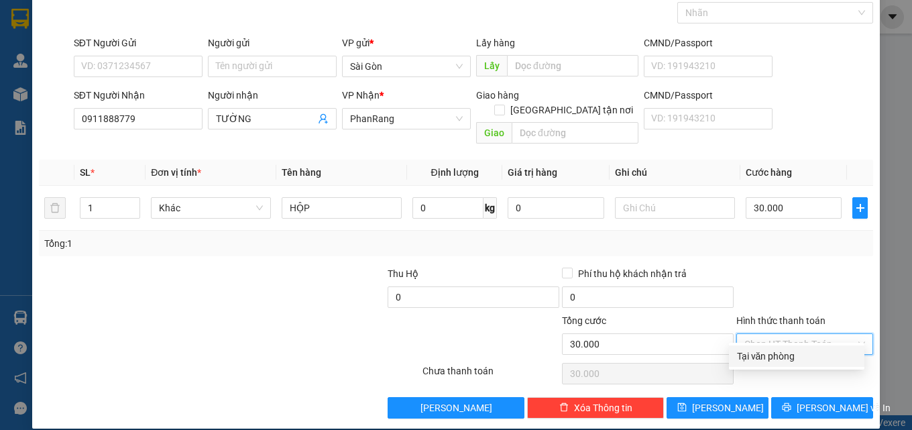
click at [796, 359] on div "Tại văn phòng" at bounding box center [796, 356] width 119 height 15
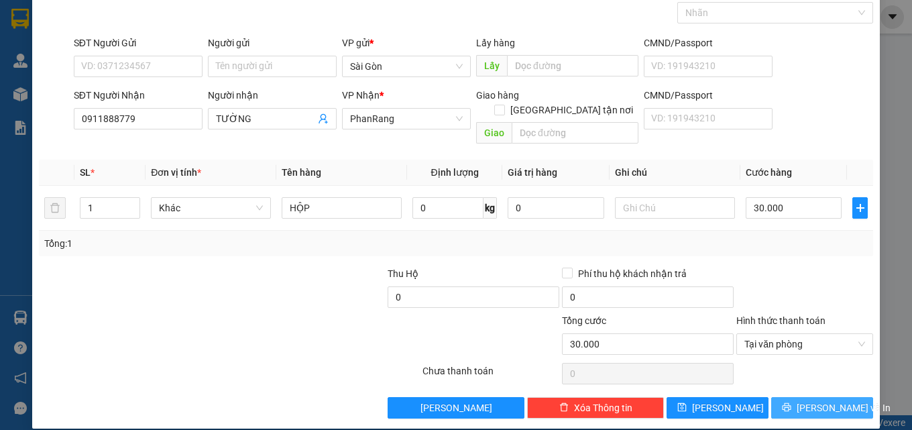
click at [816, 400] on span "[PERSON_NAME] và In" at bounding box center [844, 407] width 94 height 15
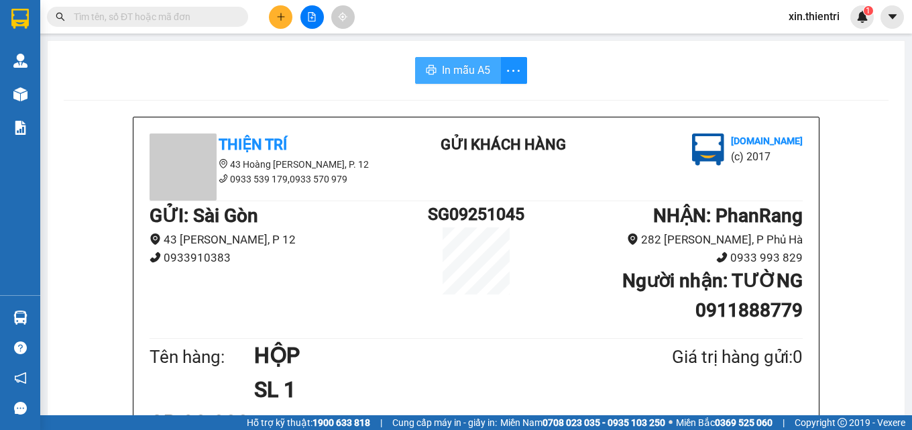
click at [461, 62] on span "In mẫu A5" at bounding box center [466, 70] width 48 height 17
click at [291, 15] on button at bounding box center [280, 16] width 23 height 23
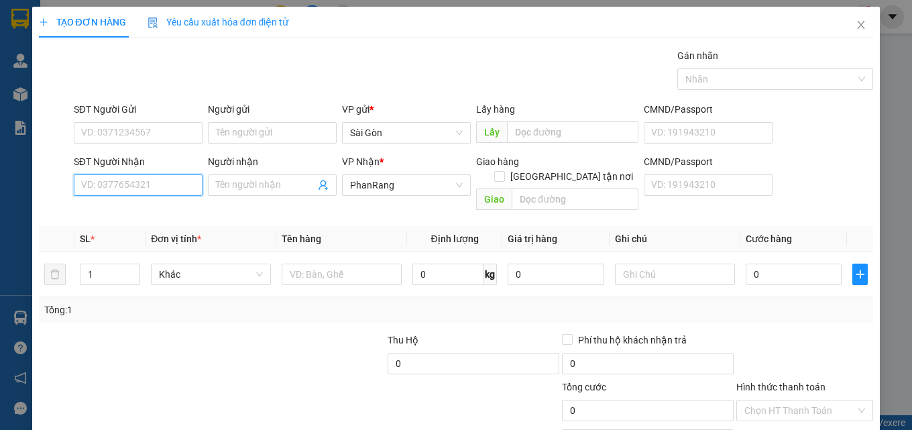
click at [177, 179] on input "SĐT Người Nhận" at bounding box center [138, 184] width 129 height 21
click at [97, 187] on input "0967161819" at bounding box center [138, 184] width 129 height 21
click at [115, 184] on input "0967161819" at bounding box center [138, 184] width 129 height 21
click at [121, 185] on input "096716819" at bounding box center [138, 184] width 129 height 21
click at [142, 210] on div "0967168169 - DŨNG" at bounding box center [136, 212] width 111 height 15
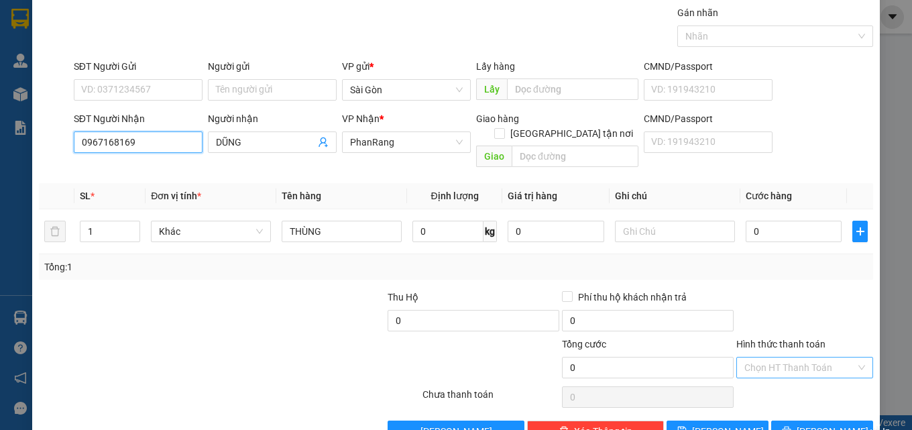
scroll to position [66, 0]
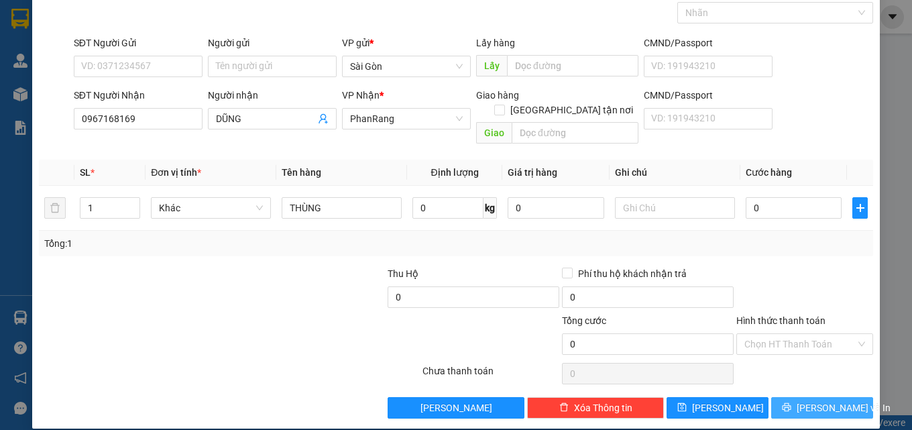
click at [808, 400] on span "[PERSON_NAME] và In" at bounding box center [844, 407] width 94 height 15
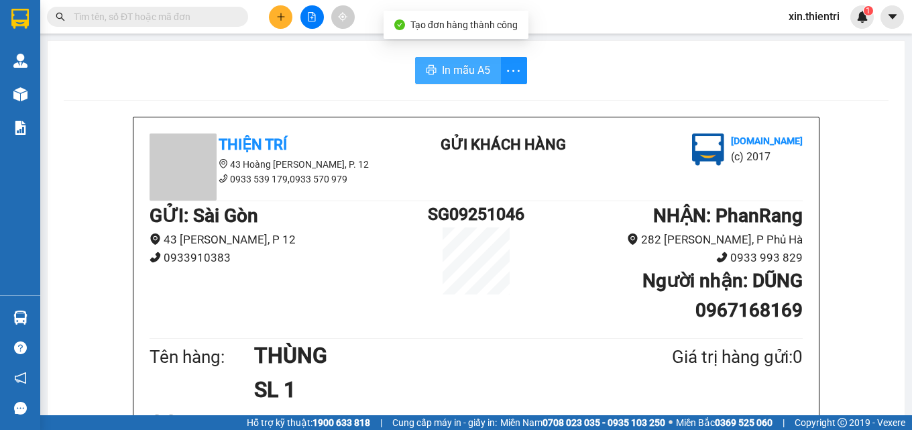
click at [474, 69] on span "In mẫu A5" at bounding box center [466, 70] width 48 height 17
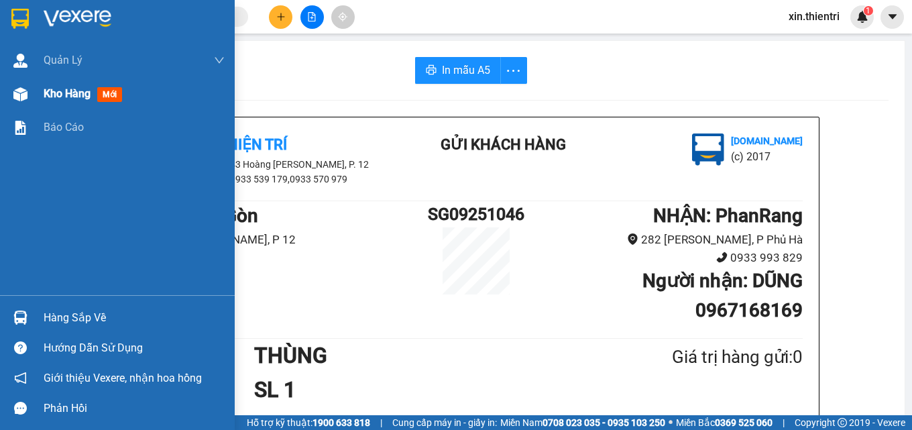
click at [16, 95] on img at bounding box center [20, 94] width 14 height 14
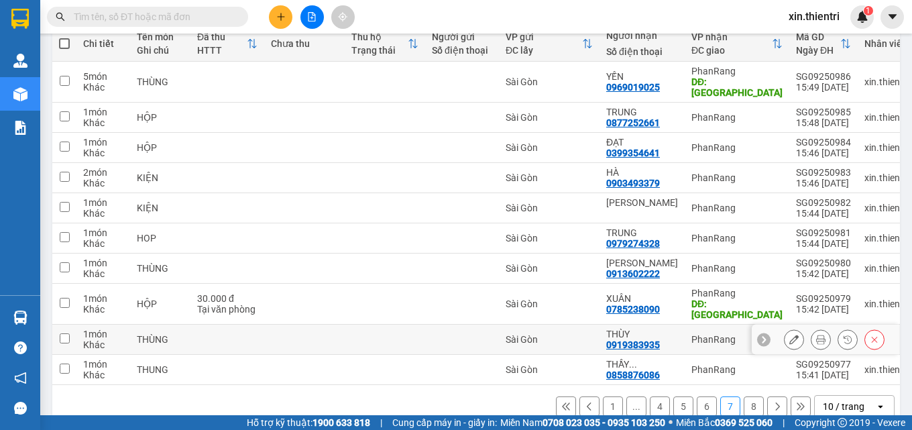
scroll to position [172, 0]
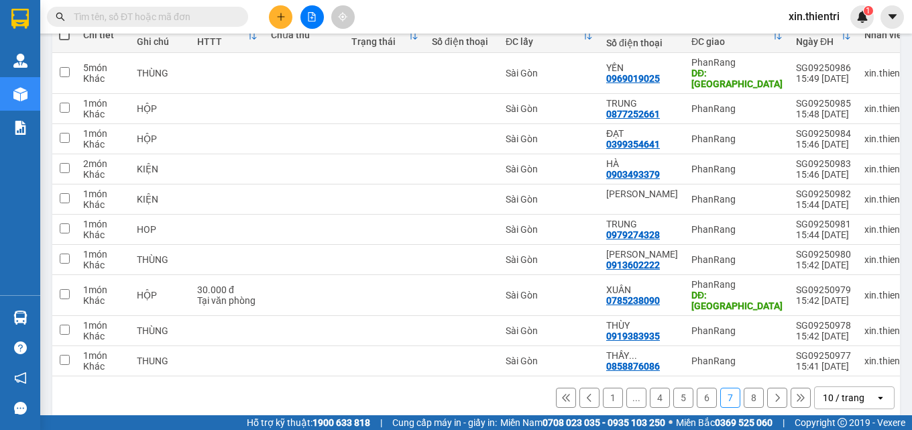
click at [604, 388] on button "1" at bounding box center [613, 398] width 20 height 20
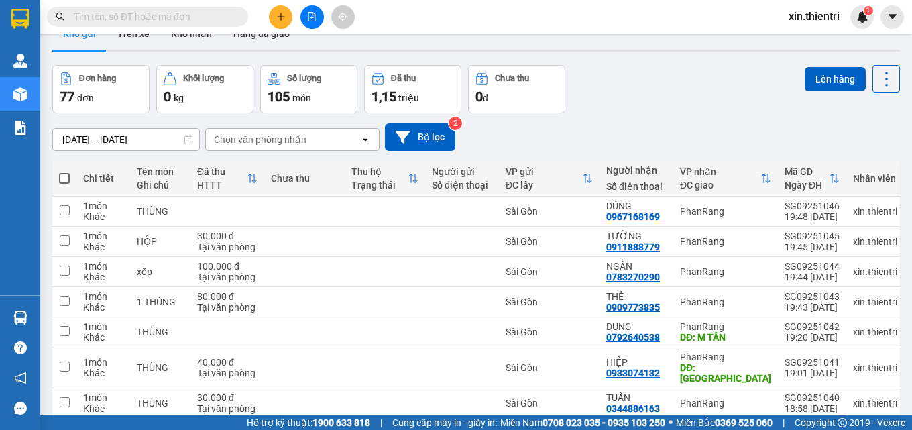
scroll to position [0, 0]
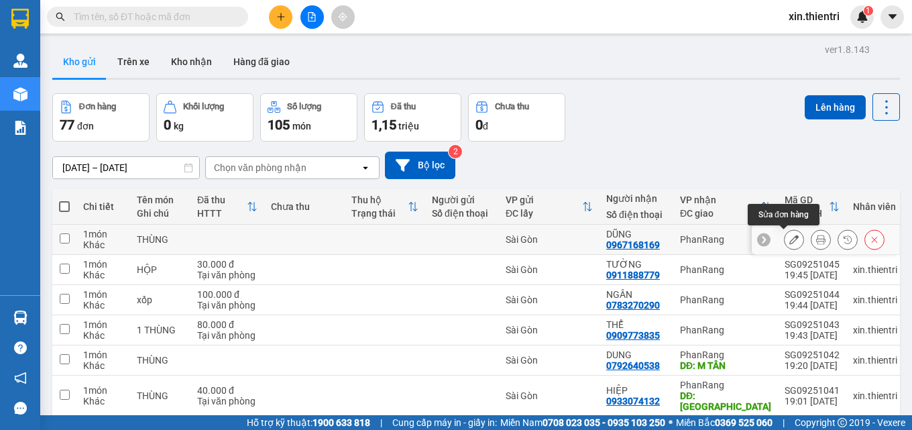
click at [785, 237] on button at bounding box center [794, 239] width 19 height 23
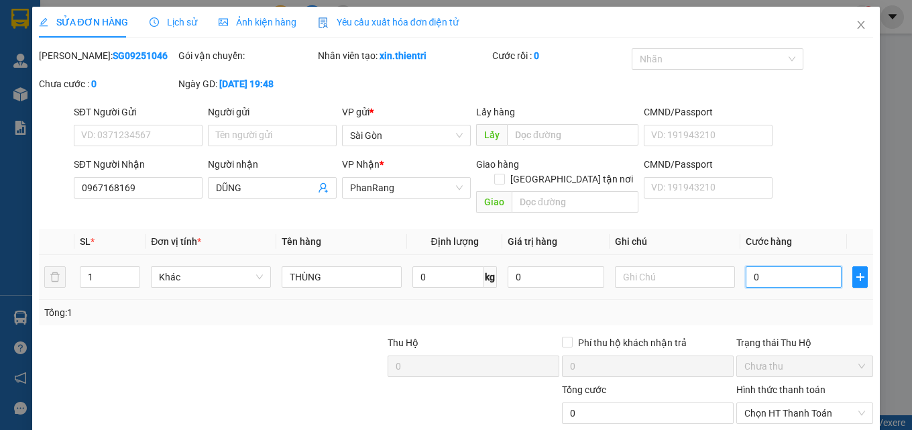
click at [769, 266] on input "0" at bounding box center [794, 276] width 97 height 21
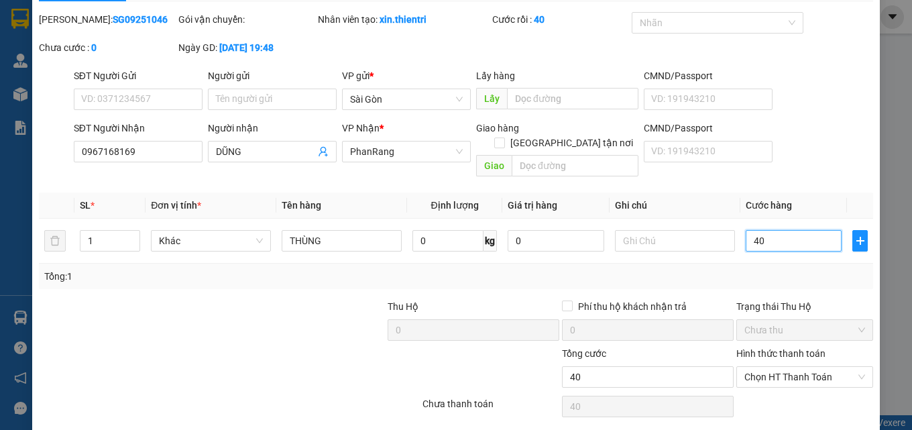
scroll to position [69, 0]
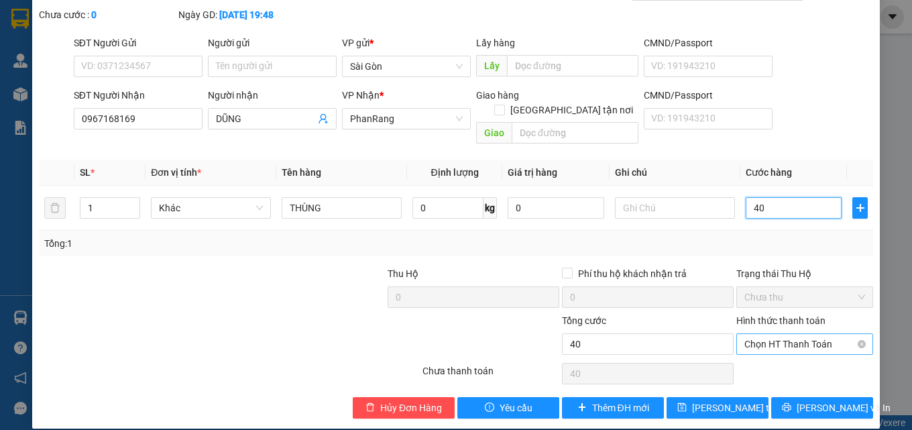
click at [803, 336] on span "Chọn HT Thanh Toán" at bounding box center [805, 344] width 121 height 20
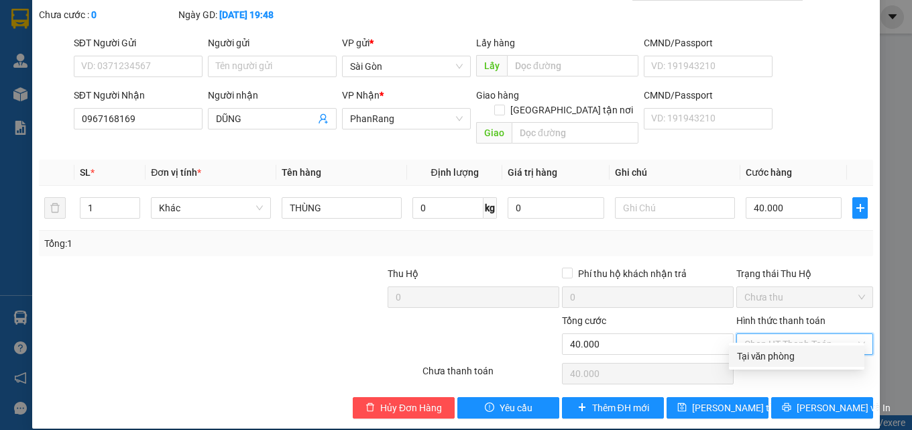
click at [799, 356] on div "Tại văn phòng" at bounding box center [796, 356] width 119 height 15
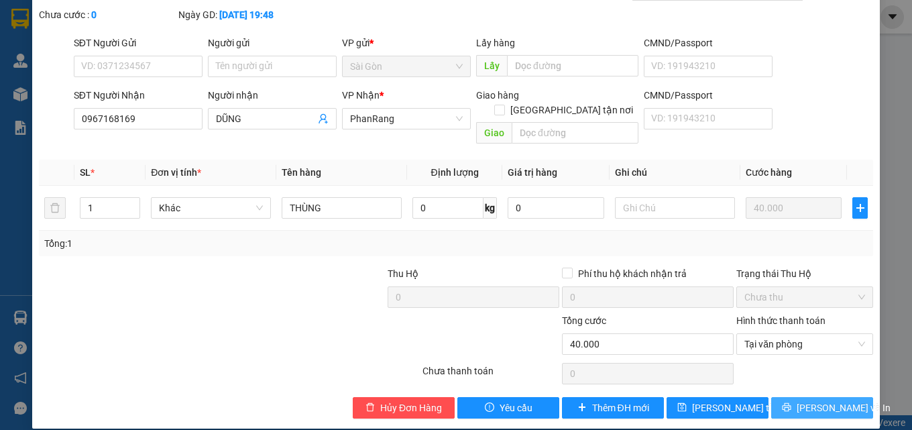
click at [810, 400] on span "[PERSON_NAME] và In" at bounding box center [844, 407] width 94 height 15
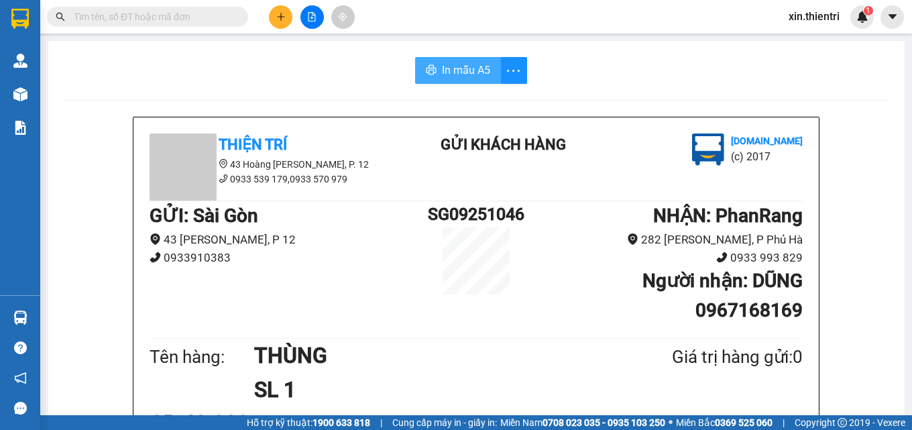
click at [481, 74] on span "In mẫu A5" at bounding box center [466, 70] width 48 height 17
click at [280, 12] on button at bounding box center [280, 16] width 23 height 23
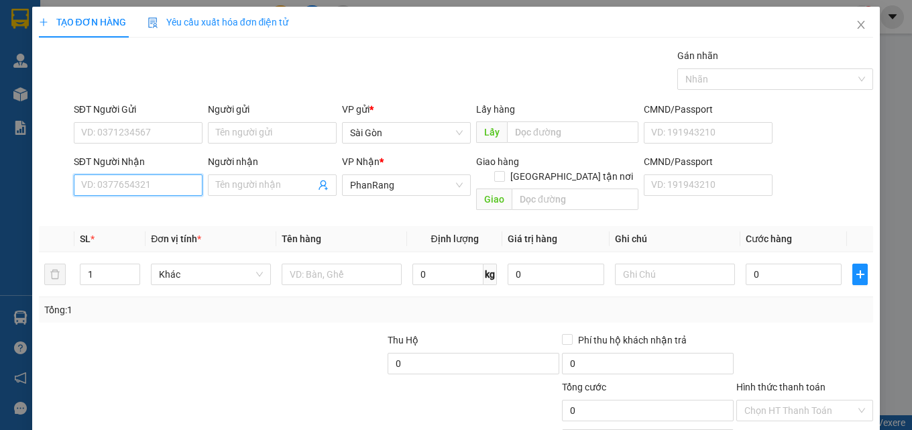
click at [144, 186] on input "SĐT Người Nhận" at bounding box center [138, 184] width 129 height 21
click at [125, 184] on input "SĐT Người Nhận" at bounding box center [138, 184] width 129 height 21
click at [128, 182] on input "SĐT Người Nhận" at bounding box center [138, 184] width 129 height 21
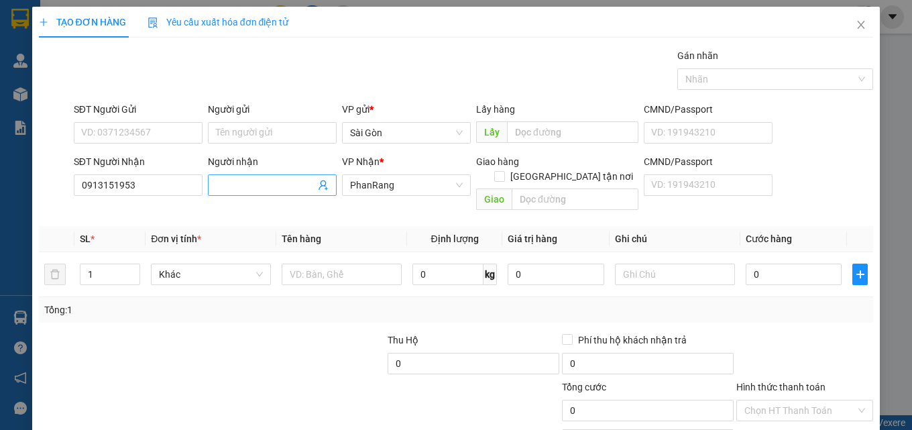
click at [274, 188] on input "Người nhận" at bounding box center [265, 185] width 99 height 15
click at [116, 362] on form "Thu Hộ 0 Phí thu hộ khách nhận trả 0 Tổng cước 0 Hình thức thanh toán Chọn HT T…" at bounding box center [456, 380] width 835 height 94
click at [105, 270] on div "1" at bounding box center [110, 274] width 60 height 21
click at [103, 264] on input "1" at bounding box center [109, 274] width 59 height 20
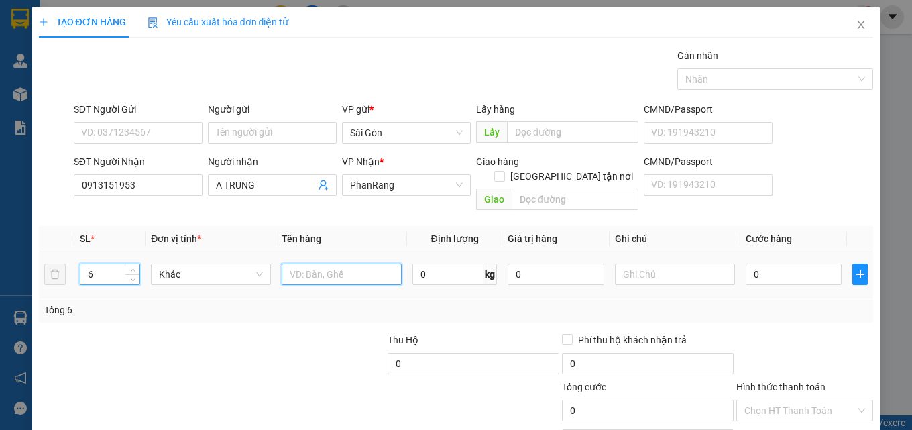
click at [301, 264] on input "text" at bounding box center [342, 274] width 120 height 21
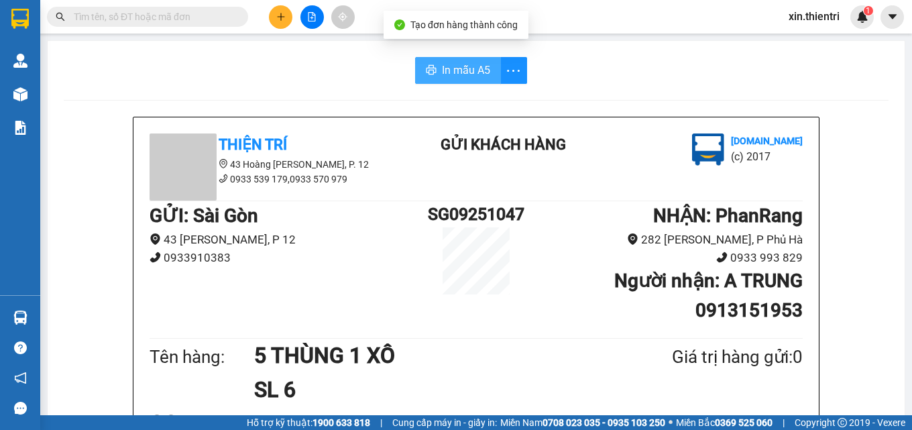
click at [480, 75] on span "In mẫu A5" at bounding box center [466, 70] width 48 height 17
click at [225, 58] on div "In mẫu A5" at bounding box center [476, 70] width 825 height 27
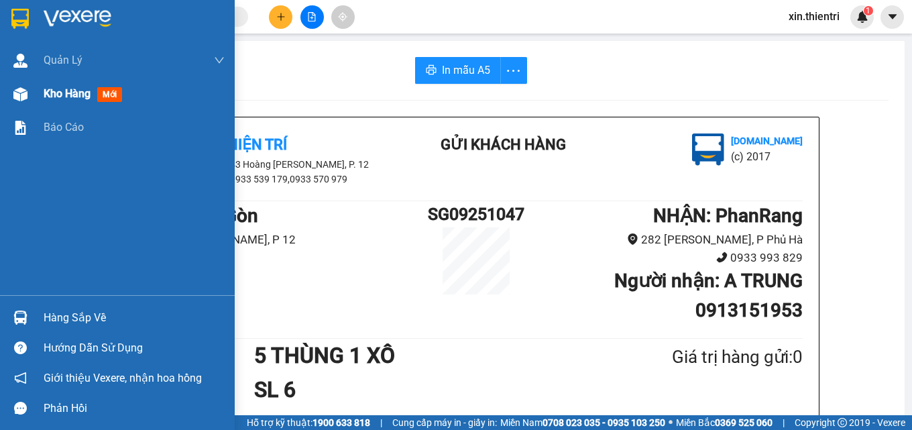
click at [28, 94] on div at bounding box center [20, 94] width 23 height 23
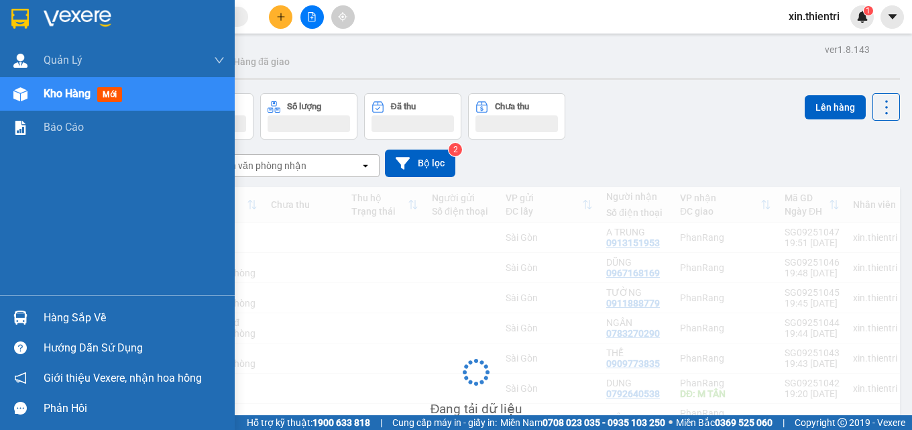
click at [58, 94] on span "Kho hàng" at bounding box center [67, 93] width 47 height 13
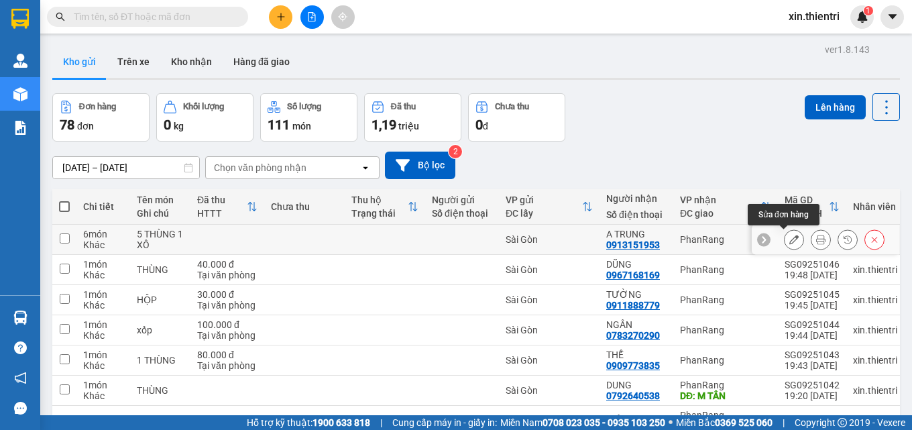
click at [791, 240] on button at bounding box center [794, 239] width 19 height 23
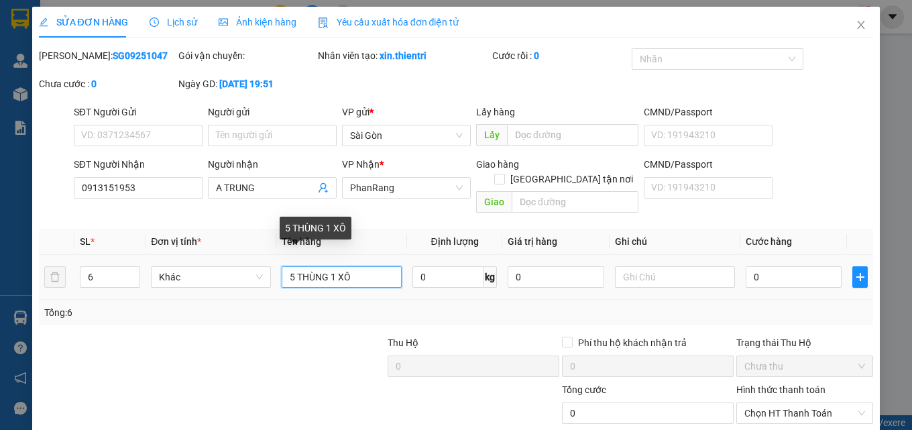
click at [333, 266] on input "5 THÙNG 1 XÔ" at bounding box center [342, 276] width 120 height 21
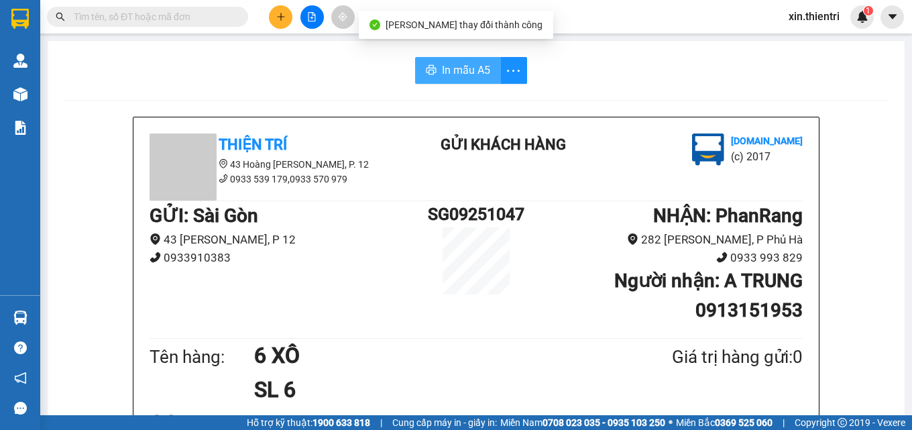
click at [461, 78] on span "In mẫu A5" at bounding box center [466, 70] width 48 height 17
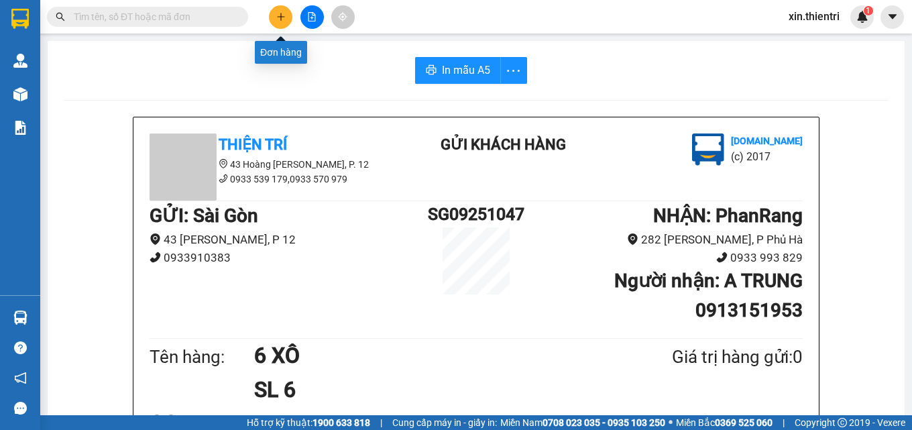
click at [282, 25] on button at bounding box center [280, 16] width 23 height 23
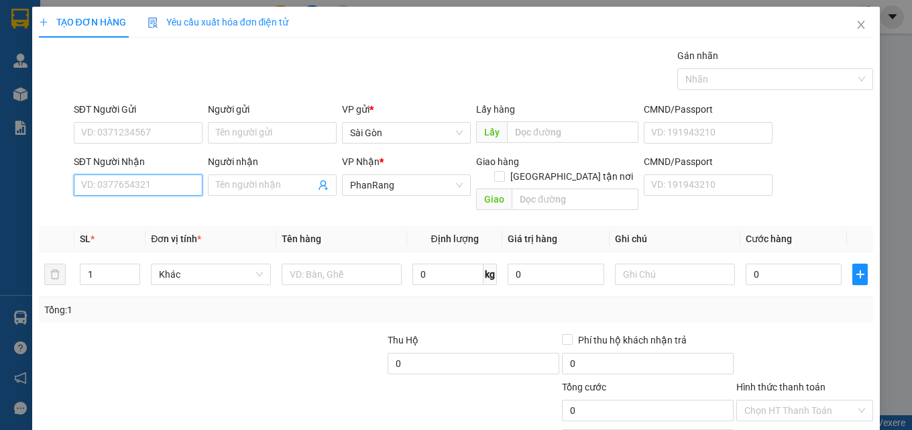
click at [136, 177] on input "SĐT Người Nhận" at bounding box center [138, 184] width 129 height 21
click at [149, 215] on div "0937352382 - TIẾN" at bounding box center [136, 212] width 111 height 15
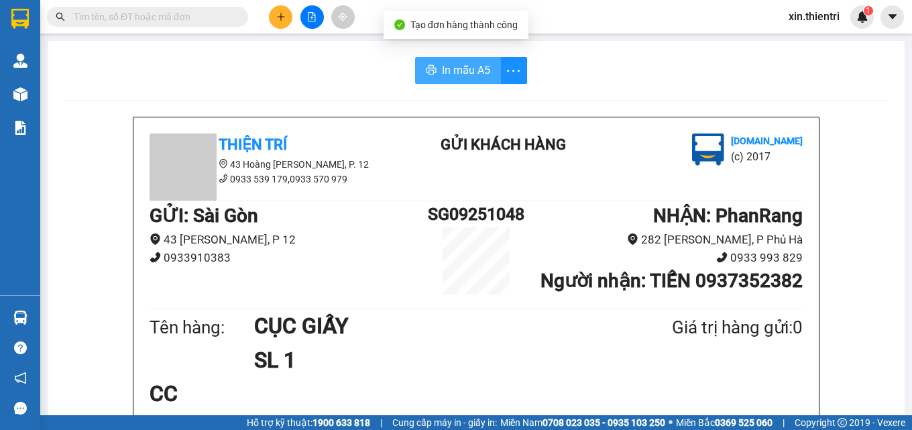
click at [472, 78] on span "In mẫu A5" at bounding box center [466, 70] width 48 height 17
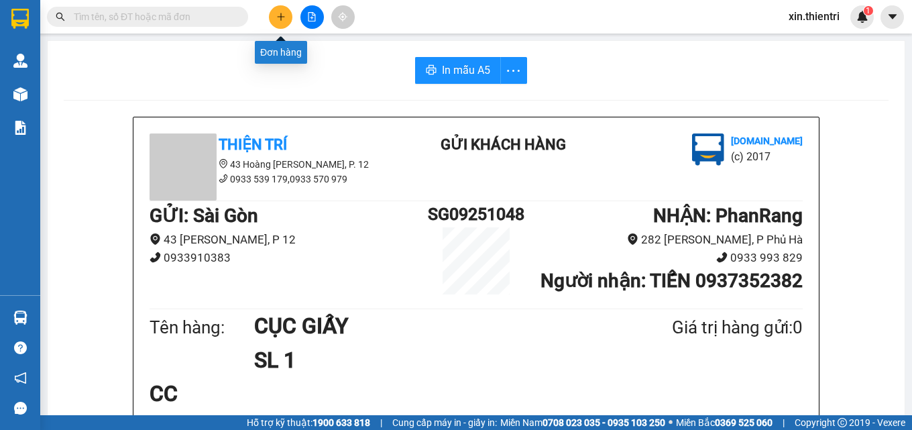
click at [282, 18] on icon "plus" at bounding box center [280, 16] width 9 height 9
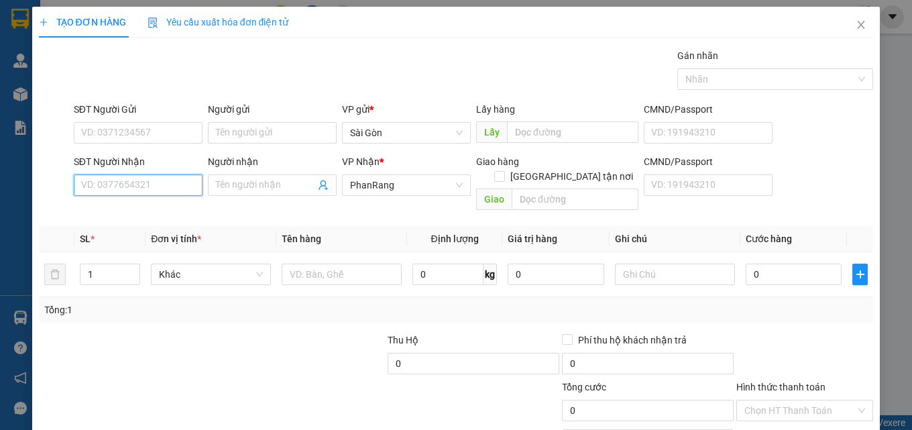
click at [152, 182] on input "SĐT Người Nhận" at bounding box center [138, 184] width 129 height 21
click at [247, 184] on input "Người nhận" at bounding box center [265, 185] width 99 height 15
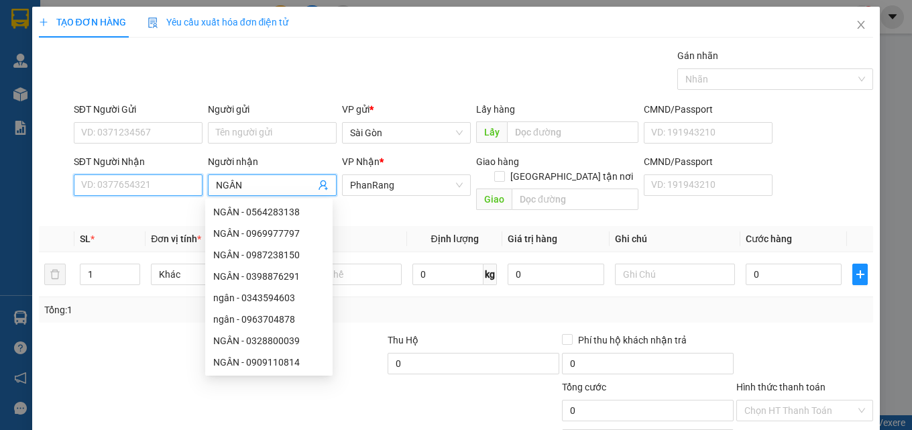
click at [123, 181] on input "SĐT Người Nhận" at bounding box center [138, 184] width 129 height 21
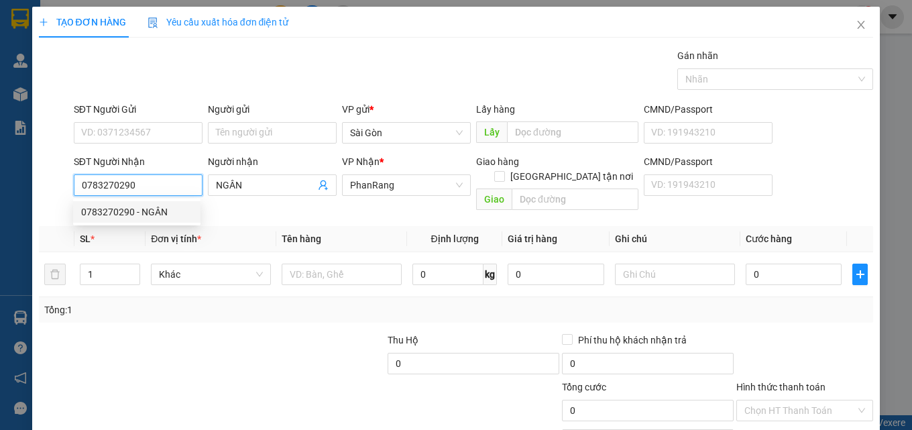
click at [159, 213] on div "0783270290 - NGÂN" at bounding box center [136, 212] width 111 height 15
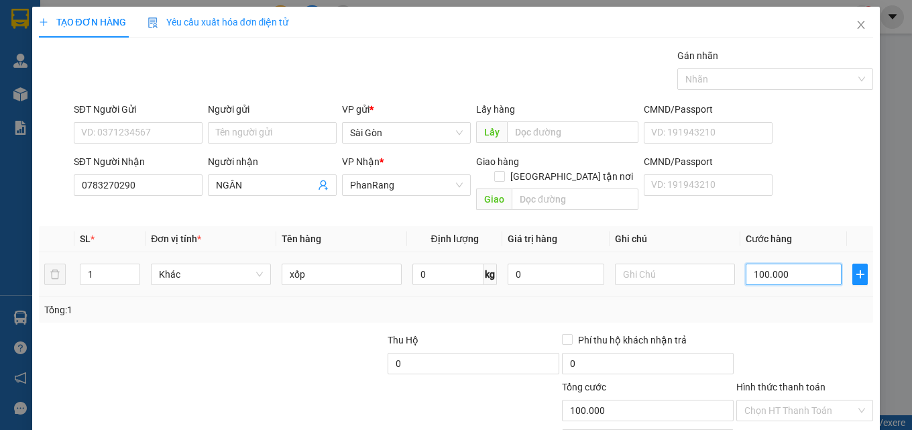
click at [793, 264] on input "100.000" at bounding box center [794, 274] width 97 height 21
click at [771, 264] on input "0" at bounding box center [794, 274] width 97 height 21
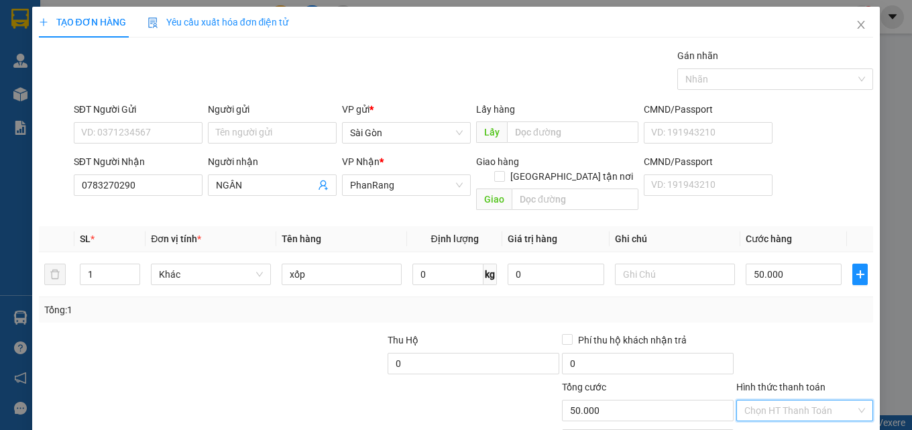
click at [810, 400] on input "Hình thức thanh toán" at bounding box center [800, 410] width 111 height 20
click at [792, 415] on div "Tại văn phòng" at bounding box center [796, 422] width 119 height 15
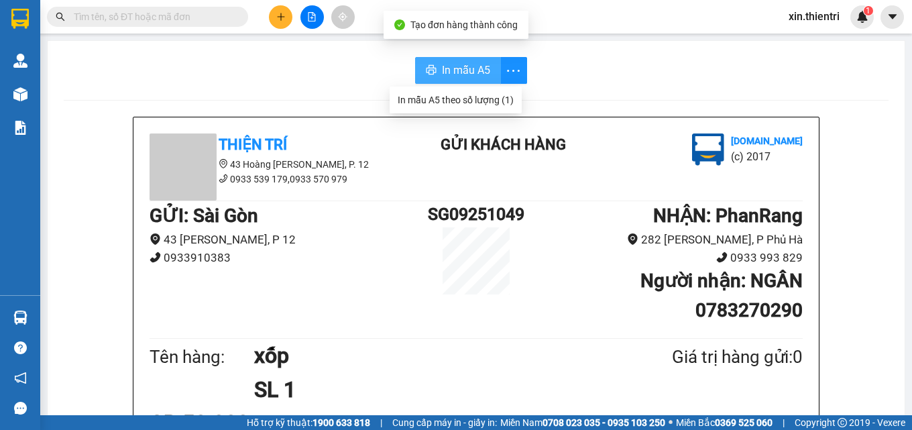
click at [471, 70] on span "In mẫu A5" at bounding box center [466, 70] width 48 height 17
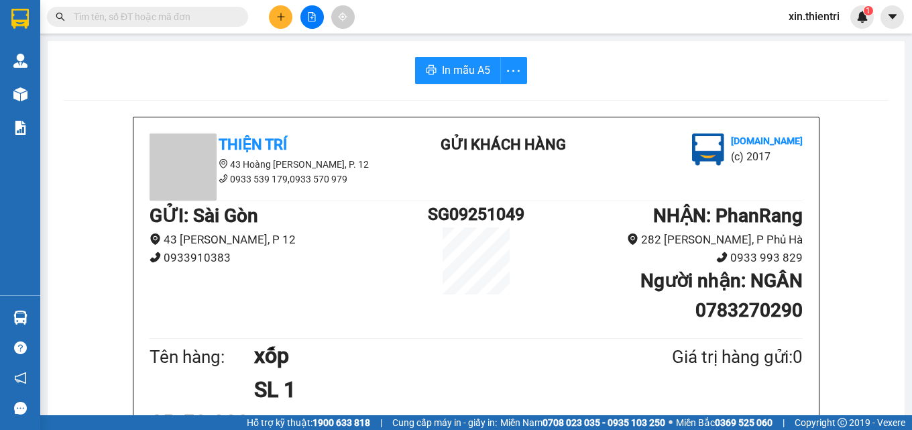
click at [225, 14] on input "text" at bounding box center [153, 16] width 158 height 15
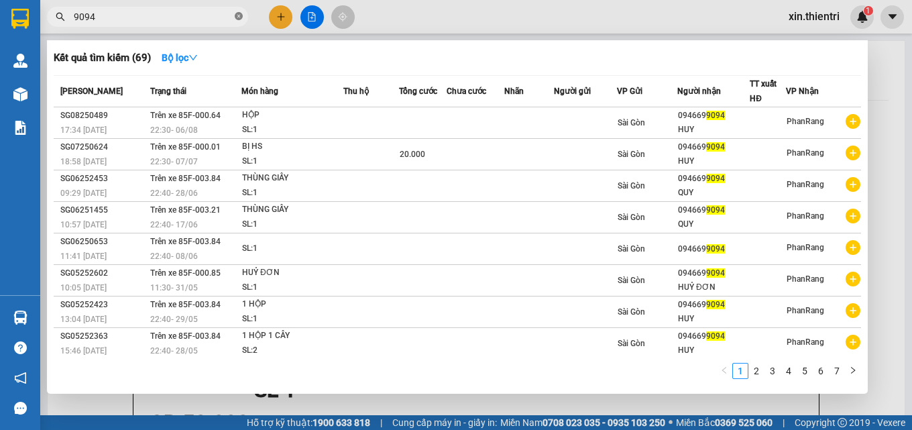
click at [239, 15] on icon "close-circle" at bounding box center [239, 16] width 8 height 8
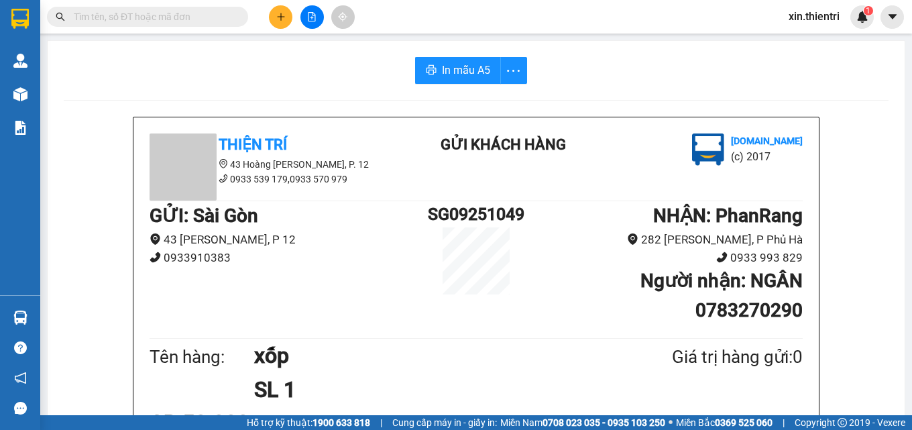
click at [220, 15] on input "text" at bounding box center [153, 16] width 158 height 15
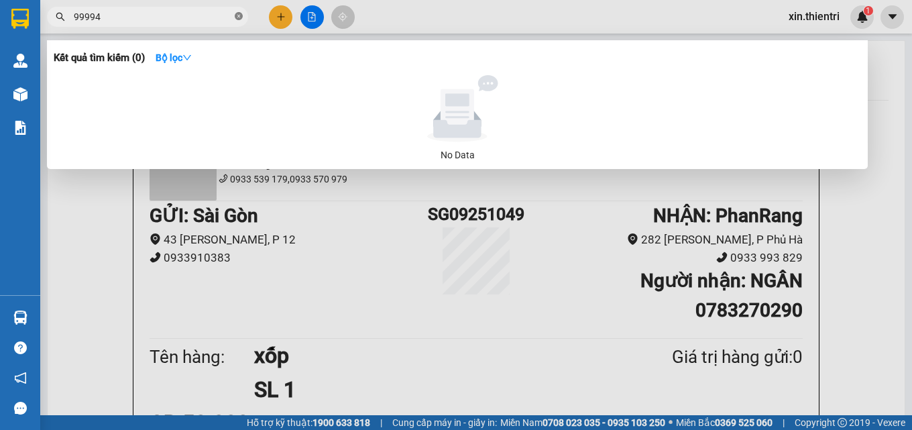
click at [237, 18] on icon "close-circle" at bounding box center [239, 16] width 8 height 8
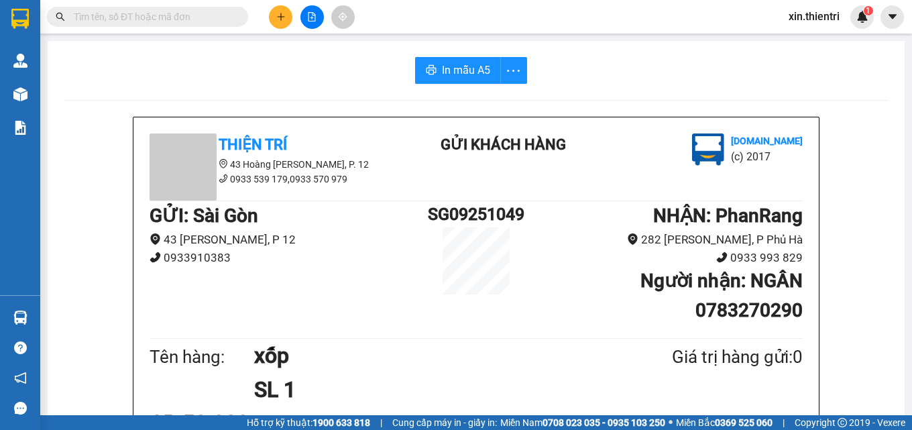
click at [183, 18] on input "text" at bounding box center [153, 16] width 158 height 15
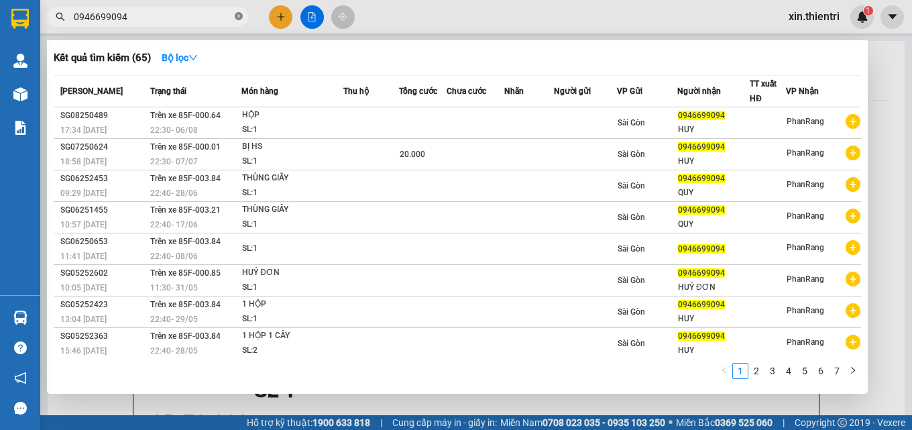
click at [241, 15] on icon "close-circle" at bounding box center [239, 16] width 8 height 8
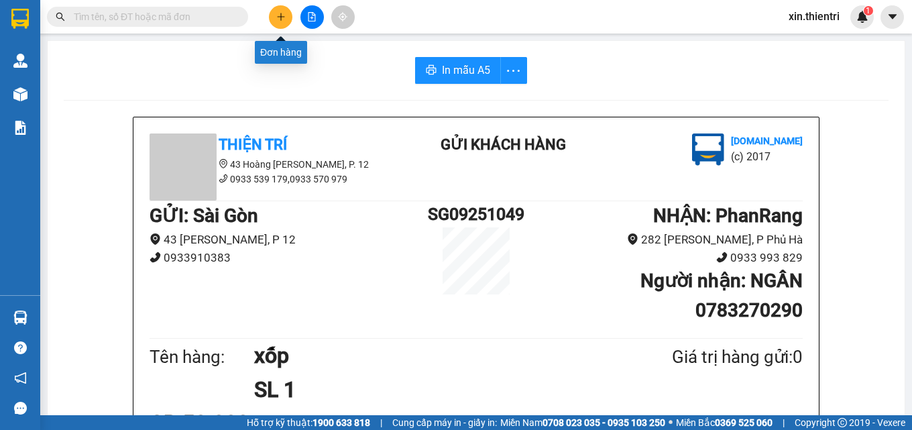
click at [282, 16] on icon "plus" at bounding box center [280, 16] width 9 height 9
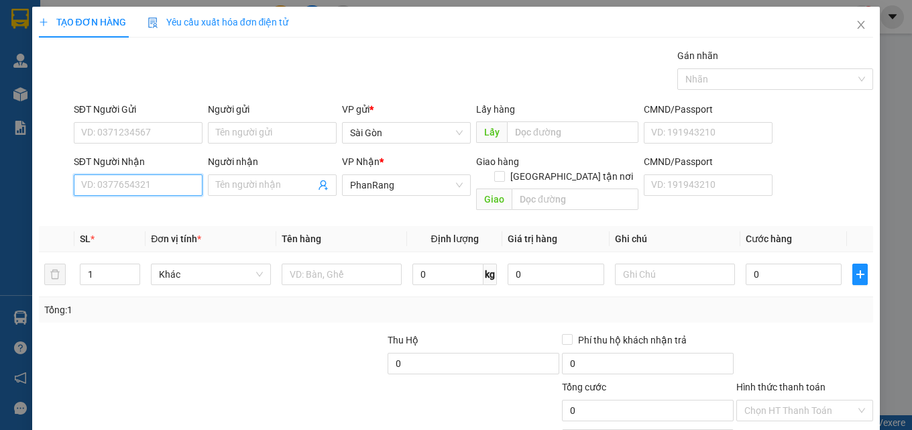
click at [146, 193] on input "SĐT Người Nhận" at bounding box center [138, 184] width 129 height 21
click at [856, 23] on icon "close" at bounding box center [861, 24] width 11 height 11
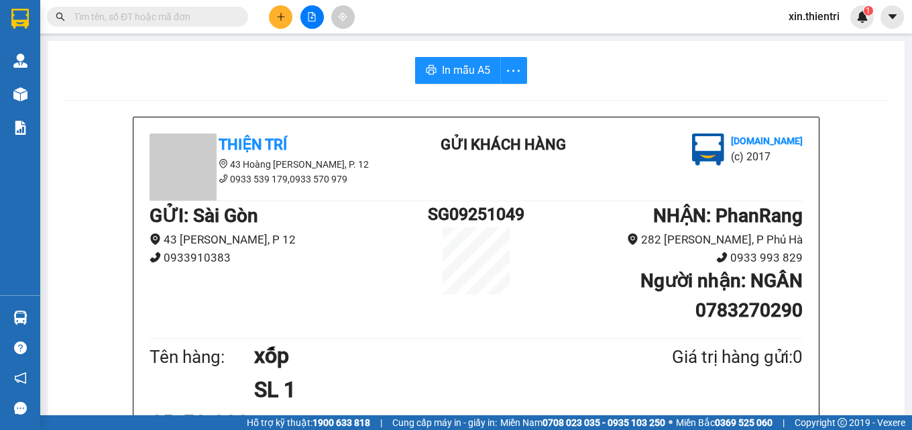
click at [209, 17] on input "text" at bounding box center [153, 16] width 158 height 15
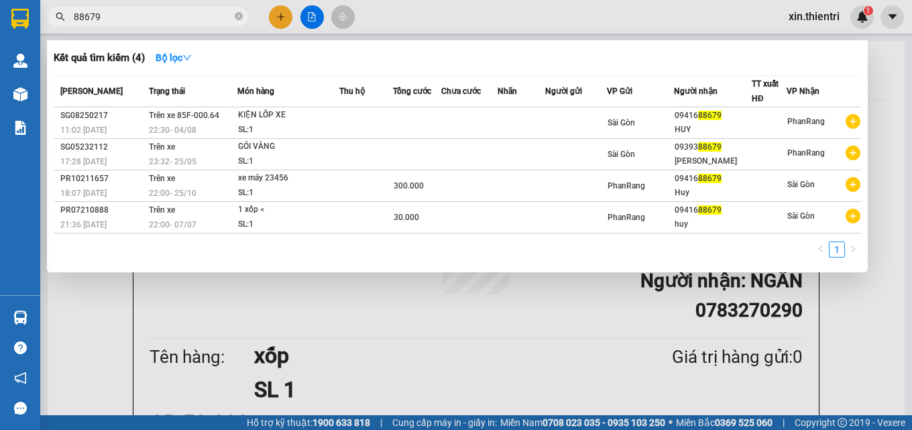
click at [284, 17] on div at bounding box center [456, 215] width 912 height 430
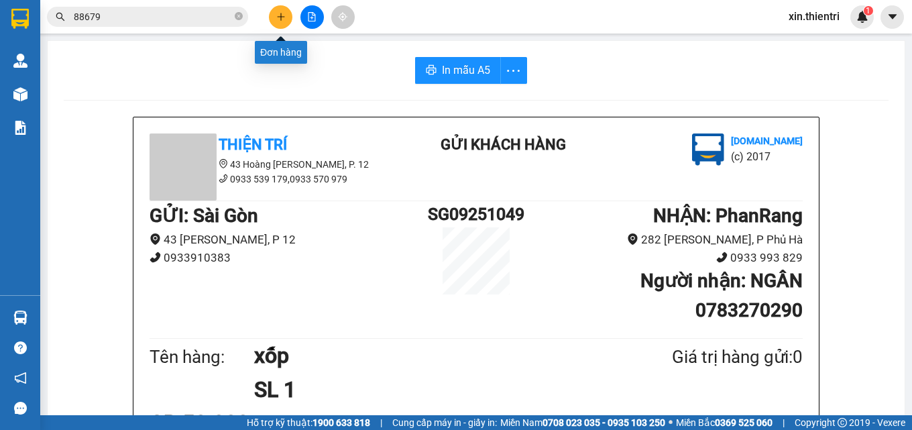
click at [286, 19] on button at bounding box center [280, 16] width 23 height 23
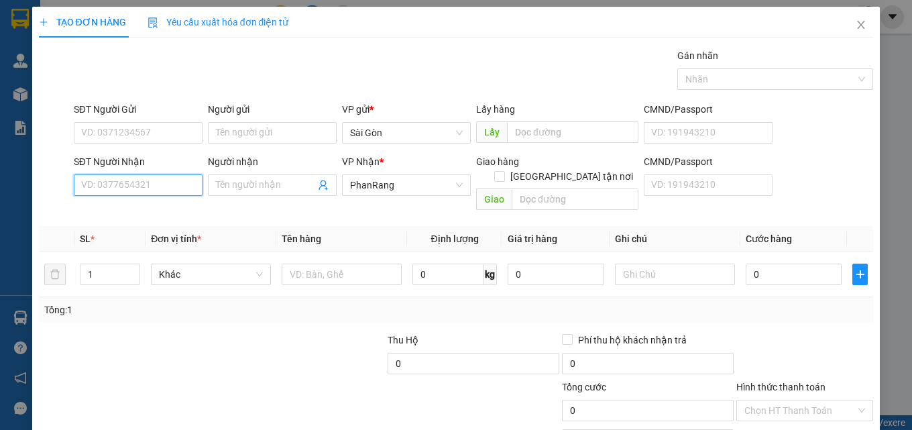
click at [131, 182] on input "SĐT Người Nhận" at bounding box center [138, 184] width 129 height 21
click at [152, 211] on div "0911888779 - TƯỜNG" at bounding box center [136, 212] width 111 height 15
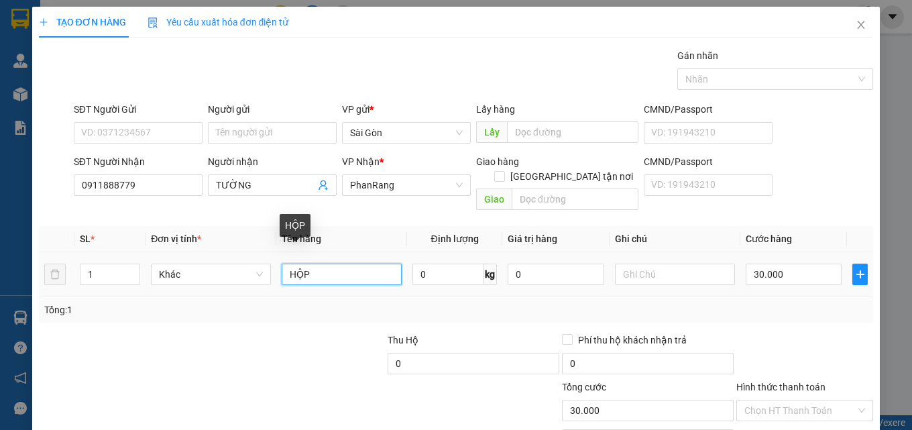
click at [341, 264] on input "HỘP" at bounding box center [342, 274] width 120 height 21
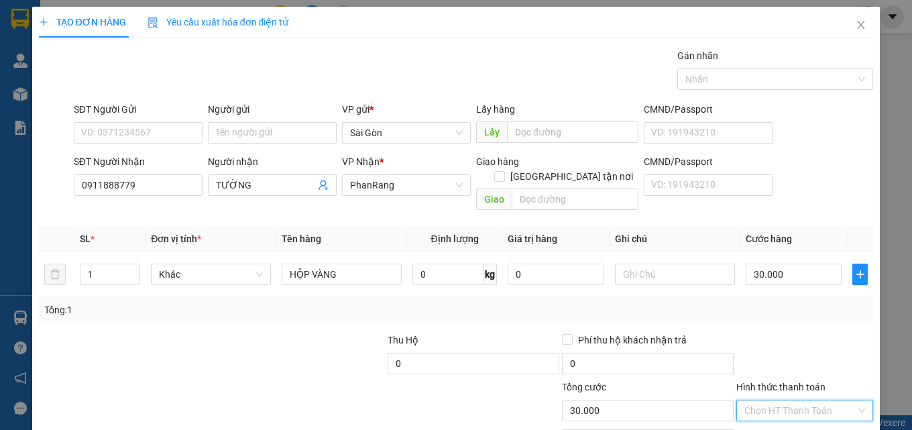
click at [795, 400] on input "Hình thức thanh toán" at bounding box center [800, 410] width 111 height 20
click at [806, 415] on div "Tại văn phòng" at bounding box center [796, 422] width 119 height 15
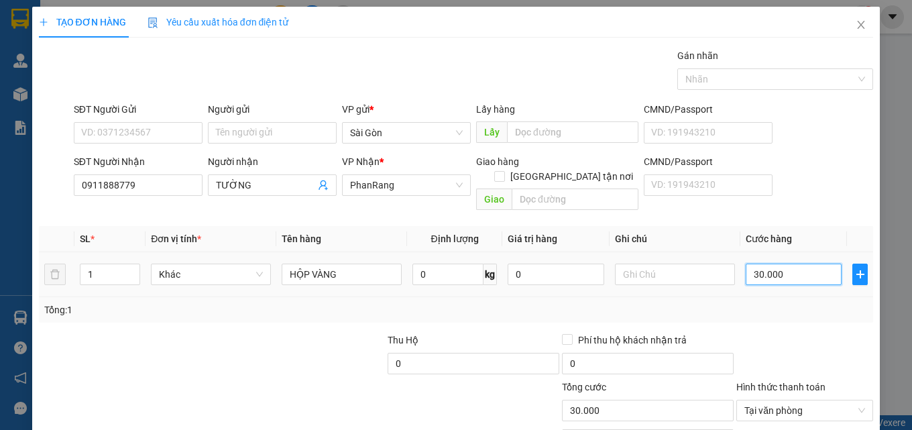
click at [785, 264] on input "30.000" at bounding box center [794, 274] width 97 height 21
click at [828, 400] on span "Tại văn phòng" at bounding box center [805, 410] width 121 height 20
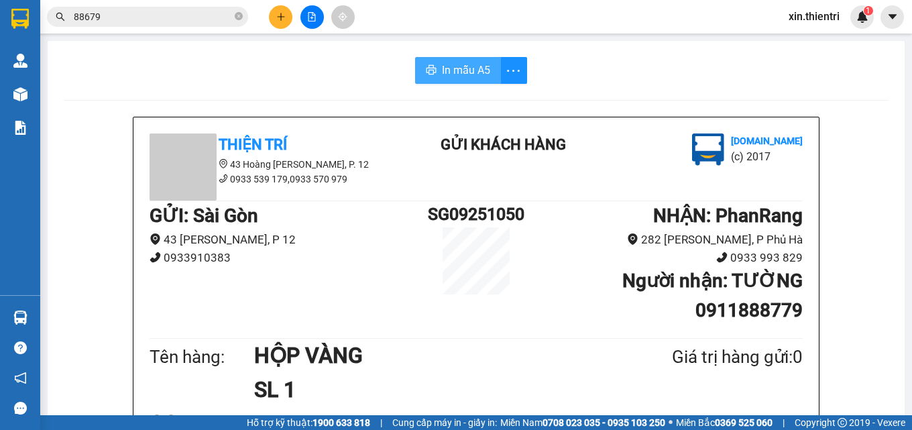
click at [467, 65] on span "In mẫu A5" at bounding box center [466, 70] width 48 height 17
click at [464, 72] on span "In mẫu A5" at bounding box center [466, 70] width 48 height 17
click at [282, 17] on icon "plus" at bounding box center [280, 16] width 7 height 1
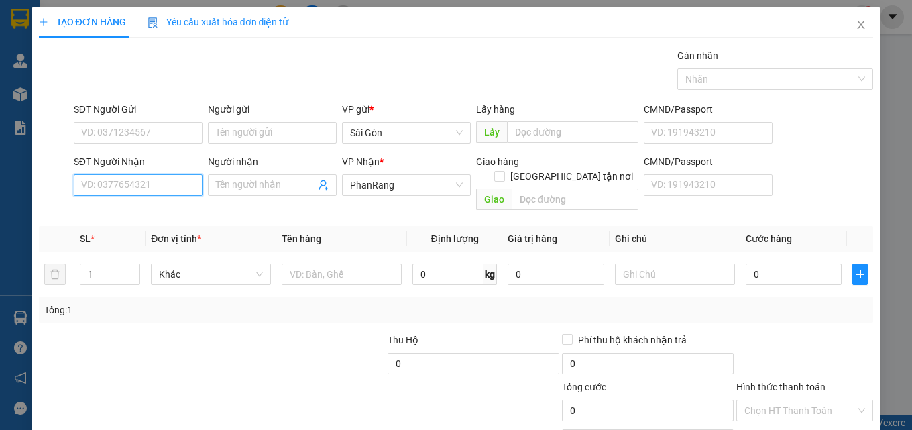
click at [146, 189] on input "SĐT Người Nhận" at bounding box center [138, 184] width 129 height 21
click at [162, 186] on input "SĐT Người Nhận" at bounding box center [138, 184] width 129 height 21
click at [139, 187] on input "0906773" at bounding box center [138, 184] width 129 height 21
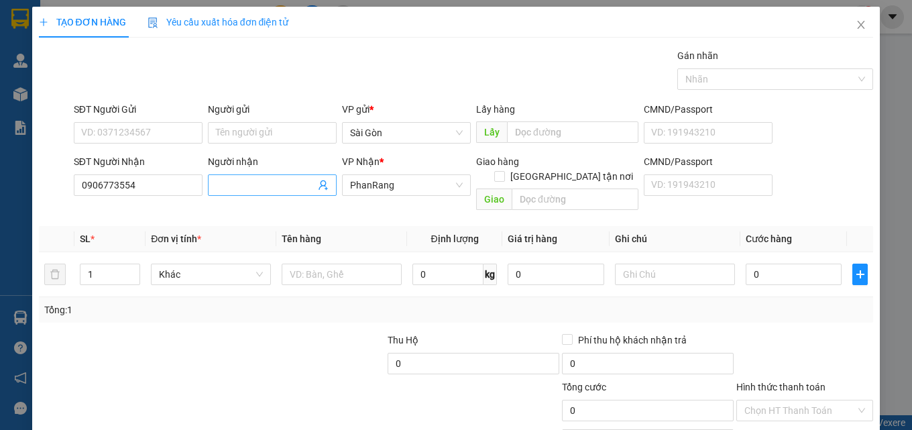
click at [258, 188] on input "Người nhận" at bounding box center [265, 185] width 99 height 15
click at [305, 264] on input "text" at bounding box center [342, 274] width 120 height 21
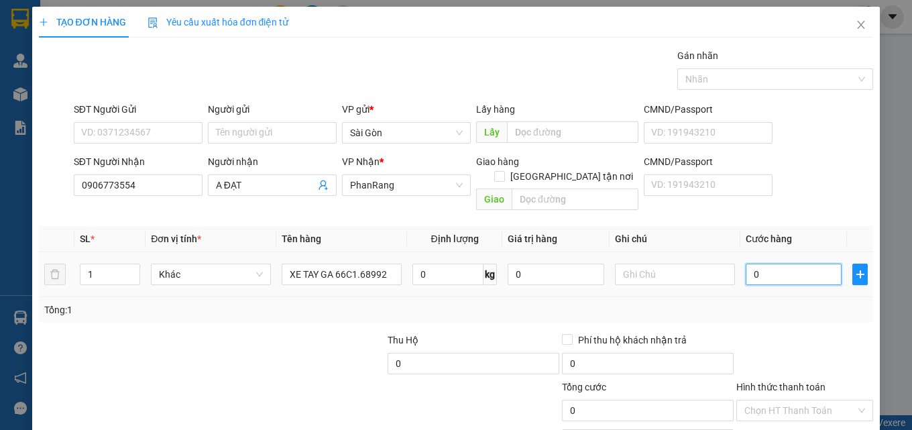
click at [757, 264] on input "0" at bounding box center [794, 274] width 97 height 21
click at [804, 400] on input "Hình thức thanh toán" at bounding box center [800, 410] width 111 height 20
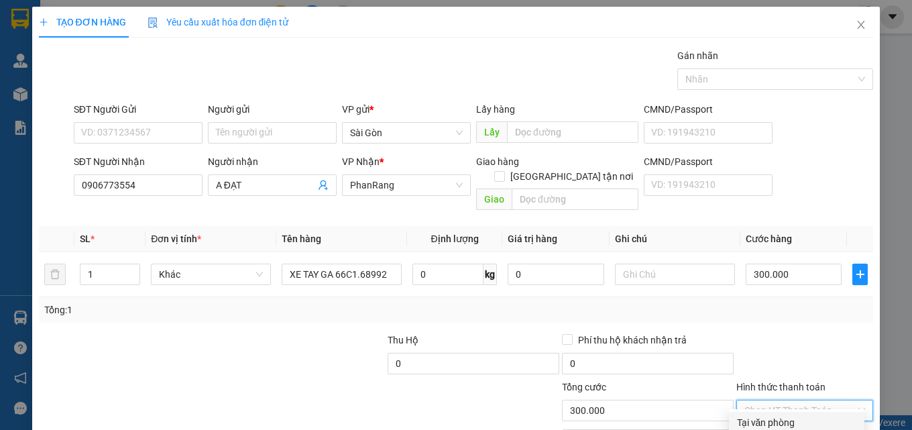
click at [774, 415] on div "Tại văn phòng" at bounding box center [796, 422] width 119 height 15
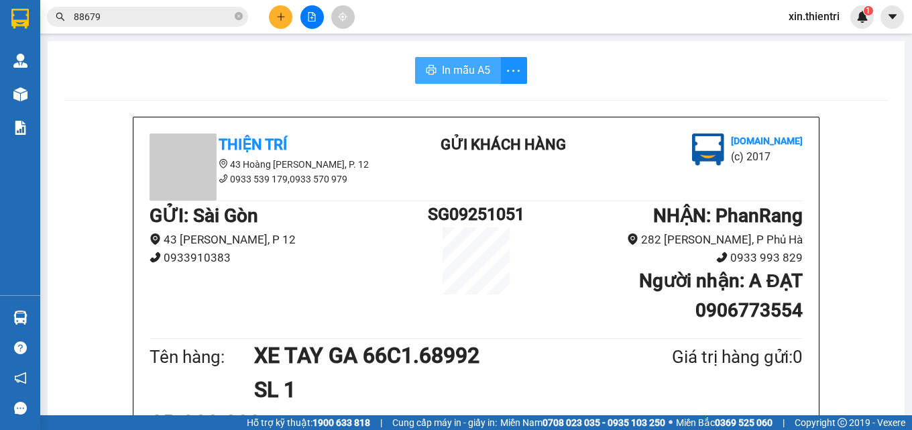
click at [472, 74] on span "In mẫu A5" at bounding box center [466, 70] width 48 height 17
click at [287, 11] on button at bounding box center [280, 16] width 23 height 23
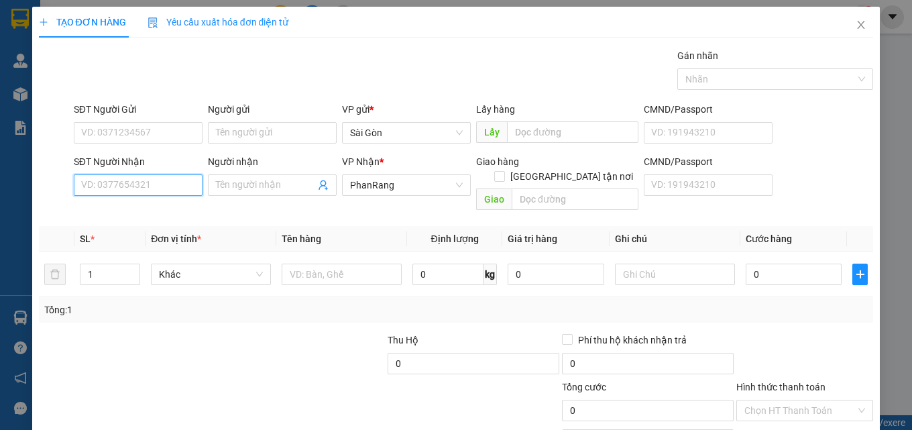
click at [168, 188] on input "SĐT Người Nhận" at bounding box center [138, 184] width 129 height 21
click at [175, 208] on div "0966611117 - NGỌC" at bounding box center [136, 212] width 111 height 15
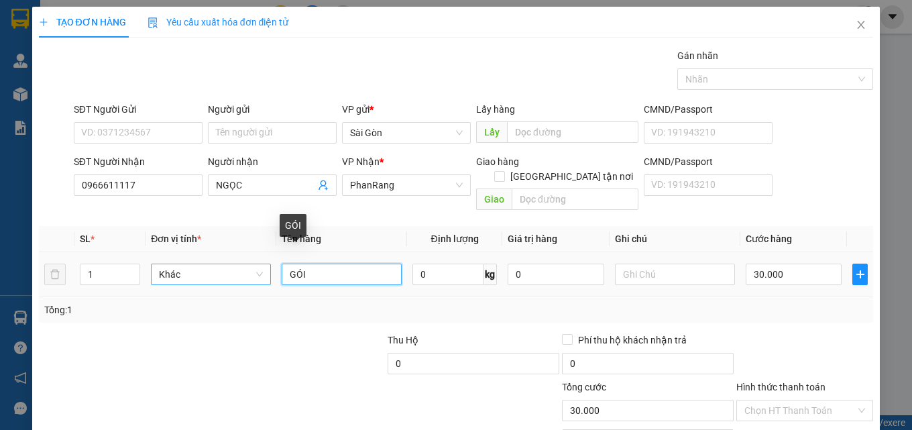
drag, startPoint x: 339, startPoint y: 259, endPoint x: 235, endPoint y: 260, distance: 104.6
click at [235, 260] on tr "1 Khác GÓI 0 kg 0 30.000" at bounding box center [456, 274] width 835 height 45
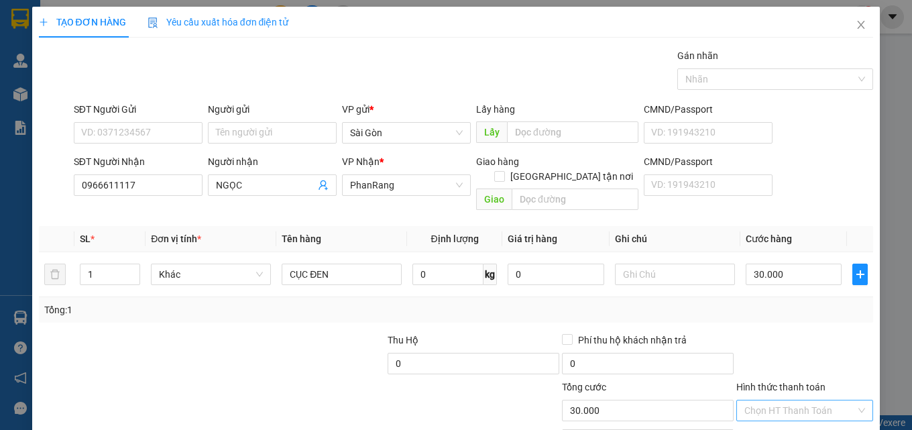
click at [800, 400] on input "Hình thức thanh toán" at bounding box center [800, 410] width 111 height 20
drag, startPoint x: 801, startPoint y: 345, endPoint x: 804, endPoint y: 386, distance: 41.1
click at [802, 346] on div "Transit Pickup Surcharge Ids Transit Deliver Surcharge Ids Transit Deliver Surc…" at bounding box center [456, 266] width 835 height 437
click at [817, 400] on input "Hình thức thanh toán" at bounding box center [800, 410] width 111 height 20
click at [813, 415] on div "Tại văn phòng" at bounding box center [796, 422] width 119 height 15
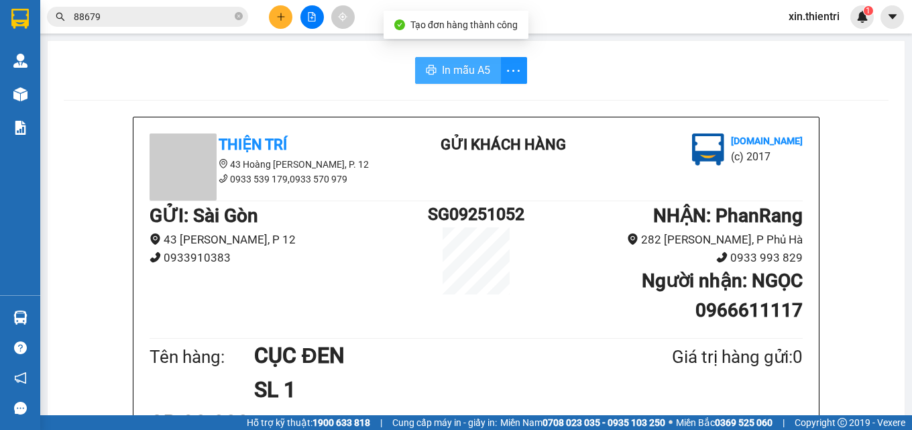
click at [454, 78] on span "In mẫu A5" at bounding box center [466, 70] width 48 height 17
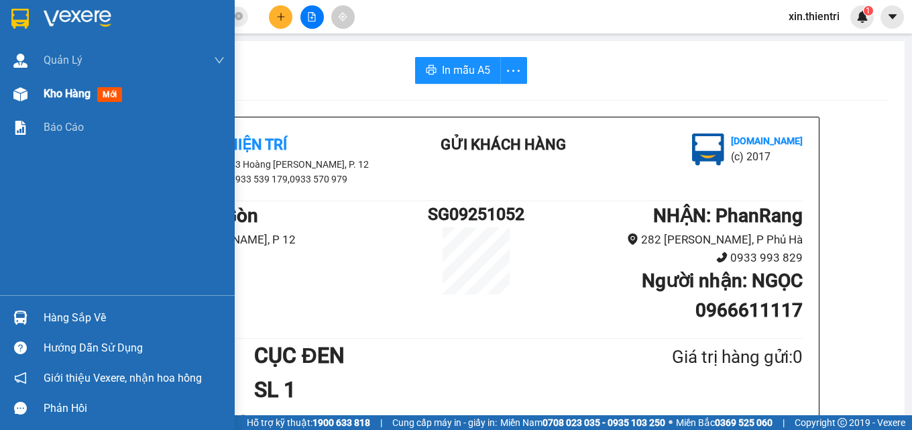
click at [83, 106] on div "Kho hàng mới" at bounding box center [134, 94] width 181 height 34
click at [93, 95] on div "Kho hàng mới" at bounding box center [86, 93] width 84 height 17
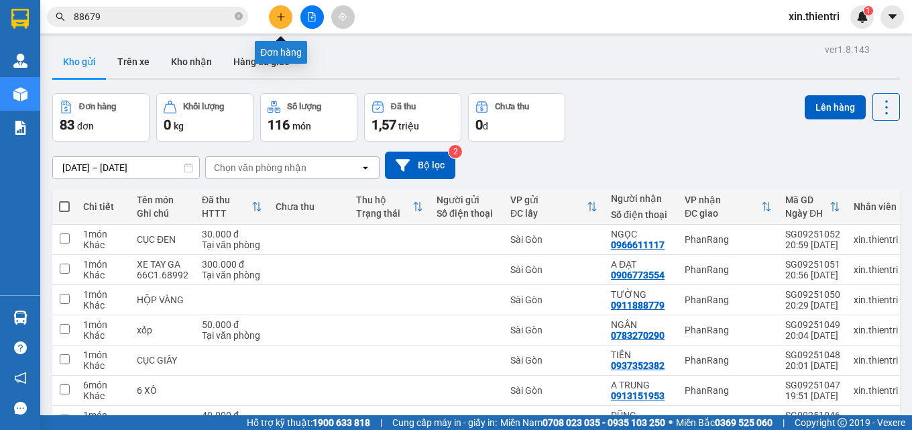
click at [282, 16] on icon "plus" at bounding box center [280, 16] width 9 height 9
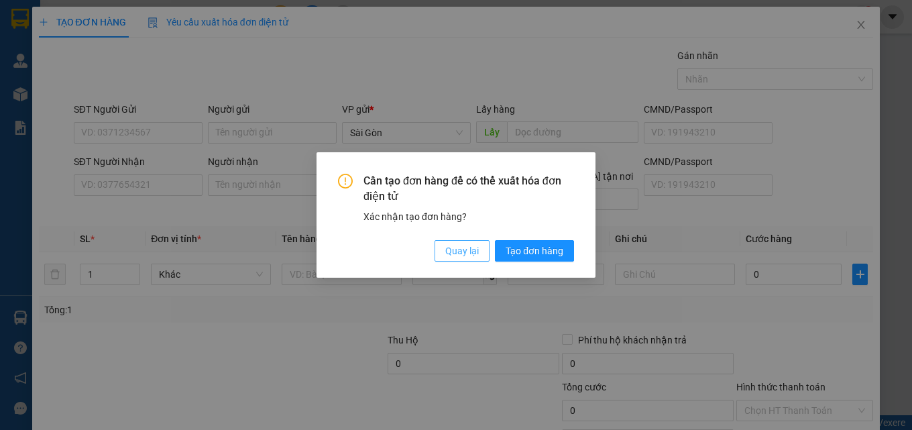
click at [463, 252] on span "Quay lại" at bounding box center [462, 250] width 34 height 15
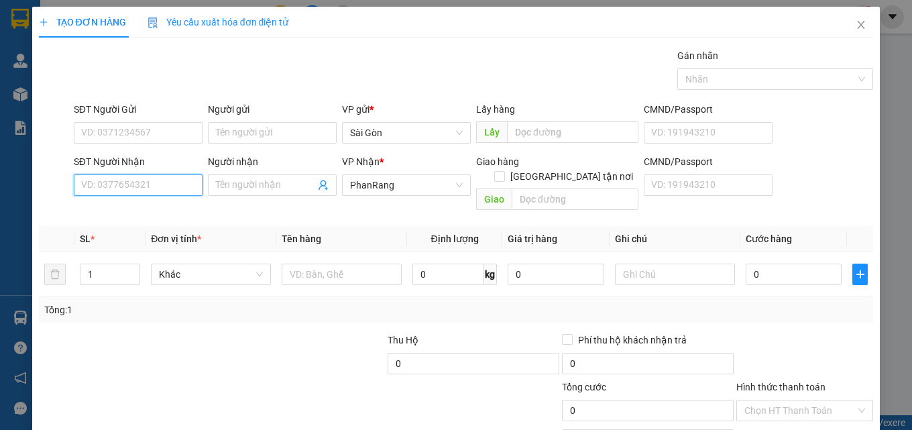
click at [139, 180] on input "SĐT Người Nhận" at bounding box center [138, 184] width 129 height 21
click at [252, 188] on input "Người nhận" at bounding box center [265, 185] width 99 height 15
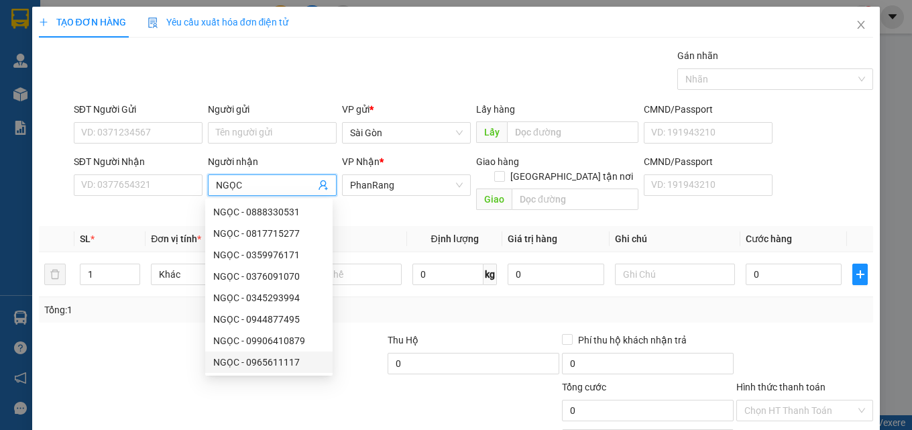
click at [288, 363] on div "NGỌC - 0965611117" at bounding box center [268, 362] width 111 height 15
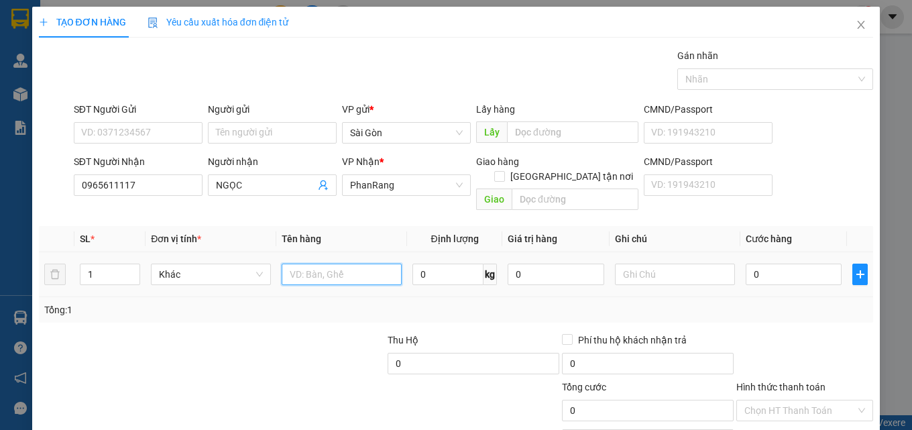
click at [347, 264] on input "text" at bounding box center [342, 274] width 120 height 21
click at [336, 264] on input "text" at bounding box center [342, 274] width 120 height 21
click at [764, 264] on input "0" at bounding box center [794, 274] width 97 height 21
click at [771, 400] on input "Hình thức thanh toán" at bounding box center [800, 410] width 111 height 20
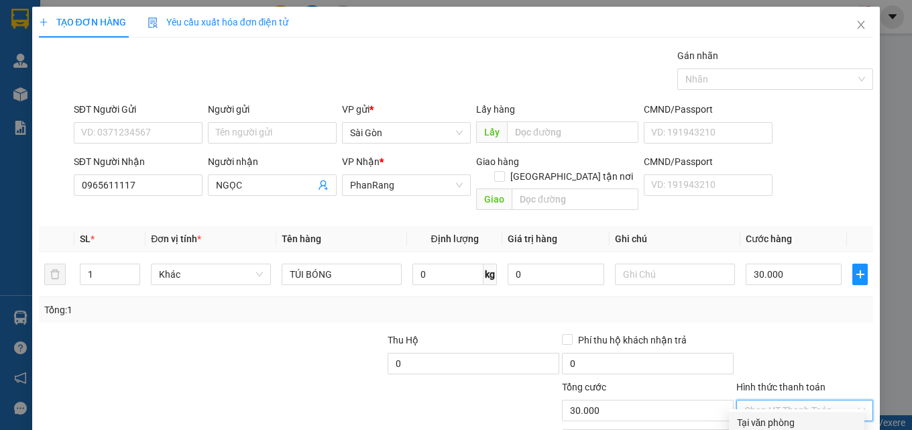
click at [777, 415] on div "Tại văn phòng" at bounding box center [796, 422] width 119 height 15
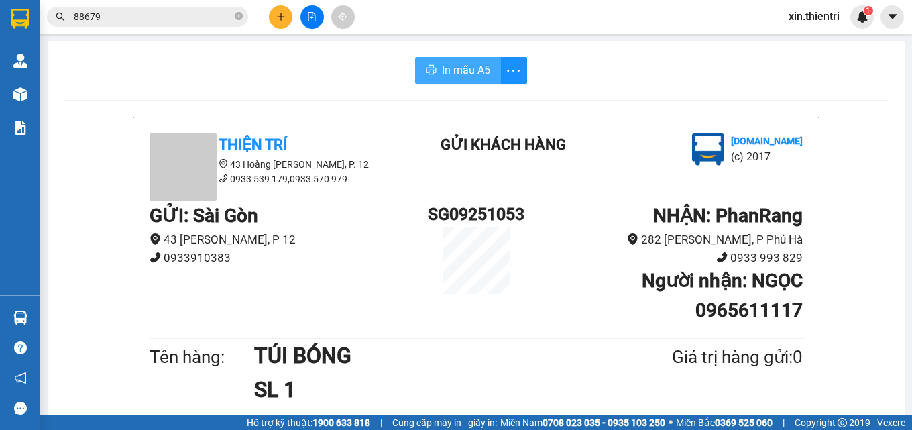
click at [478, 72] on span "In mẫu A5" at bounding box center [466, 70] width 48 height 17
click at [278, 23] on button at bounding box center [280, 16] width 23 height 23
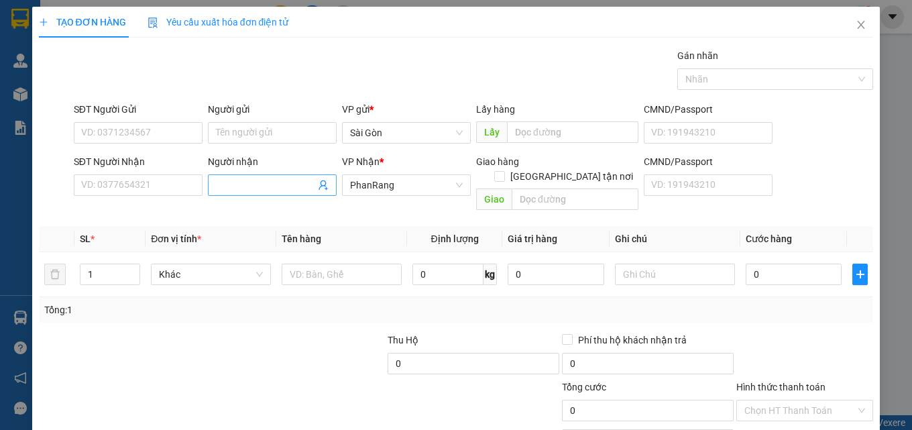
click at [250, 184] on input "Người nhận" at bounding box center [265, 185] width 99 height 15
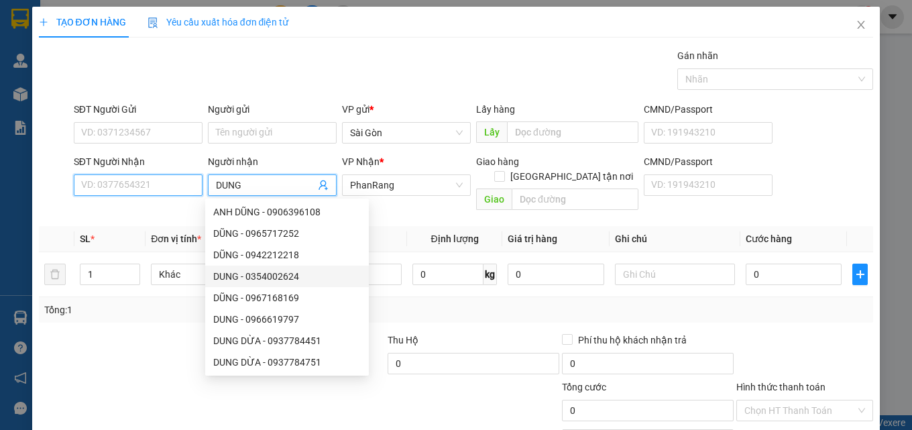
click at [113, 186] on input "SĐT Người Nhận" at bounding box center [138, 184] width 129 height 21
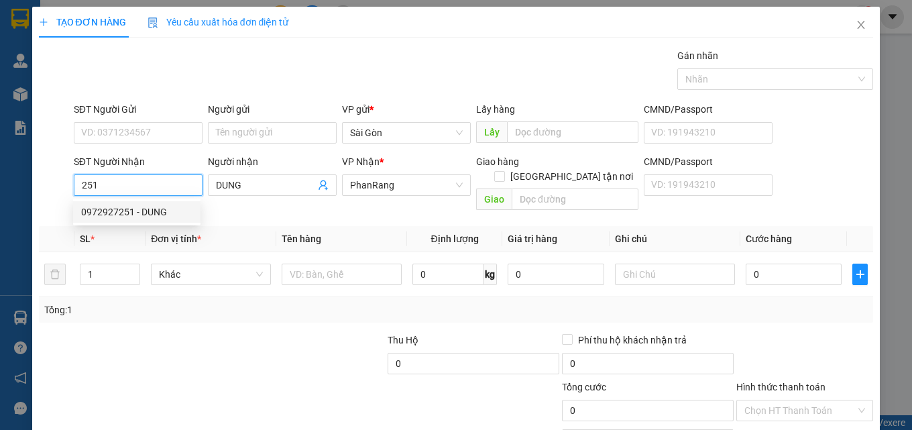
click at [129, 213] on div "0972927251 - DUNG" at bounding box center [136, 212] width 111 height 15
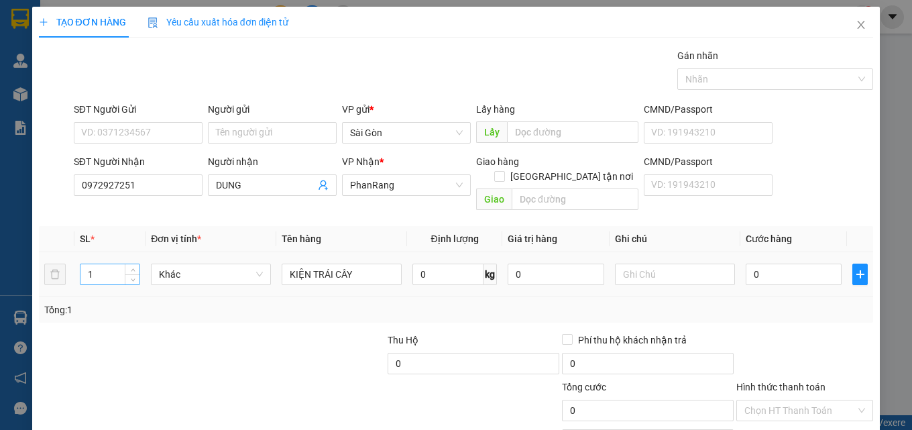
click at [102, 264] on input "1" at bounding box center [109, 274] width 59 height 20
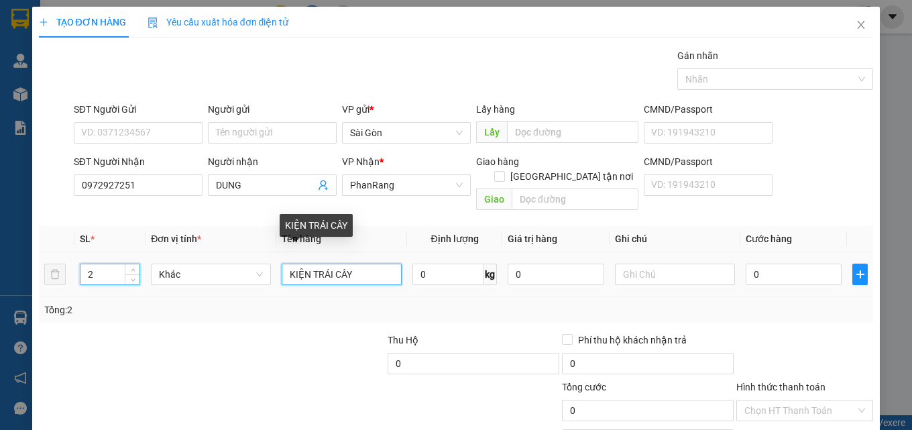
click at [354, 265] on input "KIỆN TRÁI CÂY" at bounding box center [342, 274] width 120 height 21
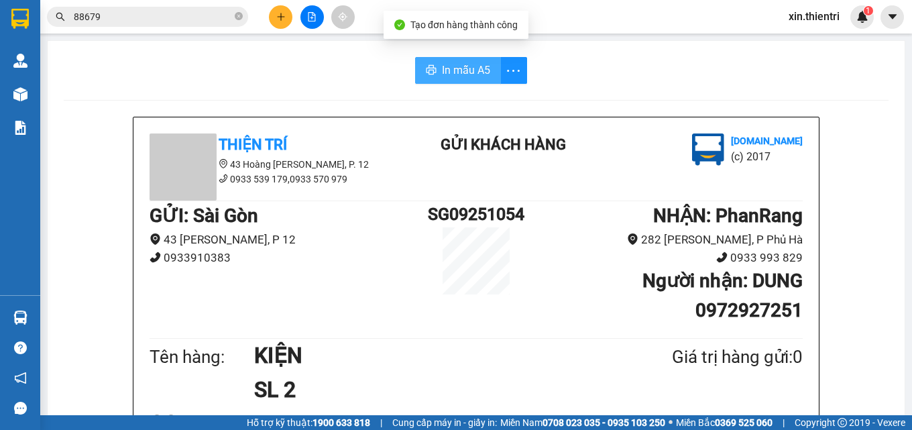
click at [451, 72] on span "In mẫu A5" at bounding box center [466, 70] width 48 height 17
click at [286, 21] on button at bounding box center [280, 16] width 23 height 23
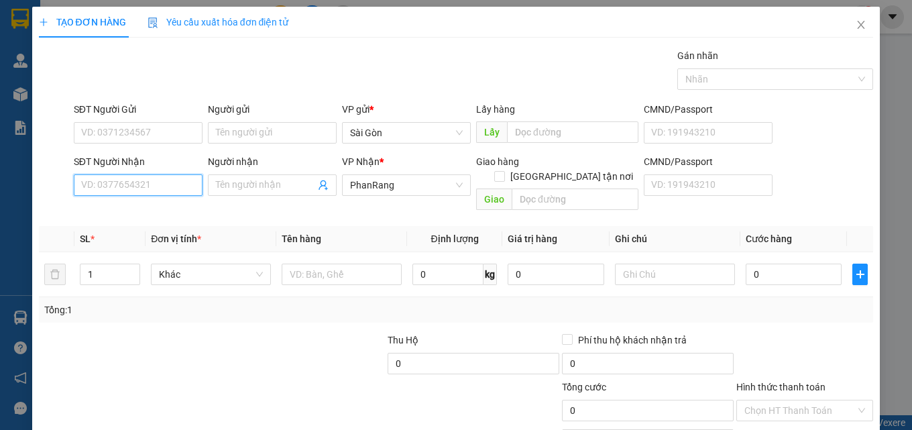
click at [164, 185] on input "SĐT Người Nhận" at bounding box center [138, 184] width 129 height 21
click at [144, 190] on input "SĐT Người Nhận" at bounding box center [138, 184] width 129 height 21
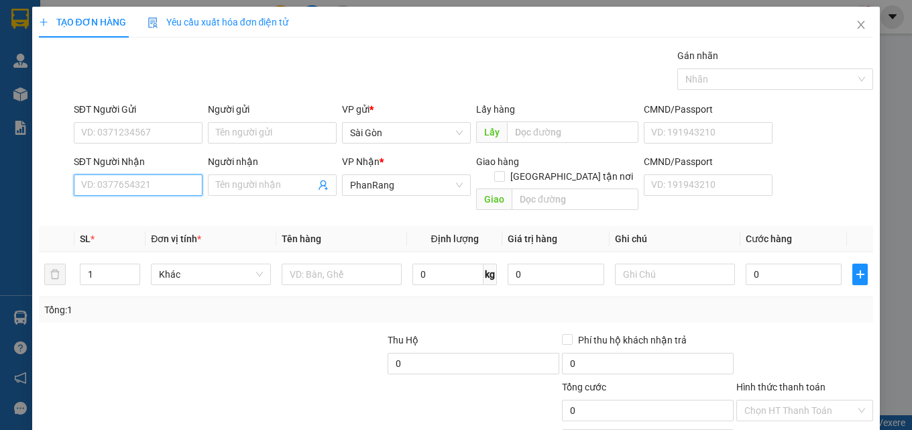
click at [107, 181] on input "SĐT Người Nhận" at bounding box center [138, 184] width 129 height 21
click at [105, 183] on input "SĐT Người Nhận" at bounding box center [138, 184] width 129 height 21
click at [100, 186] on input "SĐT Người Nhận" at bounding box center [138, 184] width 129 height 21
click at [858, 23] on icon "close" at bounding box center [861, 25] width 7 height 8
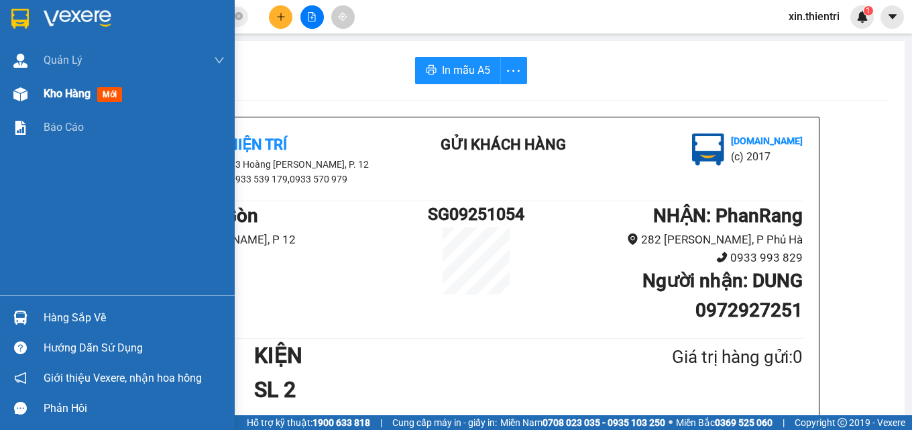
click at [64, 93] on span "Kho hàng" at bounding box center [67, 93] width 47 height 13
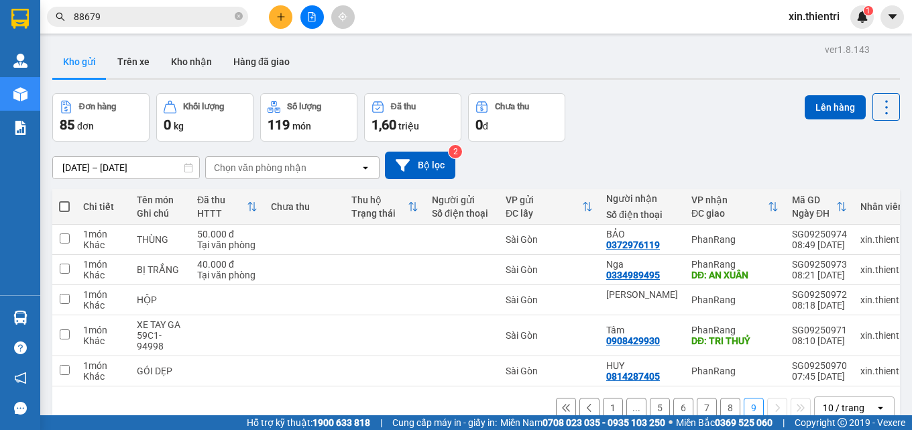
click at [63, 201] on span at bounding box center [64, 206] width 11 height 11
click at [64, 200] on input "checkbox" at bounding box center [64, 200] width 0 height 0
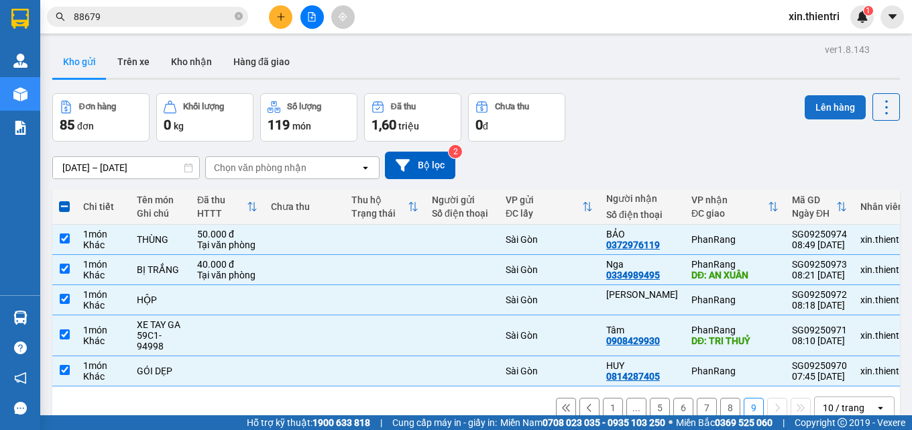
click at [816, 95] on button "Lên hàng" at bounding box center [835, 107] width 61 height 24
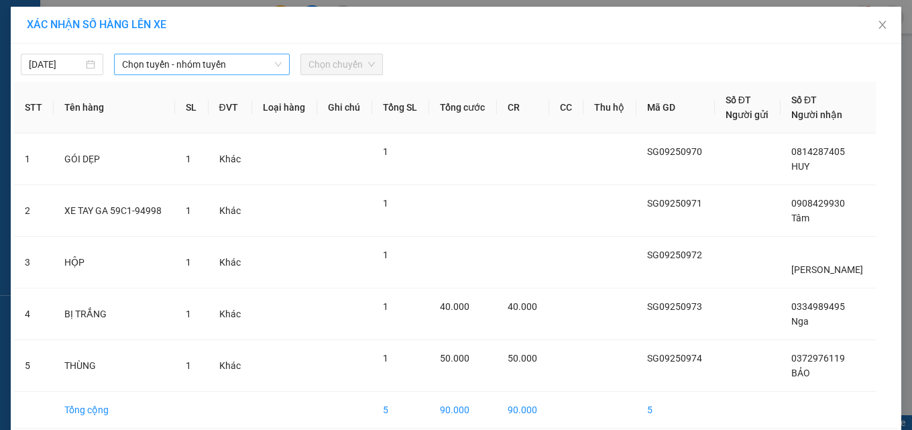
click at [151, 58] on span "Chọn tuyến - nhóm tuyến" at bounding box center [202, 64] width 160 height 20
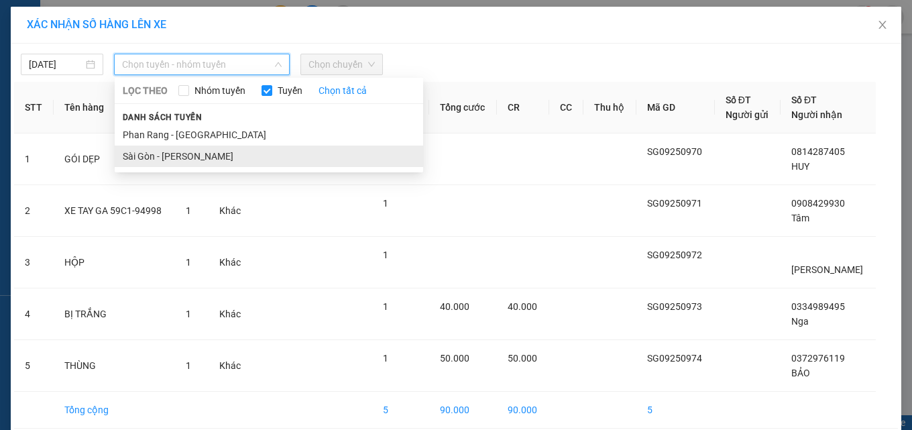
click at [184, 156] on li "Sài Gòn - [PERSON_NAME]" at bounding box center [269, 156] width 309 height 21
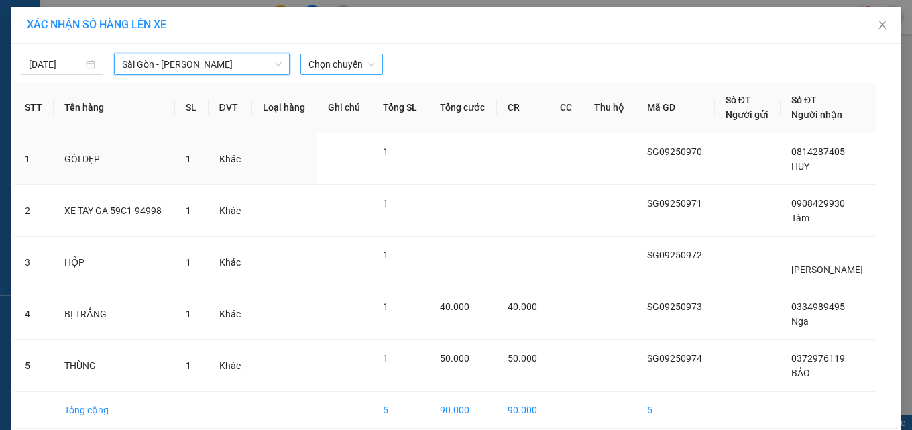
click at [339, 61] on span "Chọn chuyến" at bounding box center [342, 64] width 66 height 20
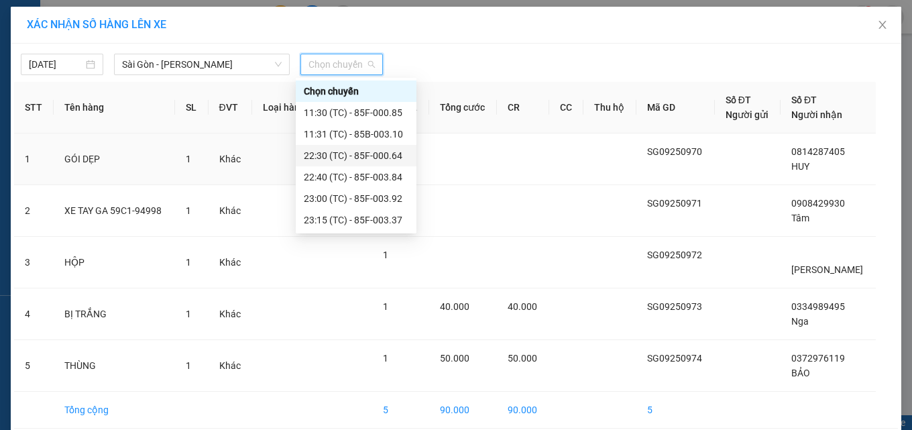
click at [362, 150] on div "22:30 (TC) - 85F-000.64" at bounding box center [356, 155] width 105 height 15
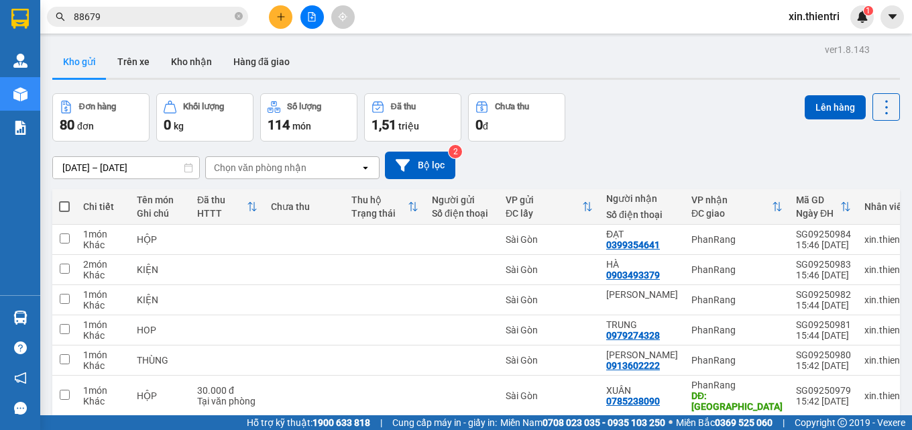
click at [62, 201] on span at bounding box center [64, 206] width 11 height 11
click at [64, 200] on input "checkbox" at bounding box center [64, 200] width 0 height 0
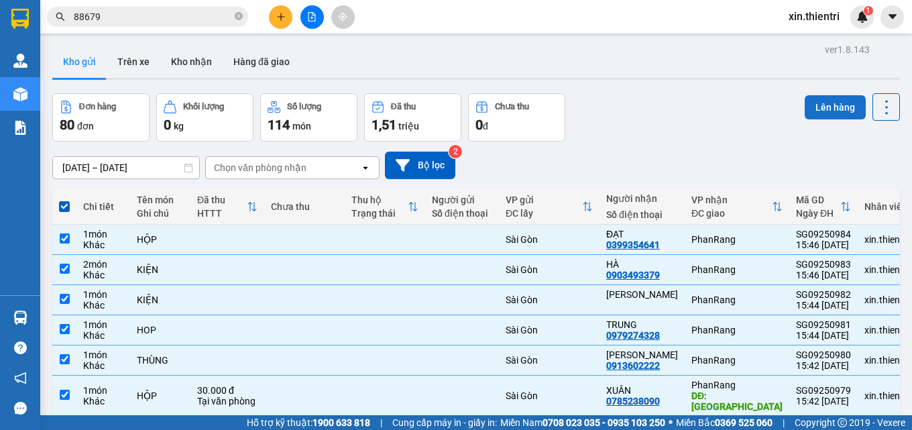
click at [823, 95] on button "Lên hàng" at bounding box center [835, 107] width 61 height 24
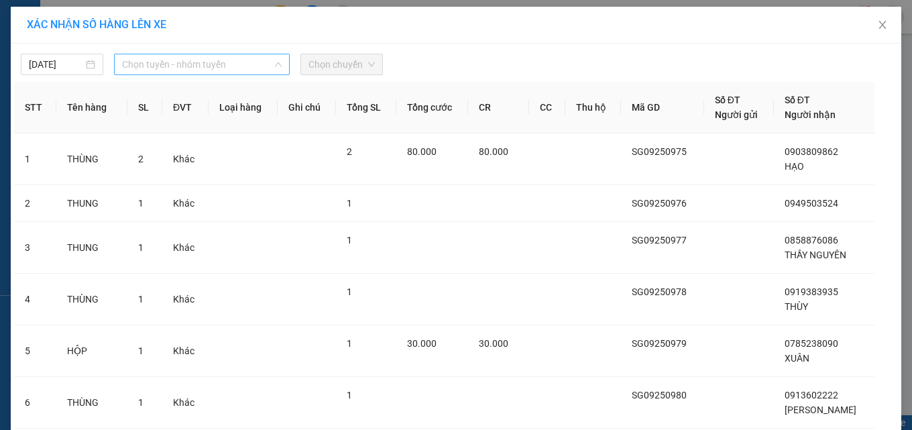
click at [182, 70] on span "Chọn tuyến - nhóm tuyến" at bounding box center [202, 64] width 160 height 20
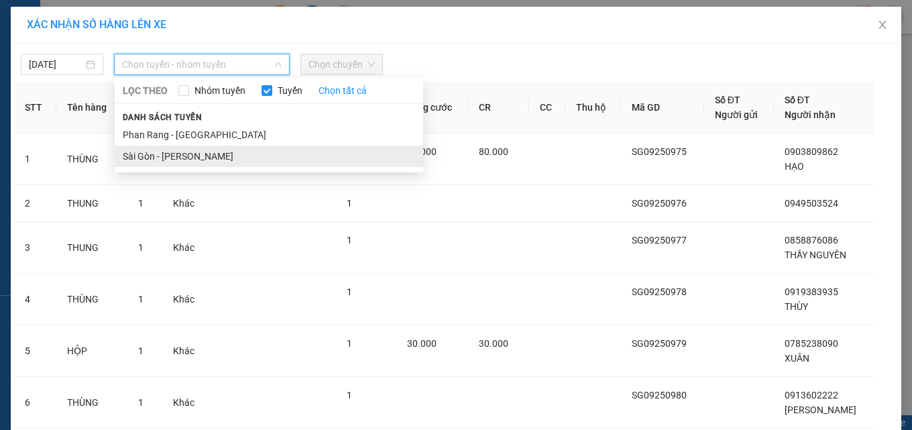
drag, startPoint x: 199, startPoint y: 162, endPoint x: 297, endPoint y: 90, distance: 121.4
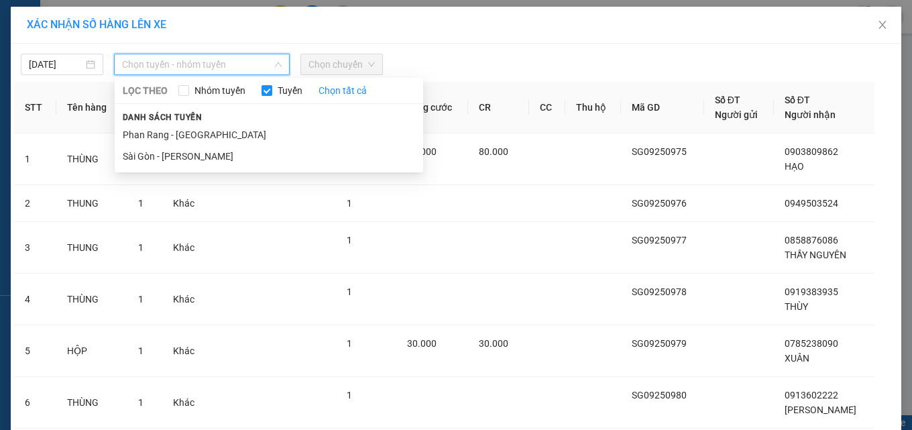
click at [200, 162] on li "Sài Gòn - [PERSON_NAME]" at bounding box center [269, 156] width 309 height 21
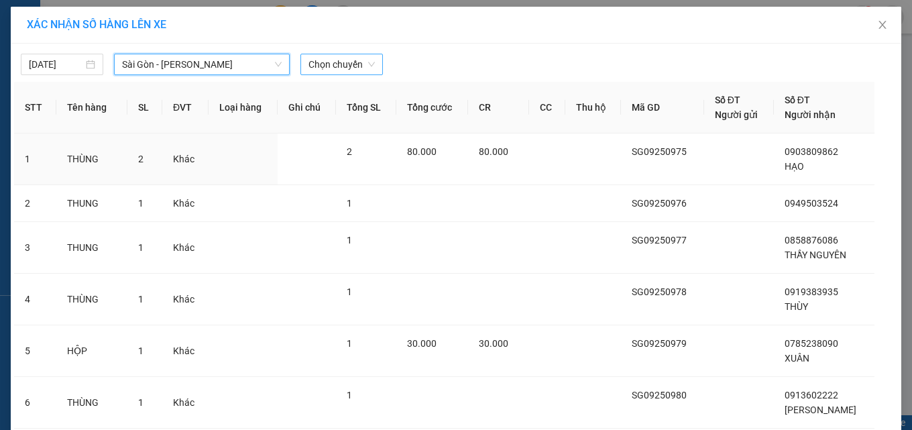
click at [322, 65] on span "Chọn chuyến" at bounding box center [342, 64] width 66 height 20
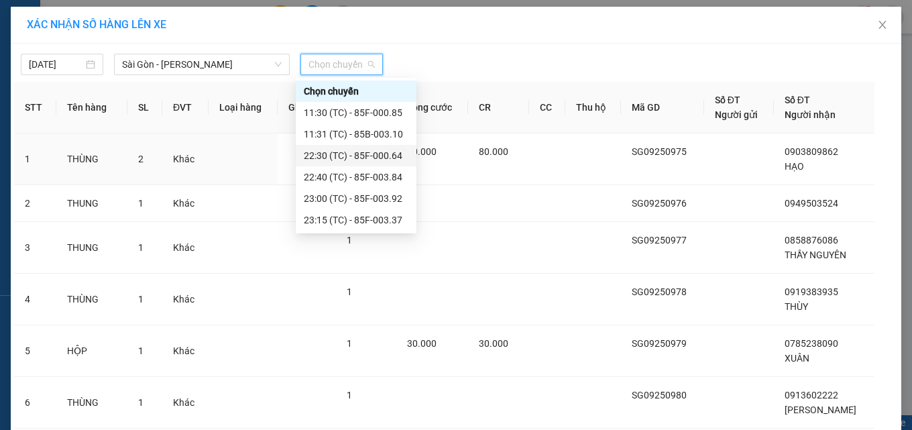
click at [358, 148] on div "22:30 (TC) - 85F-000.64" at bounding box center [356, 155] width 121 height 21
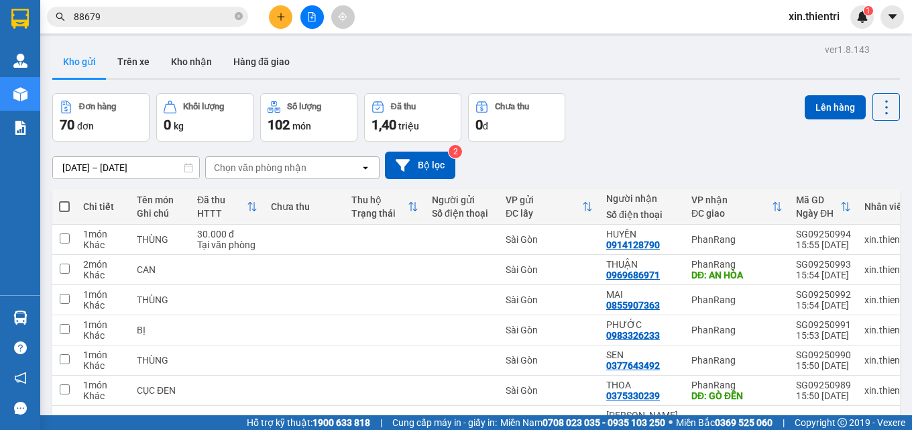
click at [67, 201] on span at bounding box center [64, 206] width 11 height 11
click at [64, 200] on input "checkbox" at bounding box center [64, 200] width 0 height 0
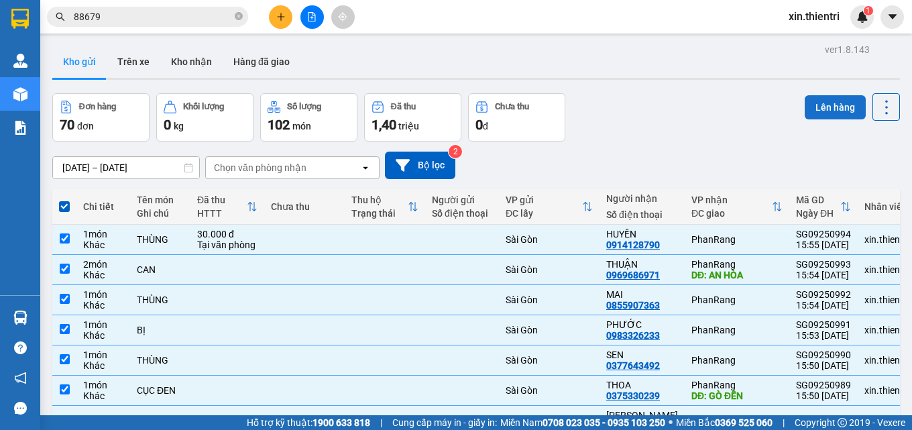
click at [819, 95] on button "Lên hàng" at bounding box center [835, 107] width 61 height 24
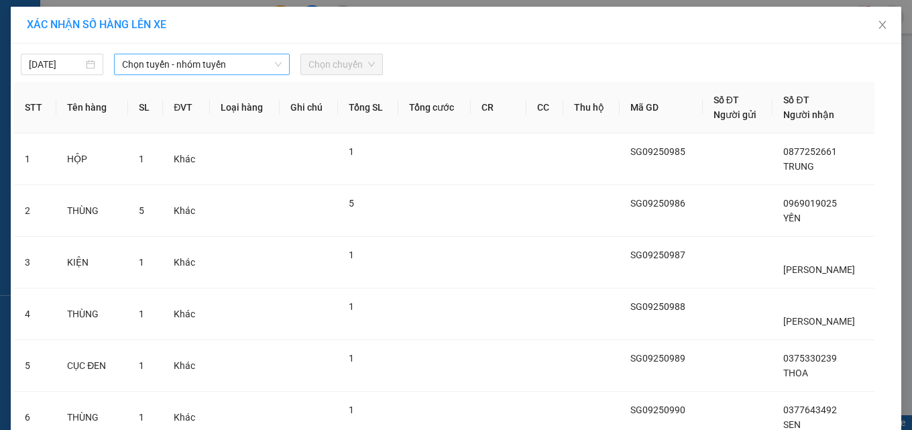
click at [218, 60] on span "Chọn tuyến - nhóm tuyến" at bounding box center [202, 64] width 160 height 20
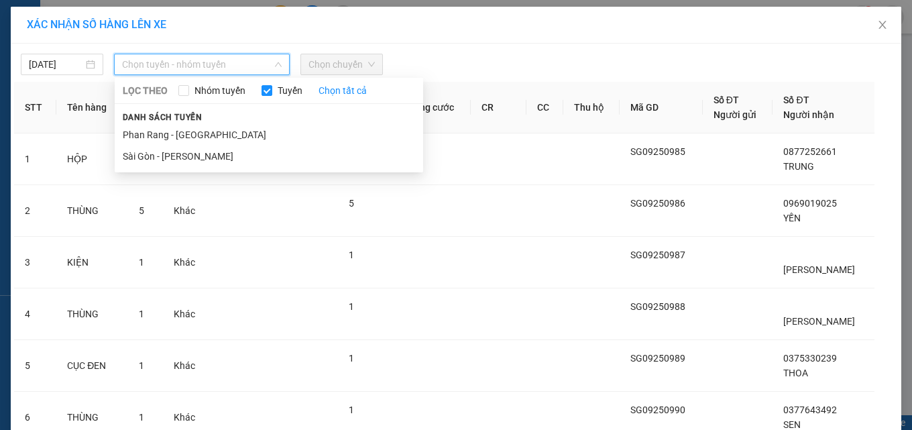
drag, startPoint x: 218, startPoint y: 158, endPoint x: 267, endPoint y: 103, distance: 74.1
click at [218, 153] on li "Sài Gòn - [PERSON_NAME]" at bounding box center [269, 156] width 309 height 21
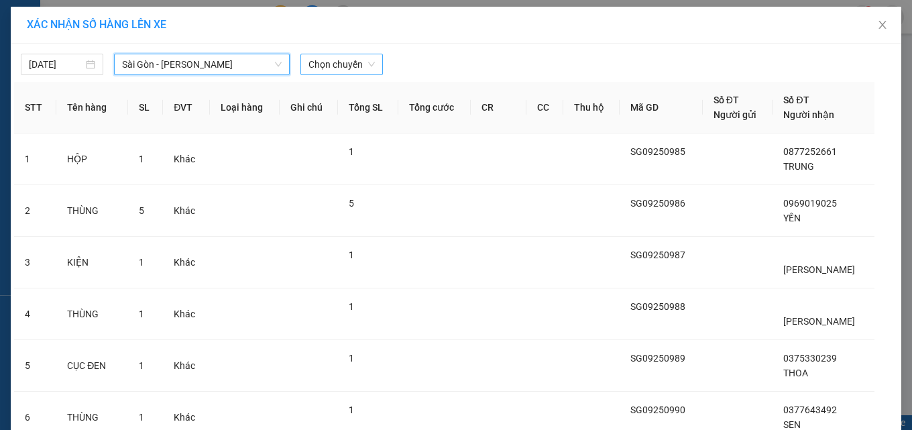
drag, startPoint x: 359, startPoint y: 60, endPoint x: 353, endPoint y: 74, distance: 15.3
click at [358, 62] on span "Chọn chuyến" at bounding box center [342, 64] width 66 height 20
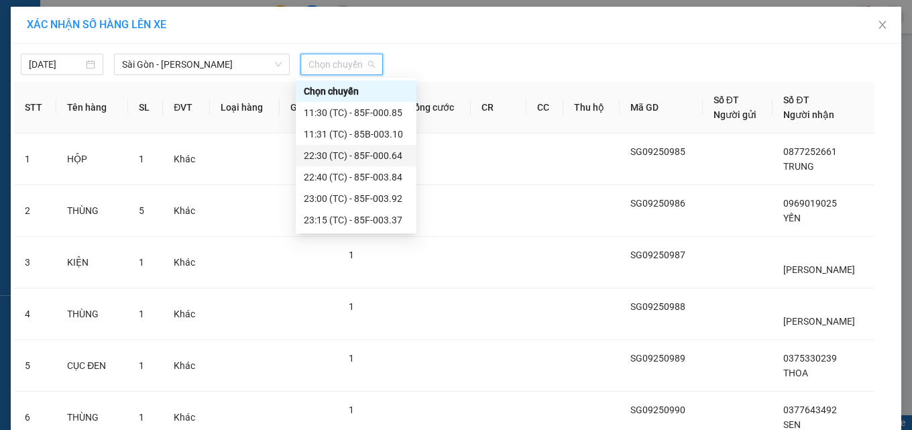
click at [344, 158] on div "22:30 (TC) - 85F-000.64" at bounding box center [356, 155] width 105 height 15
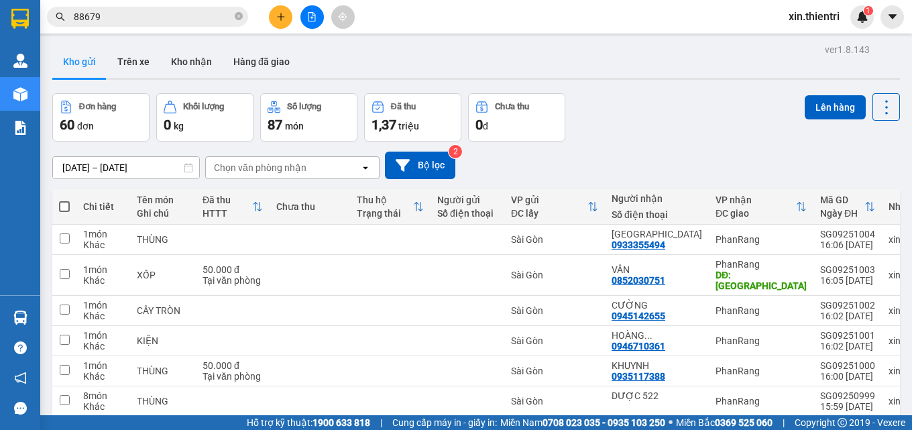
click at [67, 201] on span at bounding box center [64, 206] width 11 height 11
click at [64, 200] on input "checkbox" at bounding box center [64, 200] width 0 height 0
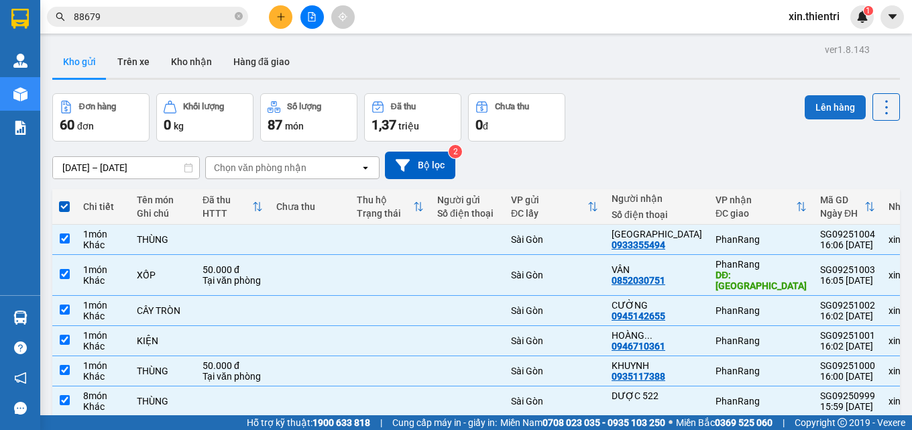
click at [817, 95] on button "Lên hàng" at bounding box center [835, 107] width 61 height 24
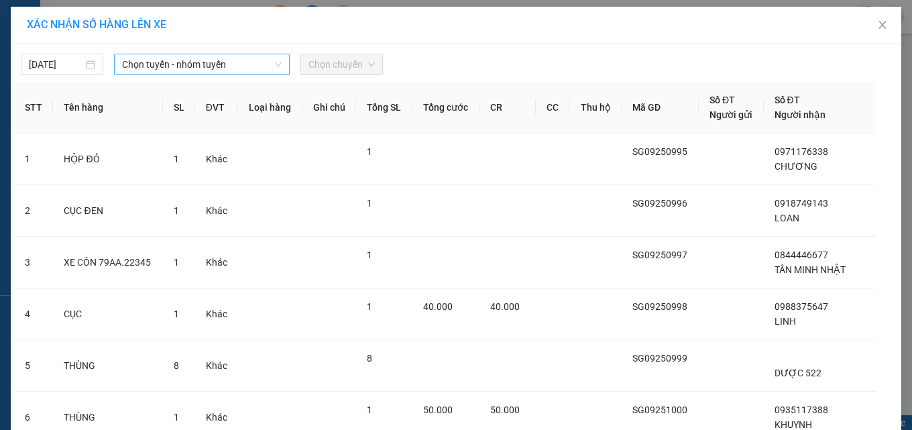
click at [178, 67] on span "Chọn tuyến - nhóm tuyến" at bounding box center [202, 64] width 160 height 20
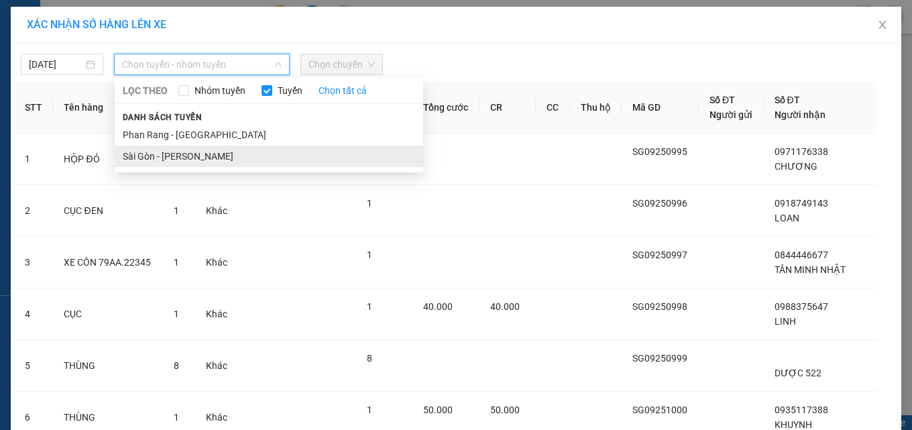
drag, startPoint x: 170, startPoint y: 160, endPoint x: 191, endPoint y: 138, distance: 30.9
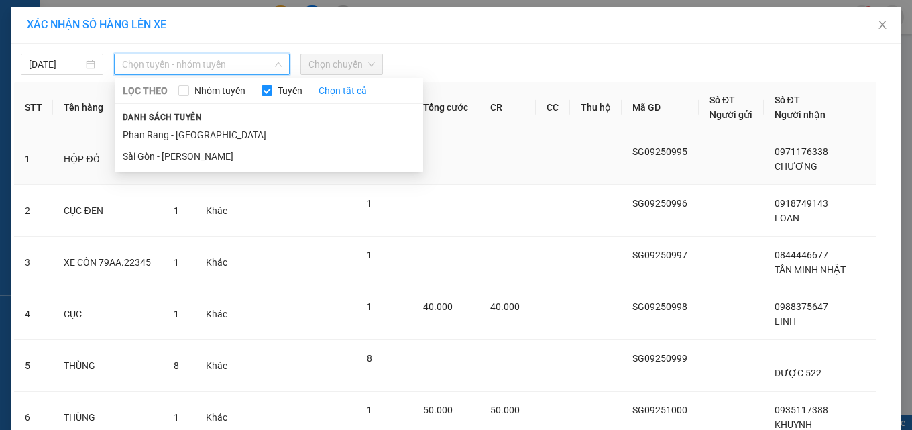
click at [170, 160] on li "Sài Gòn - [PERSON_NAME]" at bounding box center [269, 156] width 309 height 21
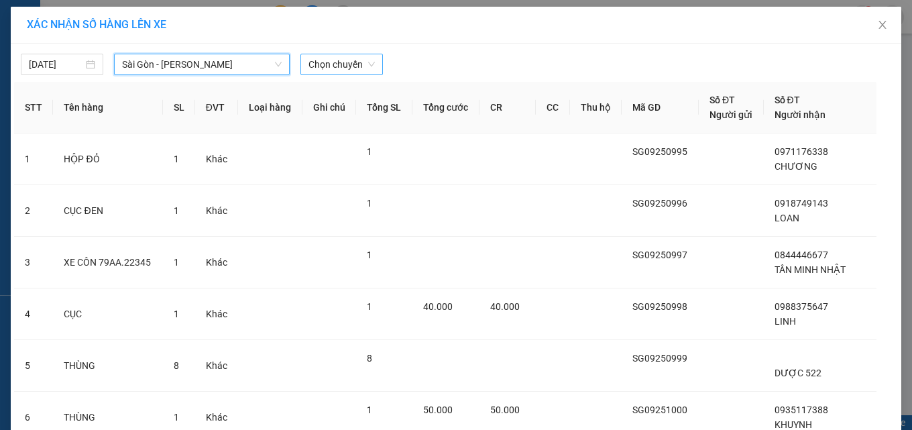
click at [326, 67] on span "Chọn chuyến" at bounding box center [342, 64] width 66 height 20
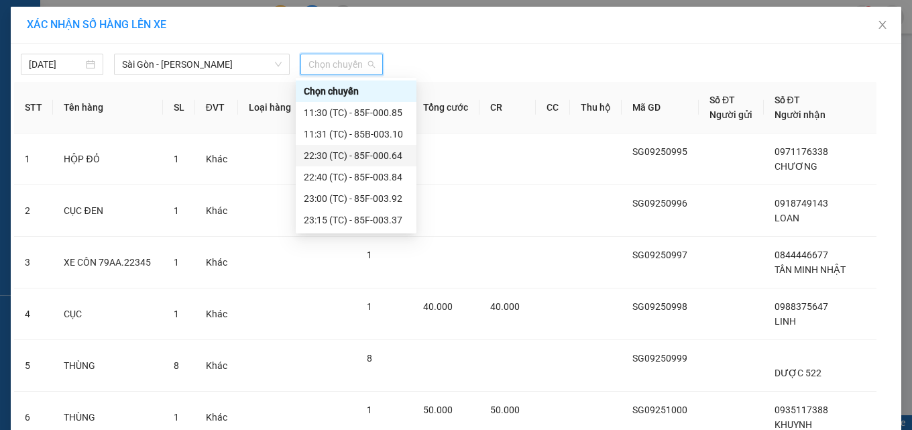
click at [378, 156] on div "22:30 (TC) - 85F-000.64" at bounding box center [356, 155] width 105 height 15
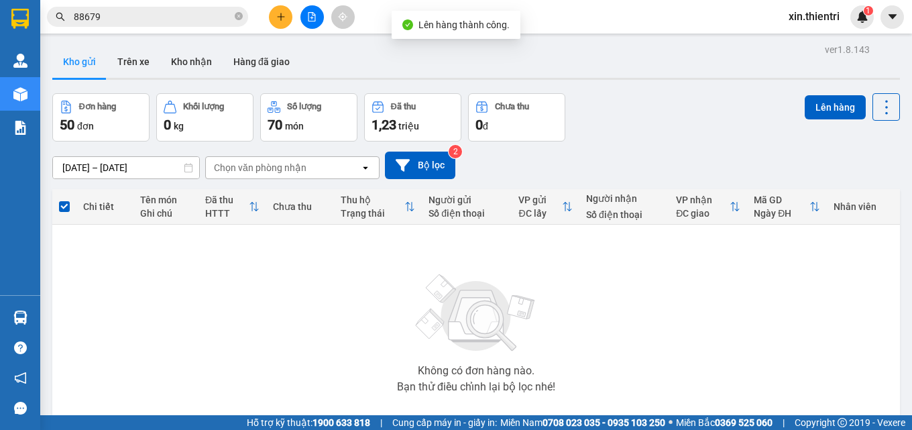
scroll to position [72, 0]
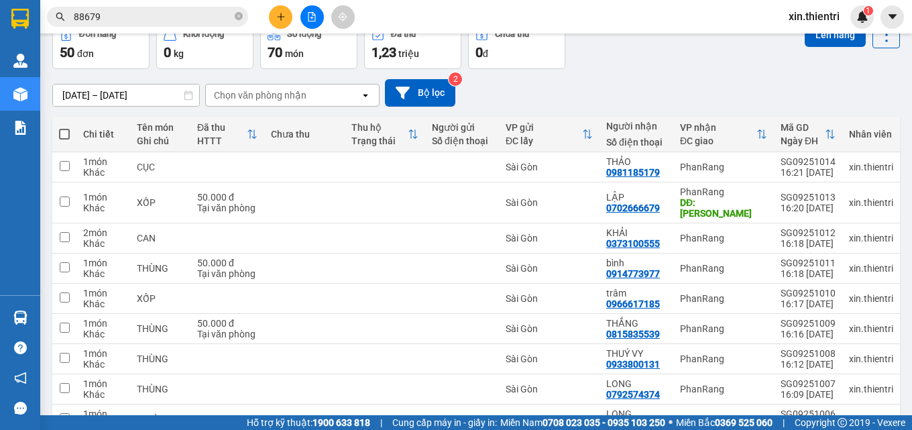
click at [63, 137] on span at bounding box center [64, 134] width 11 height 11
click at [64, 127] on input "checkbox" at bounding box center [64, 127] width 0 height 0
checkbox input "true"
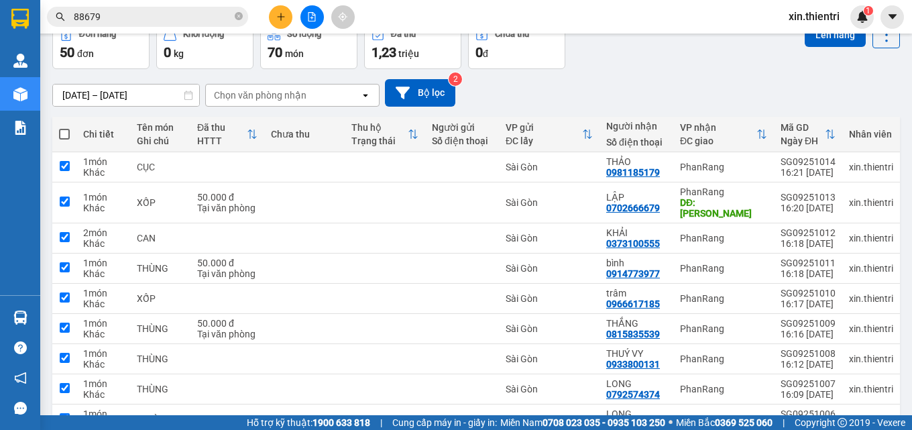
checkbox input "true"
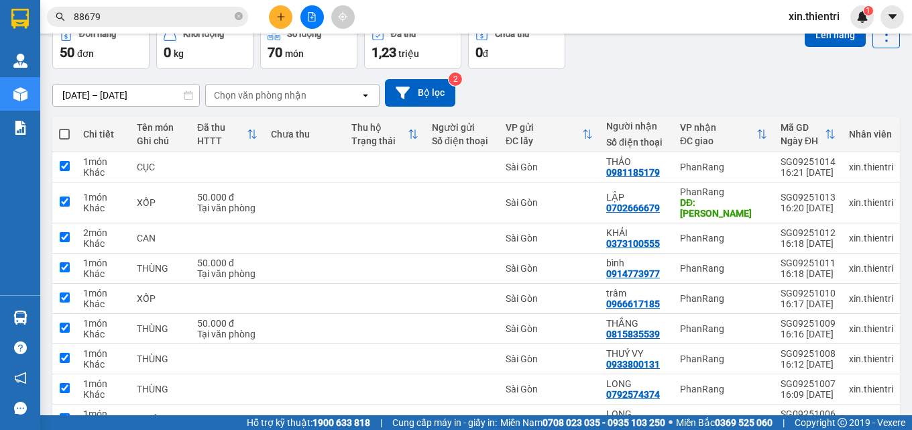
checkbox input "true"
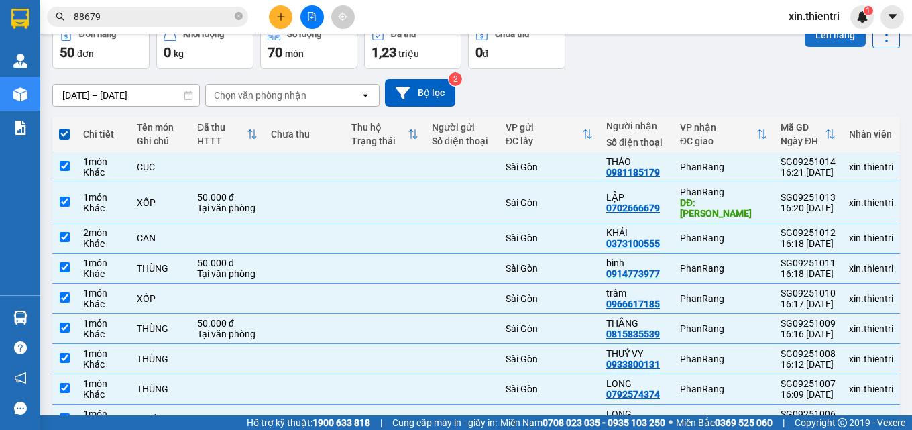
click at [820, 44] on button "Lên hàng" at bounding box center [835, 35] width 61 height 24
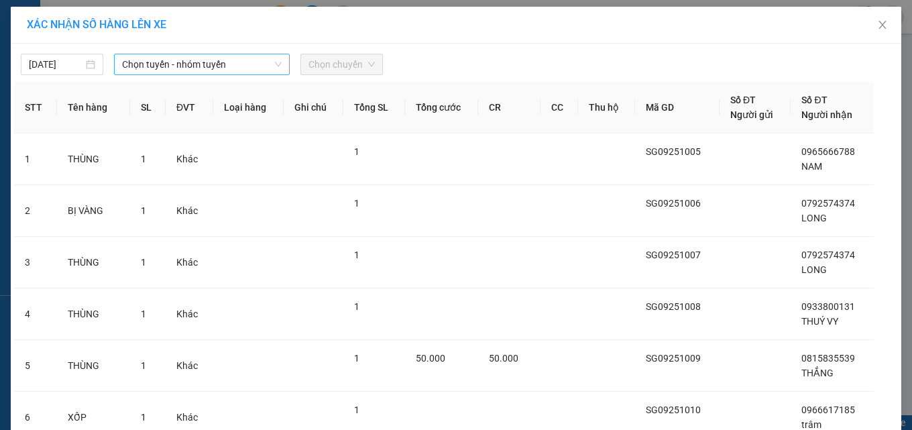
click at [239, 65] on span "Chọn tuyến - nhóm tuyến" at bounding box center [202, 64] width 160 height 20
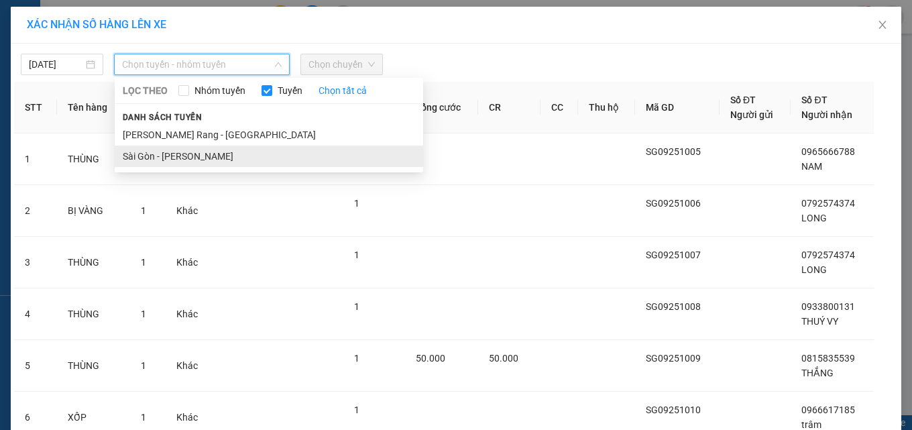
click at [250, 162] on li "Sài Gòn - [PERSON_NAME]" at bounding box center [269, 156] width 309 height 21
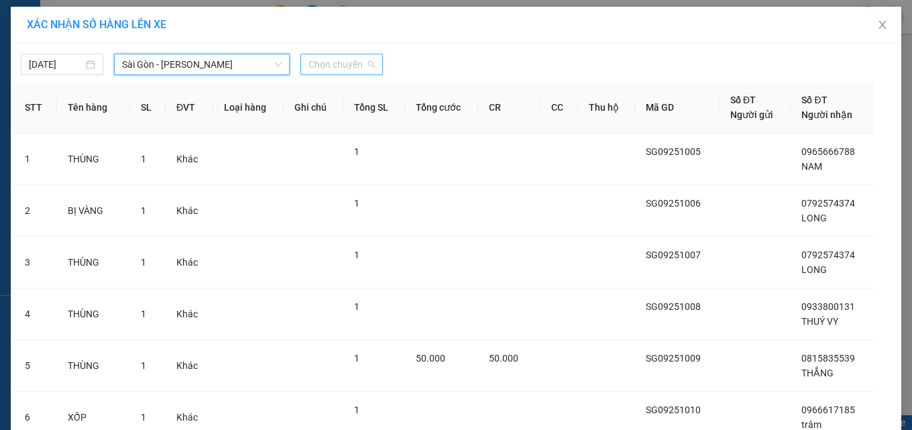
click at [351, 66] on span "Chọn chuyến" at bounding box center [342, 64] width 66 height 20
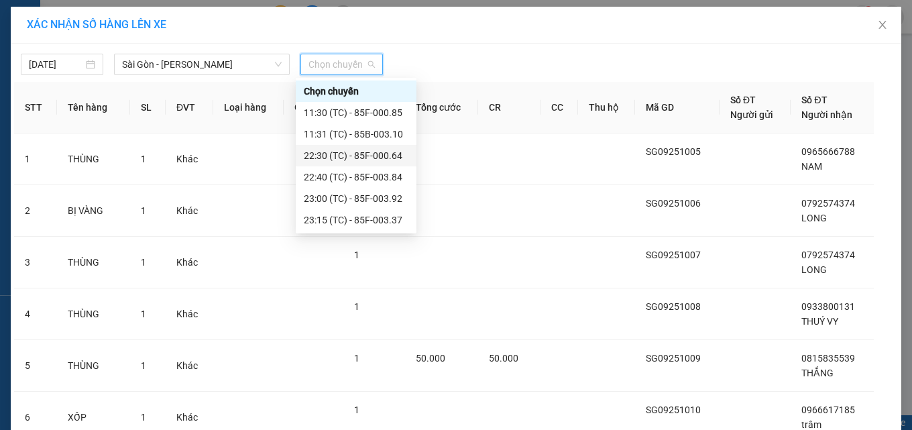
click at [355, 156] on div "22:30 (TC) - 85F-000.64" at bounding box center [356, 155] width 105 height 15
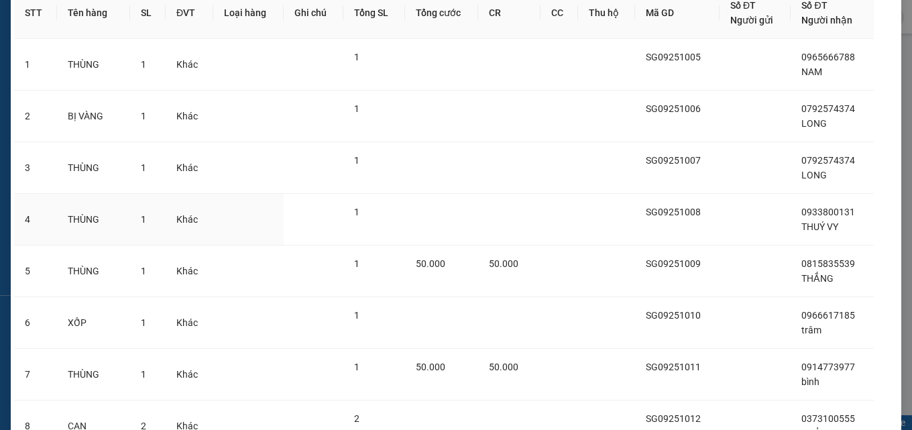
scroll to position [347, 0]
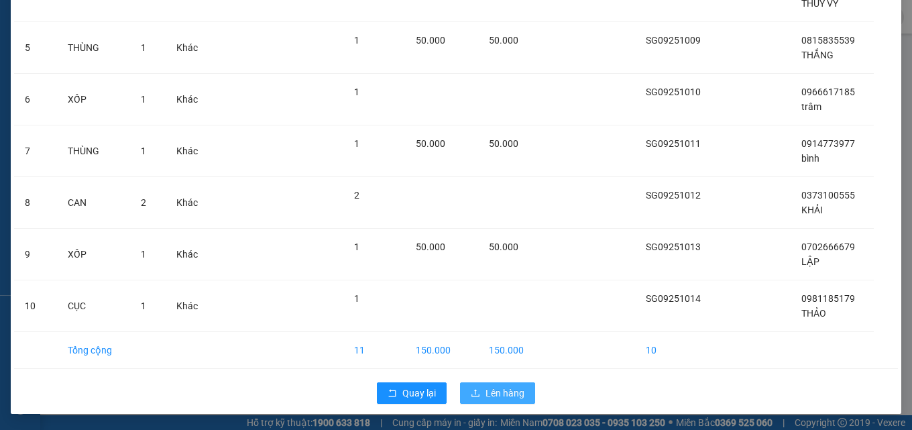
click at [477, 392] on button "Lên hàng" at bounding box center [497, 392] width 75 height 21
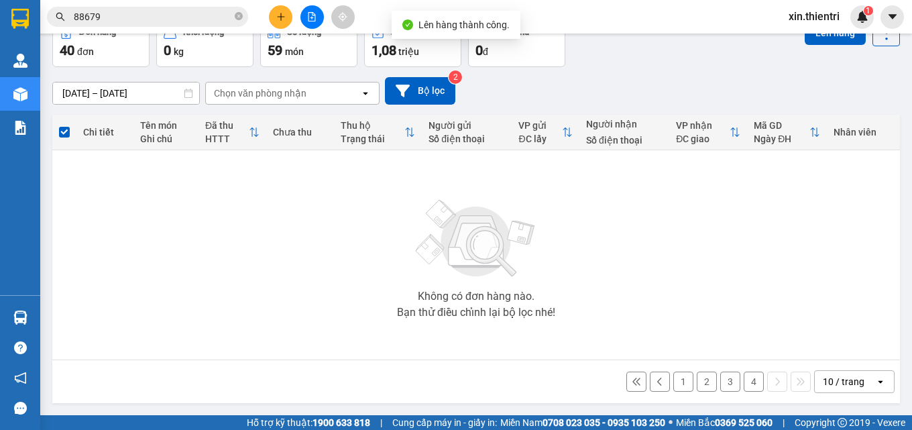
drag, startPoint x: 745, startPoint y: 384, endPoint x: 711, endPoint y: 405, distance: 40.4
click at [746, 383] on button "4" at bounding box center [754, 382] width 20 height 20
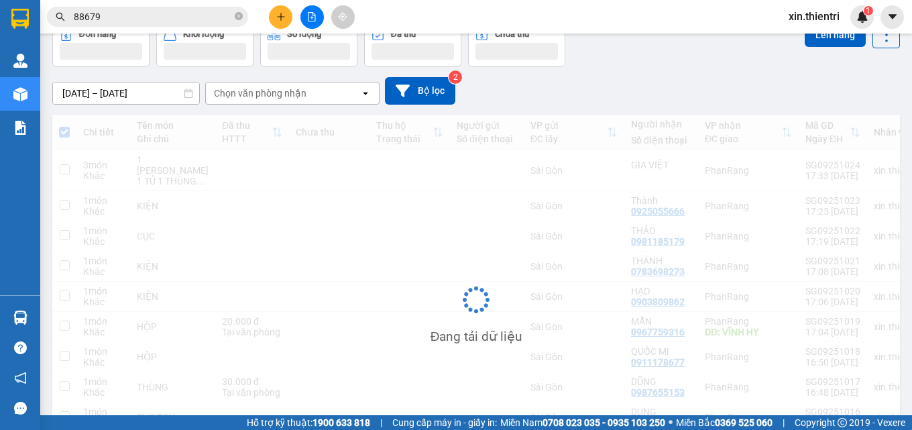
scroll to position [74, 0]
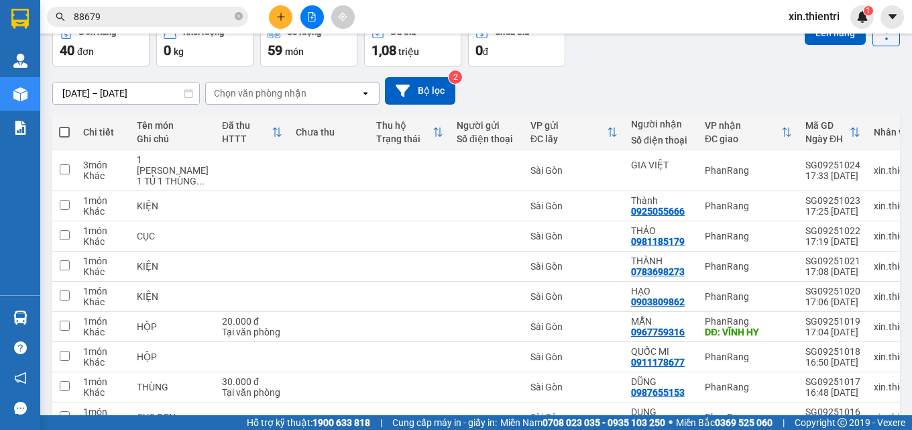
click at [67, 134] on span at bounding box center [64, 132] width 11 height 11
click at [64, 125] on input "checkbox" at bounding box center [64, 125] width 0 height 0
checkbox input "true"
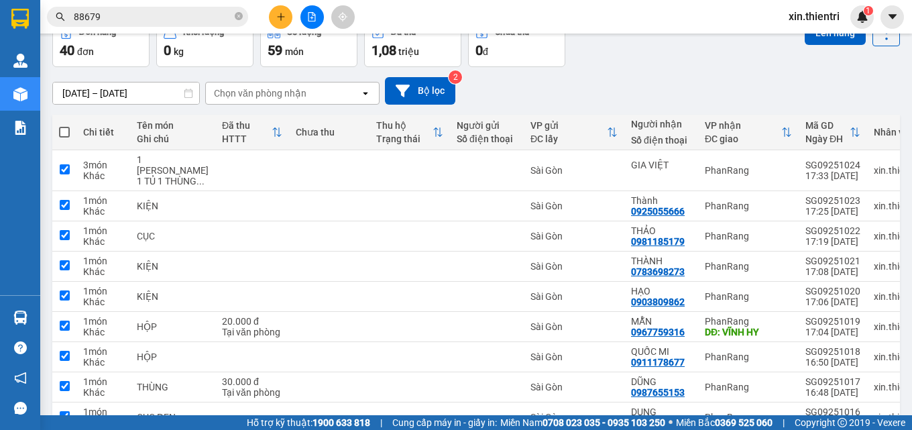
checkbox input "true"
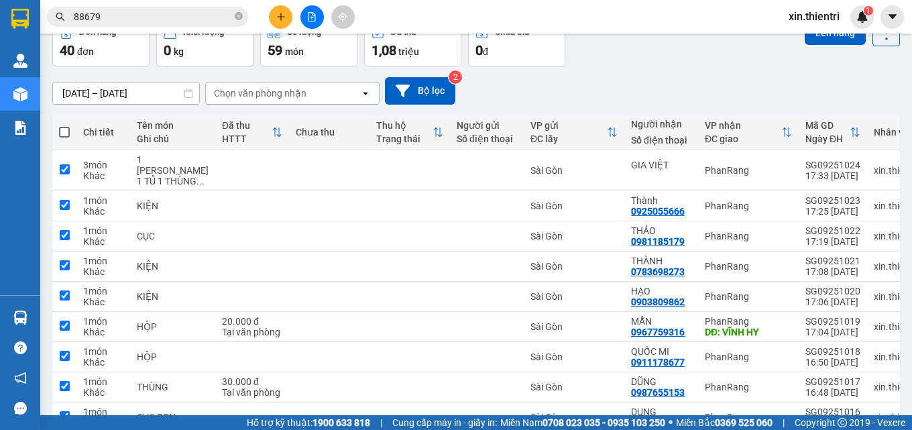
checkbox input "true"
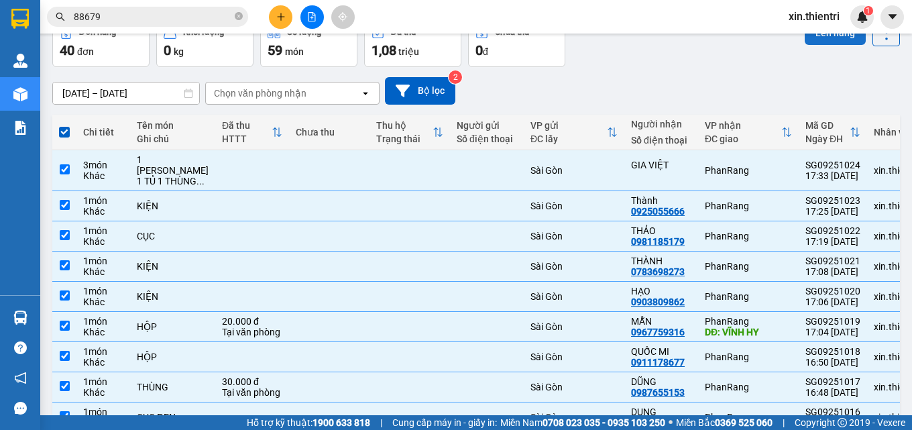
click at [819, 38] on button "Lên hàng" at bounding box center [835, 33] width 61 height 24
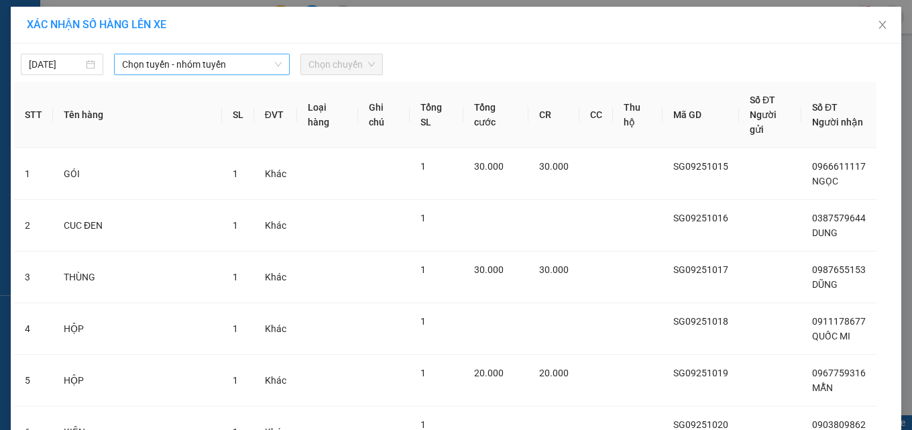
drag, startPoint x: 168, startPoint y: 58, endPoint x: 168, endPoint y: 74, distance: 15.4
click at [168, 65] on span "Chọn tuyến - nhóm tuyến" at bounding box center [202, 64] width 160 height 20
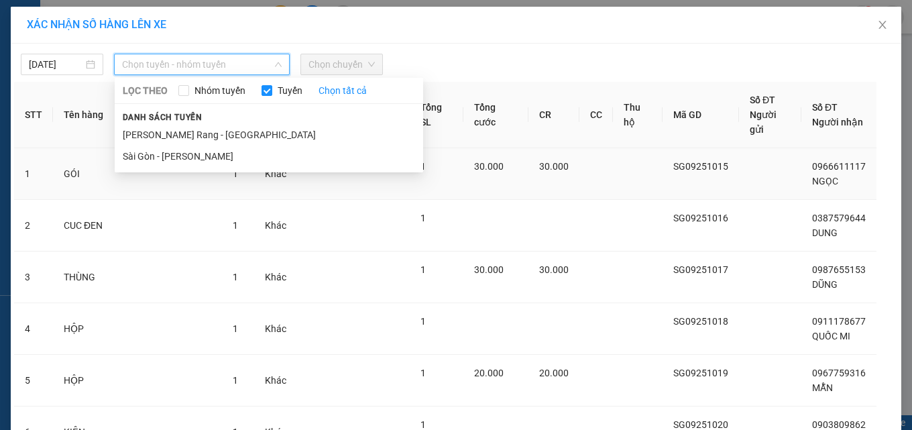
click at [205, 156] on li "Sài Gòn - [PERSON_NAME]" at bounding box center [269, 156] width 309 height 21
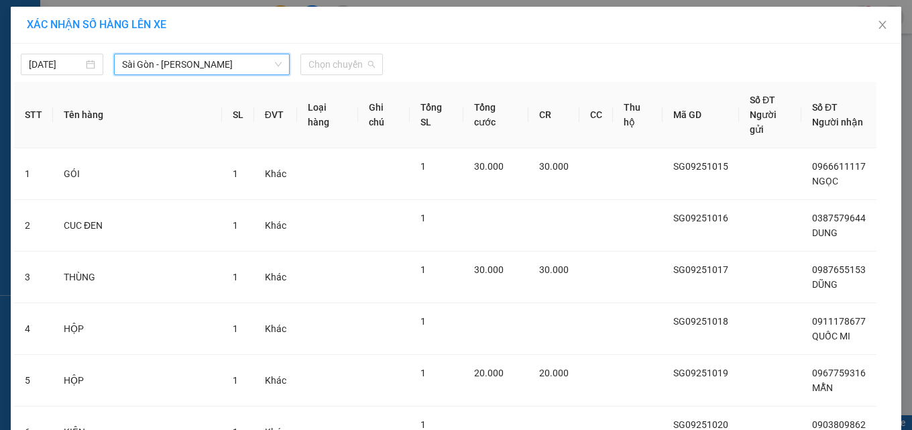
drag, startPoint x: 333, startPoint y: 66, endPoint x: 313, endPoint y: 152, distance: 87.5
click at [333, 68] on span "Chọn chuyến" at bounding box center [342, 64] width 66 height 20
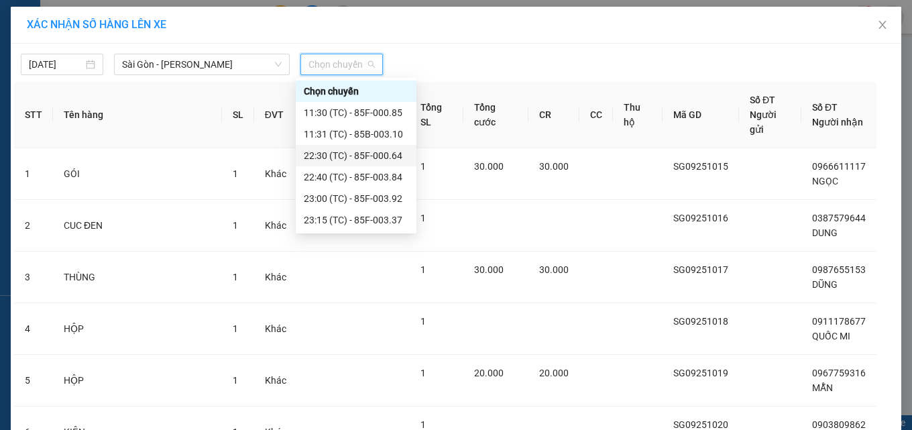
click at [353, 156] on div "22:30 (TC) - 85F-000.64" at bounding box center [356, 155] width 105 height 15
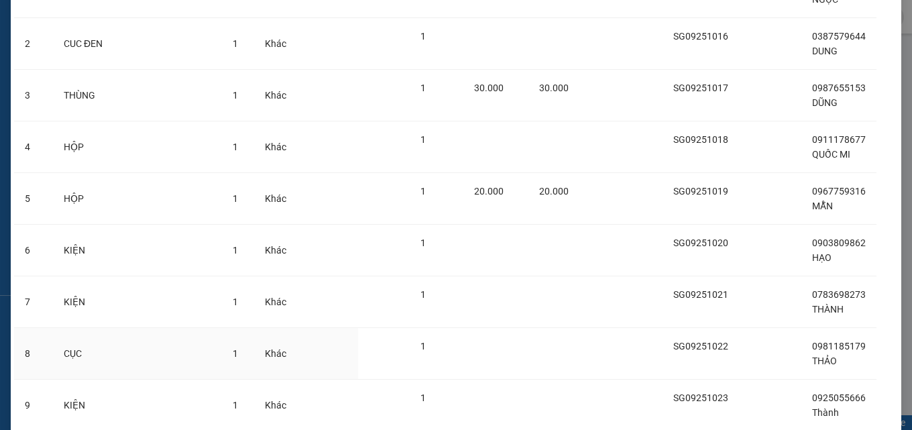
scroll to position [347, 0]
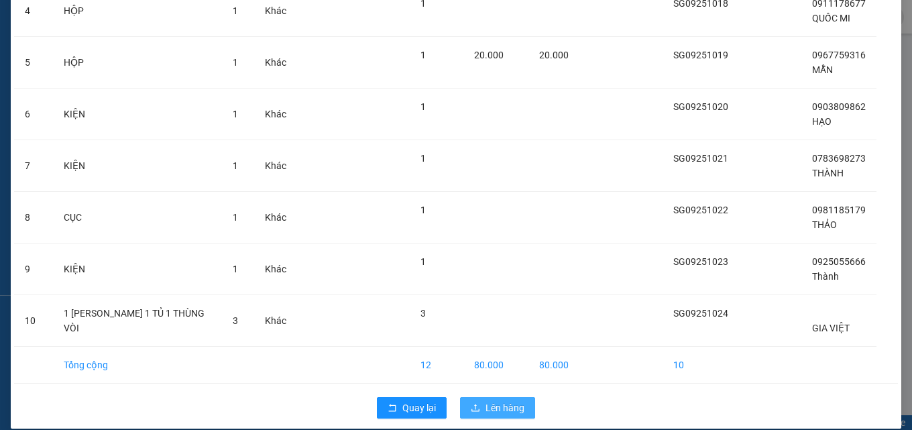
drag, startPoint x: 498, startPoint y: 392, endPoint x: 505, endPoint y: 381, distance: 13.2
click at [499, 400] on span "Lên hàng" at bounding box center [505, 407] width 39 height 15
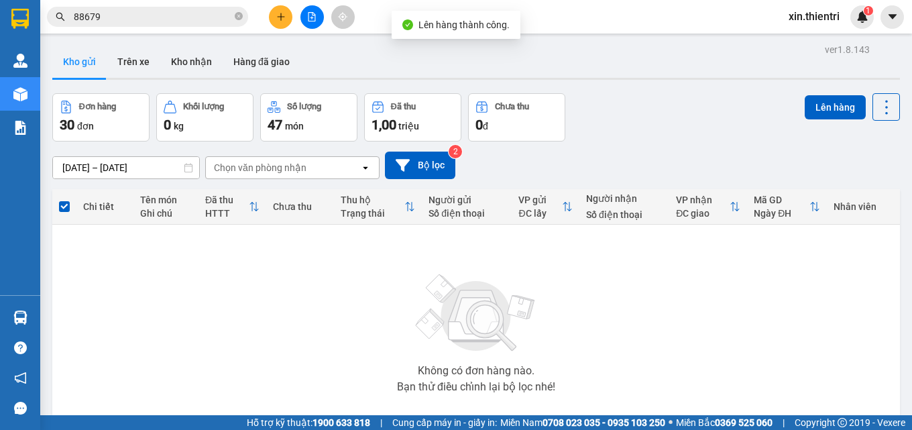
scroll to position [74, 0]
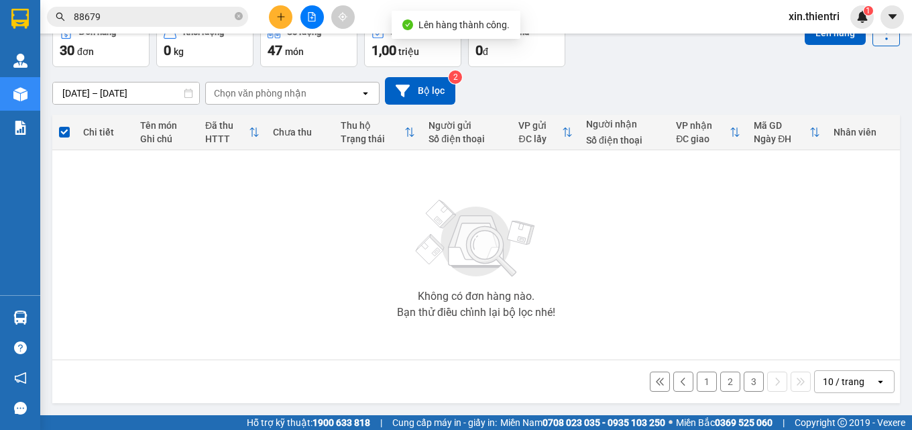
click at [744, 380] on button "3" at bounding box center [754, 382] width 20 height 20
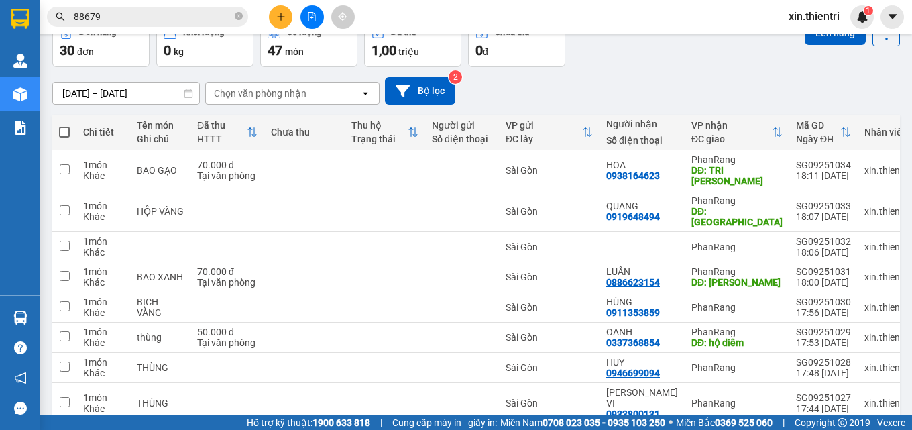
drag, startPoint x: 65, startPoint y: 135, endPoint x: 77, endPoint y: 138, distance: 12.5
click at [66, 135] on span at bounding box center [64, 132] width 11 height 11
click at [64, 125] on input "checkbox" at bounding box center [64, 125] width 0 height 0
checkbox input "true"
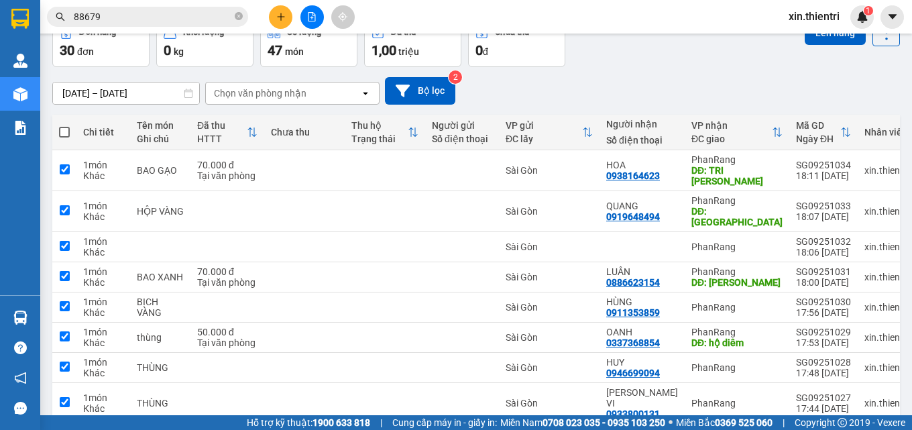
checkbox input "true"
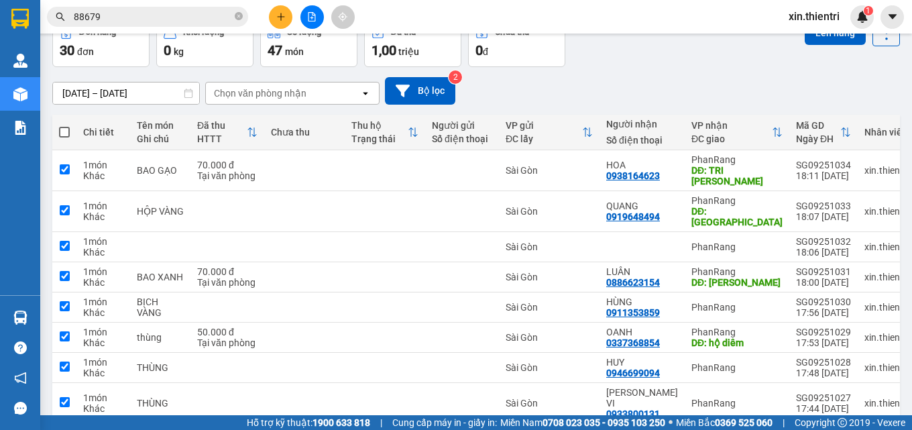
checkbox input "true"
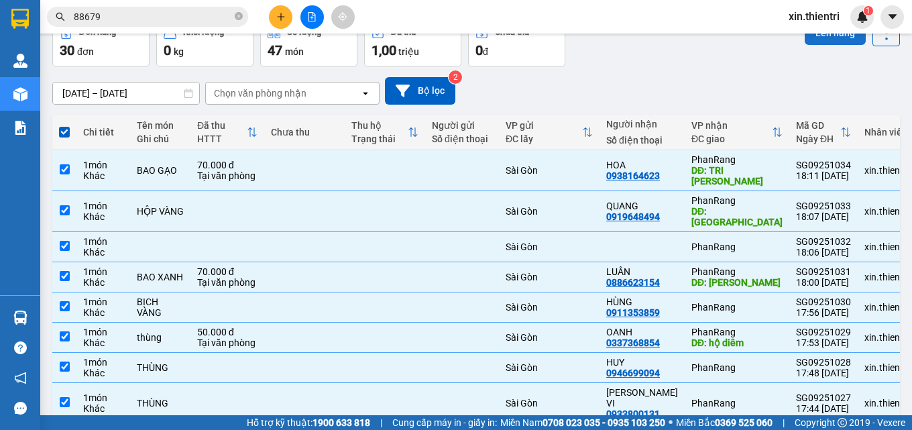
click at [831, 34] on section "Kết quả tìm kiếm ( 4 ) Bộ lọc Mã ĐH Trạng thái Món hàng Thu hộ Tổng cước Chưa c…" at bounding box center [456, 215] width 912 height 430
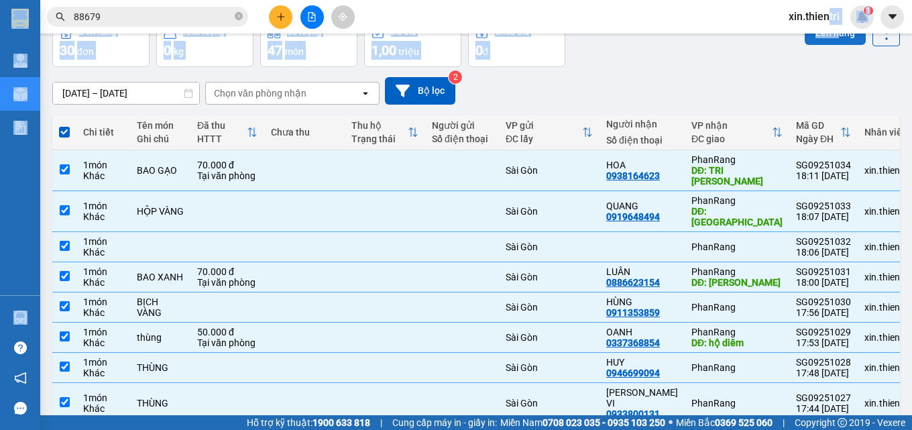
click at [831, 42] on button "Lên hàng" at bounding box center [835, 33] width 61 height 24
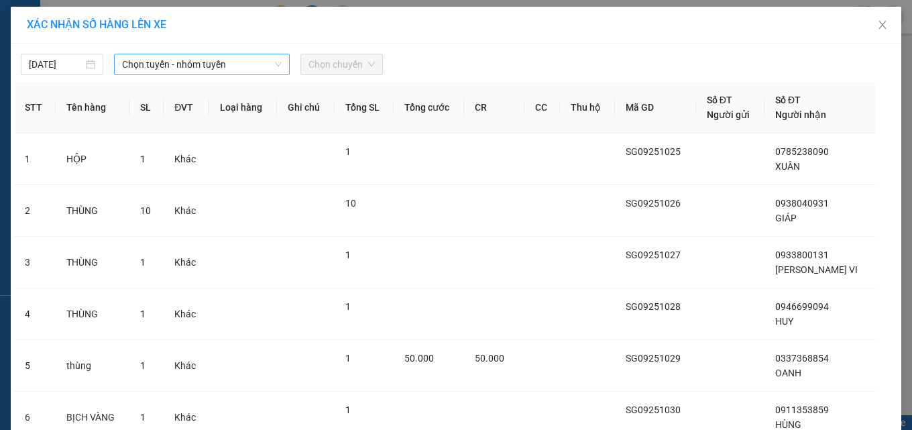
click at [190, 70] on span "Chọn tuyến - nhóm tuyến" at bounding box center [202, 64] width 160 height 20
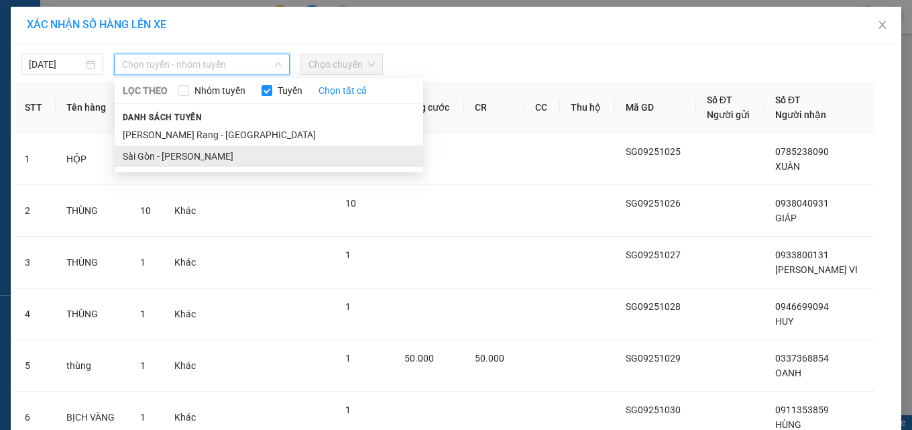
click at [199, 152] on li "Sài Gòn - [PERSON_NAME]" at bounding box center [269, 156] width 309 height 21
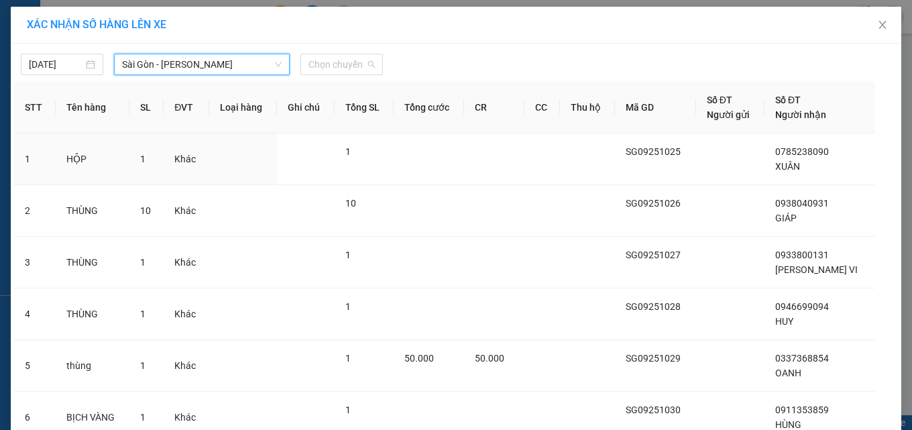
drag, startPoint x: 337, startPoint y: 63, endPoint x: 336, endPoint y: 148, distance: 85.2
click at [338, 65] on span "Chọn chuyến" at bounding box center [342, 64] width 66 height 20
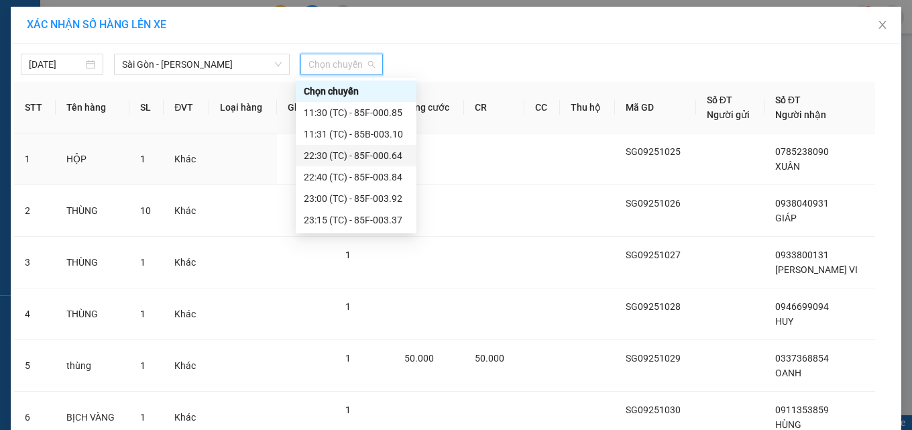
click at [350, 160] on div "22:30 (TC) - 85F-000.64" at bounding box center [356, 155] width 105 height 15
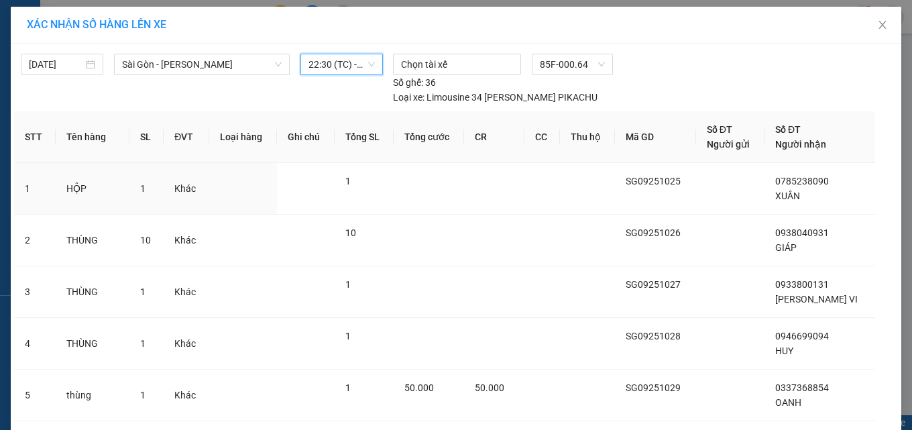
click at [354, 64] on span "22:30 (TC) - 85F-000.64" at bounding box center [342, 64] width 66 height 20
click at [362, 65] on span "22:30 (TC) - 85F-000.64" at bounding box center [342, 64] width 66 height 20
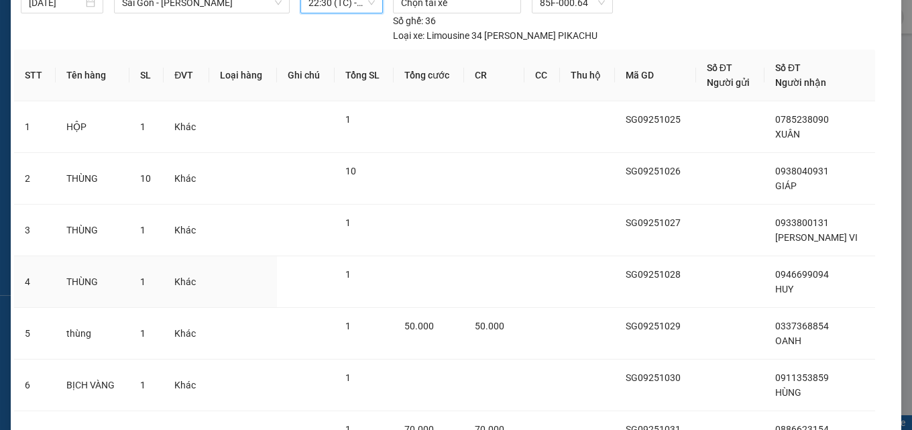
scroll to position [333, 0]
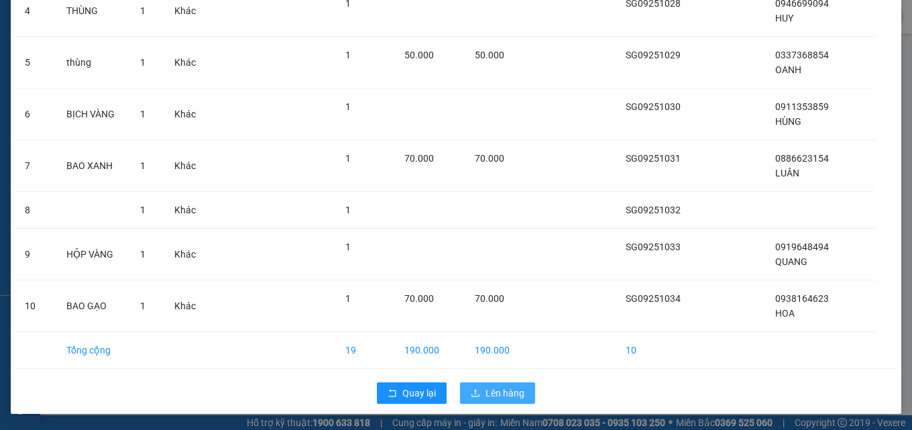
click at [498, 383] on div "Quay lại Lên hàng" at bounding box center [456, 393] width 884 height 35
click at [494, 388] on span "Lên hàng" at bounding box center [505, 393] width 39 height 15
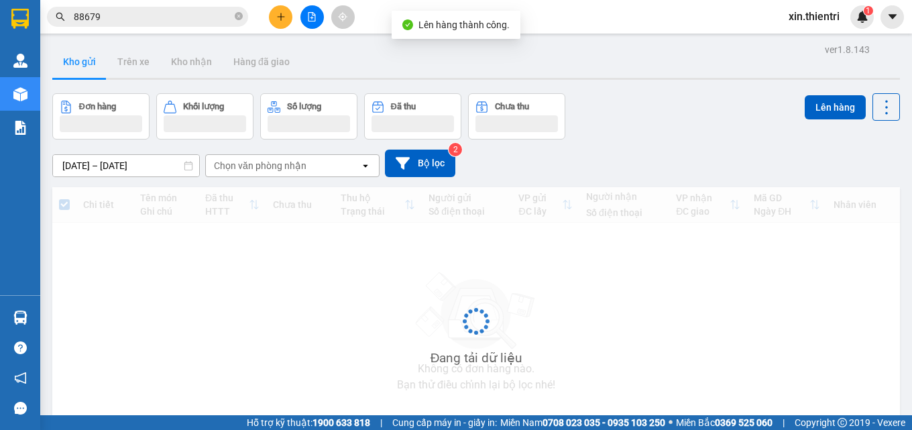
scroll to position [72, 0]
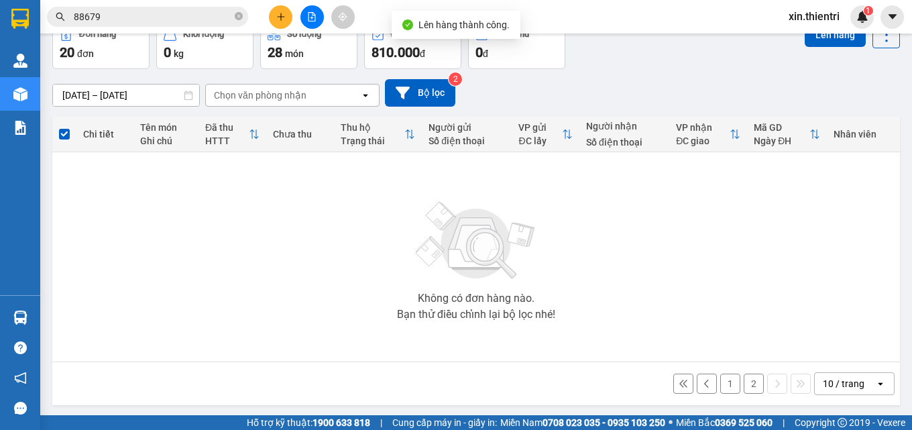
click at [749, 380] on button "2" at bounding box center [754, 384] width 20 height 20
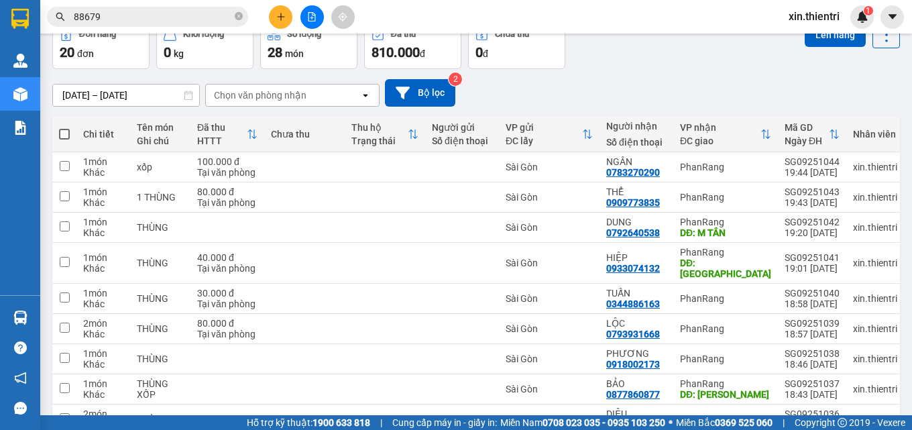
click at [67, 133] on span at bounding box center [64, 134] width 11 height 11
click at [64, 127] on input "checkbox" at bounding box center [64, 127] width 0 height 0
checkbox input "true"
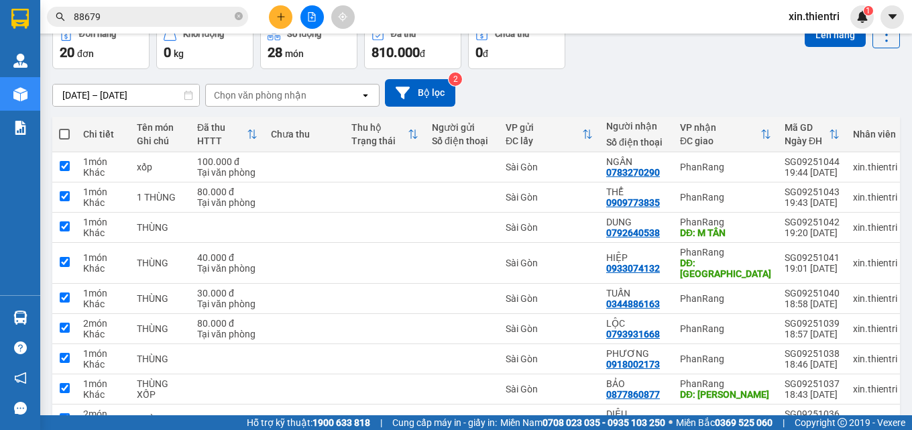
checkbox input "true"
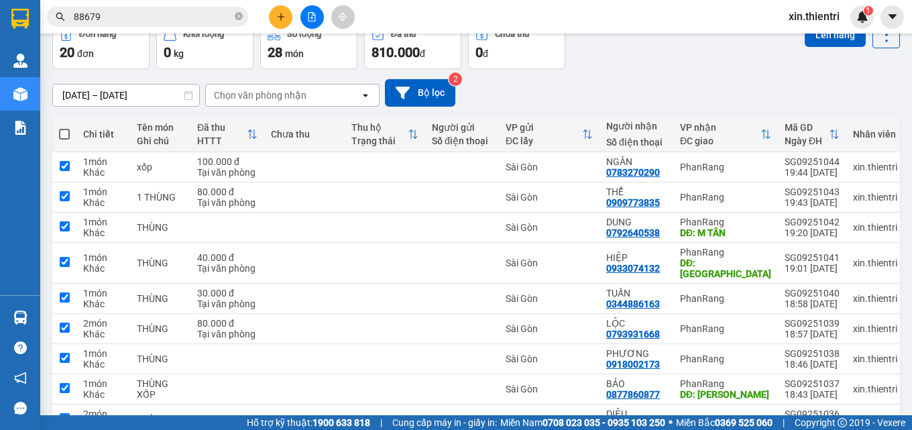
checkbox input "true"
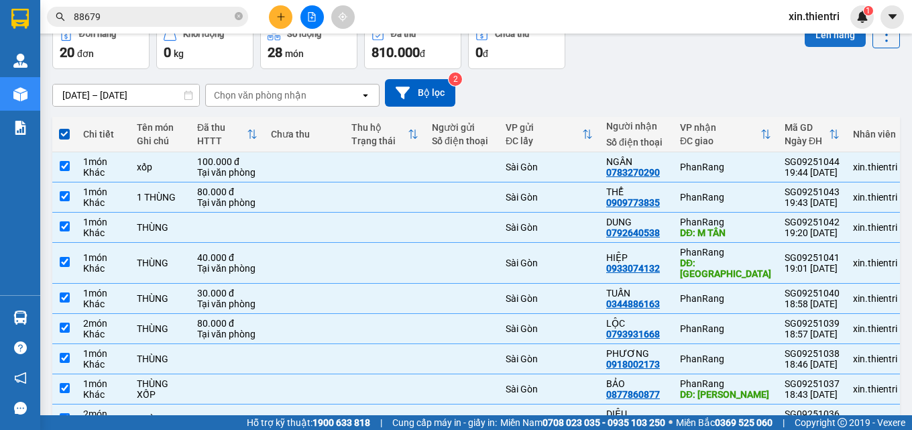
click at [827, 36] on button "Lên hàng" at bounding box center [835, 35] width 61 height 24
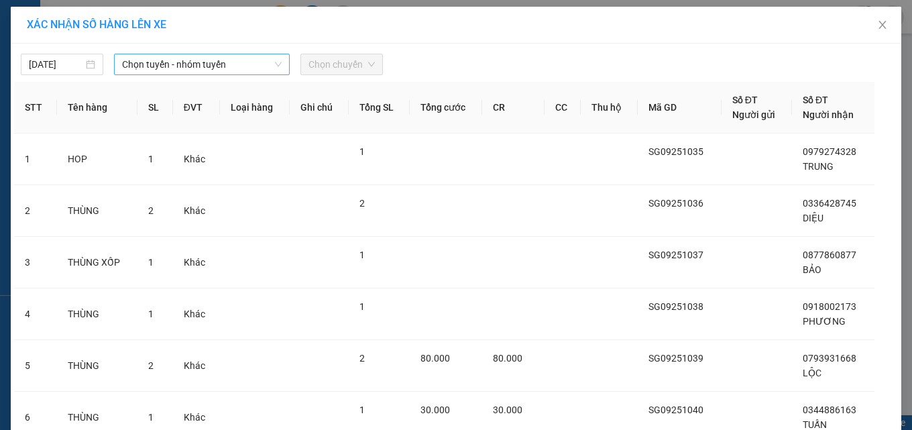
click at [251, 71] on span "Chọn tuyến - nhóm tuyến" at bounding box center [202, 64] width 160 height 20
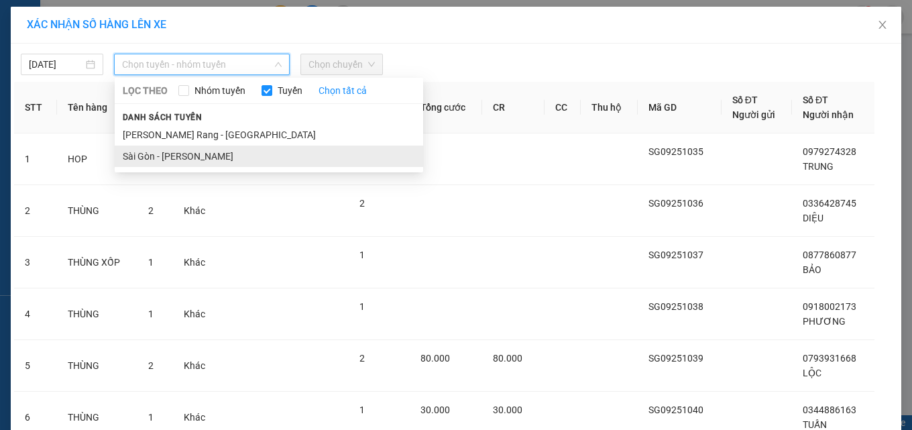
click at [239, 158] on li "Sài Gòn - [PERSON_NAME]" at bounding box center [269, 156] width 309 height 21
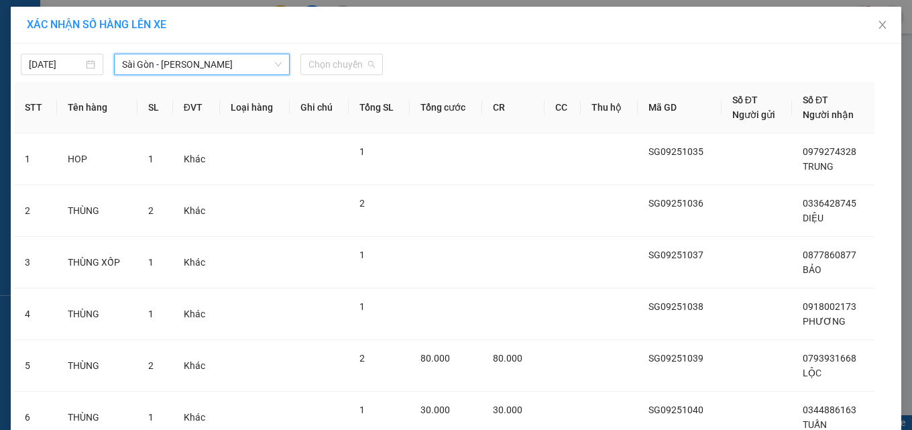
drag, startPoint x: 327, startPoint y: 72, endPoint x: 324, endPoint y: 85, distance: 13.8
click at [327, 72] on span "Chọn chuyến" at bounding box center [342, 64] width 66 height 20
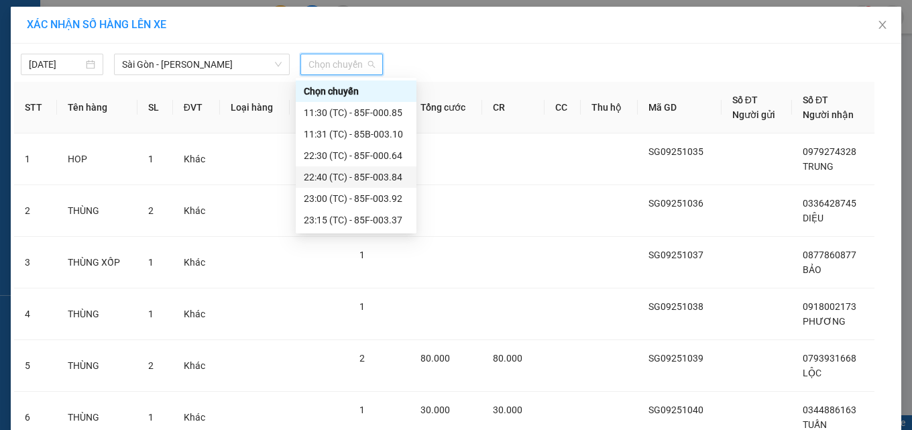
click at [398, 178] on div "22:40 (TC) - 85F-003.84" at bounding box center [356, 177] width 105 height 15
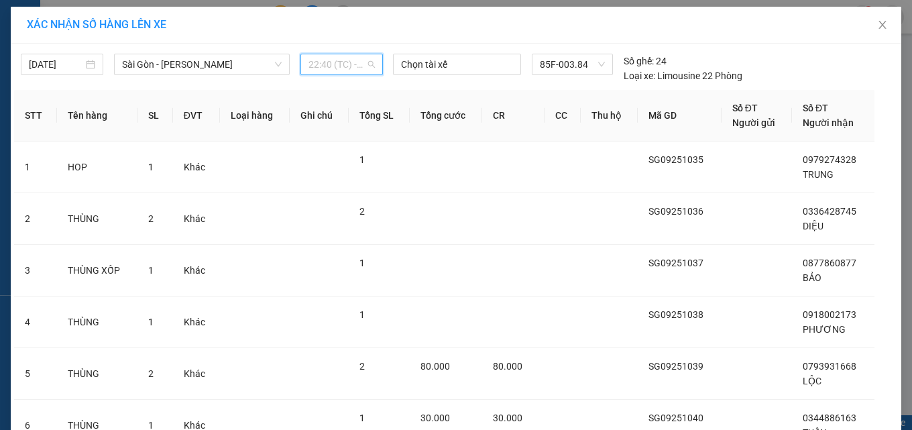
click at [343, 73] on span "22:40 (TC) - 85F-003.84" at bounding box center [342, 64] width 66 height 20
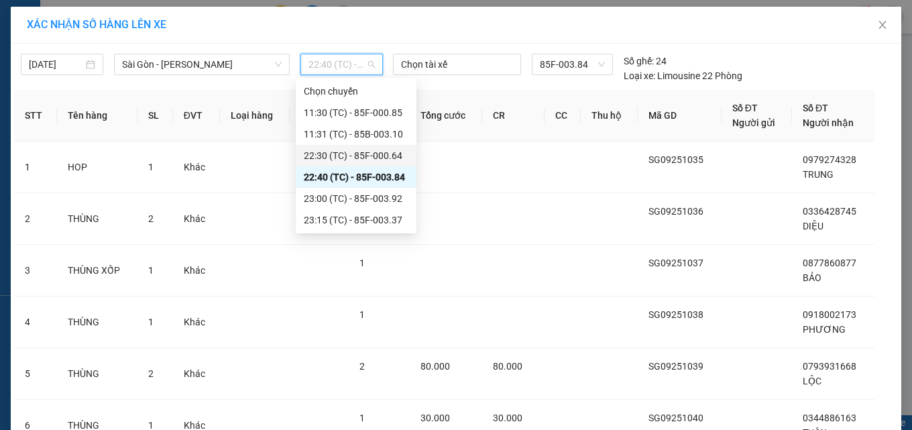
click at [373, 154] on div "22:30 (TC) - 85F-000.64" at bounding box center [356, 155] width 105 height 15
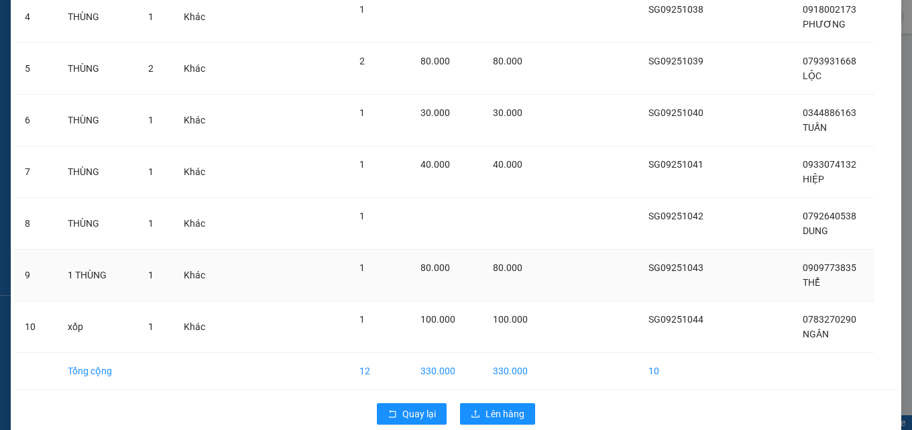
scroll to position [347, 0]
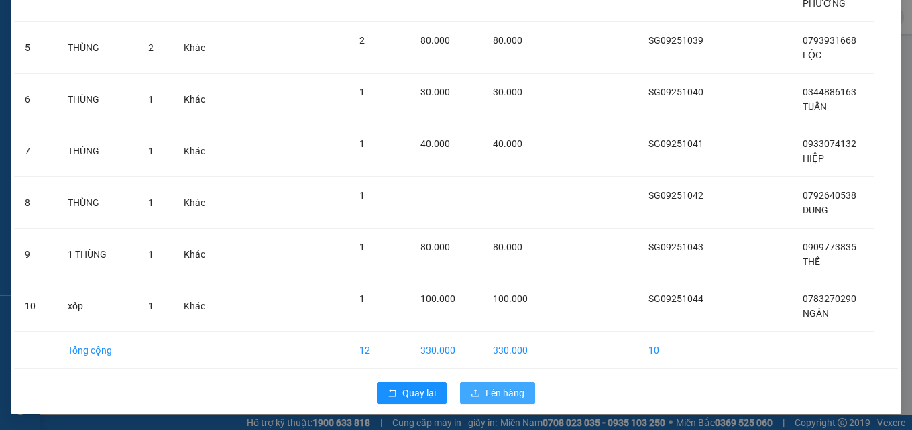
click at [486, 387] on span "Lên hàng" at bounding box center [505, 393] width 39 height 15
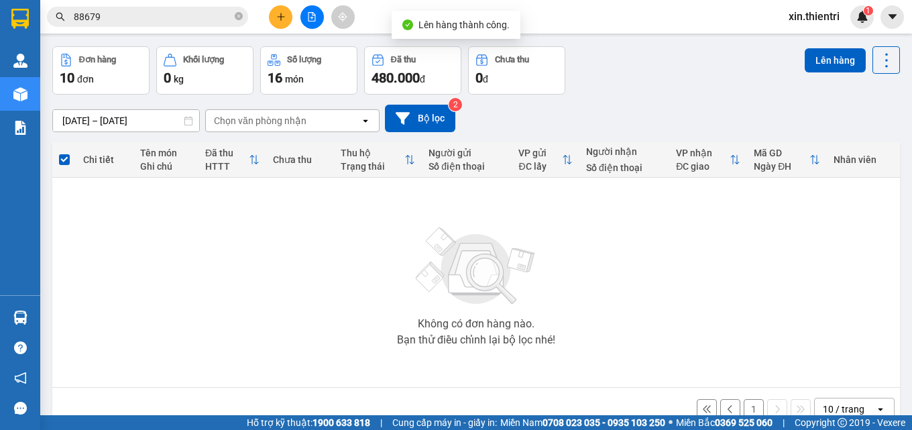
scroll to position [72, 0]
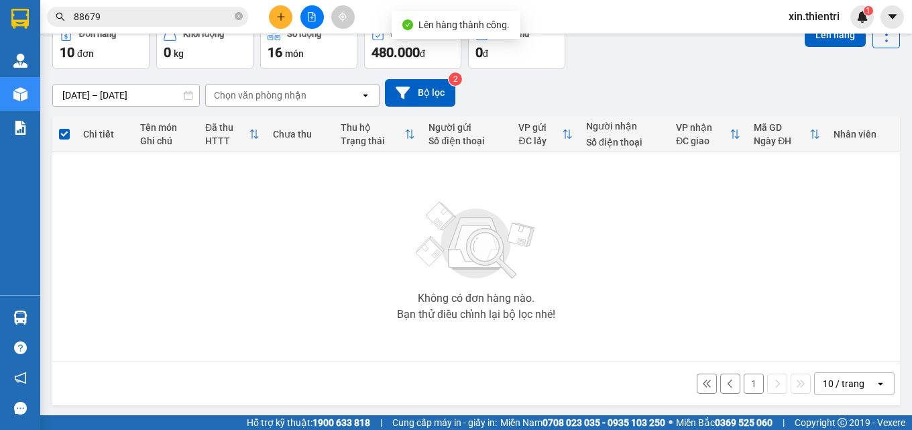
click at [744, 382] on button "1" at bounding box center [754, 384] width 20 height 20
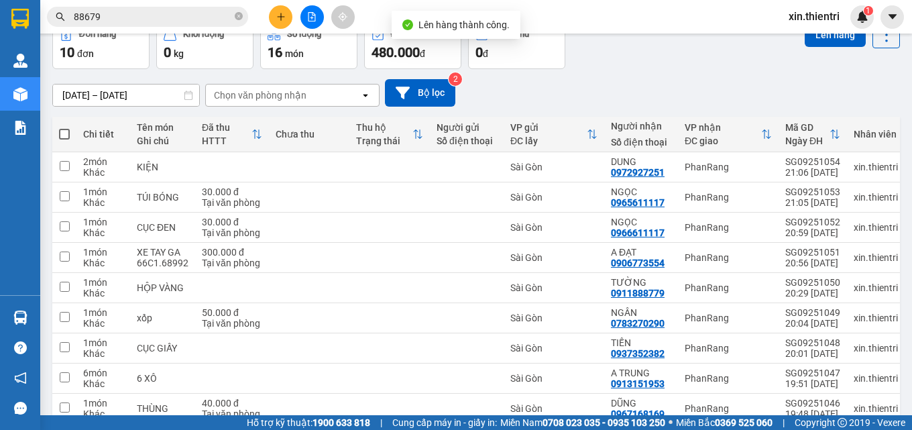
click at [64, 136] on span at bounding box center [64, 134] width 11 height 11
click at [64, 127] on input "checkbox" at bounding box center [64, 127] width 0 height 0
checkbox input "true"
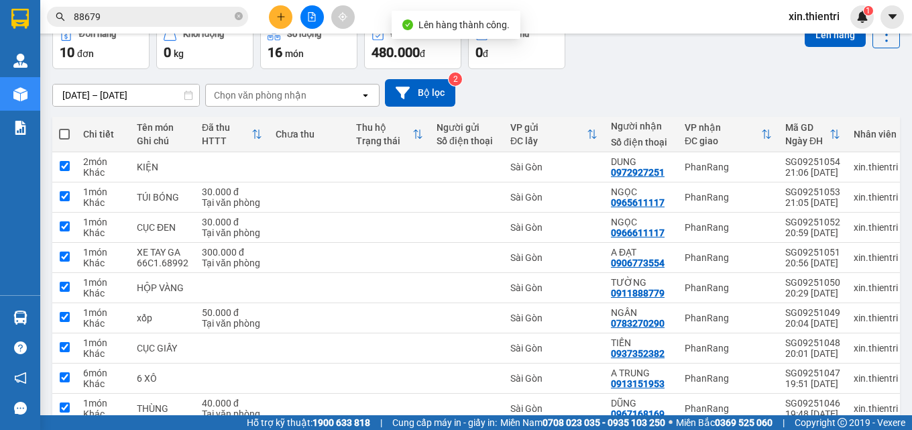
checkbox input "true"
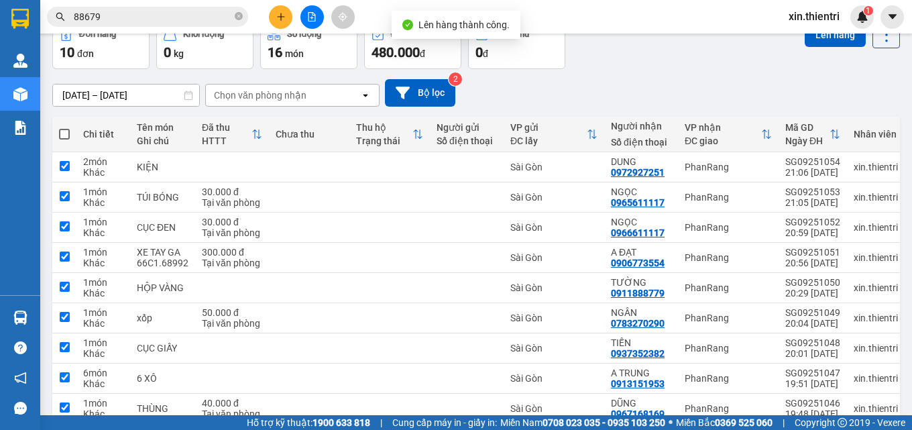
checkbox input "true"
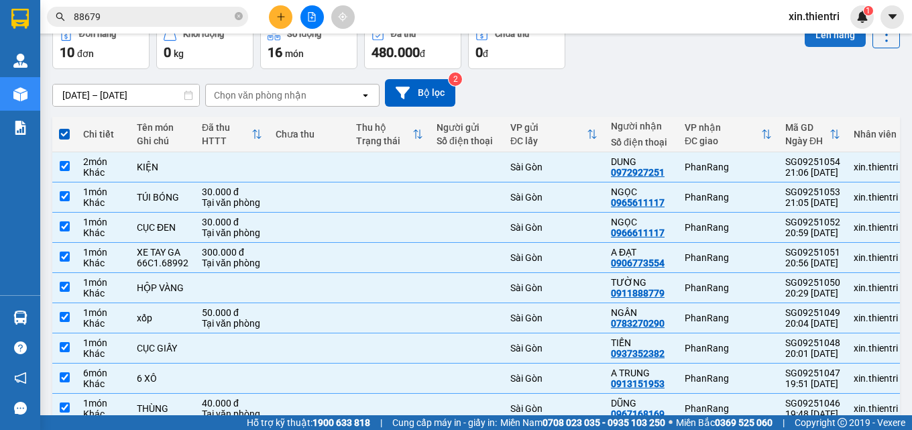
click at [818, 44] on button "Lên hàng" at bounding box center [835, 35] width 61 height 24
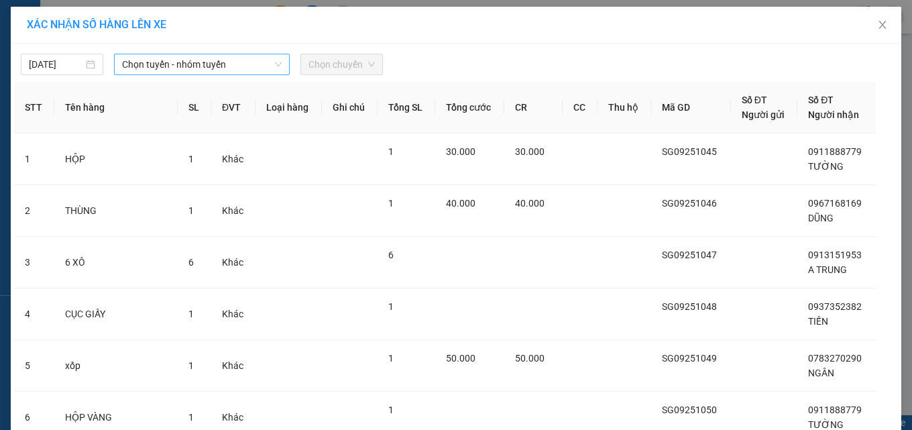
drag, startPoint x: 195, startPoint y: 66, endPoint x: 205, endPoint y: 73, distance: 12.1
click at [195, 66] on span "Chọn tuyến - nhóm tuyến" at bounding box center [202, 64] width 160 height 20
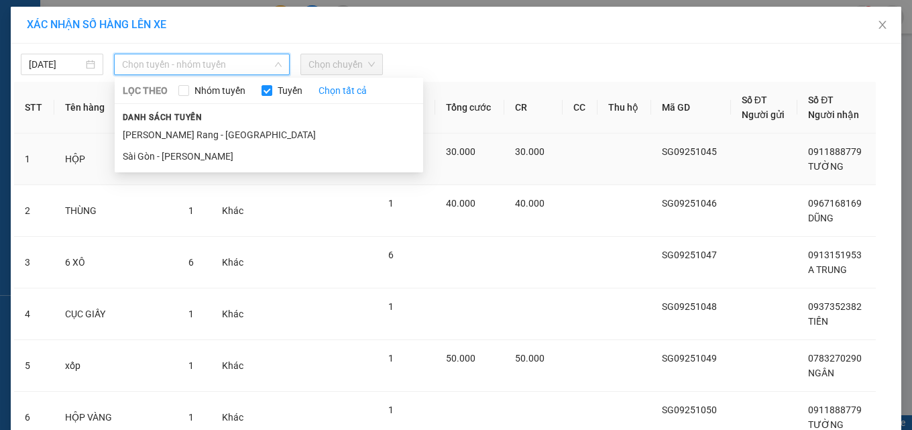
click at [222, 158] on li "Sài Gòn - [PERSON_NAME]" at bounding box center [269, 156] width 309 height 21
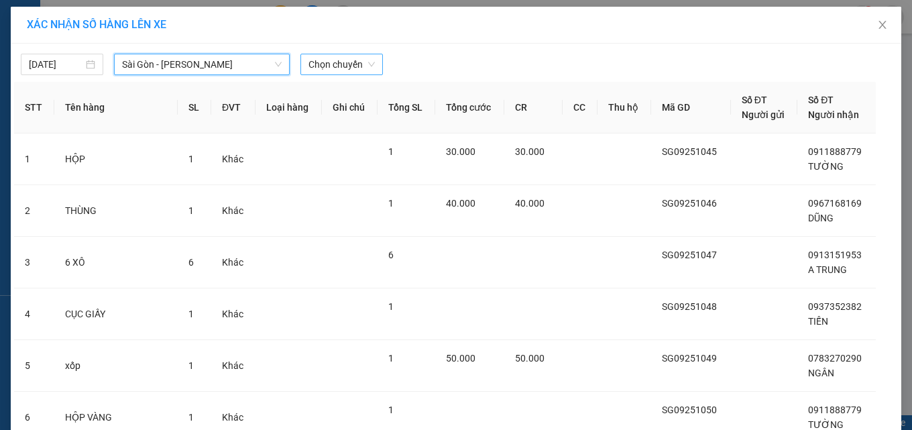
click at [353, 73] on span "Chọn chuyến" at bounding box center [342, 64] width 66 height 20
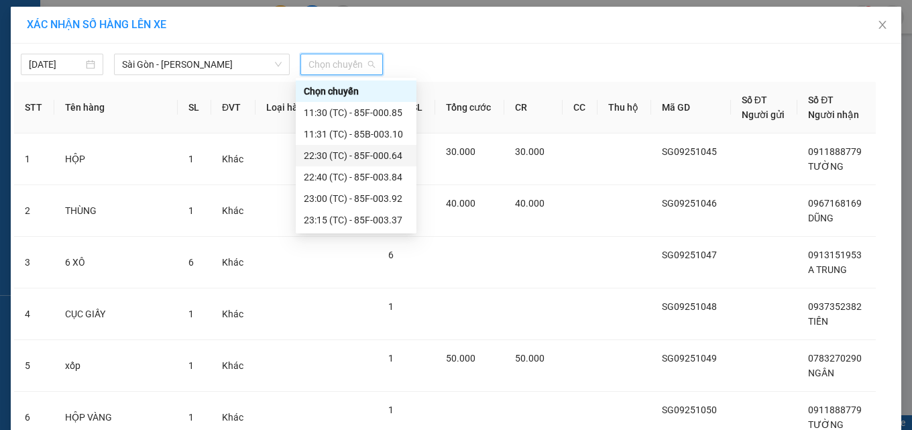
click at [380, 152] on div "22:30 (TC) - 85F-000.64" at bounding box center [356, 155] width 105 height 15
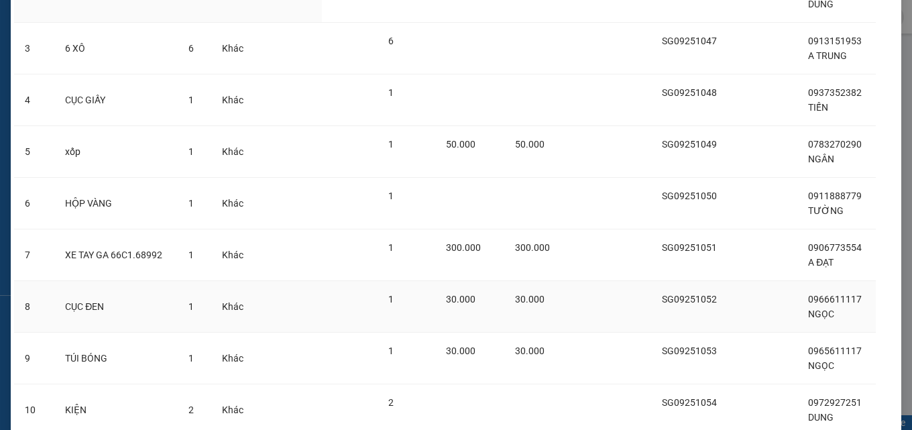
scroll to position [335, 0]
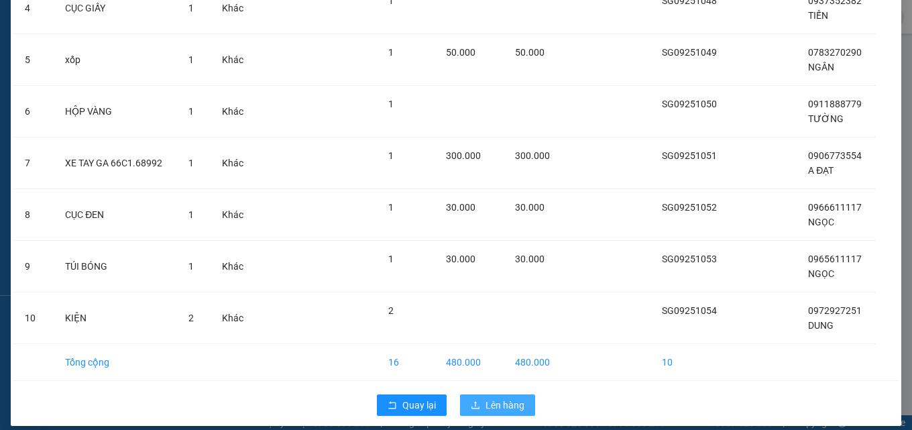
drag, startPoint x: 478, startPoint y: 400, endPoint x: 469, endPoint y: 384, distance: 17.7
click at [477, 397] on button "Lên hàng" at bounding box center [497, 404] width 75 height 21
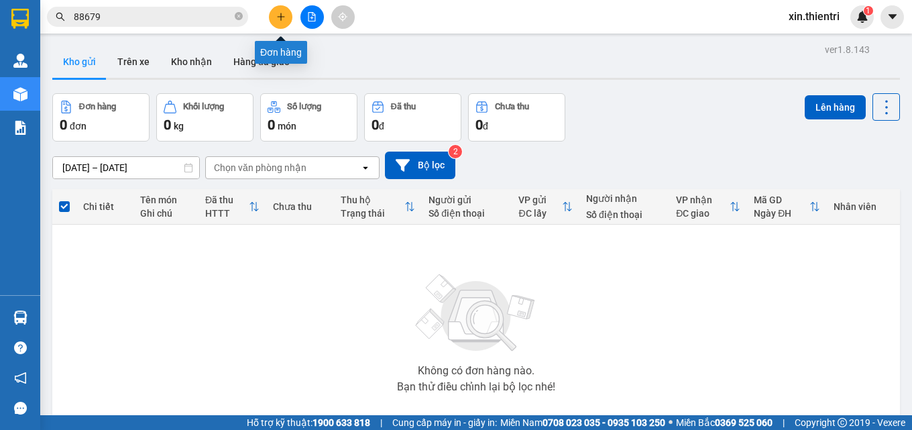
click at [280, 20] on icon "plus" at bounding box center [280, 16] width 9 height 9
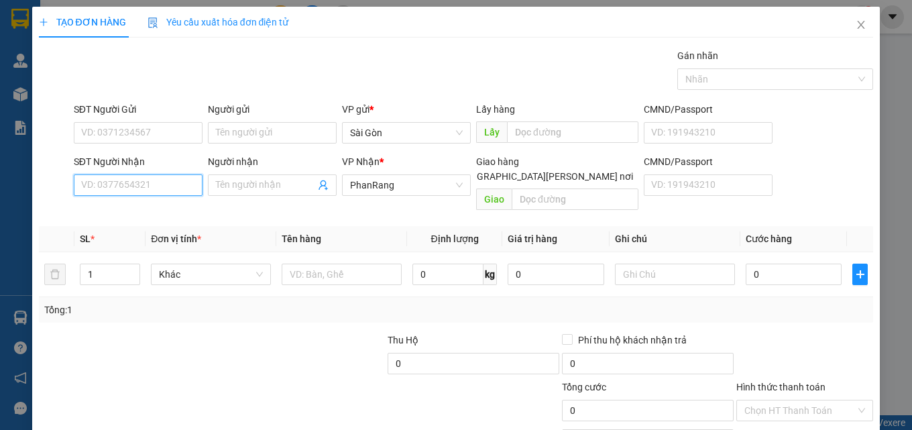
click at [188, 193] on input "SĐT Người Nhận" at bounding box center [138, 184] width 129 height 21
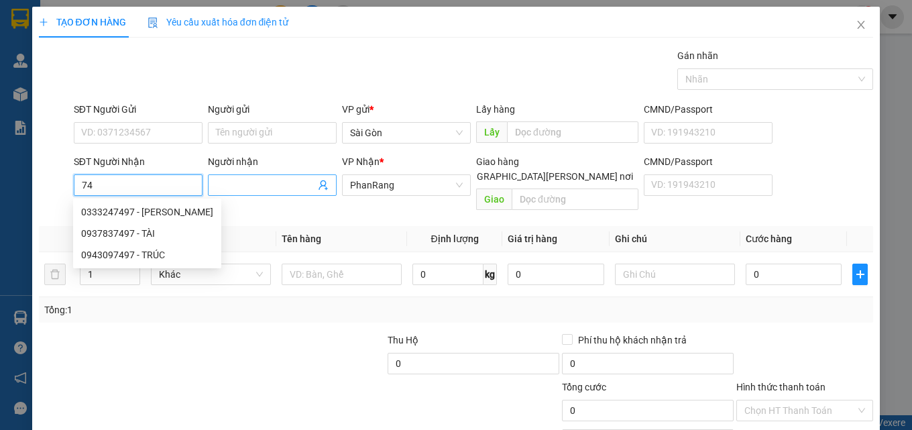
type input "7"
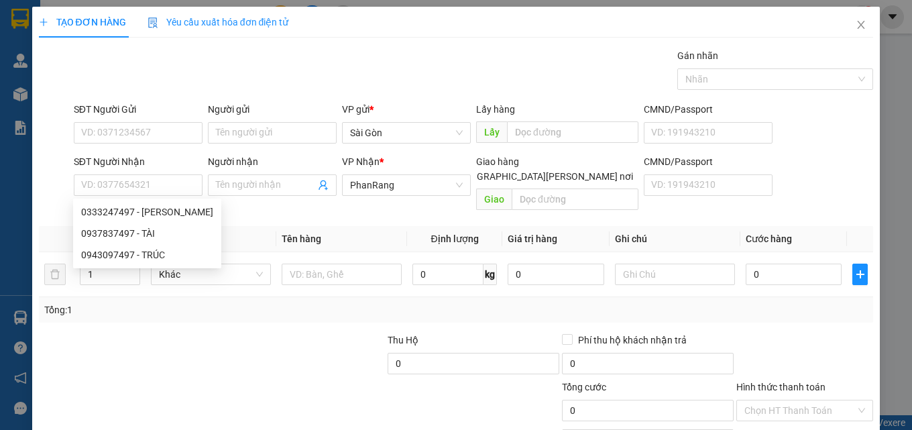
drag, startPoint x: 205, startPoint y: 225, endPoint x: 97, endPoint y: 456, distance: 255.7
click at [97, 429] on html "Kết quả tìm kiếm ( 4 ) Bộ lọc Mã ĐH Trạng thái Món hàng Thu hộ Tổng cước Chưa c…" at bounding box center [456, 215] width 912 height 430
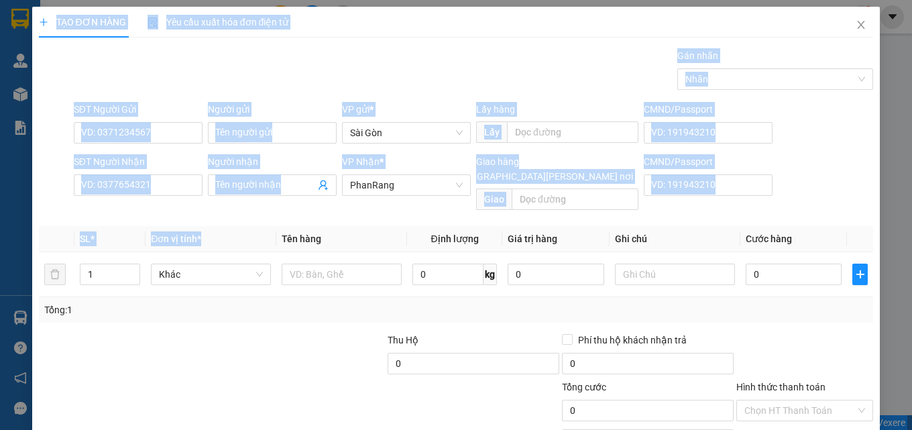
click at [508, 82] on div "Gán nhãn Nhãn" at bounding box center [474, 71] width 806 height 47
drag, startPoint x: 463, startPoint y: 40, endPoint x: 592, endPoint y: 5, distance: 132.8
click at [462, 39] on div "TẠO ĐƠN HÀNG Yêu cầu xuất hóa đơn điện tử Transit Pickup Surcharge Ids Transit …" at bounding box center [456, 246] width 835 height 478
click at [856, 27] on icon "close" at bounding box center [861, 24] width 11 height 11
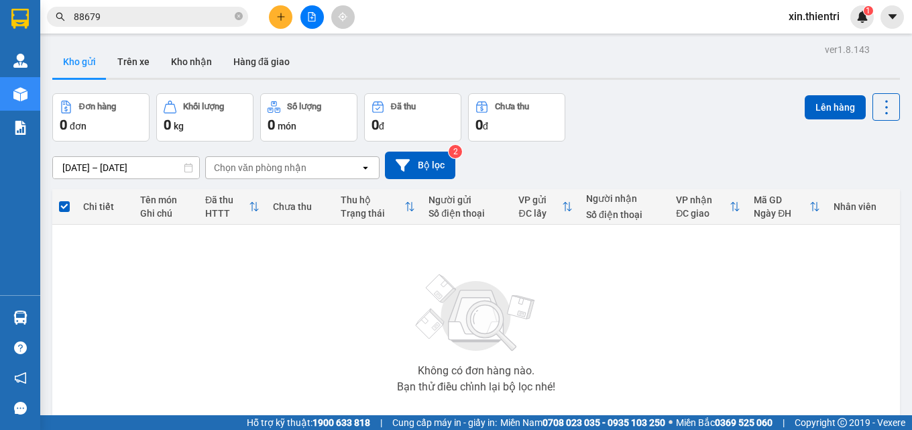
click at [316, 33] on div "Kết quả tìm kiếm ( 4 ) Bộ lọc Mã ĐH Trạng thái Món hàng Thu hộ Tổng cước Chưa c…" at bounding box center [456, 17] width 912 height 34
click at [316, 20] on icon "file-add" at bounding box center [311, 16] width 9 height 9
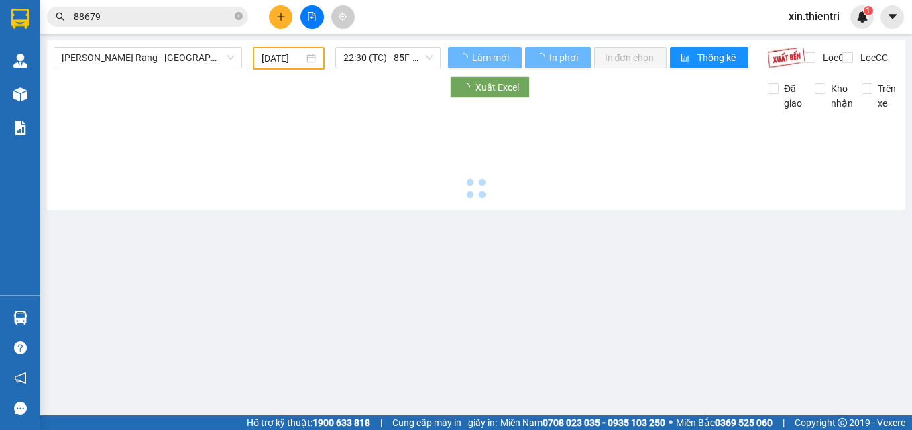
type input "[DATE]"
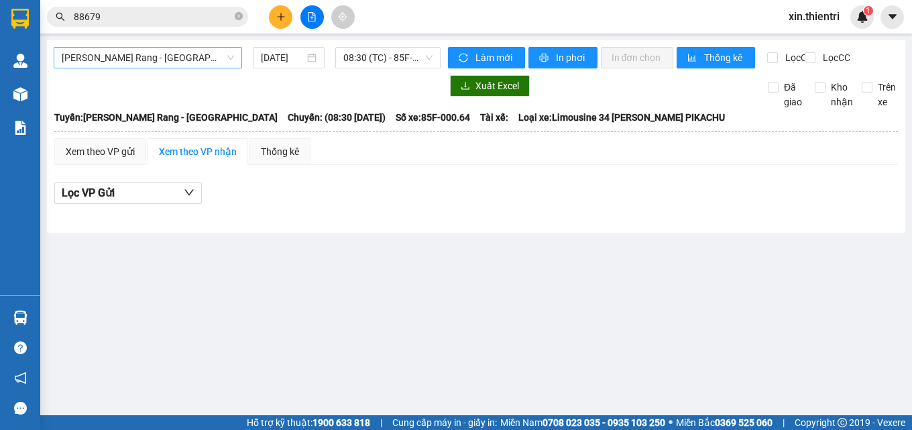
drag, startPoint x: 195, startPoint y: 59, endPoint x: 189, endPoint y: 62, distance: 6.9
click at [194, 59] on span "Phan Rang - [GEOGRAPHIC_DATA]" at bounding box center [148, 58] width 172 height 20
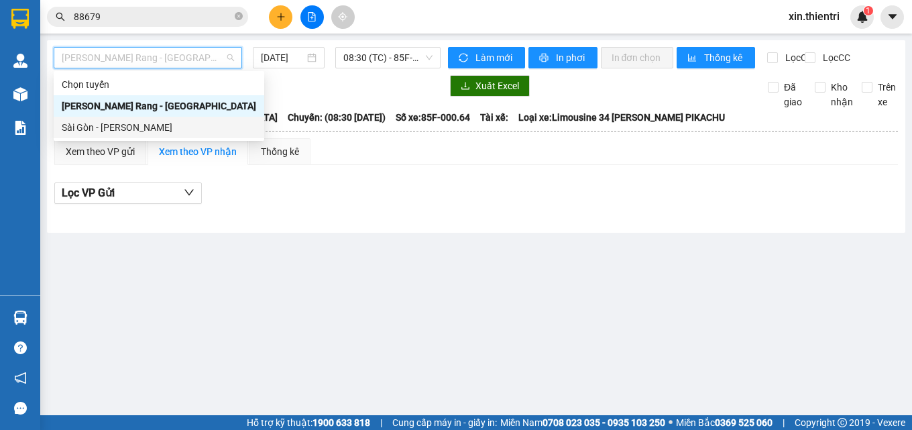
click at [170, 125] on div "Sài Gòn - [PERSON_NAME]" at bounding box center [159, 127] width 195 height 15
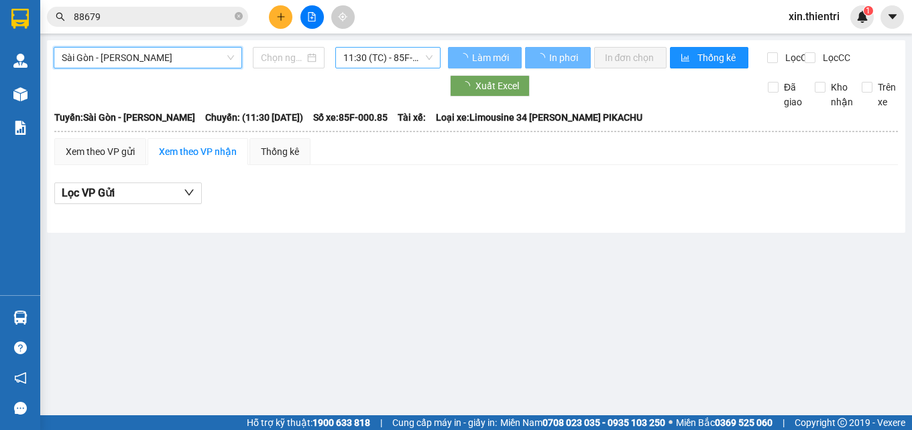
type input "[DATE]"
click at [347, 54] on span "11:30 (TC) - 85F-000.85" at bounding box center [387, 58] width 89 height 20
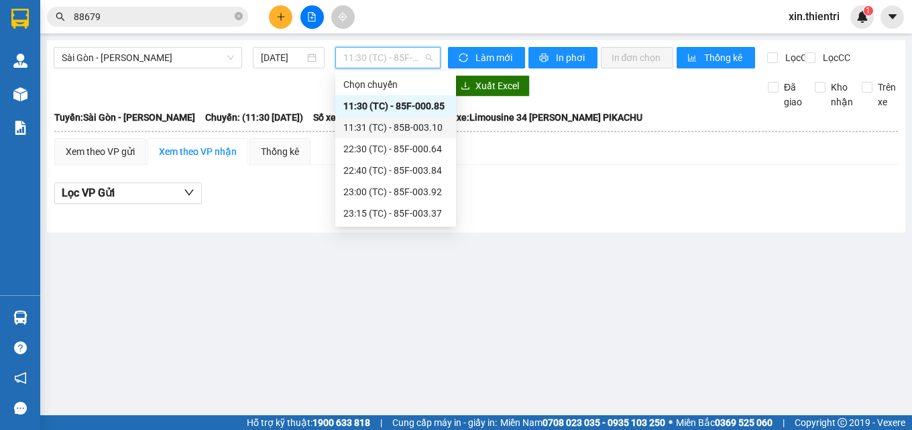
click at [399, 139] on div "Chọn chuyến 11:30 (TC) - 85F-000.85 11:31 (TC) - 85B-003.10 22:30 (TC) - 85F-00…" at bounding box center [395, 149] width 121 height 150
click at [404, 146] on div "22:30 (TC) - 85F-000.64" at bounding box center [395, 149] width 105 height 15
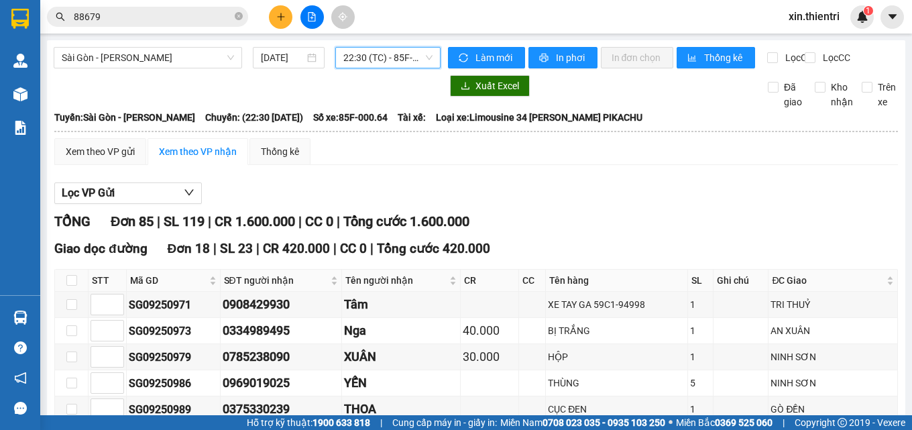
click at [572, 68] on div "Làm mới In phơi In đơn chọn Thống kê" at bounding box center [607, 57] width 319 height 21
click at [545, 53] on button "In phơi" at bounding box center [563, 57] width 69 height 21
click at [544, 57] on span "printer" at bounding box center [544, 58] width 11 height 11
click at [567, 66] on button "In phơi" at bounding box center [563, 57] width 69 height 21
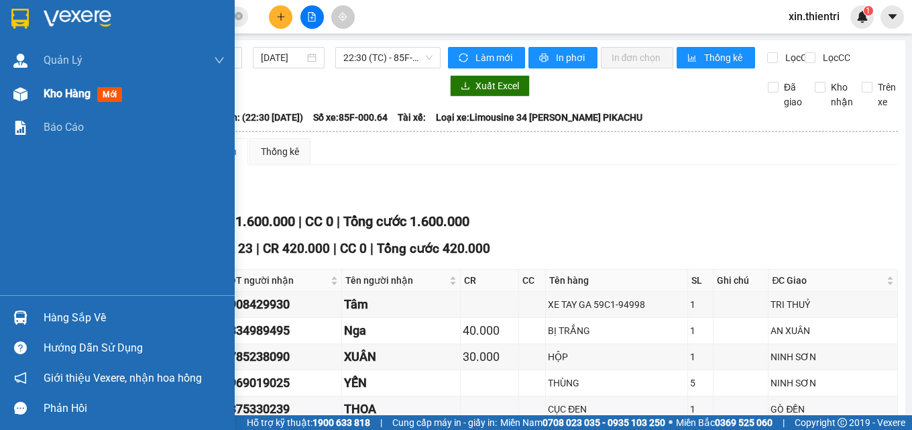
click at [178, 99] on div "Kho hàng mới" at bounding box center [134, 94] width 181 height 34
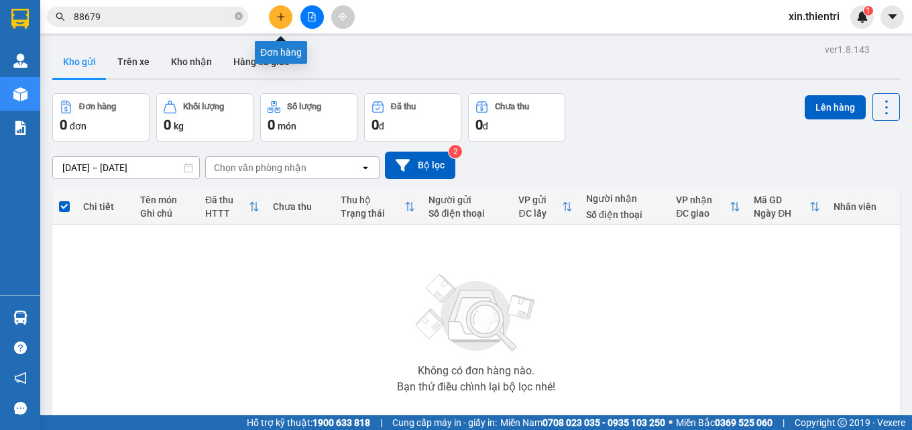
click at [279, 16] on icon "plus" at bounding box center [280, 16] width 9 height 9
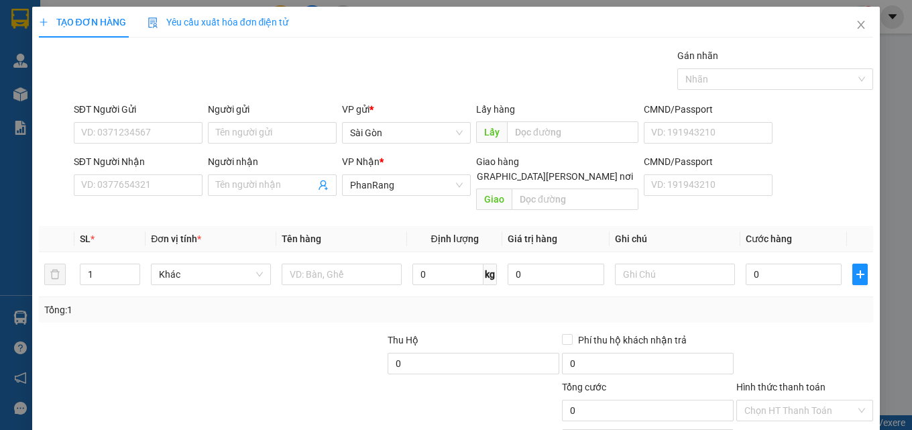
click at [190, 172] on div "SĐT Người Nhận" at bounding box center [138, 164] width 129 height 20
drag, startPoint x: 186, startPoint y: 191, endPoint x: 184, endPoint y: 183, distance: 8.3
click at [186, 190] on input "SĐT Người Nhận" at bounding box center [138, 184] width 129 height 21
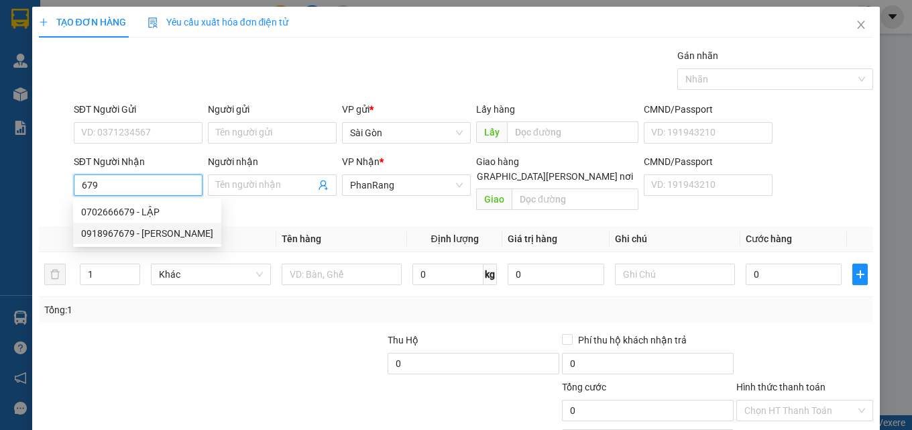
click at [168, 238] on div "0918967679 - HẠNH" at bounding box center [147, 233] width 132 height 15
type input "0918967679"
type input "HẠNH"
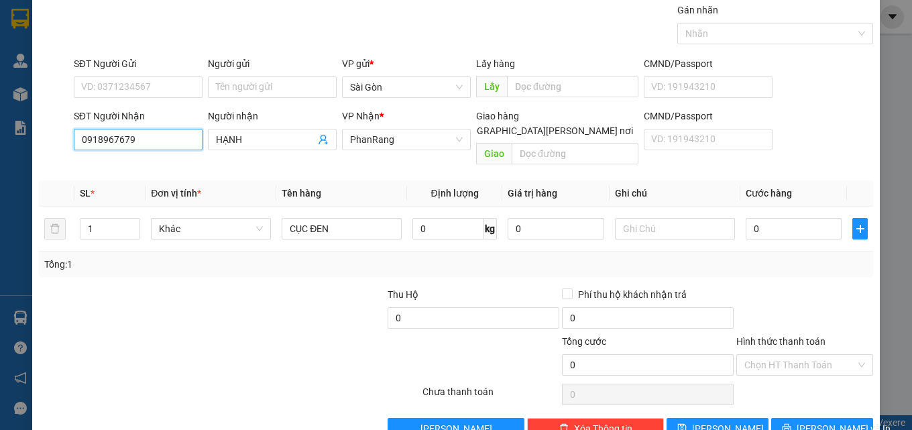
scroll to position [66, 0]
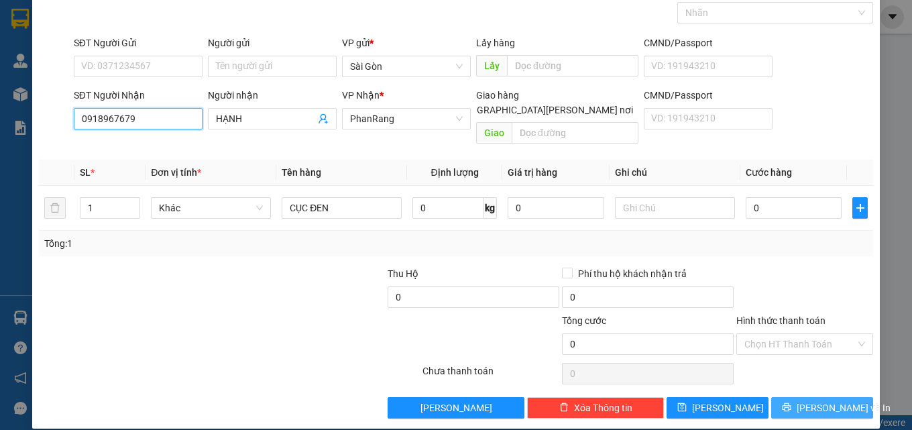
type input "0918967679"
click at [798, 397] on button "[PERSON_NAME] và In" at bounding box center [822, 407] width 102 height 21
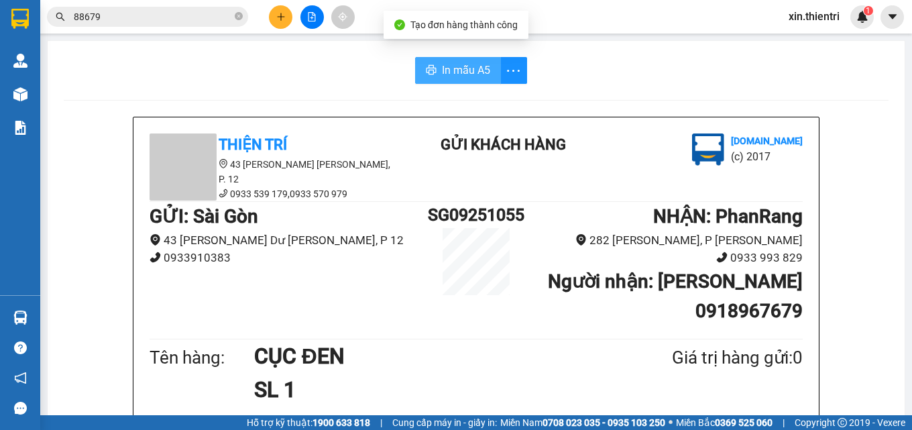
click at [484, 71] on span "In mẫu A5" at bounding box center [466, 70] width 48 height 17
click at [462, 78] on span "In mẫu A5" at bounding box center [466, 70] width 48 height 17
